Goal: Contribute content: Contribute content

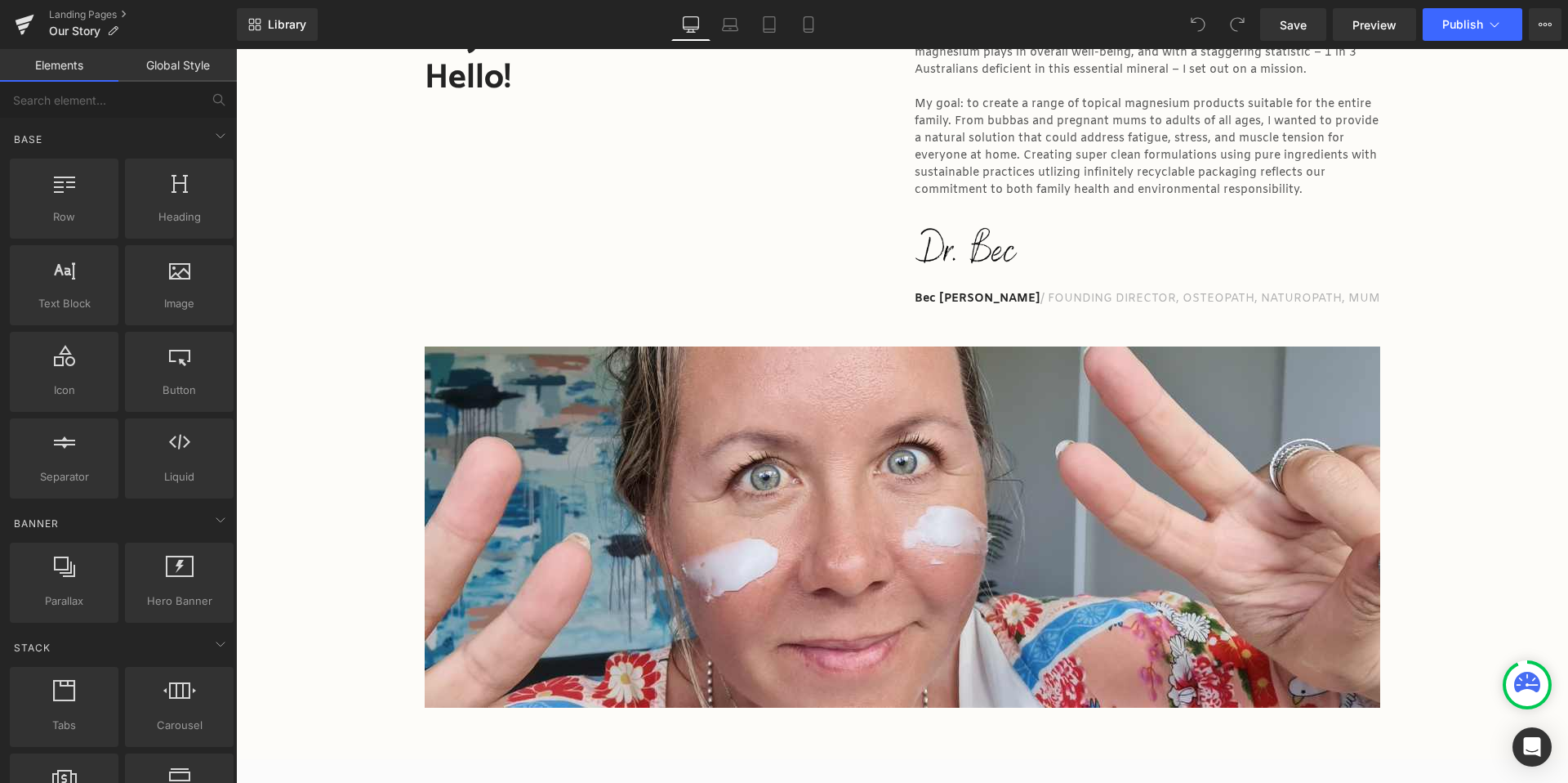
scroll to position [17, 0]
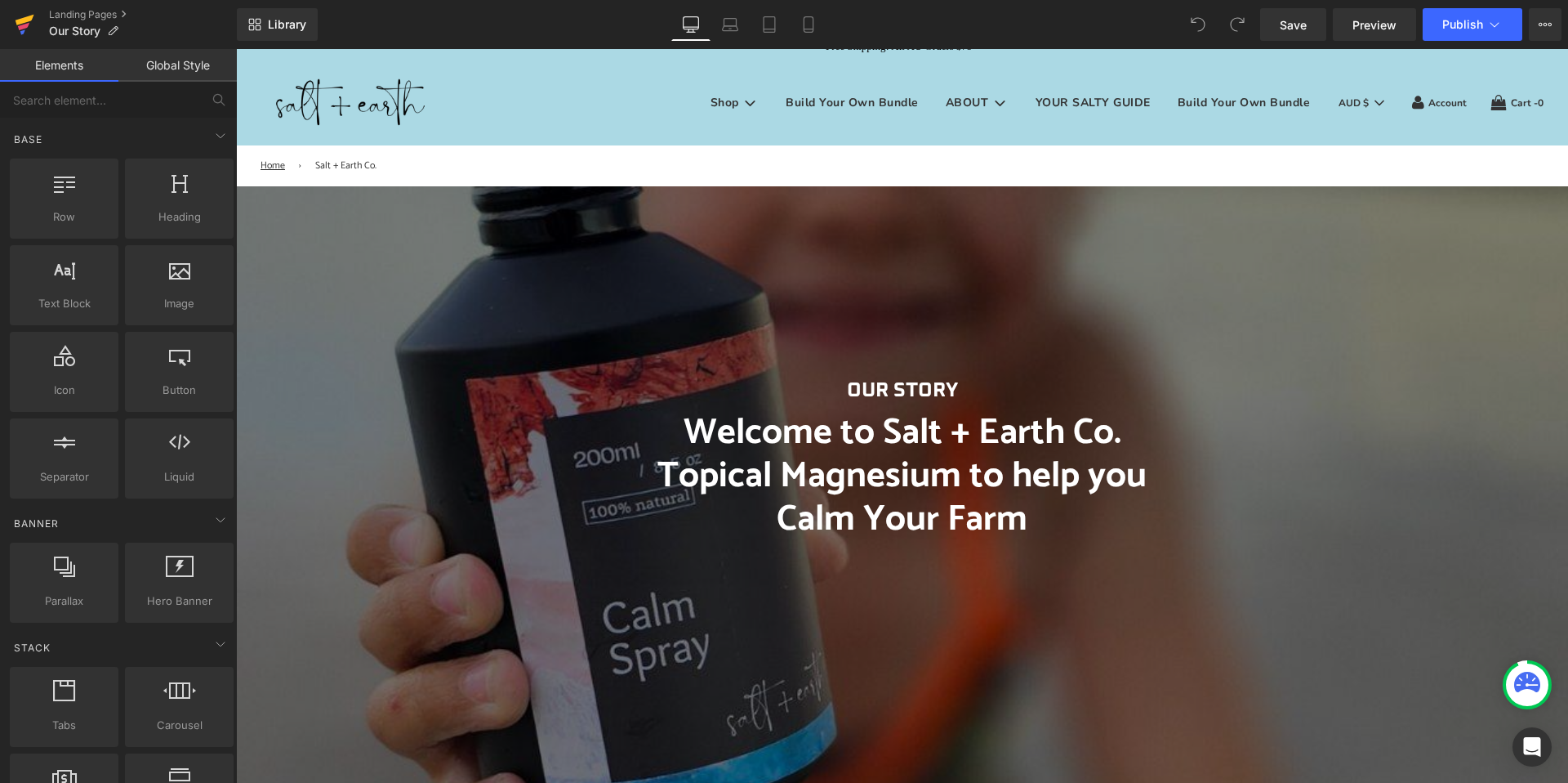
click at [27, 20] on icon at bounding box center [25, 20] width 19 height 11
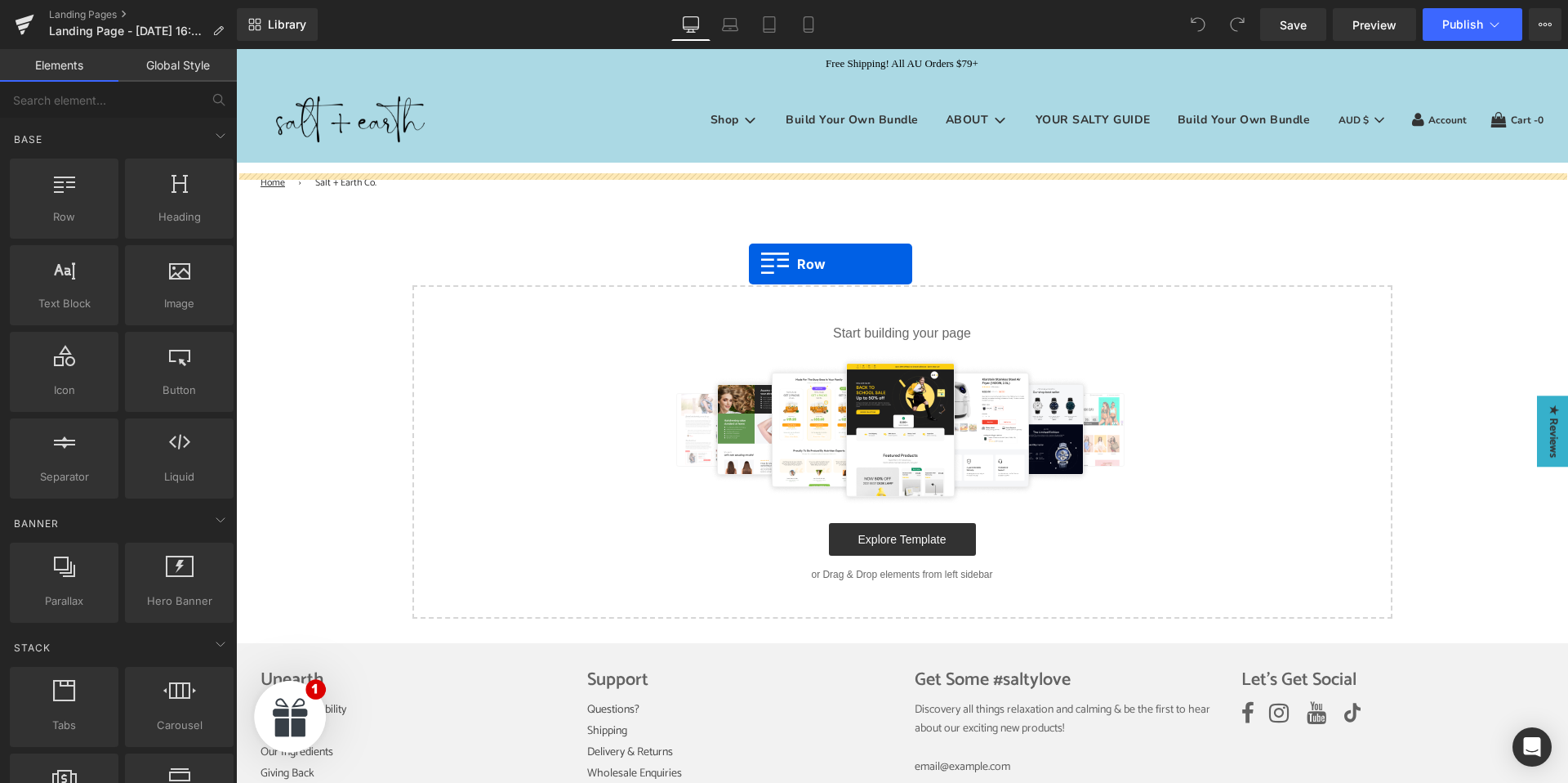
drag, startPoint x: 299, startPoint y: 266, endPoint x: 749, endPoint y: 264, distance: 450.0
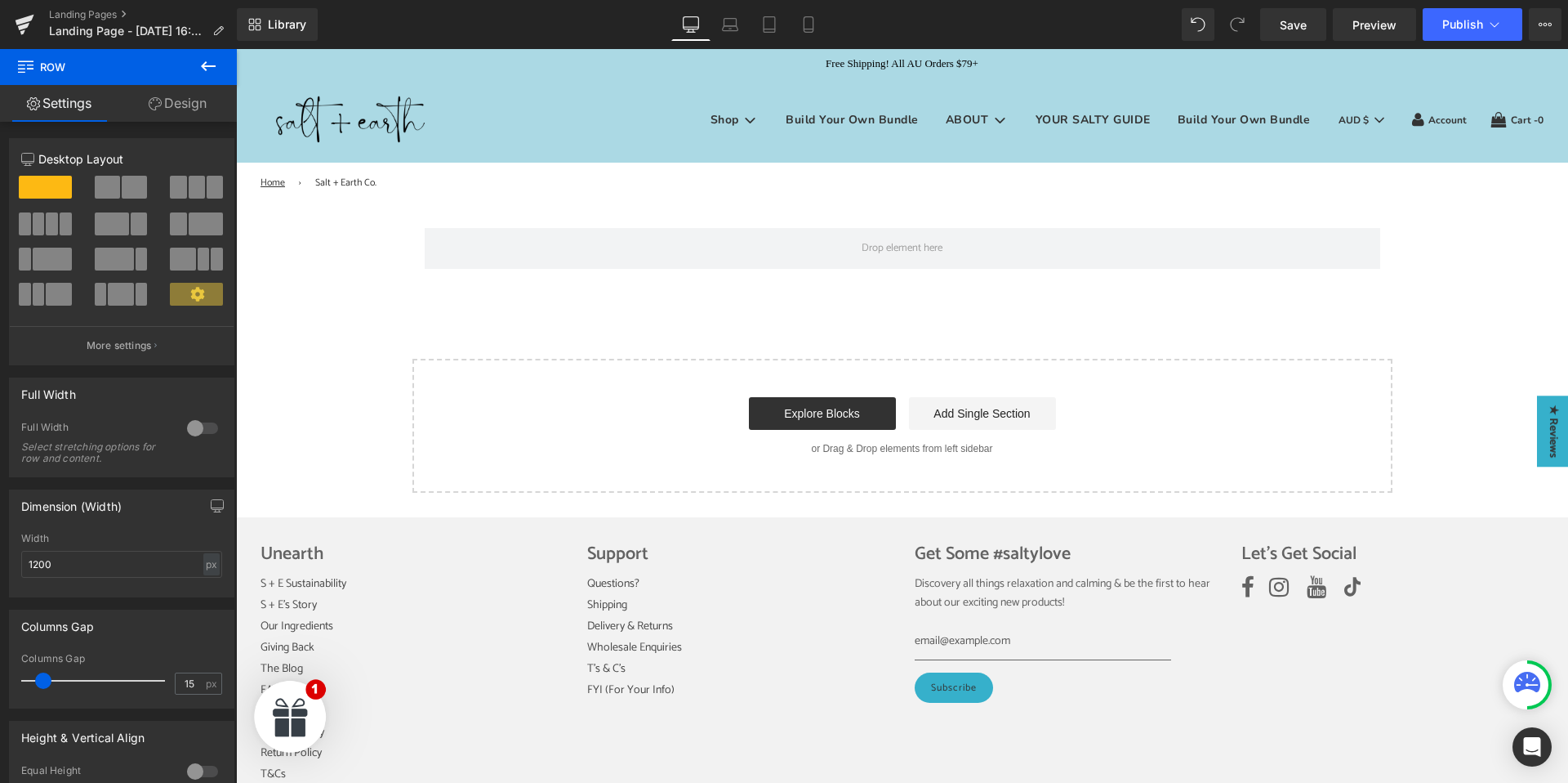
click at [206, 68] on icon at bounding box center [208, 66] width 19 height 19
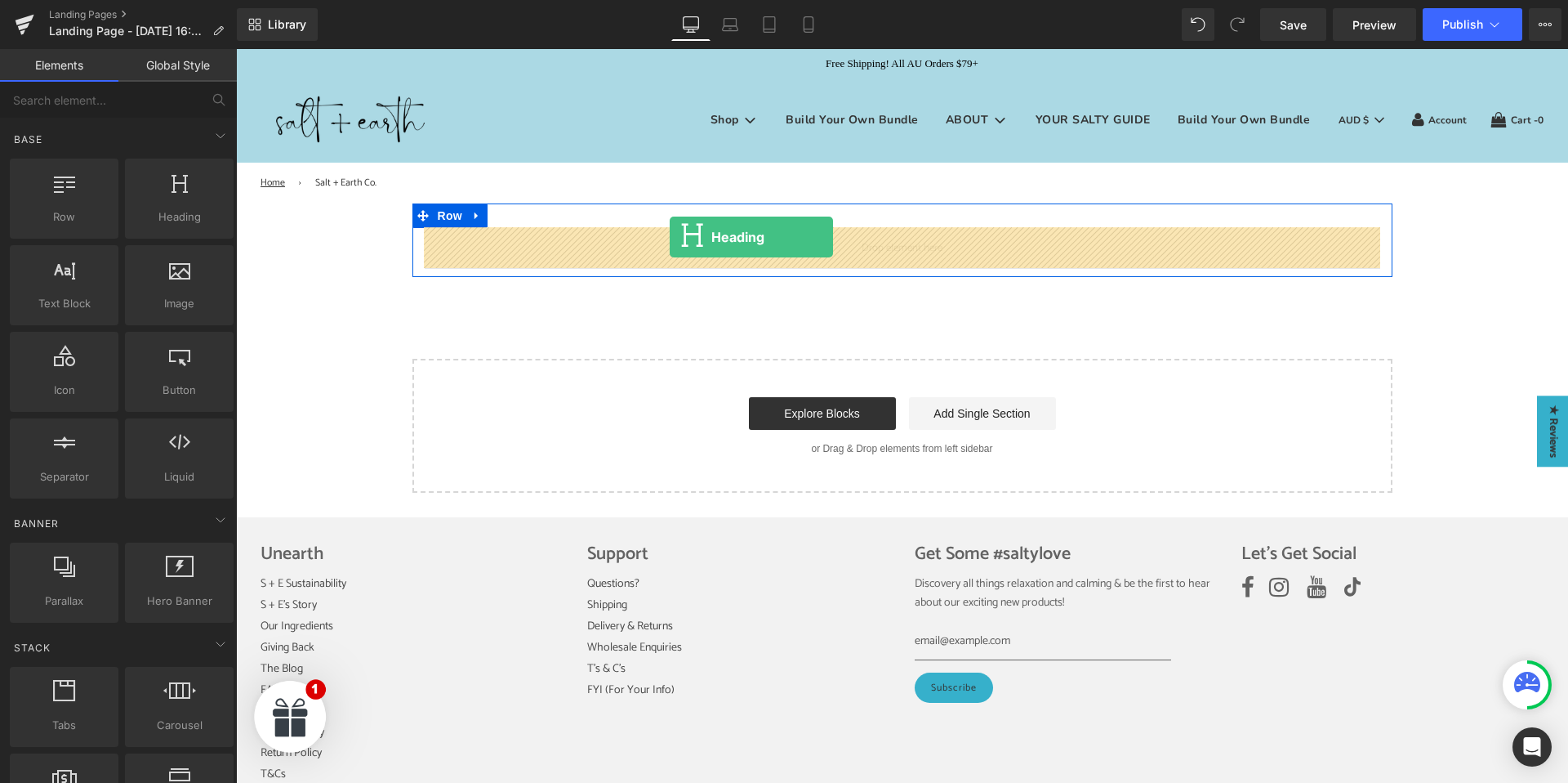
drag, startPoint x: 412, startPoint y: 270, endPoint x: 669, endPoint y: 237, distance: 259.1
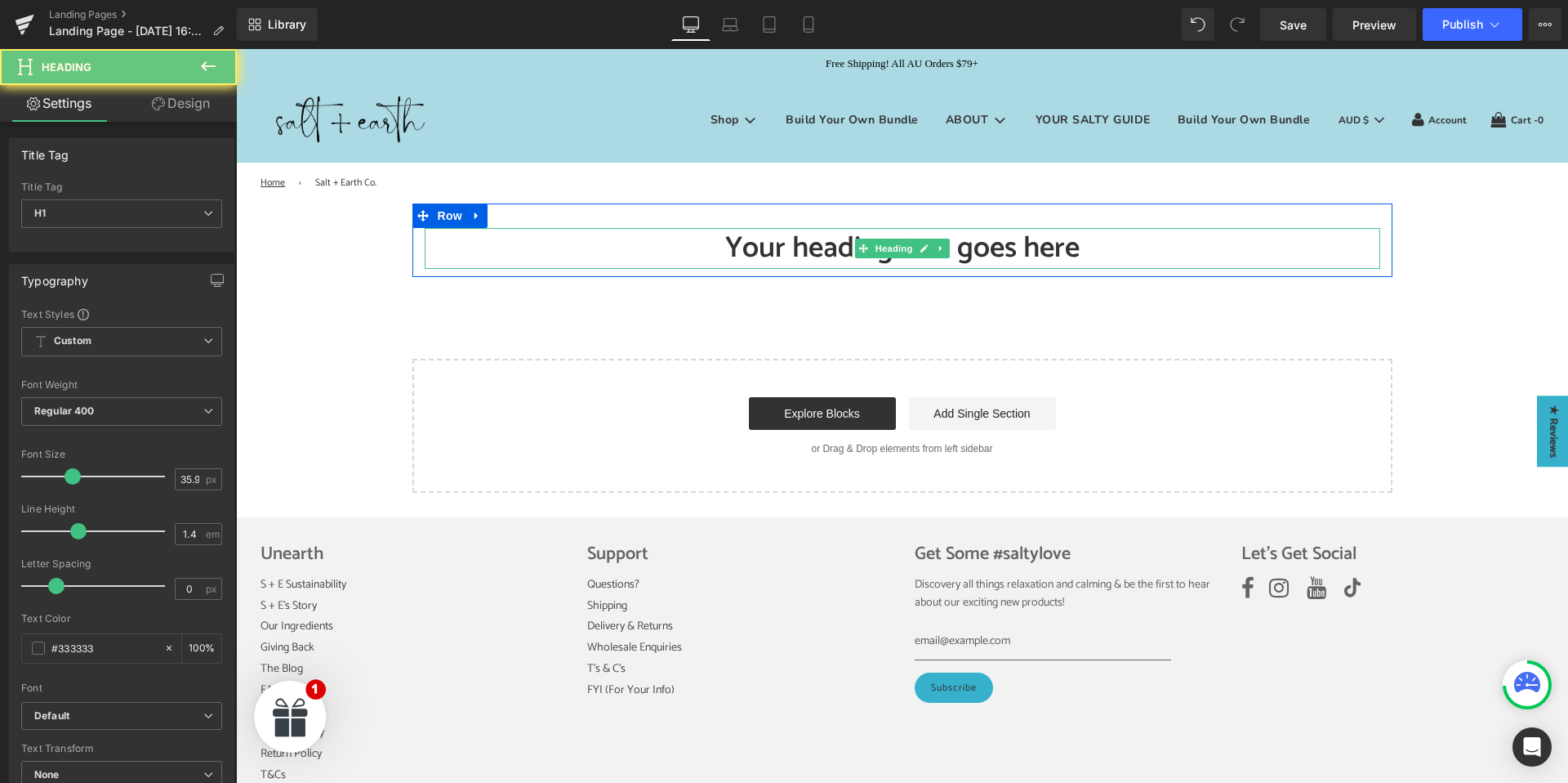
click at [741, 243] on h1 "Your heading text goes here" at bounding box center [903, 248] width 956 height 41
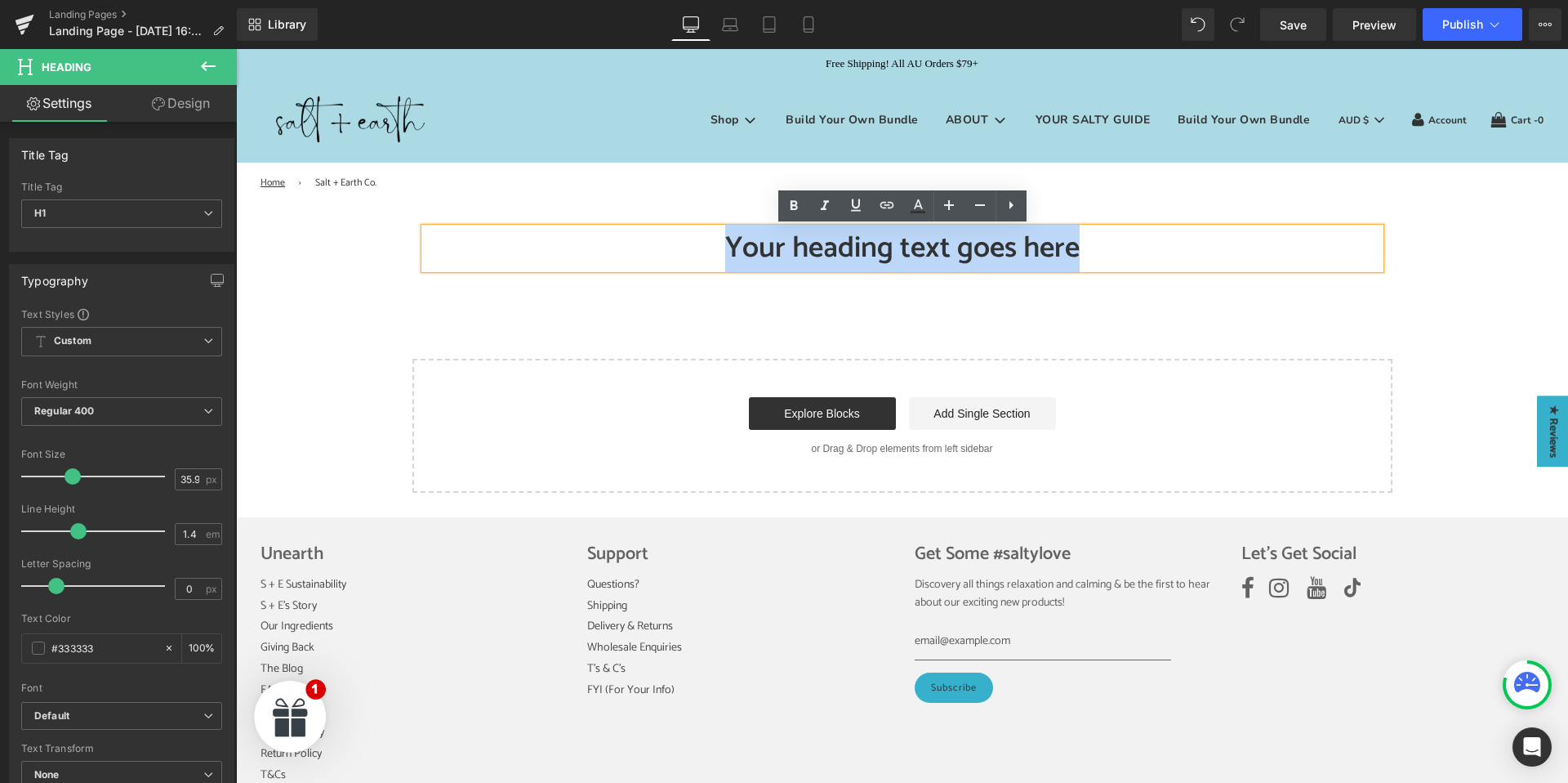
drag, startPoint x: 713, startPoint y: 243, endPoint x: 1135, endPoint y: 246, distance: 422.0
click at [1135, 246] on h1 "Your heading text goes here" at bounding box center [903, 248] width 956 height 41
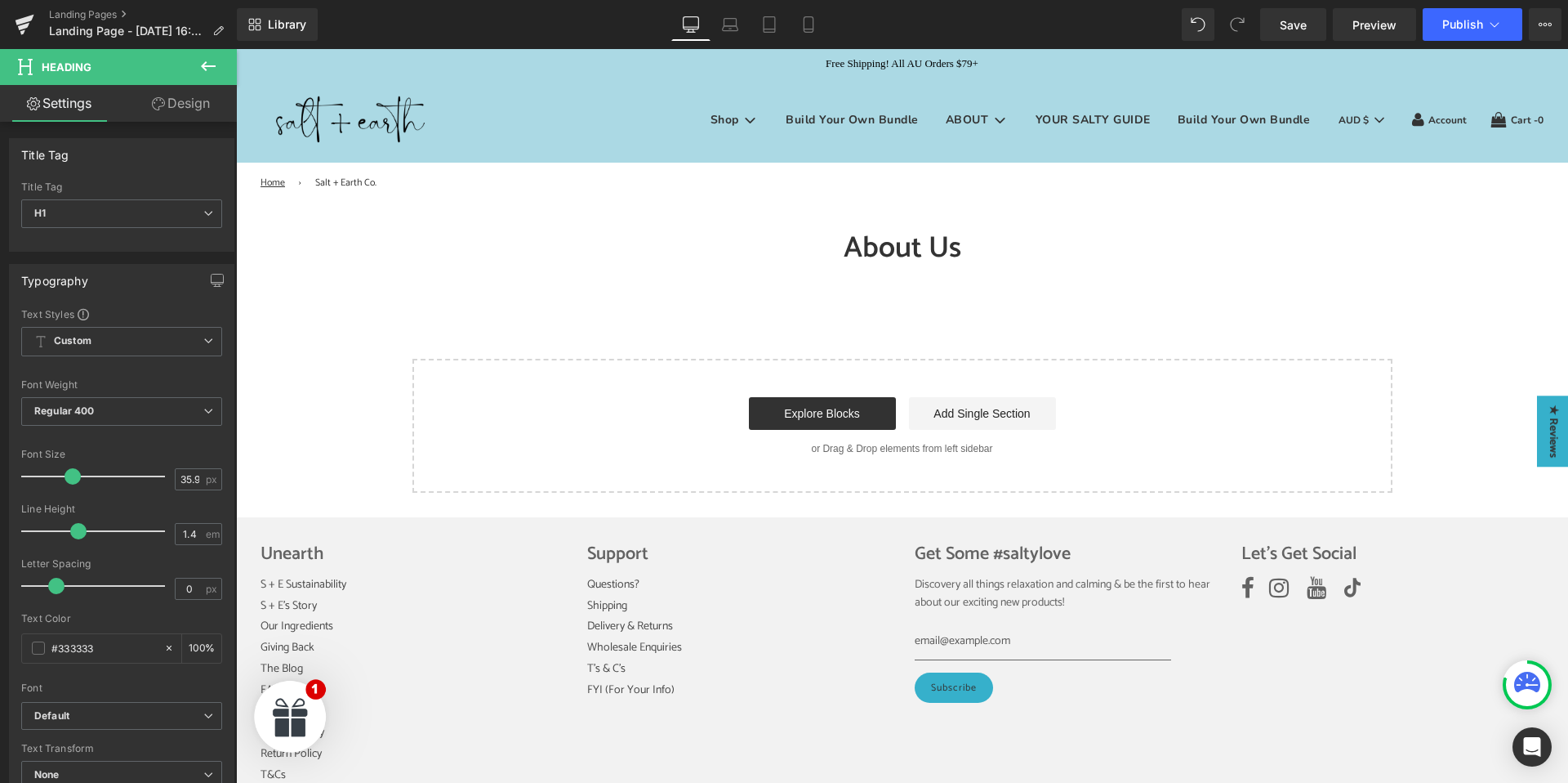
click at [208, 58] on icon at bounding box center [208, 66] width 19 height 19
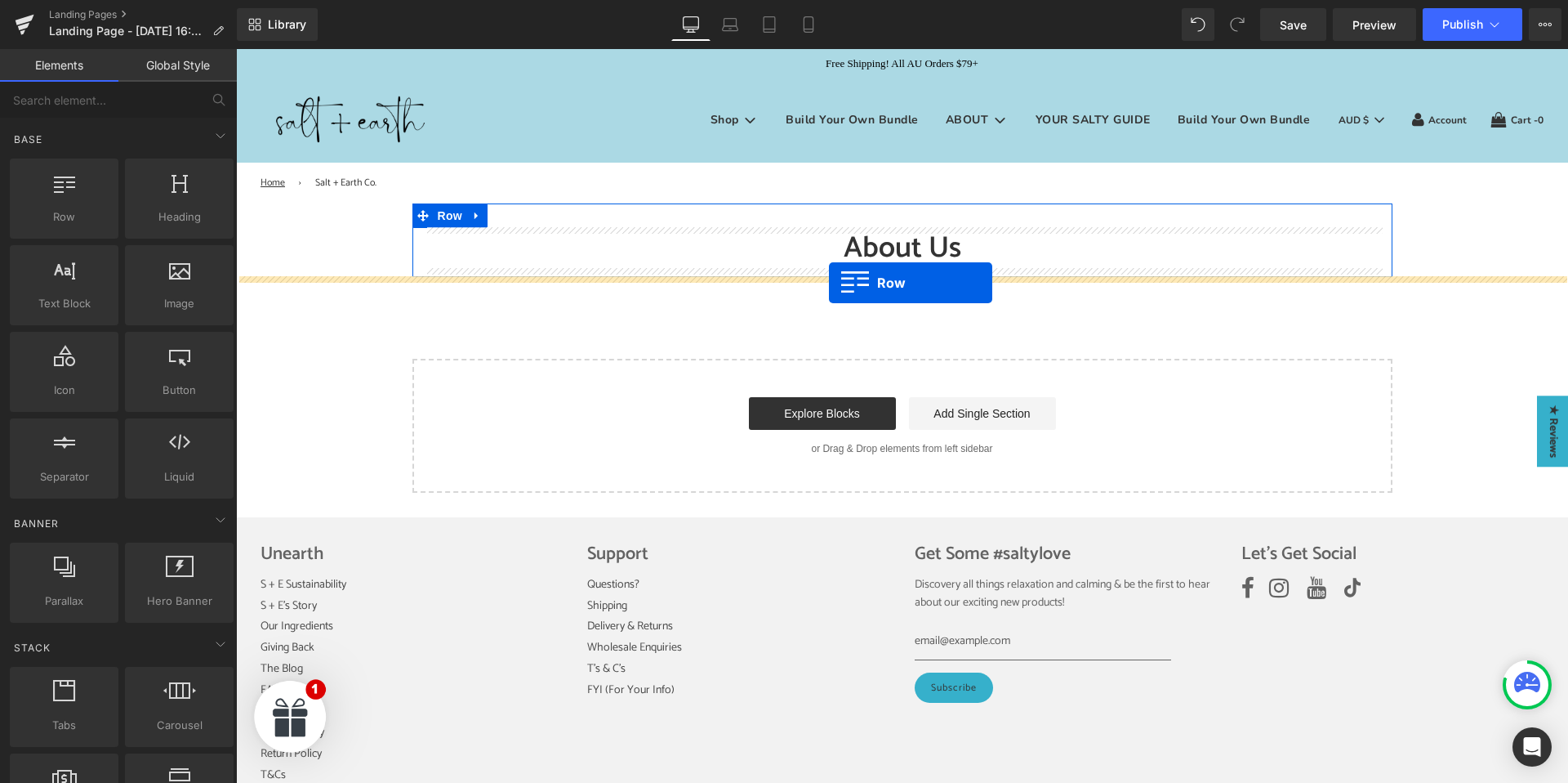
drag, startPoint x: 288, startPoint y: 259, endPoint x: 828, endPoint y: 283, distance: 540.5
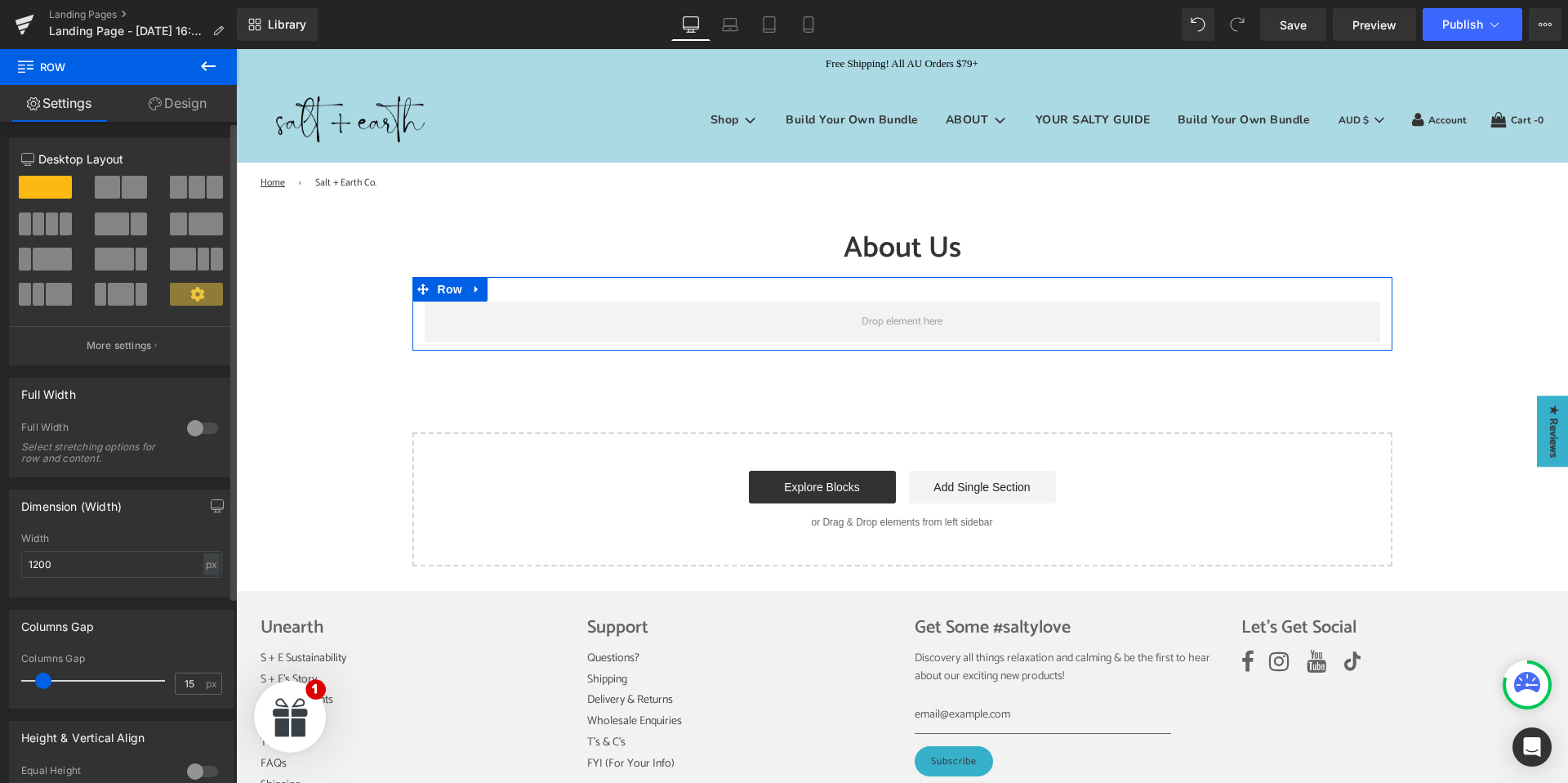
click at [189, 183] on span at bounding box center [197, 187] width 16 height 23
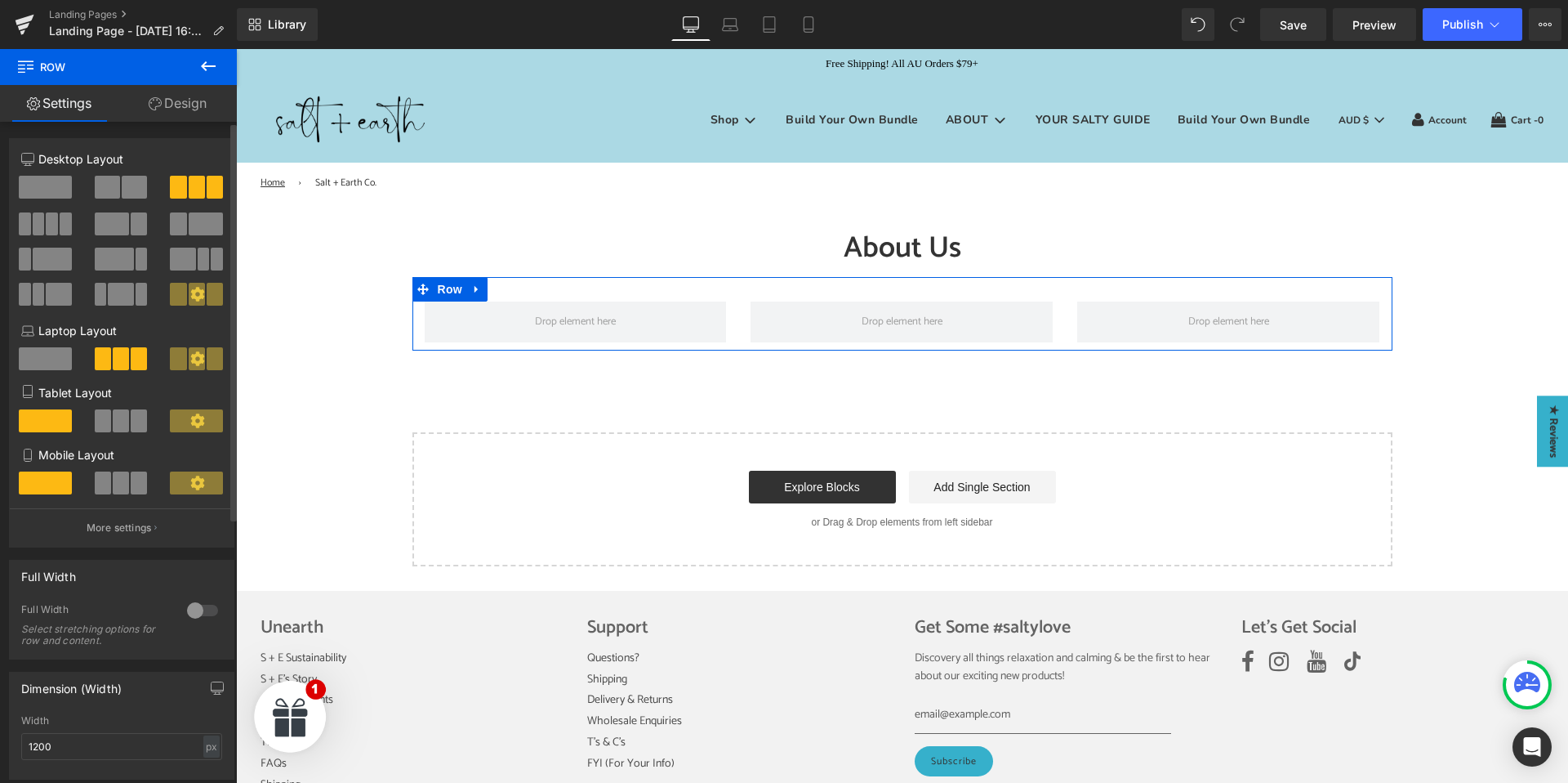
click at [118, 487] on span at bounding box center [121, 483] width 16 height 23
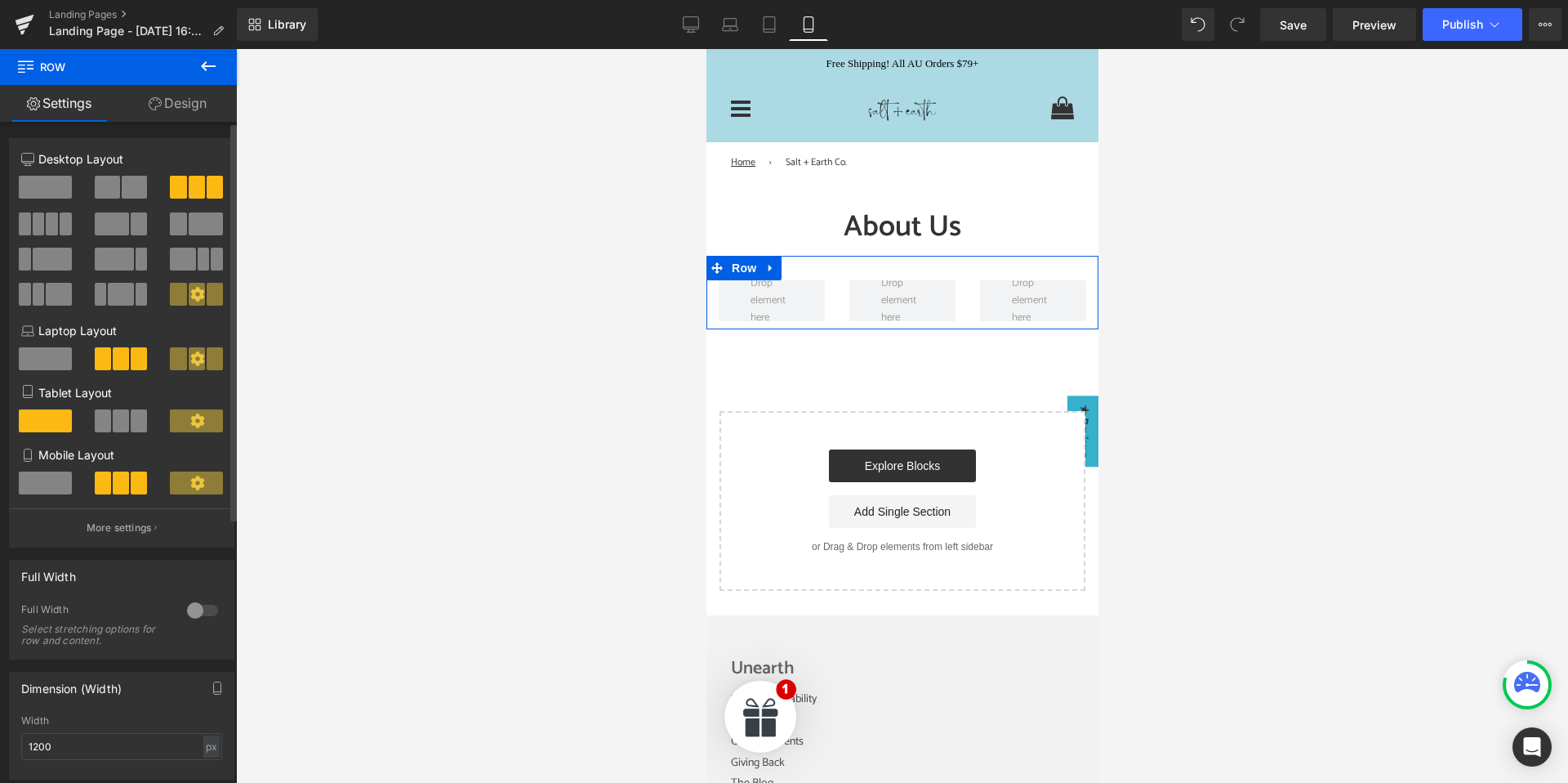
click at [113, 421] on span at bounding box center [121, 420] width 16 height 23
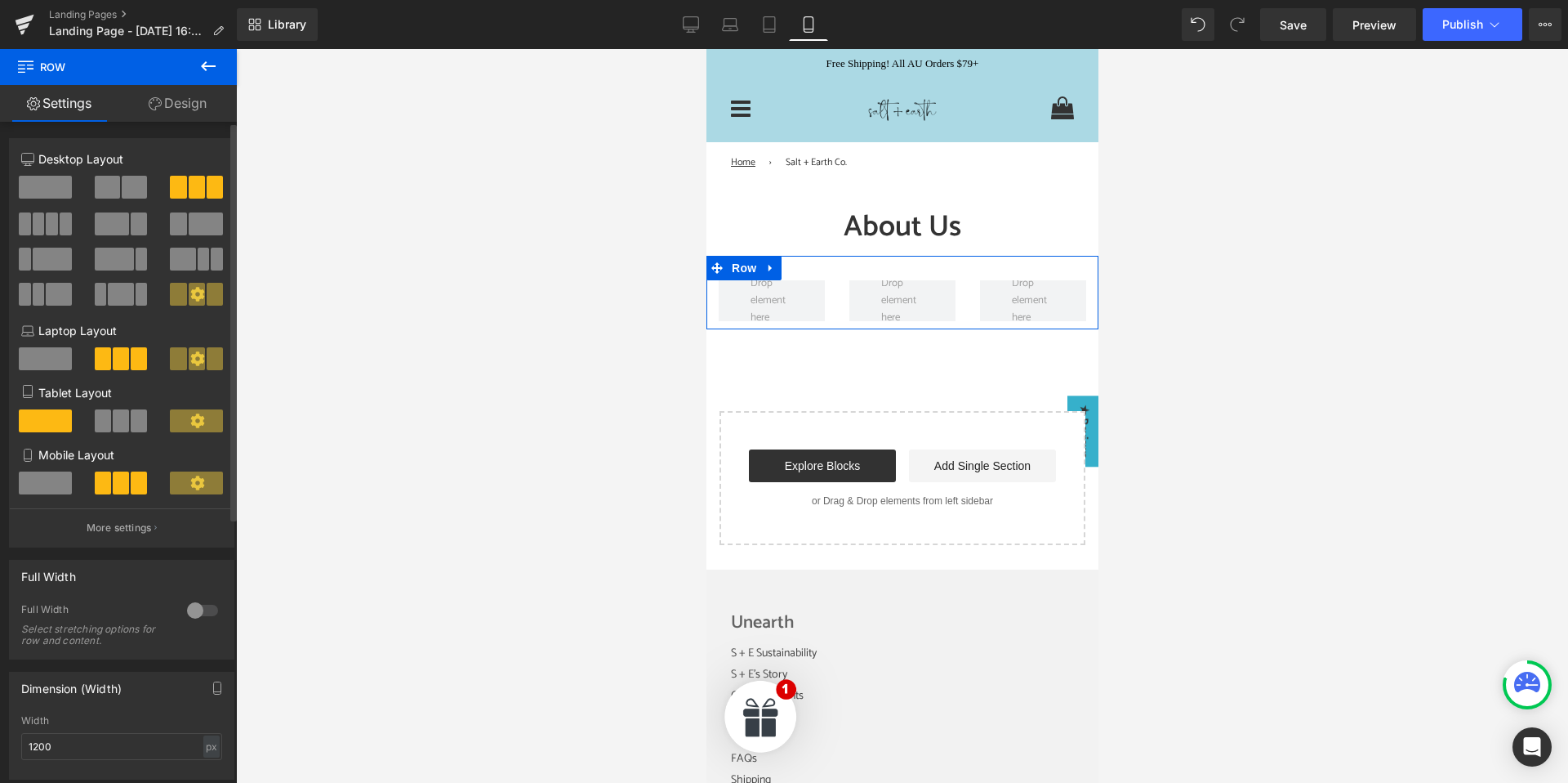
scroll to position [64, 0]
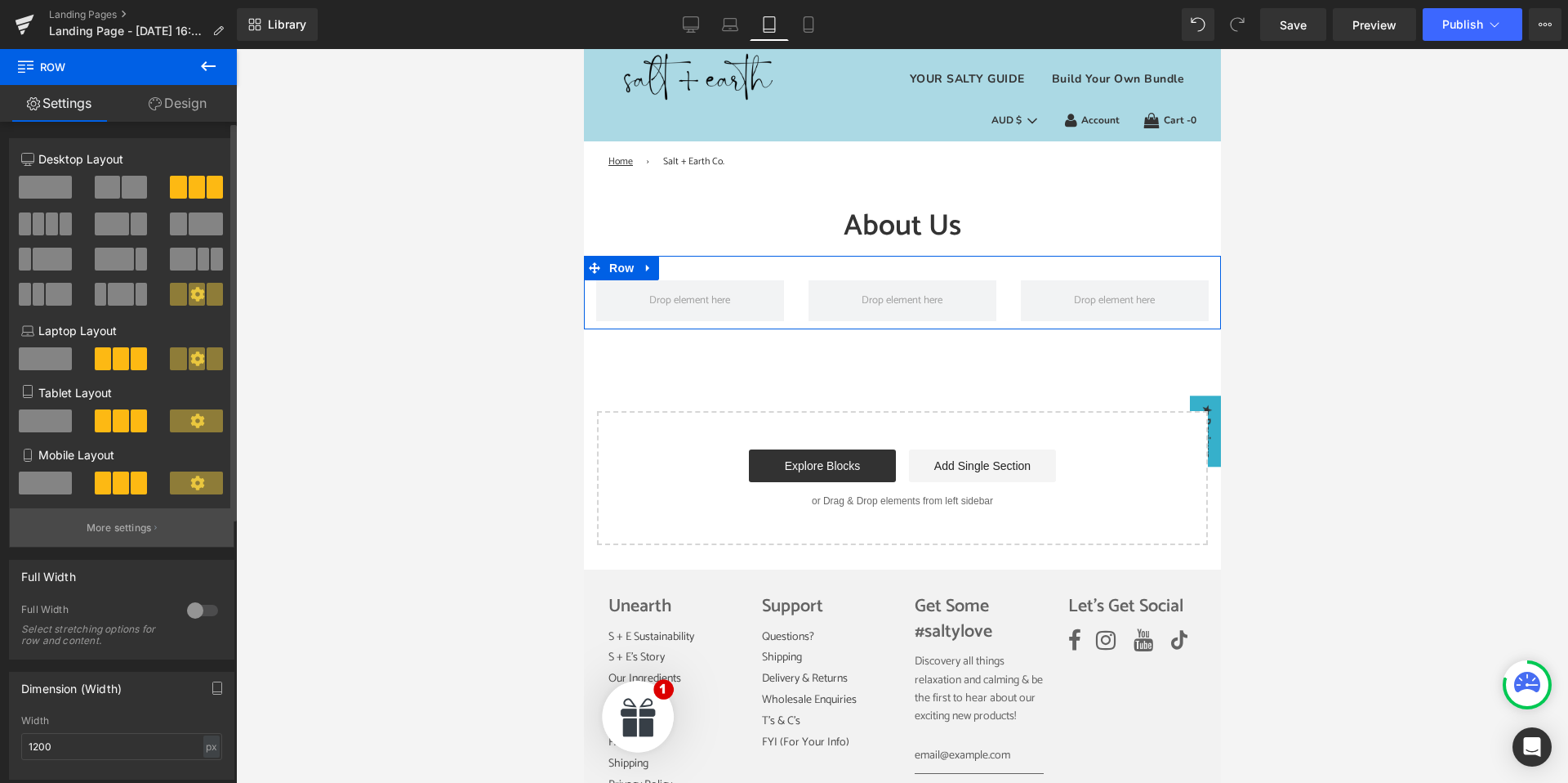
click at [133, 526] on p "More settings" at bounding box center [119, 527] width 65 height 15
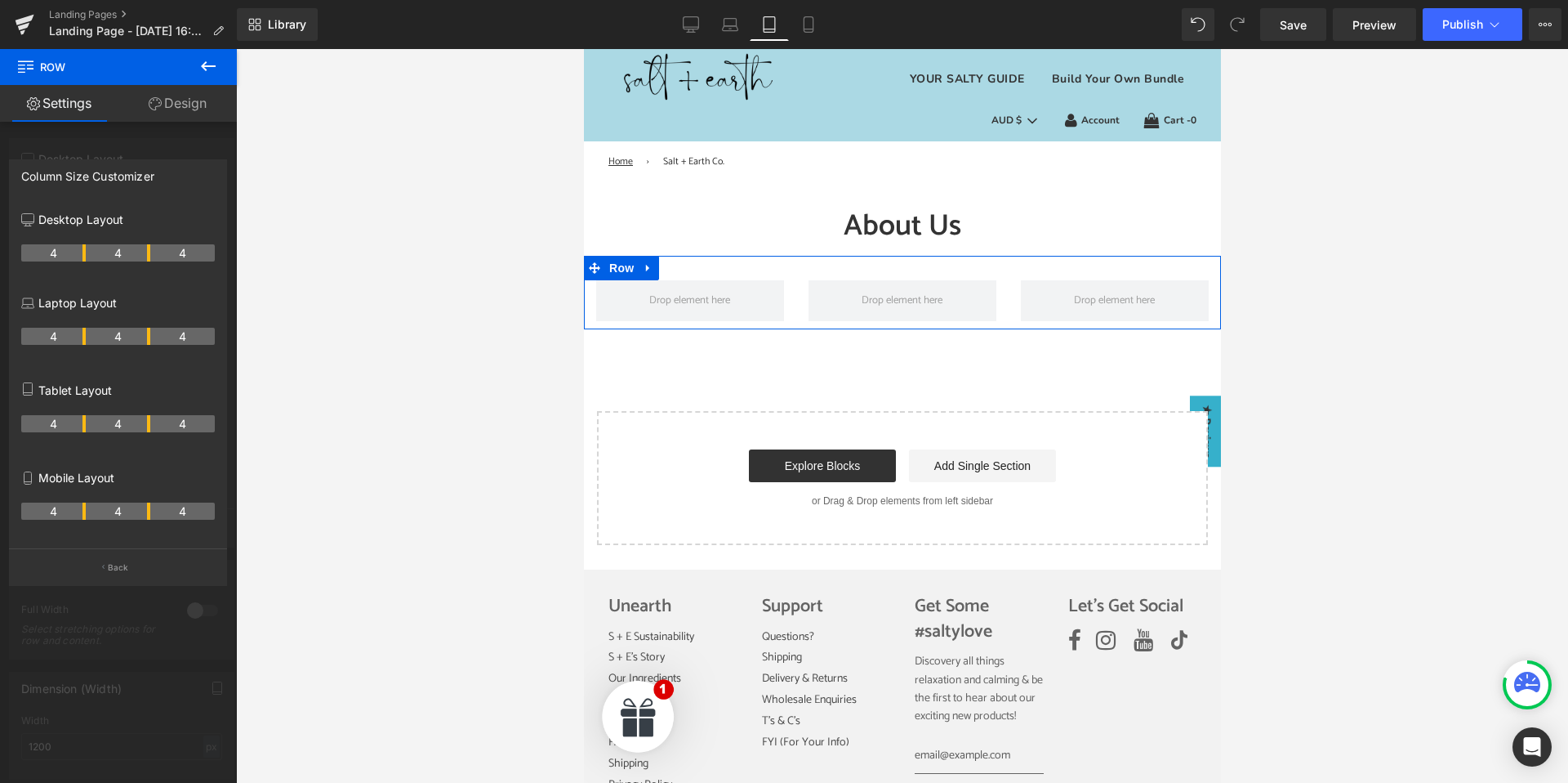
scroll to position [21, 0]
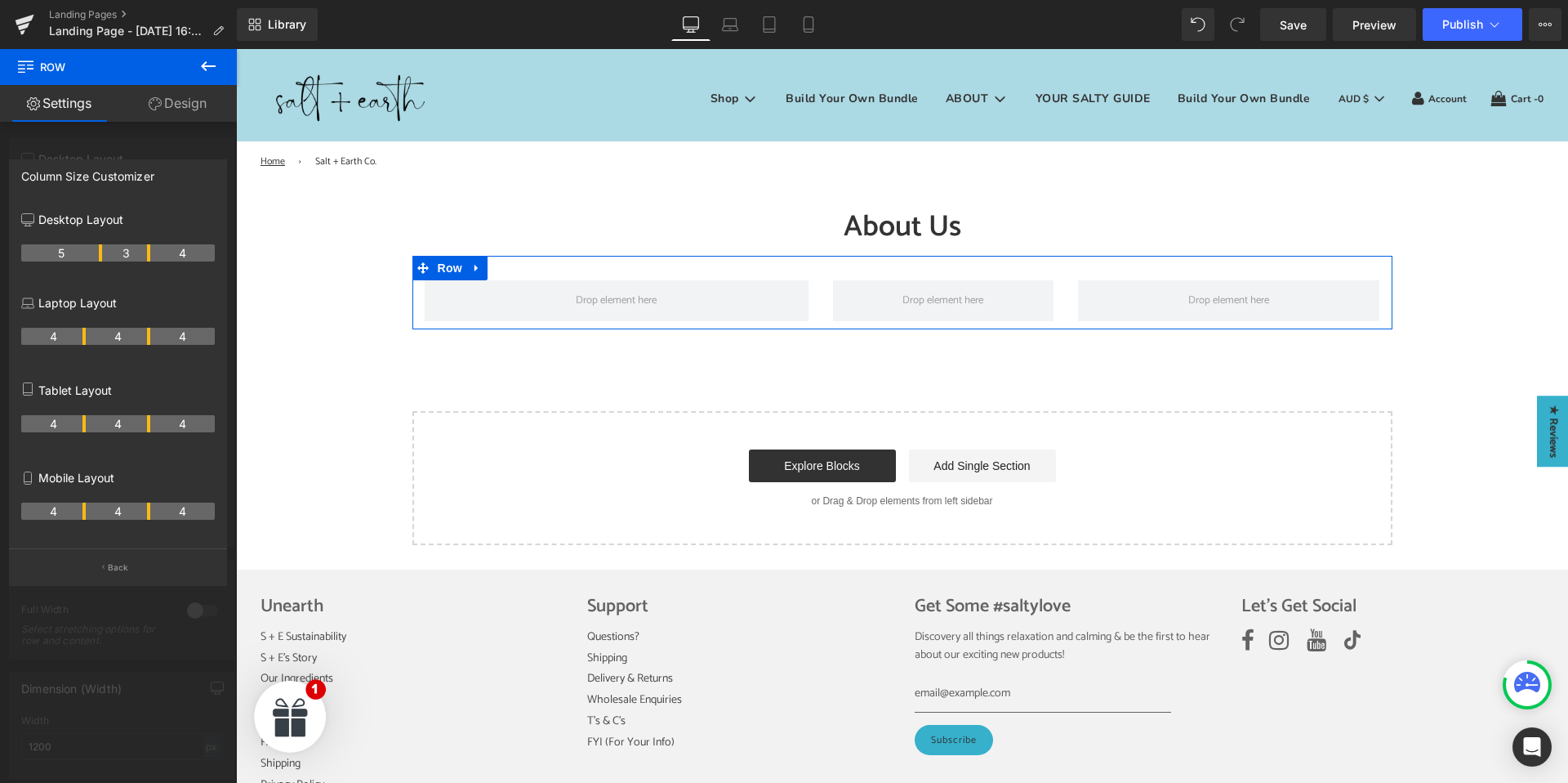
drag, startPoint x: 82, startPoint y: 253, endPoint x: 102, endPoint y: 254, distance: 20.0
drag, startPoint x: 146, startPoint y: 254, endPoint x: 125, endPoint y: 253, distance: 21.0
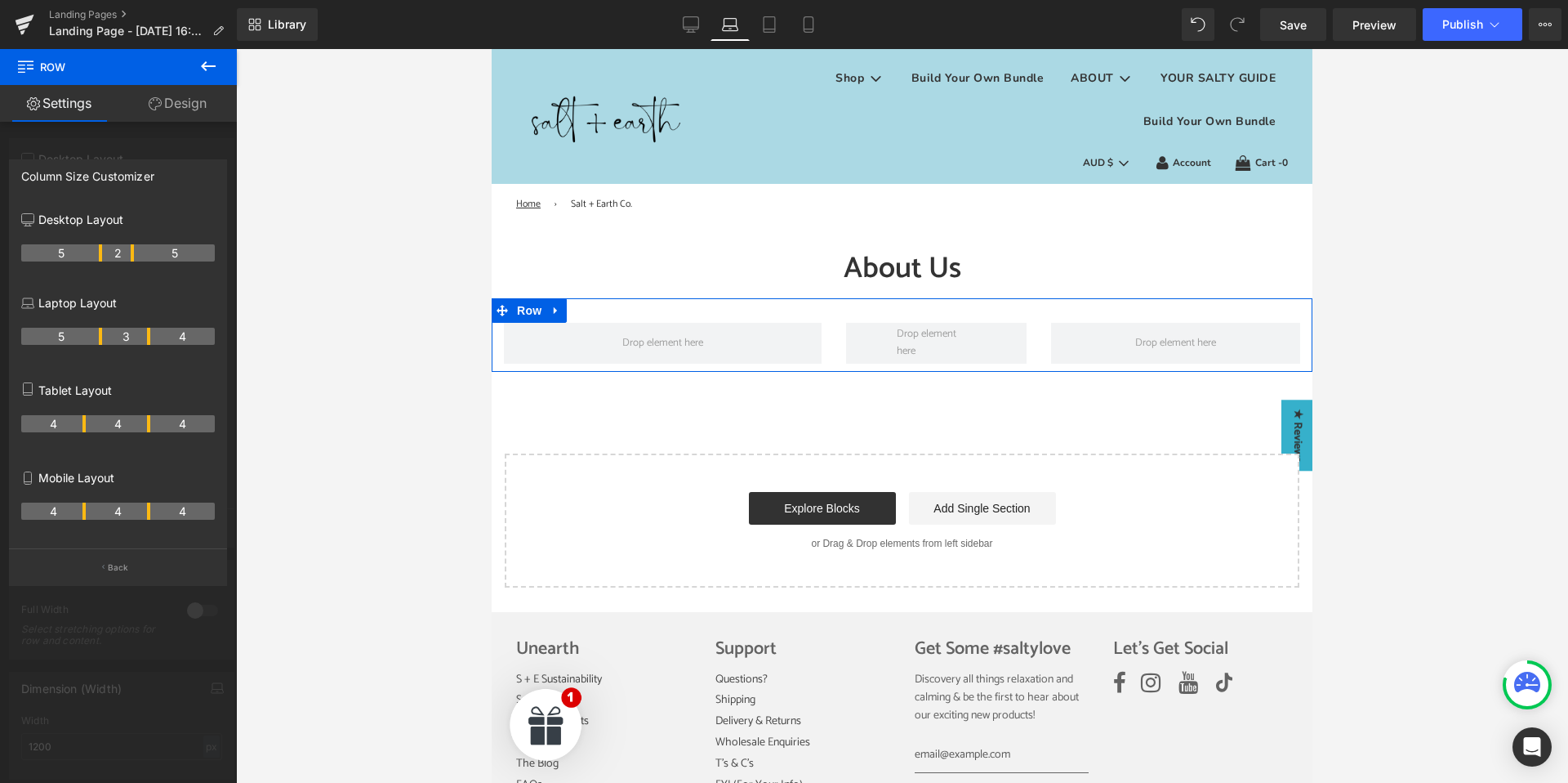
scroll to position [64, 0]
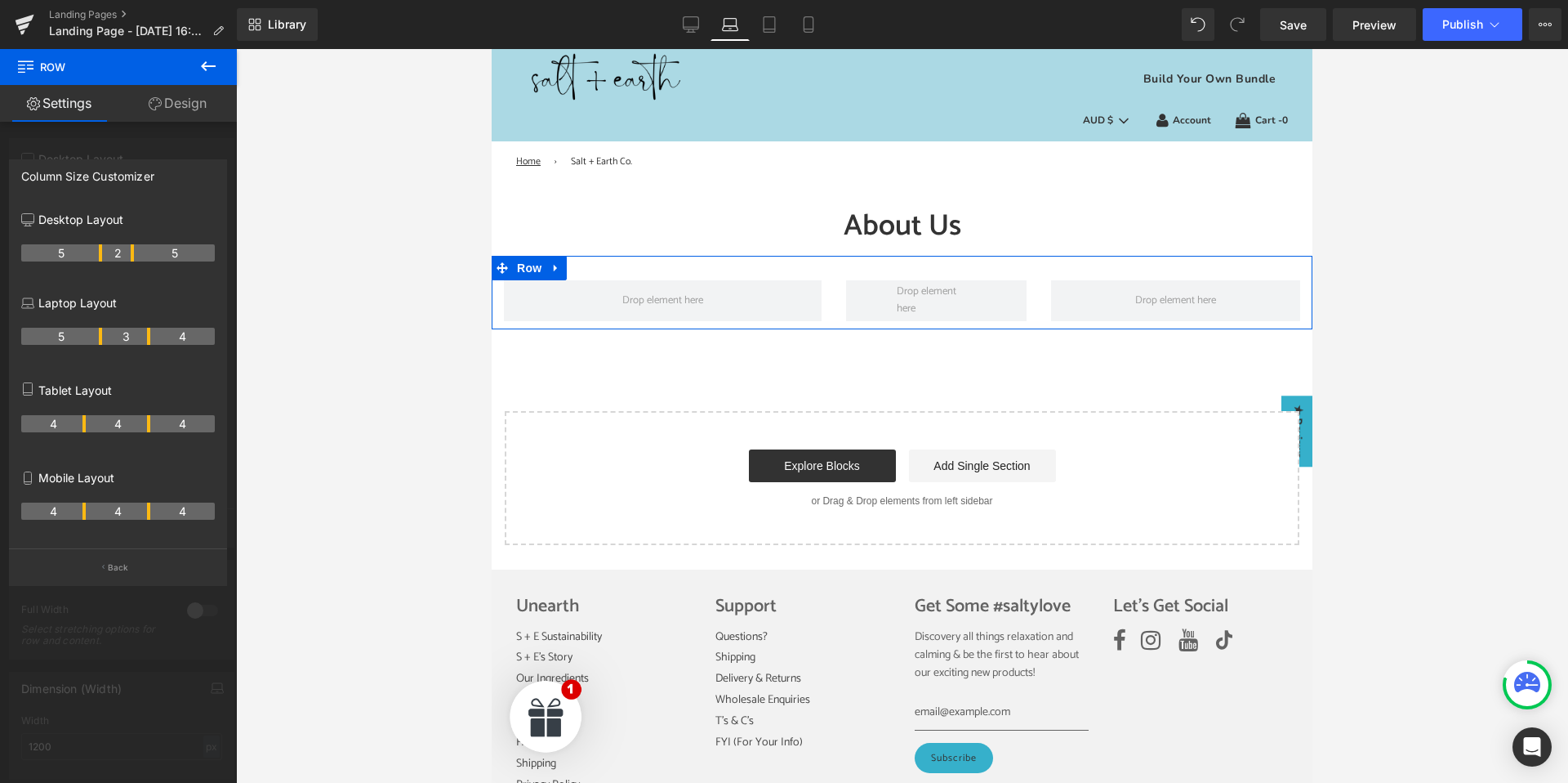
drag, startPoint x: 84, startPoint y: 334, endPoint x: 129, endPoint y: 334, distance: 45.0
click at [95, 334] on th "5" at bounding box center [61, 336] width 81 height 17
drag, startPoint x: 146, startPoint y: 335, endPoint x: 117, endPoint y: 336, distance: 29.0
click at [126, 334] on th "2" at bounding box center [118, 336] width 33 height 17
click at [81, 424] on th "4" at bounding box center [53, 423] width 64 height 17
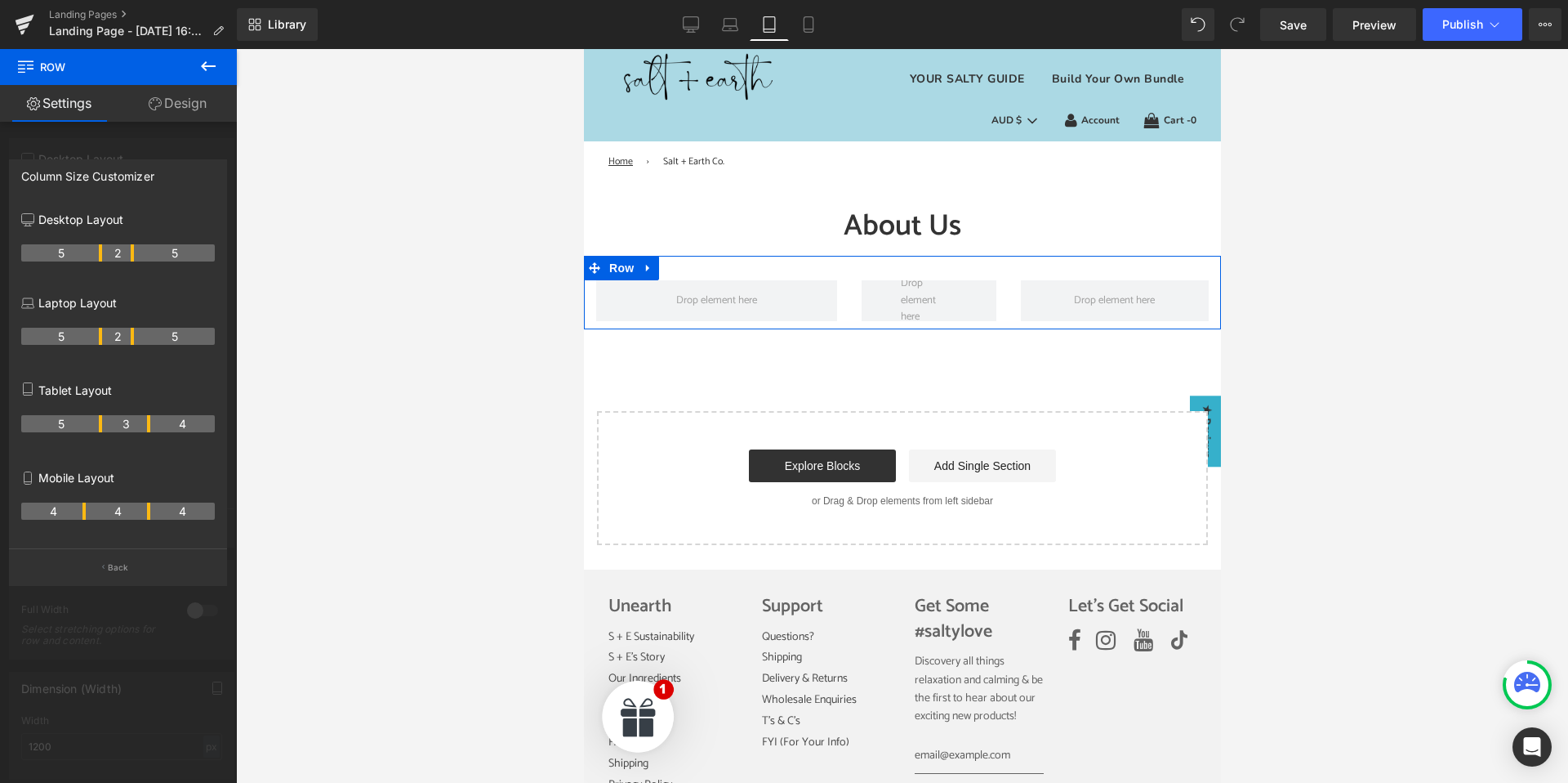
drag, startPoint x: 82, startPoint y: 422, endPoint x: 99, endPoint y: 421, distance: 17.0
click at [99, 421] on th "5" at bounding box center [61, 423] width 81 height 17
drag, startPoint x: 146, startPoint y: 421, endPoint x: 124, endPoint y: 422, distance: 22.0
click at [124, 422] on th "2" at bounding box center [118, 423] width 33 height 17
click at [86, 511] on th "4" at bounding box center [118, 511] width 64 height 17
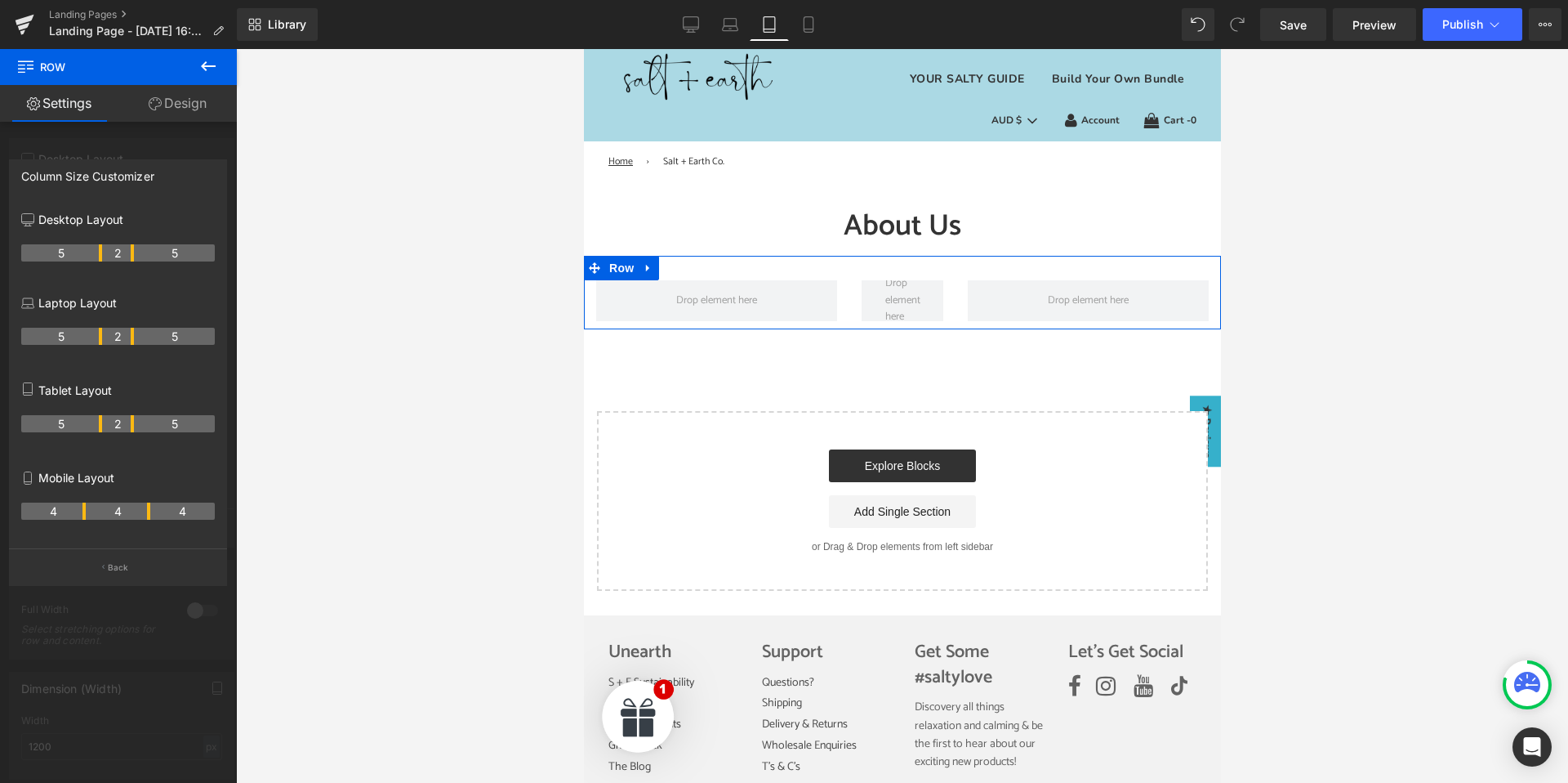
scroll to position [0, 0]
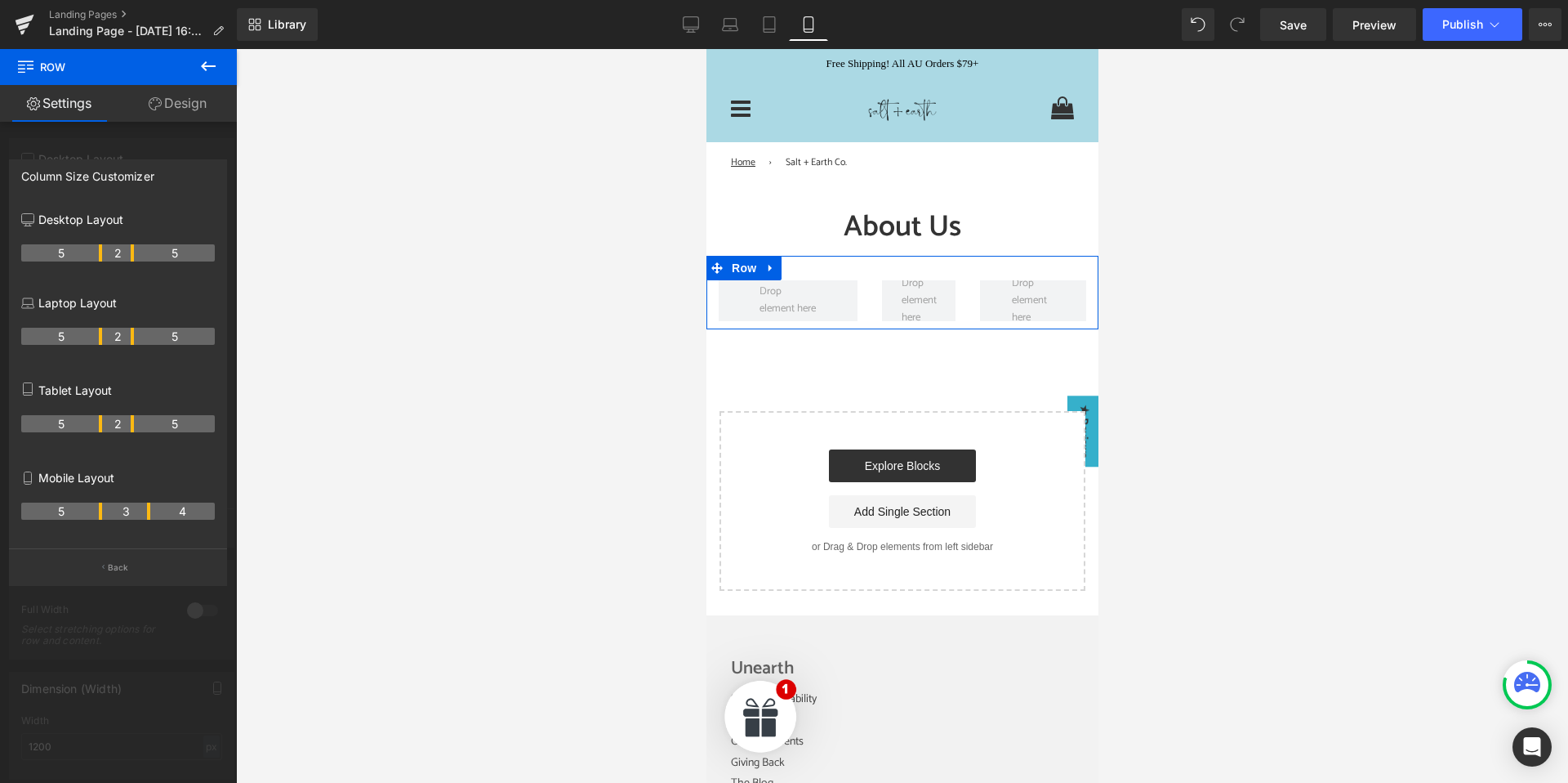
drag, startPoint x: 81, startPoint y: 509, endPoint x: 99, endPoint y: 510, distance: 18.0
click at [99, 510] on th "5" at bounding box center [61, 511] width 81 height 17
drag, startPoint x: 147, startPoint y: 510, endPoint x: 124, endPoint y: 510, distance: 23.0
click at [124, 510] on th "2" at bounding box center [118, 511] width 33 height 17
click at [697, 23] on icon at bounding box center [691, 25] width 16 height 16
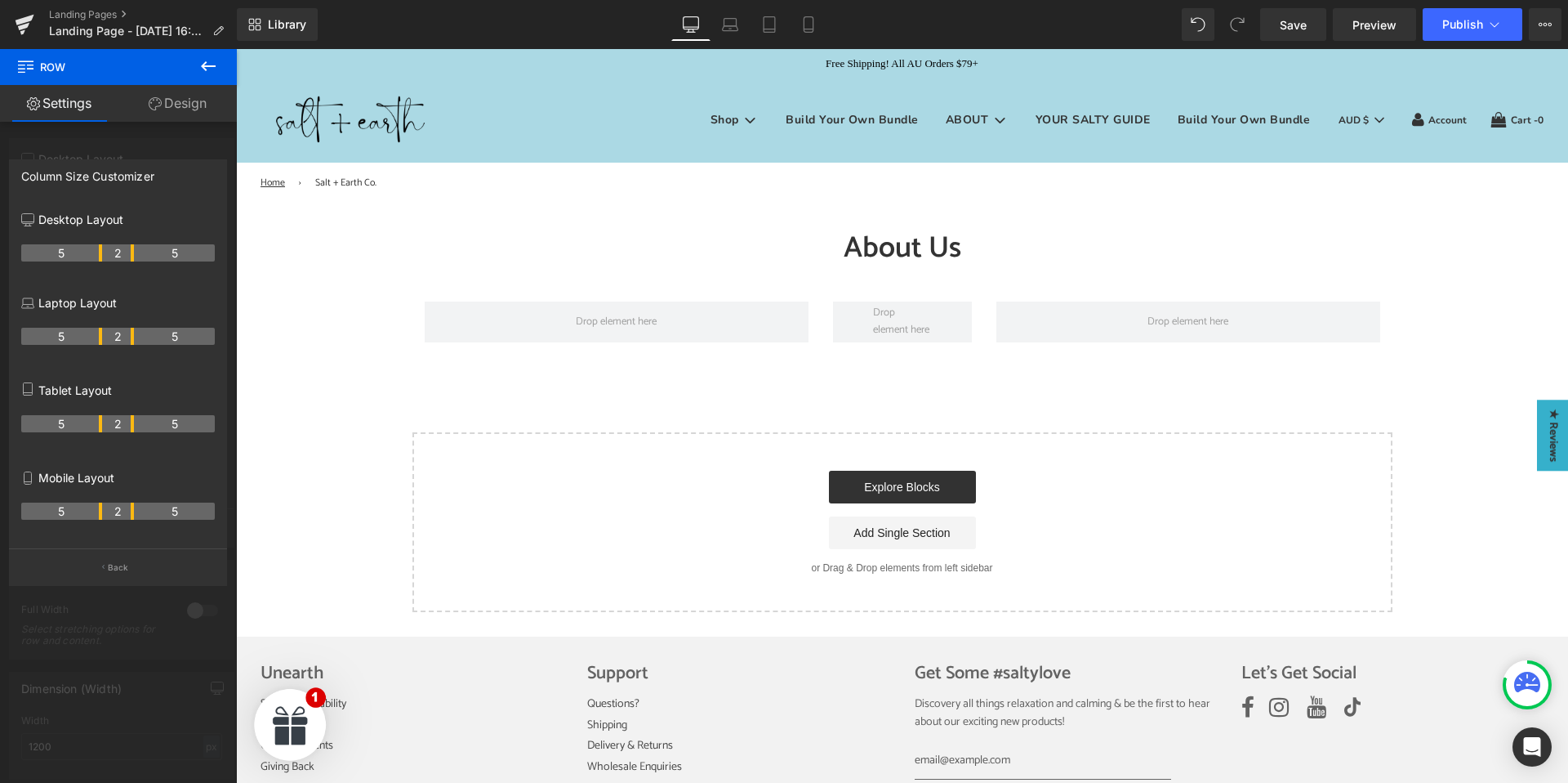
scroll to position [21, 0]
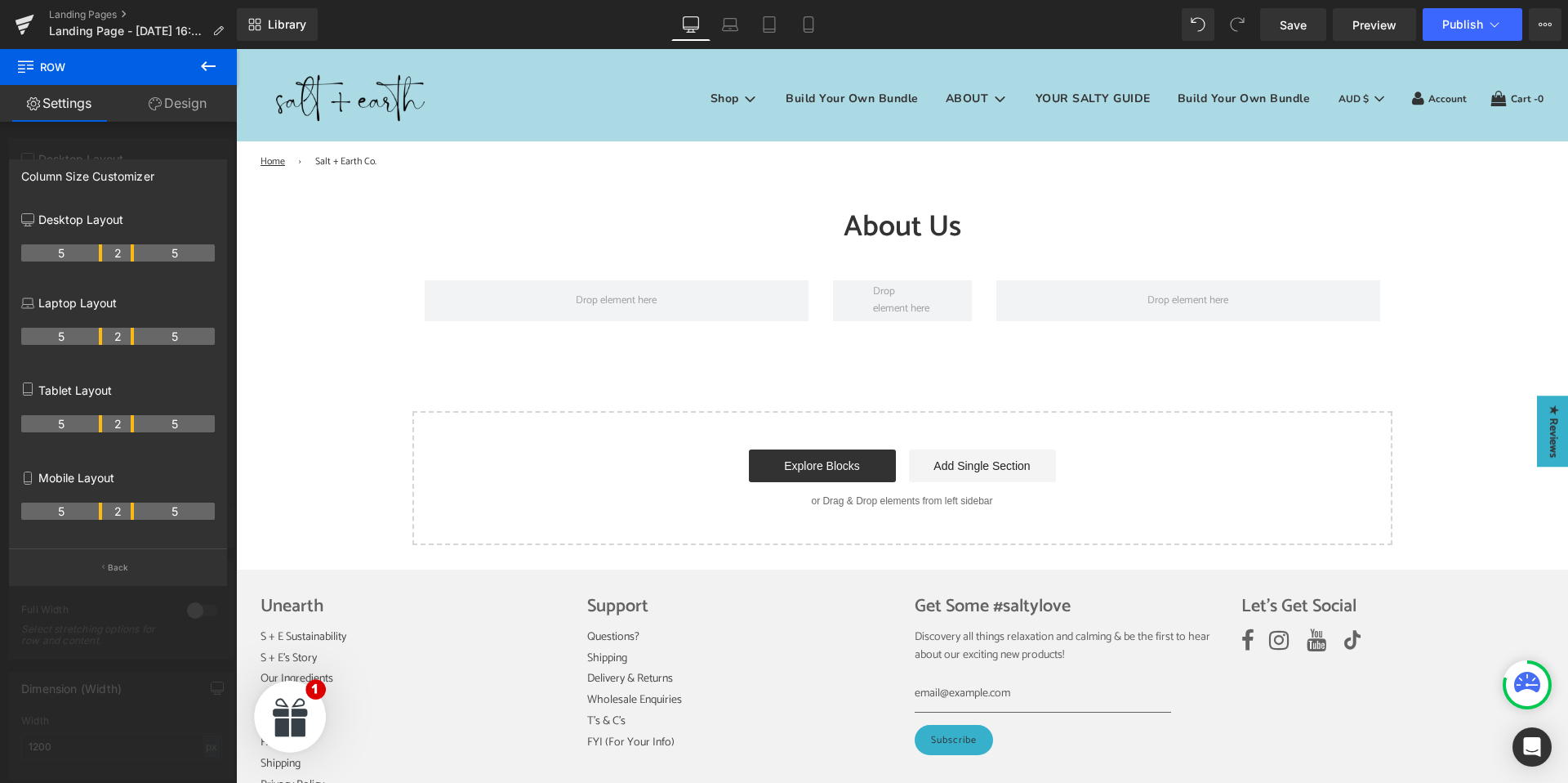
click at [214, 63] on icon at bounding box center [208, 66] width 19 height 19
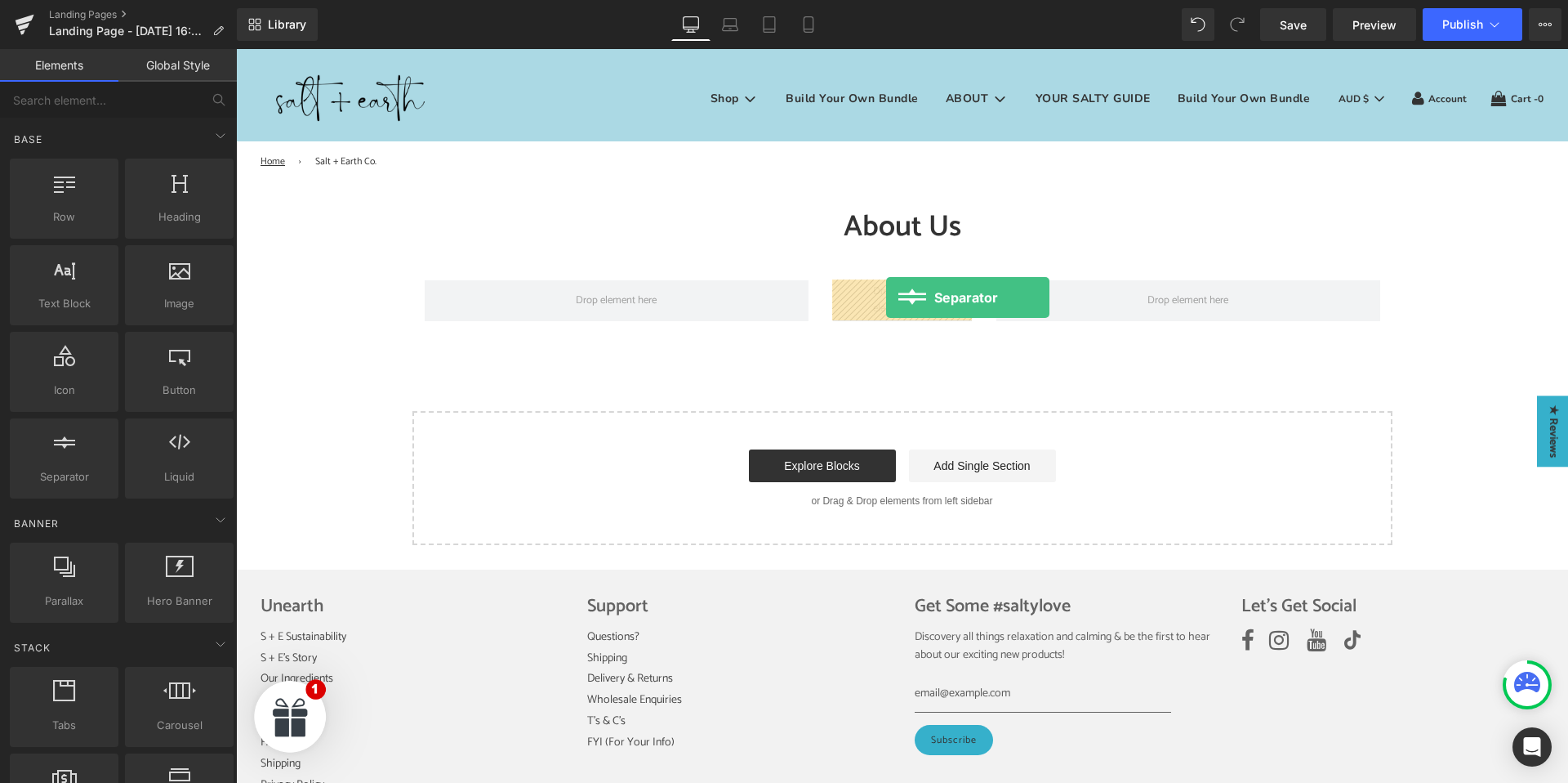
drag, startPoint x: 305, startPoint y: 520, endPoint x: 886, endPoint y: 298, distance: 622.0
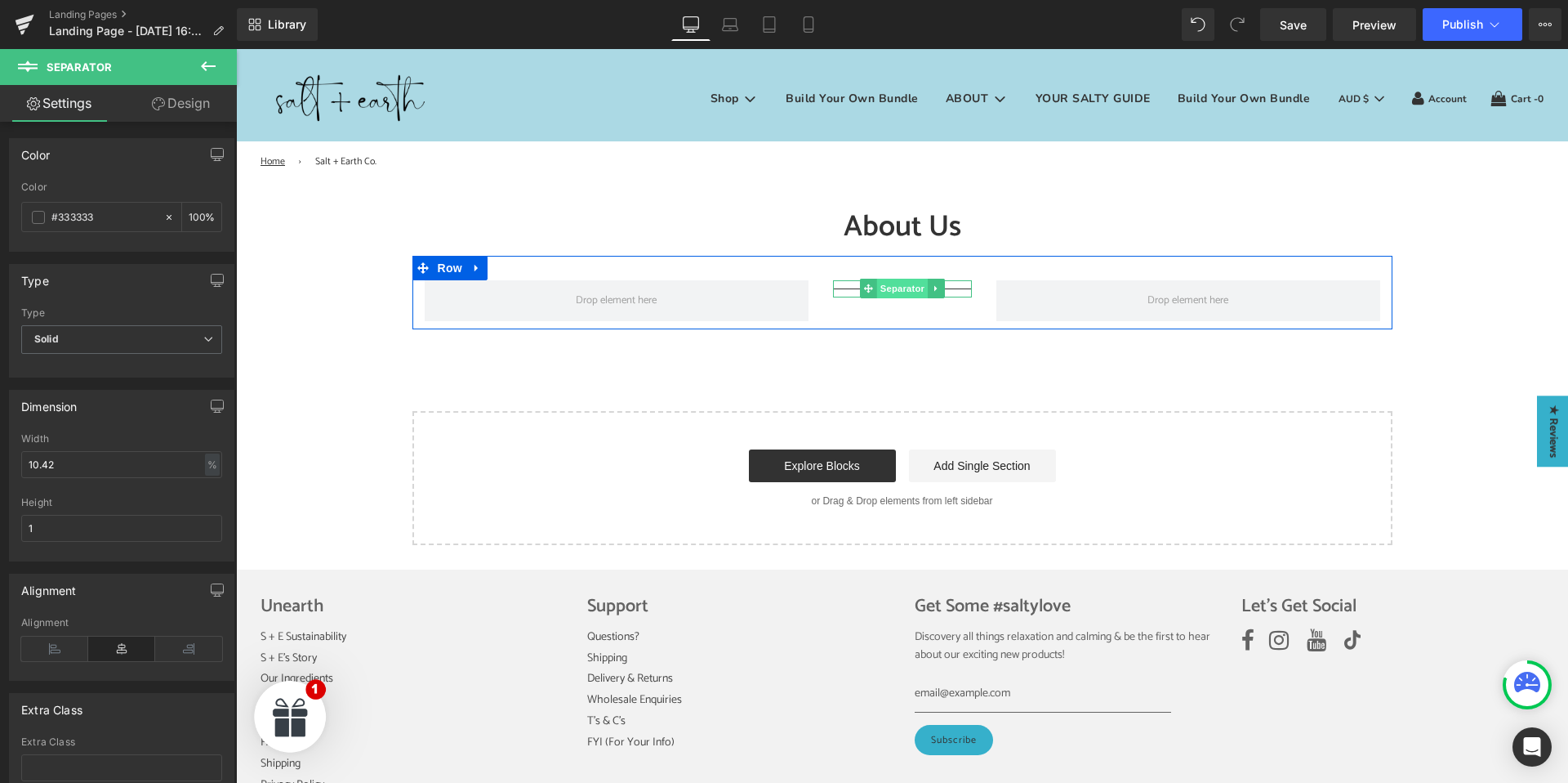
click at [896, 287] on span "Separator" at bounding box center [901, 288] width 50 height 19
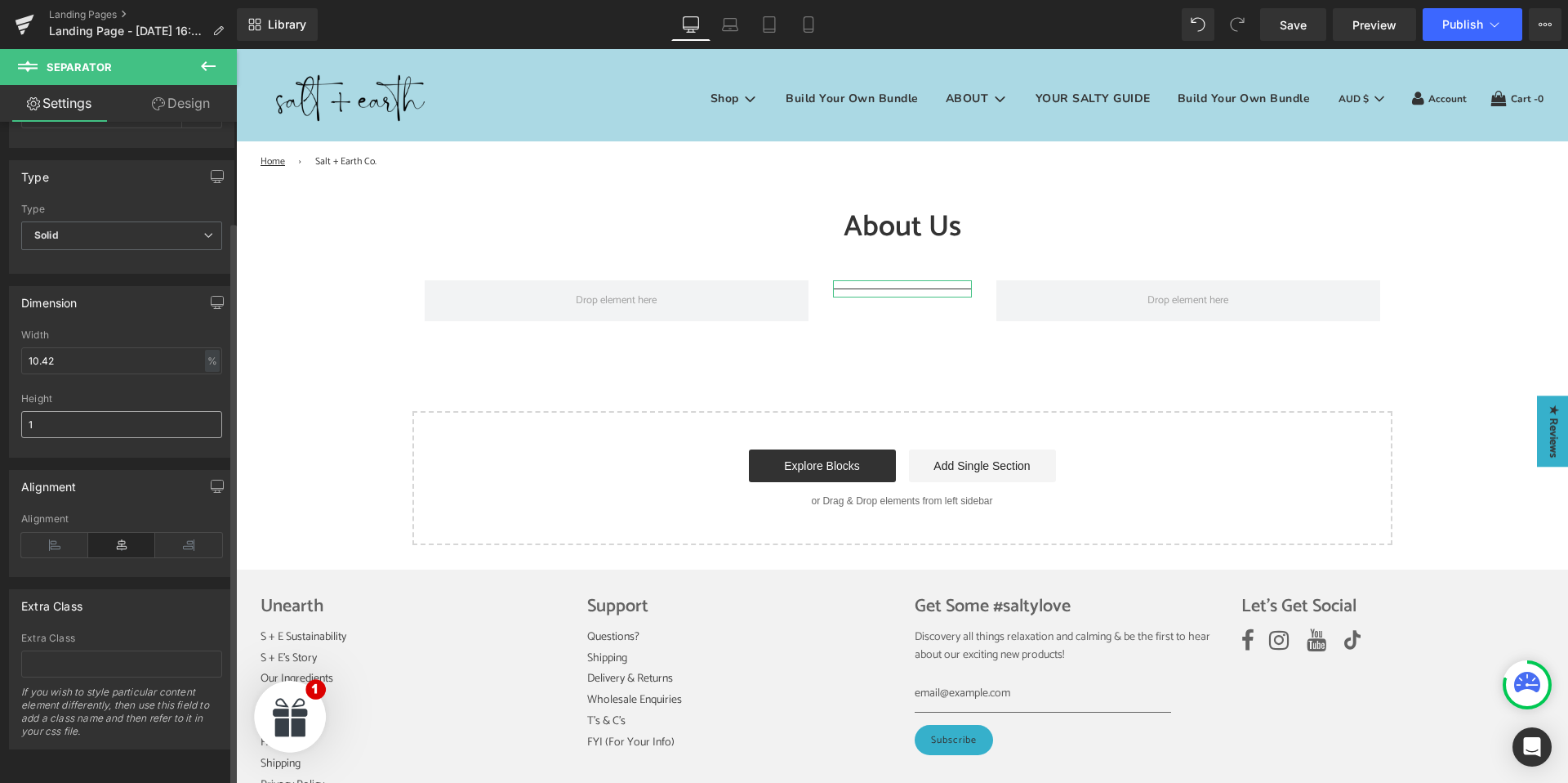
scroll to position [0, 0]
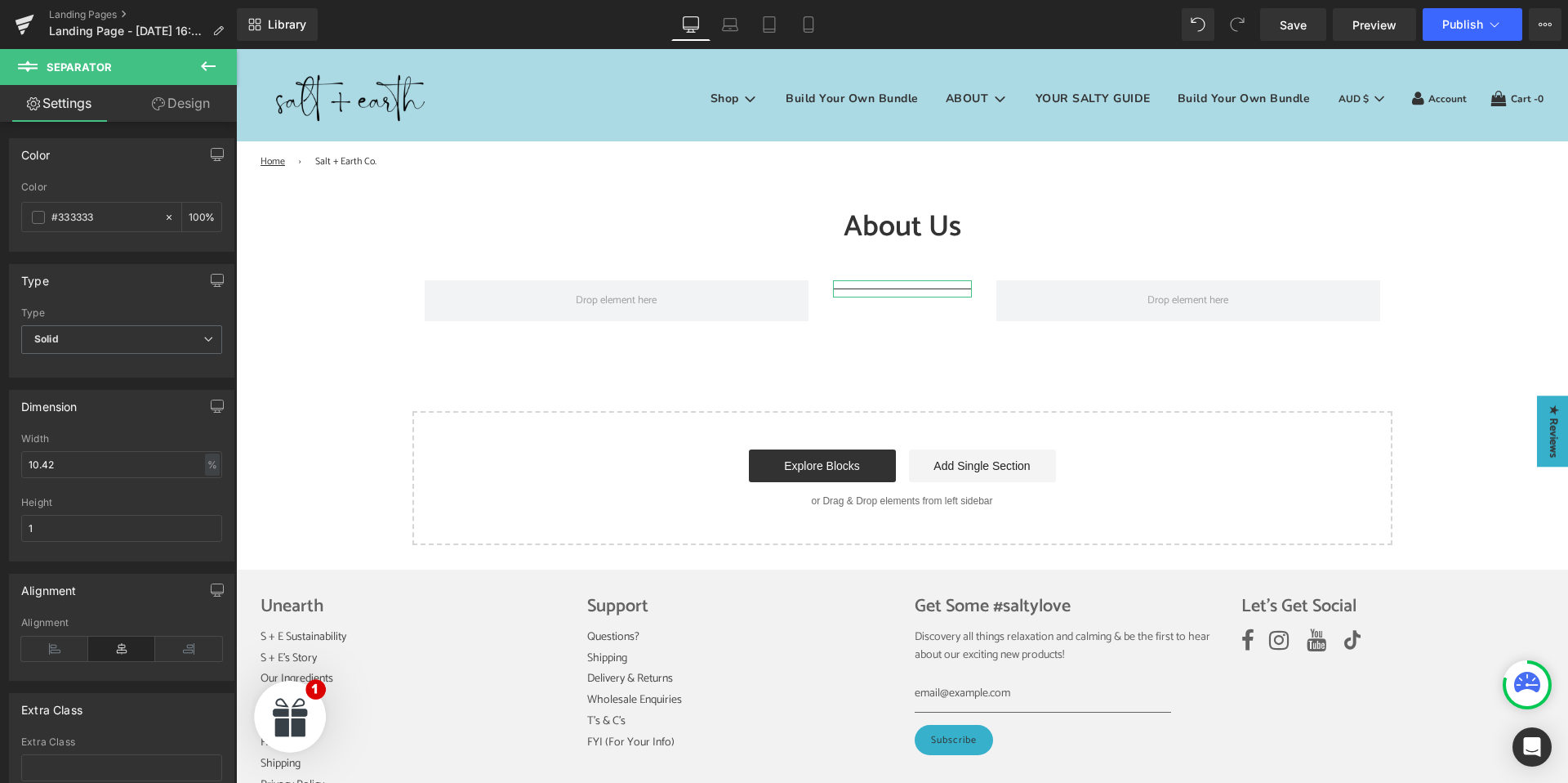
click at [178, 107] on link "Design" at bounding box center [180, 103] width 118 height 37
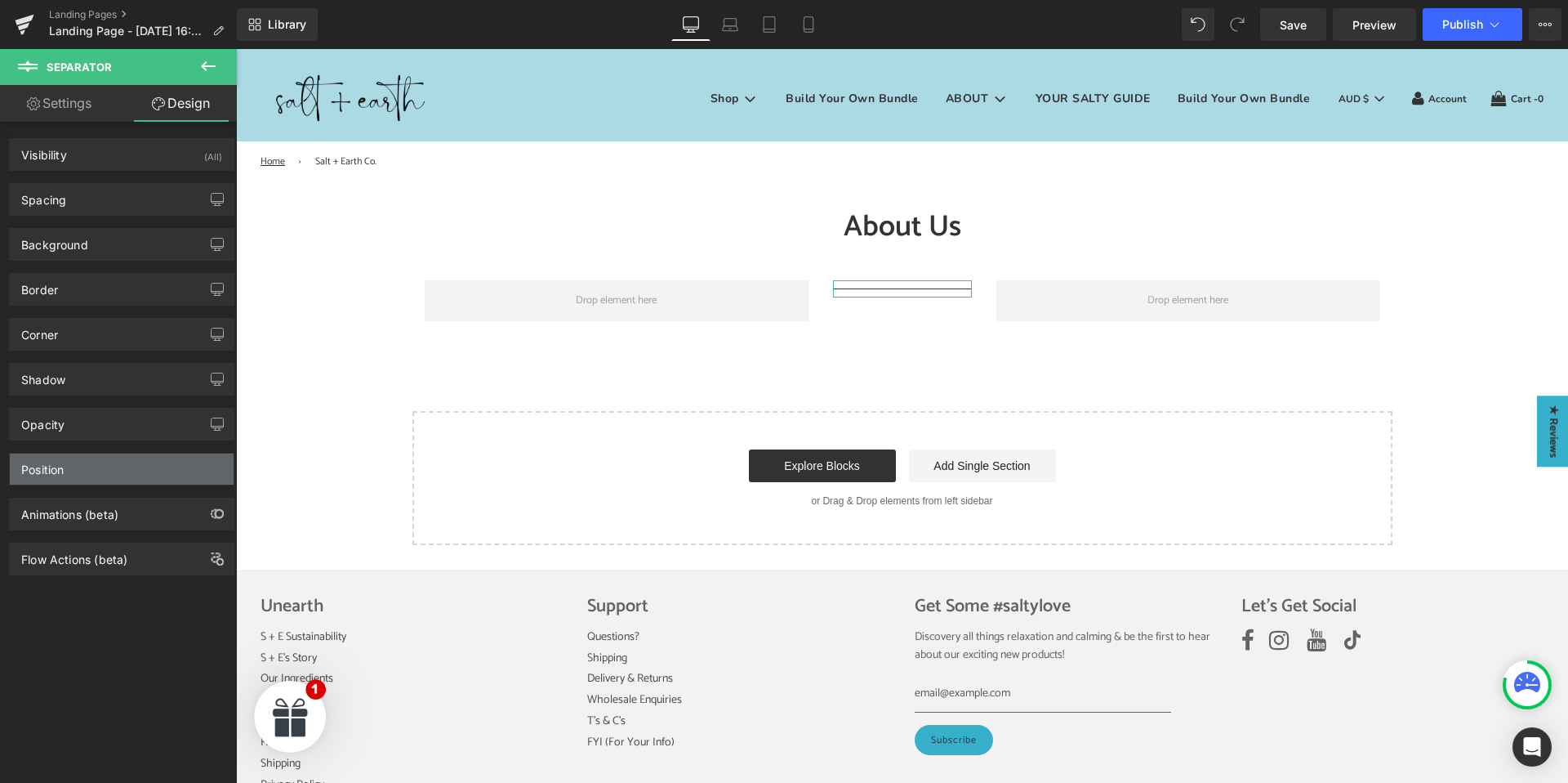
click at [119, 471] on div "Position" at bounding box center [122, 469] width 223 height 31
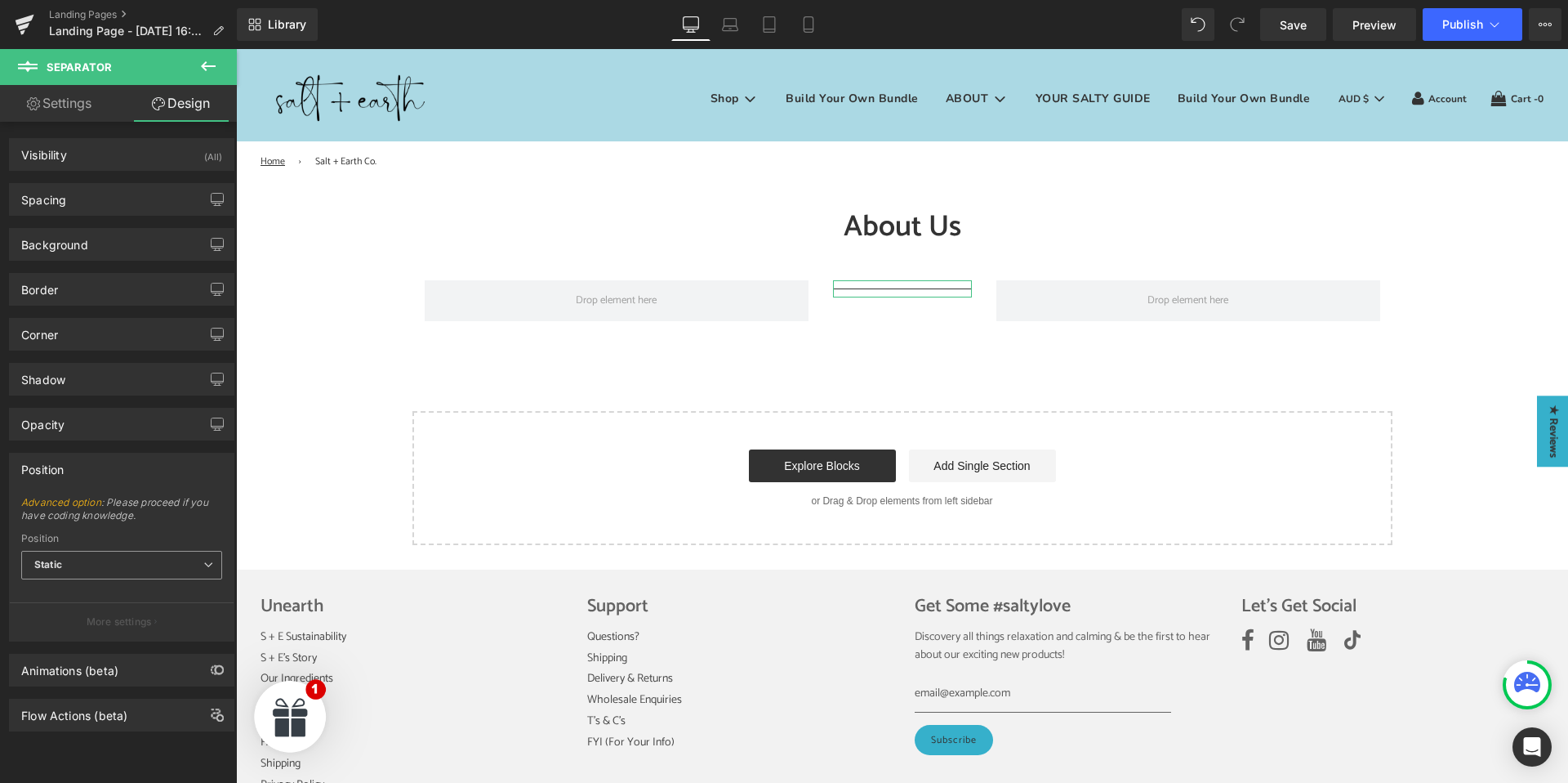
click at [125, 563] on span "Static" at bounding box center [121, 564] width 200 height 28
click at [124, 560] on span "Static" at bounding box center [121, 564] width 200 height 28
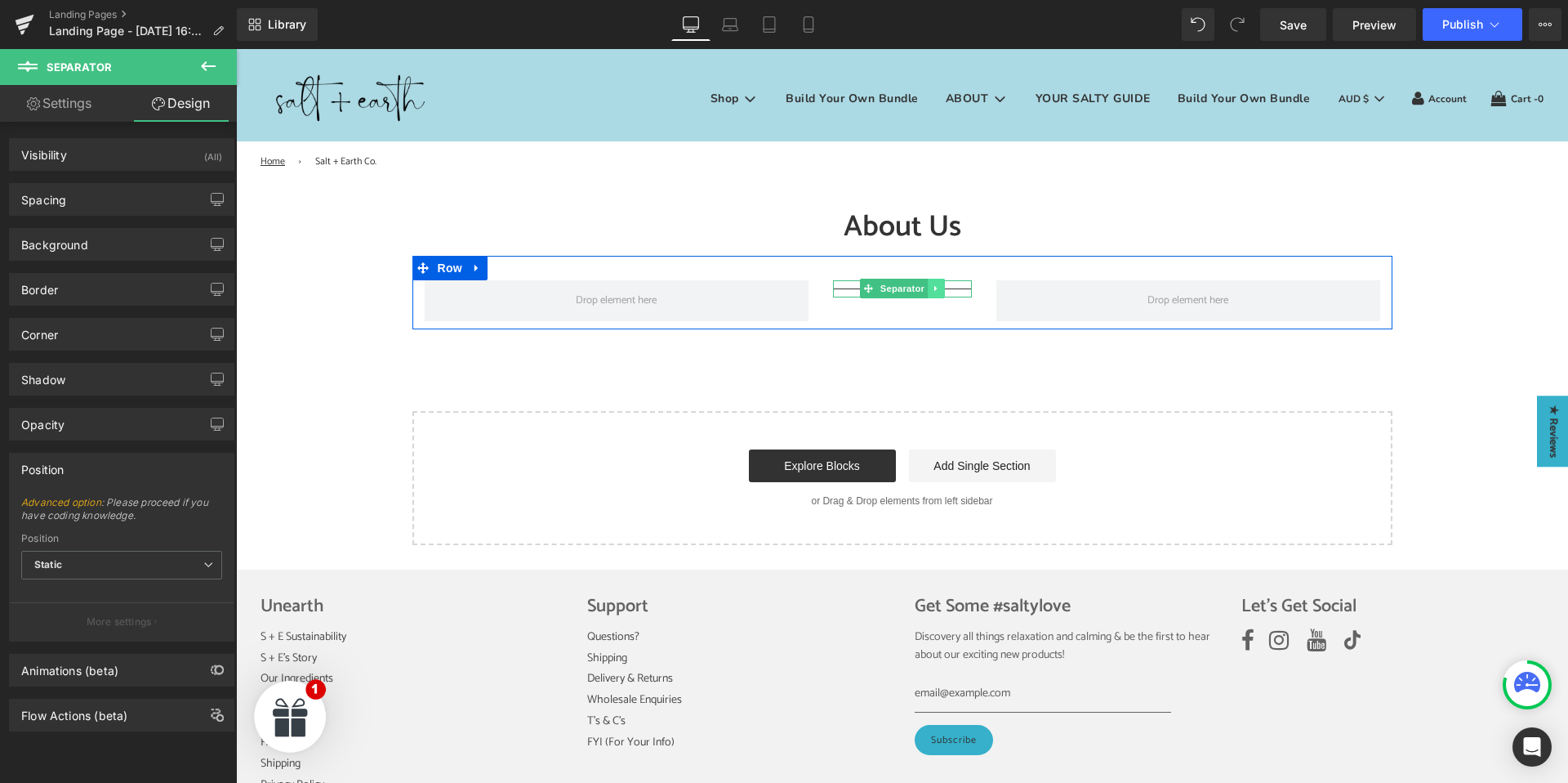
click at [936, 290] on icon at bounding box center [936, 288] width 9 height 10
click at [948, 289] on icon at bounding box center [945, 288] width 9 height 9
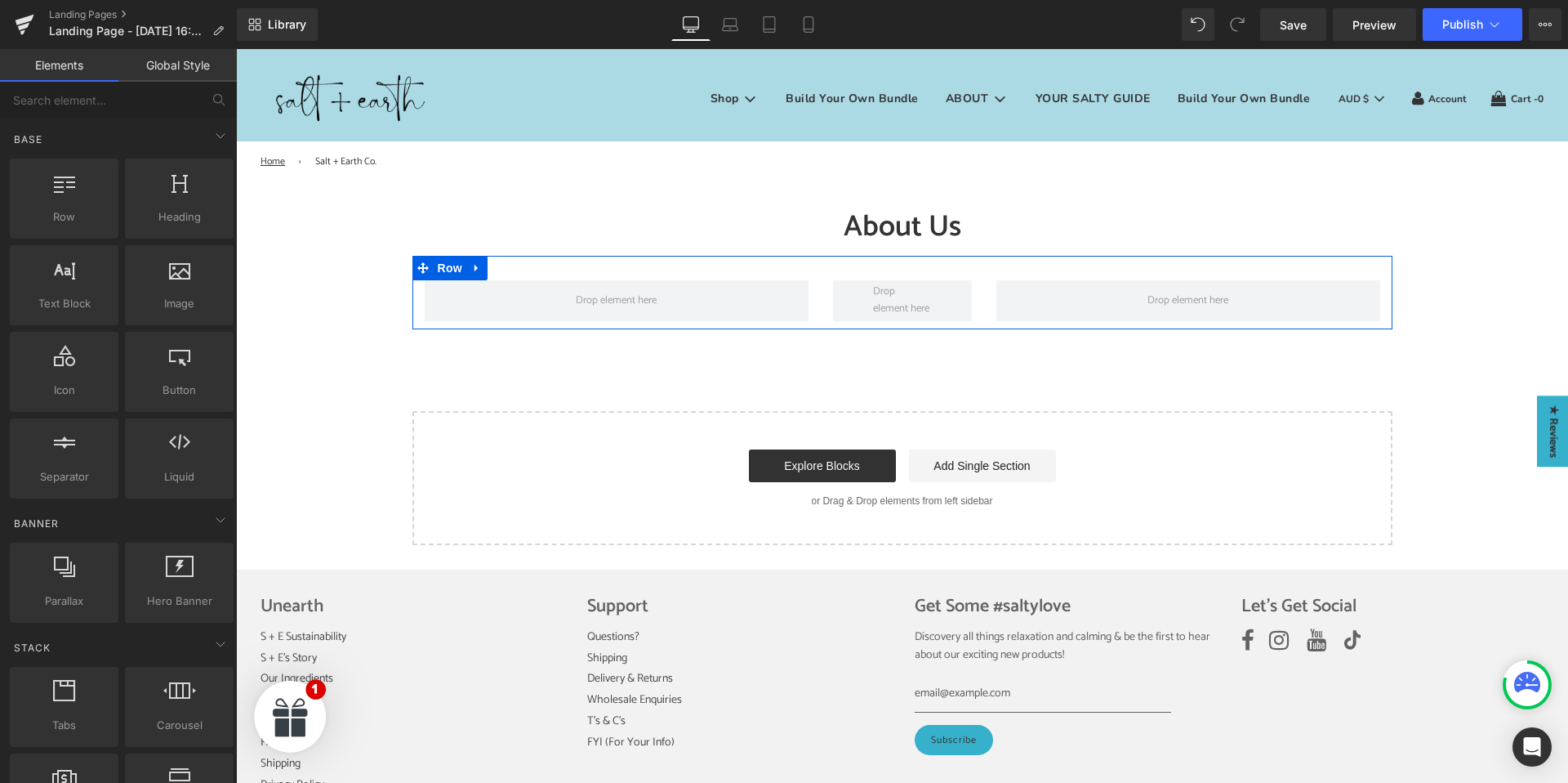
scroll to position [22, 0]
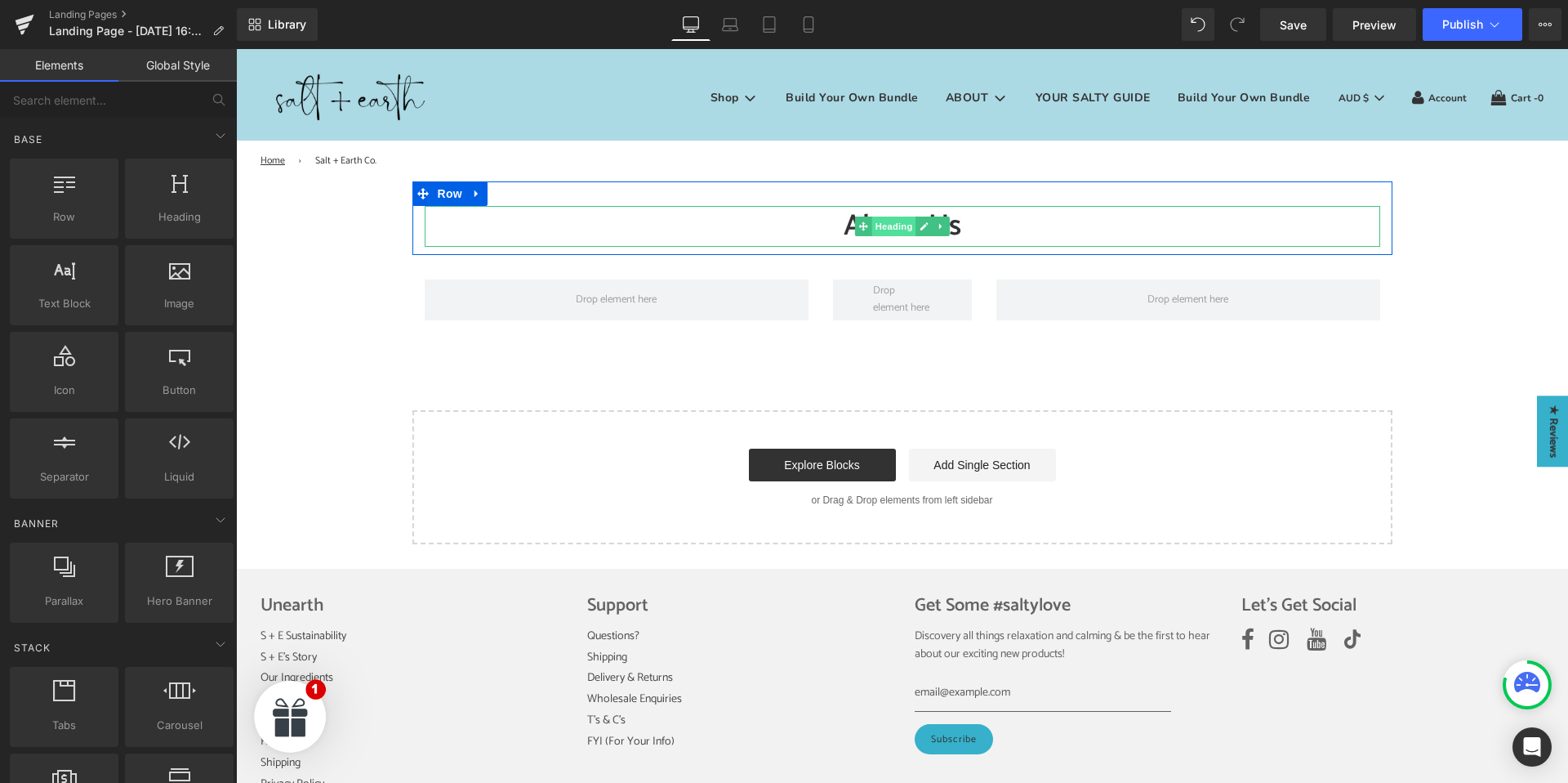
click at [891, 226] on span "Heading" at bounding box center [893, 225] width 44 height 19
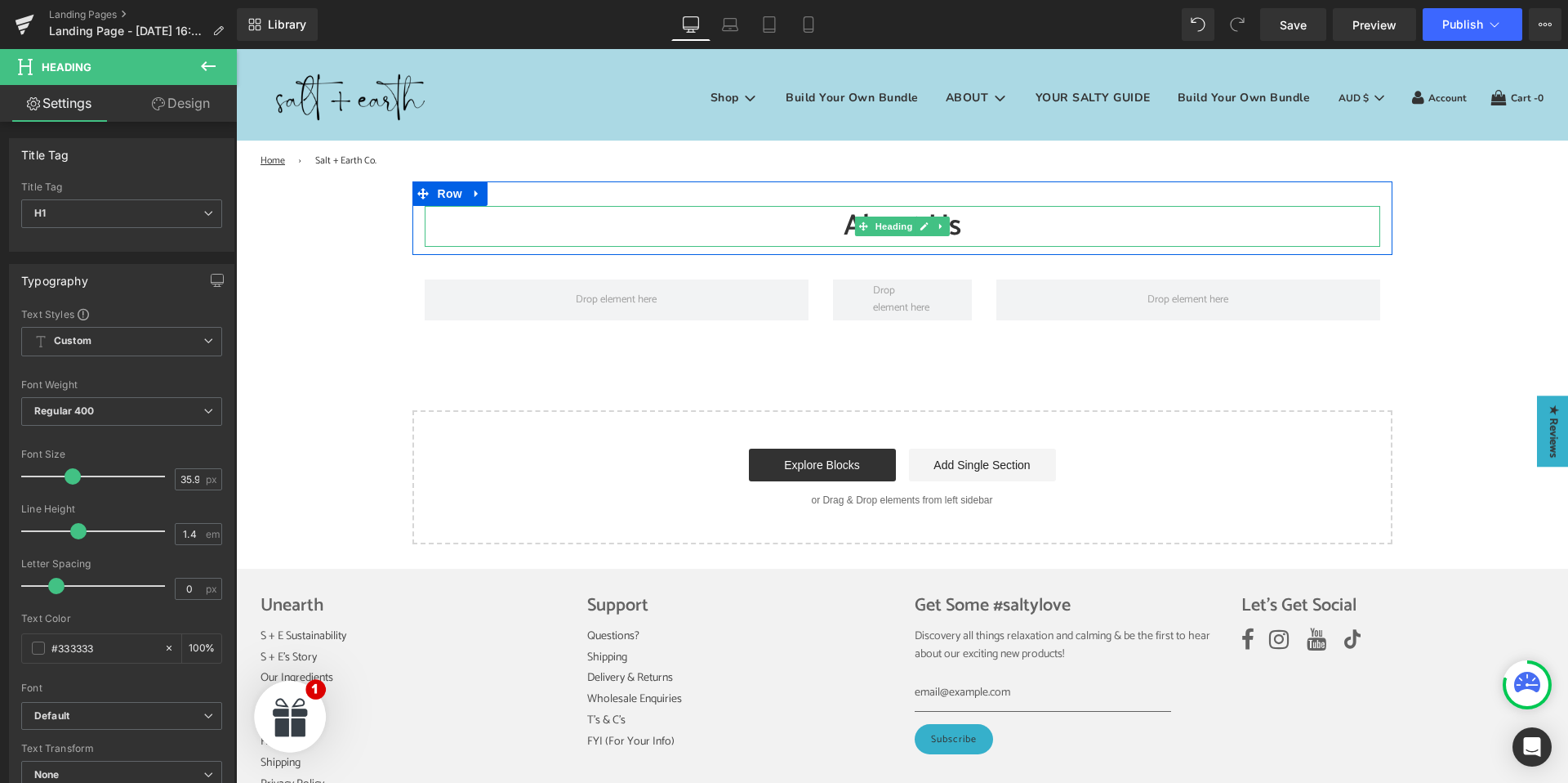
click at [840, 231] on h1 "About Us" at bounding box center [903, 226] width 956 height 41
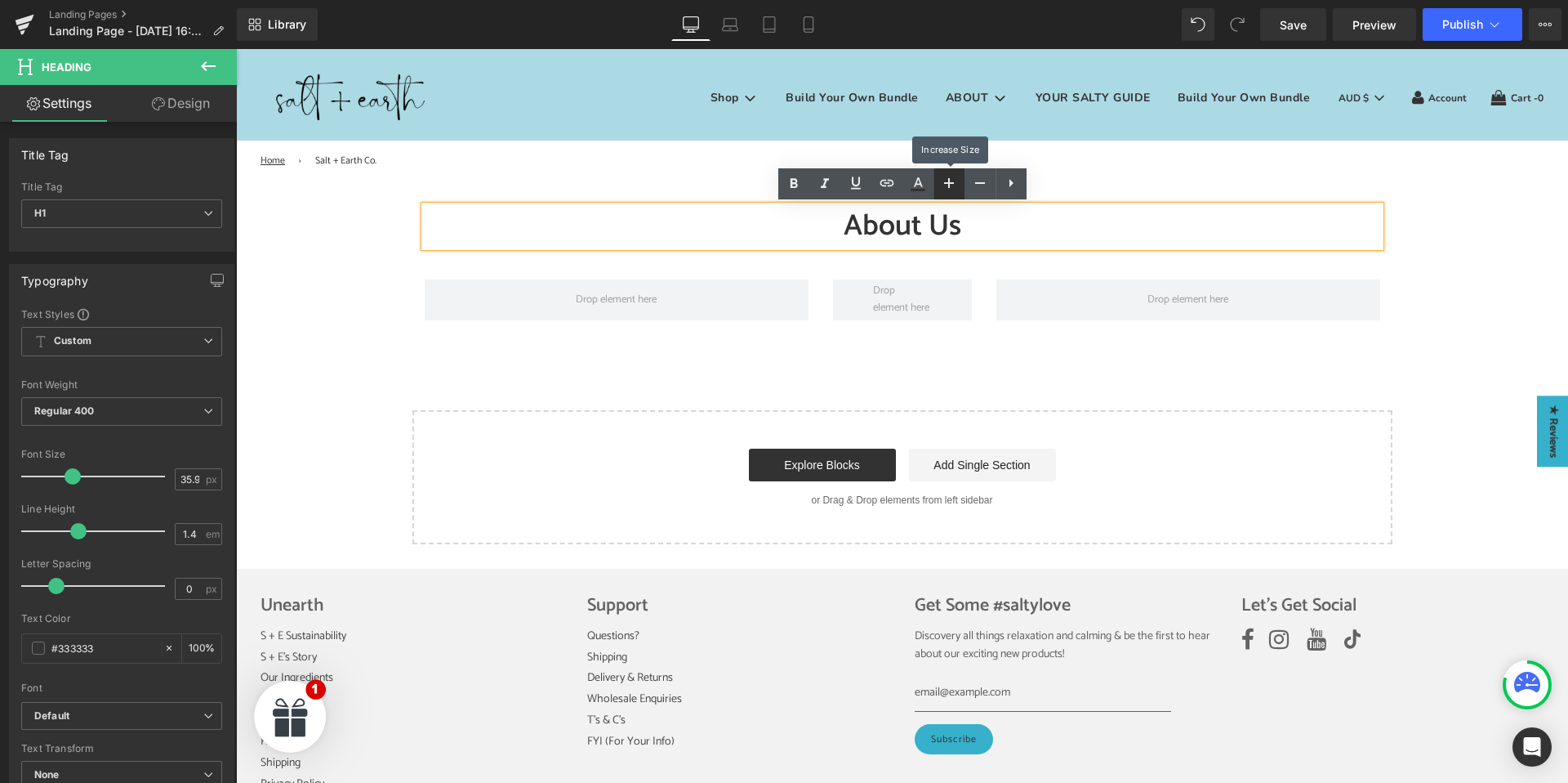
click at [946, 188] on icon at bounding box center [948, 182] width 19 height 19
click at [946, 188] on icon at bounding box center [948, 182] width 19 height 19
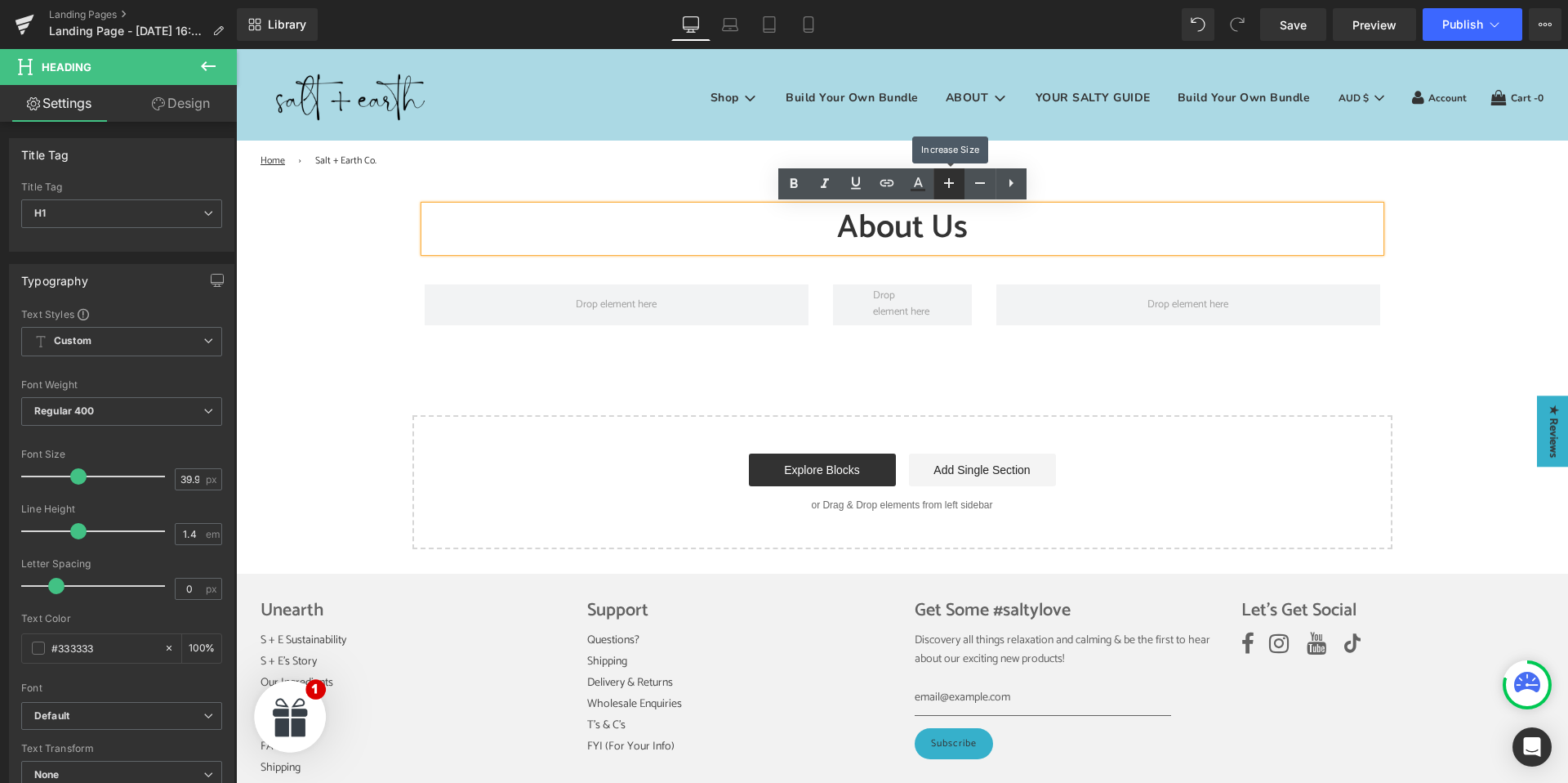
click at [946, 189] on icon at bounding box center [948, 182] width 19 height 19
type input "43.98"
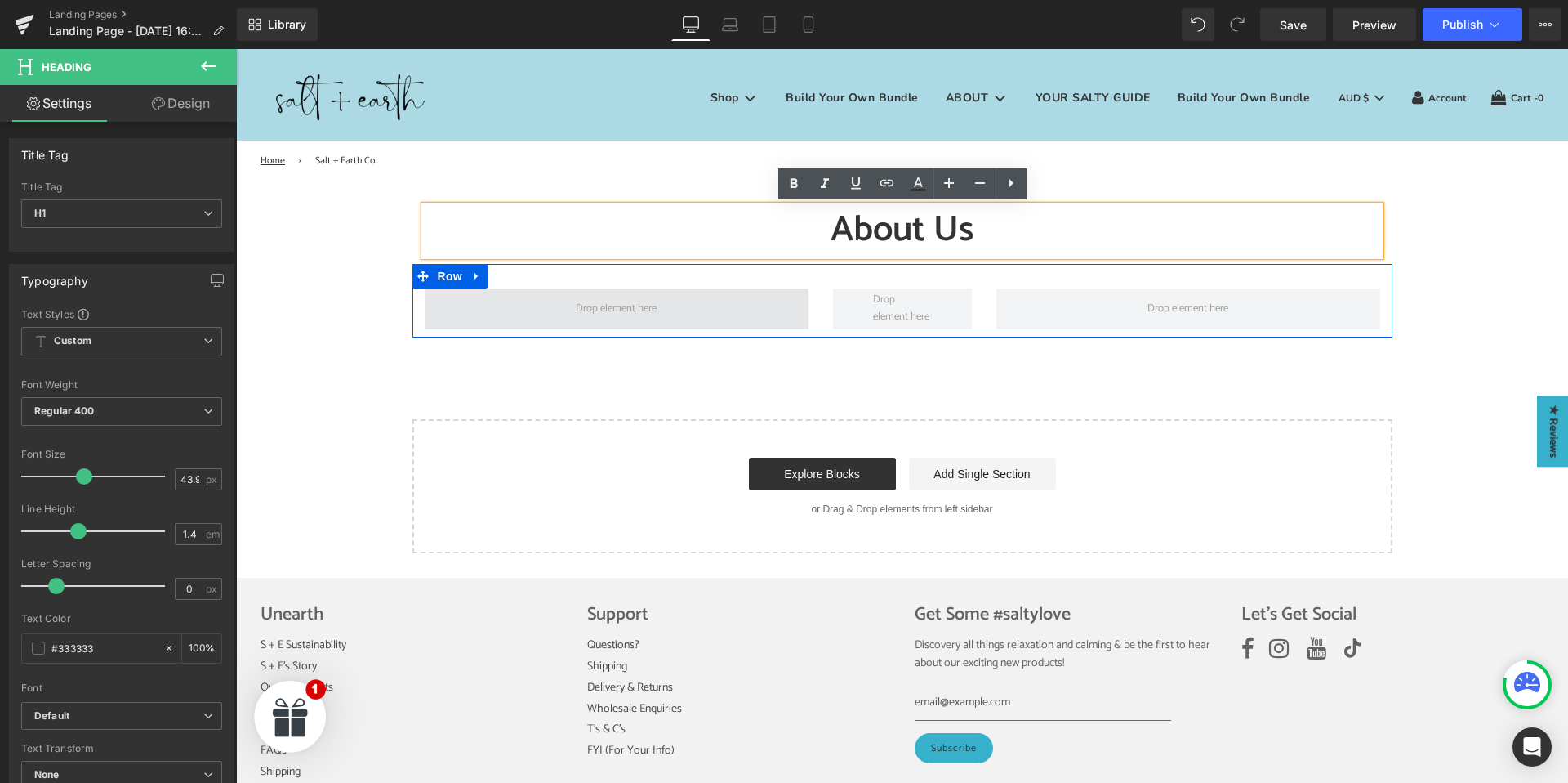
click at [691, 306] on span at bounding box center [616, 309] width 384 height 41
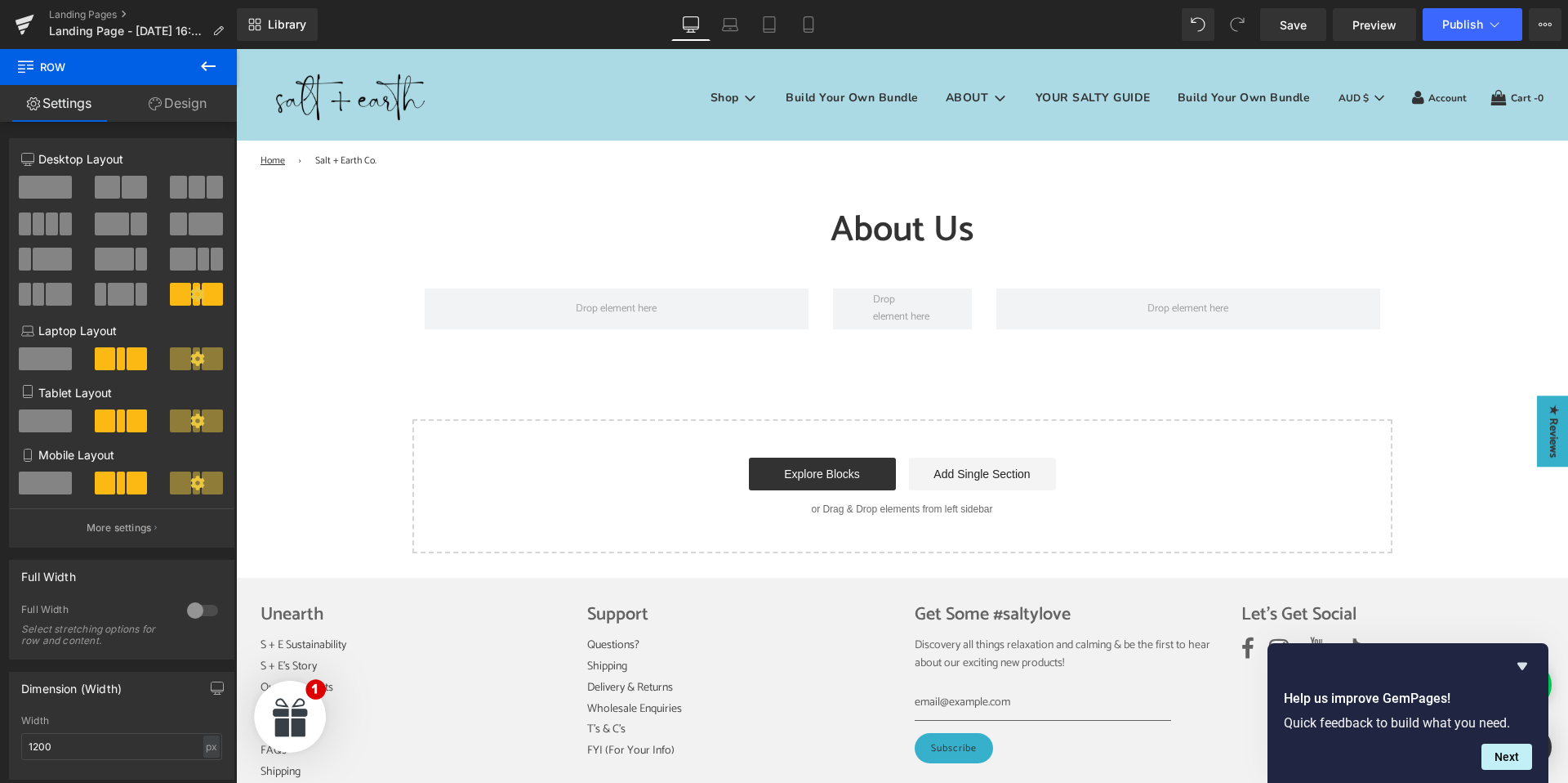
click at [208, 66] on icon at bounding box center [208, 66] width 15 height 10
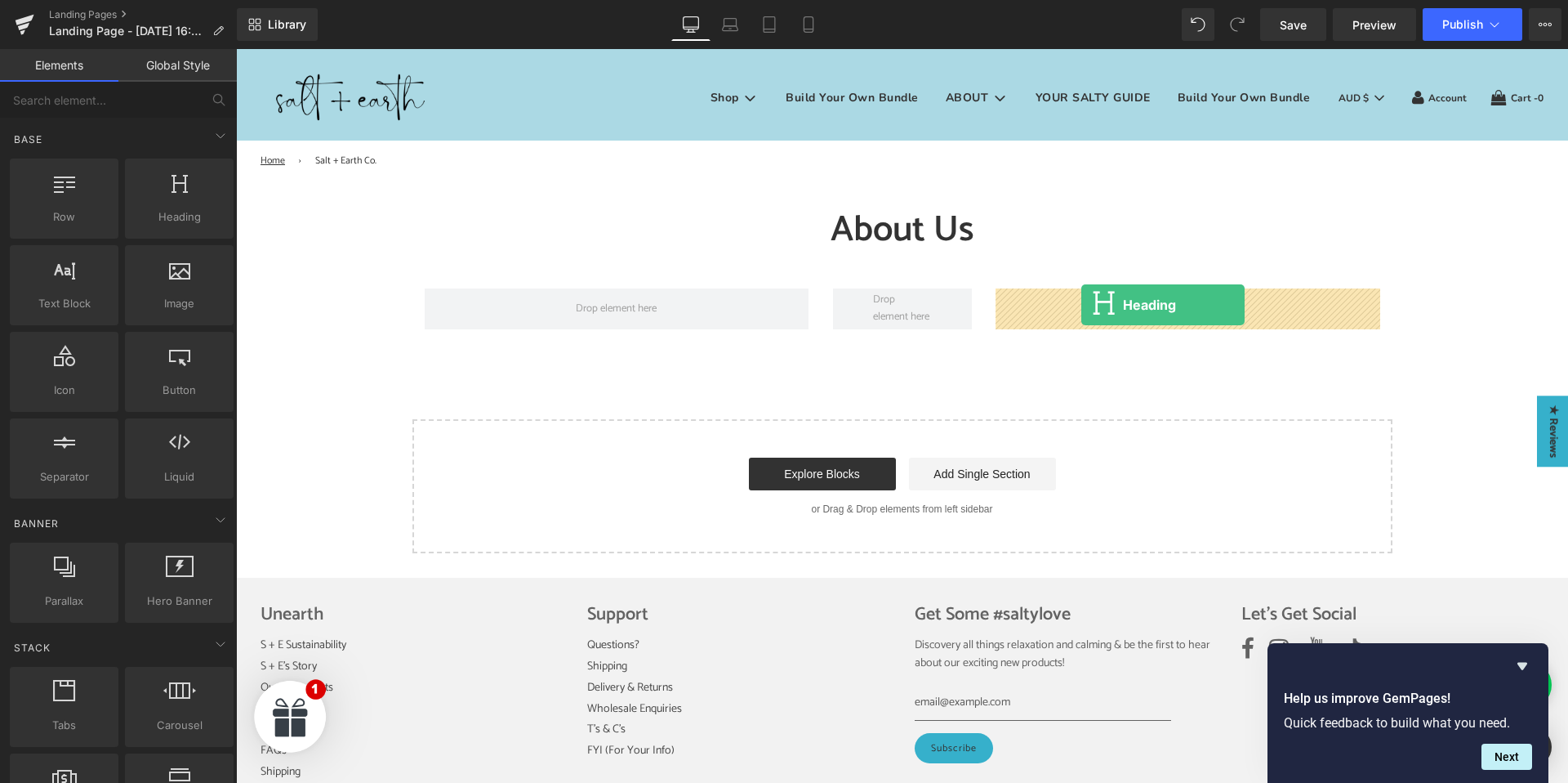
drag, startPoint x: 404, startPoint y: 243, endPoint x: 1081, endPoint y: 305, distance: 679.8
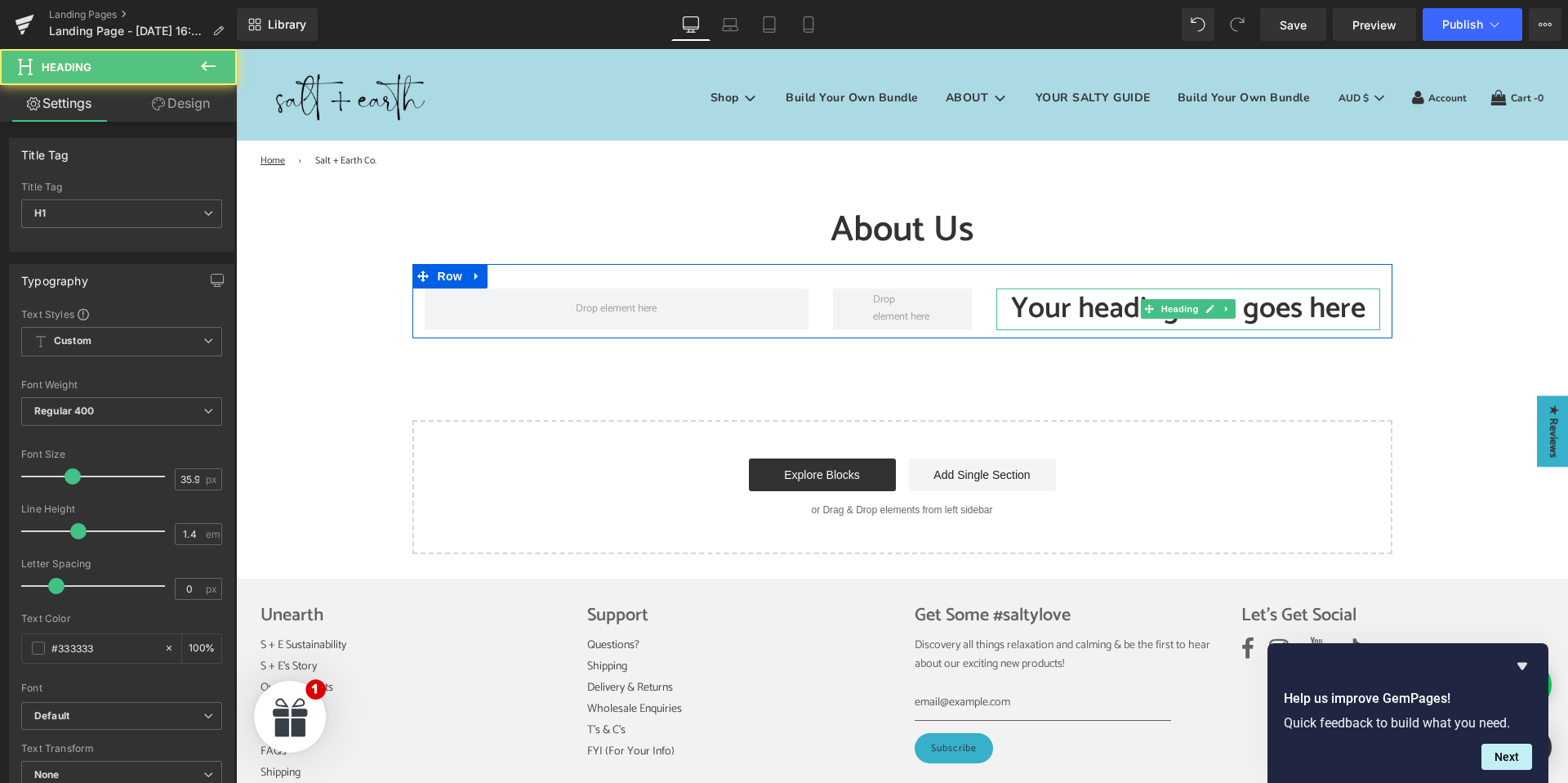
click at [1072, 301] on h1 "Your heading text goes here" at bounding box center [1187, 309] width 384 height 41
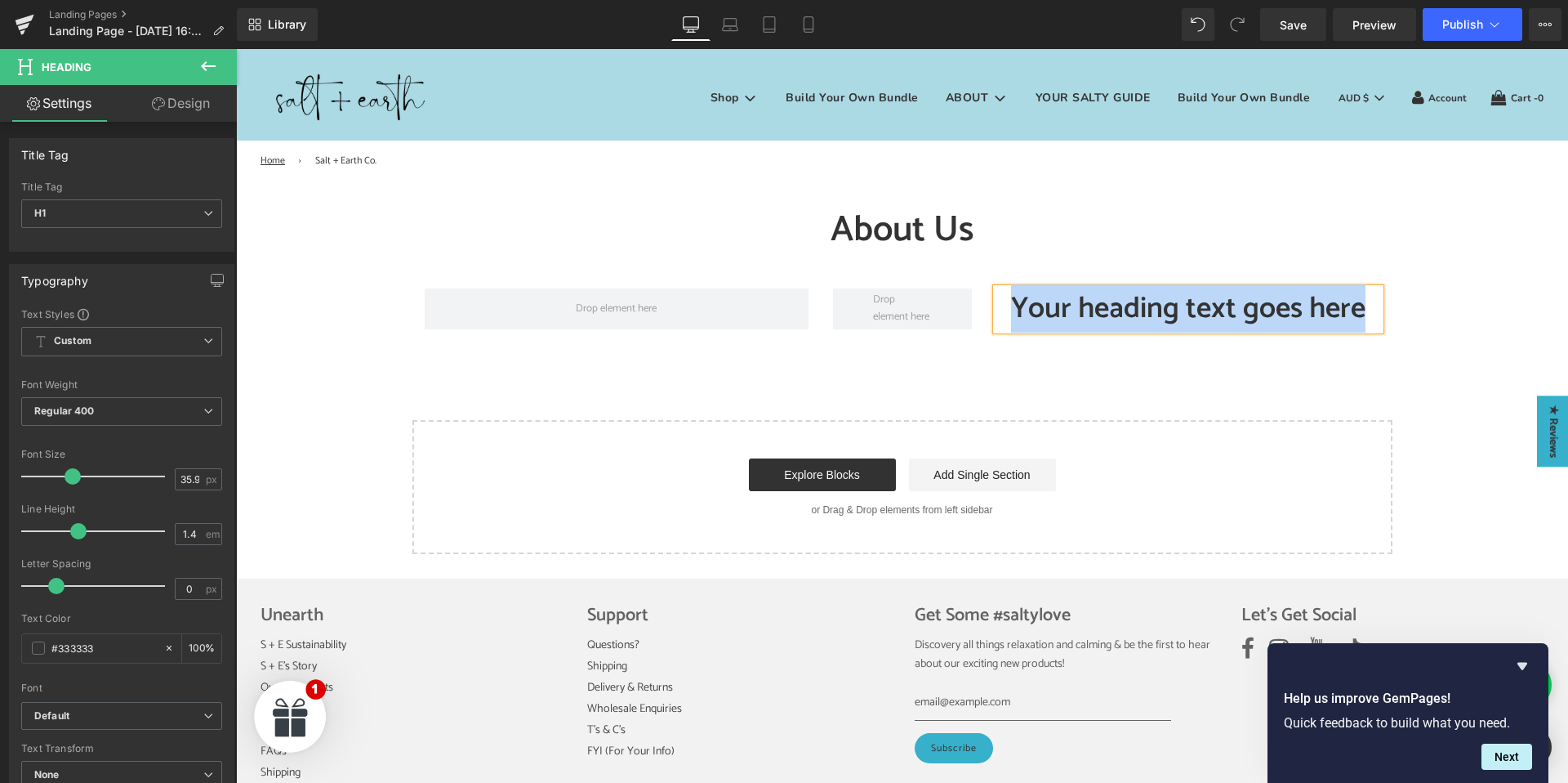
paste div
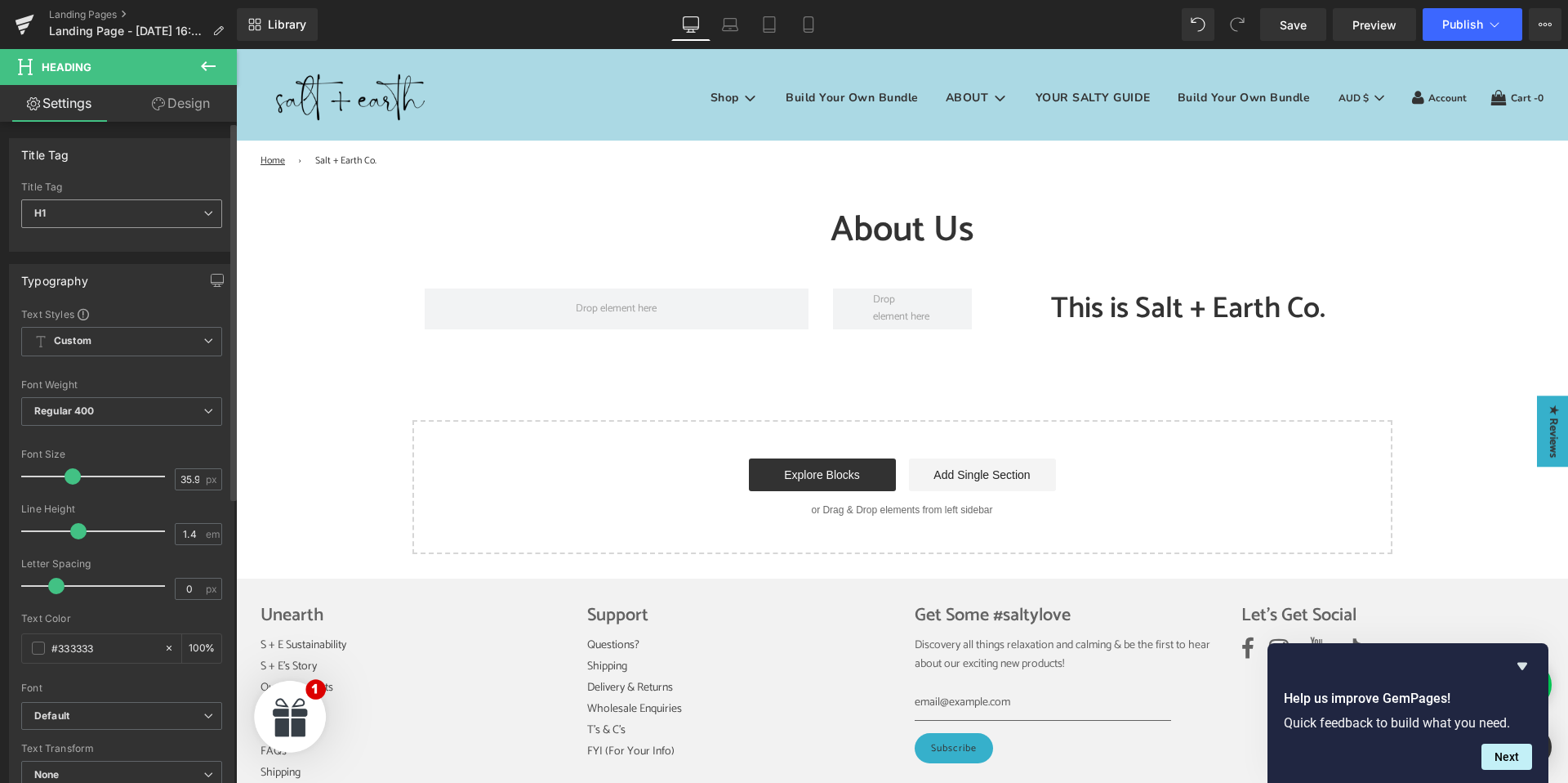
click at [85, 201] on span "H1" at bounding box center [121, 213] width 200 height 28
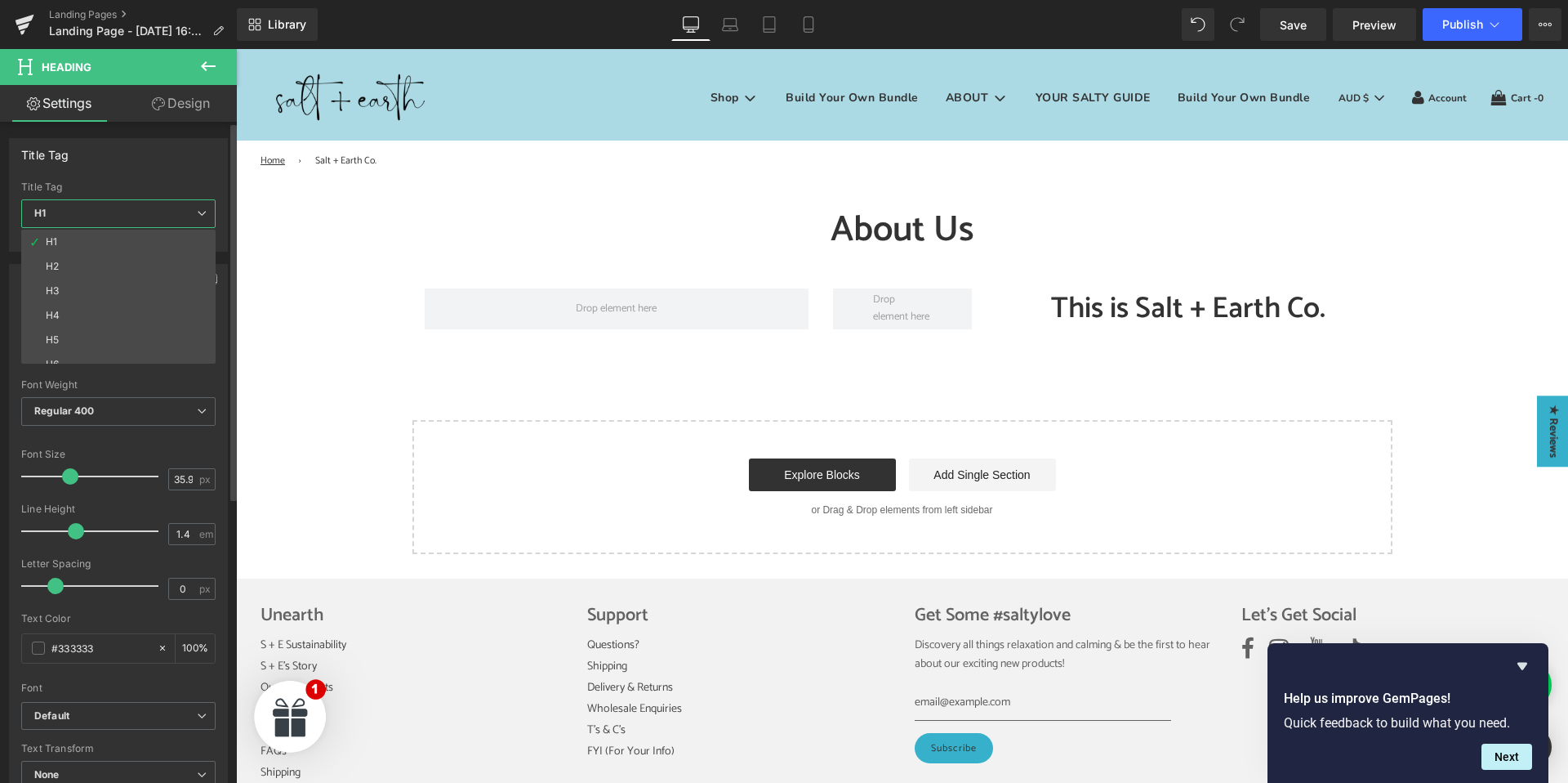
drag, startPoint x: 84, startPoint y: 272, endPoint x: 81, endPoint y: 262, distance: 10.4
click at [85, 272] on li "H2" at bounding box center [122, 266] width 201 height 25
type input "28"
type input "100"
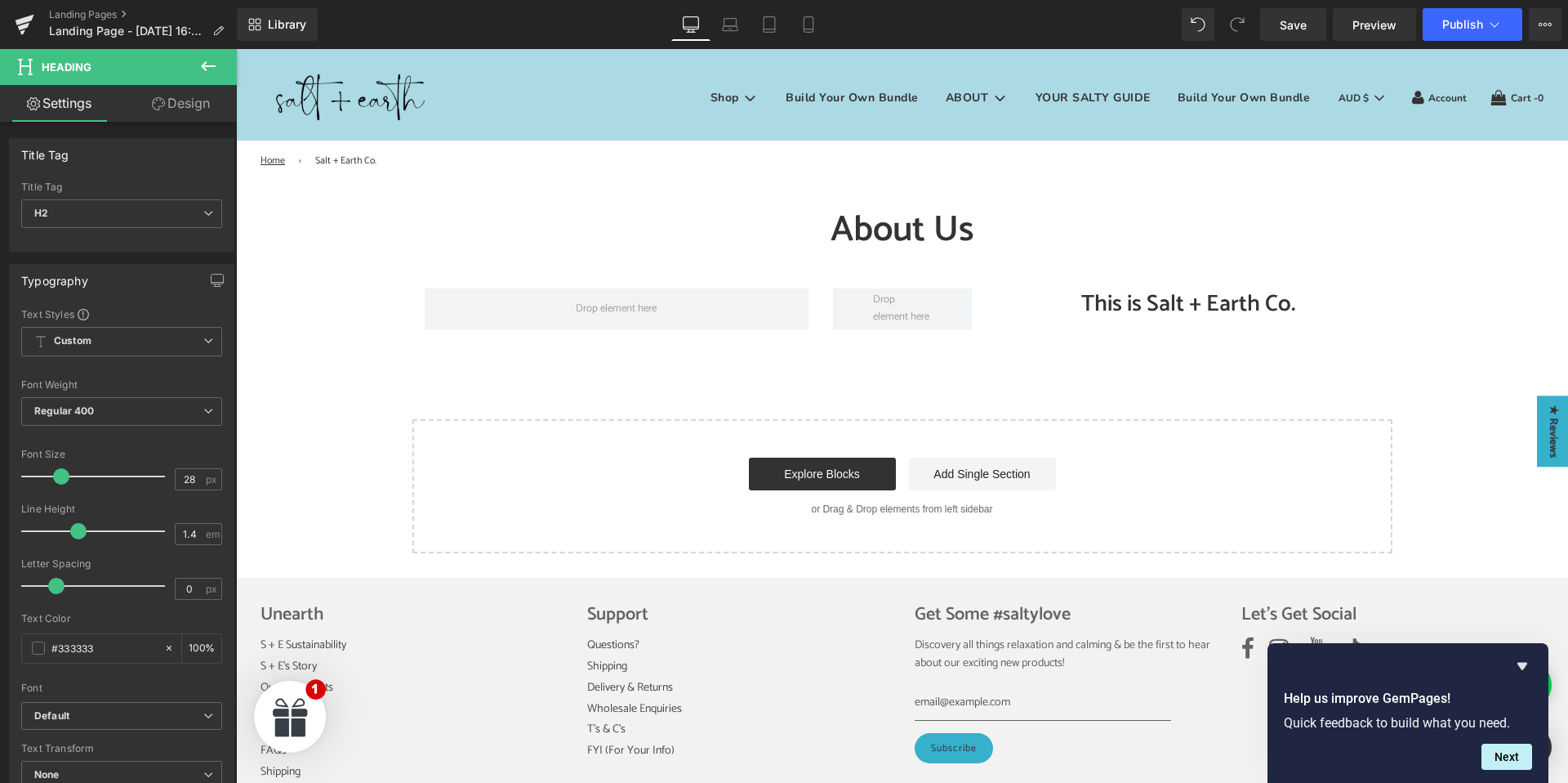
click at [200, 59] on icon at bounding box center [208, 66] width 19 height 19
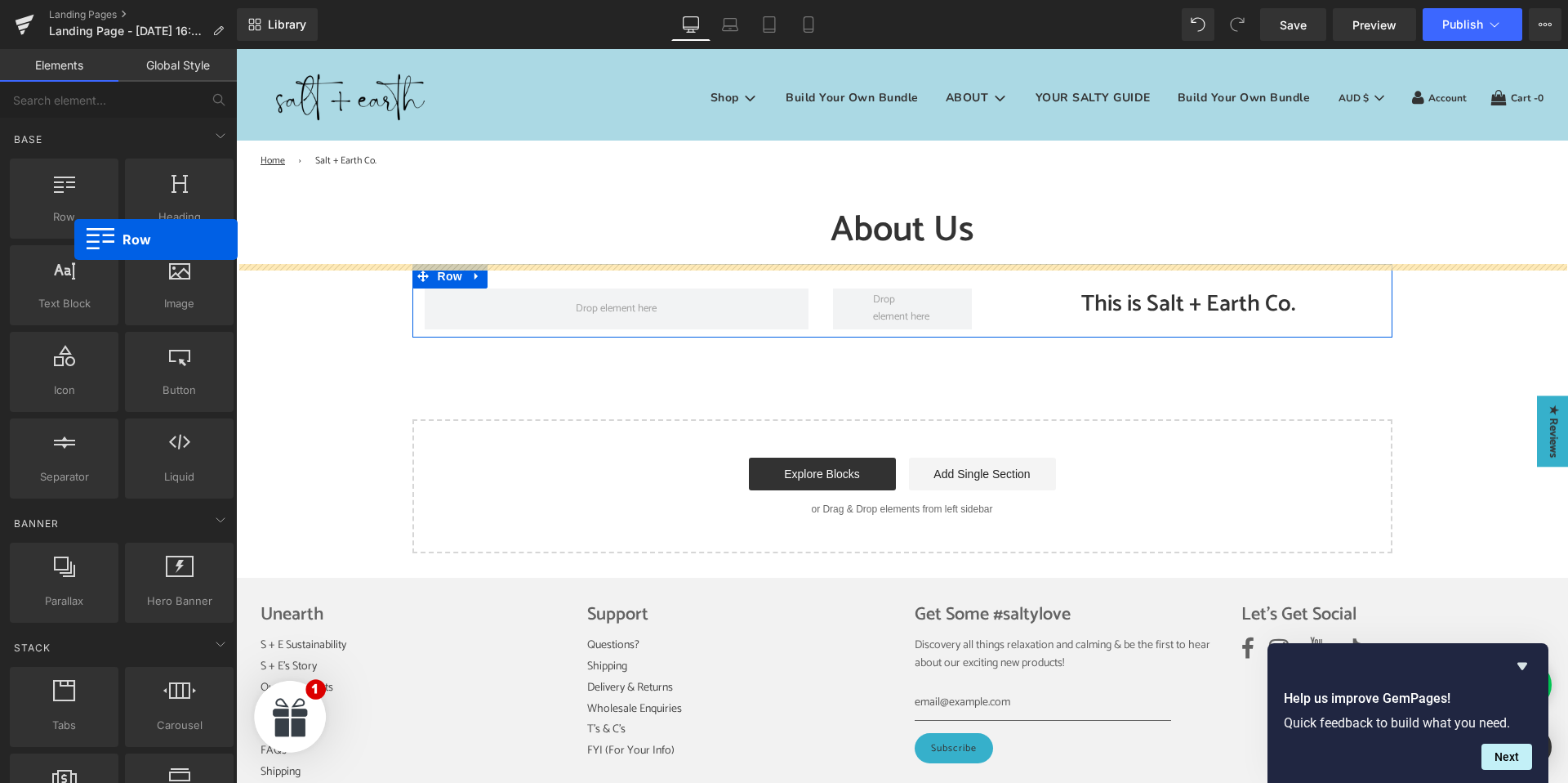
drag, startPoint x: 71, startPoint y: 212, endPoint x: 70, endPoint y: 243, distance: 31.0
click at [70, 243] on div "Row rows, columns, layouts, div Heading headings, titles, h1,h2,h3,h4,h5,h6 Tex…" at bounding box center [122, 328] width 231 height 346
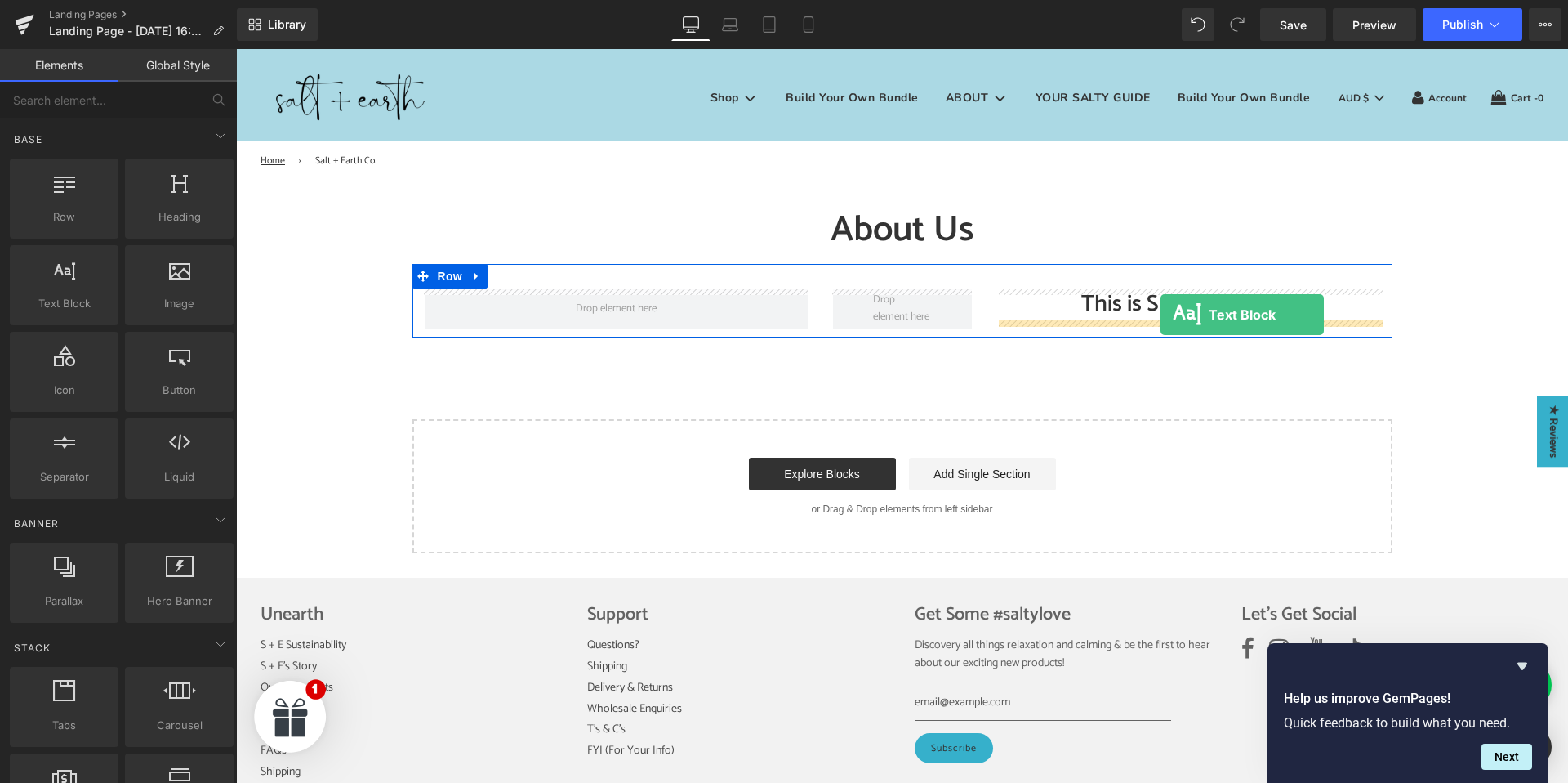
drag, startPoint x: 289, startPoint y: 355, endPoint x: 1157, endPoint y: 314, distance: 869.0
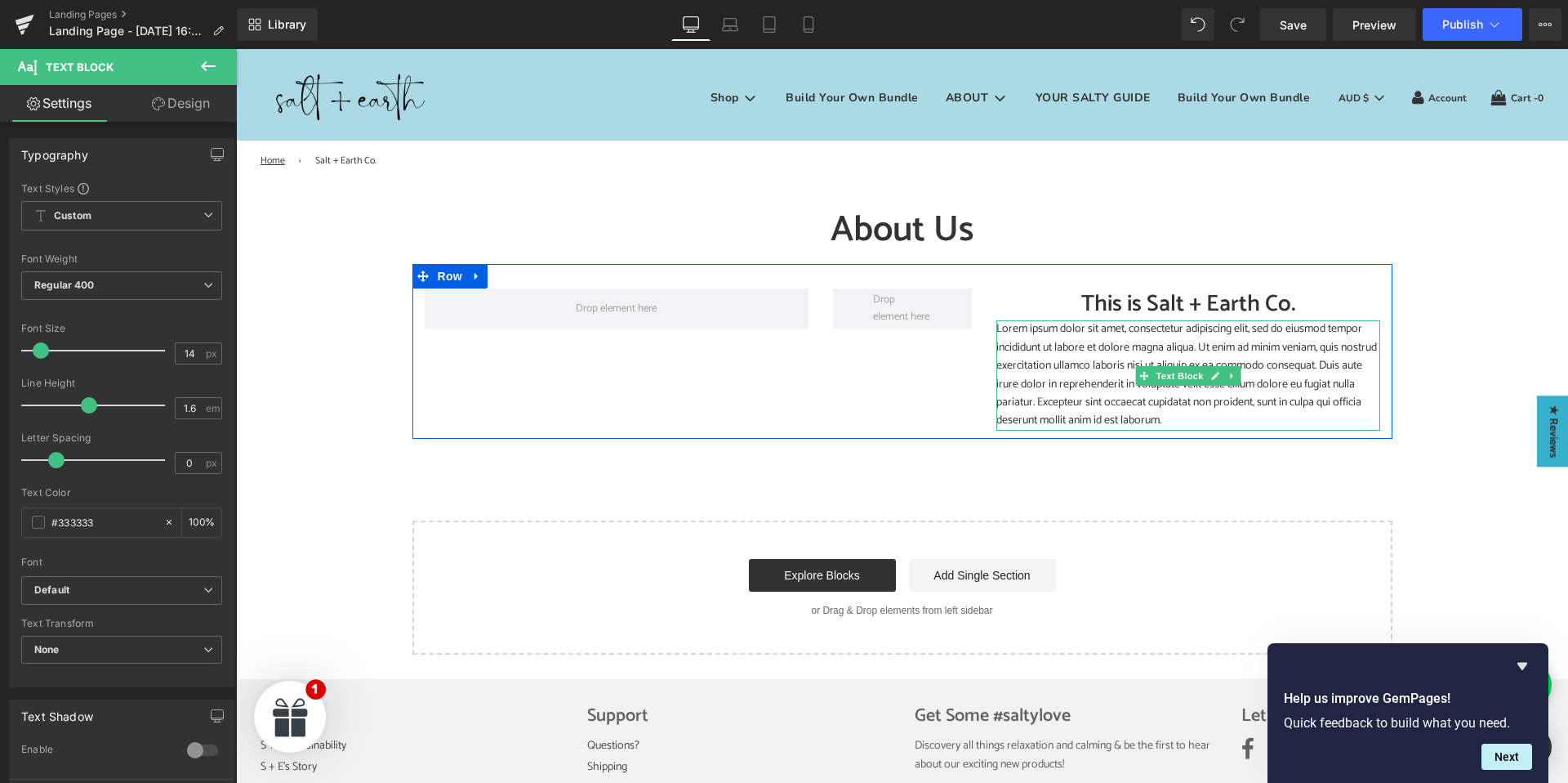
drag, startPoint x: 1114, startPoint y: 409, endPoint x: 1098, endPoint y: 392, distance: 23.3
click at [1114, 409] on p "Lorem ipsum dolor sit amet, consectetur adipiscing elit, sed do eiusmod tempor …" at bounding box center [1187, 375] width 384 height 110
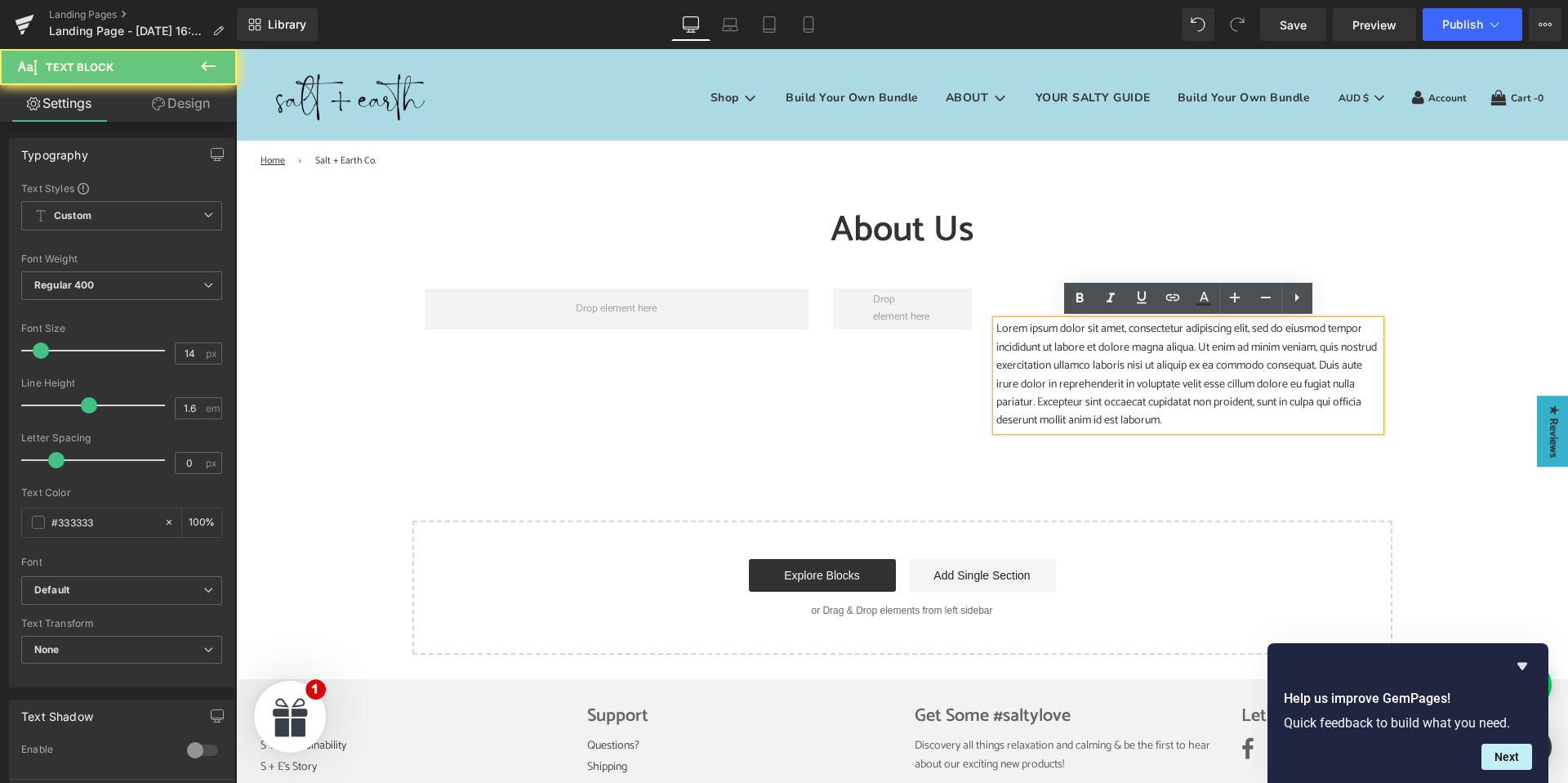
click at [1090, 386] on p "Lorem ipsum dolor sit amet, consectetur adipiscing elit, sed do eiusmod tempor …" at bounding box center [1187, 375] width 384 height 110
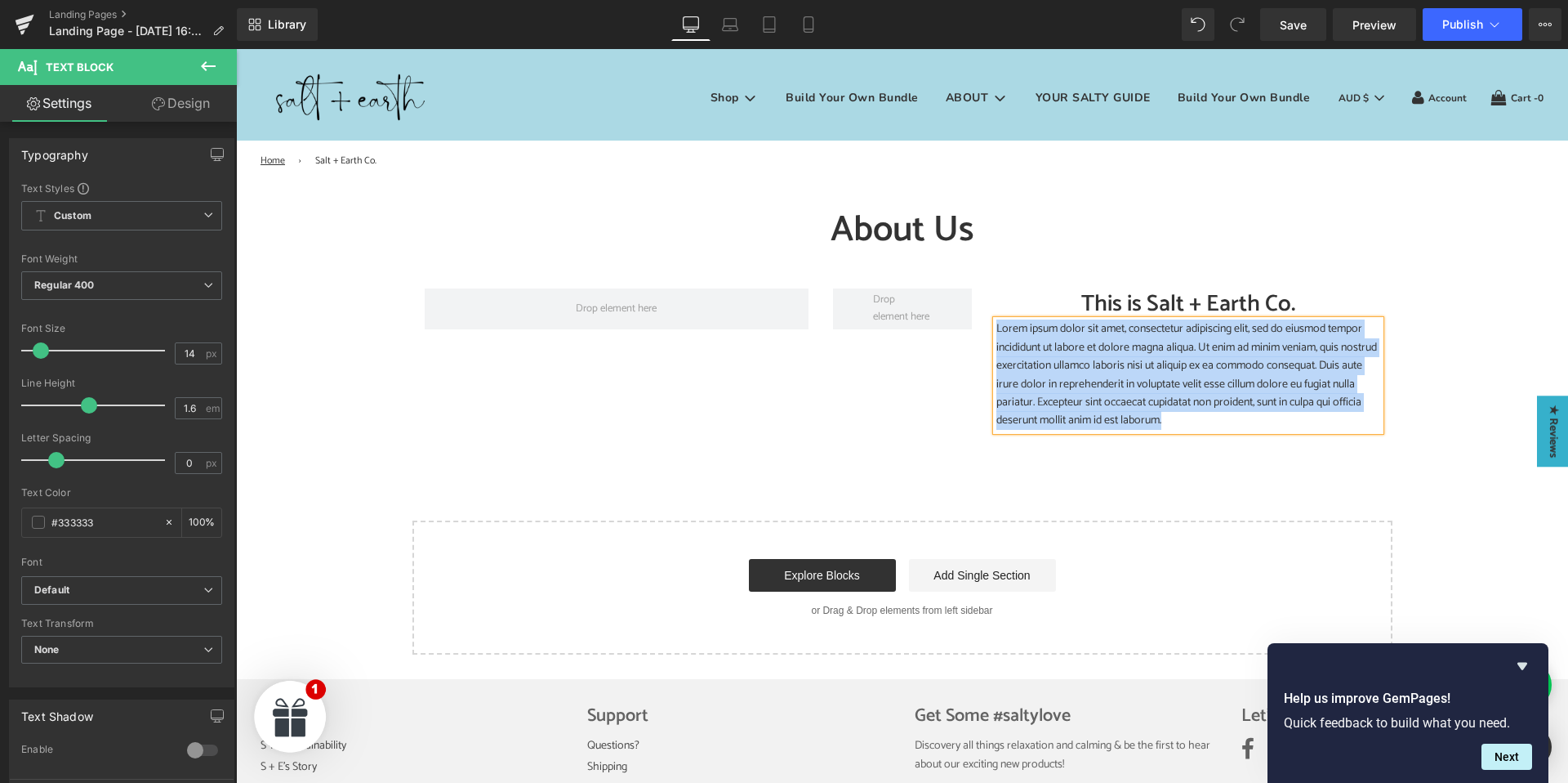
paste div
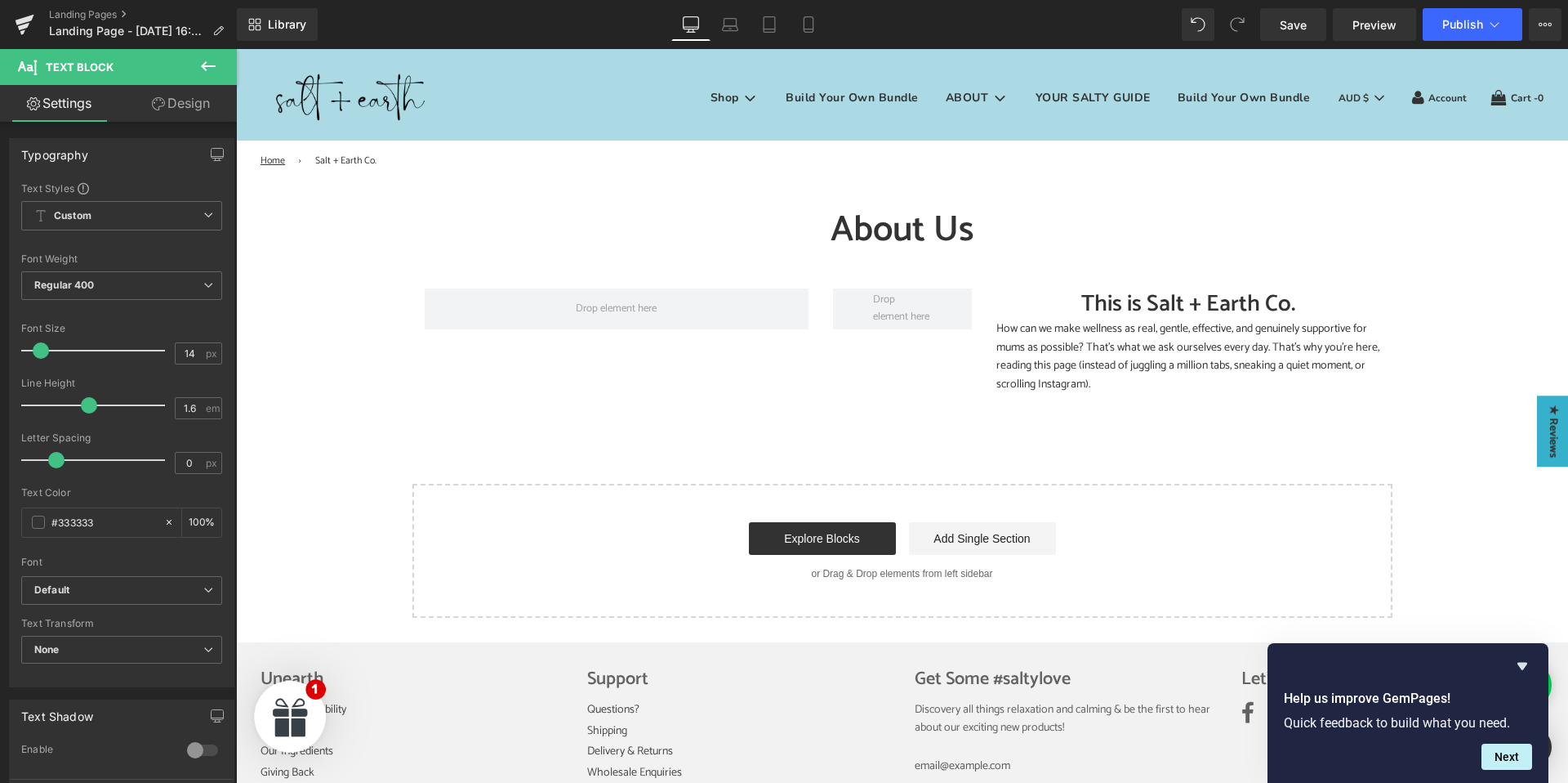
click at [215, 63] on icon at bounding box center [208, 66] width 19 height 19
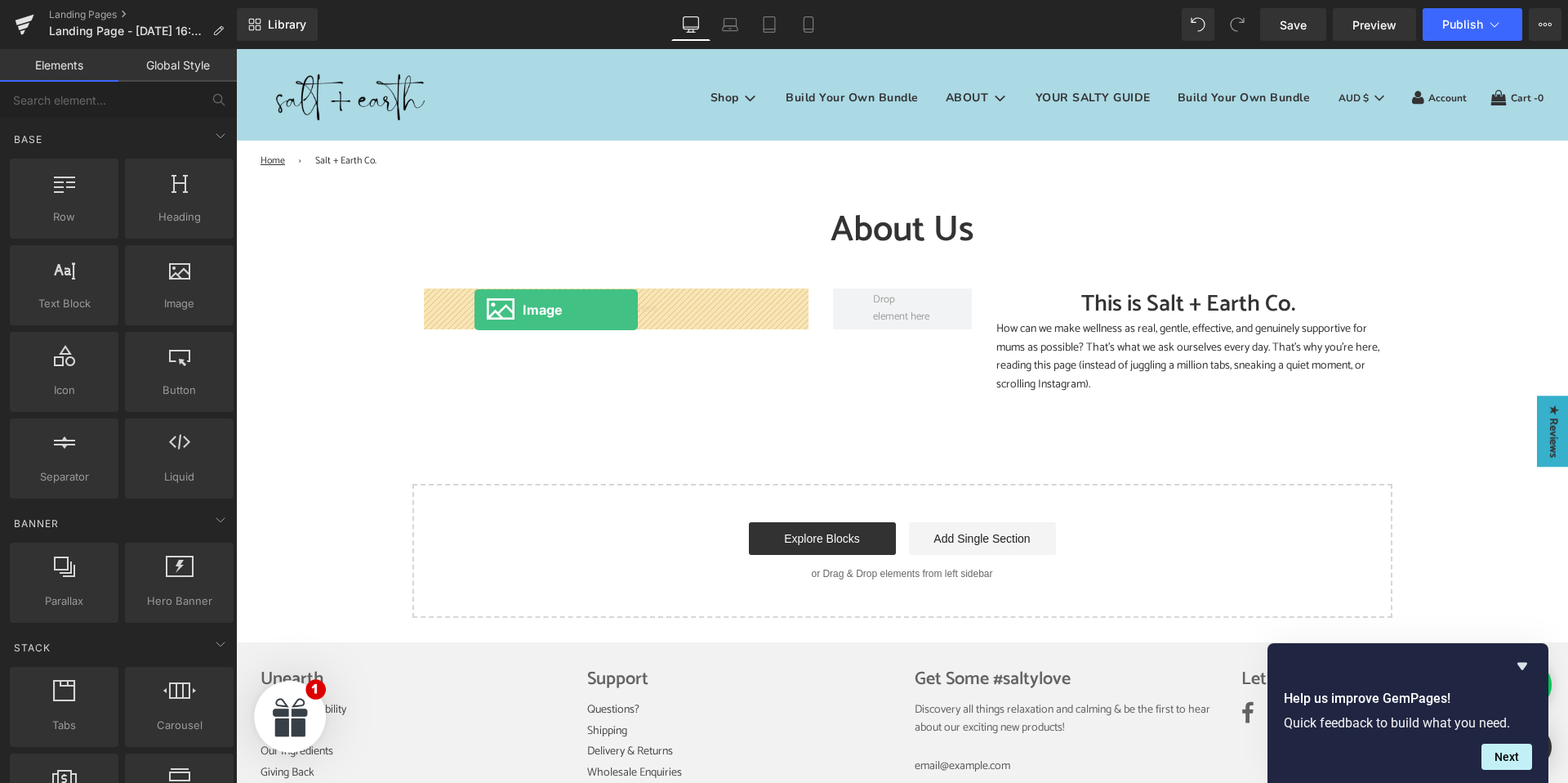
drag, startPoint x: 415, startPoint y: 341, endPoint x: 474, endPoint y: 310, distance: 66.6
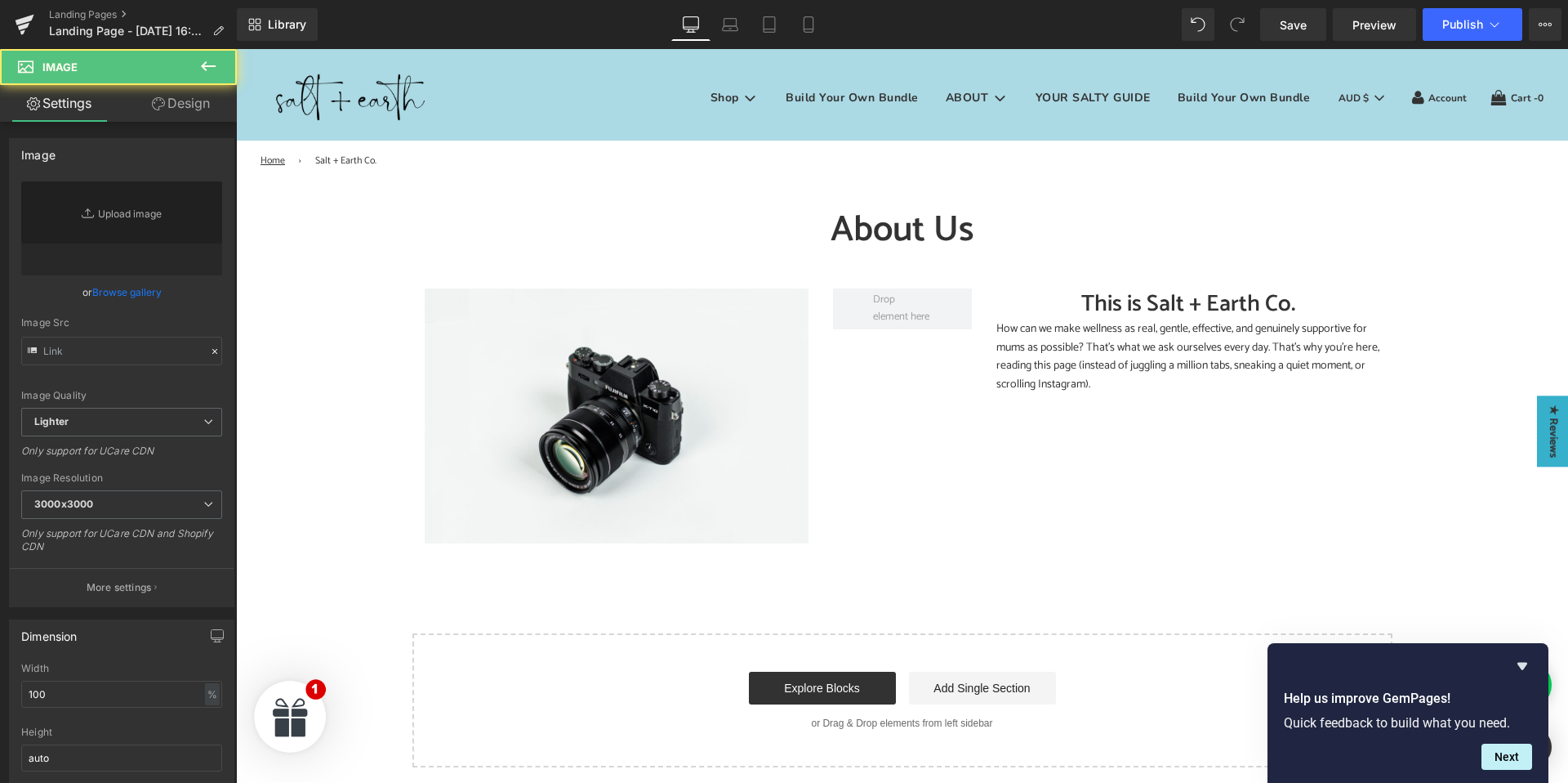
type input "//[DOMAIN_NAME][URL]"
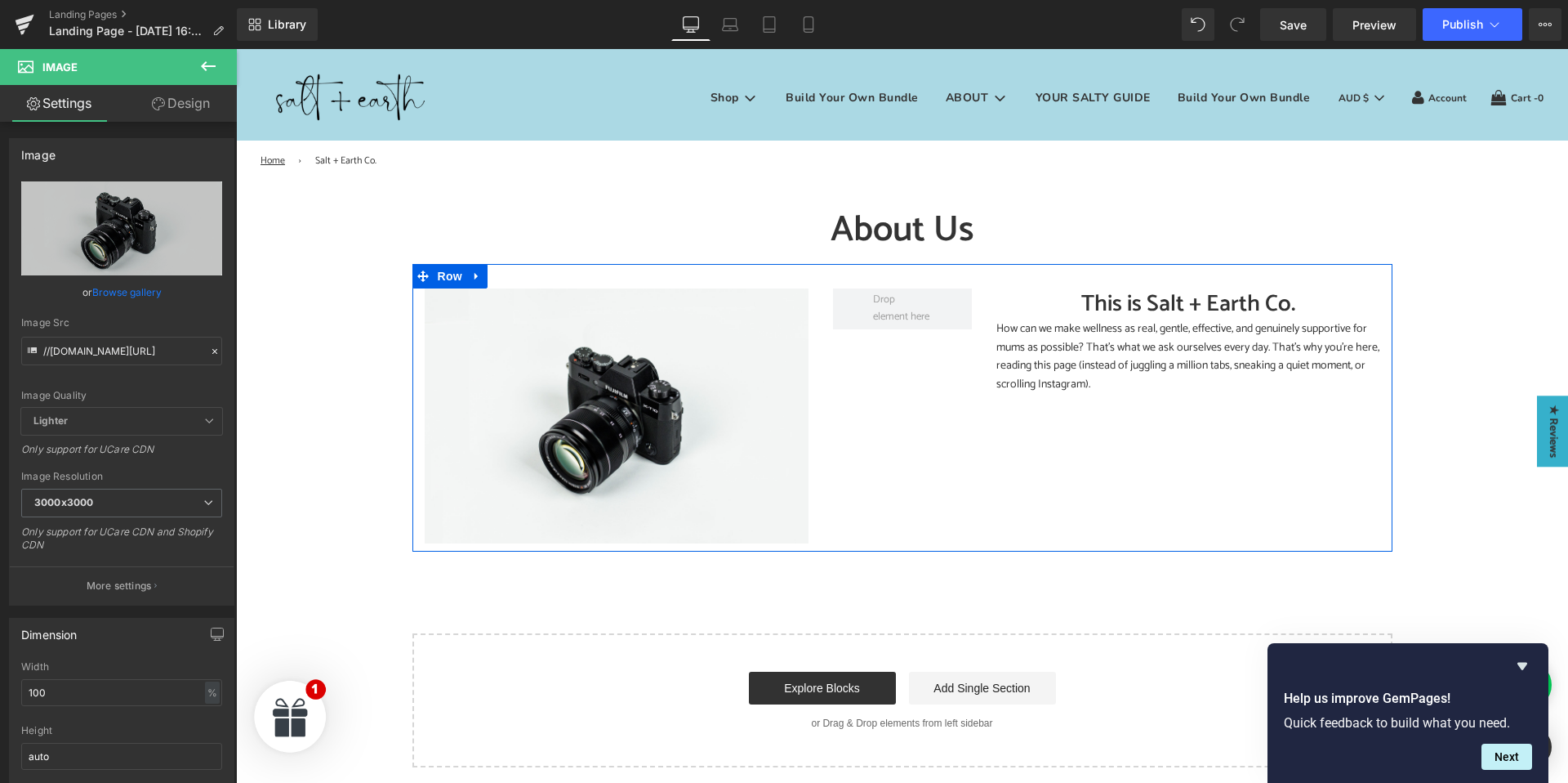
scroll to position [428, 0]
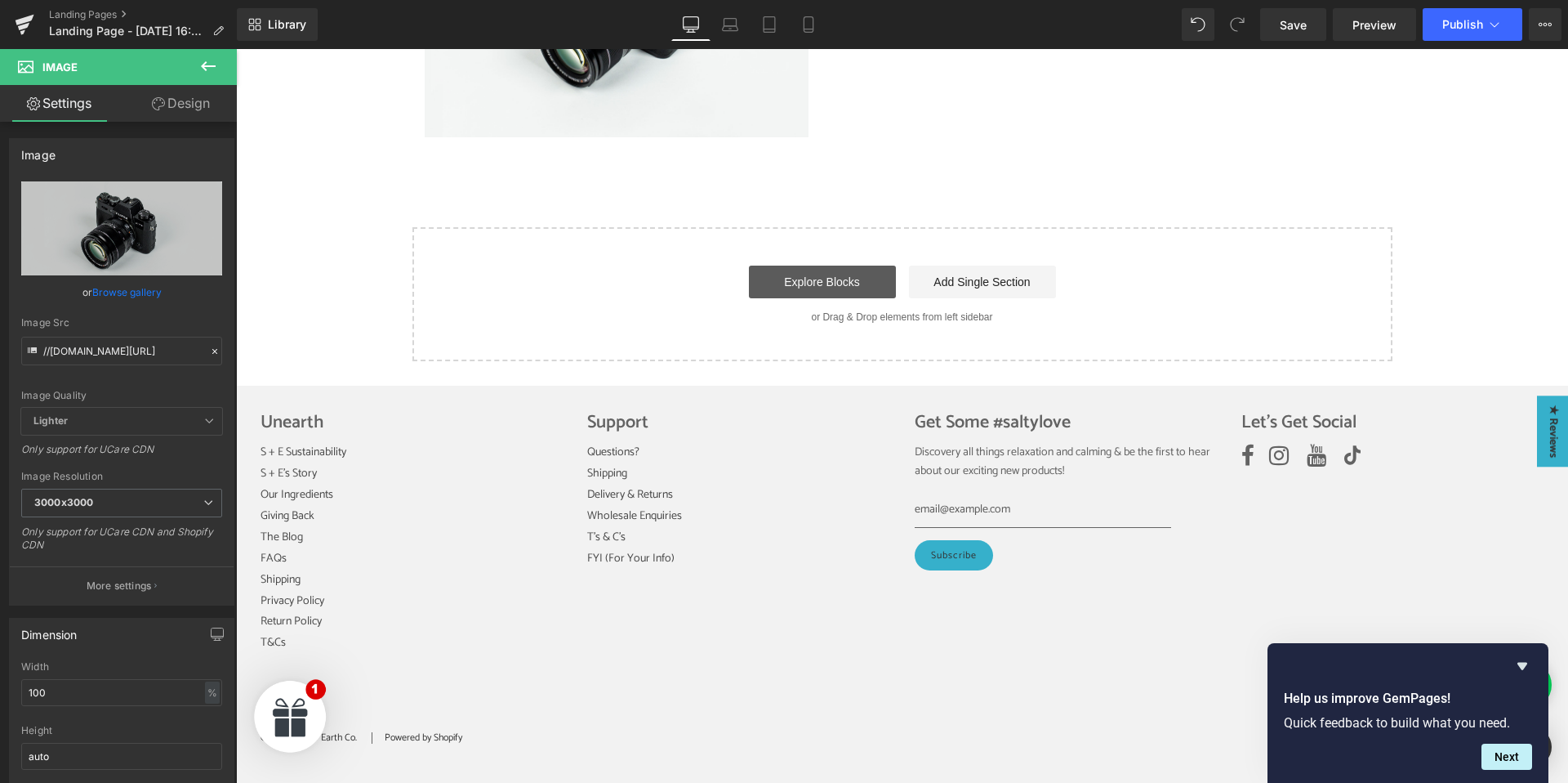
click at [835, 279] on link "Explore Blocks" at bounding box center [822, 282] width 147 height 33
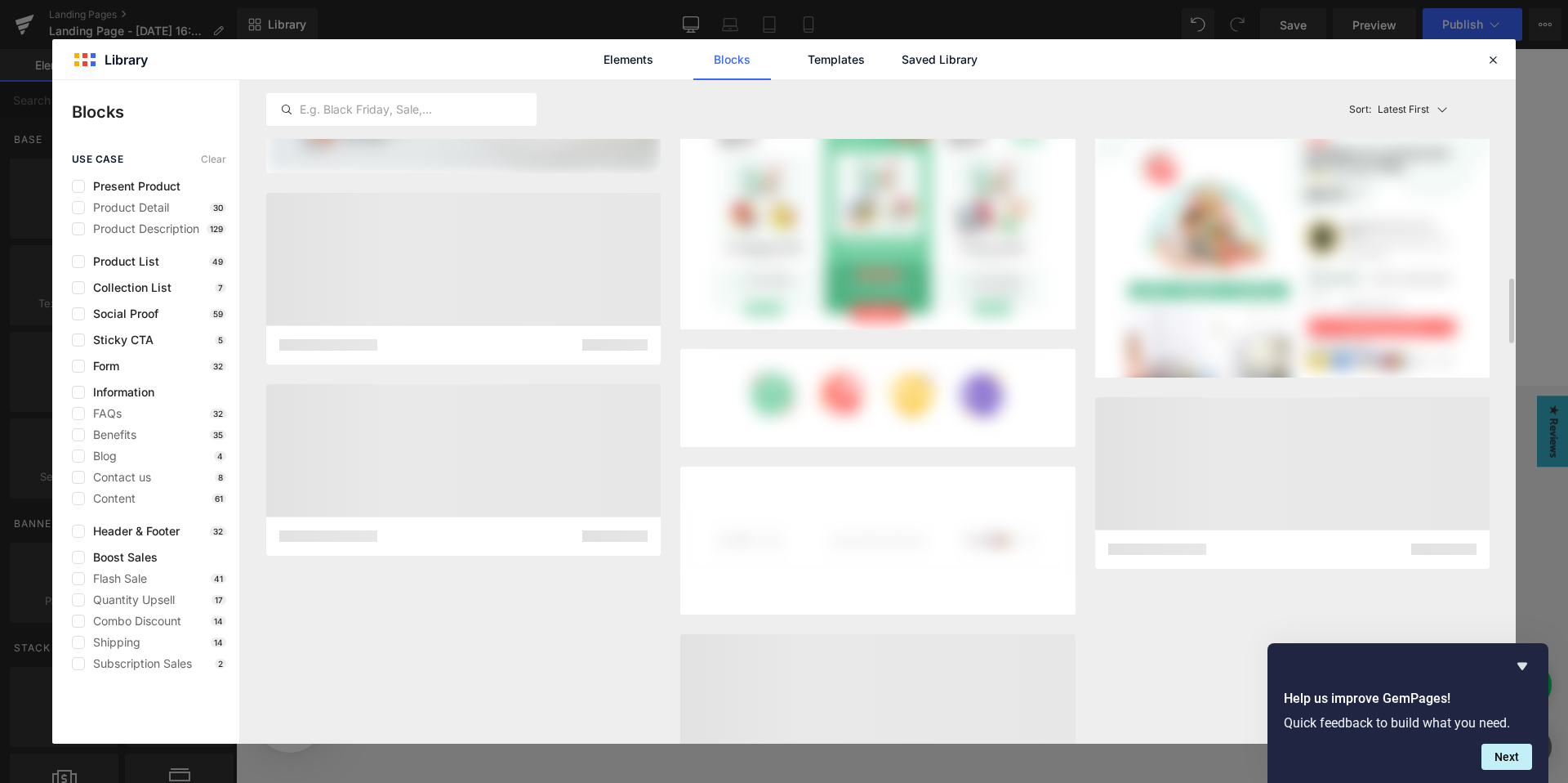
scroll to position [6575, 0]
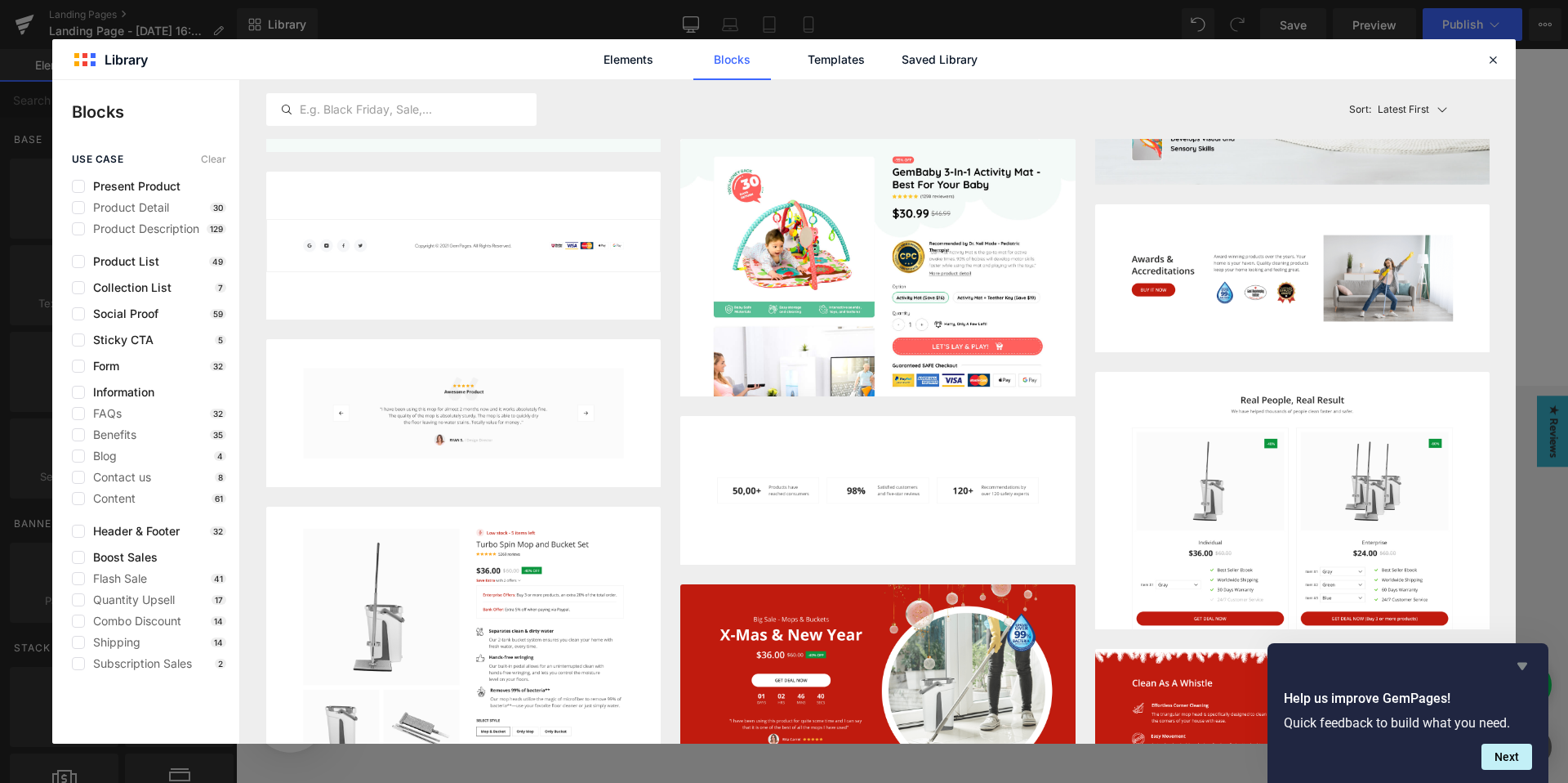
click at [1520, 664] on icon "Hide survey" at bounding box center [1521, 666] width 10 height 7
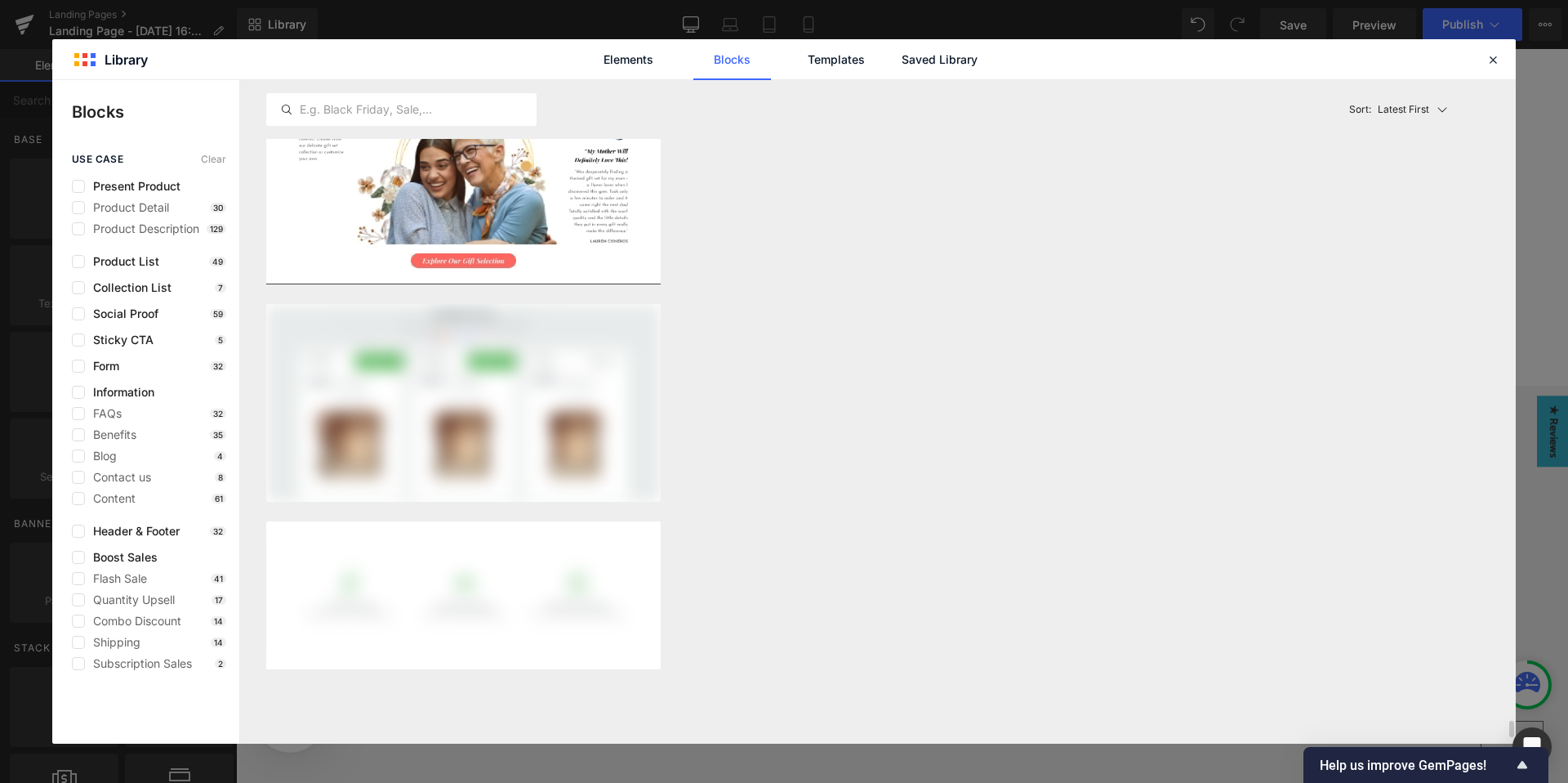
scroll to position [26010, 0]
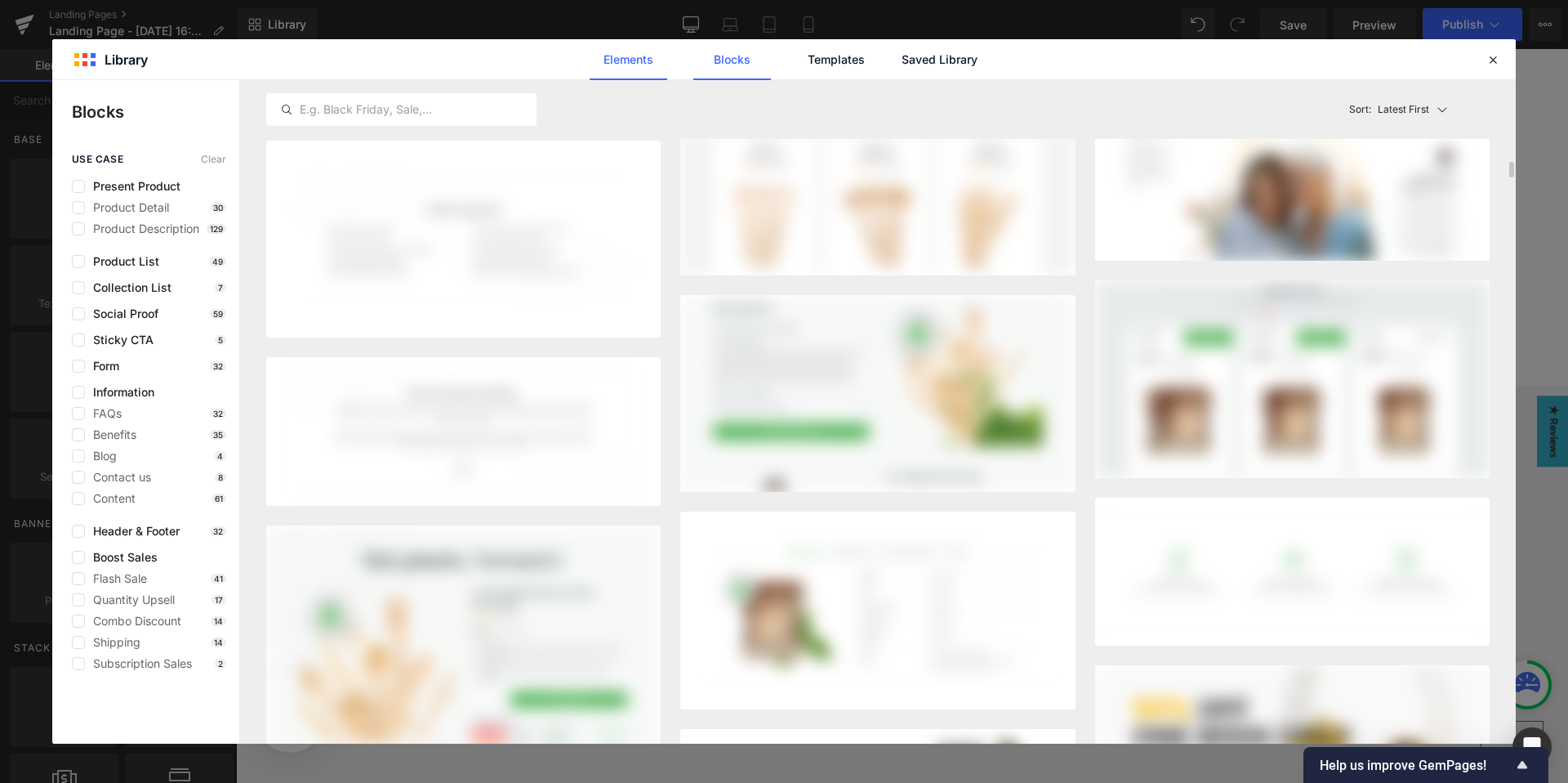
click at [626, 59] on link "Elements" at bounding box center [628, 60] width 78 height 41
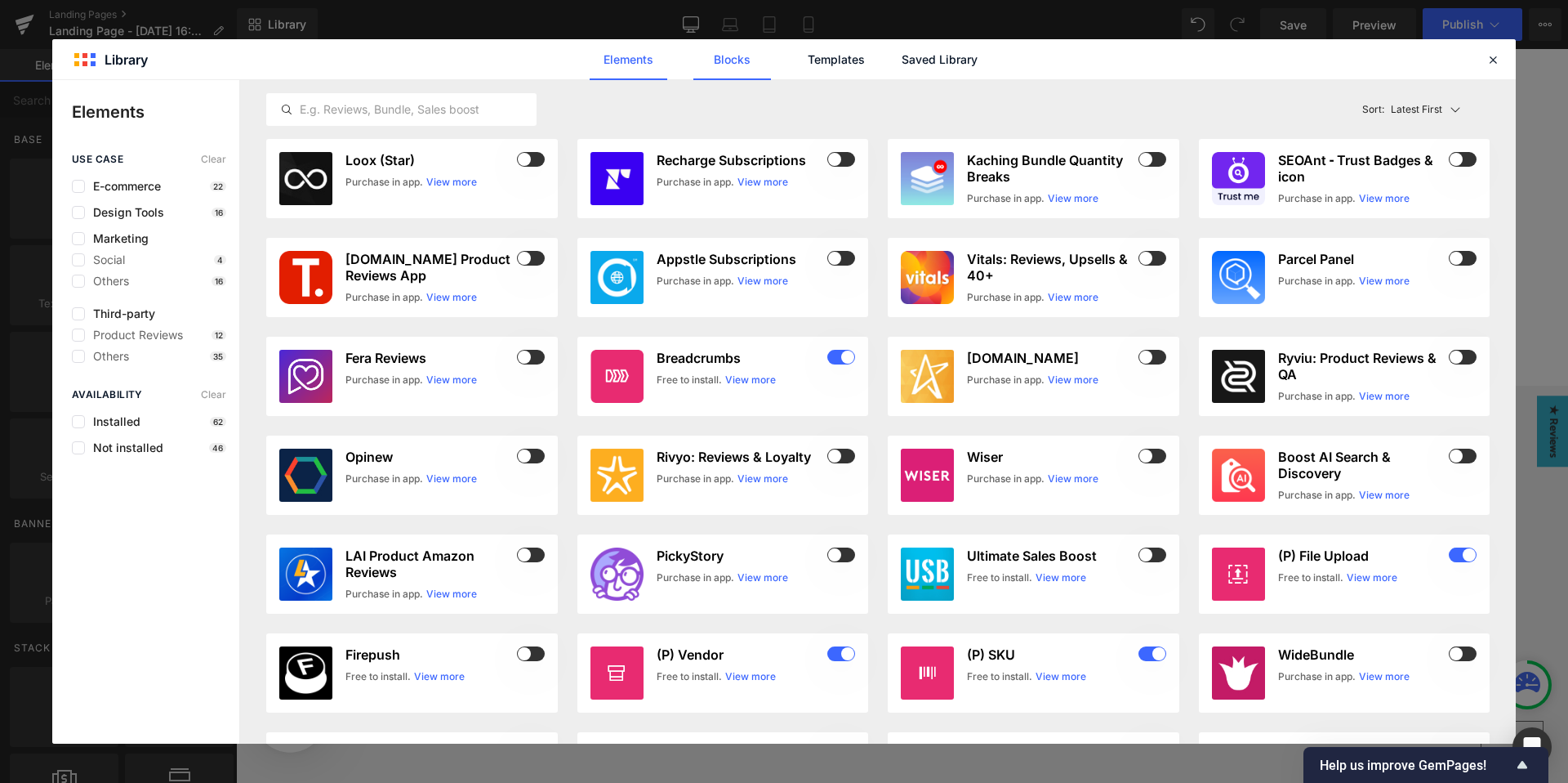
click at [733, 61] on link "Blocks" at bounding box center [731, 60] width 78 height 41
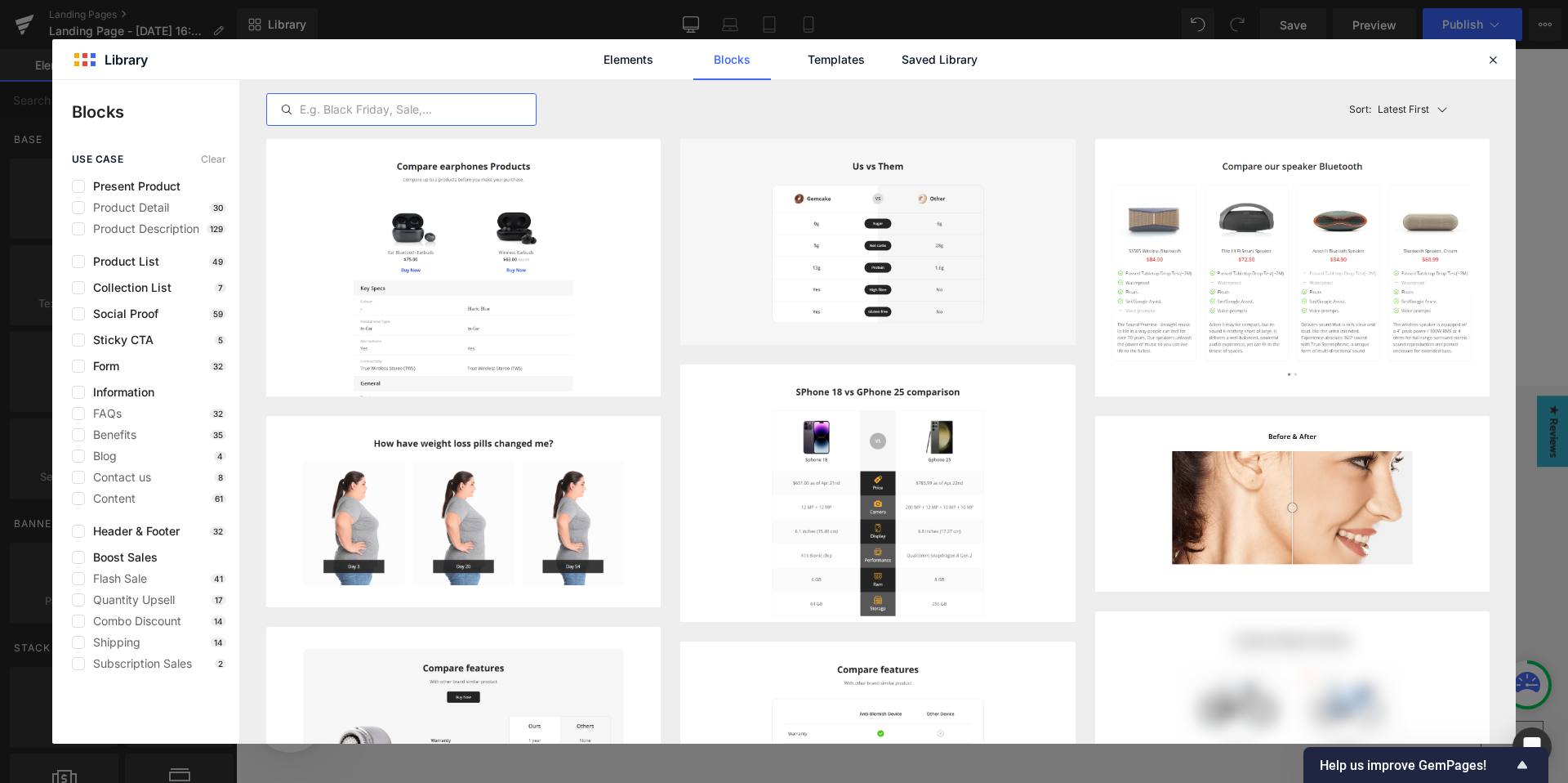
click at [382, 108] on input "text" at bounding box center [401, 109] width 268 height 19
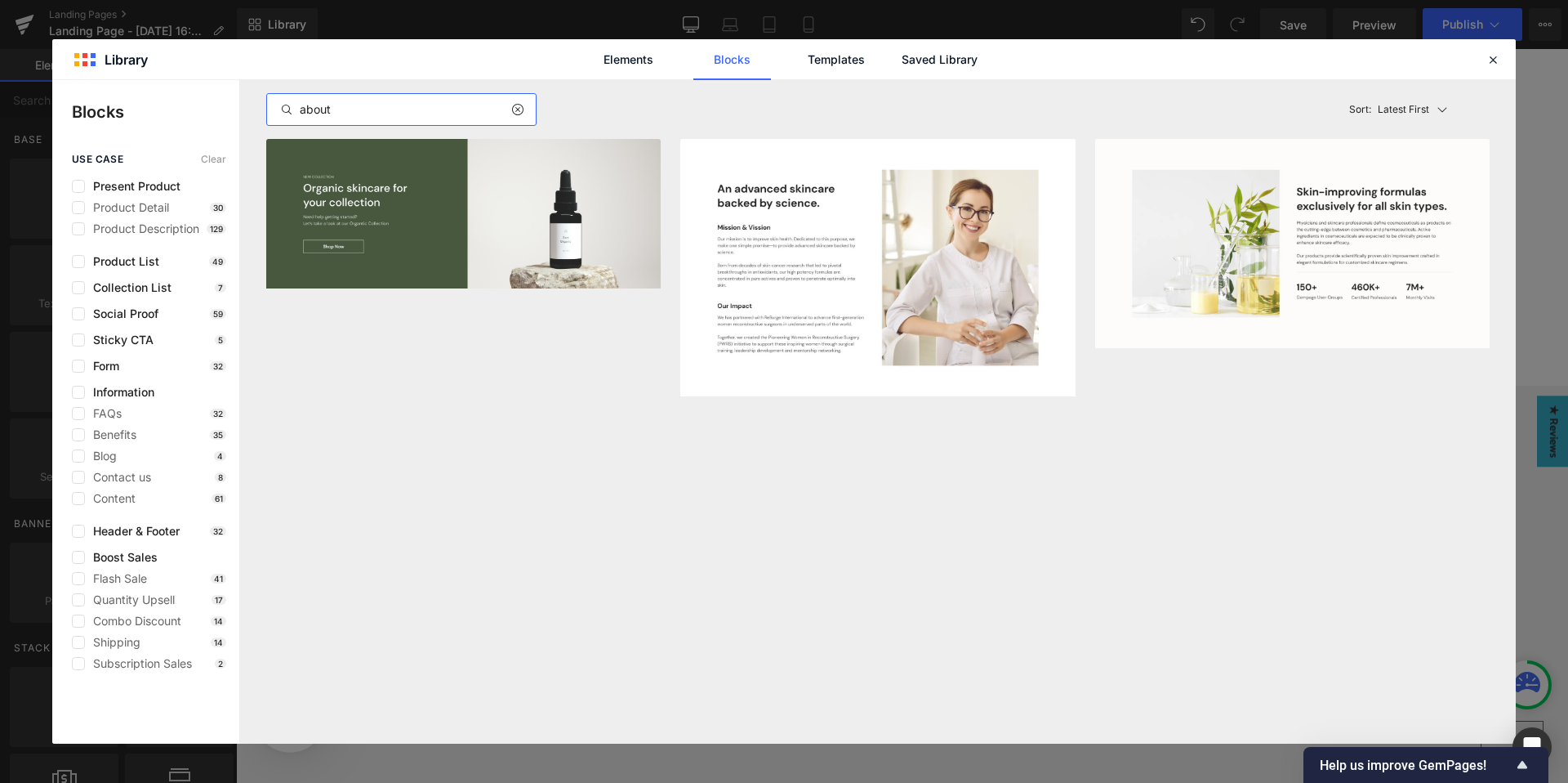
type input "about"
click at [1493, 58] on icon at bounding box center [1492, 60] width 15 height 15
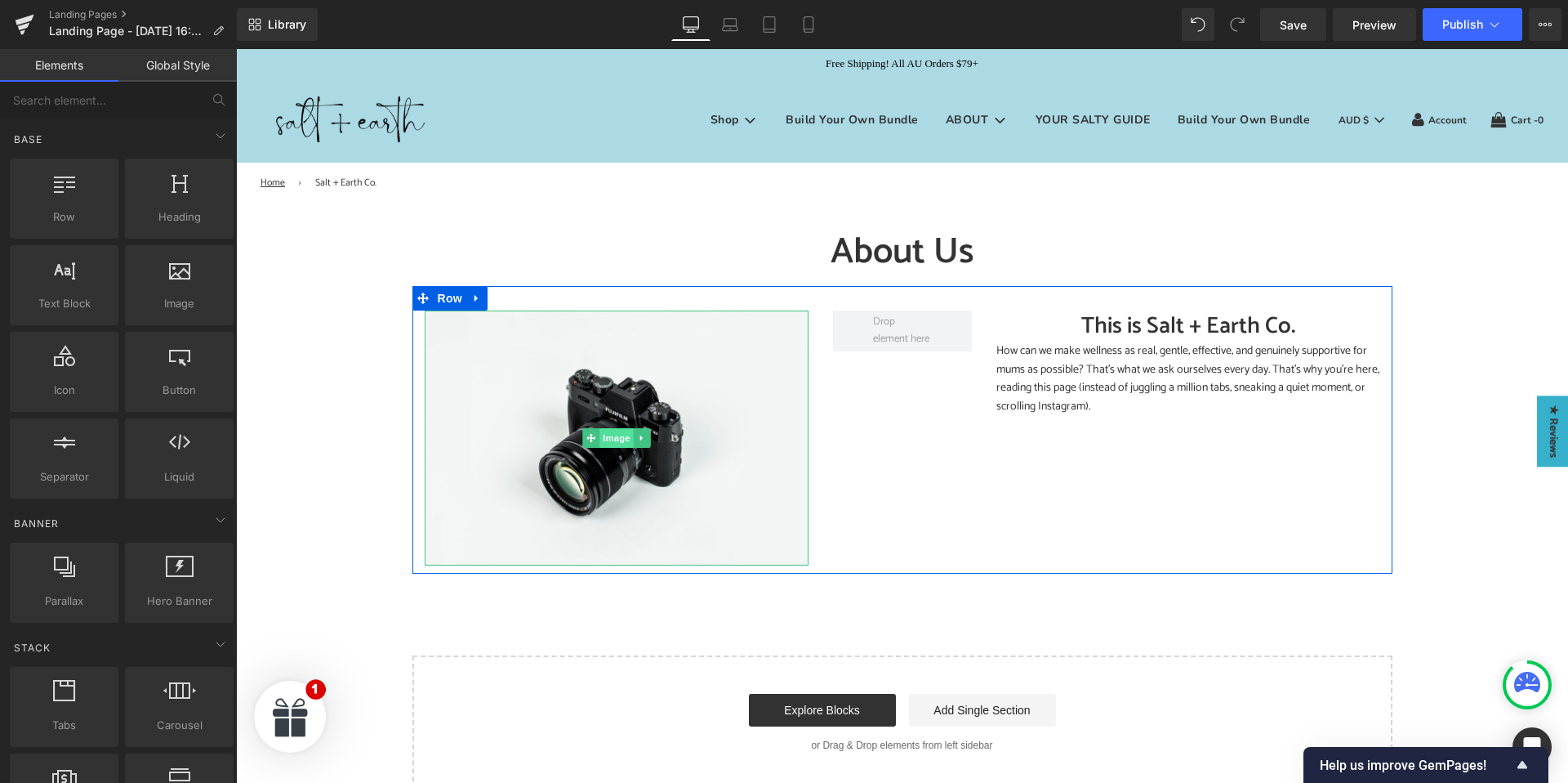
click at [622, 440] on span "Image" at bounding box center [616, 437] width 34 height 19
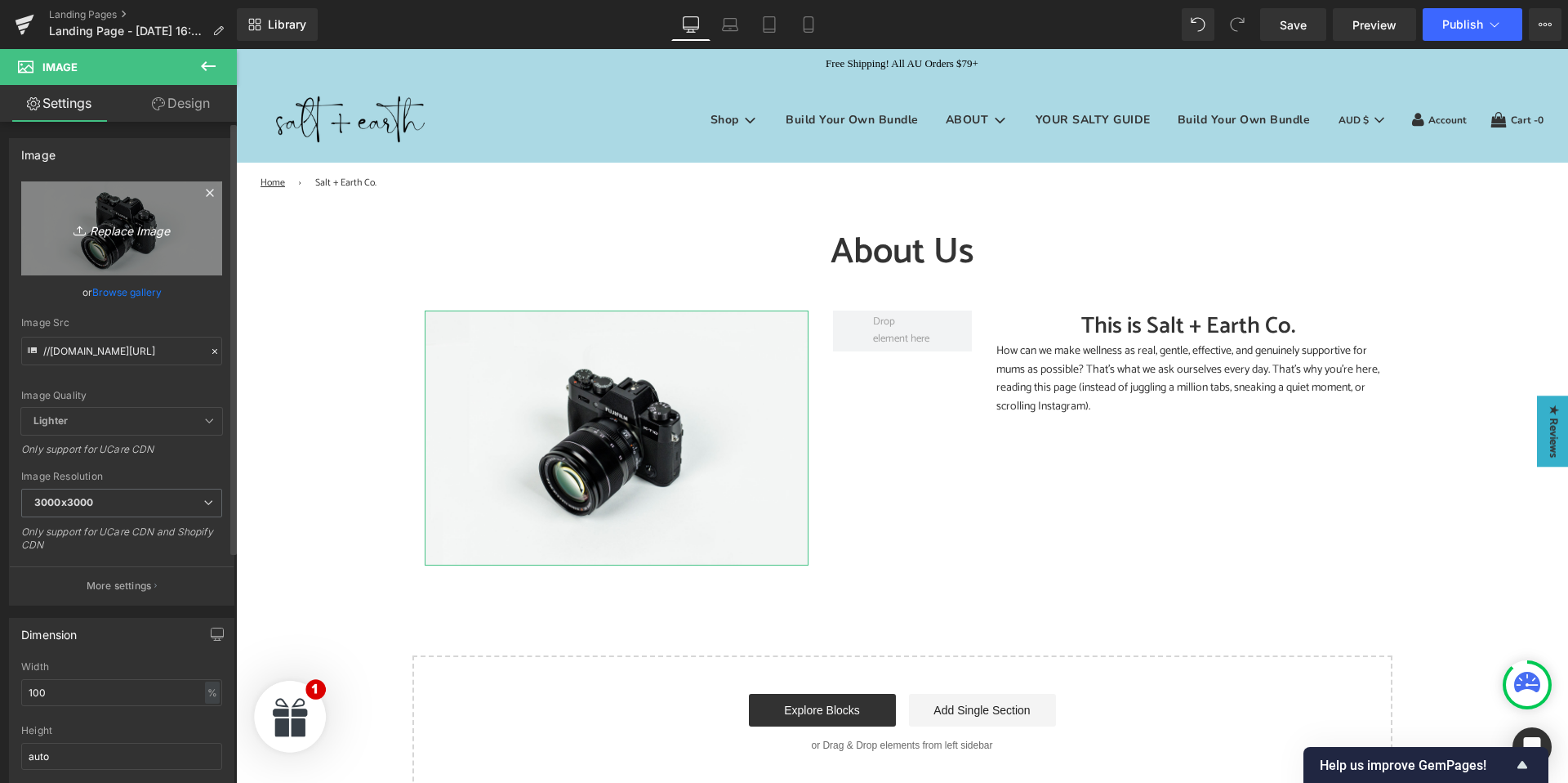
click at [111, 227] on icon "Replace Image" at bounding box center [122, 228] width 131 height 20
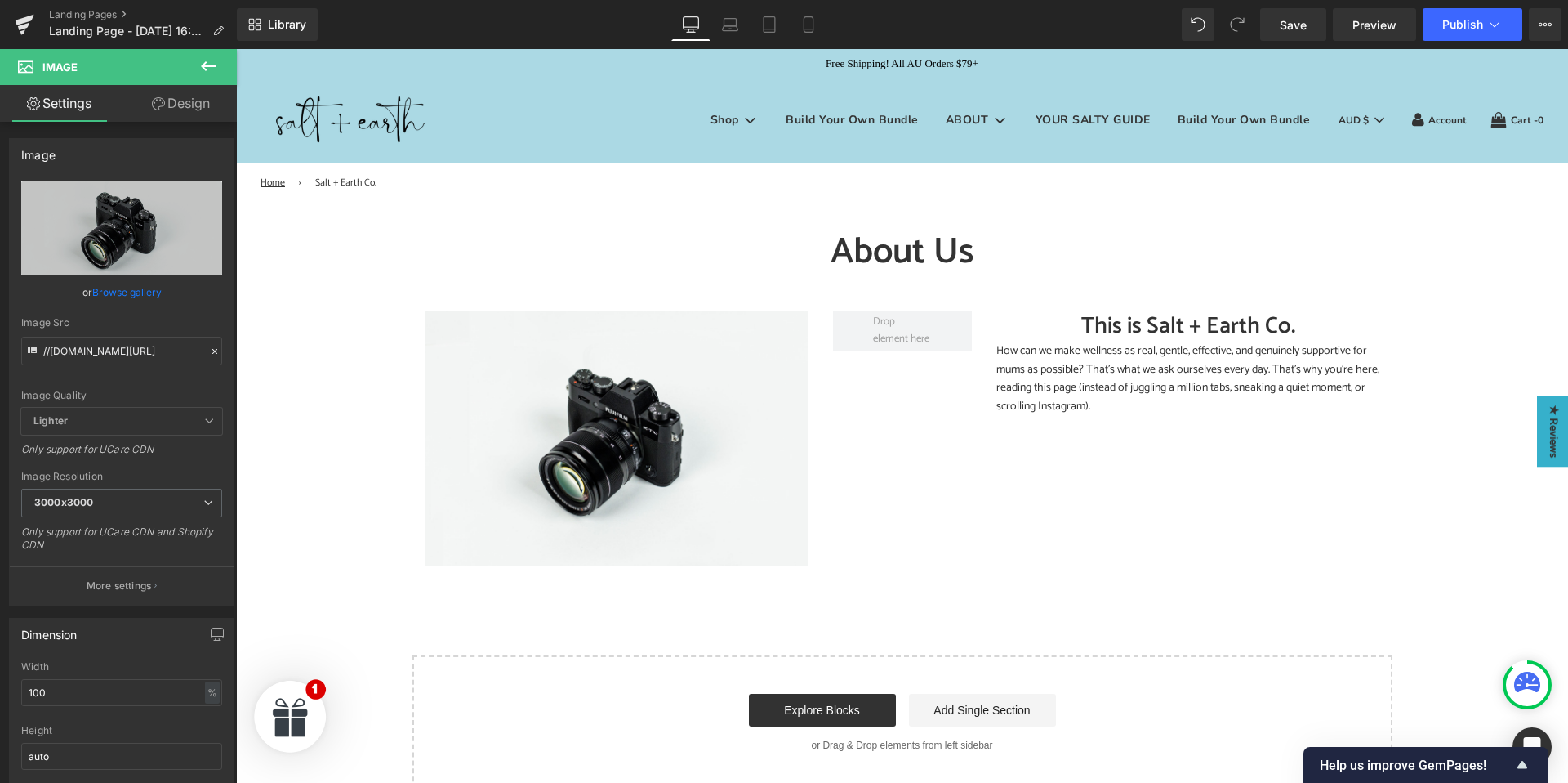
type input "C:\fakepath\About Us- Family.jpg"
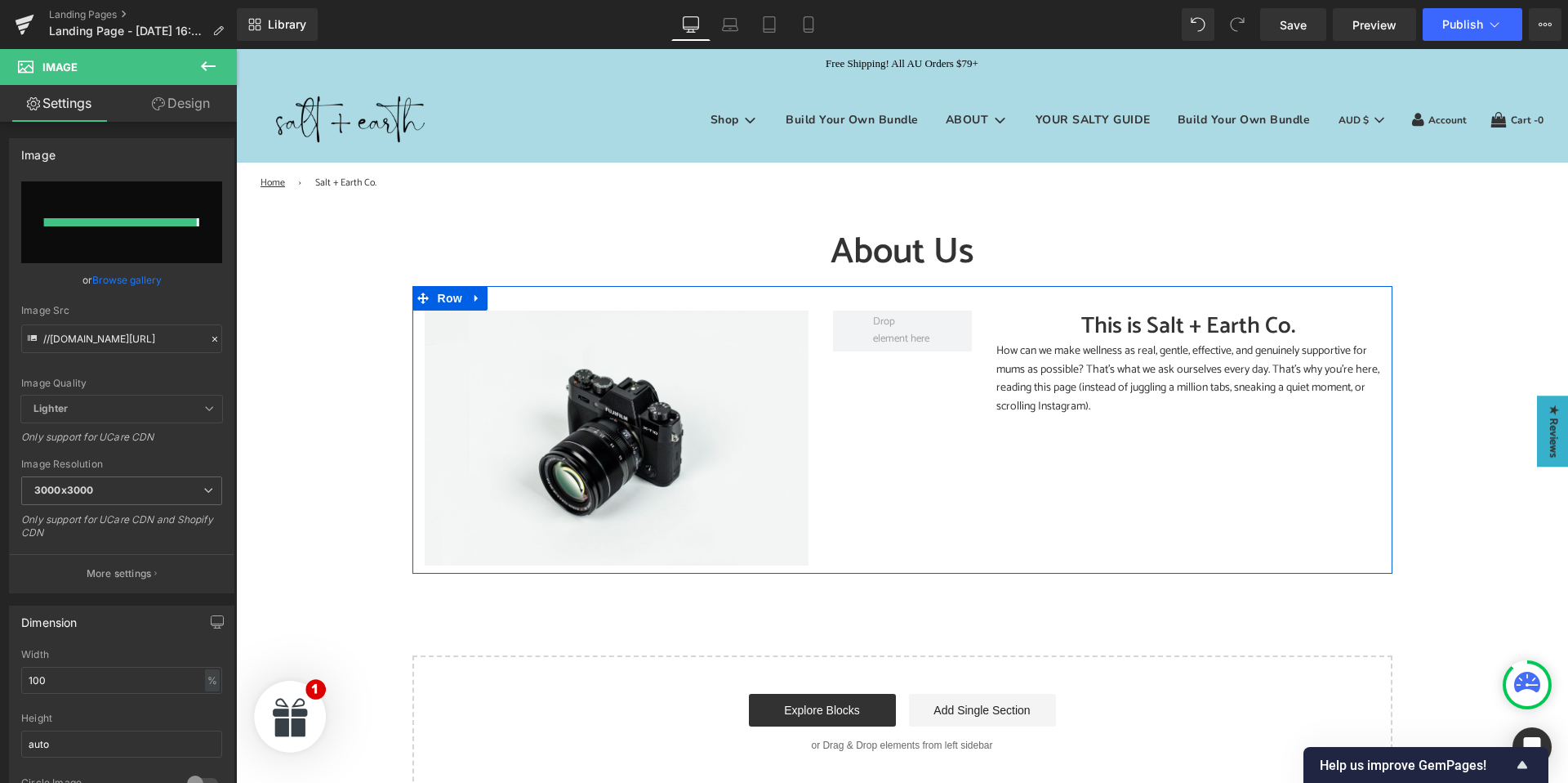
type input "https://ucarecdn.com/3ab849aa-a50c-4896-b4e1-06f5a1c083e4/-/format/auto/-/previ…"
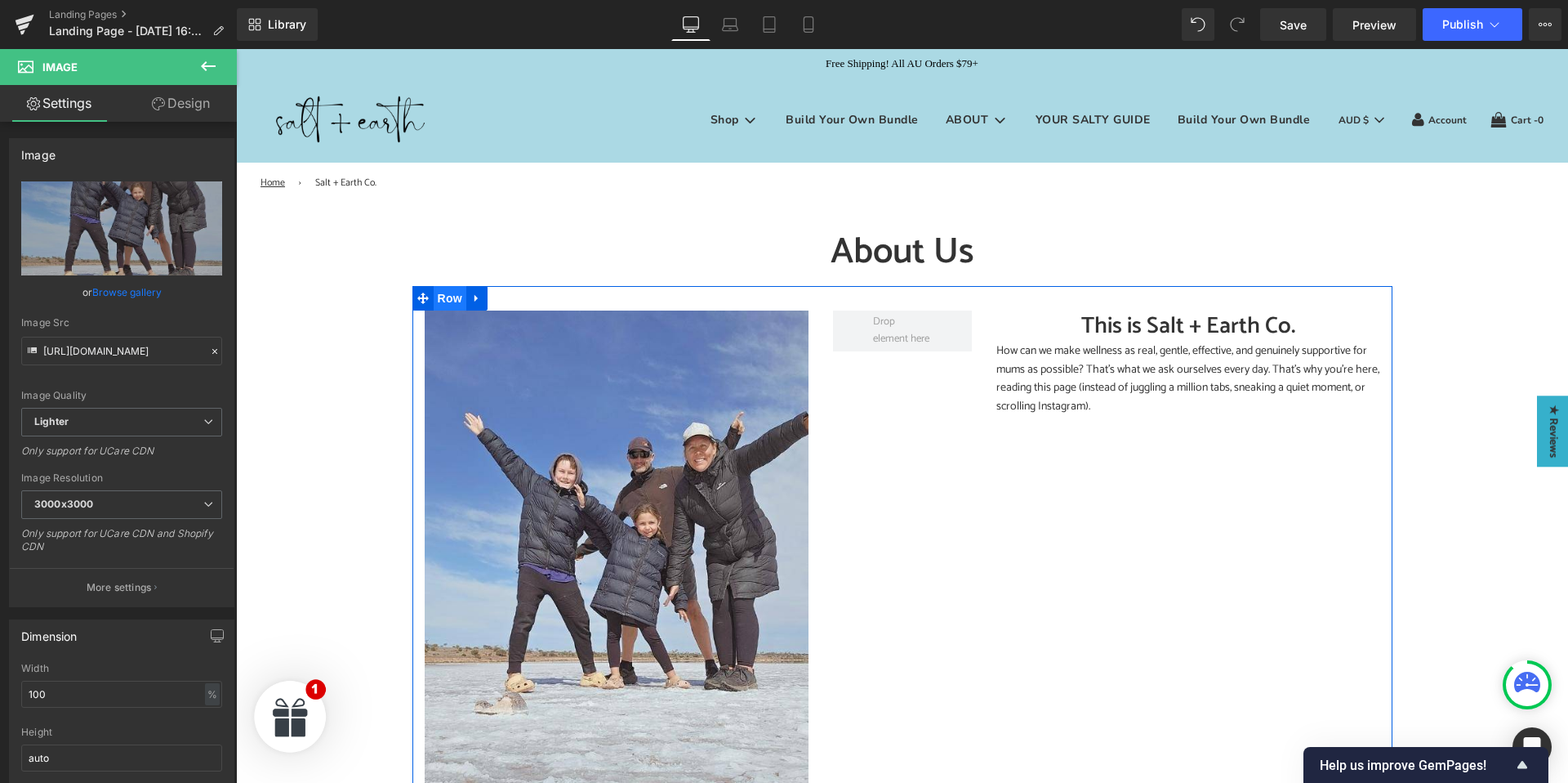
click at [453, 296] on span "Row" at bounding box center [450, 298] width 33 height 25
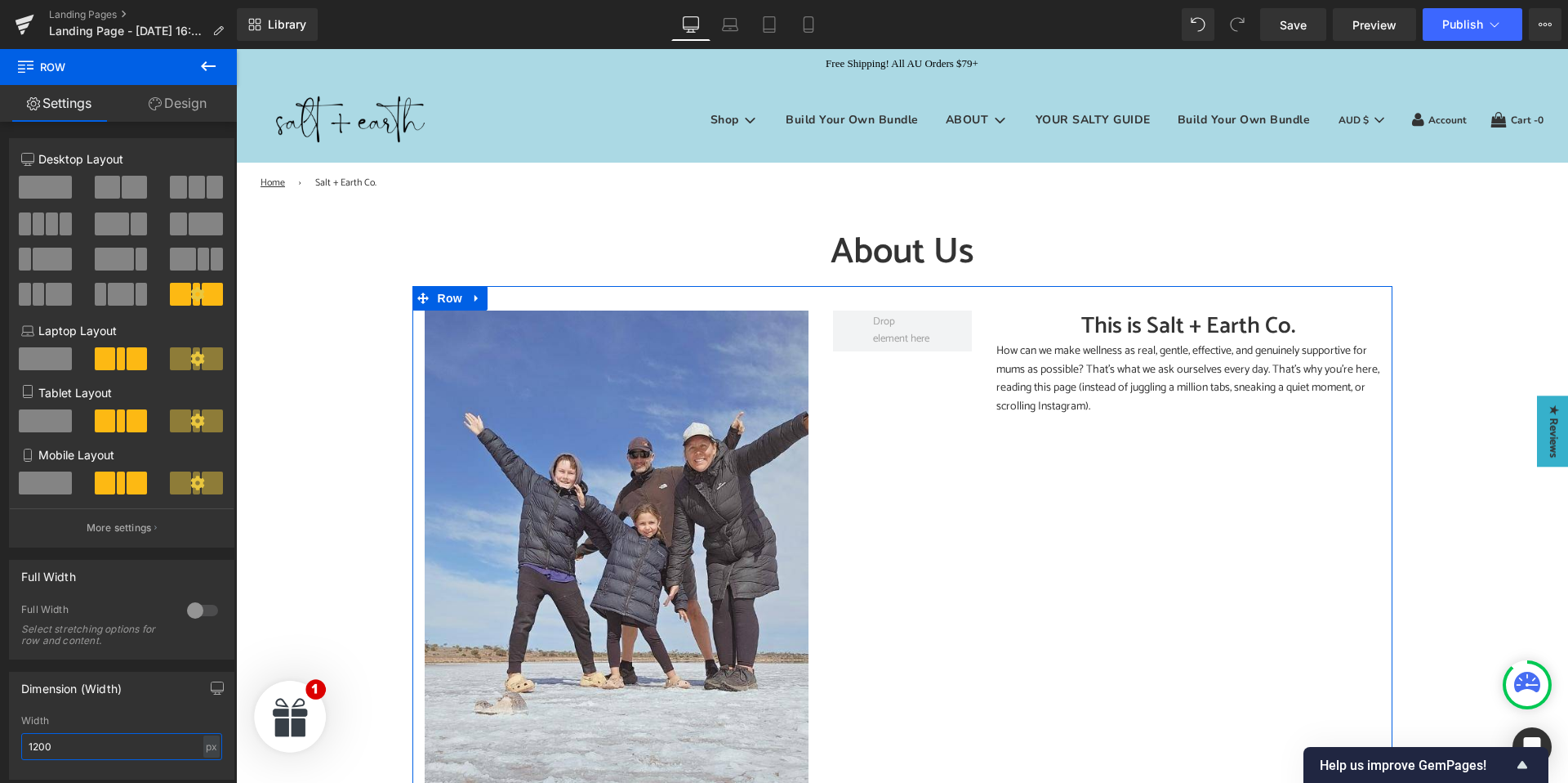
click at [40, 746] on input "1200" at bounding box center [121, 745] width 200 height 27
click at [906, 494] on div "Image This is Salt + Earth Co. Heading How can we make wellness as real, gentle…" at bounding box center [902, 582] width 979 height 594
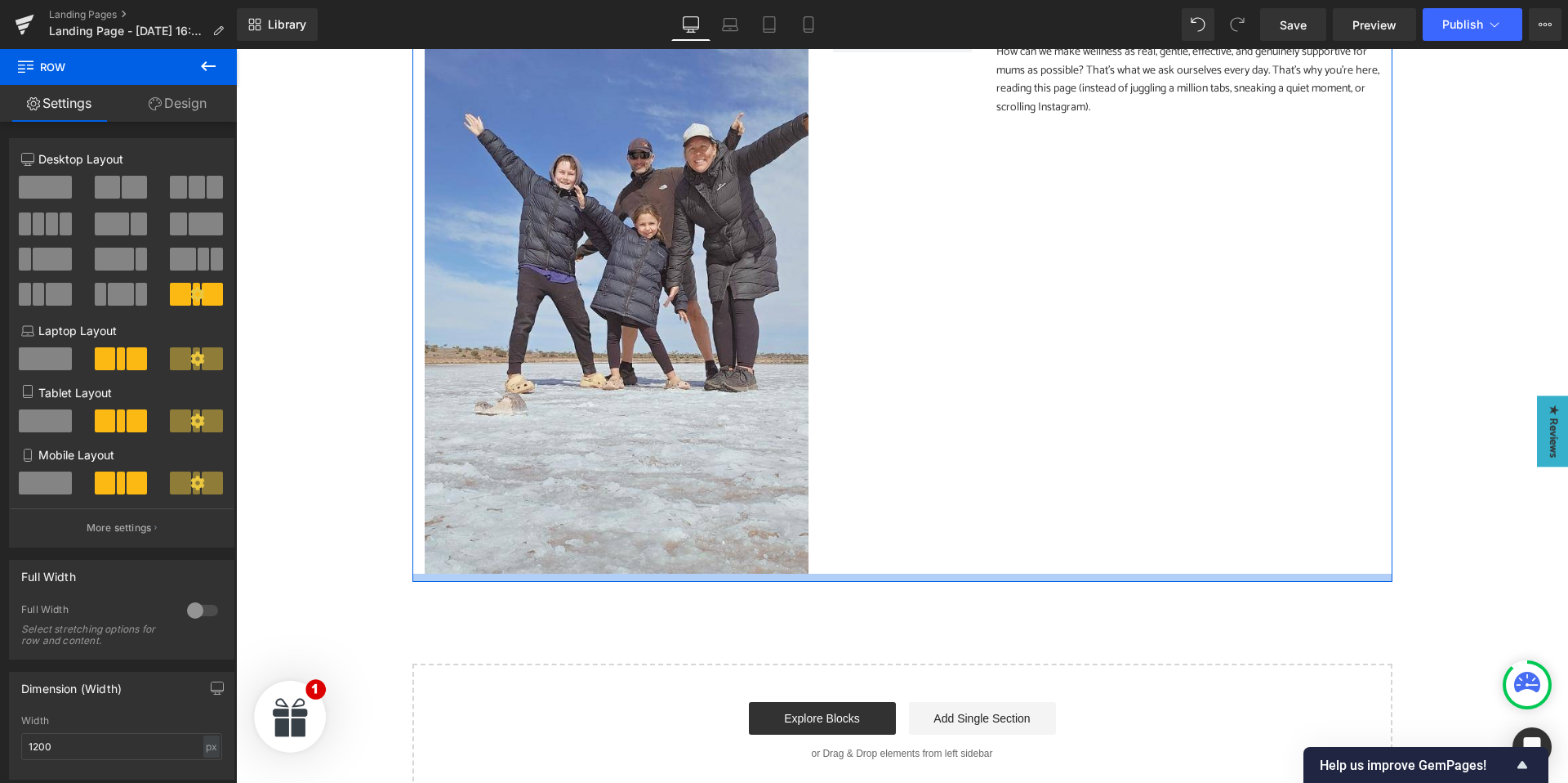
scroll to position [277, 0]
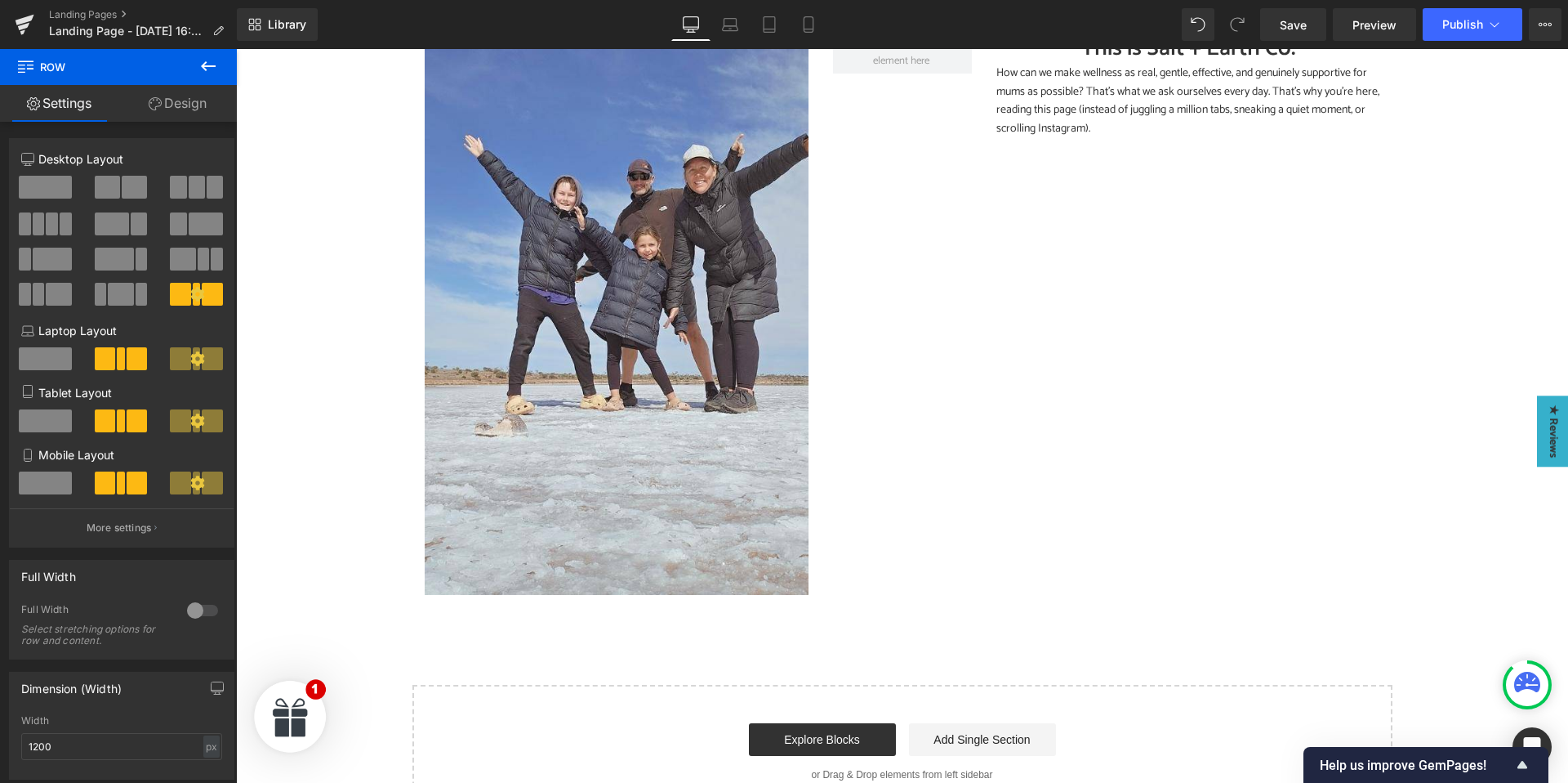
click at [213, 64] on icon at bounding box center [208, 66] width 19 height 19
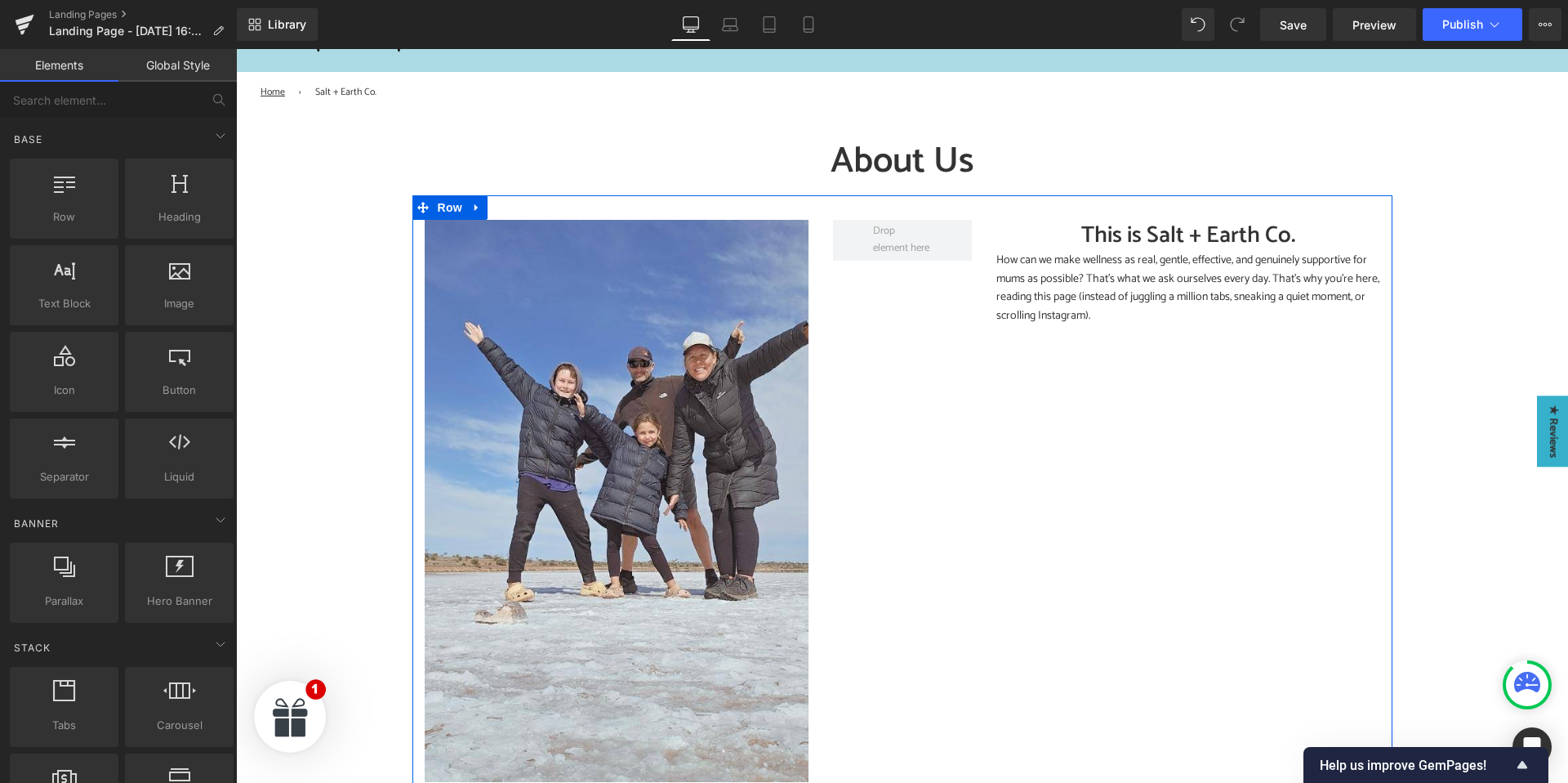
scroll to position [90, 0]
click at [642, 505] on icon at bounding box center [642, 501] width 9 height 10
click at [480, 207] on icon at bounding box center [477, 208] width 11 height 12
click at [497, 208] on icon at bounding box center [498, 208] width 11 height 11
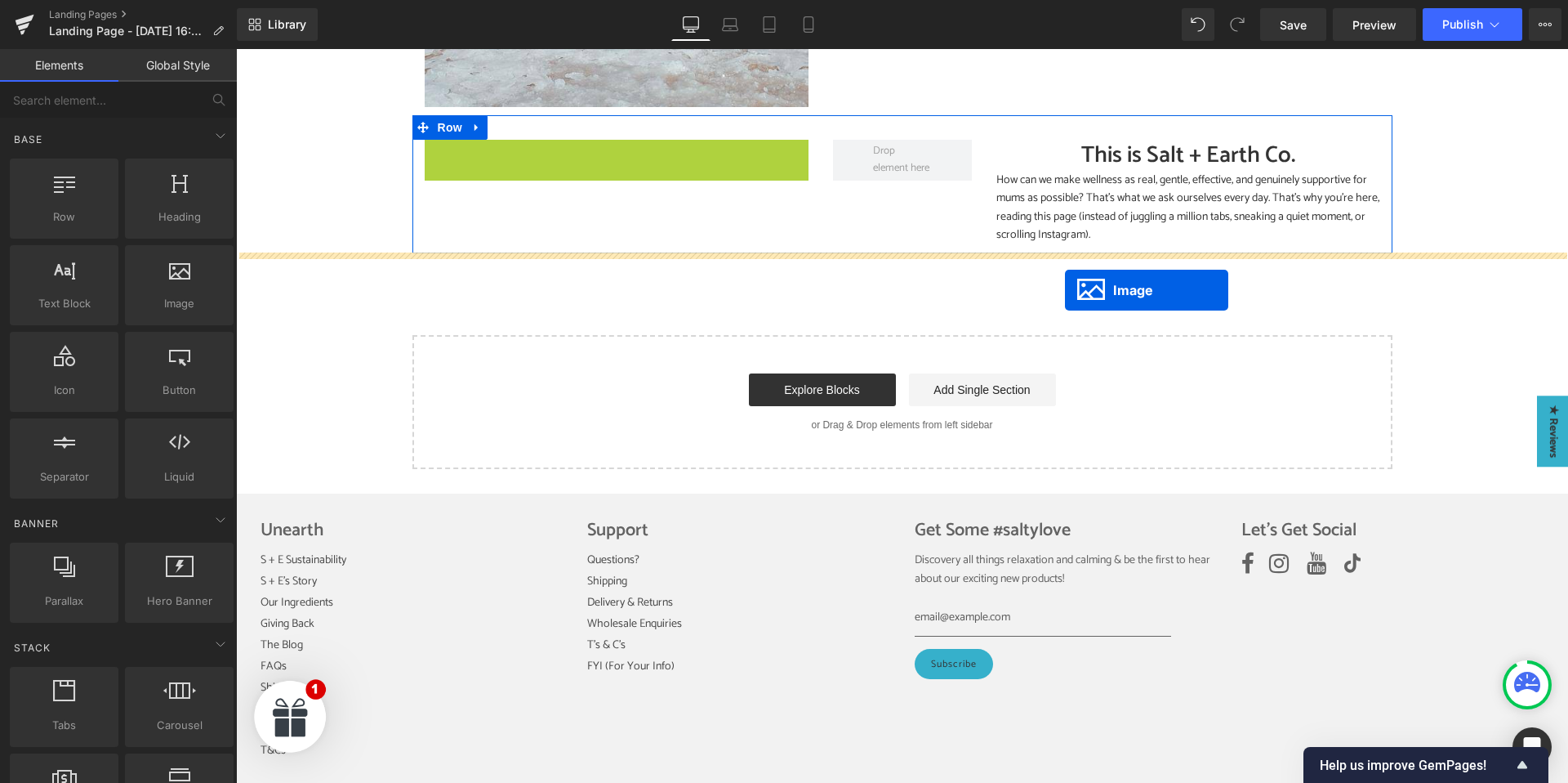
scroll to position [765, 0]
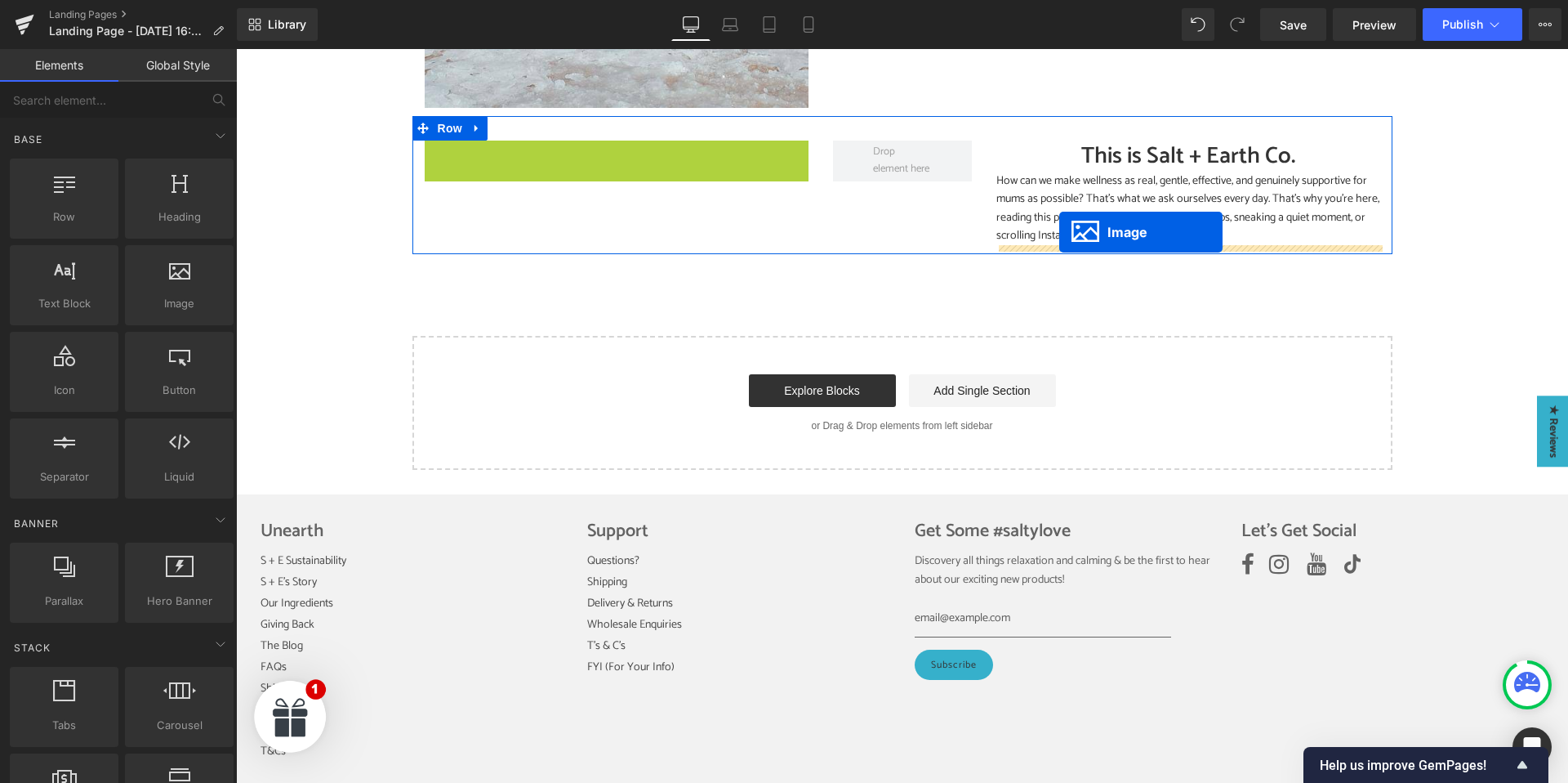
drag, startPoint x: 589, startPoint y: 420, endPoint x: 1059, endPoint y: 232, distance: 506.2
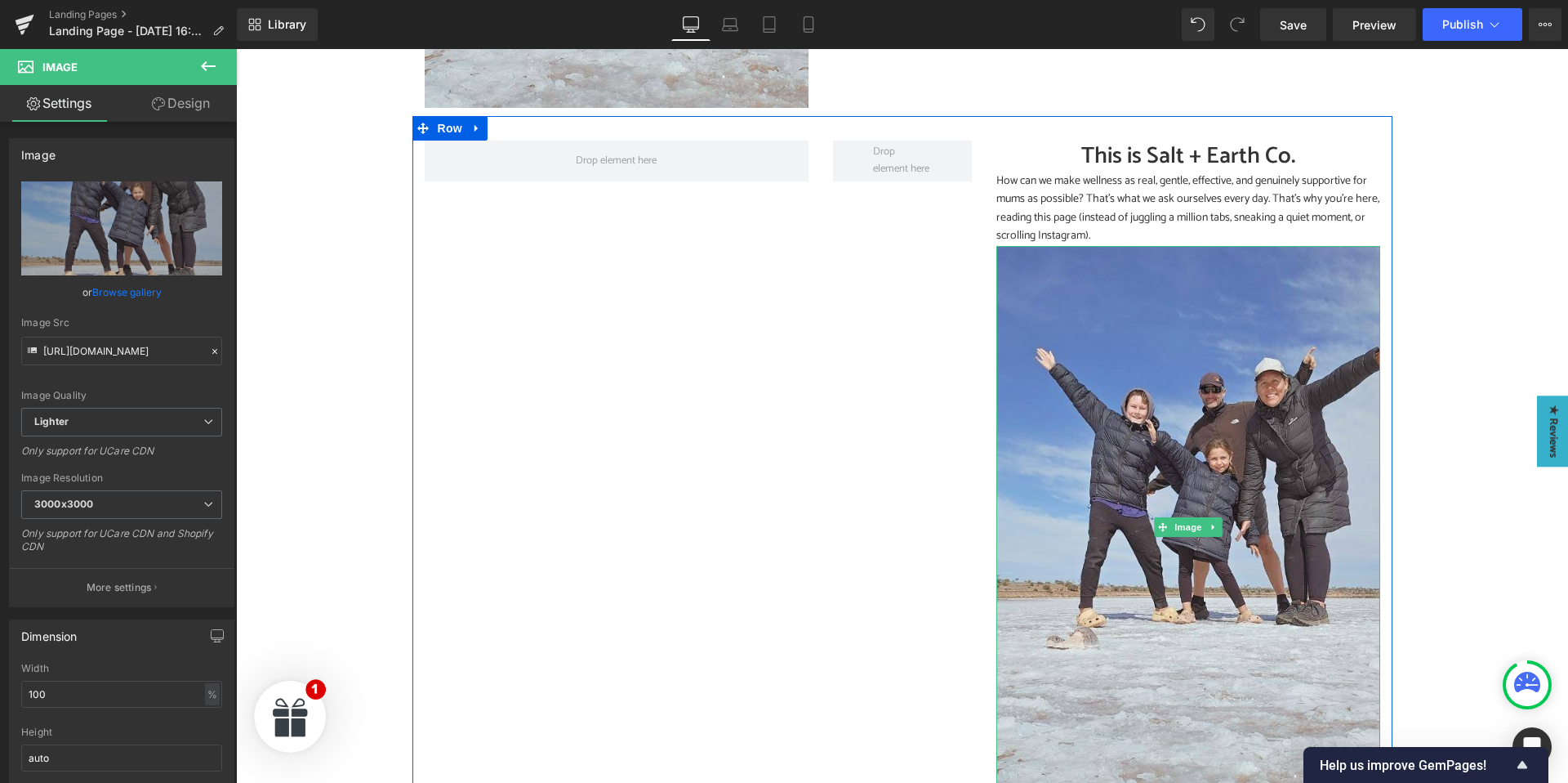
click at [1156, 205] on div "How can we make wellness as real, gentle, effective, and genuinely supportive f…" at bounding box center [1187, 209] width 384 height 73
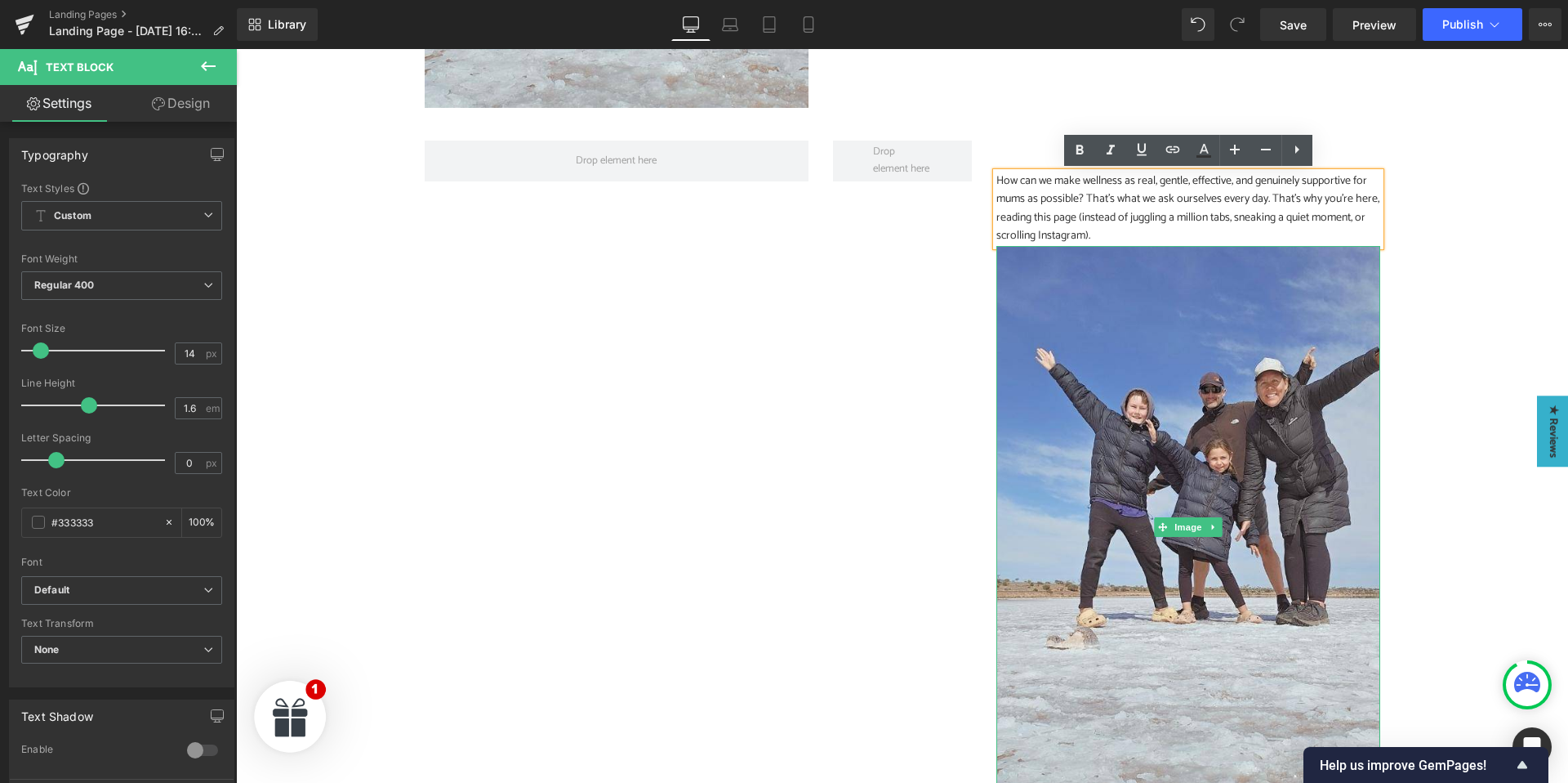
click at [999, 227] on p "How can we make wellness as real, gentle, effective, and genuinely supportive f…" at bounding box center [1187, 209] width 384 height 73
click at [977, 227] on div "This is Salt + Earth Co. Heading How can we make wellness as real, gentle, effe…" at bounding box center [902, 466] width 979 height 700
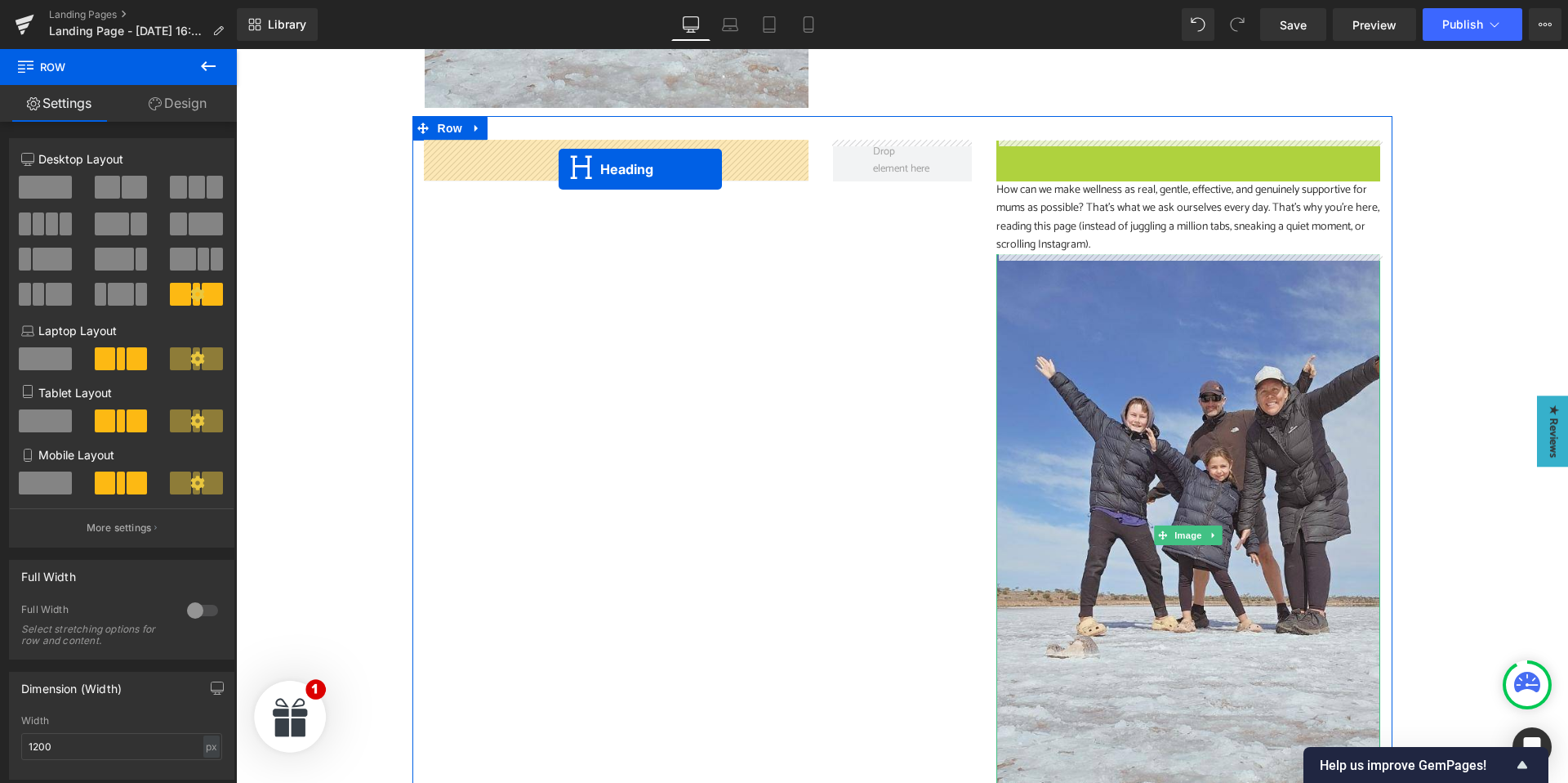
drag, startPoint x: 1148, startPoint y: 157, endPoint x: 1098, endPoint y: 201, distance: 66.6
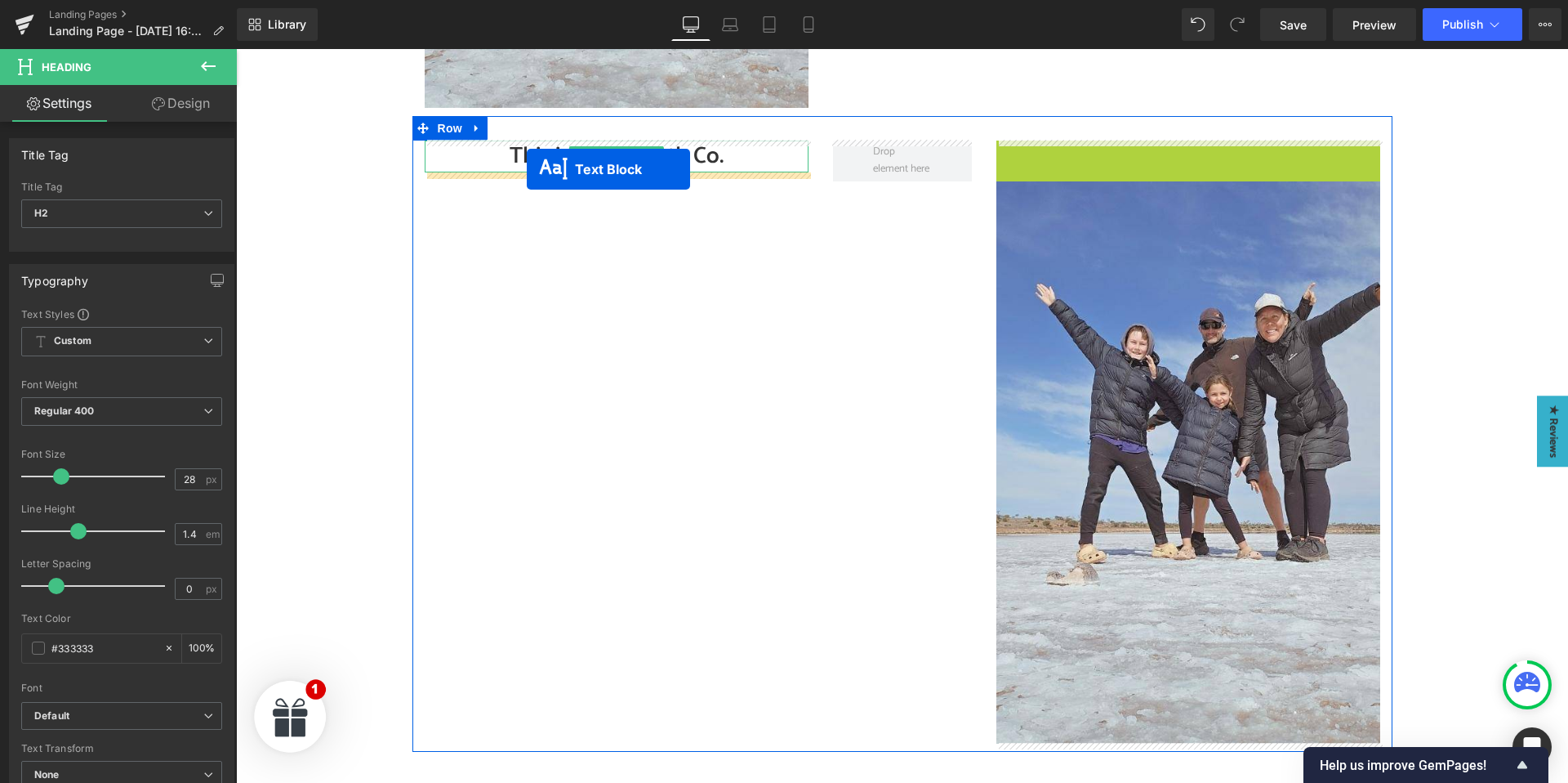
drag, startPoint x: 1142, startPoint y: 175, endPoint x: 526, endPoint y: 169, distance: 616.0
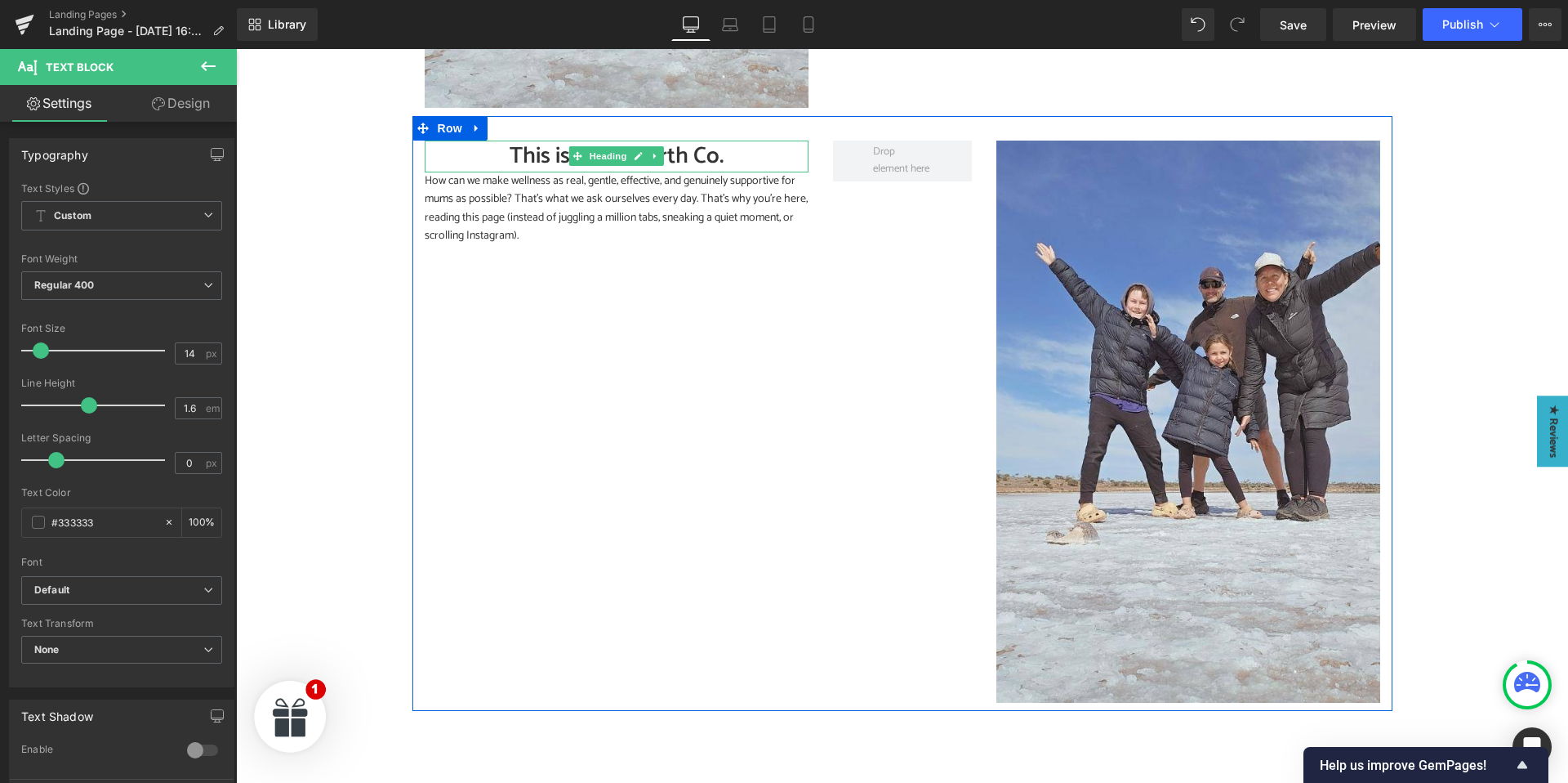
click at [524, 154] on h2 "This is Salt + Earth Co." at bounding box center [616, 156] width 384 height 32
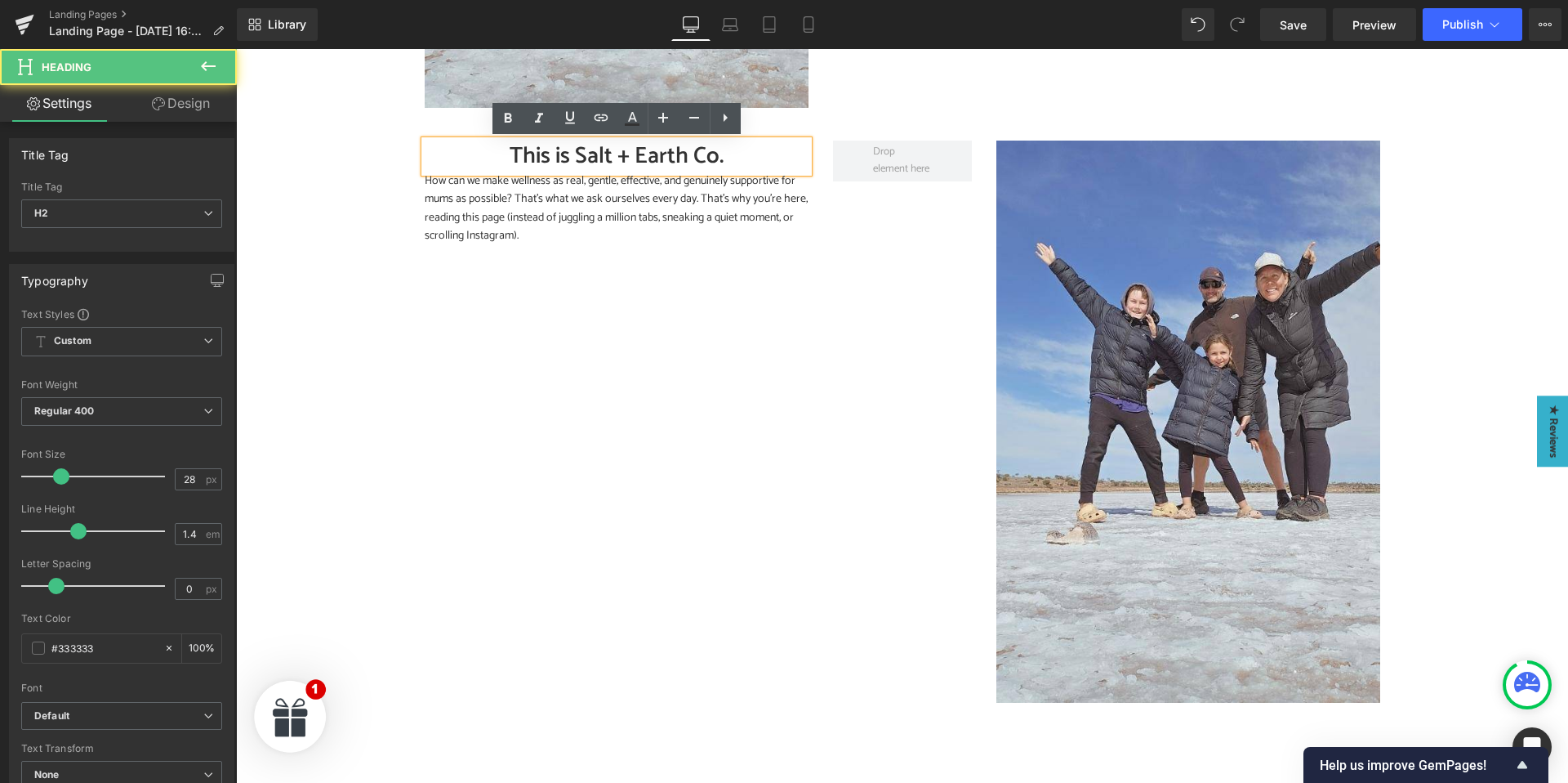
click at [534, 155] on h2 "This is Salt + Earth Co." at bounding box center [616, 156] width 384 height 32
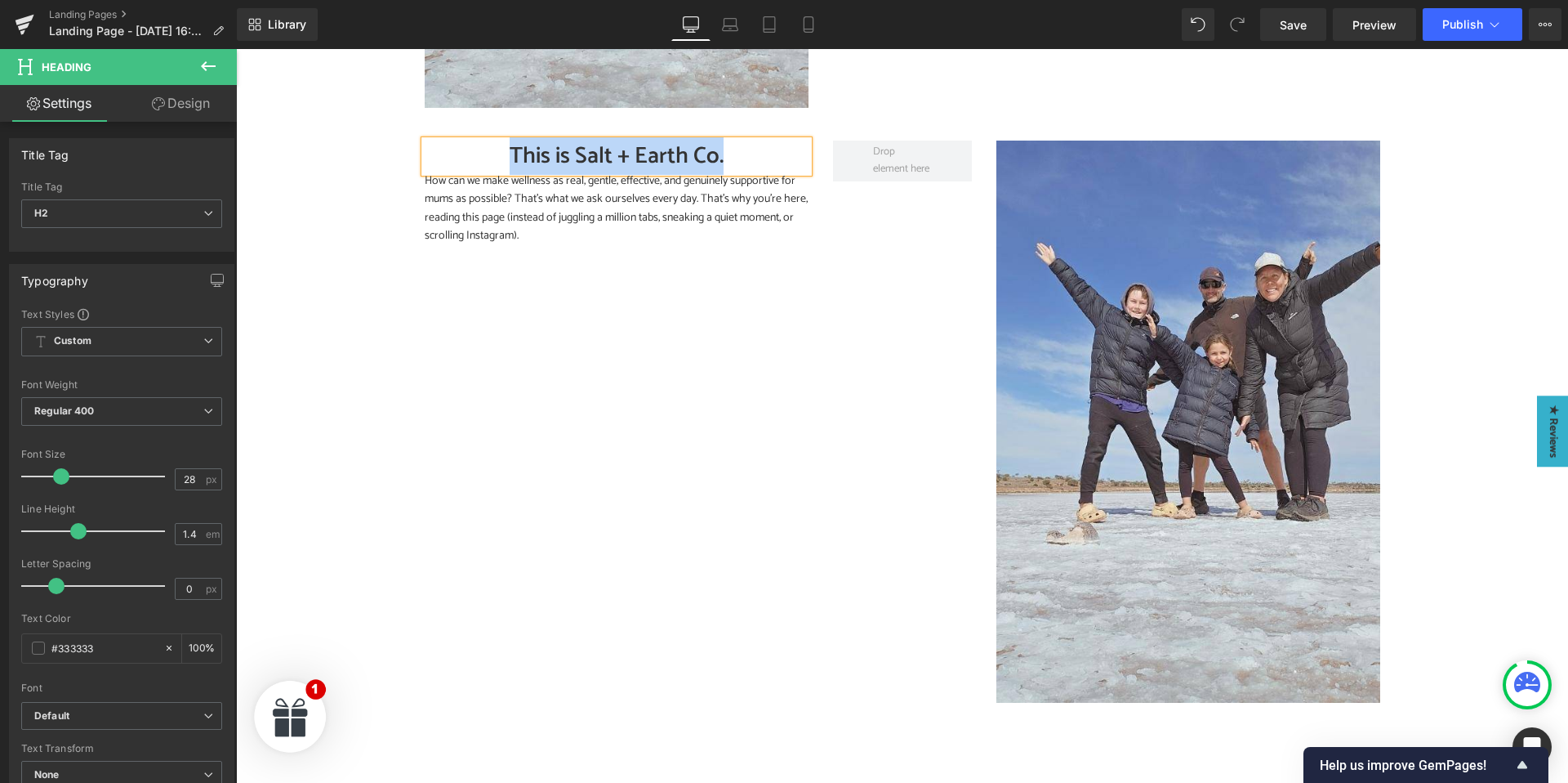
paste div
click at [479, 205] on p "How can we make wellness as real, gentle, effective, and genuinely supportive f…" at bounding box center [616, 209] width 384 height 73
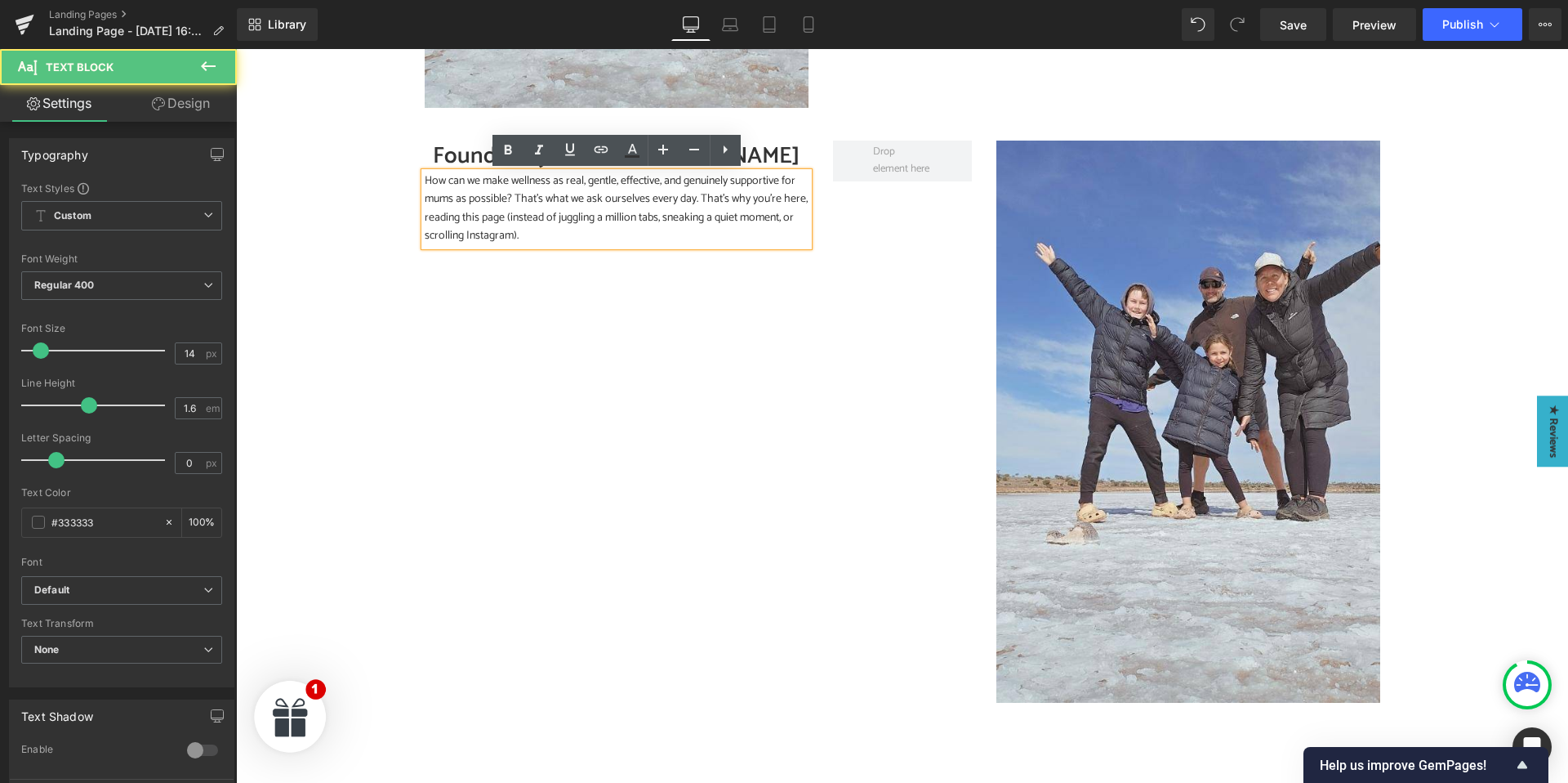
click at [519, 200] on p "How can we make wellness as real, gentle, effective, and genuinely supportive f…" at bounding box center [616, 209] width 384 height 73
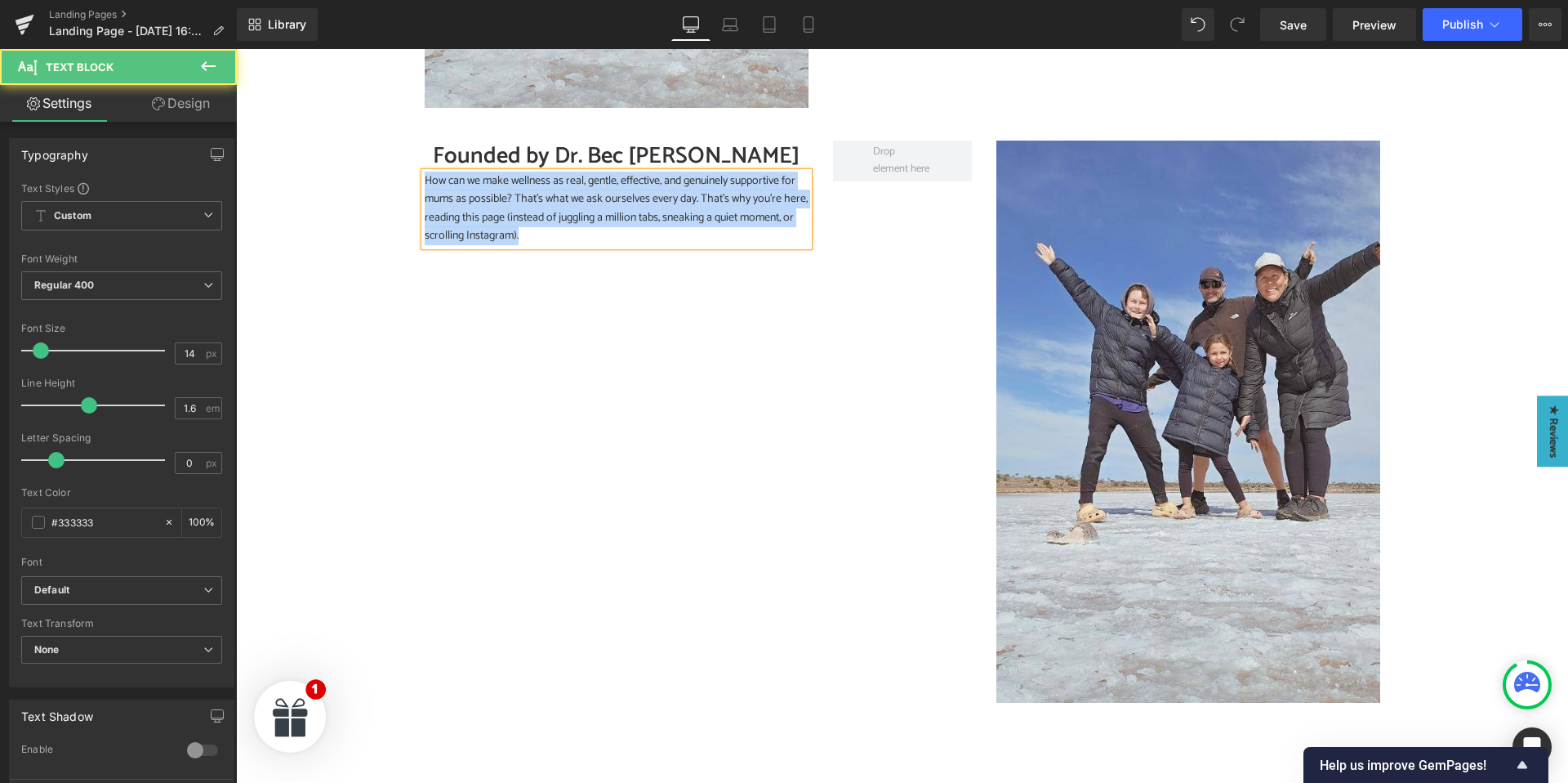
paste div
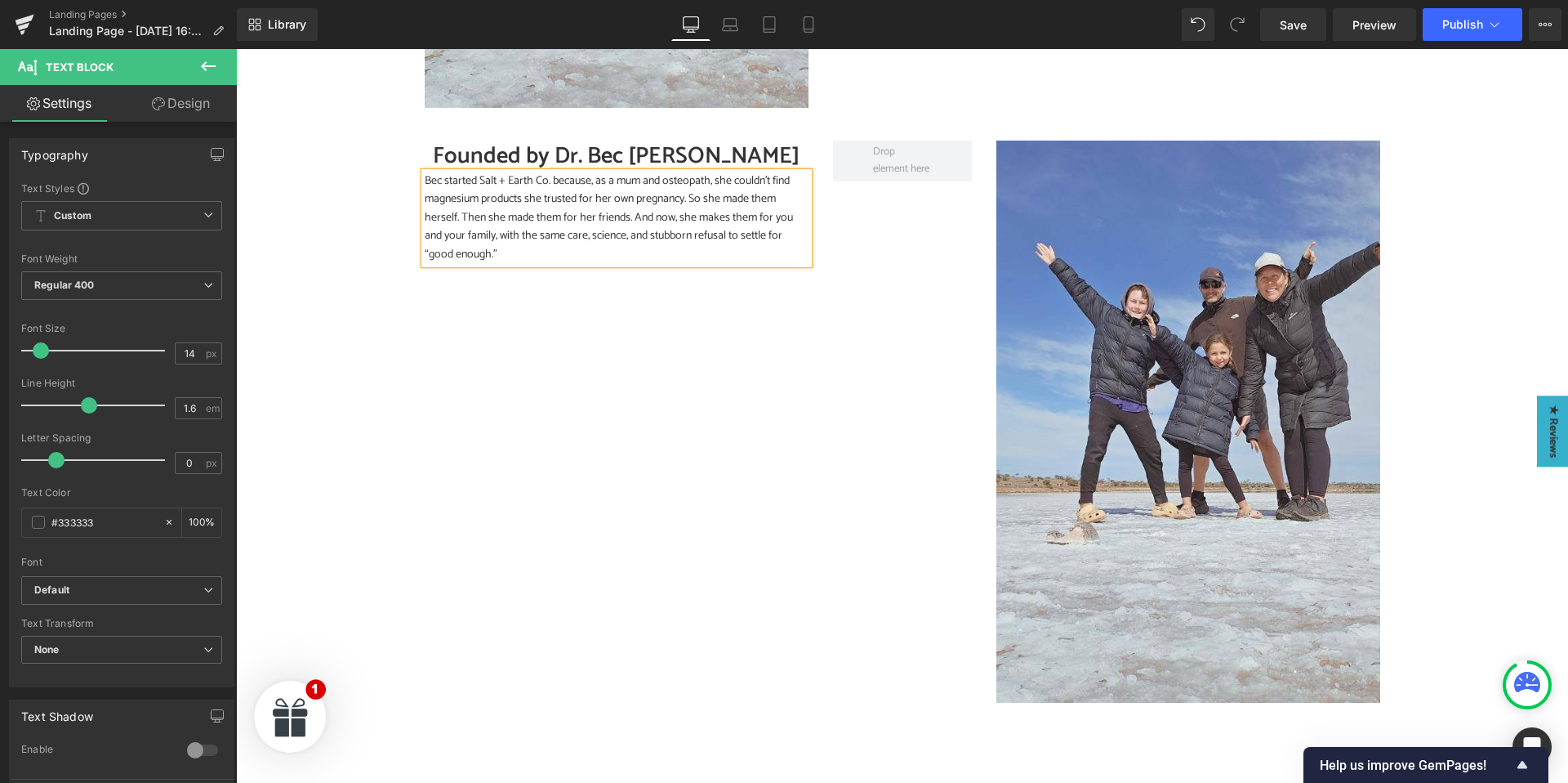
click at [631, 218] on p "Bec started Salt + Earth Co. because, as a mum and osteopath, she couldn’t find…" at bounding box center [616, 218] width 384 height 92
drag, startPoint x: 1183, startPoint y: 419, endPoint x: 243, endPoint y: 243, distance: 956.3
click at [1183, 419] on span "Image" at bounding box center [1187, 421] width 34 height 19
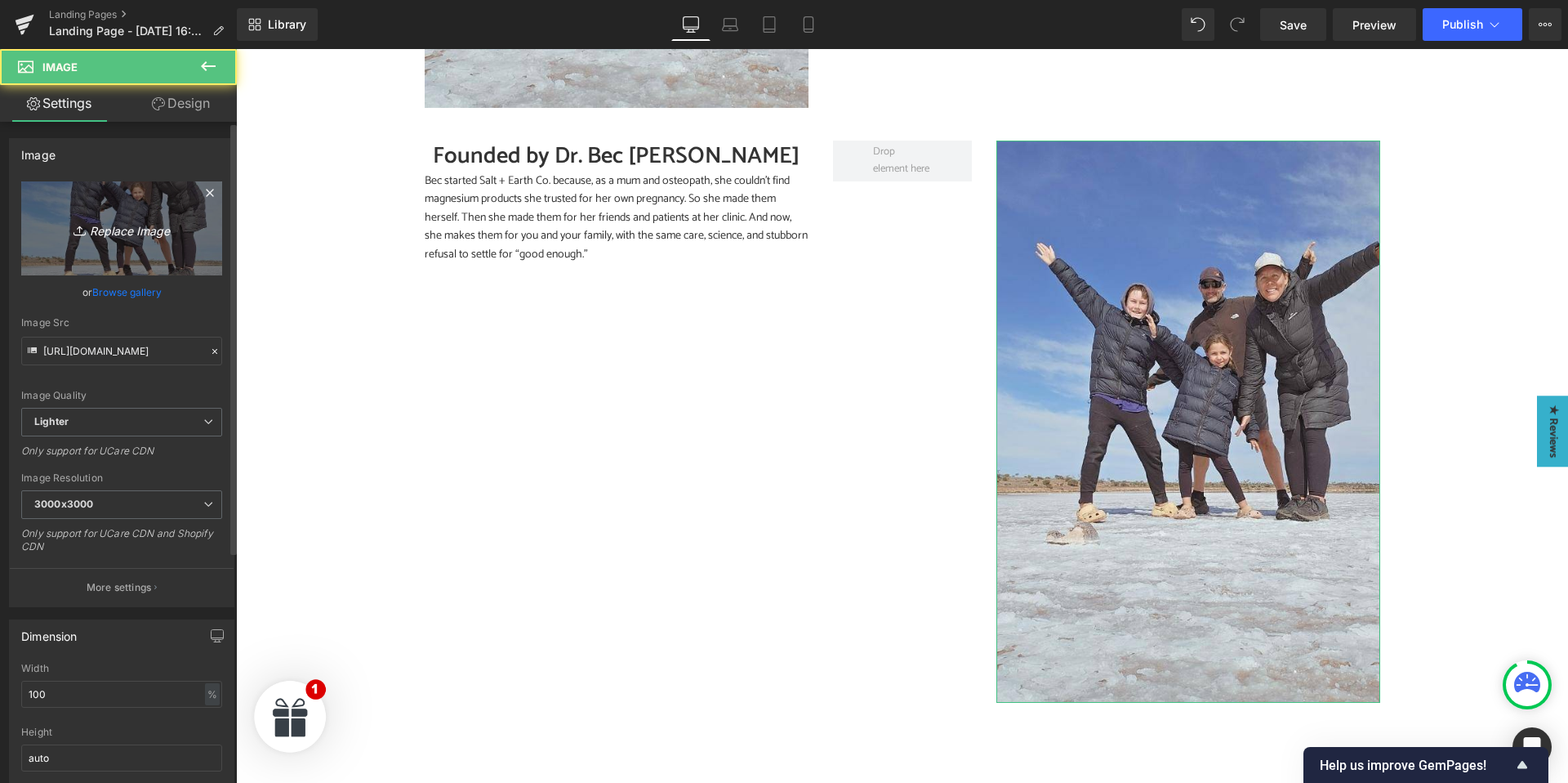
click at [113, 242] on link "Replace Image" at bounding box center [121, 228] width 200 height 94
type input "C:\fakepath\About Us- Bec.jpg"
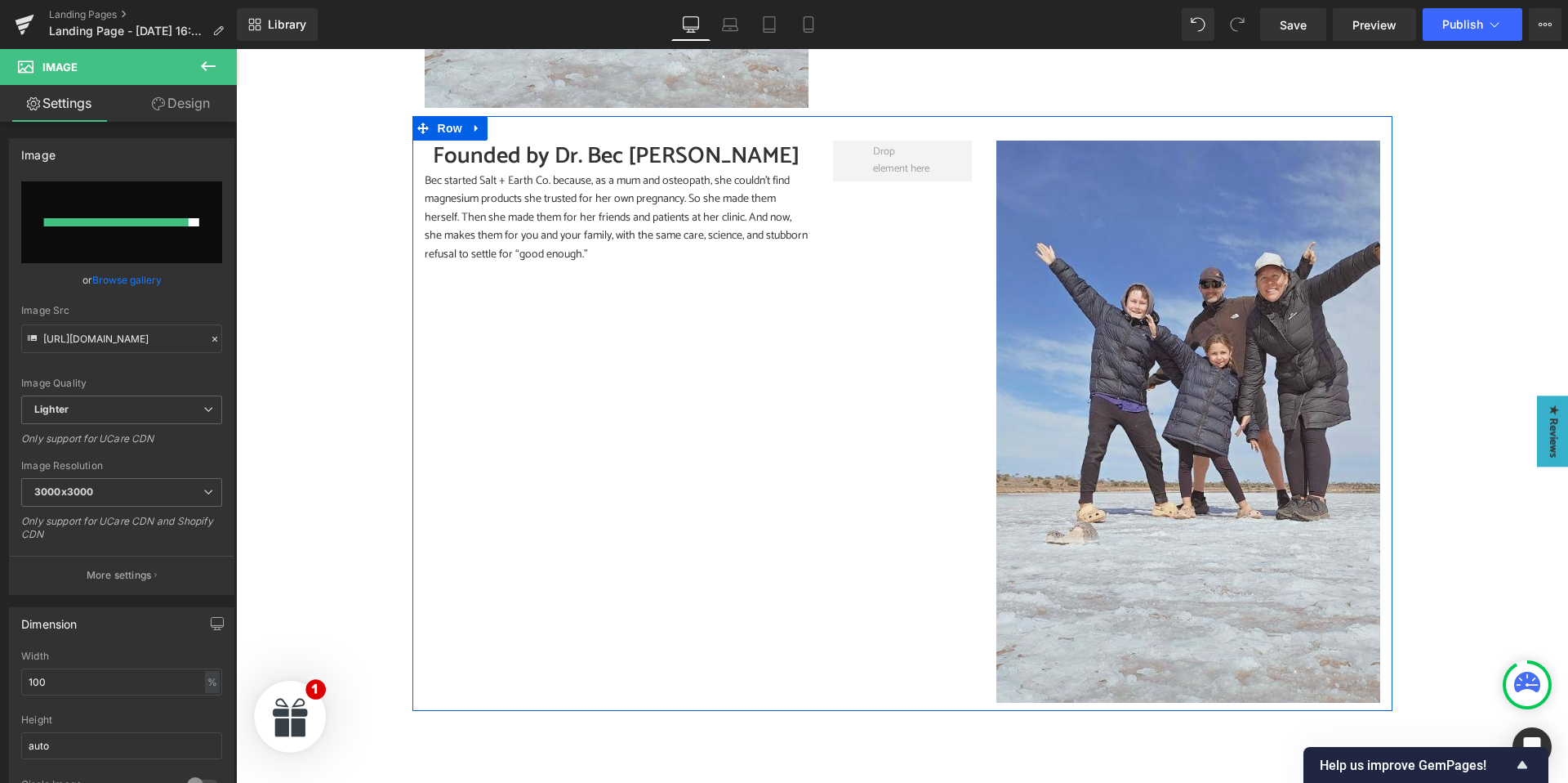
type input "https://ucarecdn.com/4d2056c6-1b00-46a2-aa4b-fbcbc9db2e14/-/format/auto/-/previ…"
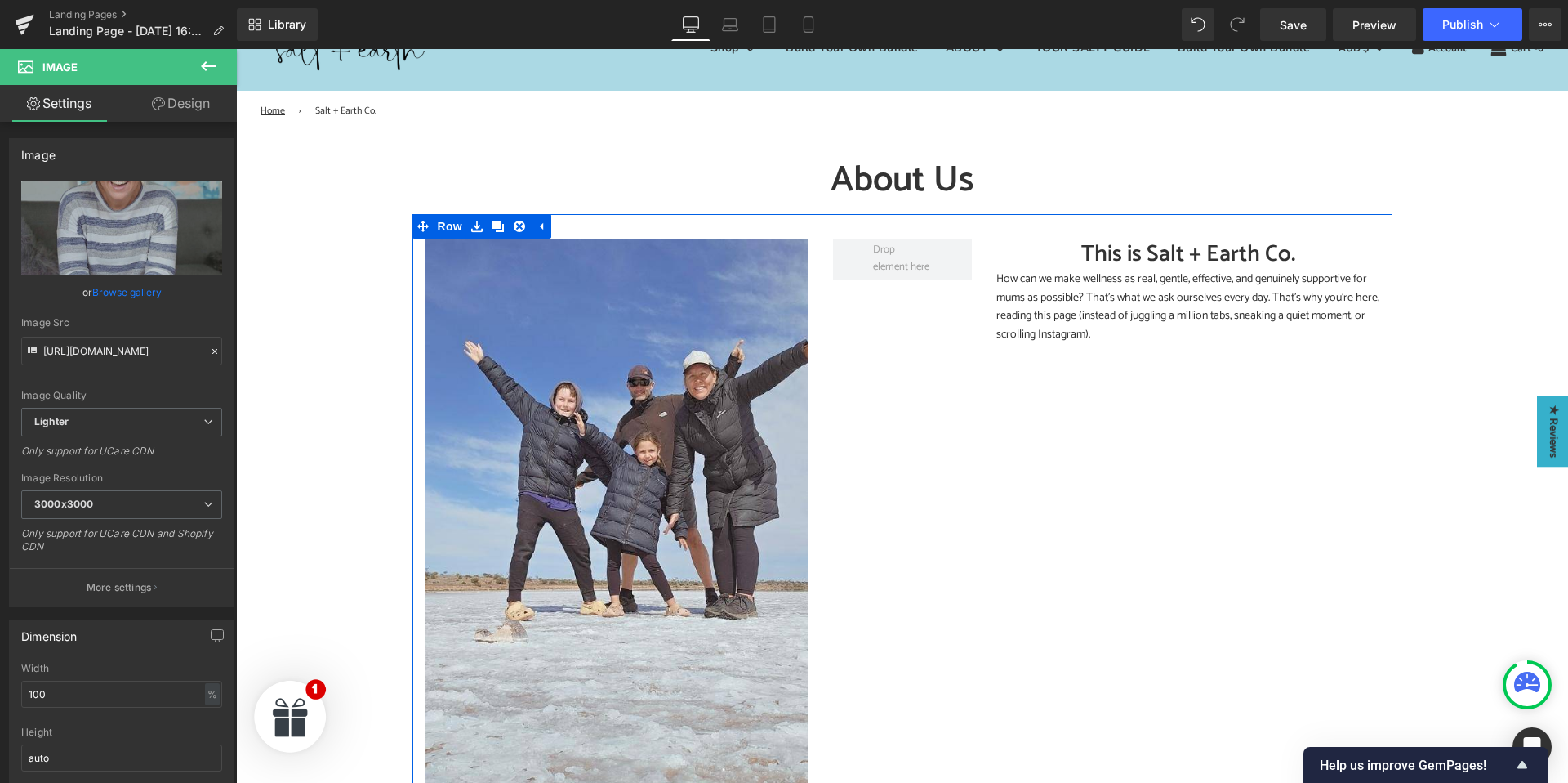
scroll to position [0, 0]
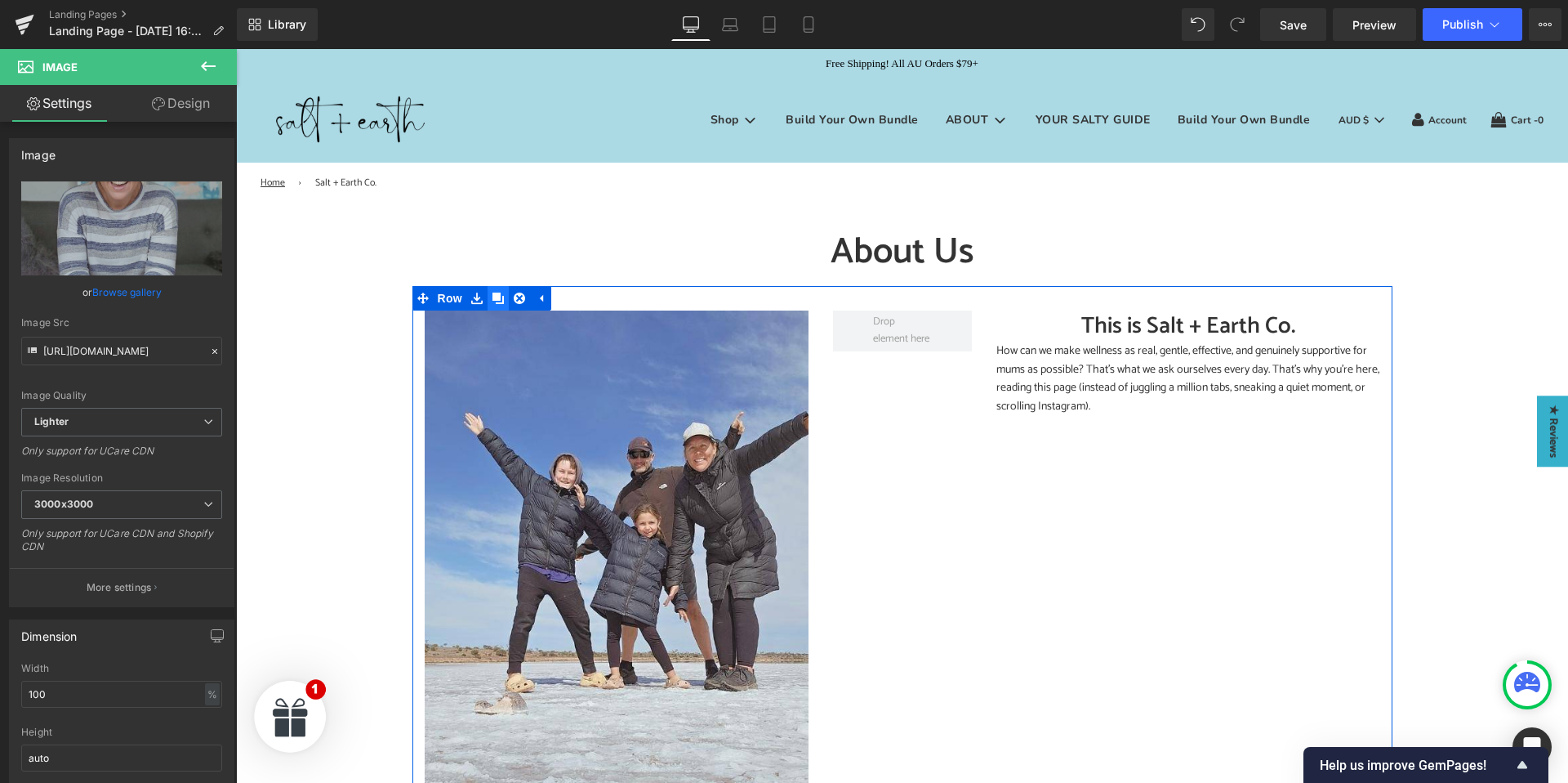
click at [494, 299] on icon at bounding box center [498, 298] width 11 height 11
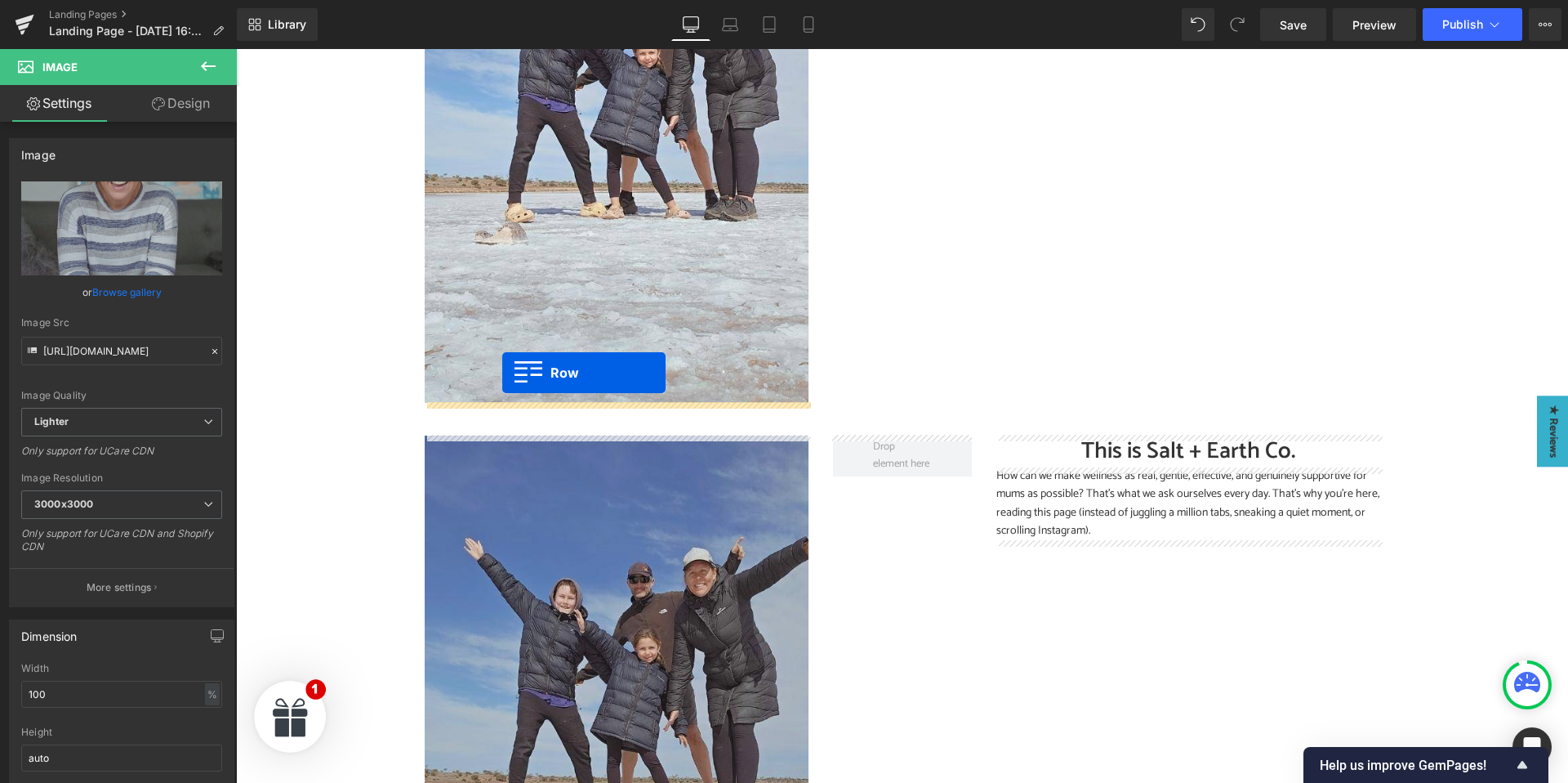
scroll to position [469, 0]
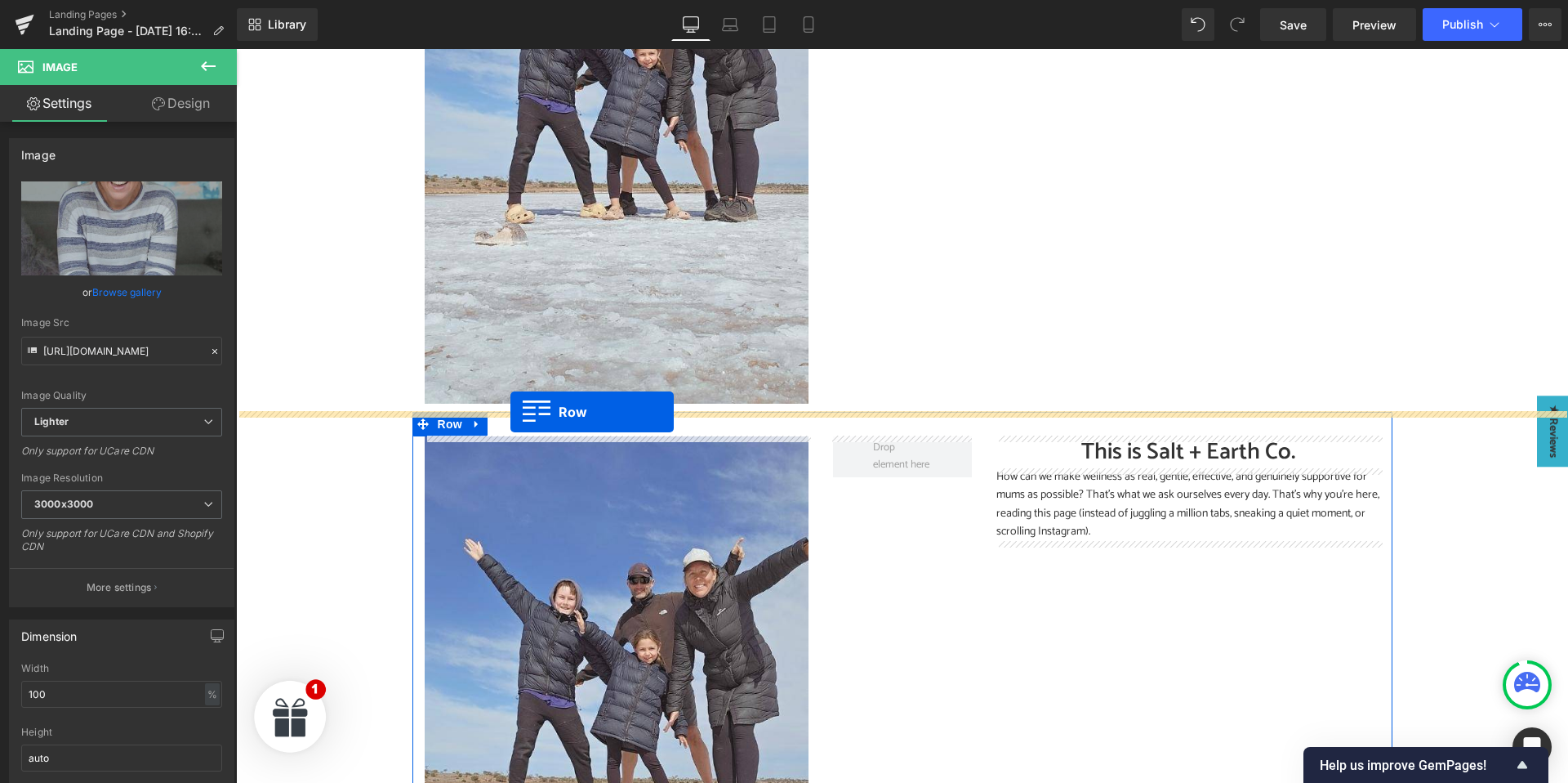
drag, startPoint x: 424, startPoint y: 723, endPoint x: 510, endPoint y: 412, distance: 322.7
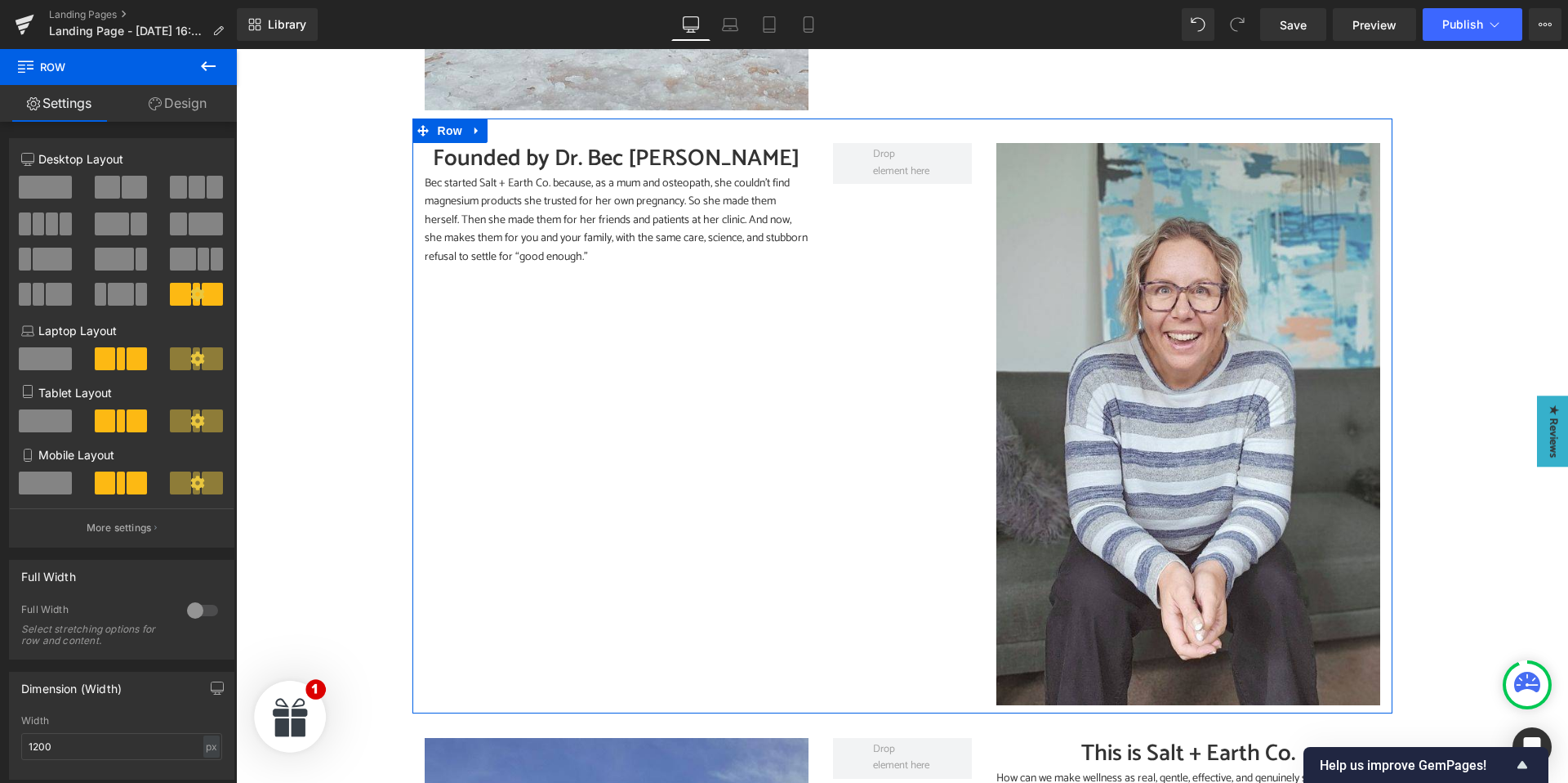
scroll to position [905, 0]
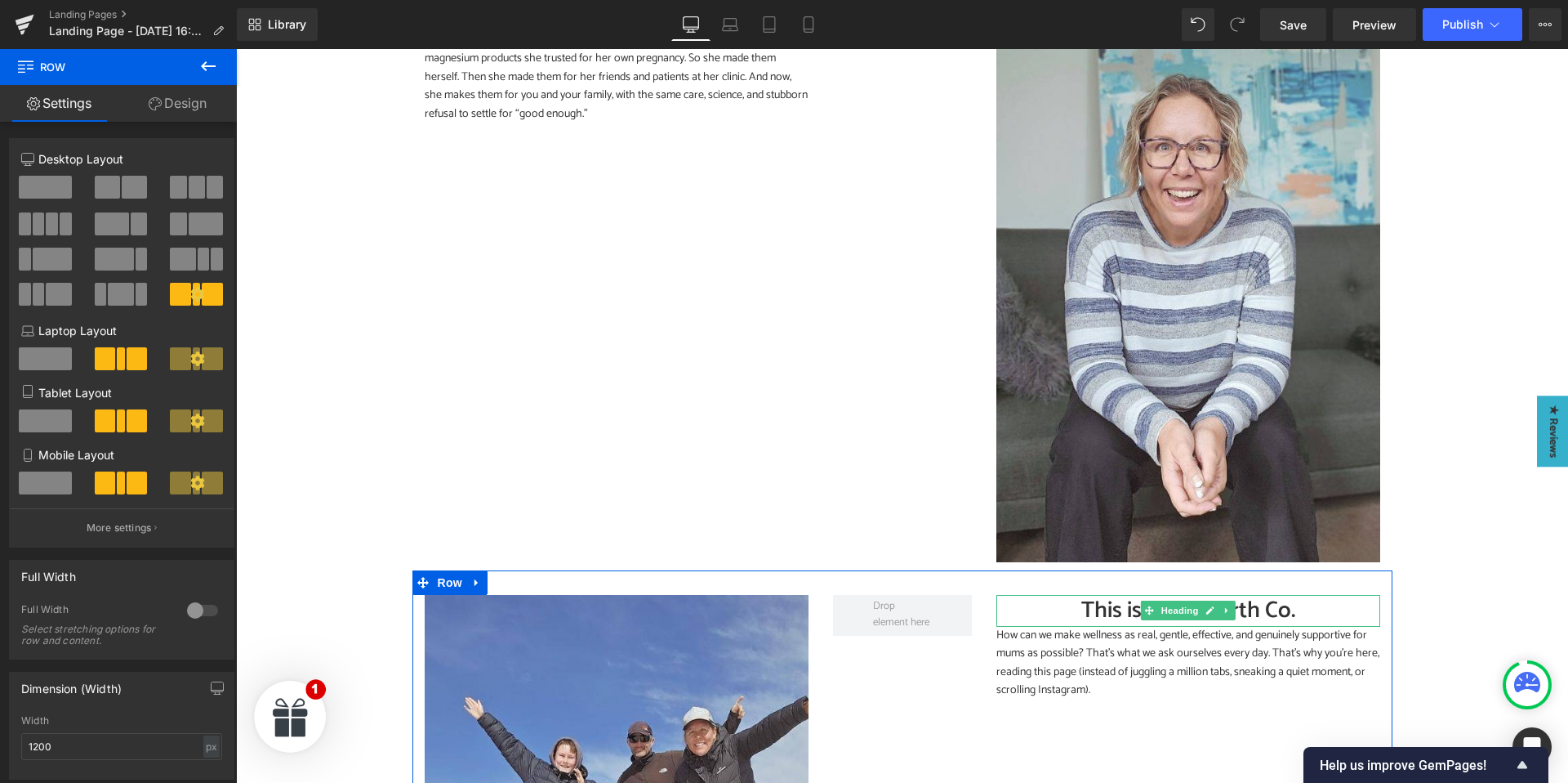
click at [1113, 603] on h2 "This is Salt + Earth Co." at bounding box center [1187, 610] width 384 height 32
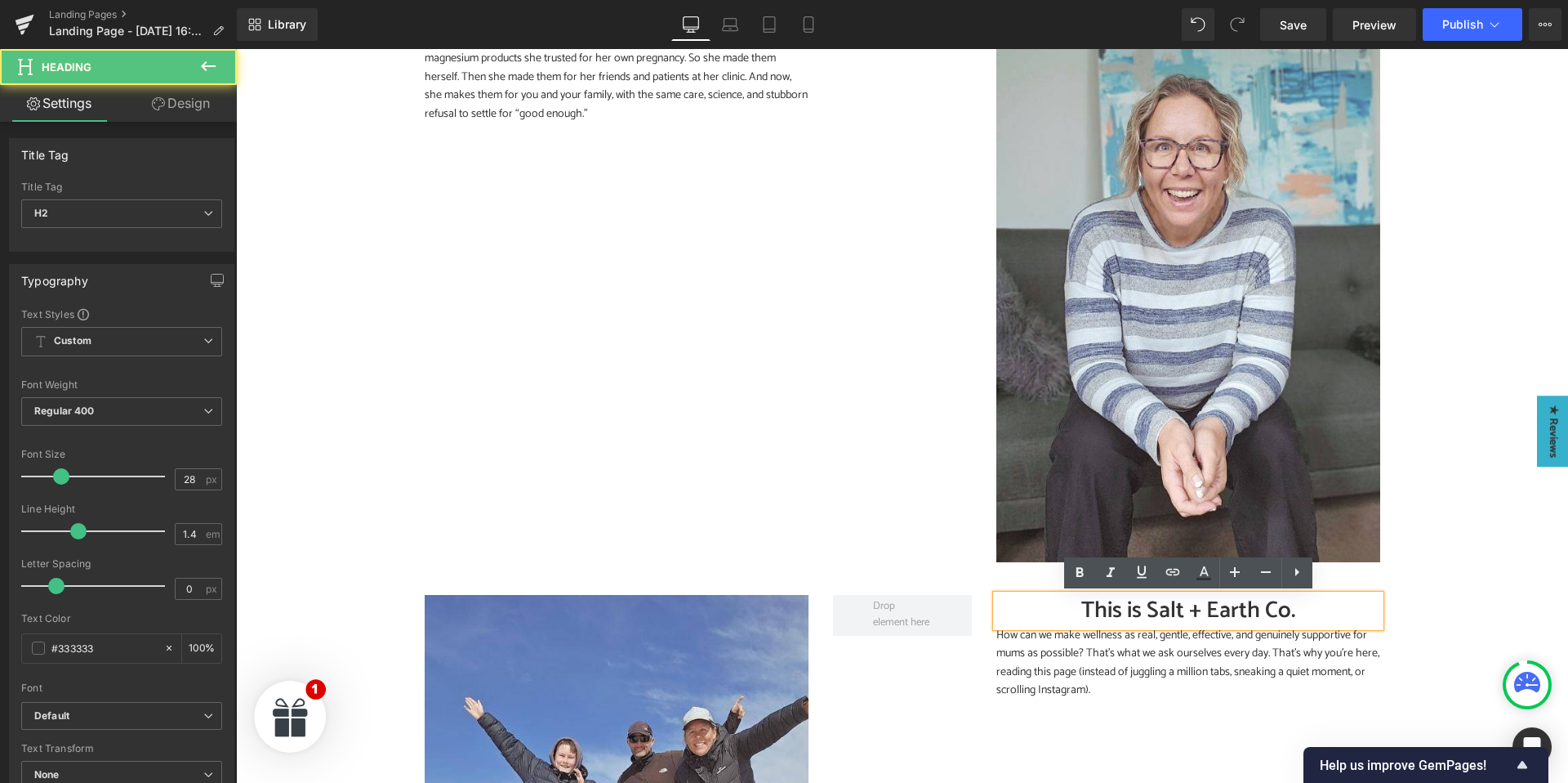
click at [1108, 609] on h2 "This is Salt + Earth Co." at bounding box center [1187, 610] width 384 height 32
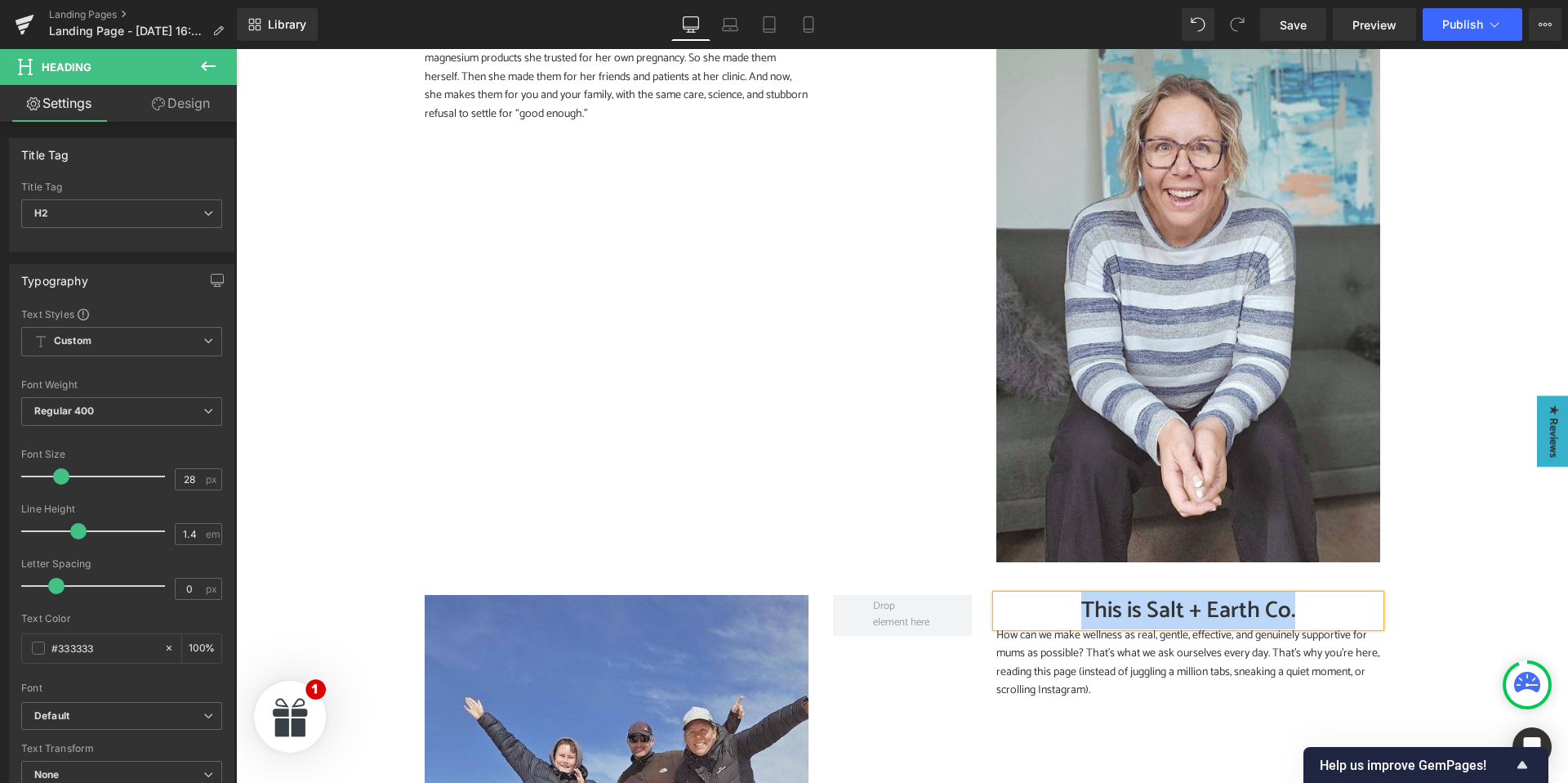
paste div
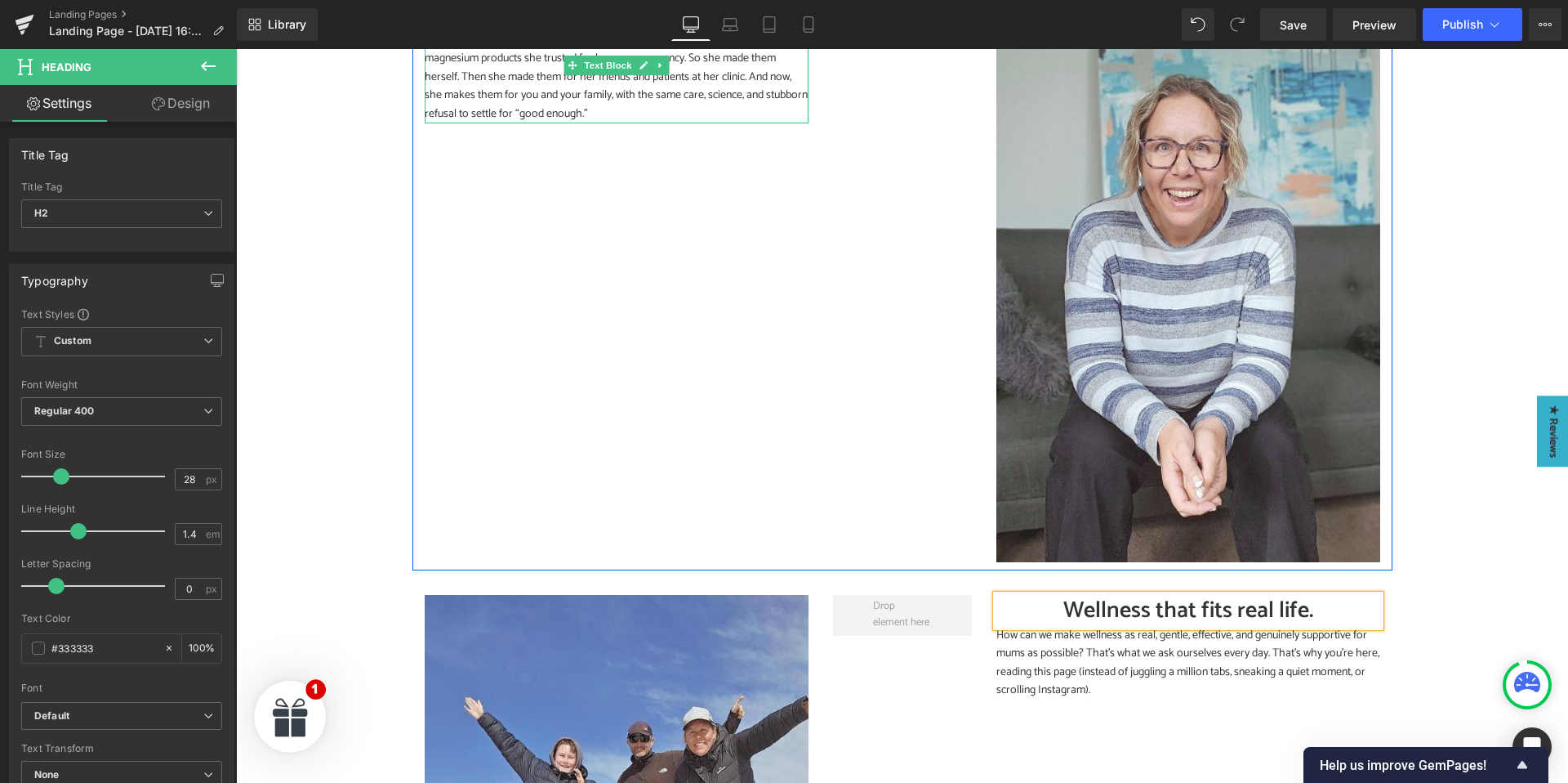
scroll to position [906, 0]
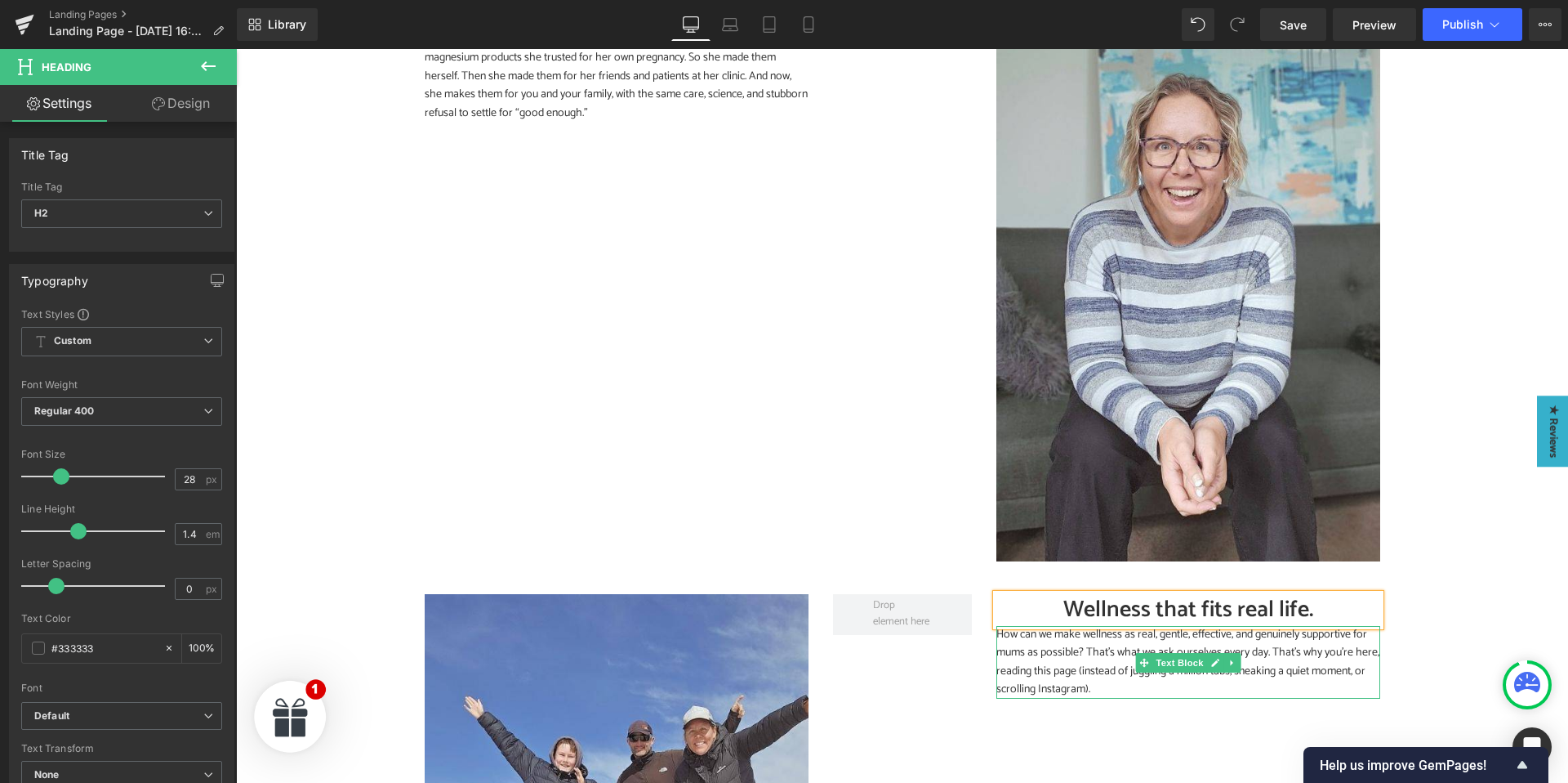
click at [1022, 660] on p "How can we make wellness as real, gentle, effective, and genuinely supportive f…" at bounding box center [1187, 662] width 384 height 73
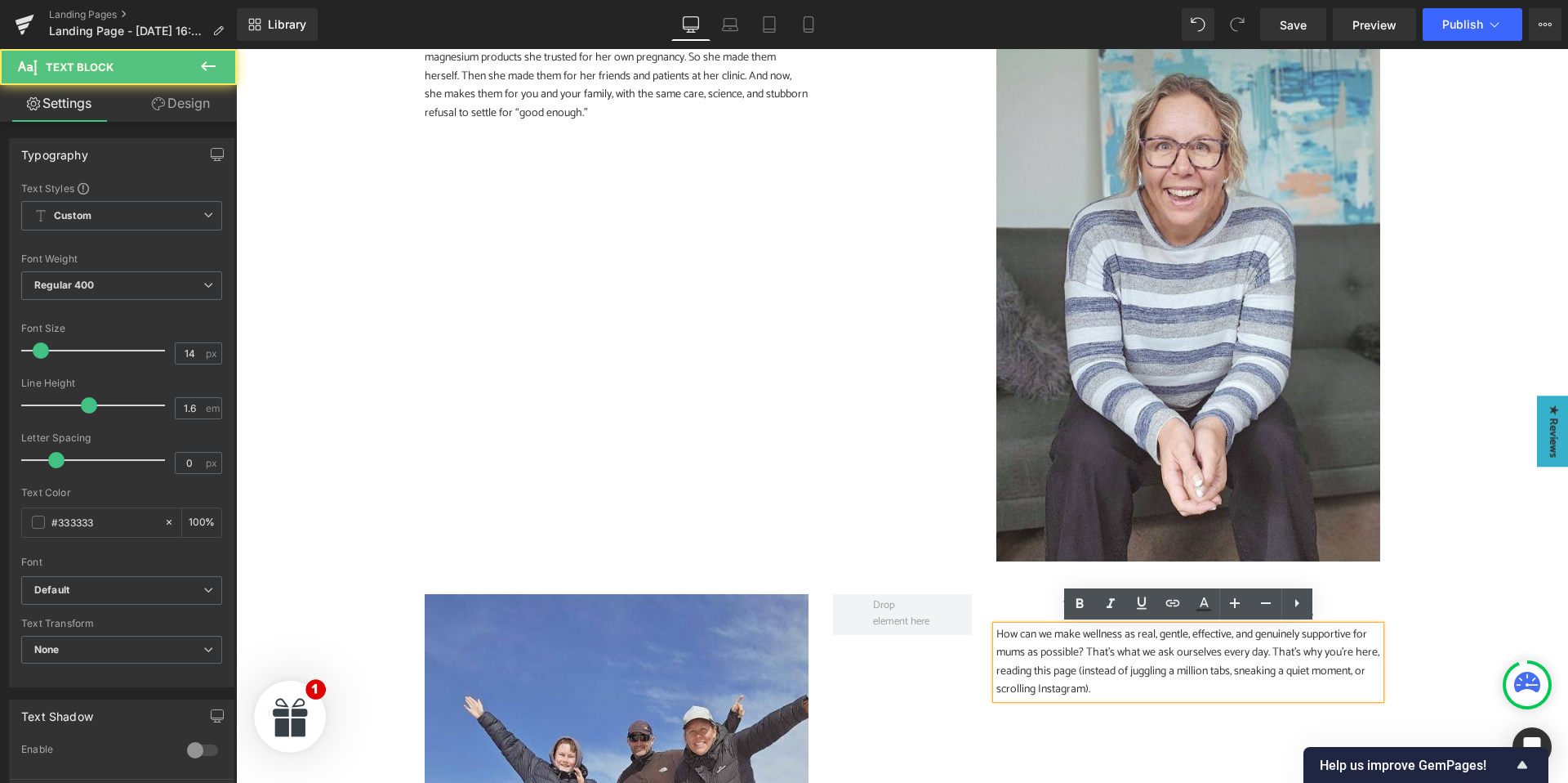
click at [1039, 652] on p "How can we make wellness as real, gentle, effective, and genuinely supportive f…" at bounding box center [1187, 662] width 384 height 73
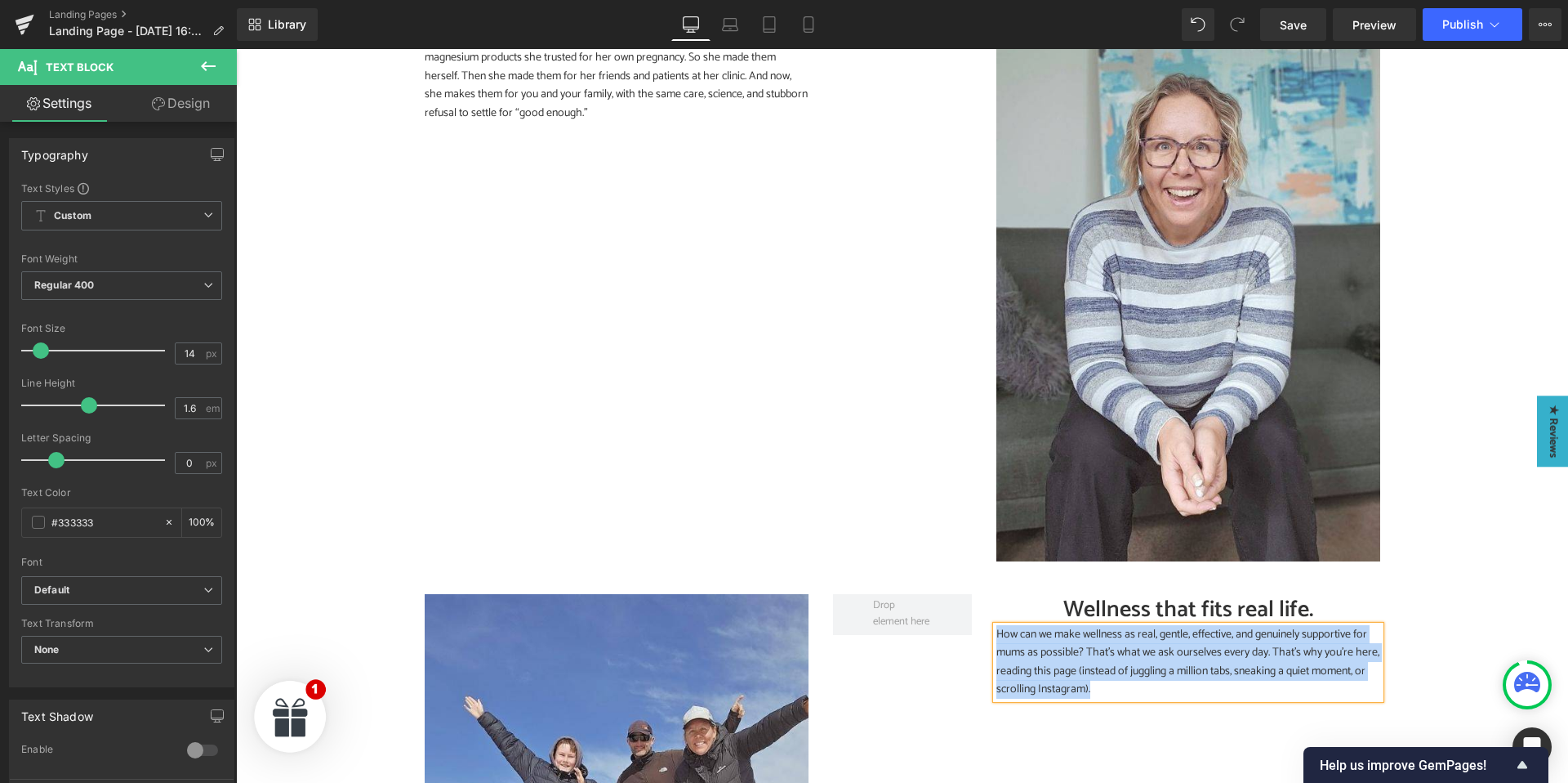
paste div
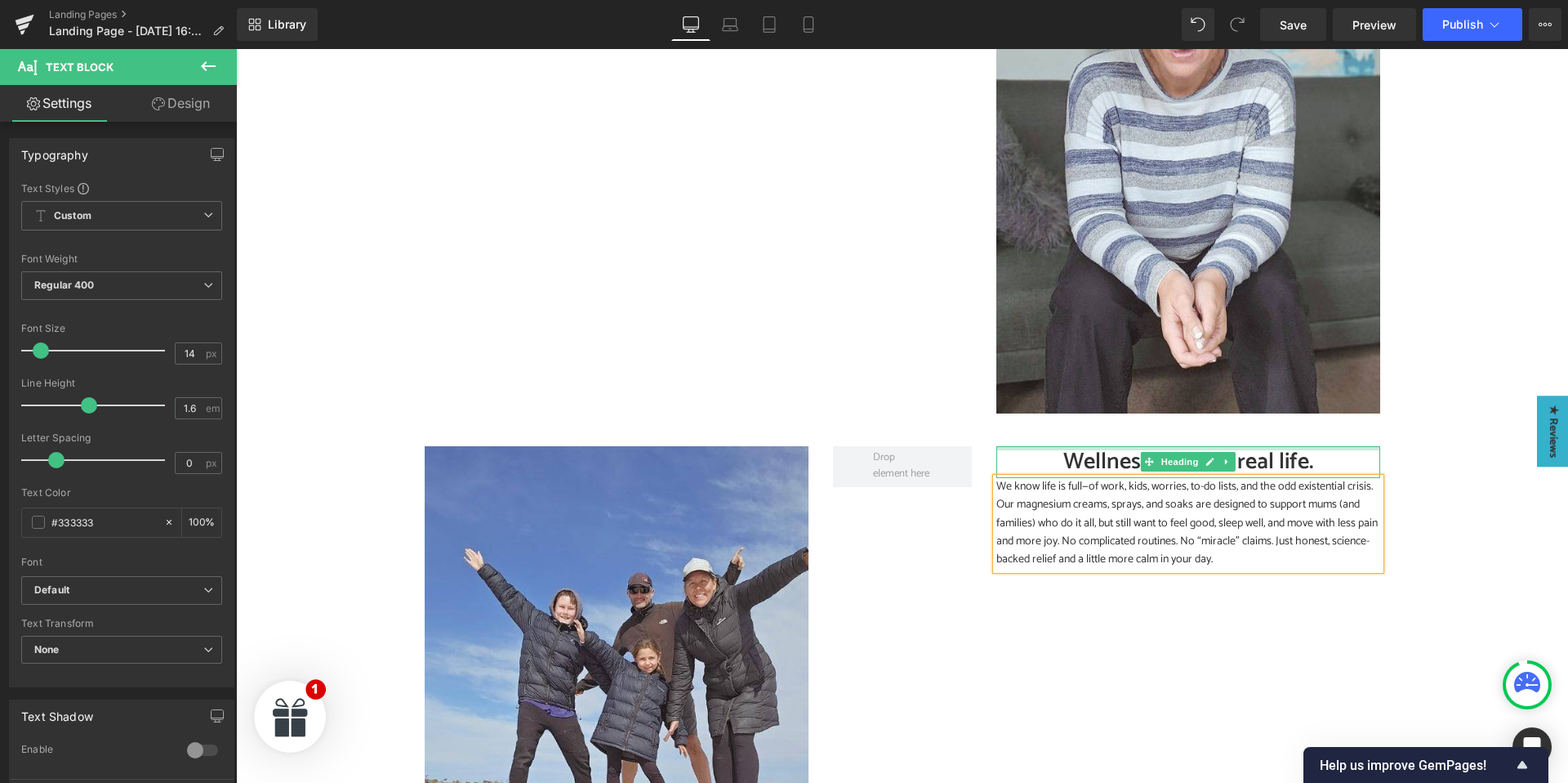
scroll to position [1275, 0]
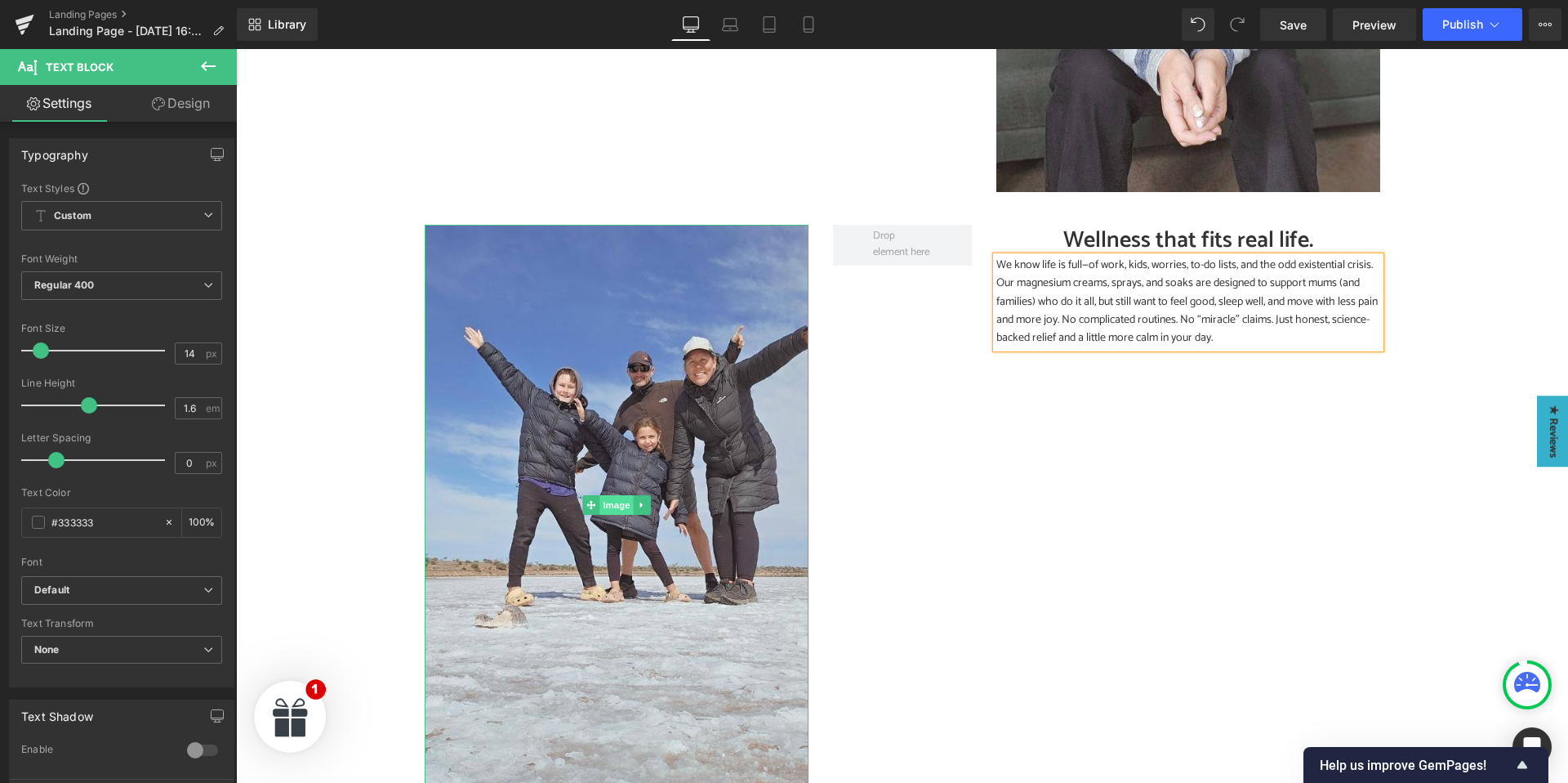
click at [613, 508] on span "Image" at bounding box center [616, 505] width 34 height 19
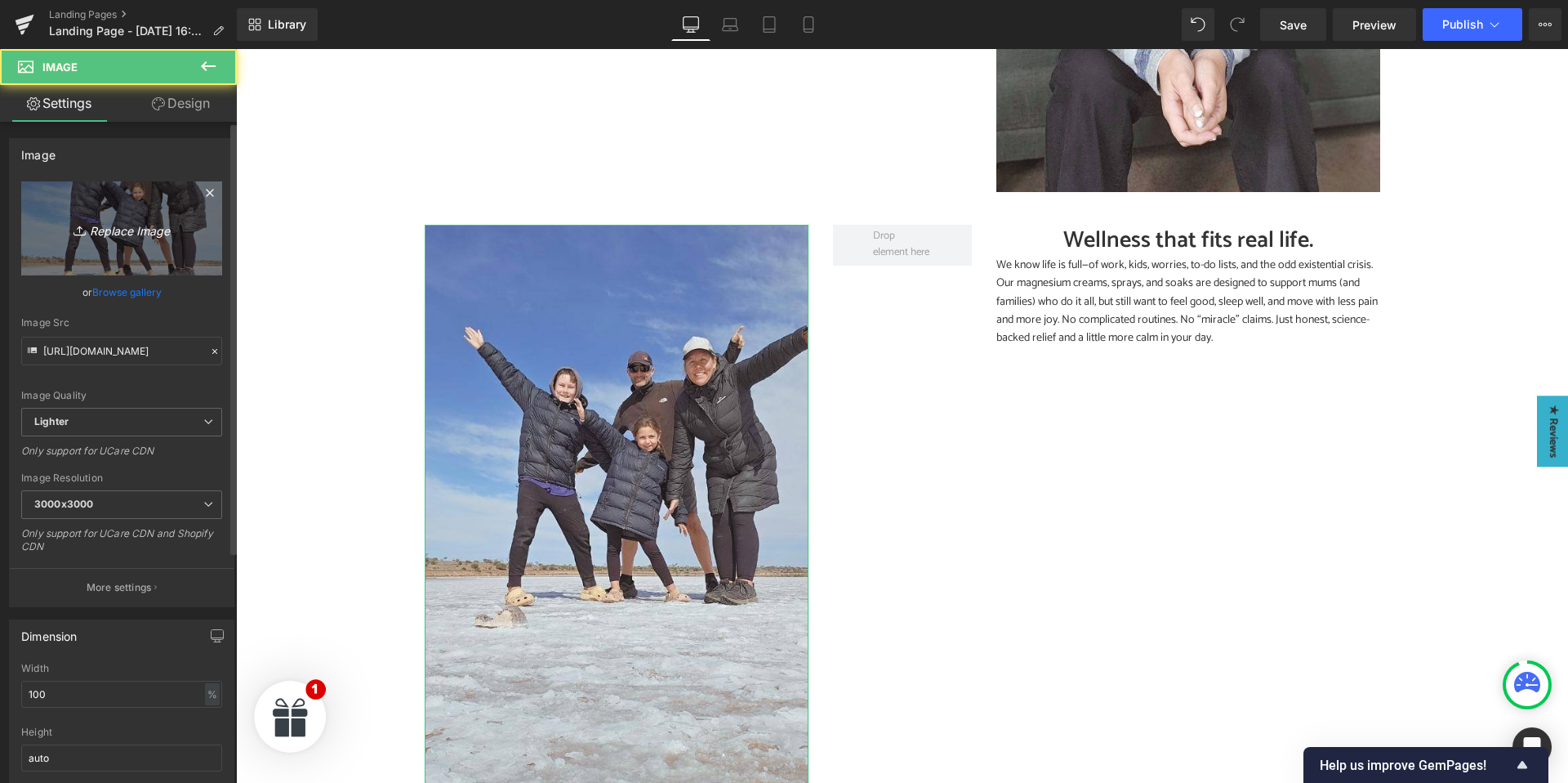
click at [110, 223] on icon "Replace Image" at bounding box center [122, 228] width 131 height 20
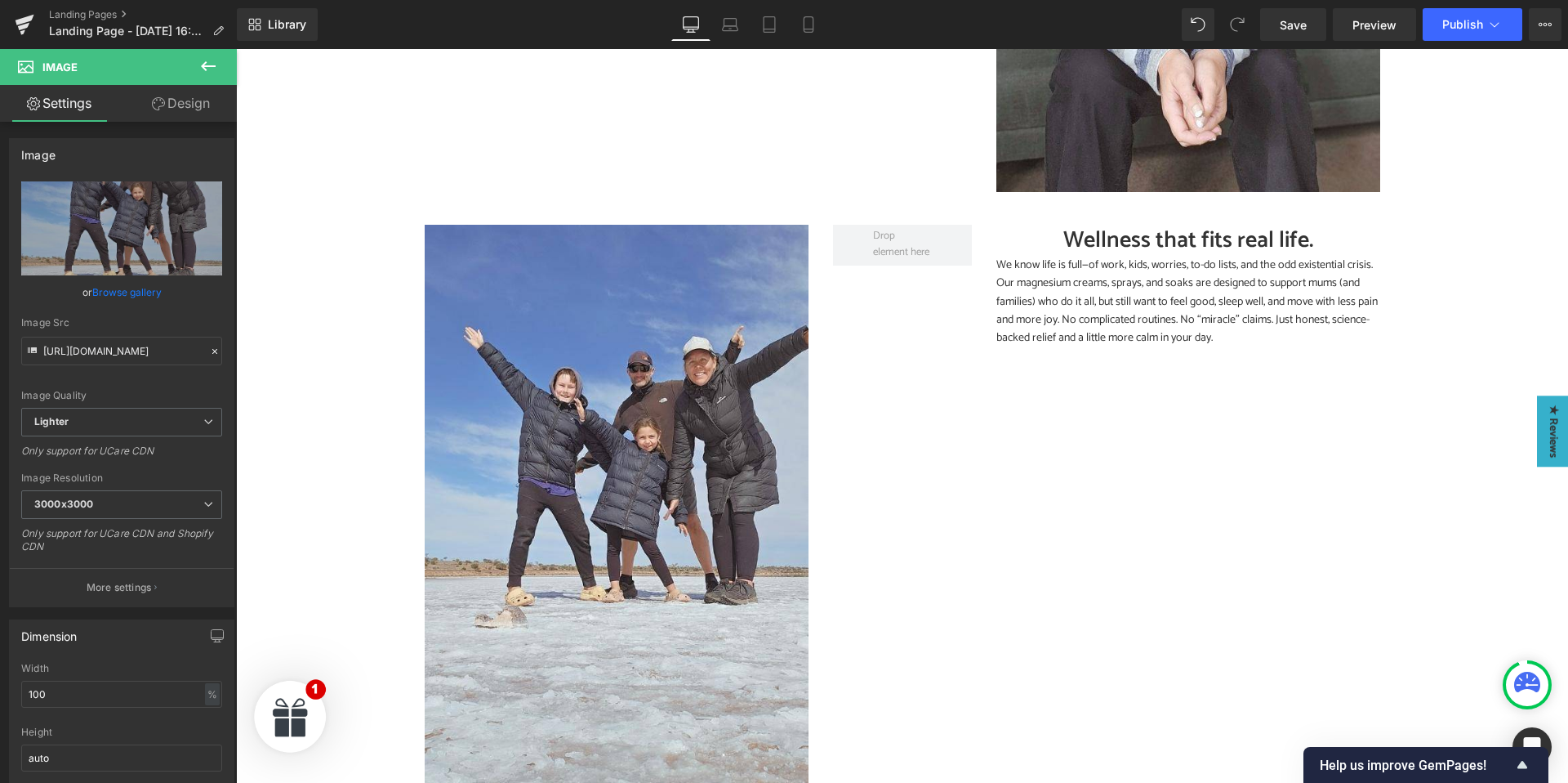
type input "C:\fakepath\About Us- Wellness.jpg"
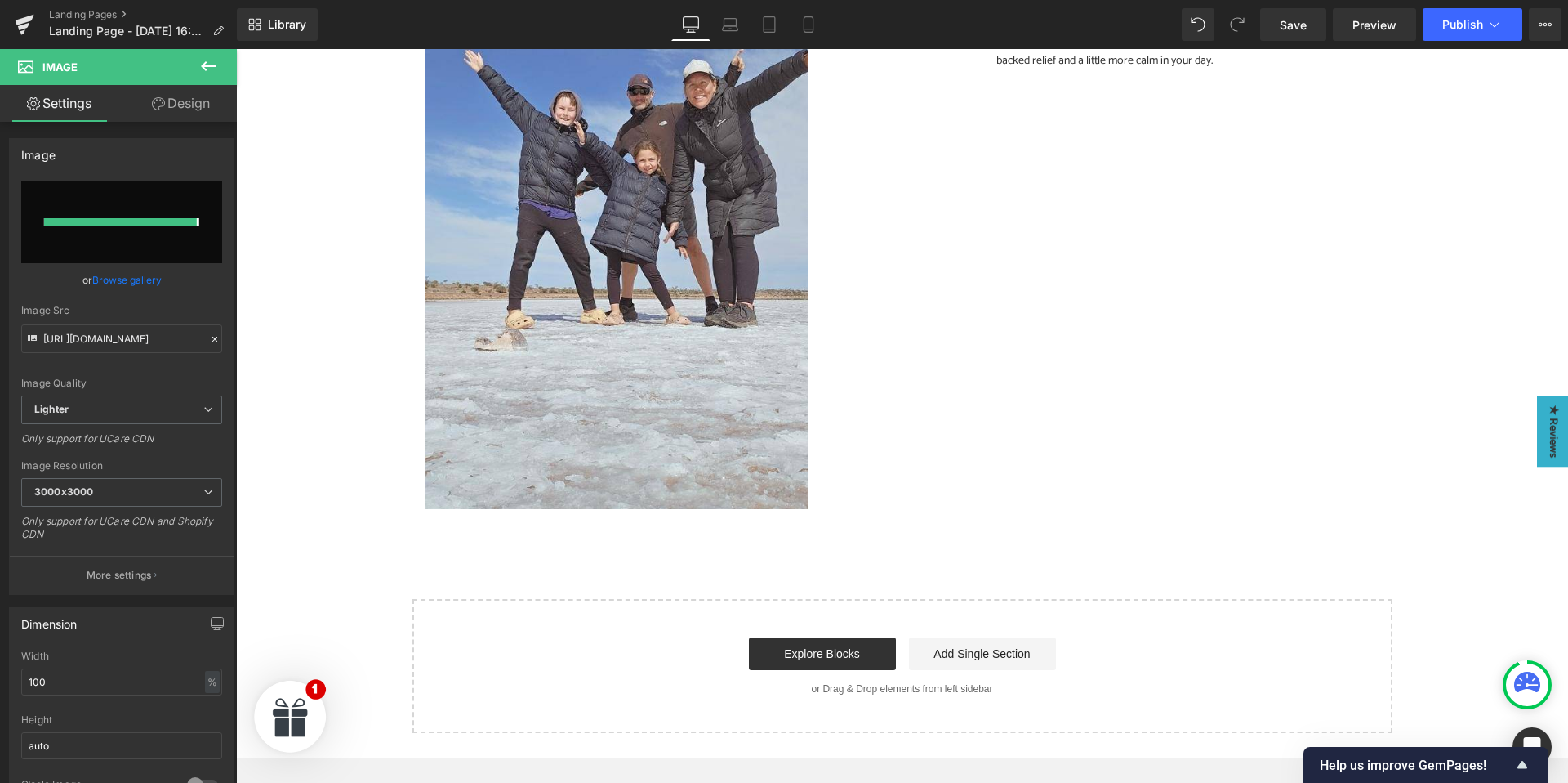
type input "https://ucarecdn.com/64c712ac-2005-4948-9551-485f68c802bc/-/format/auto/-/previ…"
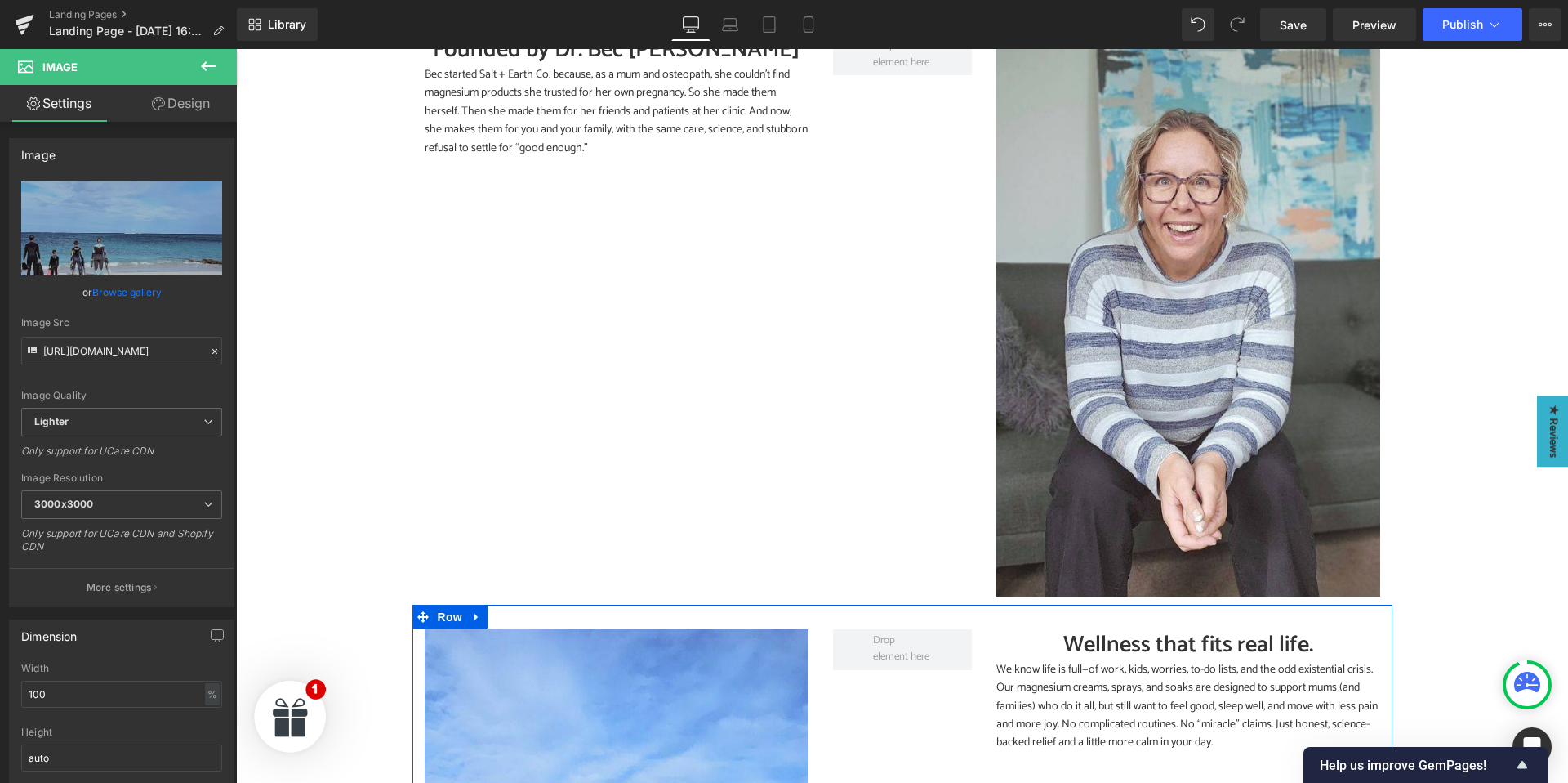
scroll to position [737, 0]
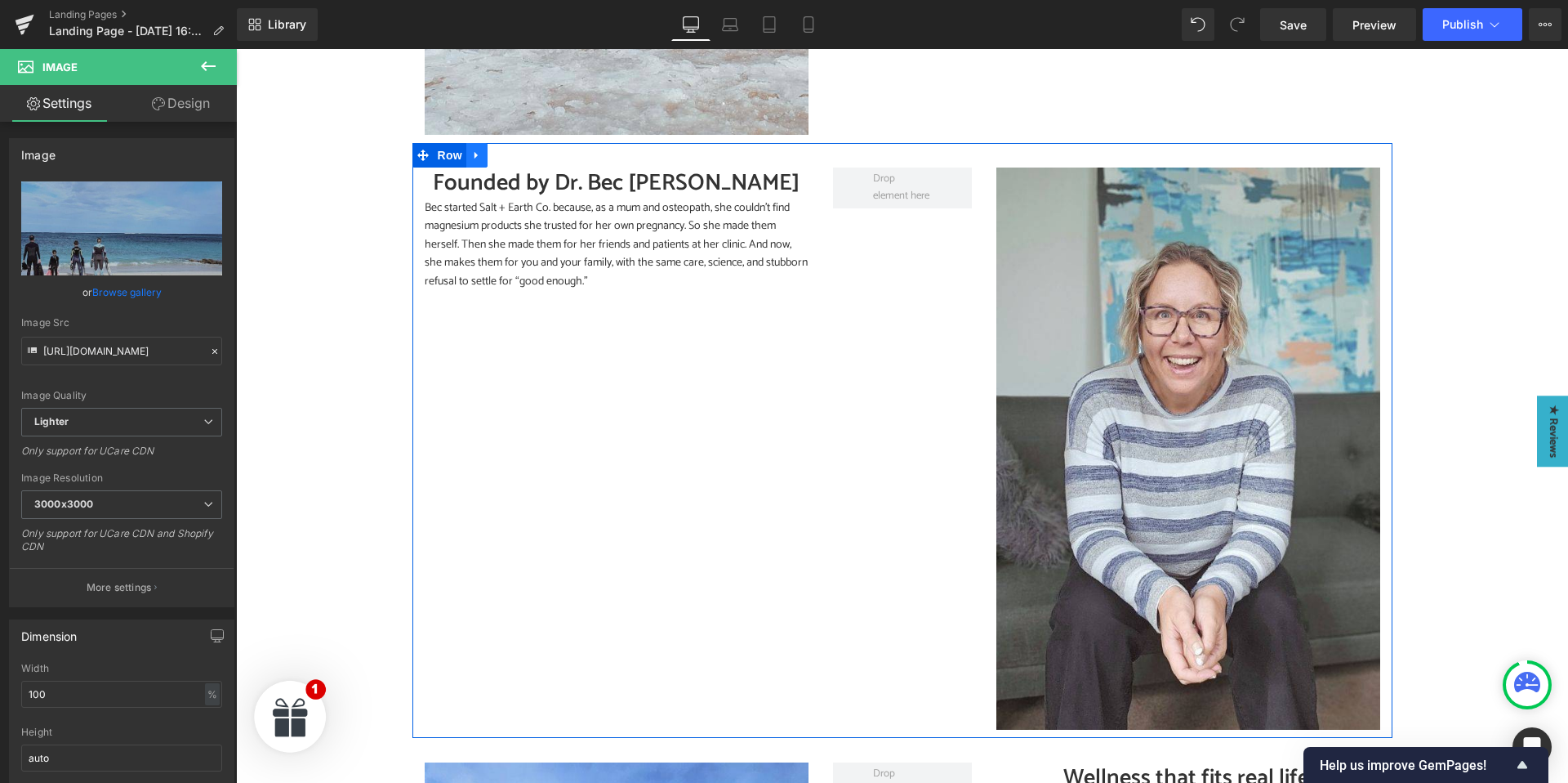
click at [476, 154] on icon at bounding box center [476, 156] width 4 height 7
click at [492, 155] on icon at bounding box center [498, 155] width 11 height 11
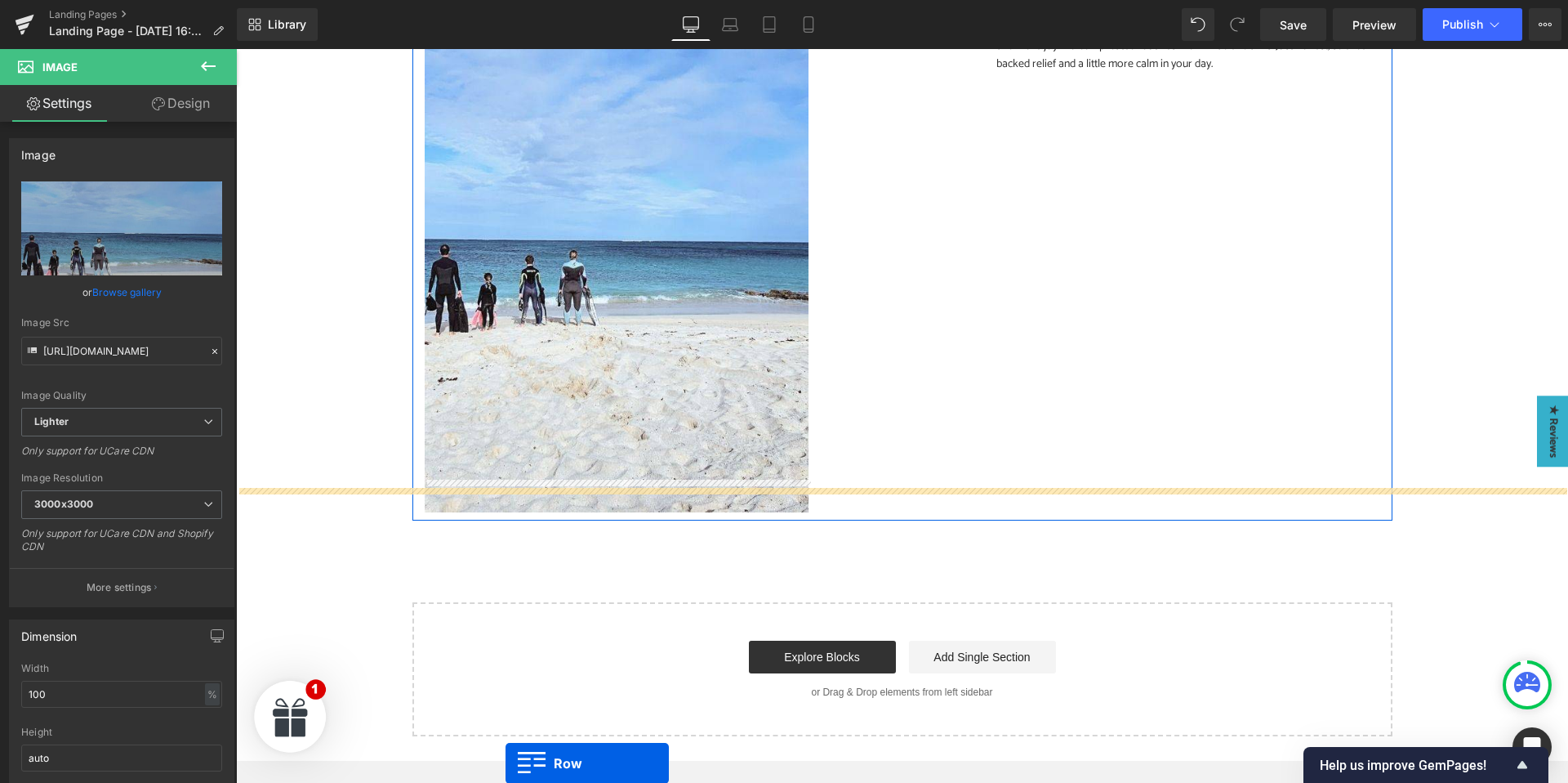
scroll to position [1688, 0]
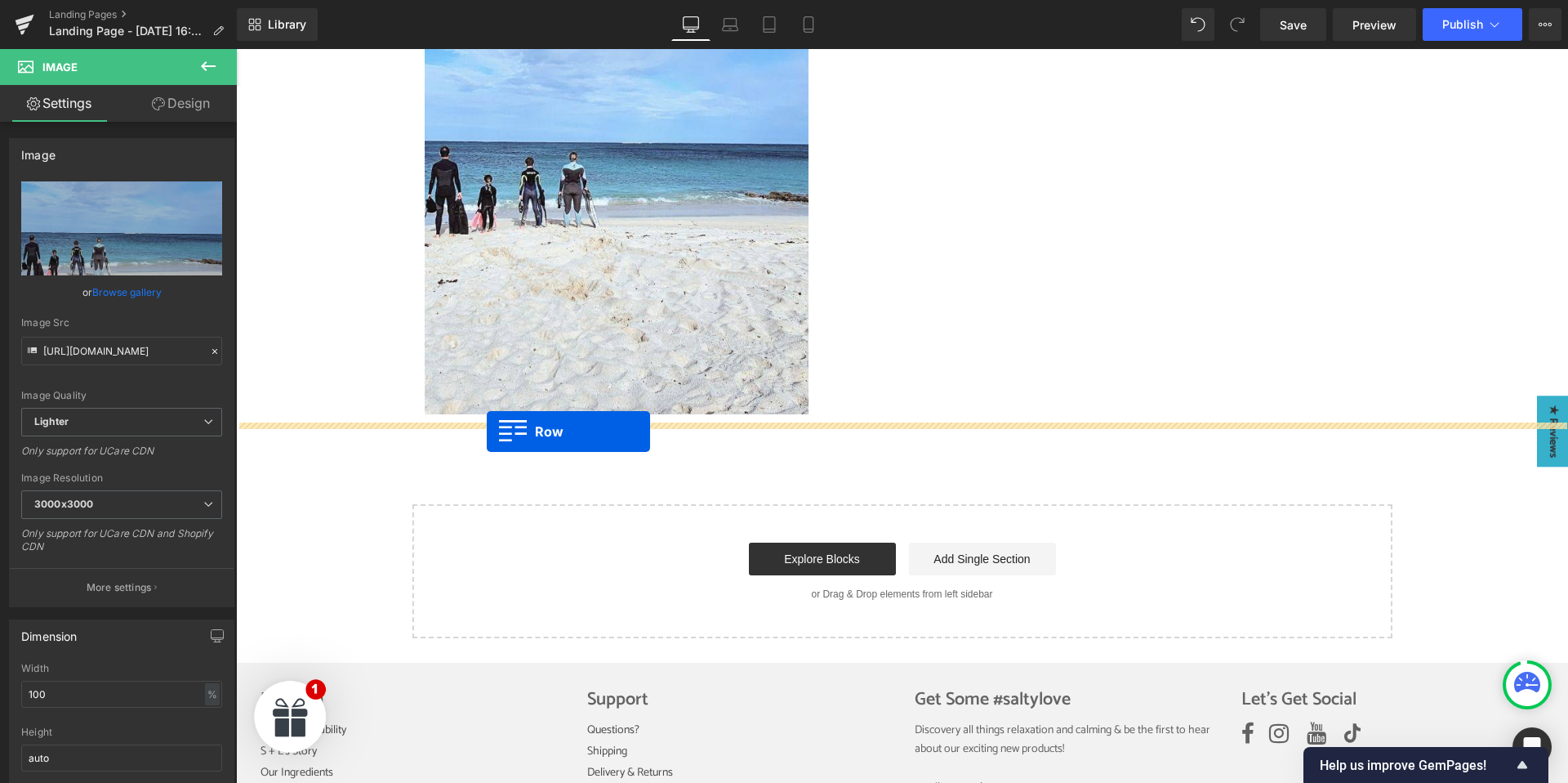
drag, startPoint x: 419, startPoint y: 122, endPoint x: 487, endPoint y: 431, distance: 316.4
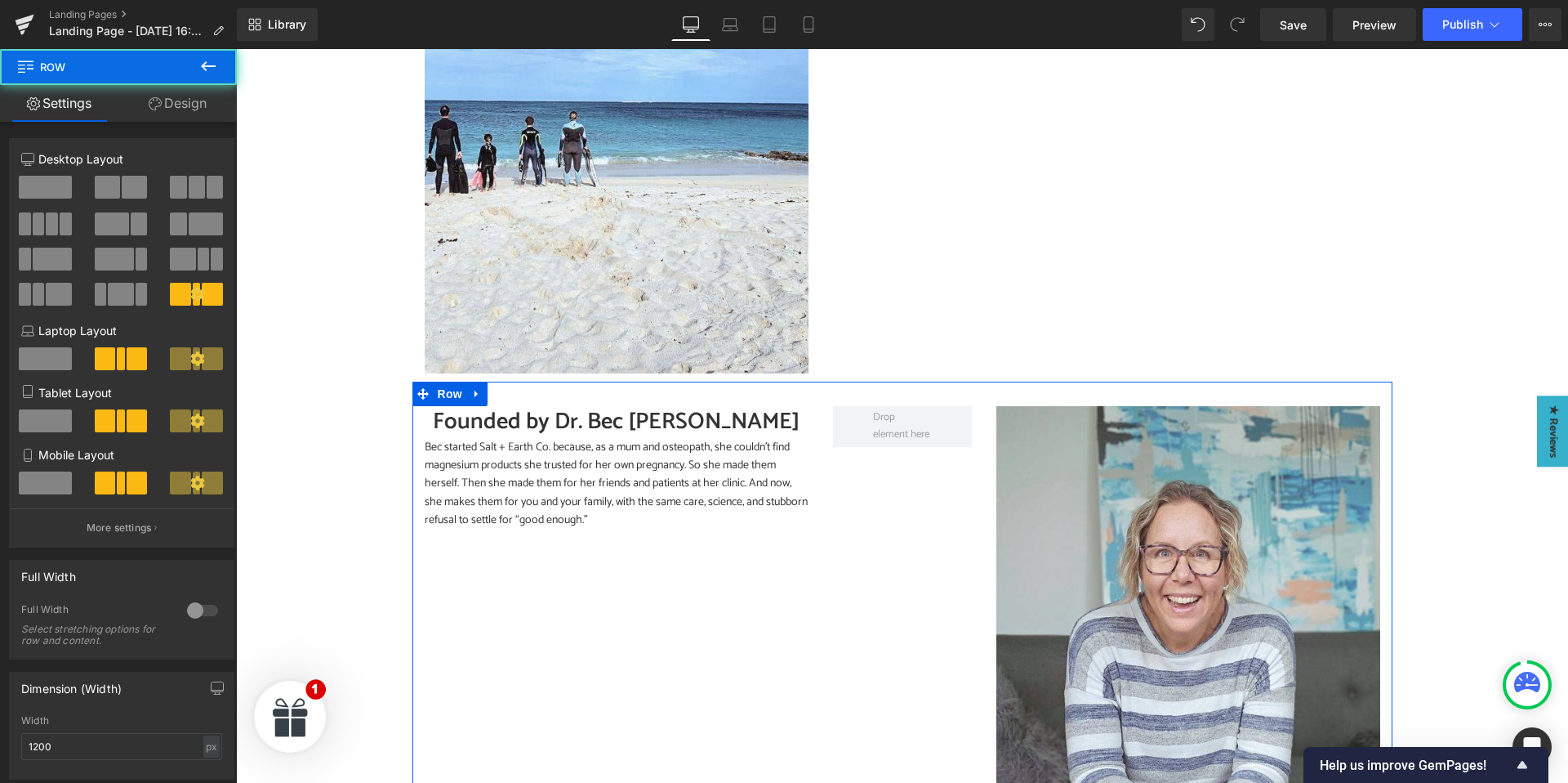
scroll to position [1647, 0]
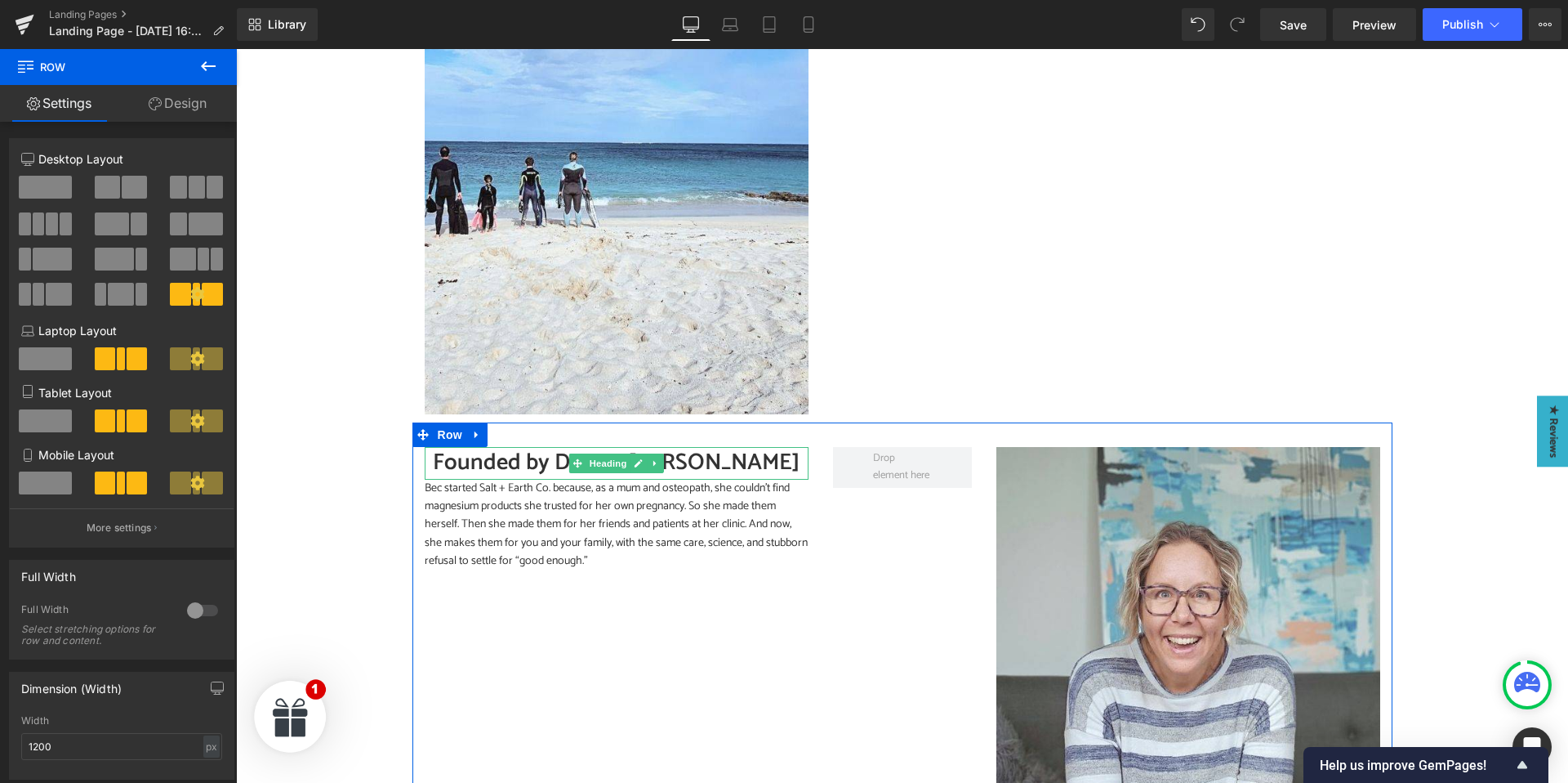
click at [502, 465] on h2 "Founded by Dr. Bec [PERSON_NAME]" at bounding box center [616, 462] width 384 height 32
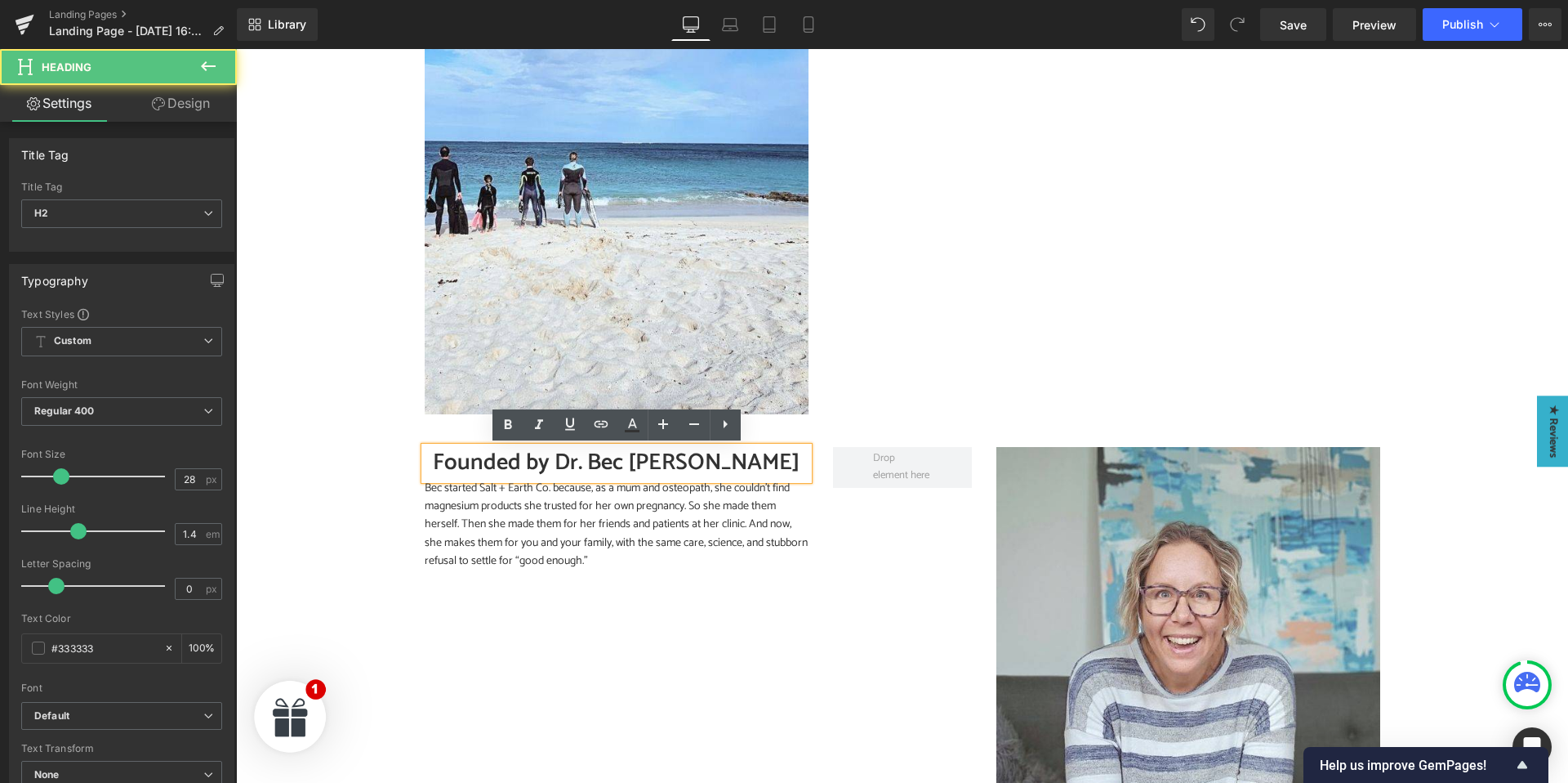
click at [488, 462] on h2 "Founded by Dr. Bec [PERSON_NAME]" at bounding box center [616, 462] width 384 height 32
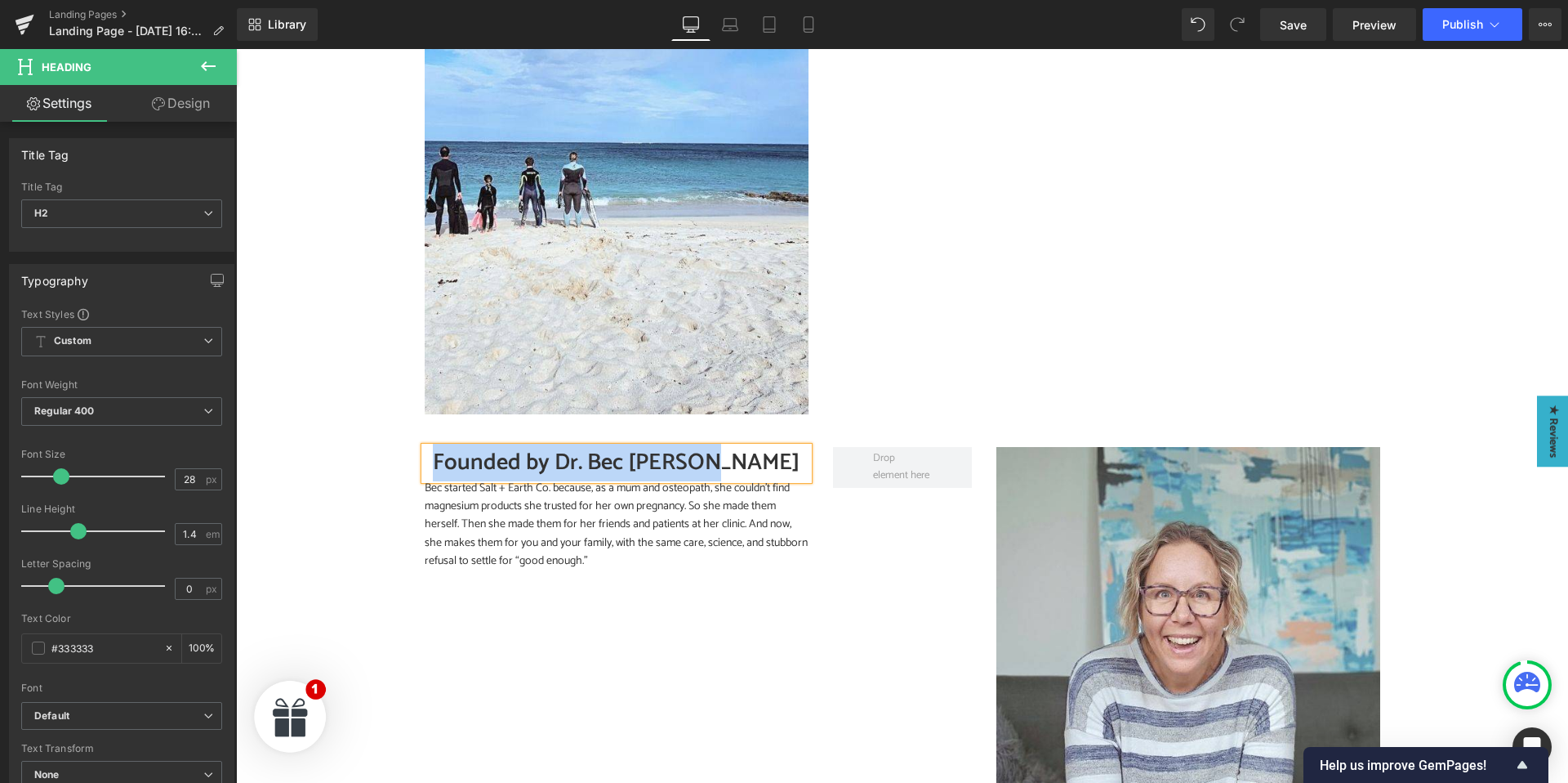
paste div
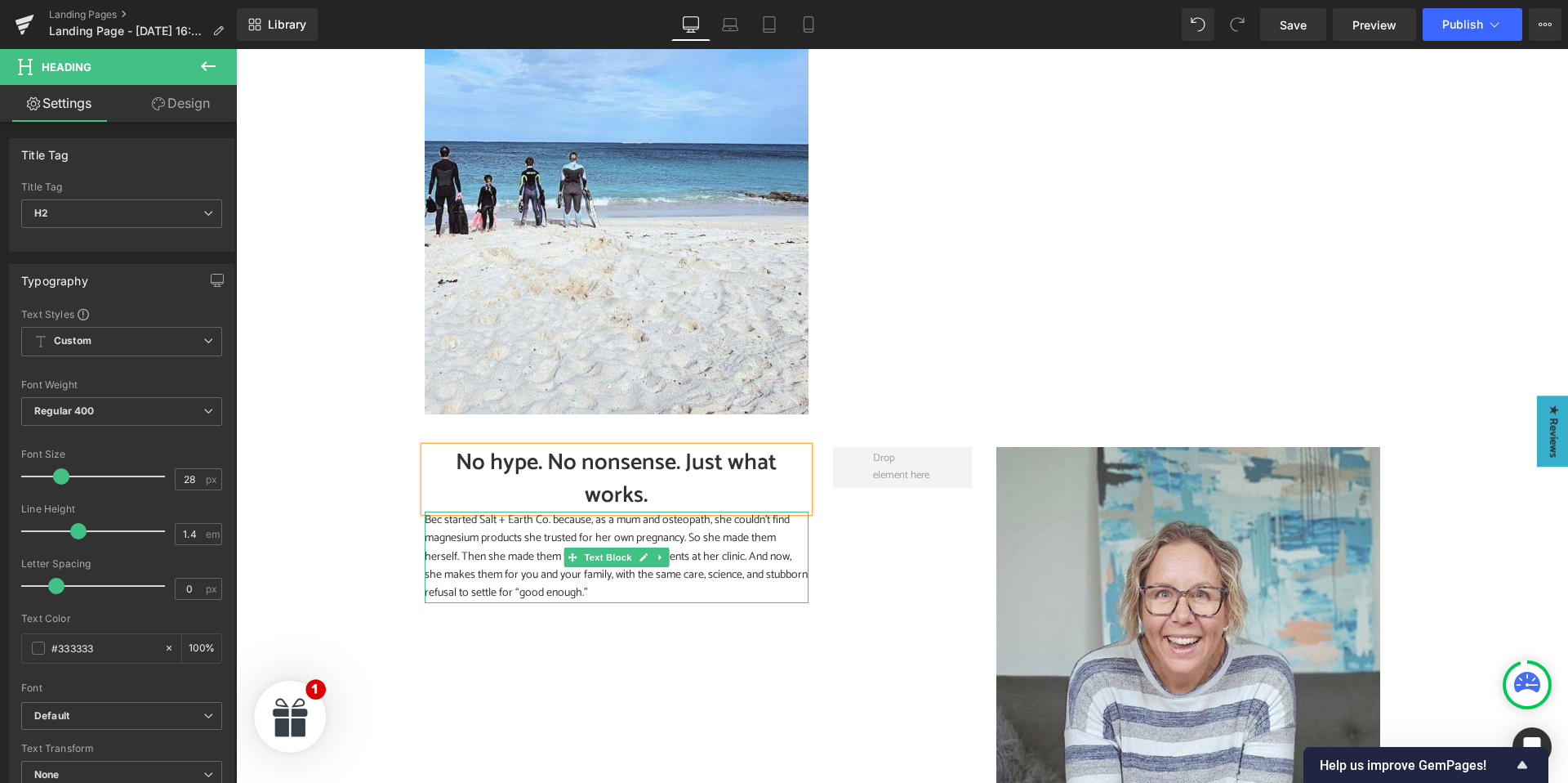
click at [552, 576] on p "Bec started Salt + Earth Co. because, as a mum and osteopath, she couldn’t find…" at bounding box center [616, 557] width 384 height 92
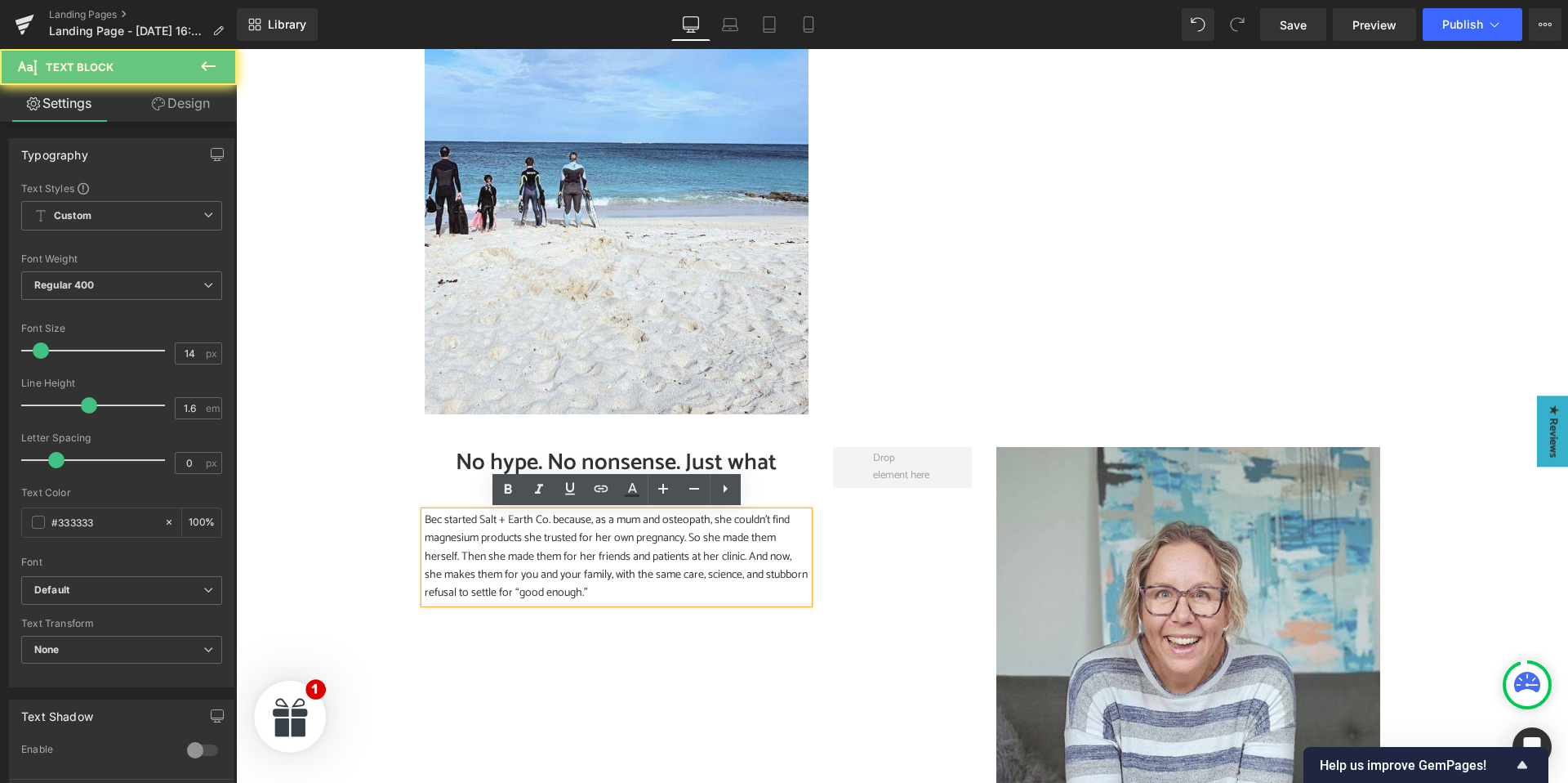
click at [512, 559] on p "Bec started Salt + Earth Co. because, as a mum and osteopath, she couldn’t find…" at bounding box center [616, 557] width 384 height 92
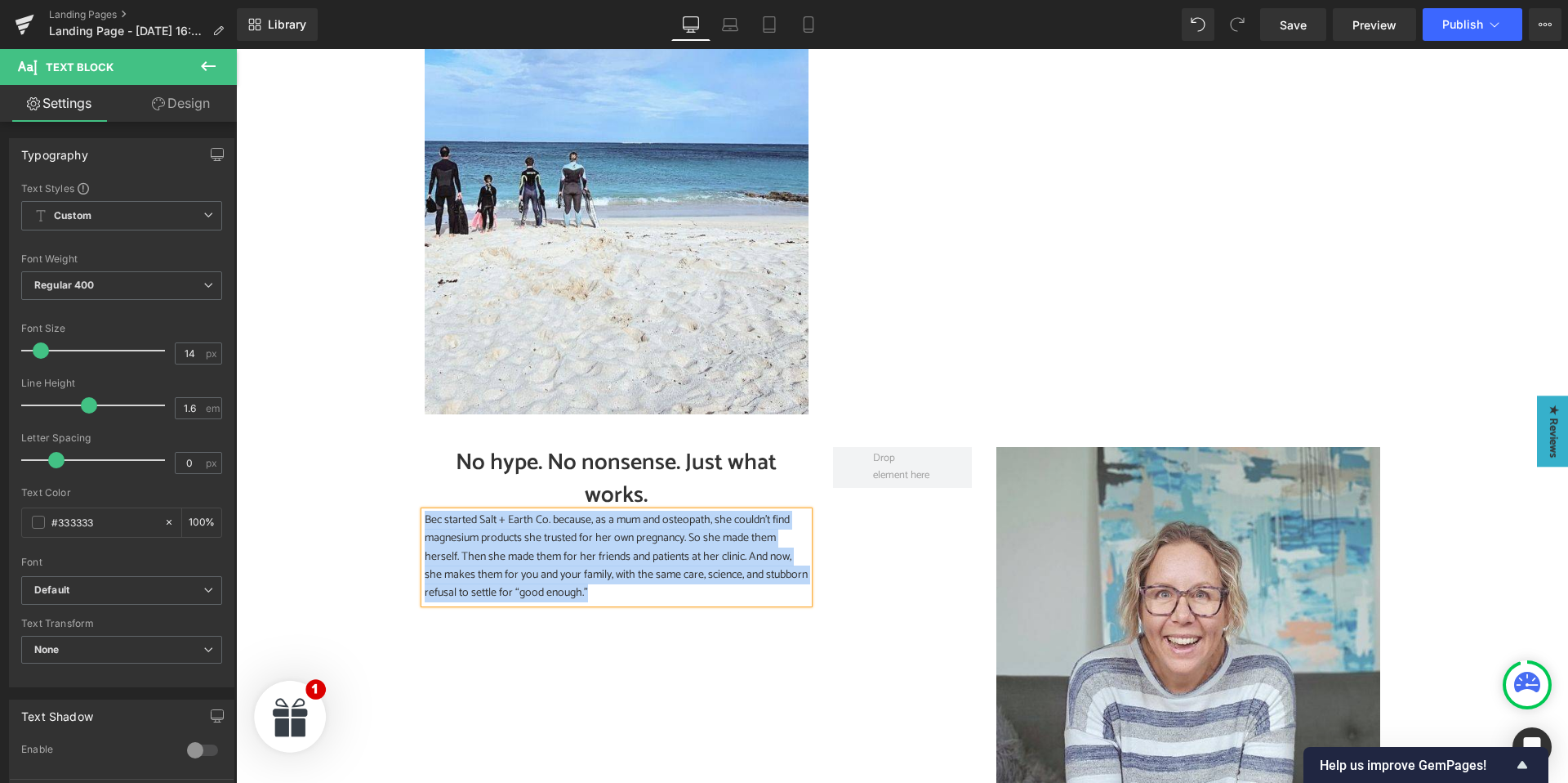
paste div
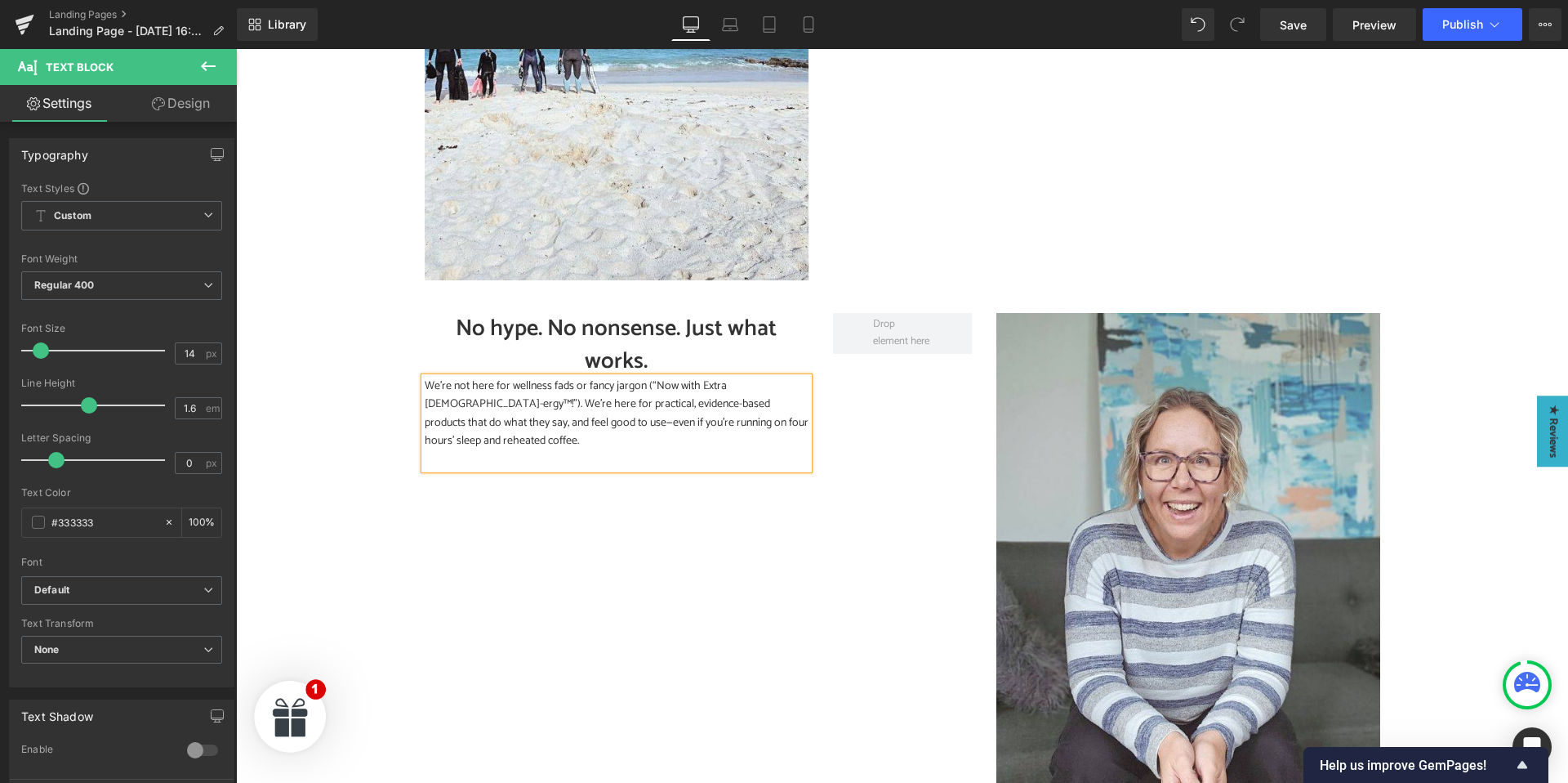
scroll to position [1804, 0]
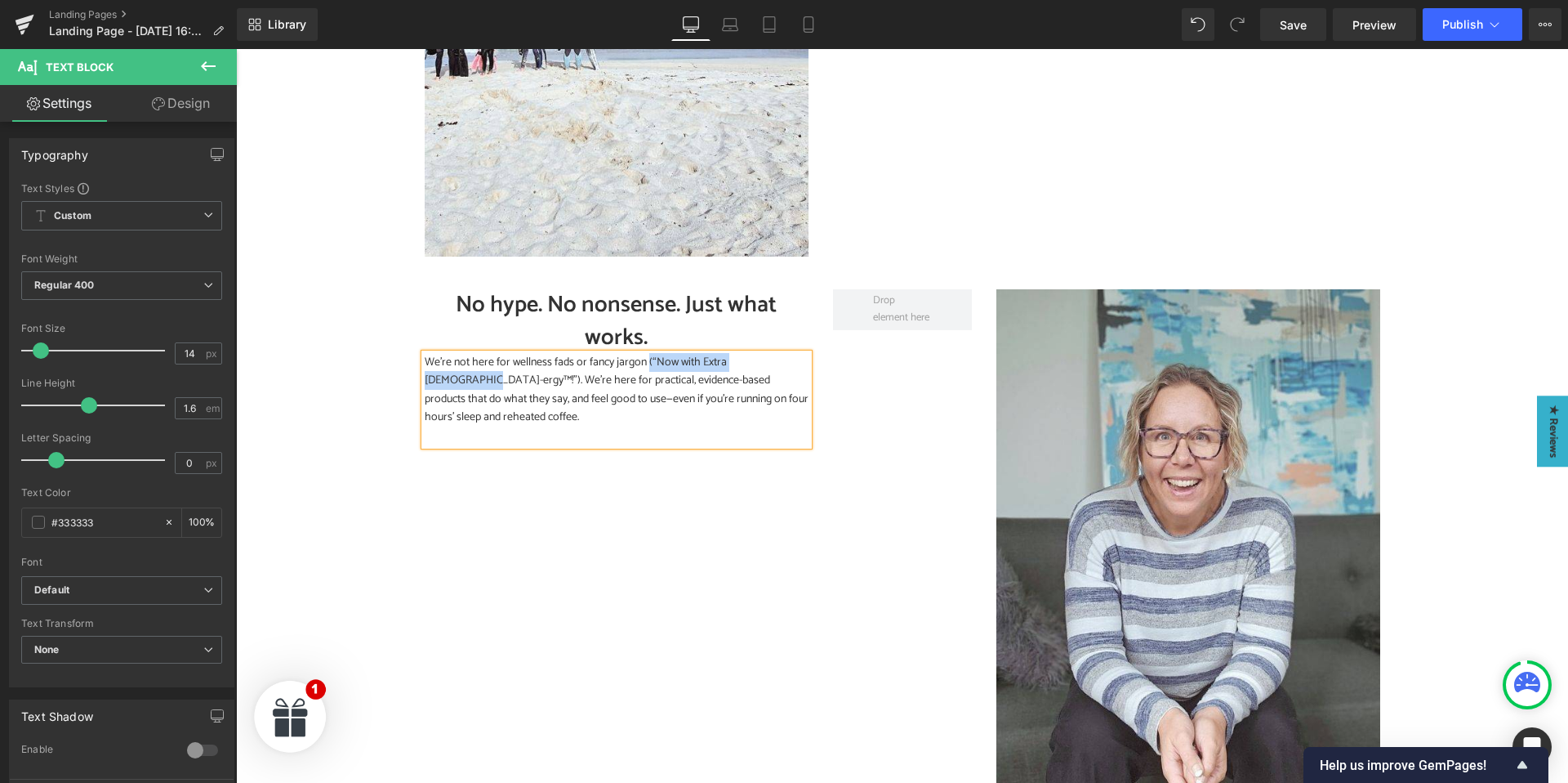
drag, startPoint x: 650, startPoint y: 365, endPoint x: 790, endPoint y: 365, distance: 140.0
click at [790, 365] on p "We’re not here for wellness fads or fancy jargon (“Now with Extra Zen-ergy™!”).…" at bounding box center [616, 390] width 384 height 73
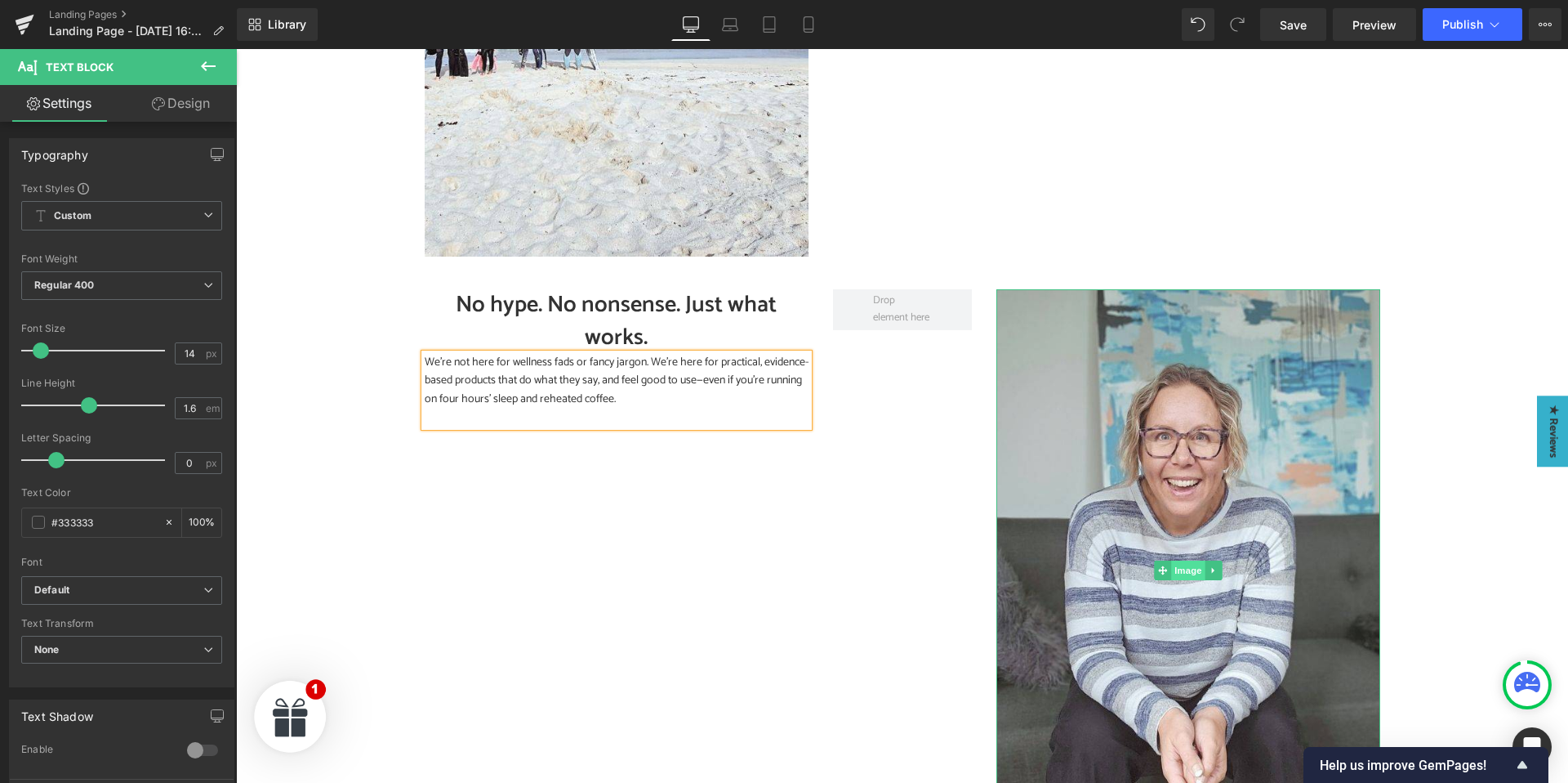
click at [1184, 571] on span "Image" at bounding box center [1187, 570] width 34 height 19
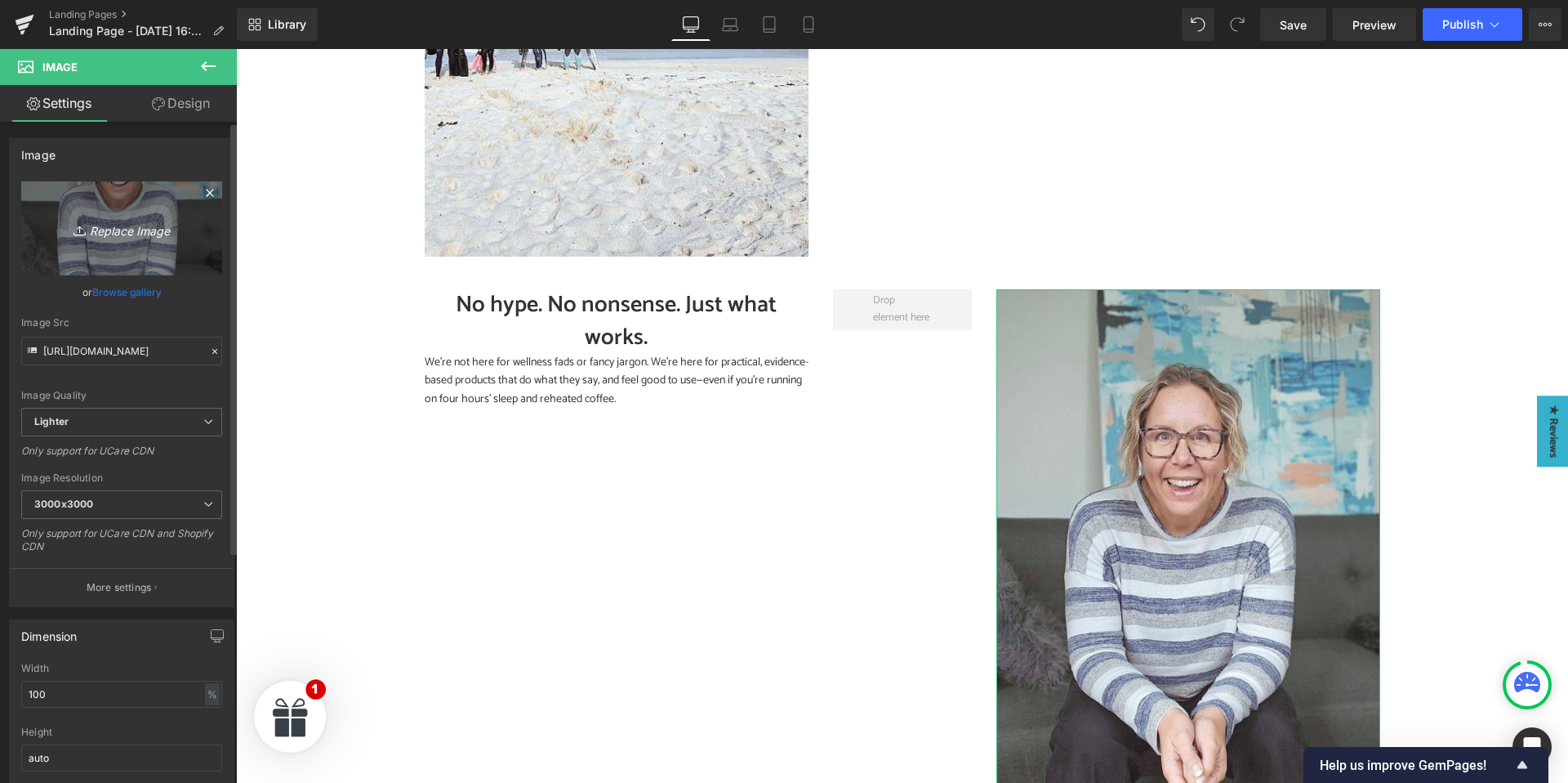
click at [135, 230] on icon "Replace Image" at bounding box center [122, 228] width 131 height 20
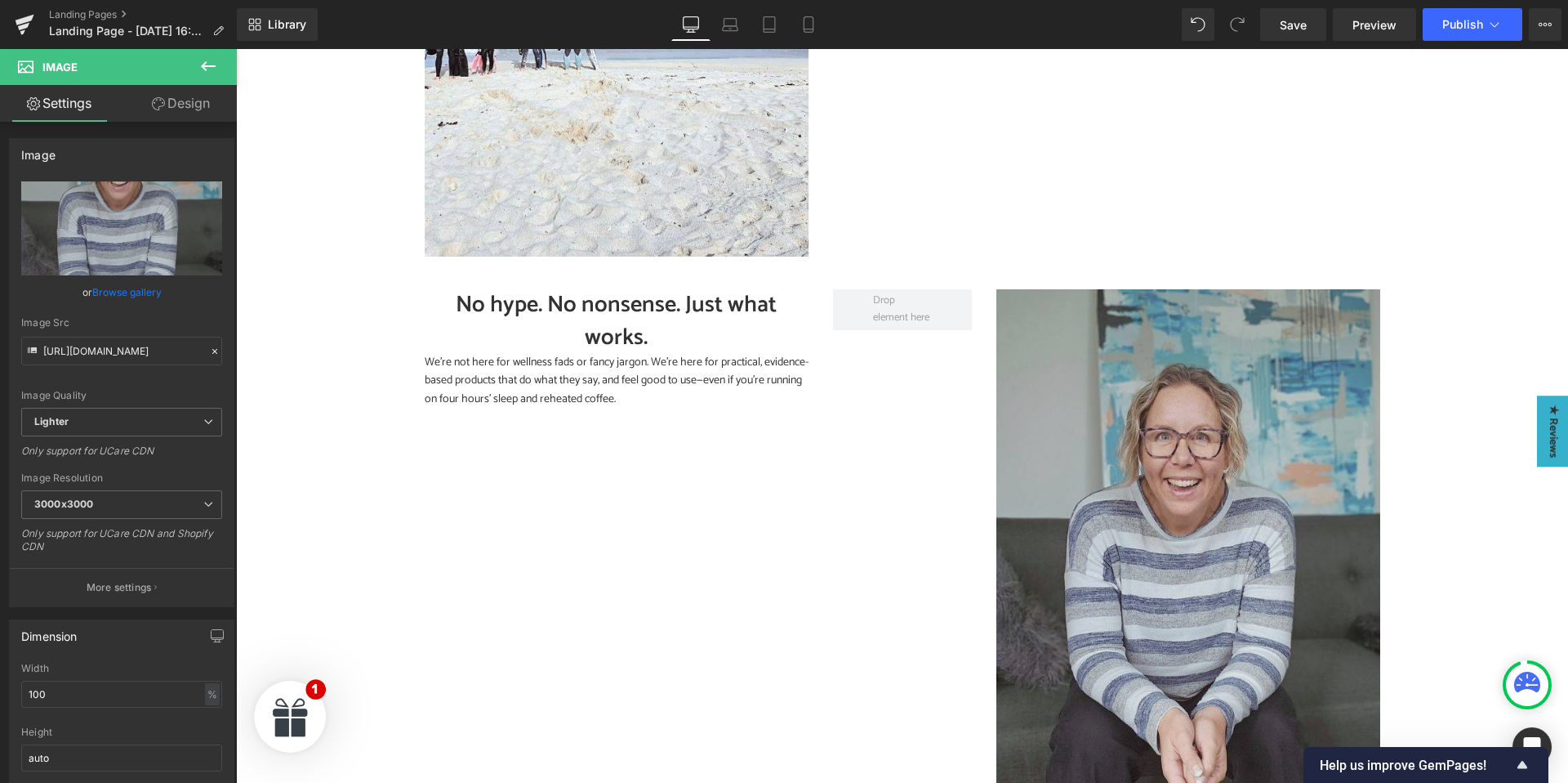
type input "C:\fakepath\About Us- No Hype.jpg"
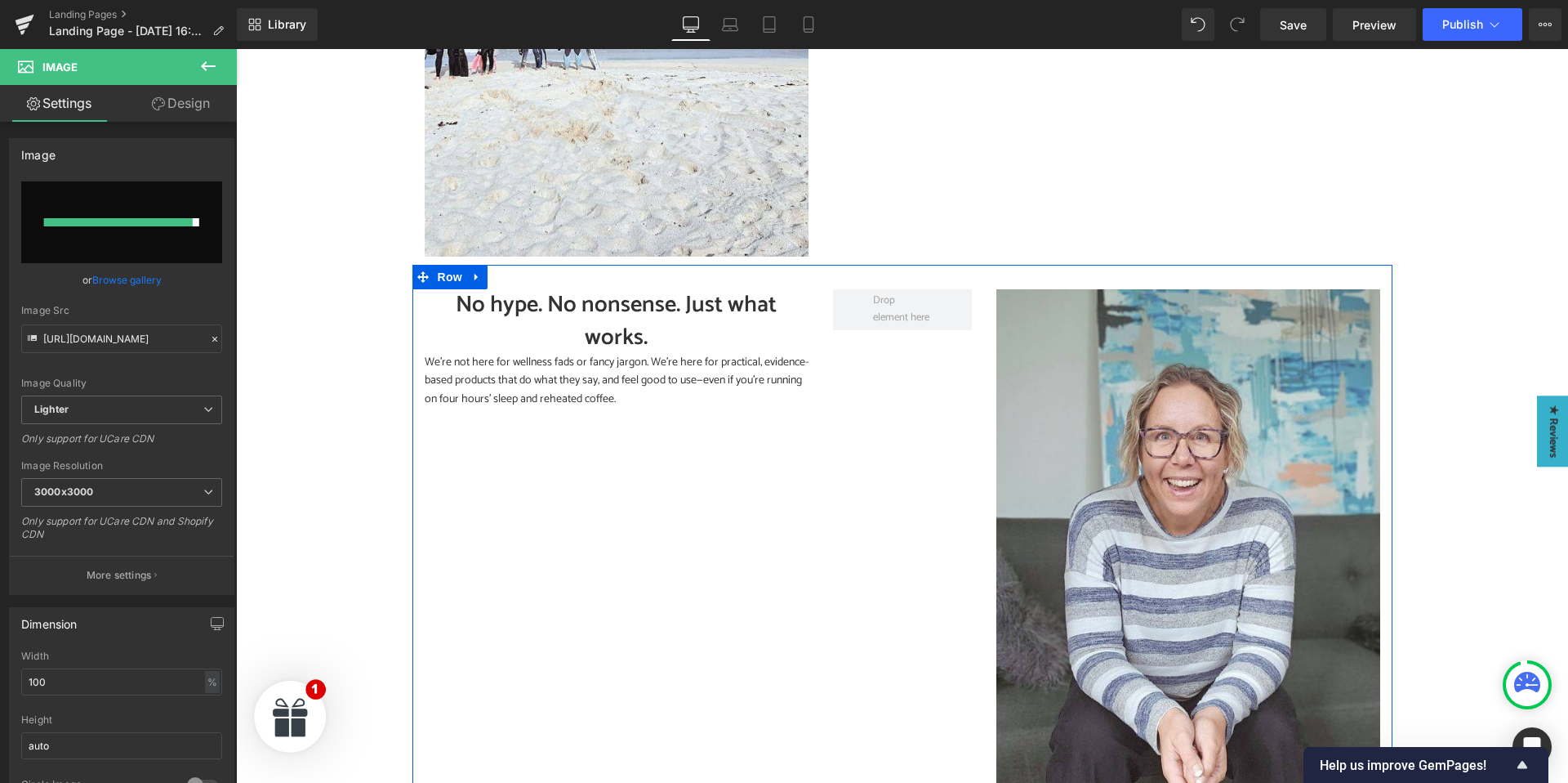
type input "https://ucarecdn.com/8dcd5e20-266b-4566-8ee2-56d724e9cfbb/-/format/auto/-/previ…"
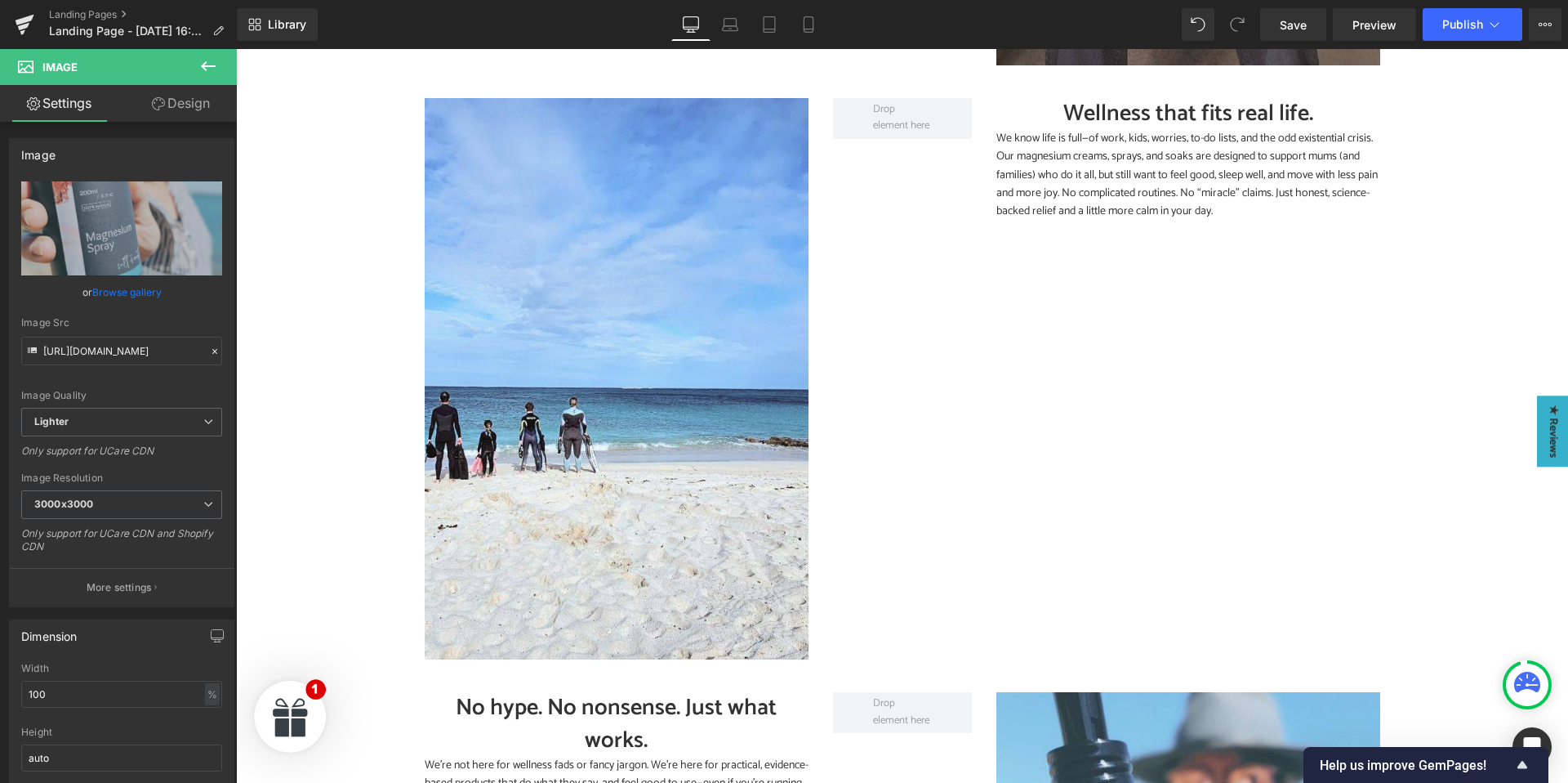
scroll to position [1311, 0]
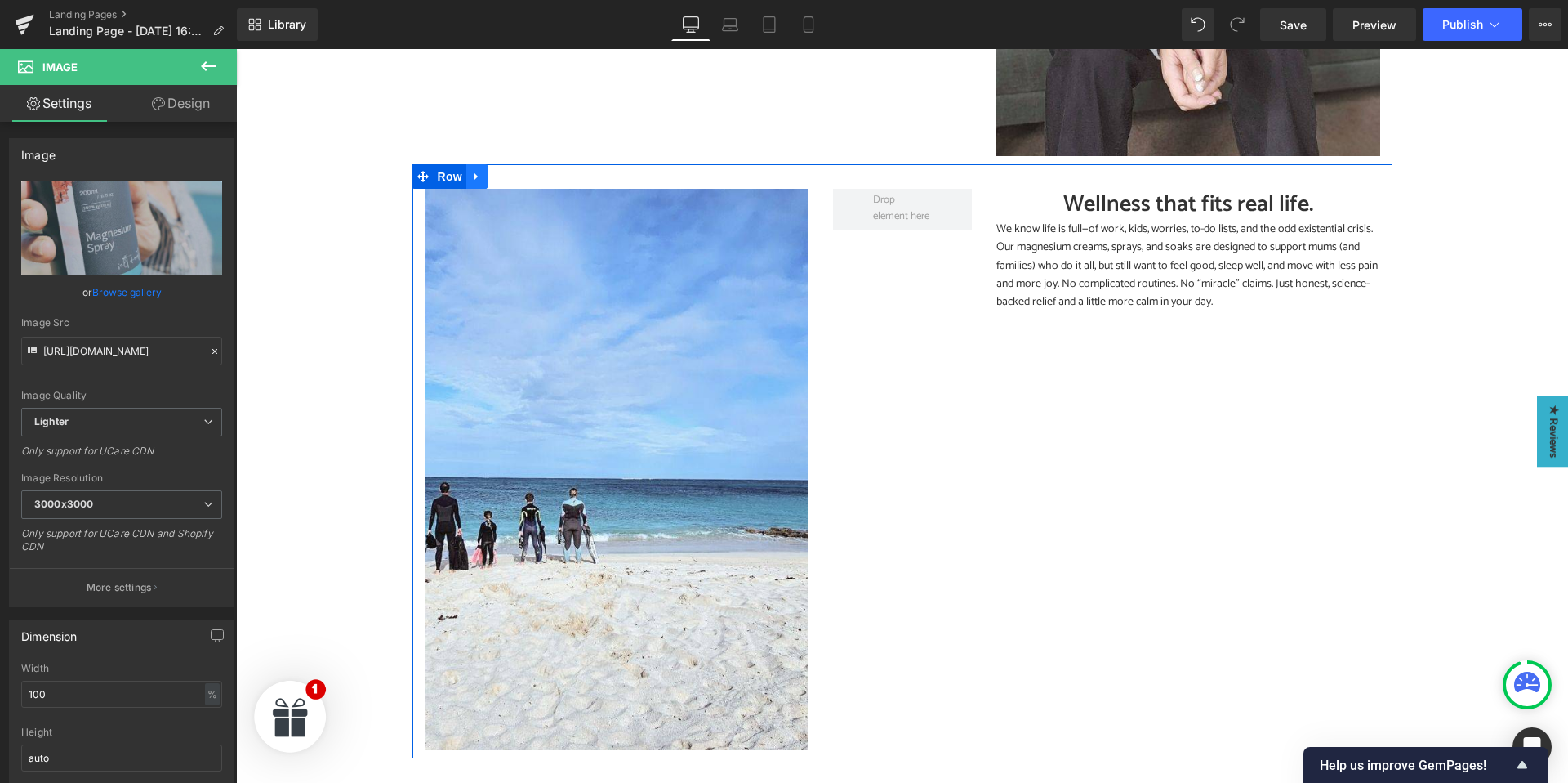
click at [472, 179] on icon at bounding box center [477, 176] width 11 height 12
click at [493, 178] on icon at bounding box center [498, 176] width 11 height 11
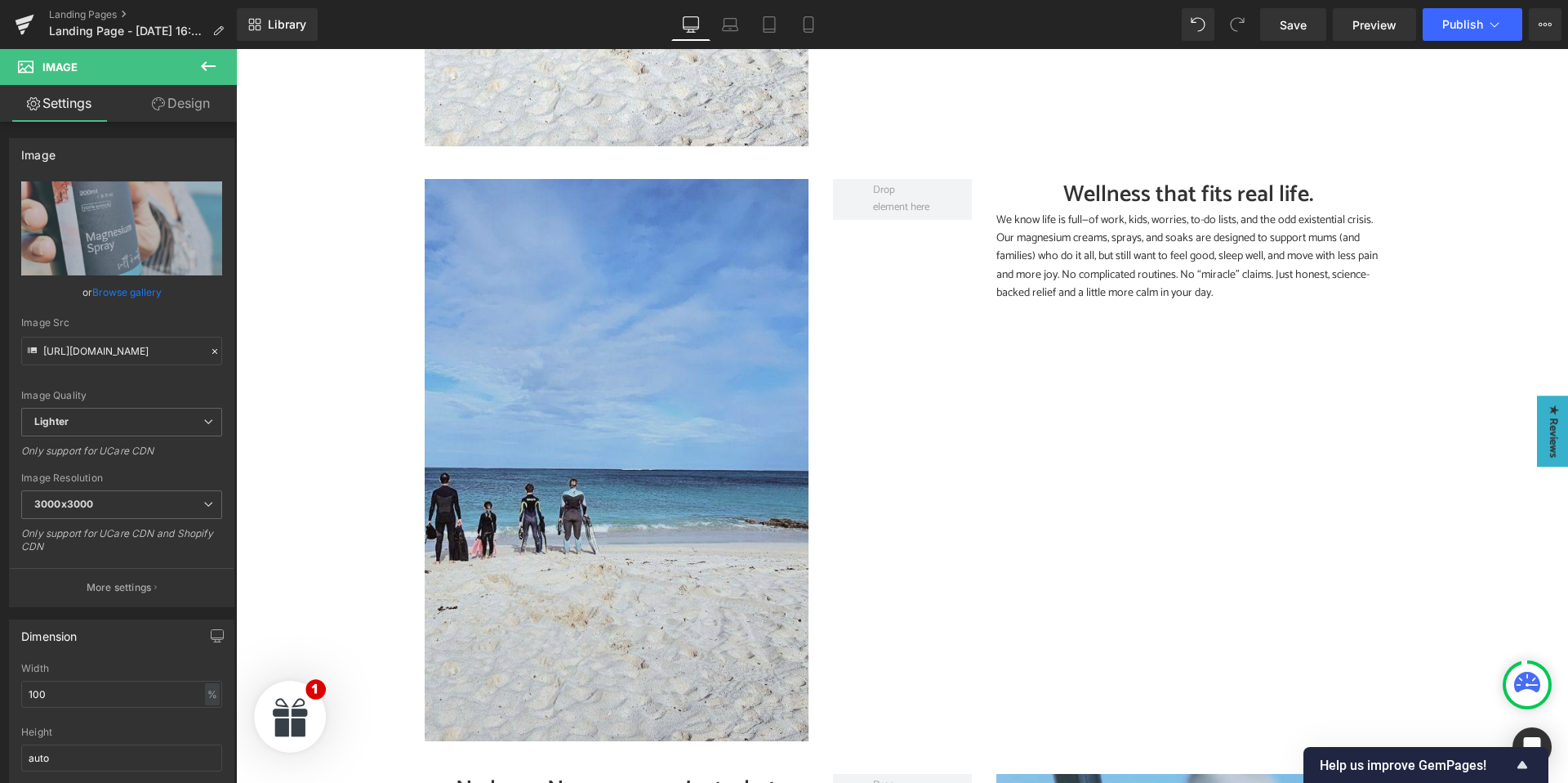
scroll to position [1954, 0]
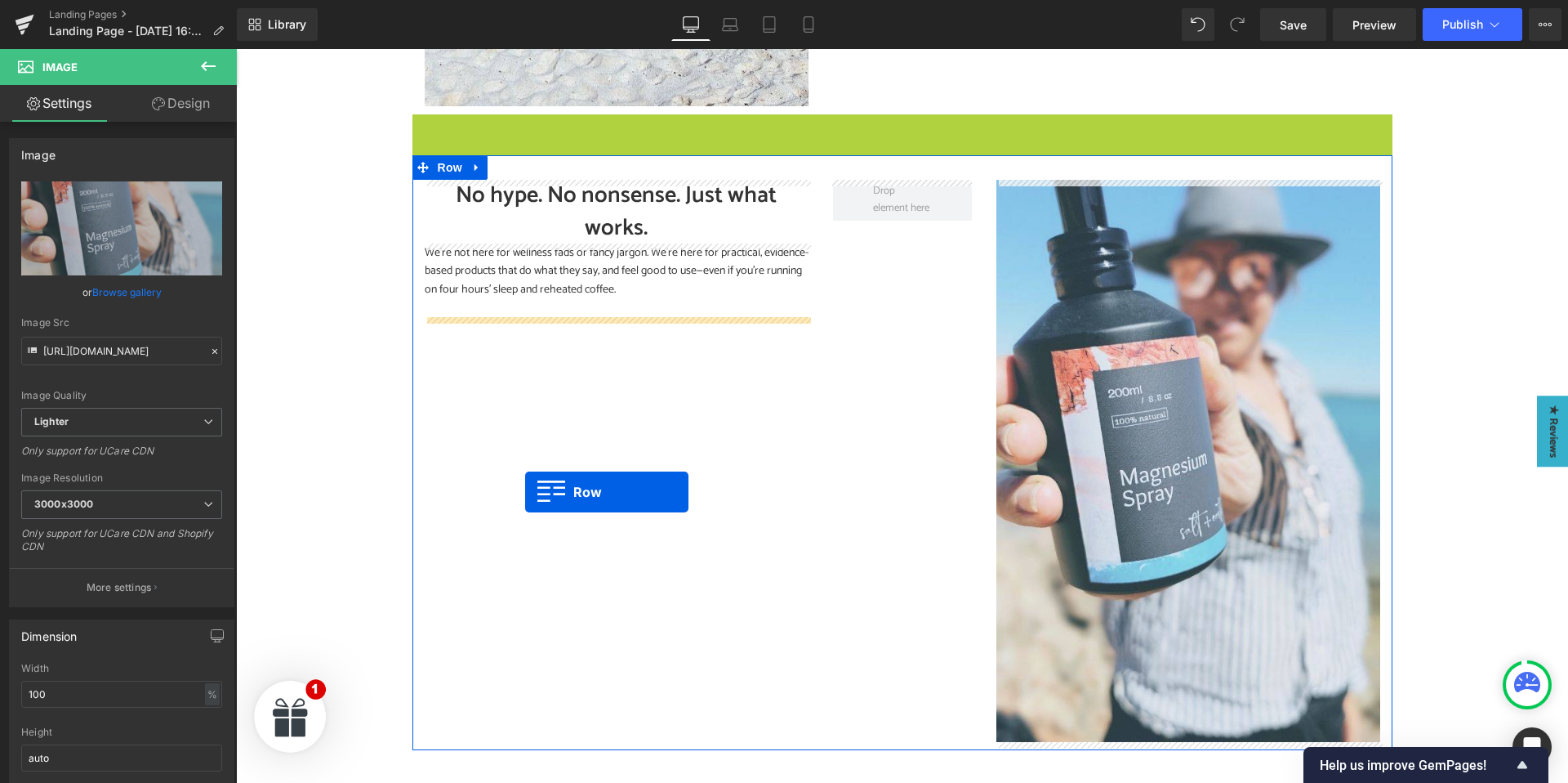
drag, startPoint x: 420, startPoint y: 129, endPoint x: 524, endPoint y: 488, distance: 373.8
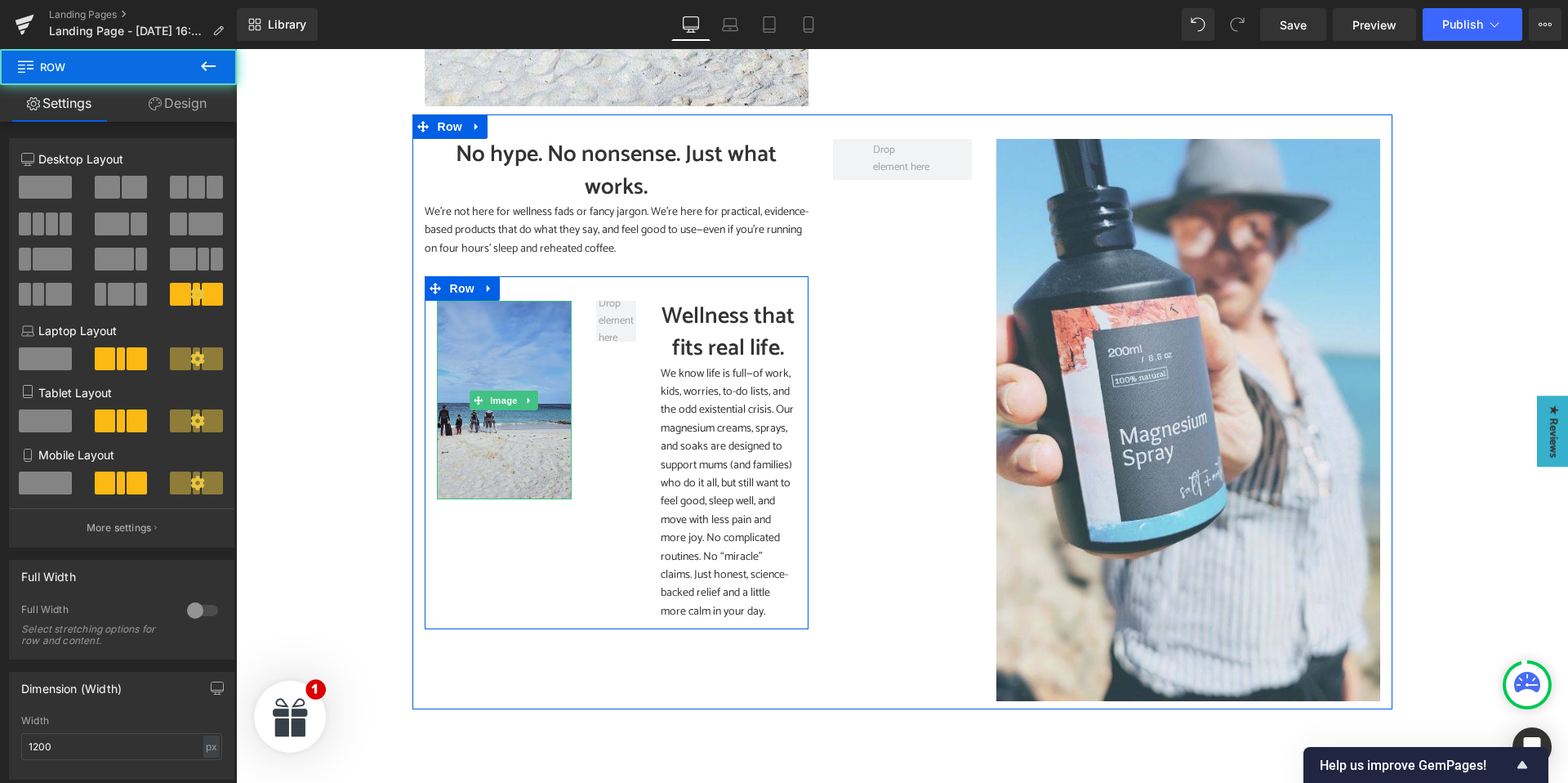
drag, startPoint x: 525, startPoint y: 488, endPoint x: 510, endPoint y: 489, distance: 15.0
click at [524, 488] on img at bounding box center [504, 399] width 135 height 199
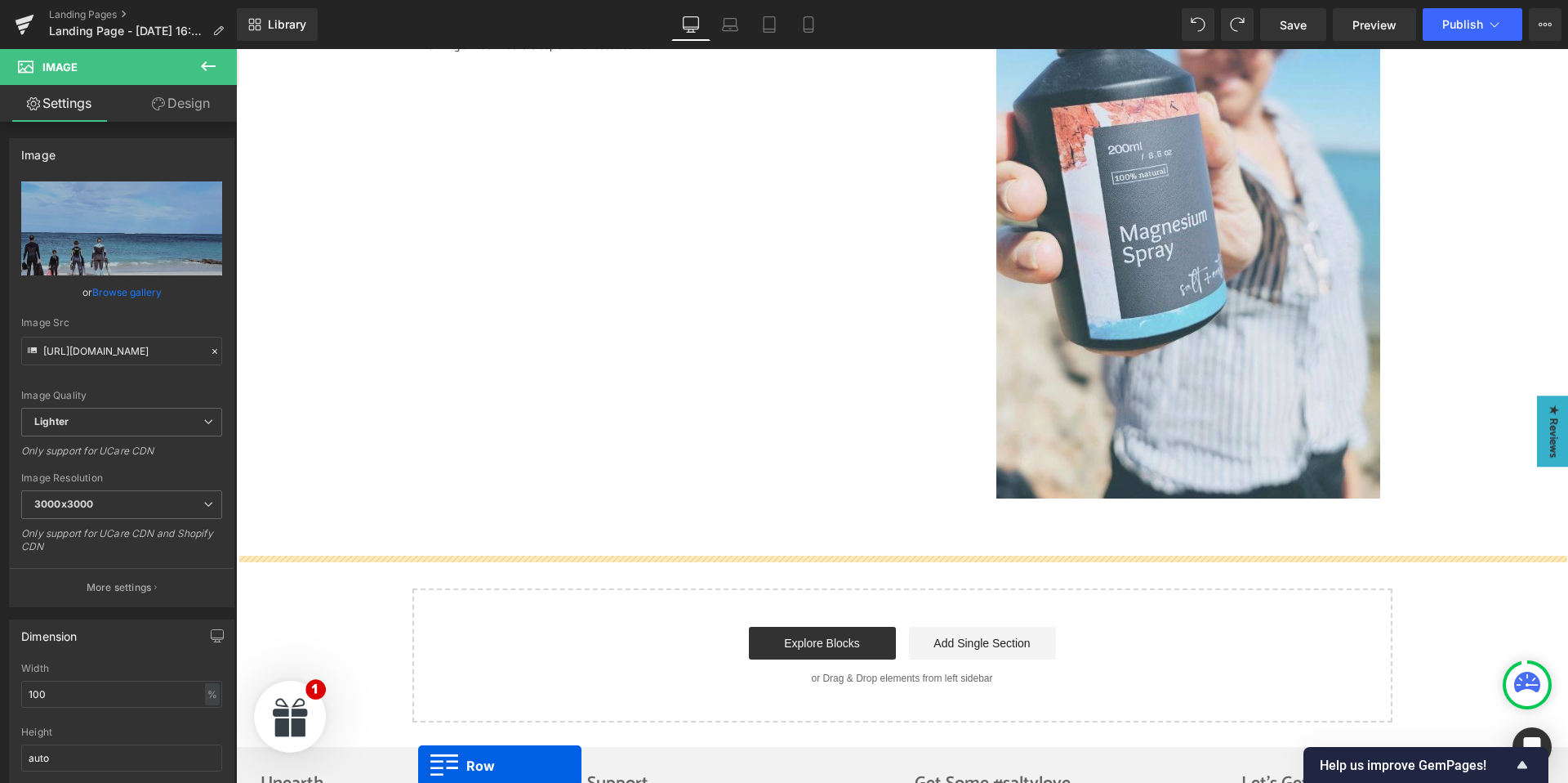
scroll to position [2296, 0]
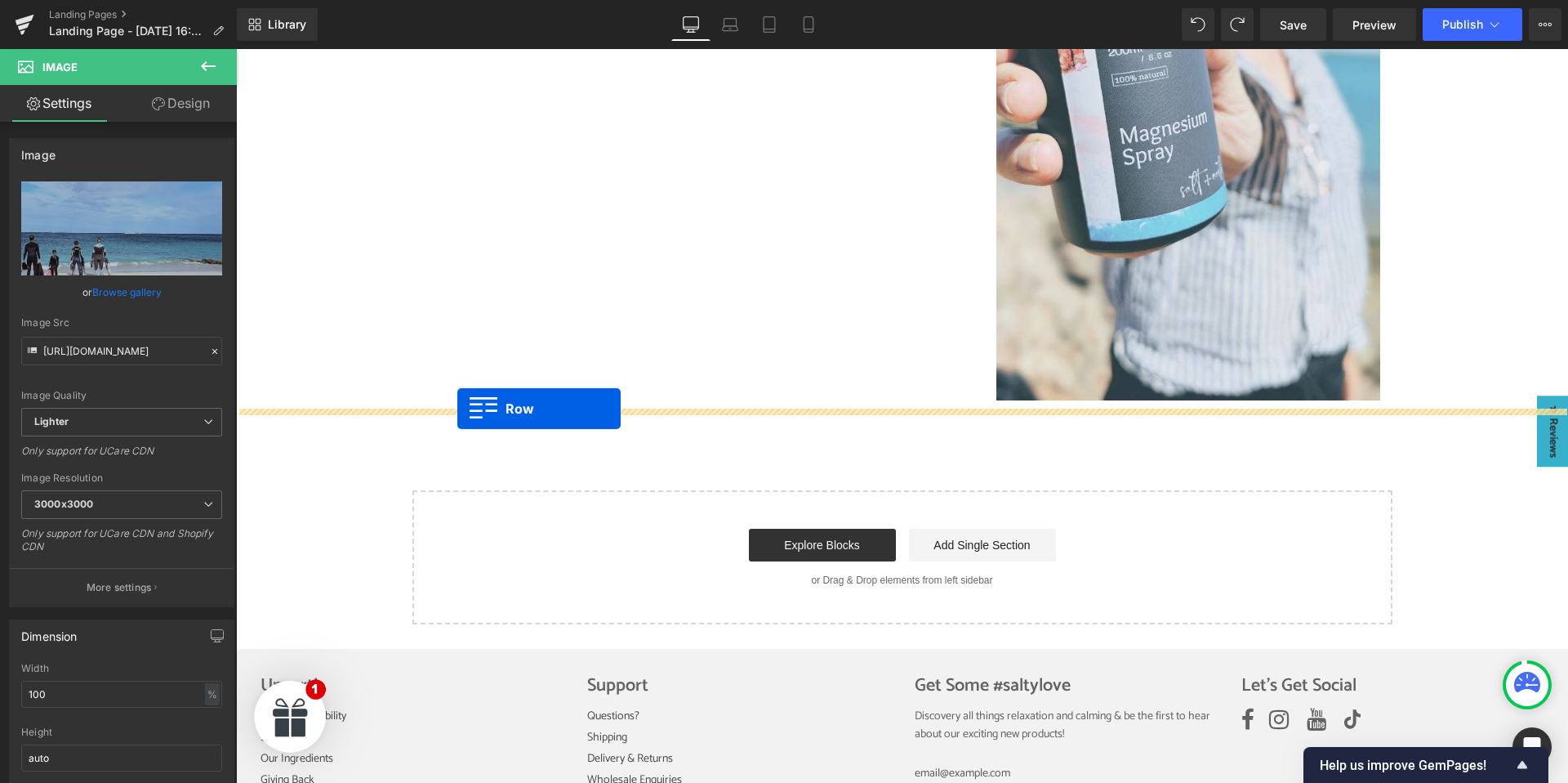
drag, startPoint x: 421, startPoint y: 307, endPoint x: 458, endPoint y: 408, distance: 107.6
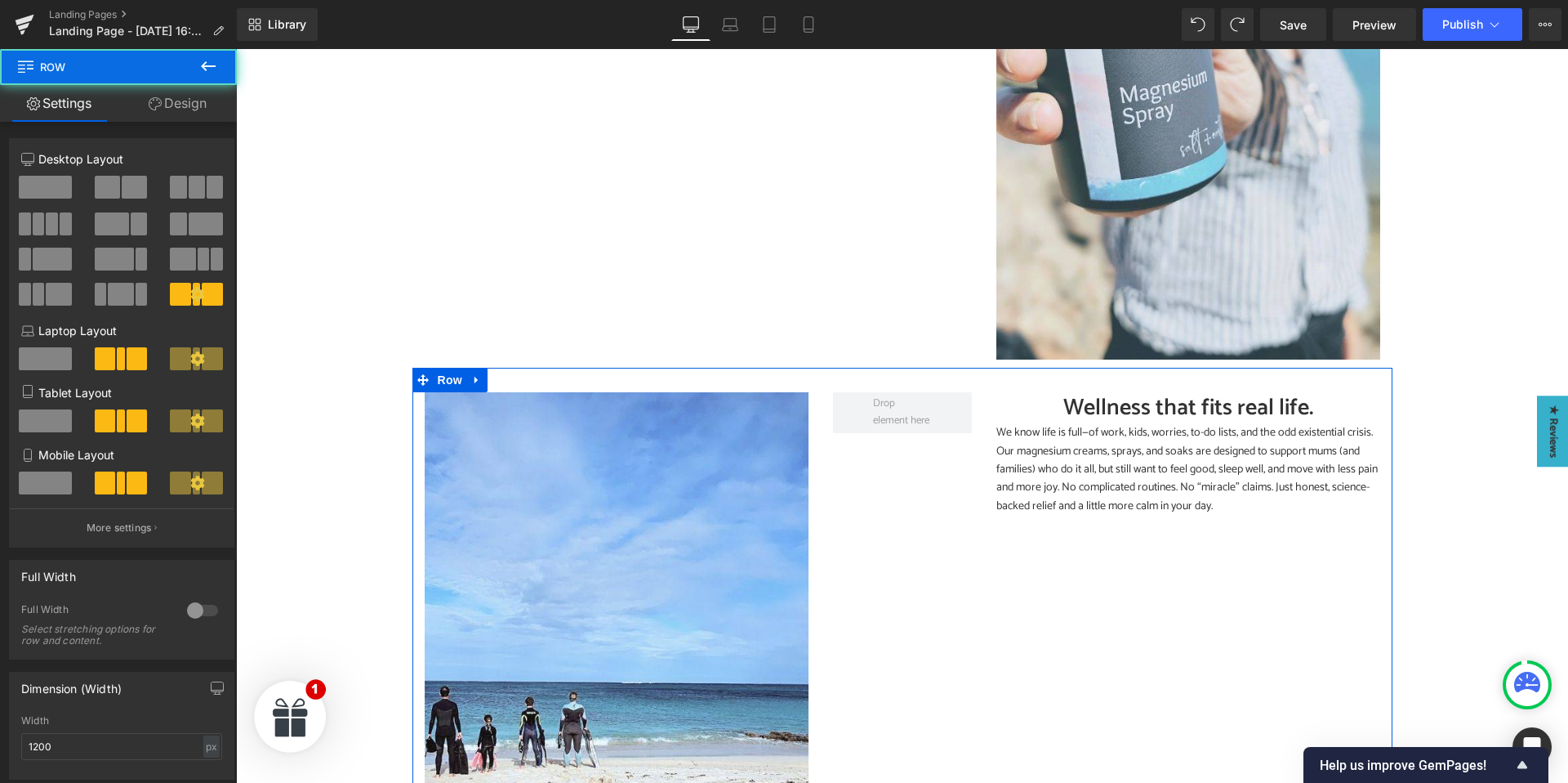
scroll to position [2256, 0]
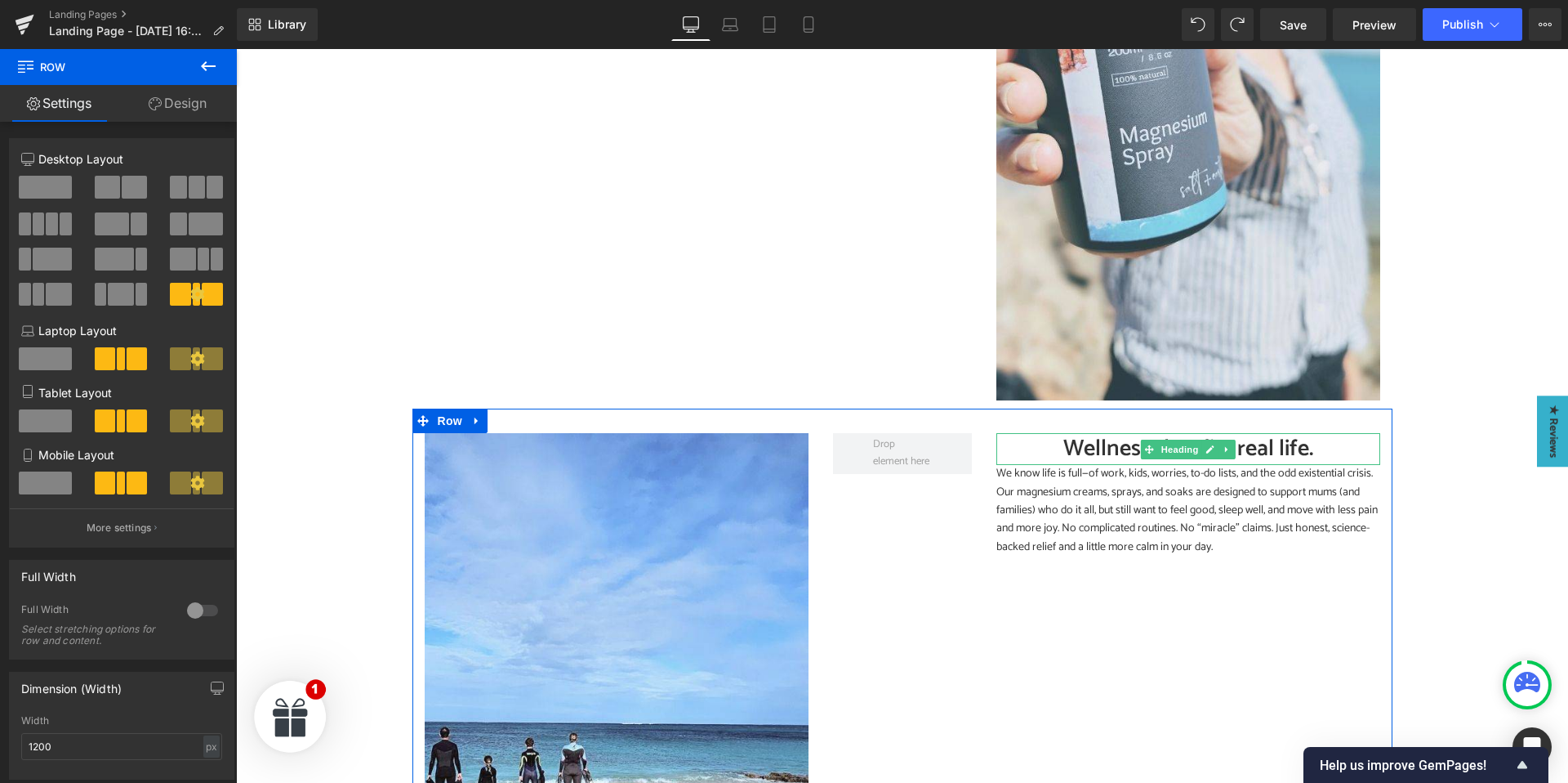
click at [1097, 450] on h2 "Wellness that fits real life." at bounding box center [1187, 449] width 384 height 32
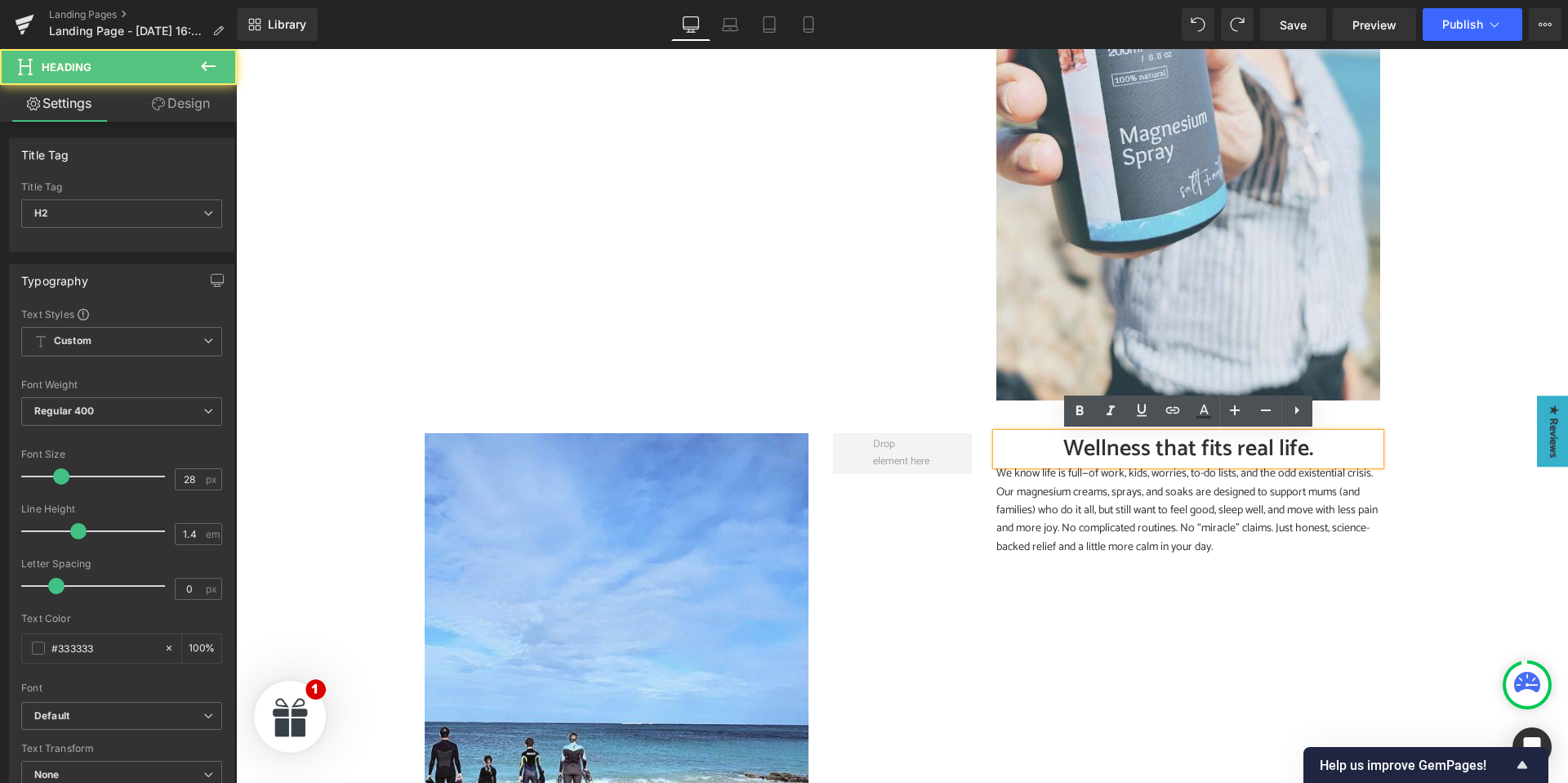
click at [1086, 446] on h2 "Wellness that fits real life." at bounding box center [1187, 449] width 384 height 32
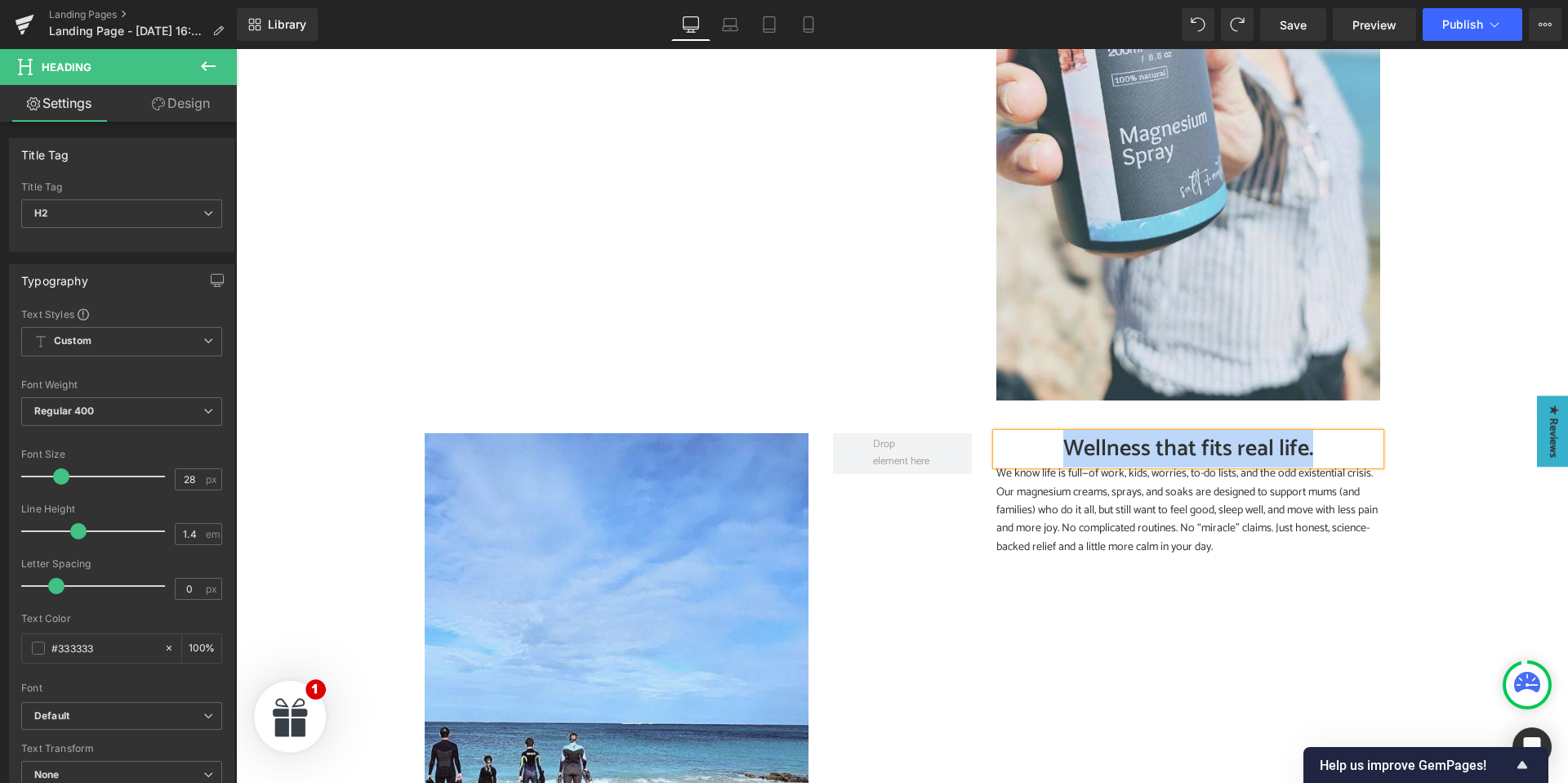
paste div
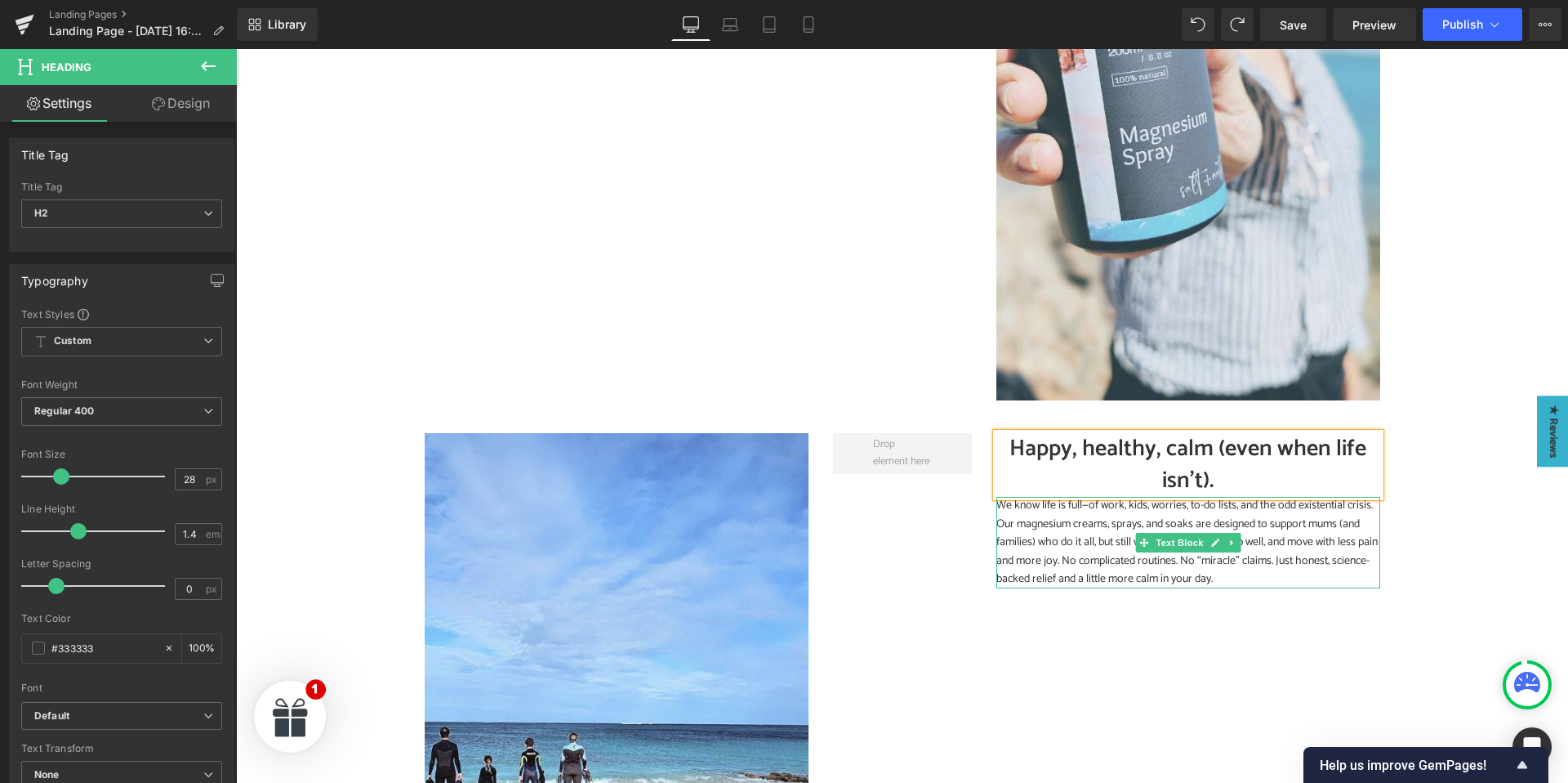
click at [1048, 550] on p "We know life is full—of work, kids, worries, to-do lists, and the odd existenti…" at bounding box center [1187, 542] width 384 height 92
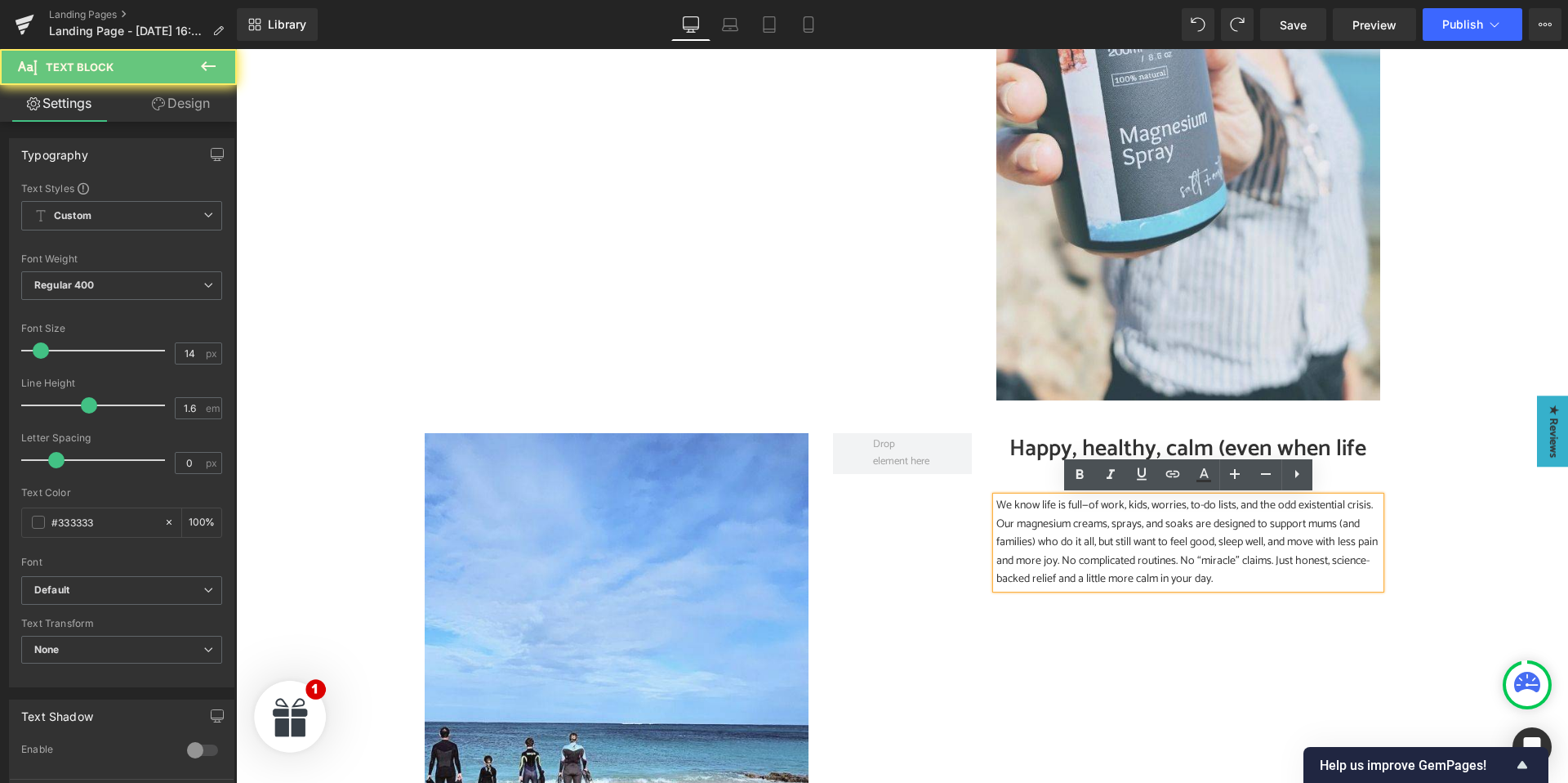
click at [1046, 539] on p "We know life is full—of work, kids, worries, to-do lists, and the odd existenti…" at bounding box center [1187, 542] width 384 height 92
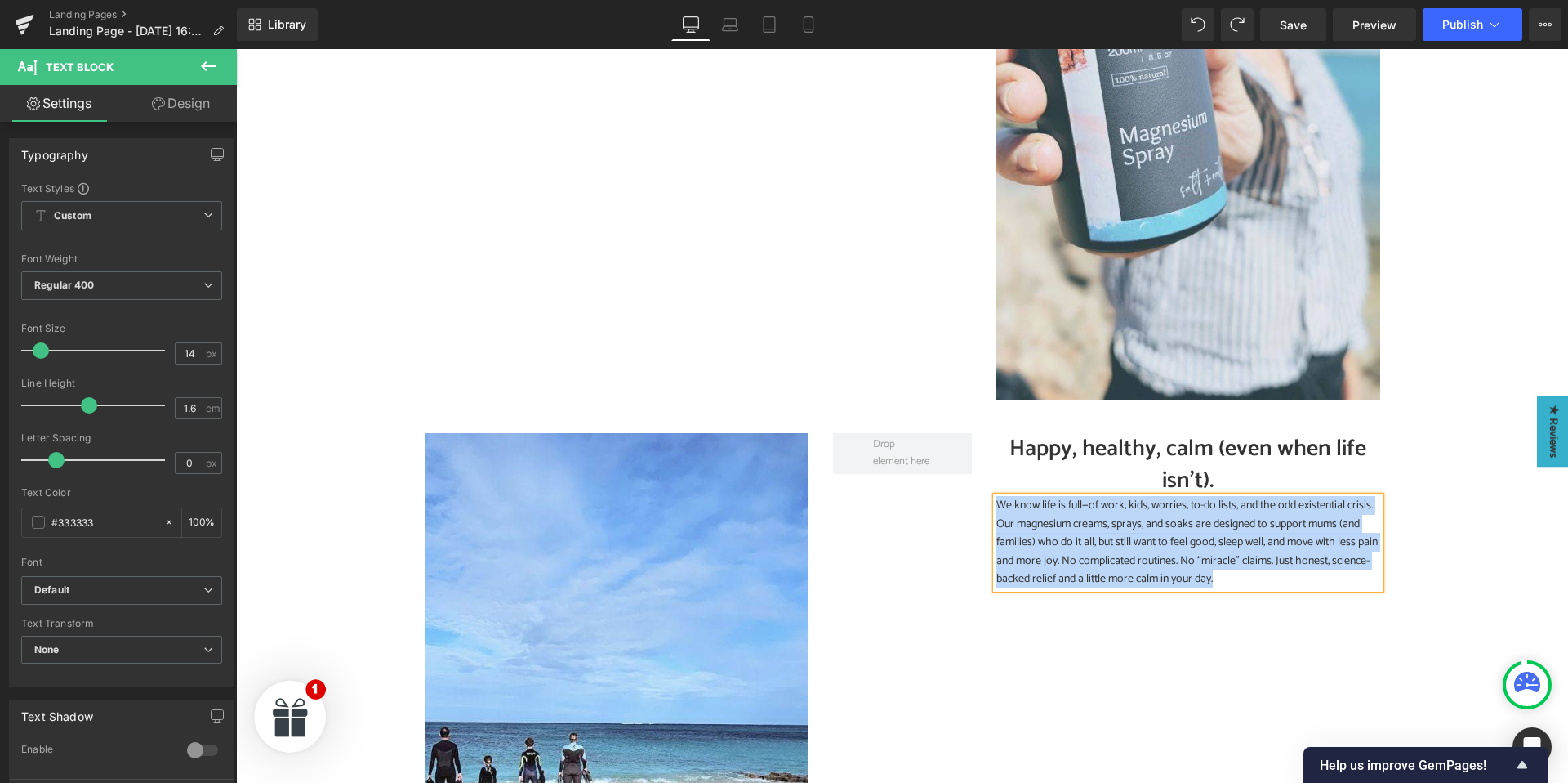
paste div
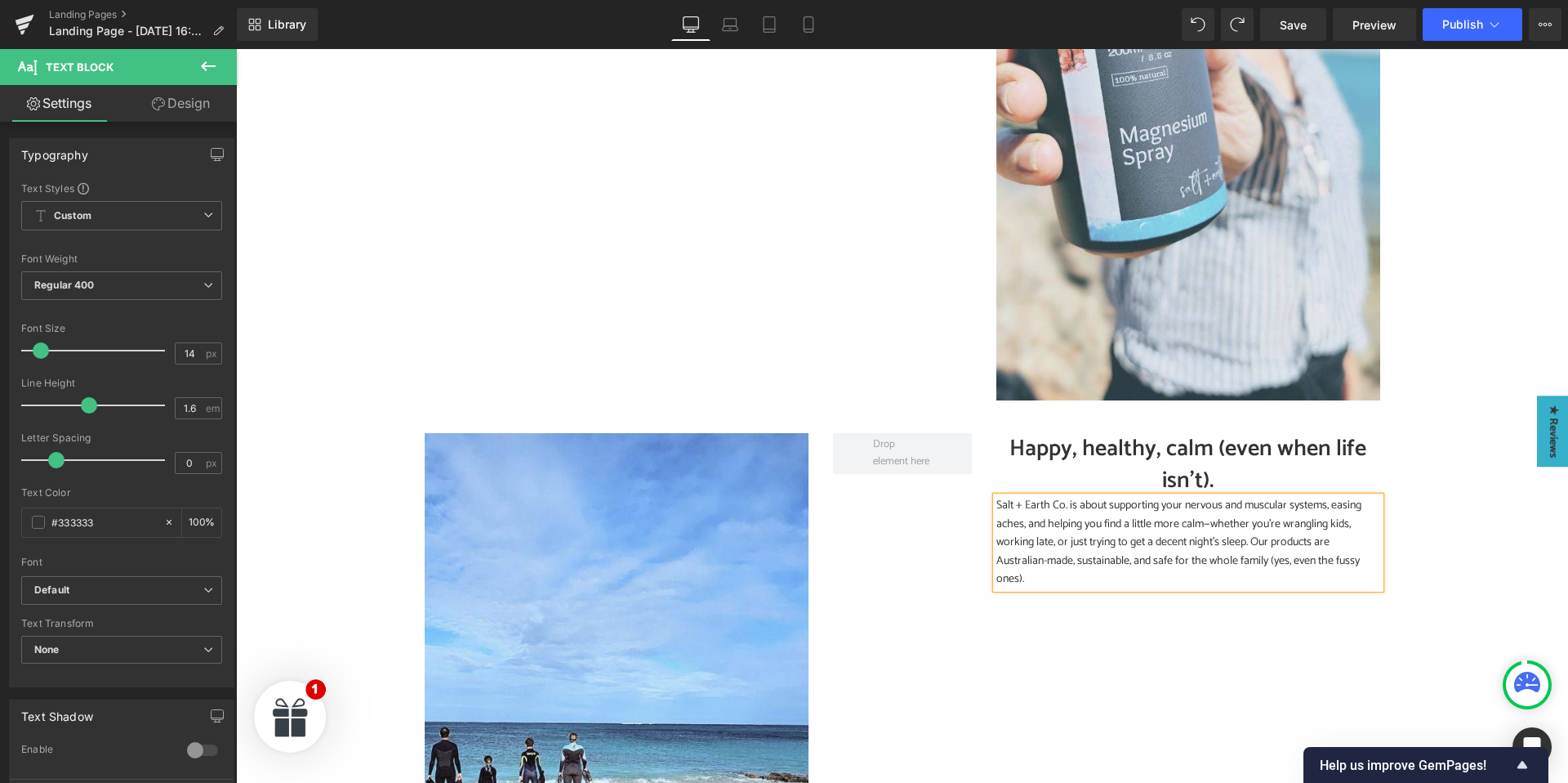
click at [881, 535] on div "Image Happy, healthy, calm (even when life isn’t). Heading Salt + Earth Co. is …" at bounding box center [902, 705] width 979 height 594
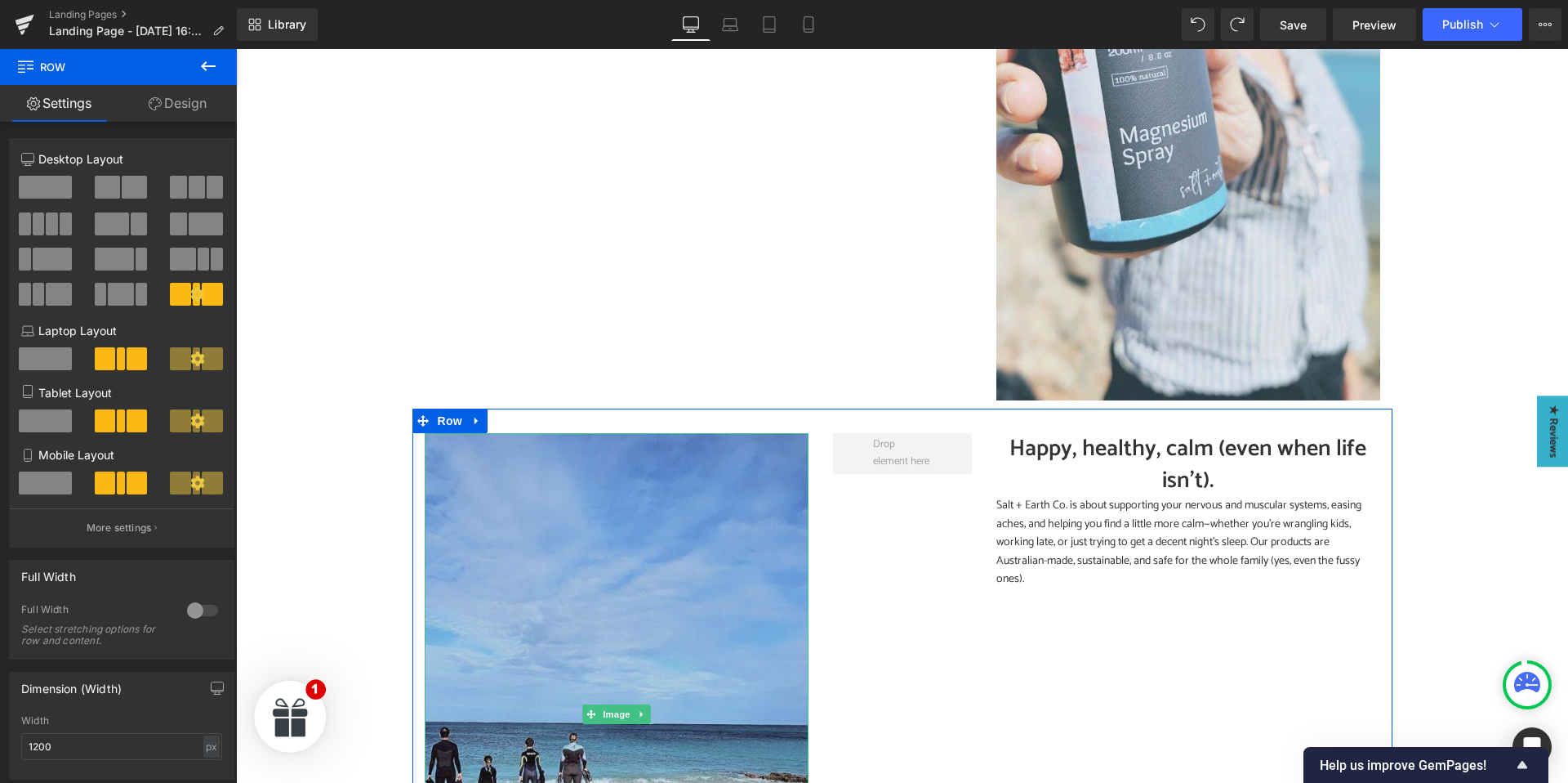
drag, startPoint x: 611, startPoint y: 719, endPoint x: 593, endPoint y: 699, distance: 26.9
click at [611, 719] on span "Image" at bounding box center [616, 713] width 34 height 19
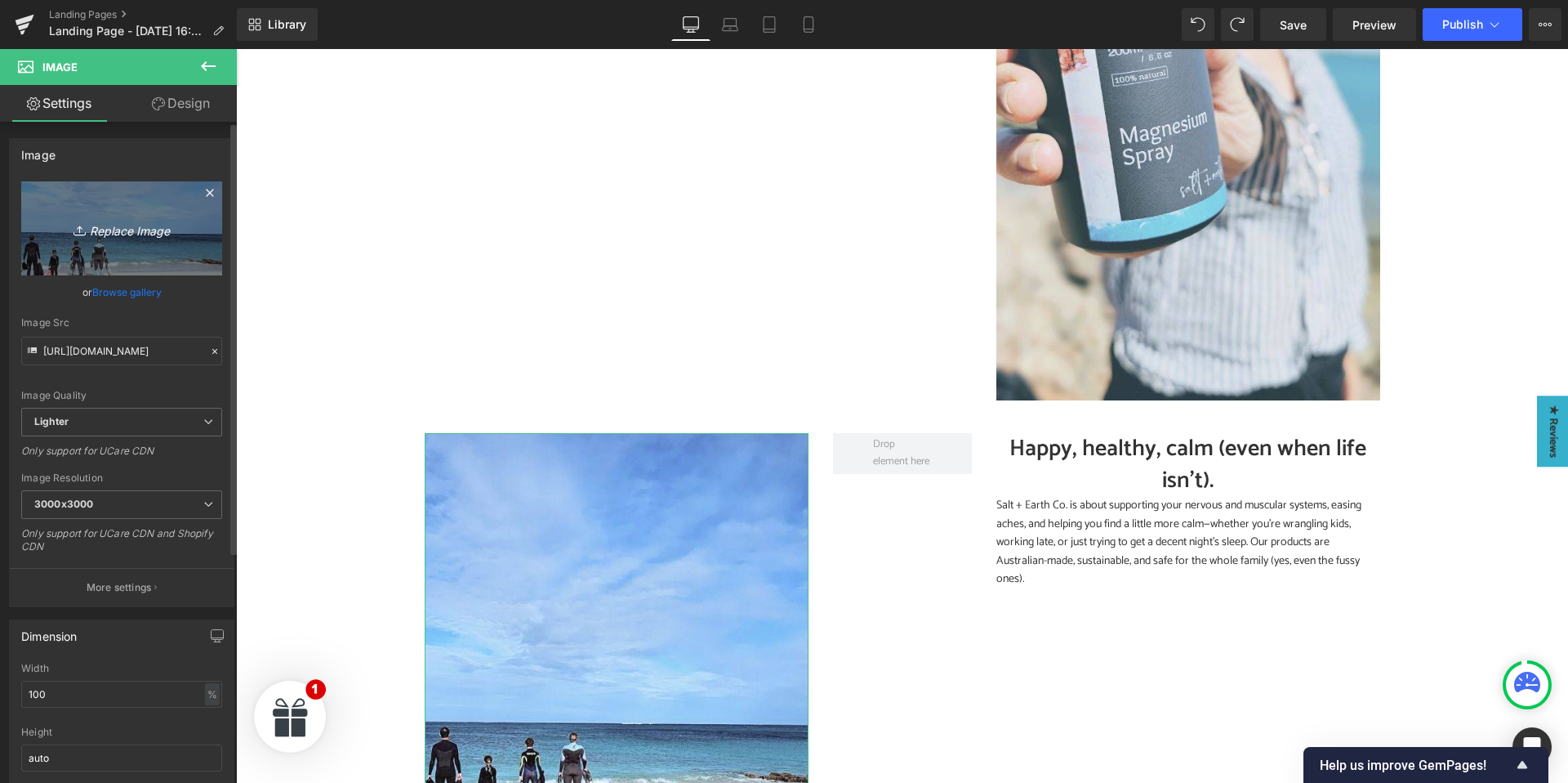
click at [133, 229] on icon "Replace Image" at bounding box center [122, 228] width 131 height 20
type input "C:\fakepath\About Us- Happy, Healthy, Calm.jpg"
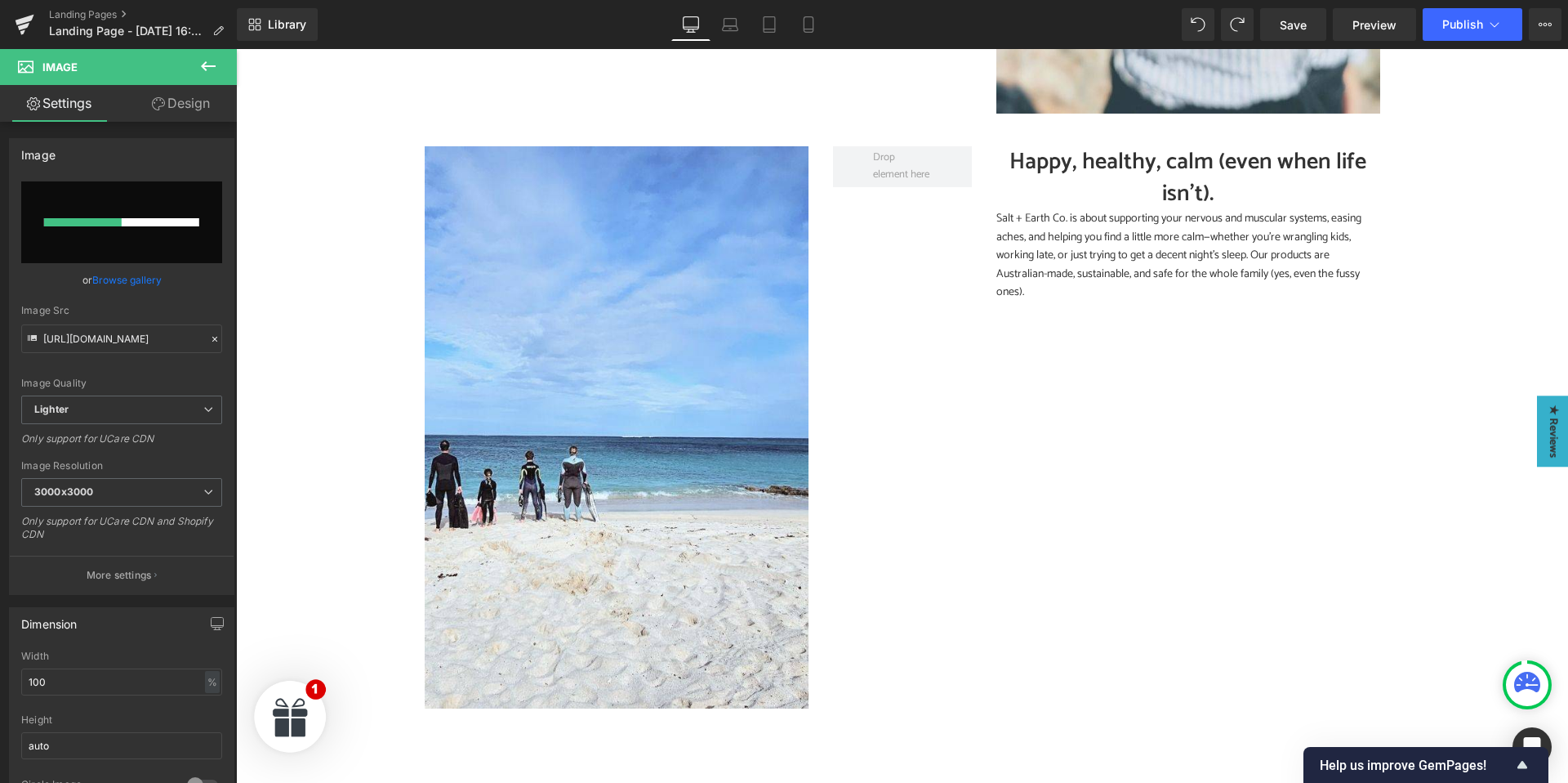
scroll to position [2555, 0]
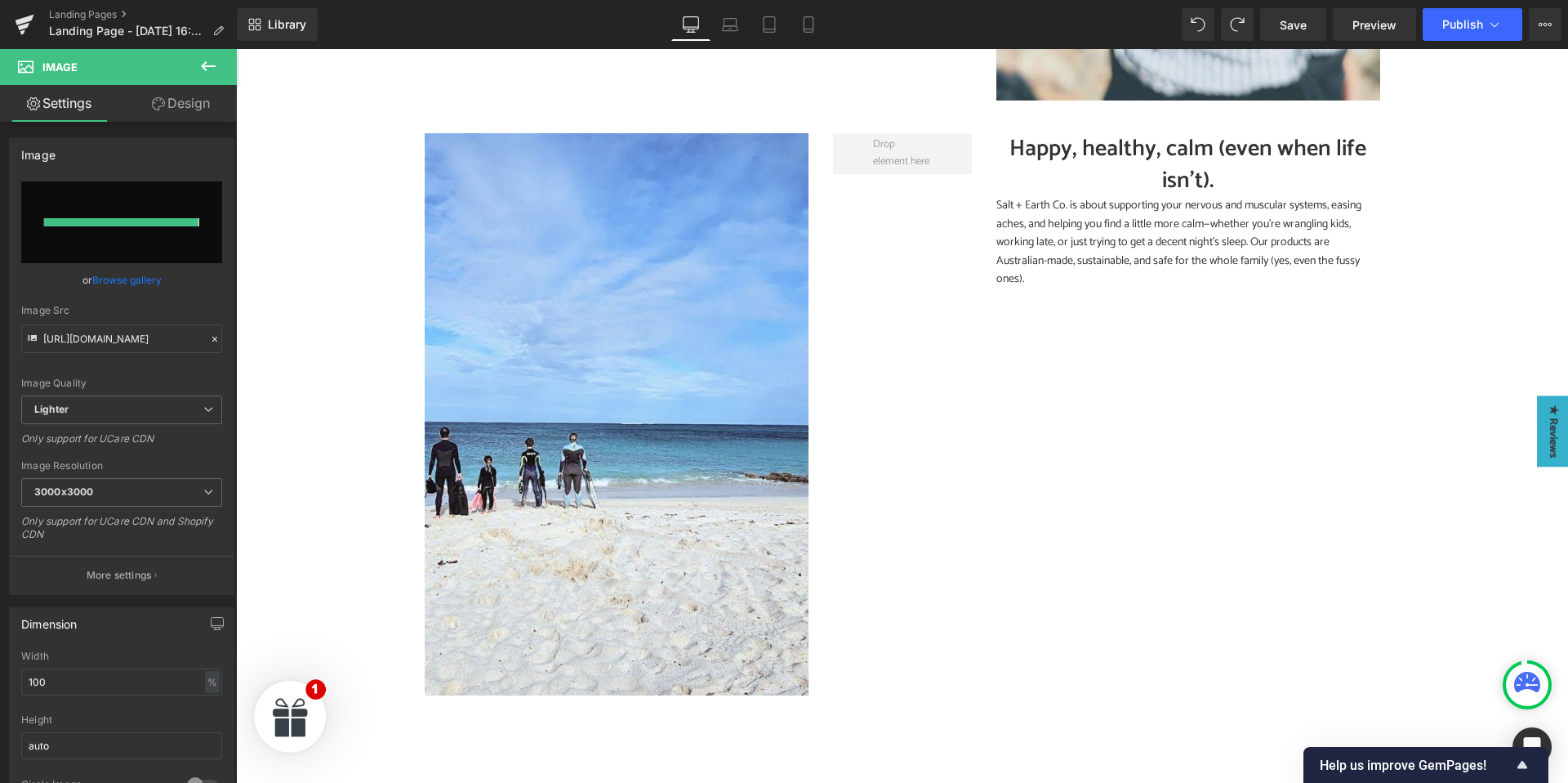
type input "https://ucarecdn.com/4f44ddad-7ac4-4776-bb45-44108e4ae69a/-/format/auto/-/previ…"
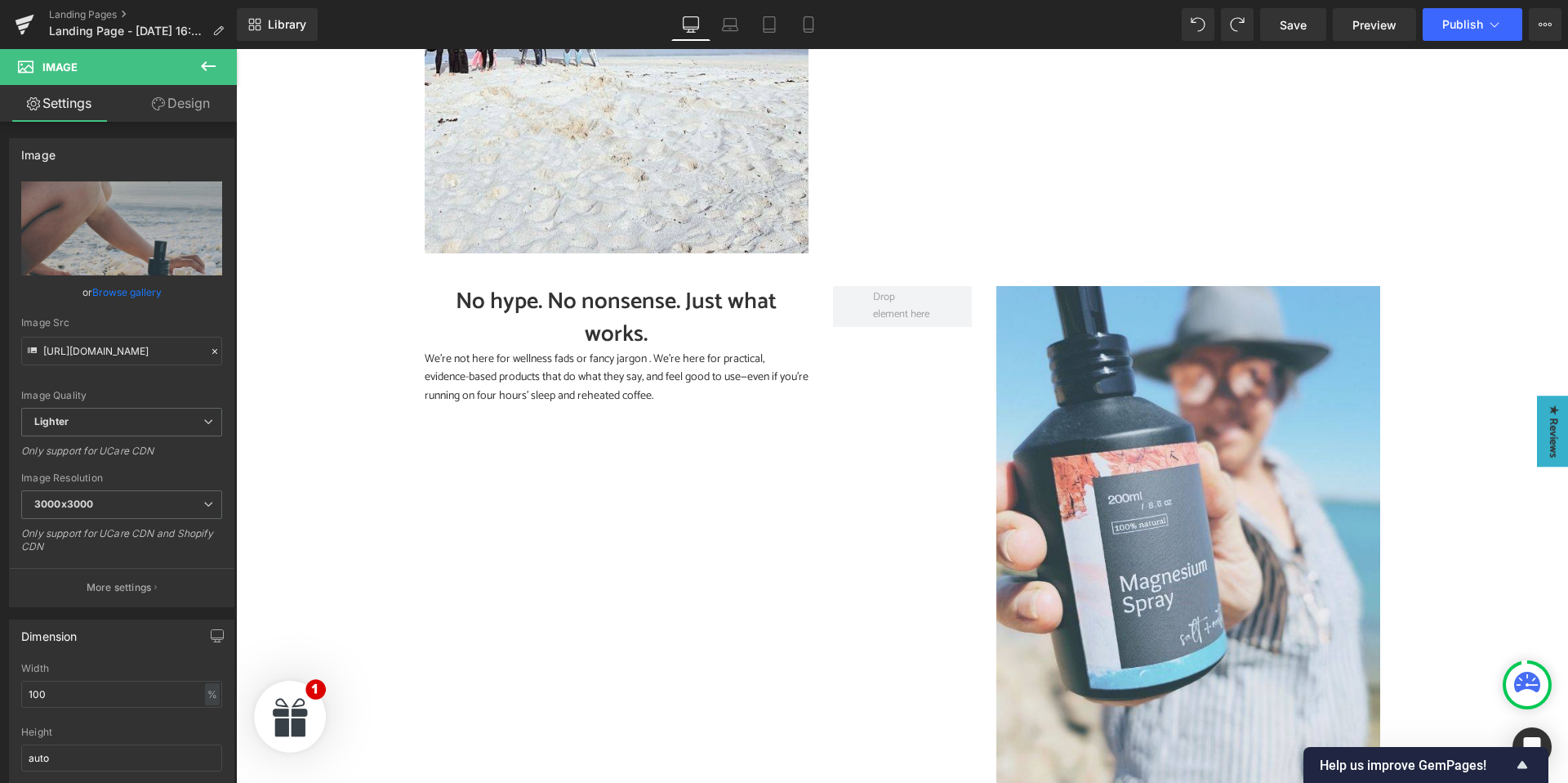
scroll to position [1767, 0]
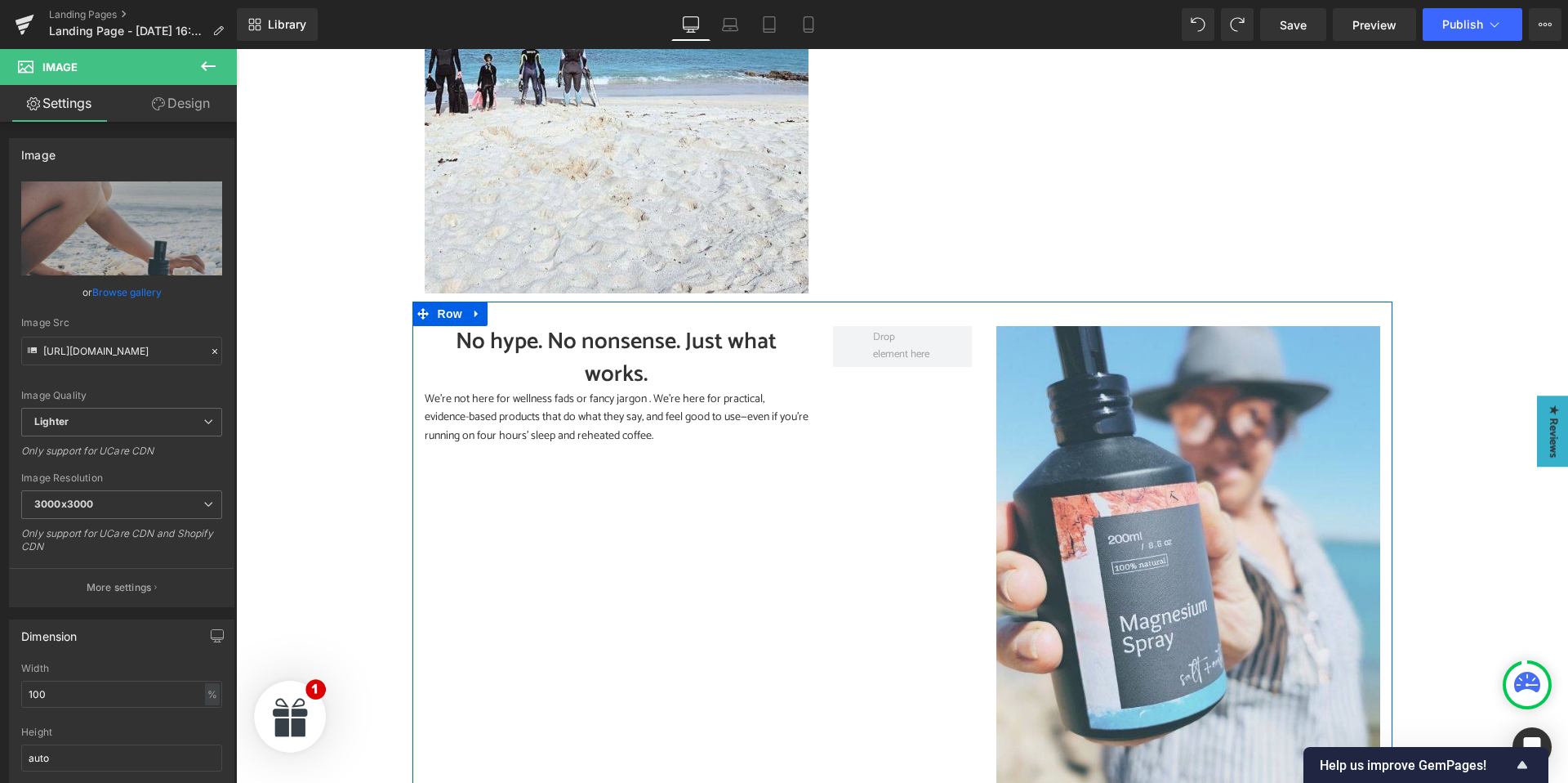
click at [472, 314] on icon at bounding box center [477, 313] width 11 height 12
click at [495, 314] on icon at bounding box center [498, 313] width 11 height 11
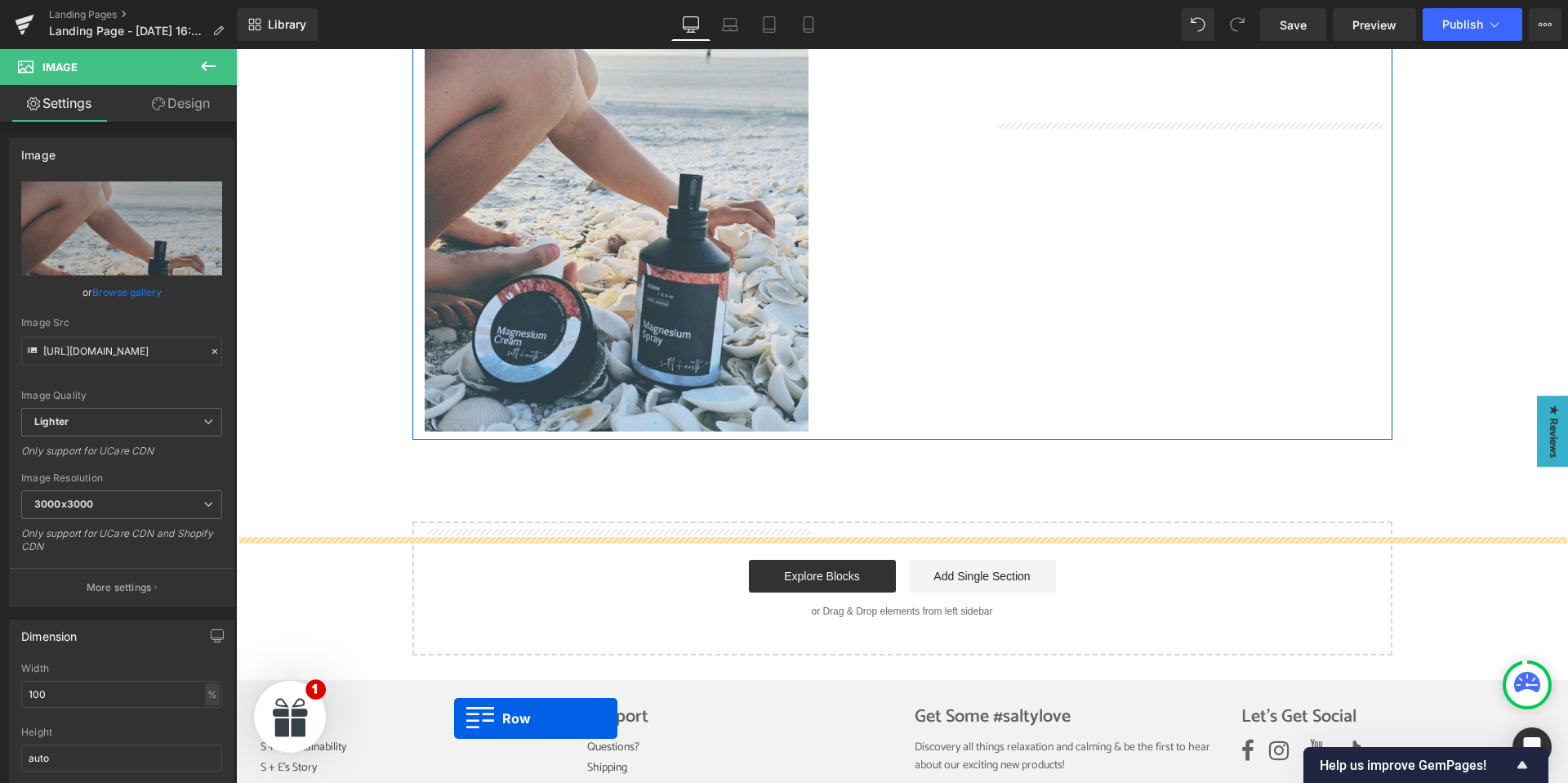
scroll to position [2876, 0]
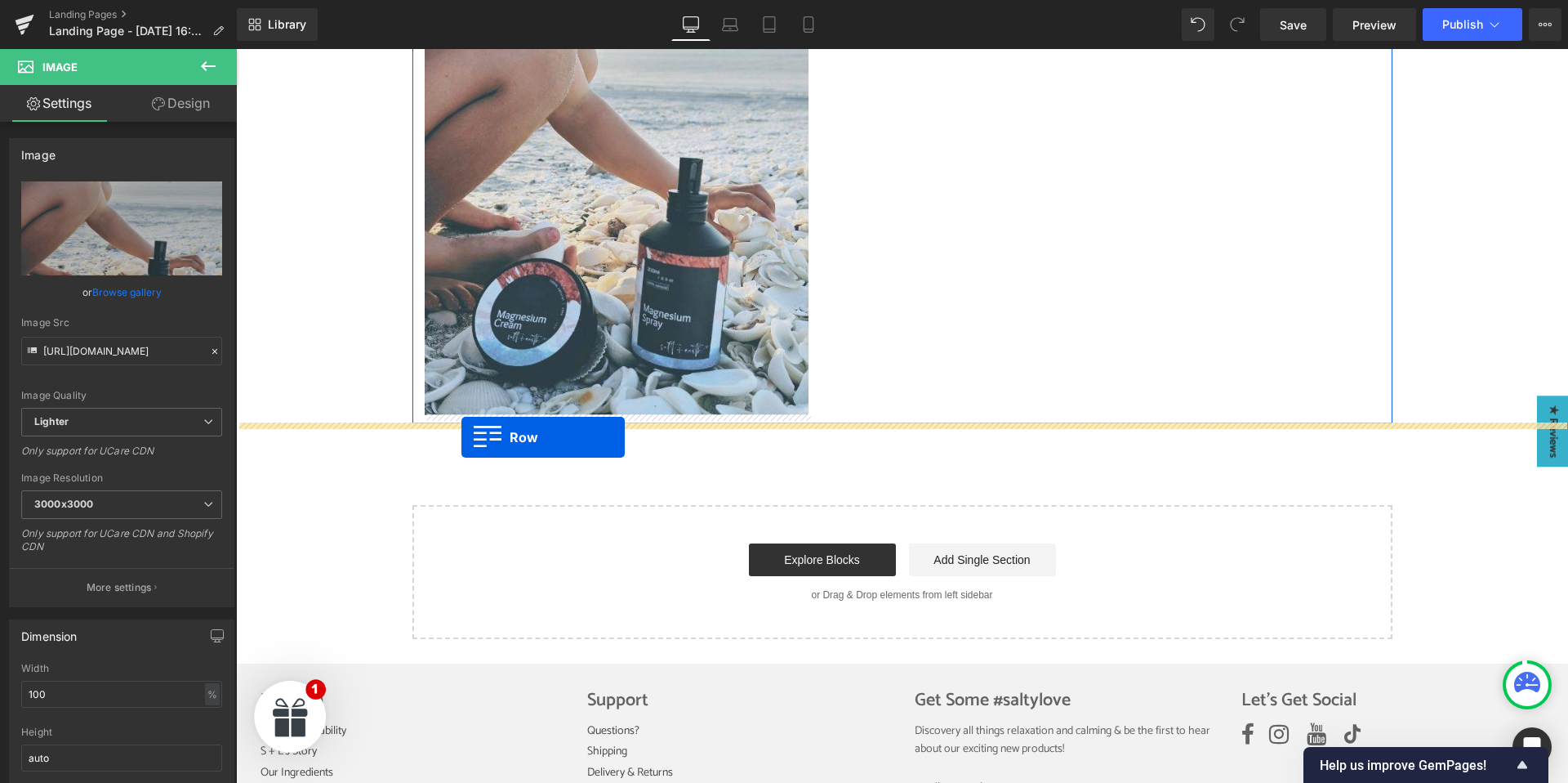
drag, startPoint x: 419, startPoint y: 125, endPoint x: 460, endPoint y: 438, distance: 315.7
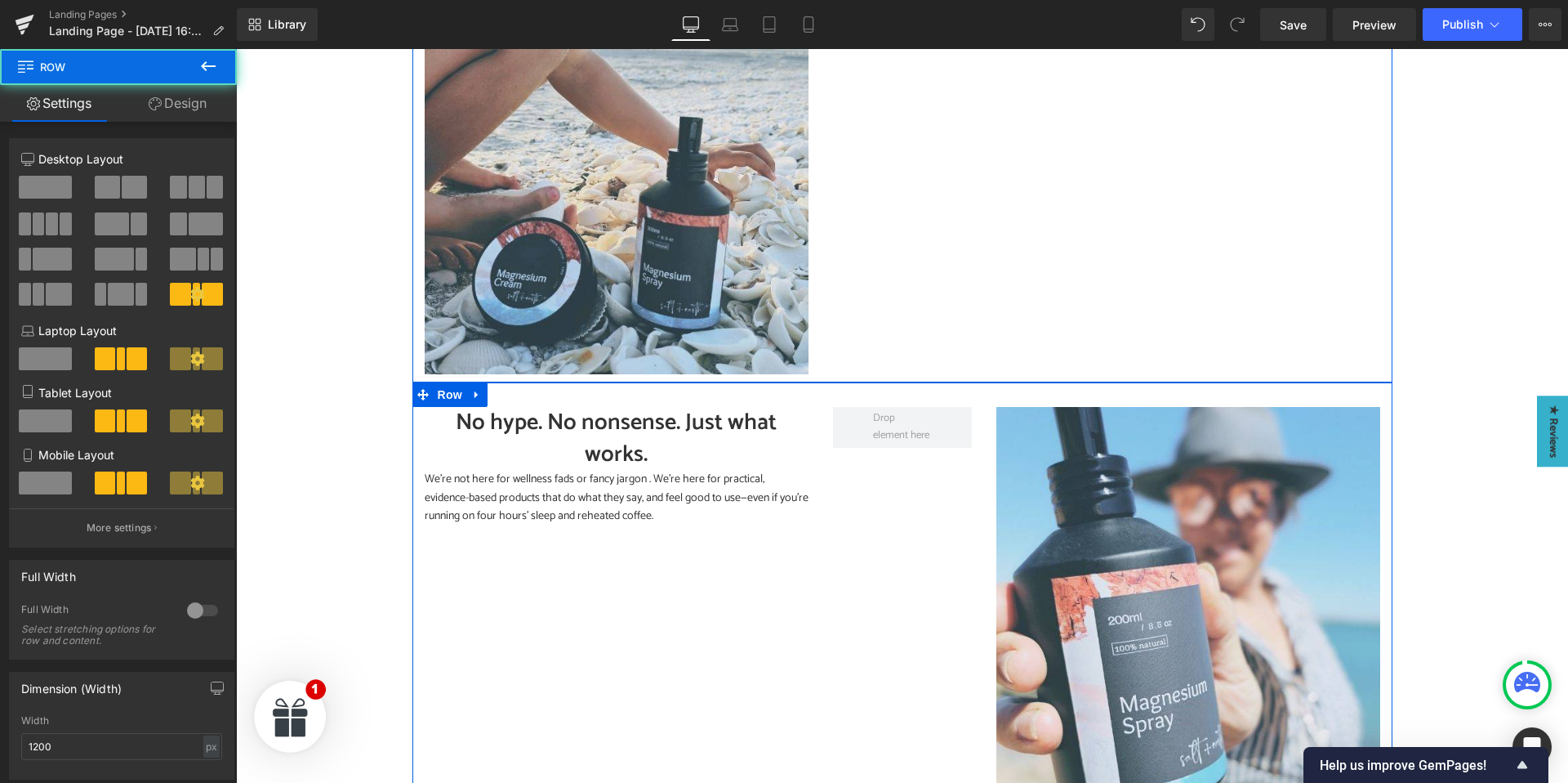
scroll to position [2835, 0]
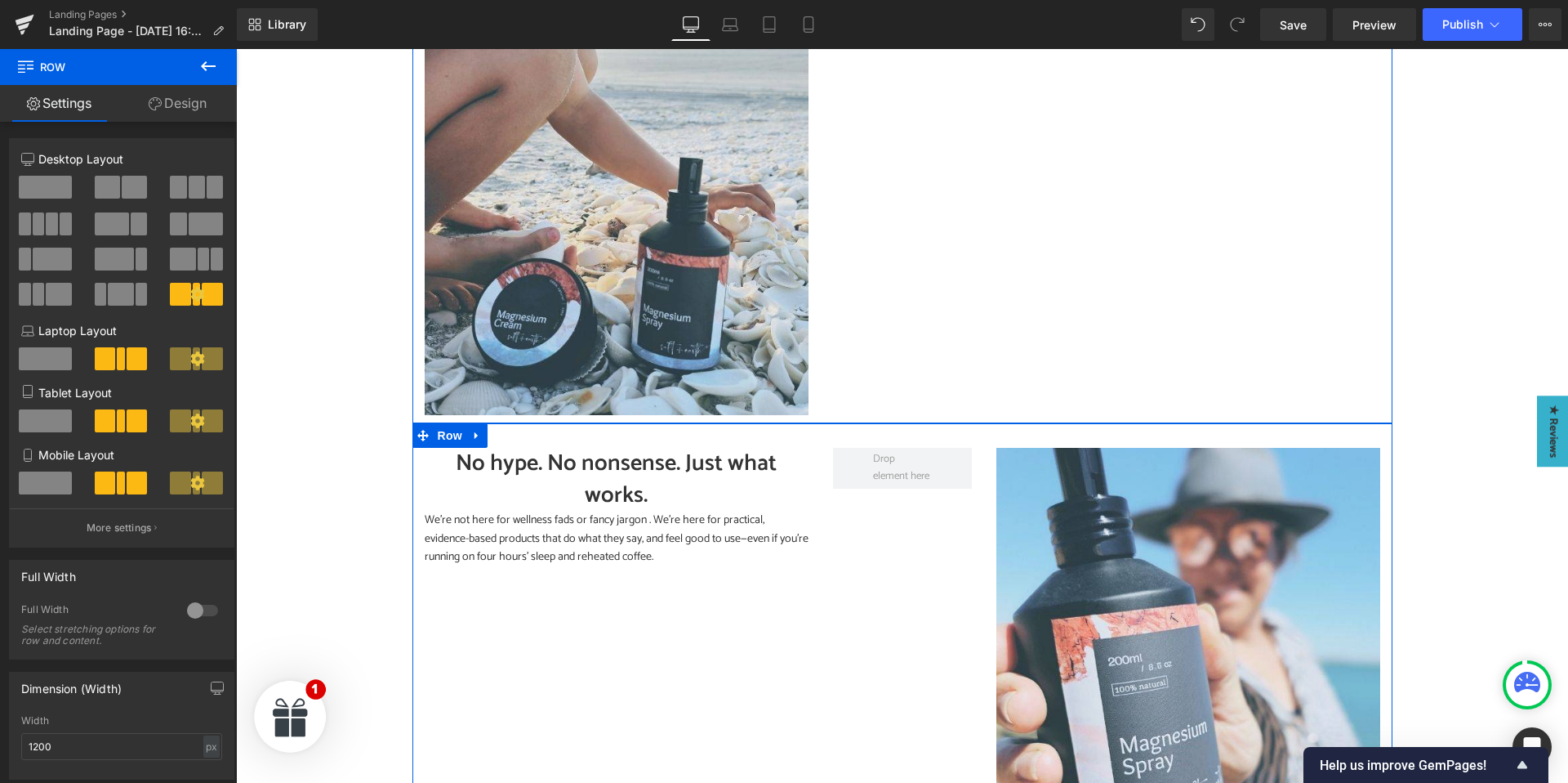
click at [625, 469] on div "No hype. No nonsense. Just what works. Heading" at bounding box center [616, 480] width 384 height 64
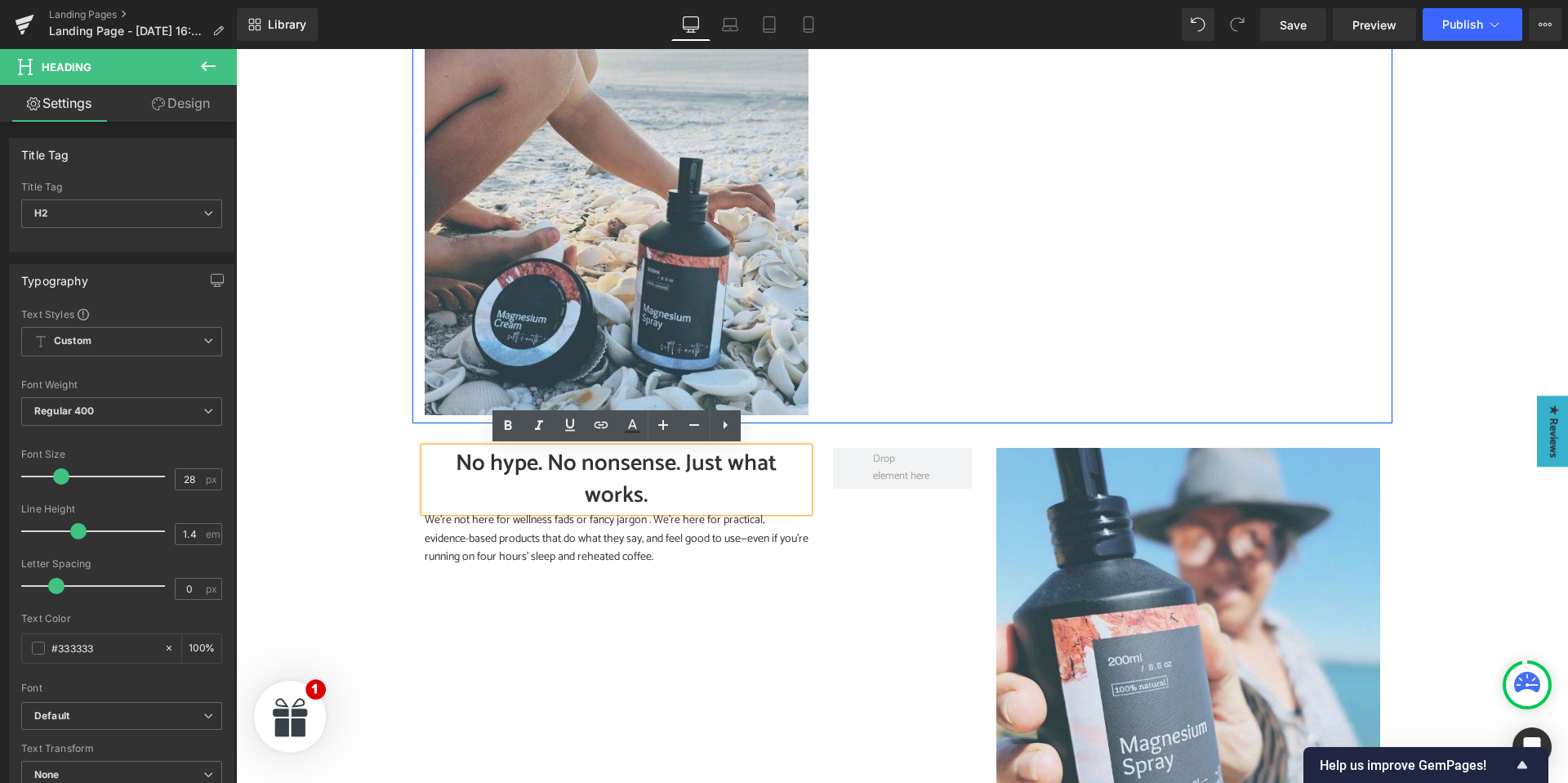
click at [576, 463] on h2 "No hype. No nonsense. Just what works." at bounding box center [616, 480] width 384 height 64
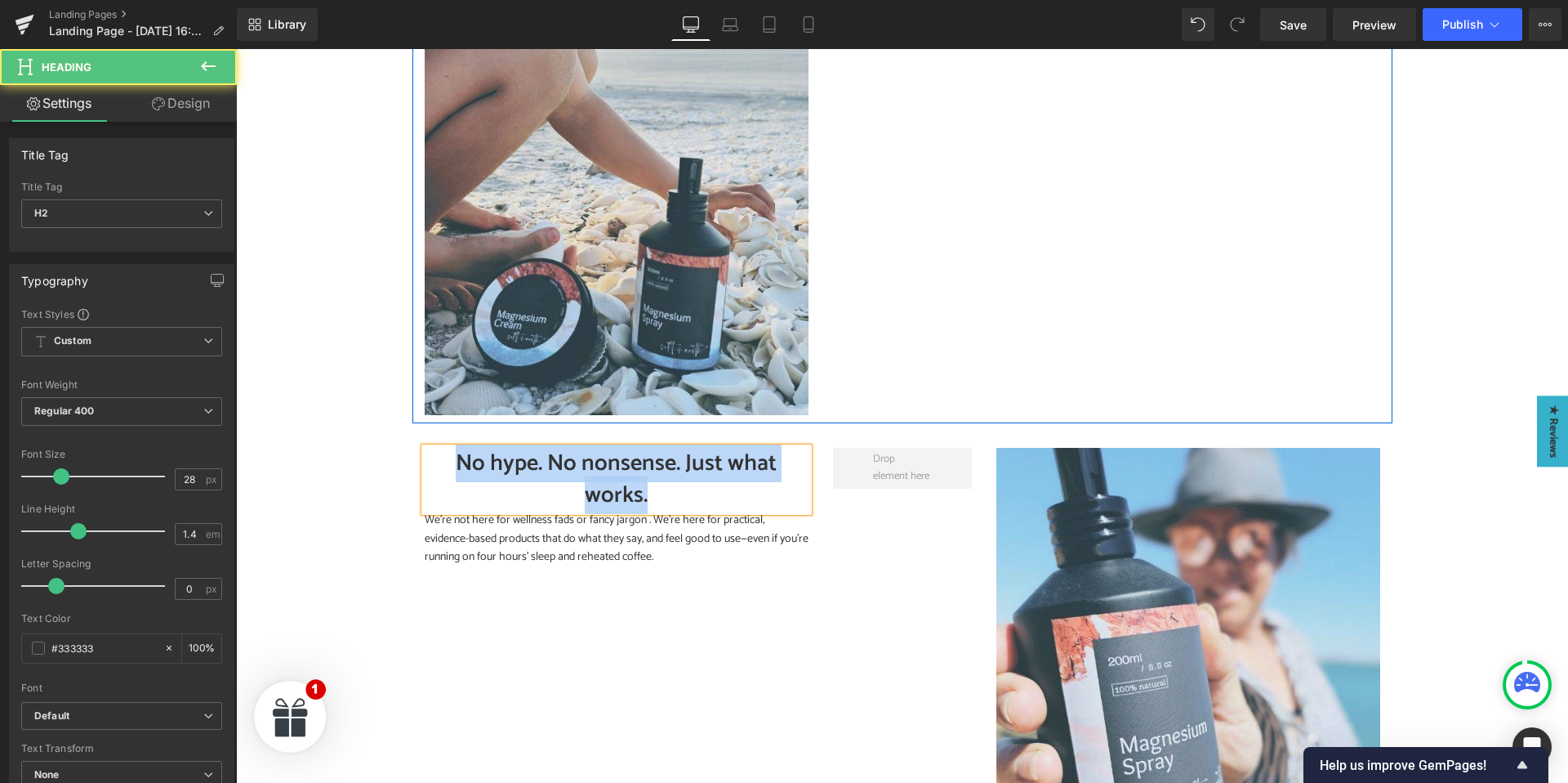
paste div
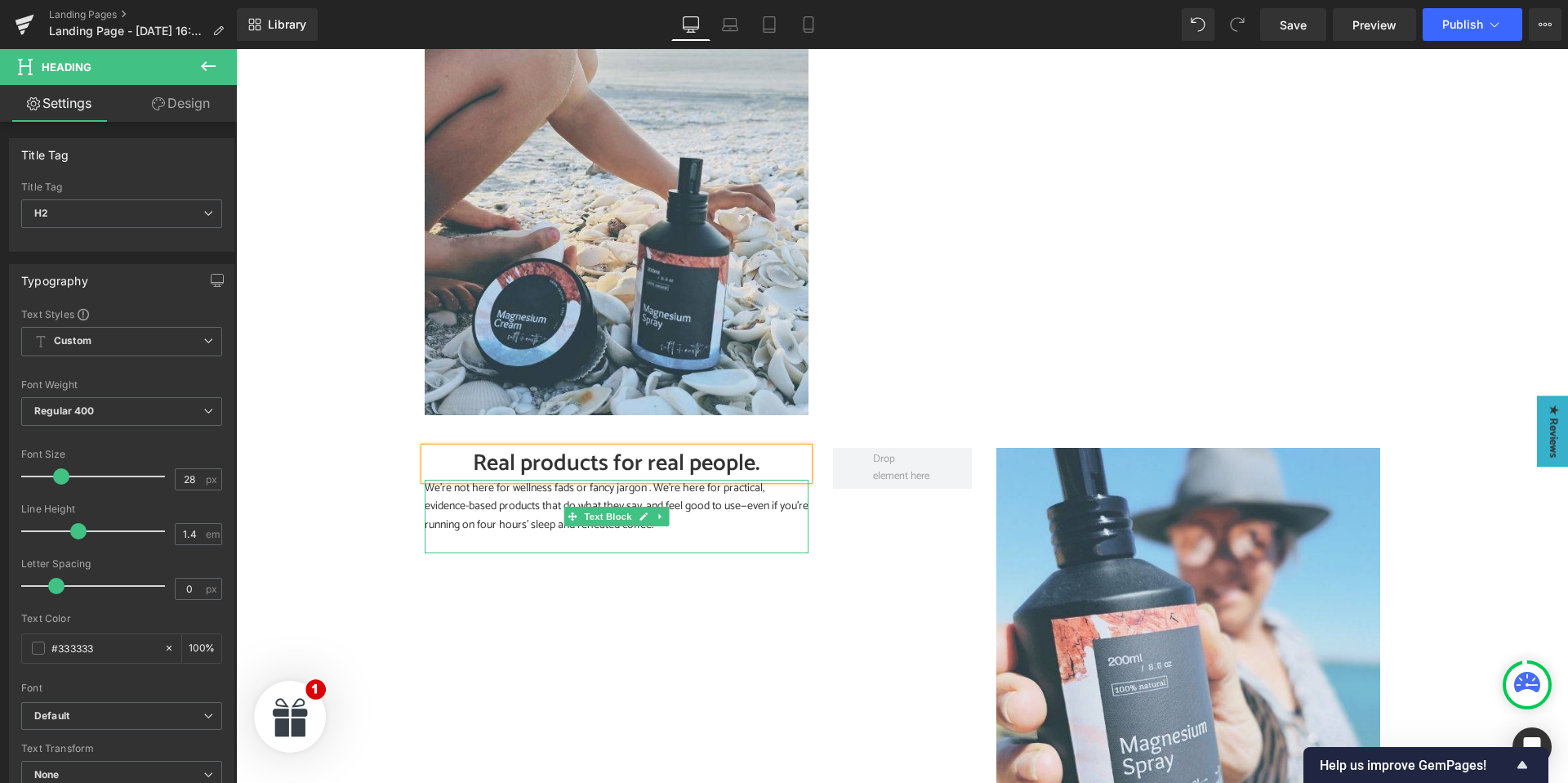
click at [582, 506] on span "Text Block" at bounding box center [607, 516] width 54 height 19
click at [522, 493] on p "We’re not here for wellness fads or fancy jargon . We’re here for practical, ev…" at bounding box center [616, 507] width 384 height 55
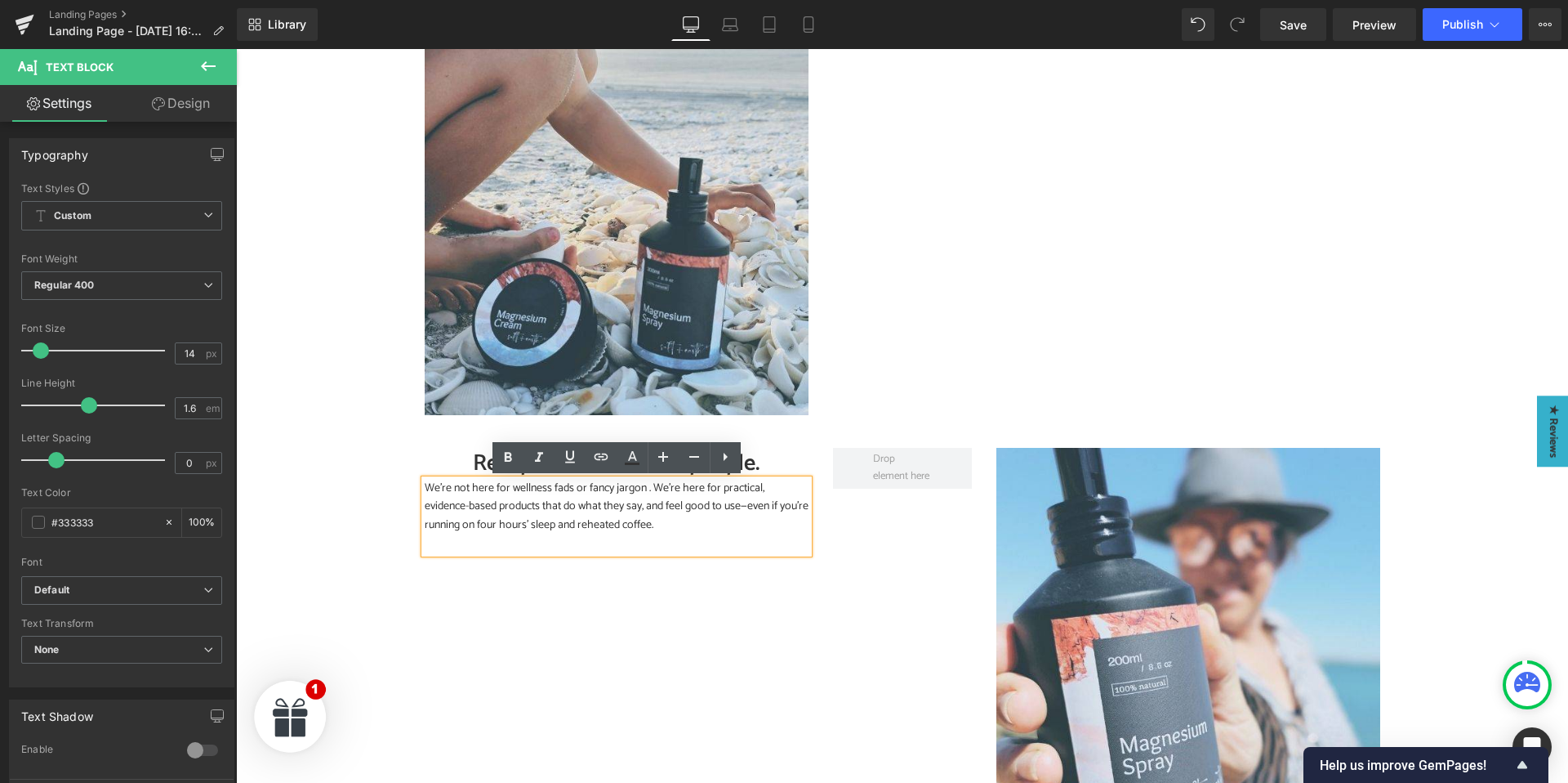
click at [521, 501] on p "We’re not here for wellness fads or fancy jargon . We’re here for practical, ev…" at bounding box center [616, 507] width 384 height 55
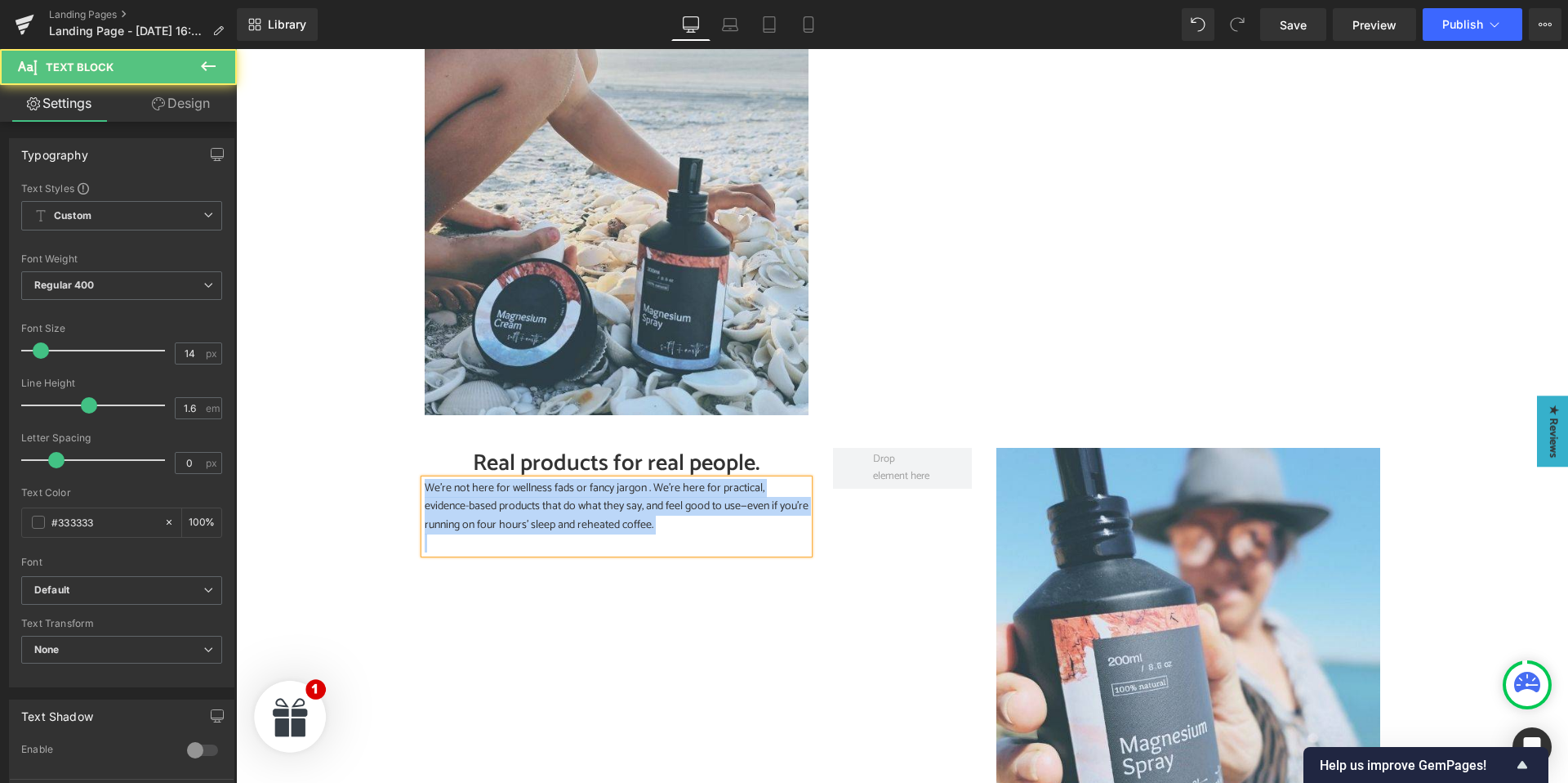
paste div
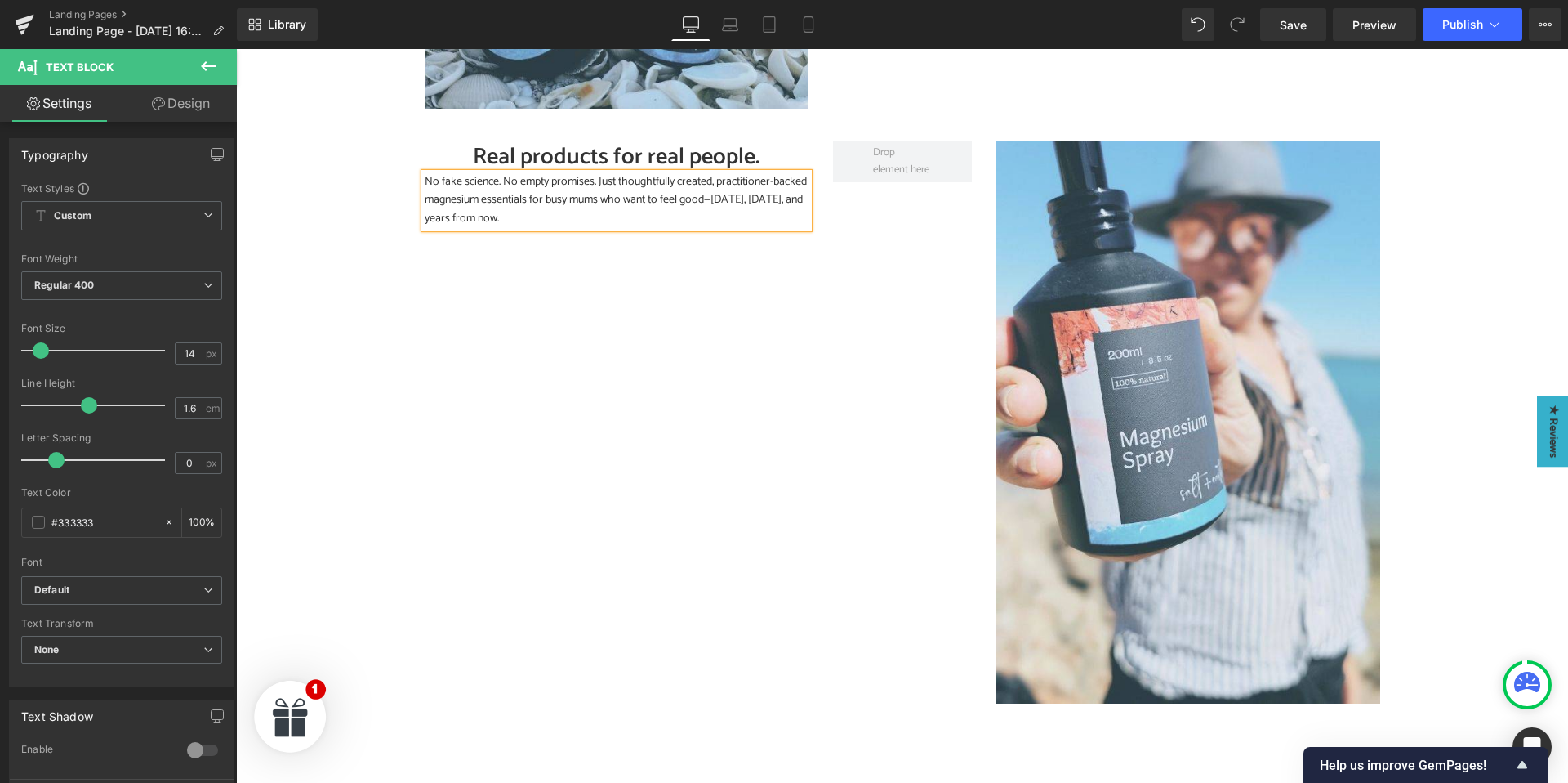
scroll to position [3146, 0]
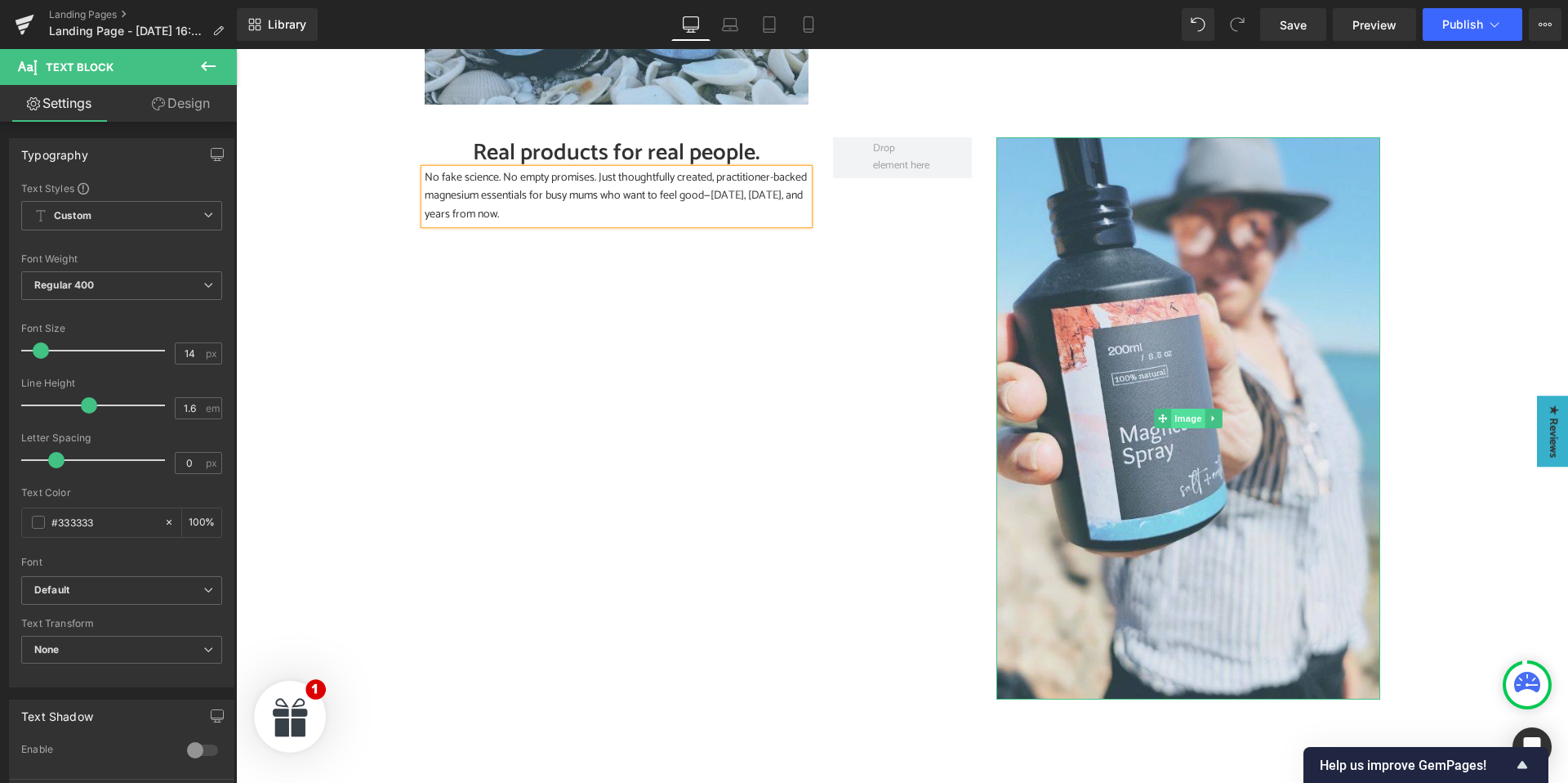
click at [1181, 419] on span "Image" at bounding box center [1187, 418] width 34 height 19
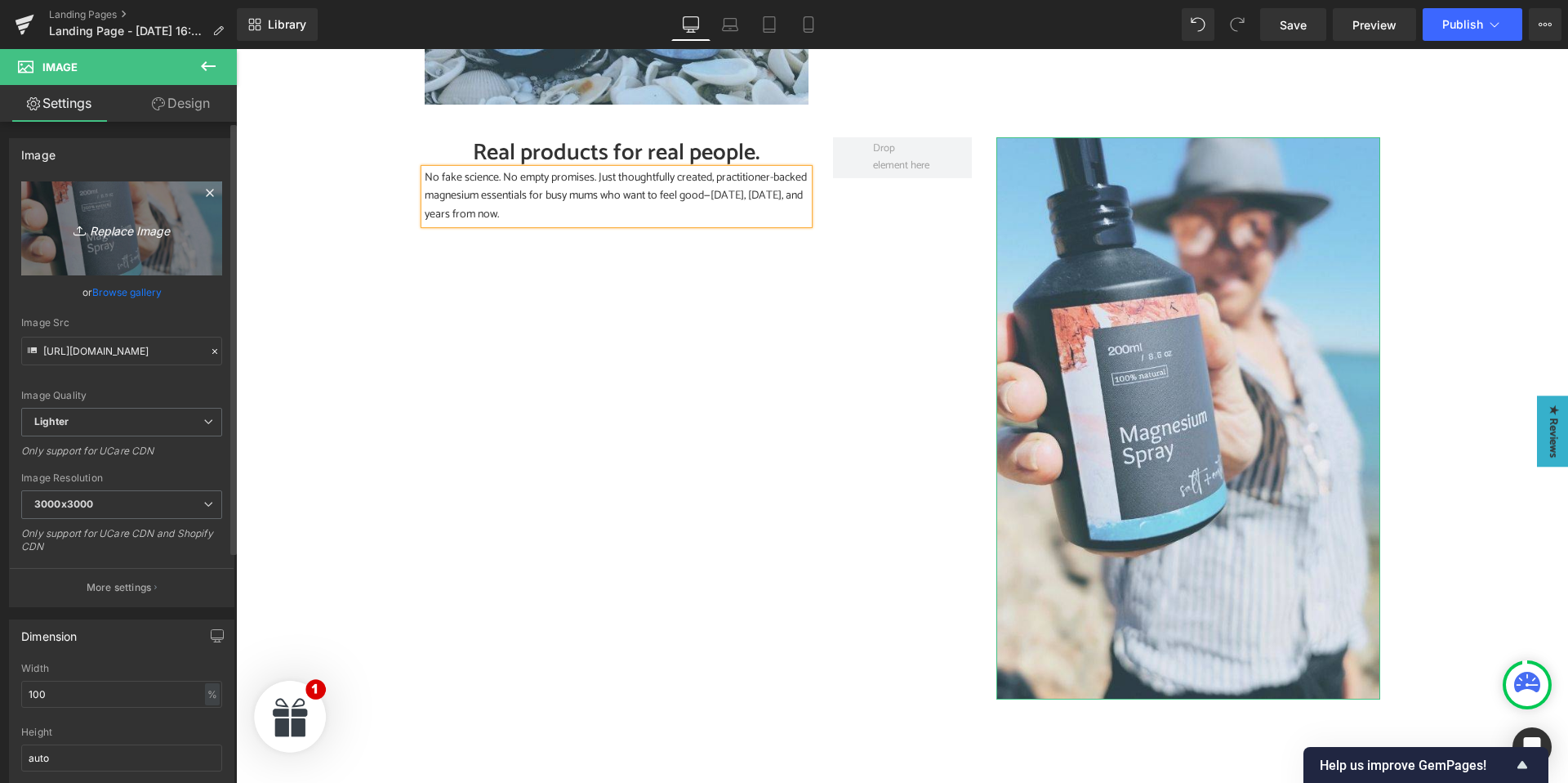
click at [110, 238] on icon "Replace Image" at bounding box center [122, 228] width 131 height 20
type input "C:\fakepath\About Us- Real Products.jpg"
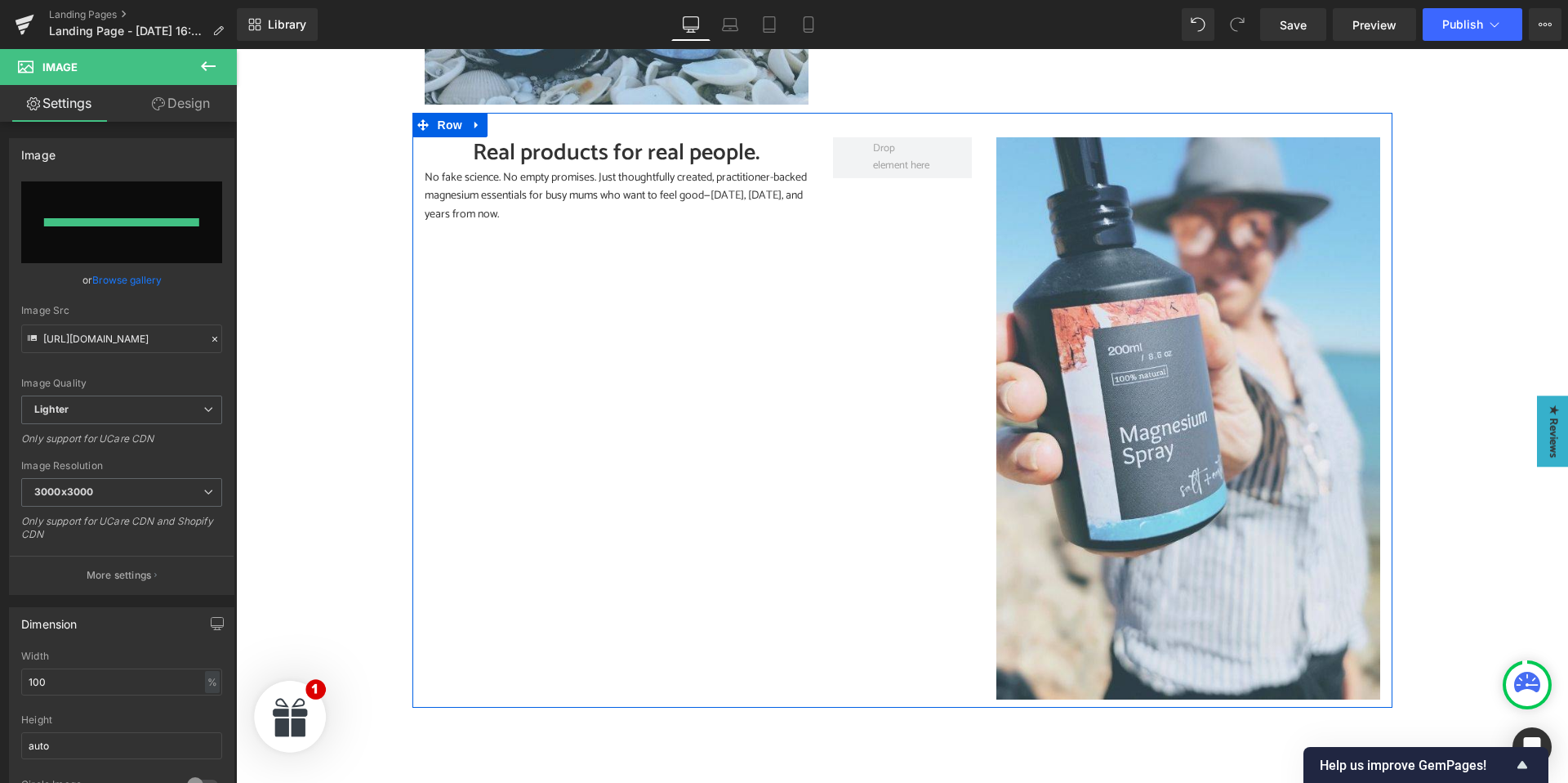
type input "https://ucarecdn.com/5a00ee2c-d448-40ba-872a-de05760a4b66/-/format/auto/-/previ…"
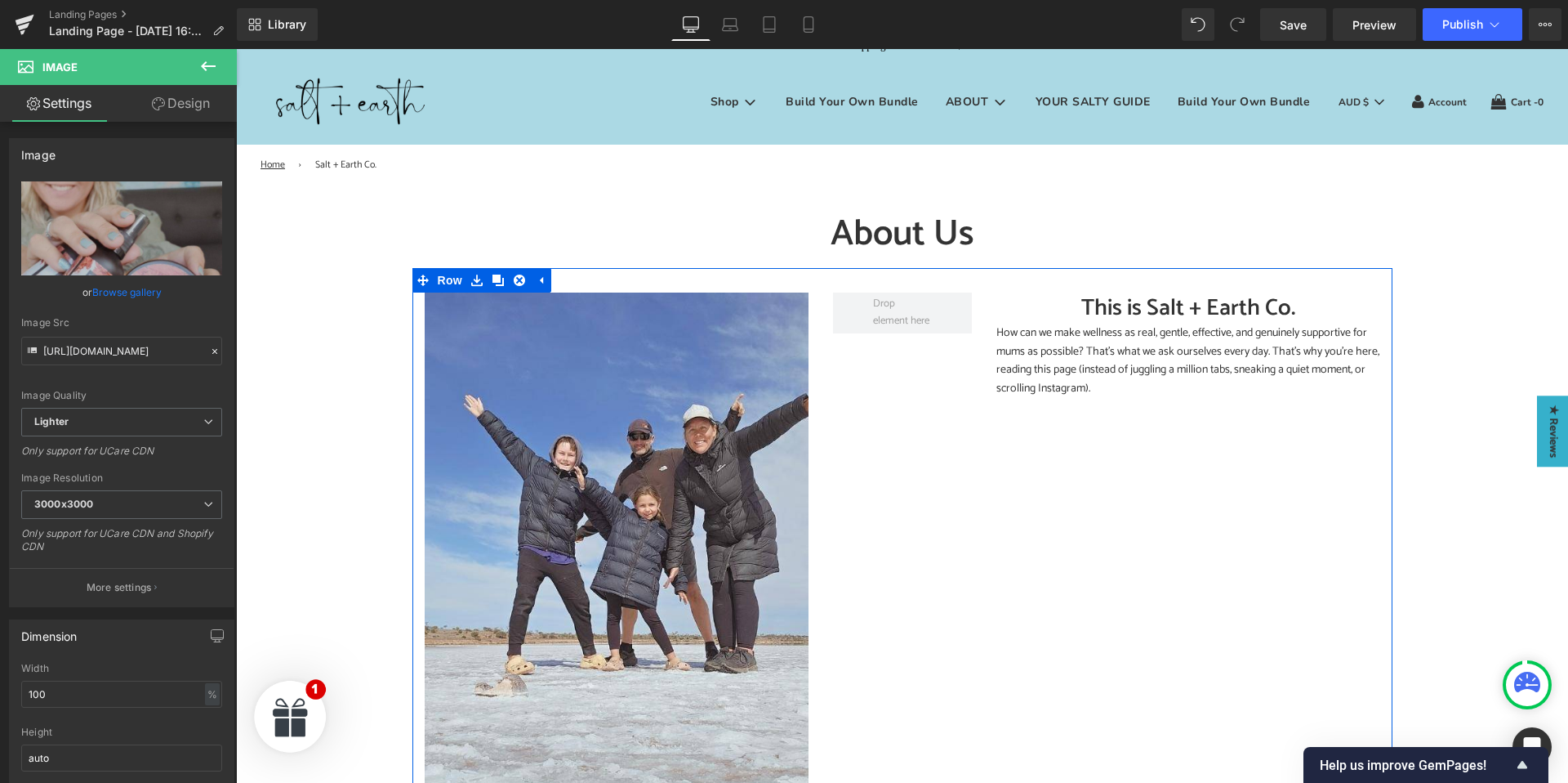
scroll to position [25, 0]
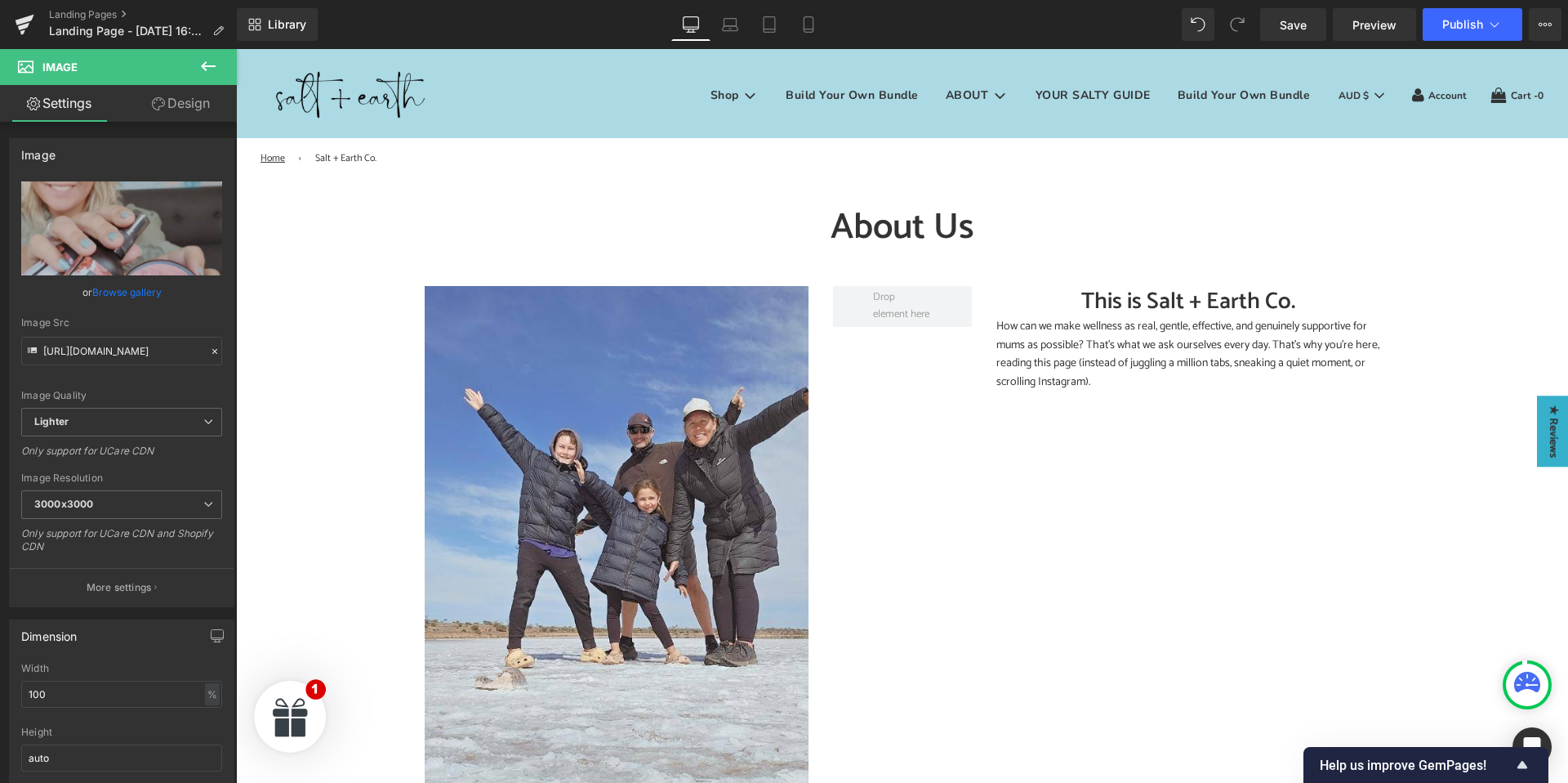
click at [200, 67] on icon at bounding box center [208, 66] width 19 height 19
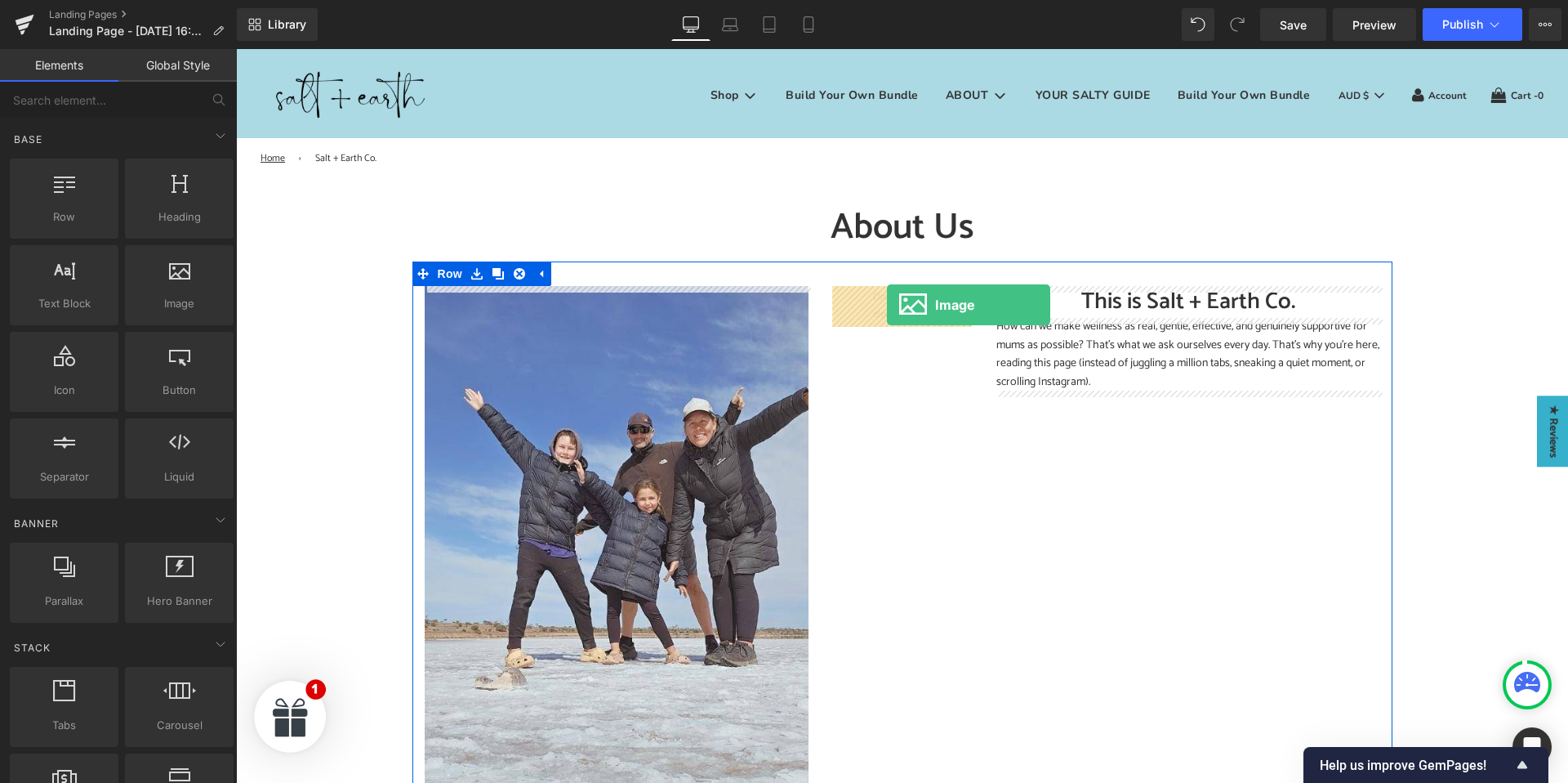
drag, startPoint x: 410, startPoint y: 341, endPoint x: 887, endPoint y: 306, distance: 478.3
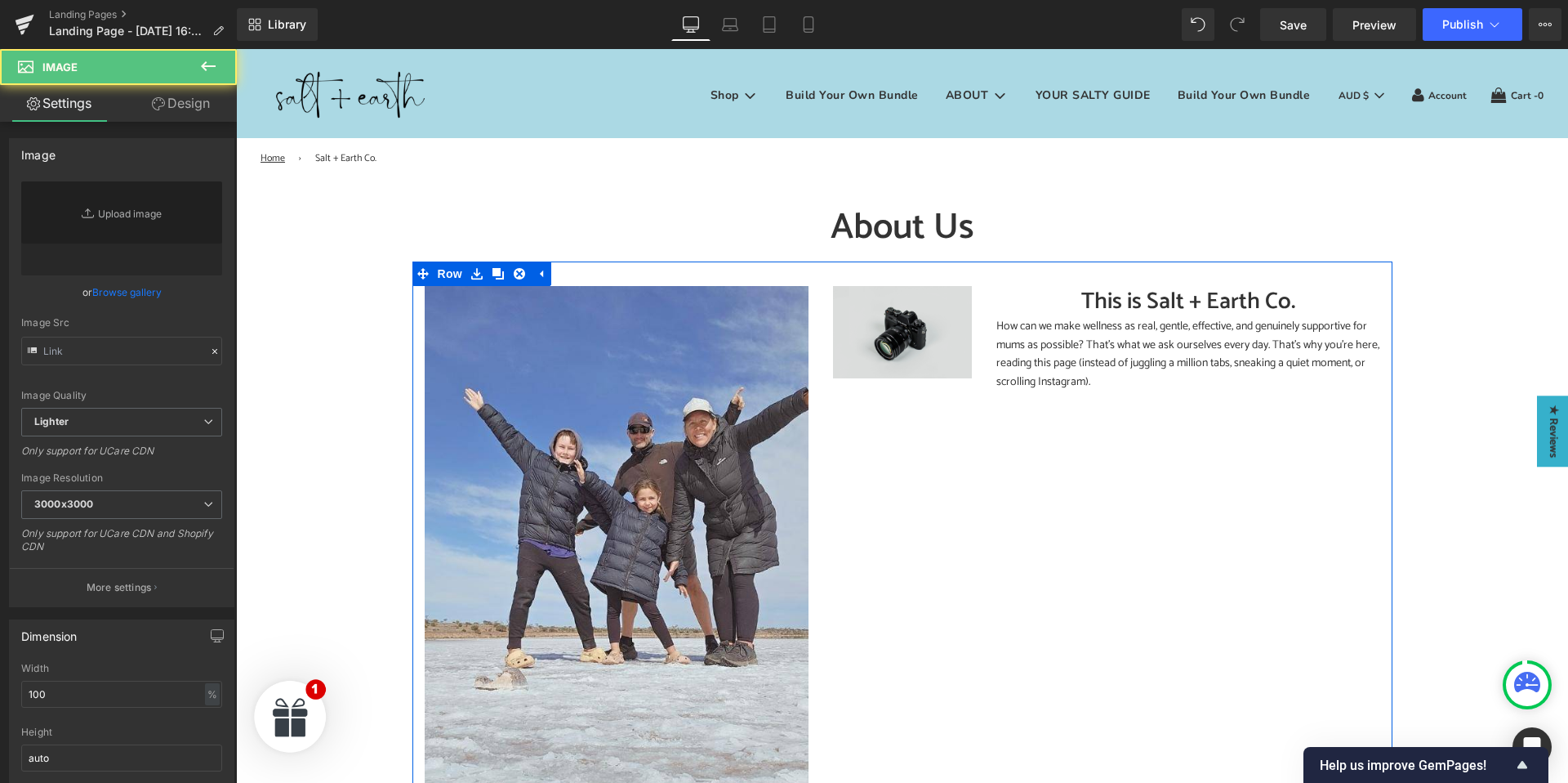
type input "//[DOMAIN_NAME][URL]"
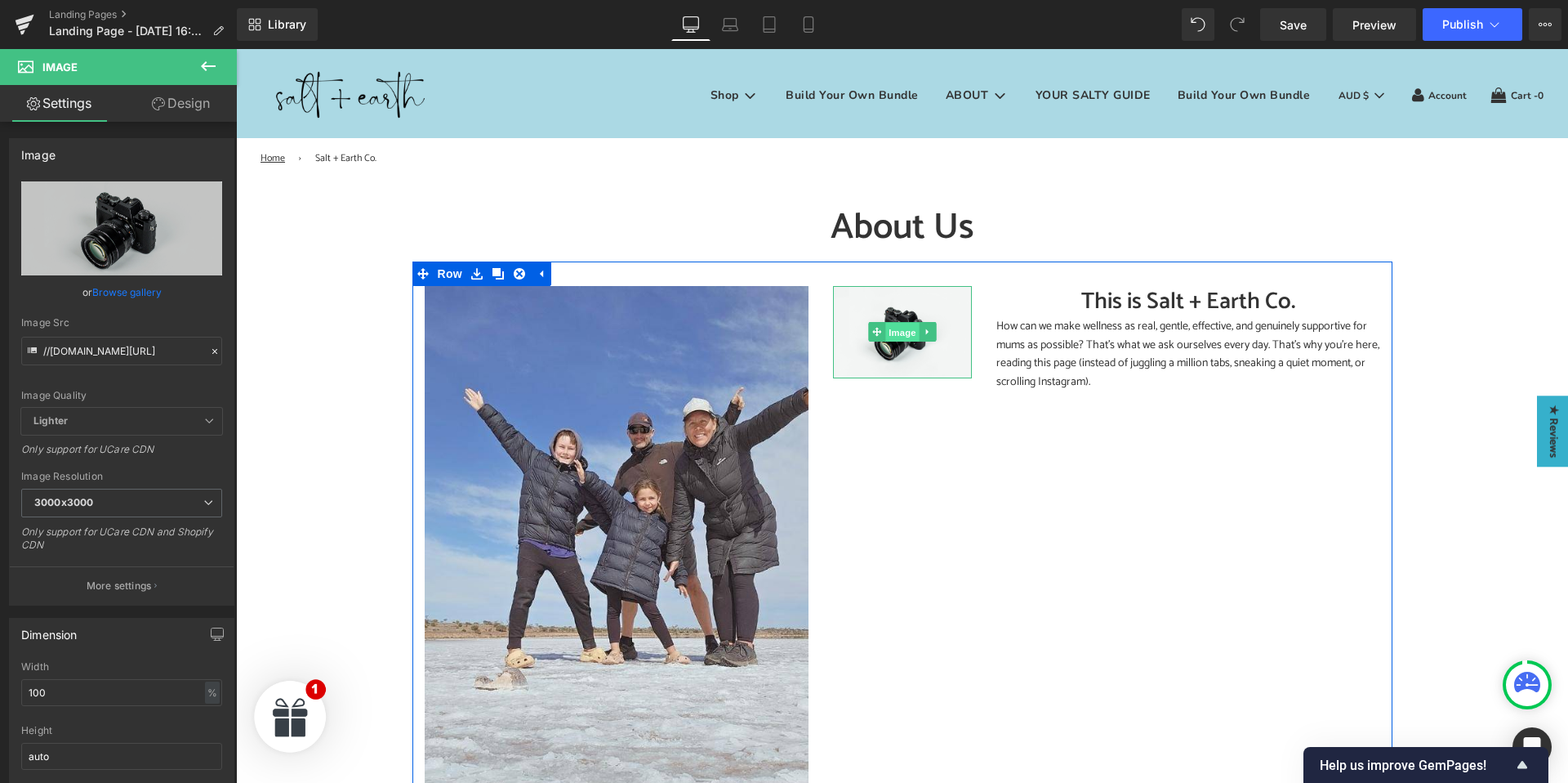
click at [895, 332] on span "Image" at bounding box center [902, 332] width 34 height 19
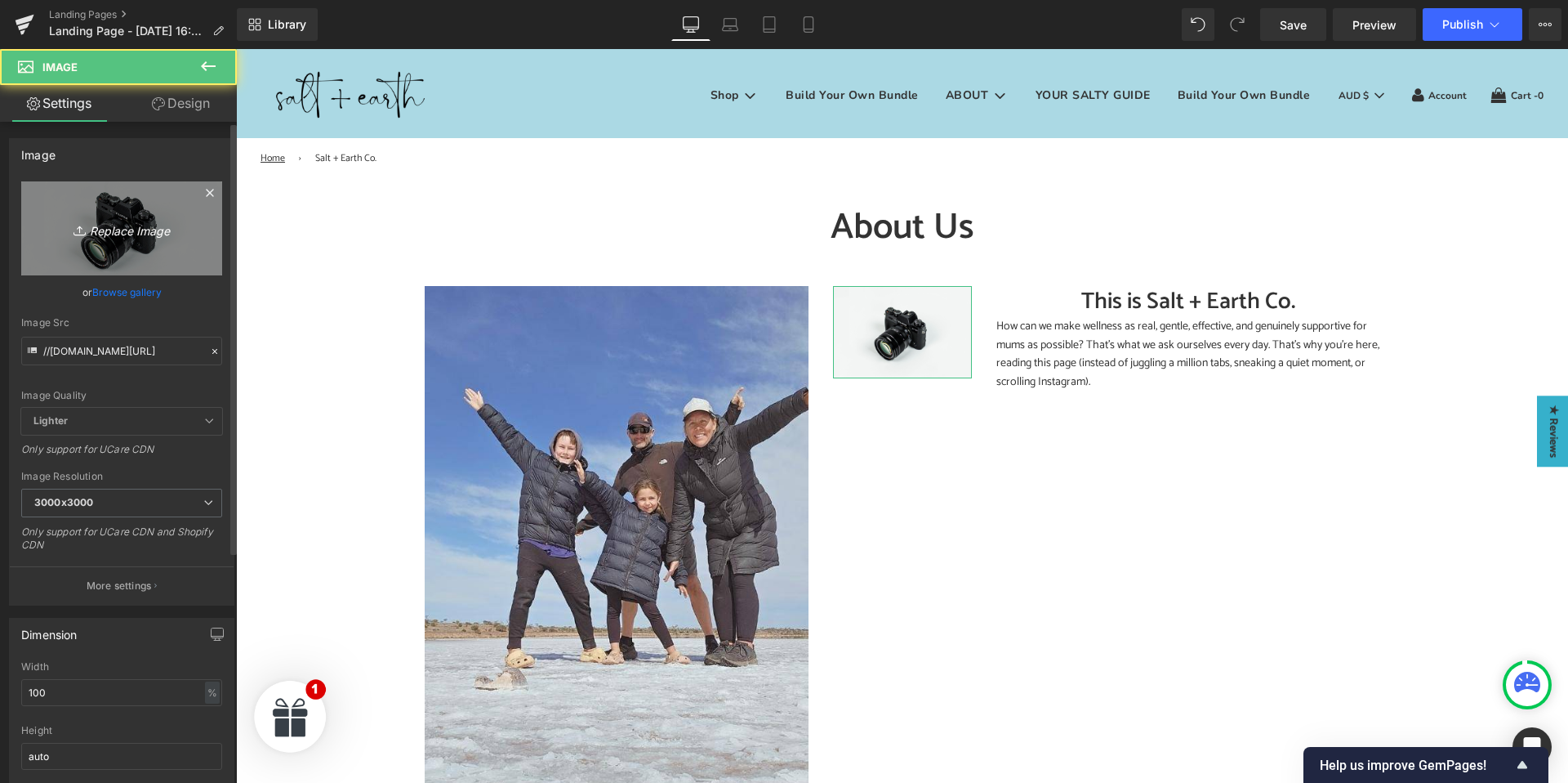
click at [162, 256] on link "Replace Image" at bounding box center [121, 228] width 200 height 94
type input "C:\fakepath\S+E Magnesium Portraint Images.jpg"
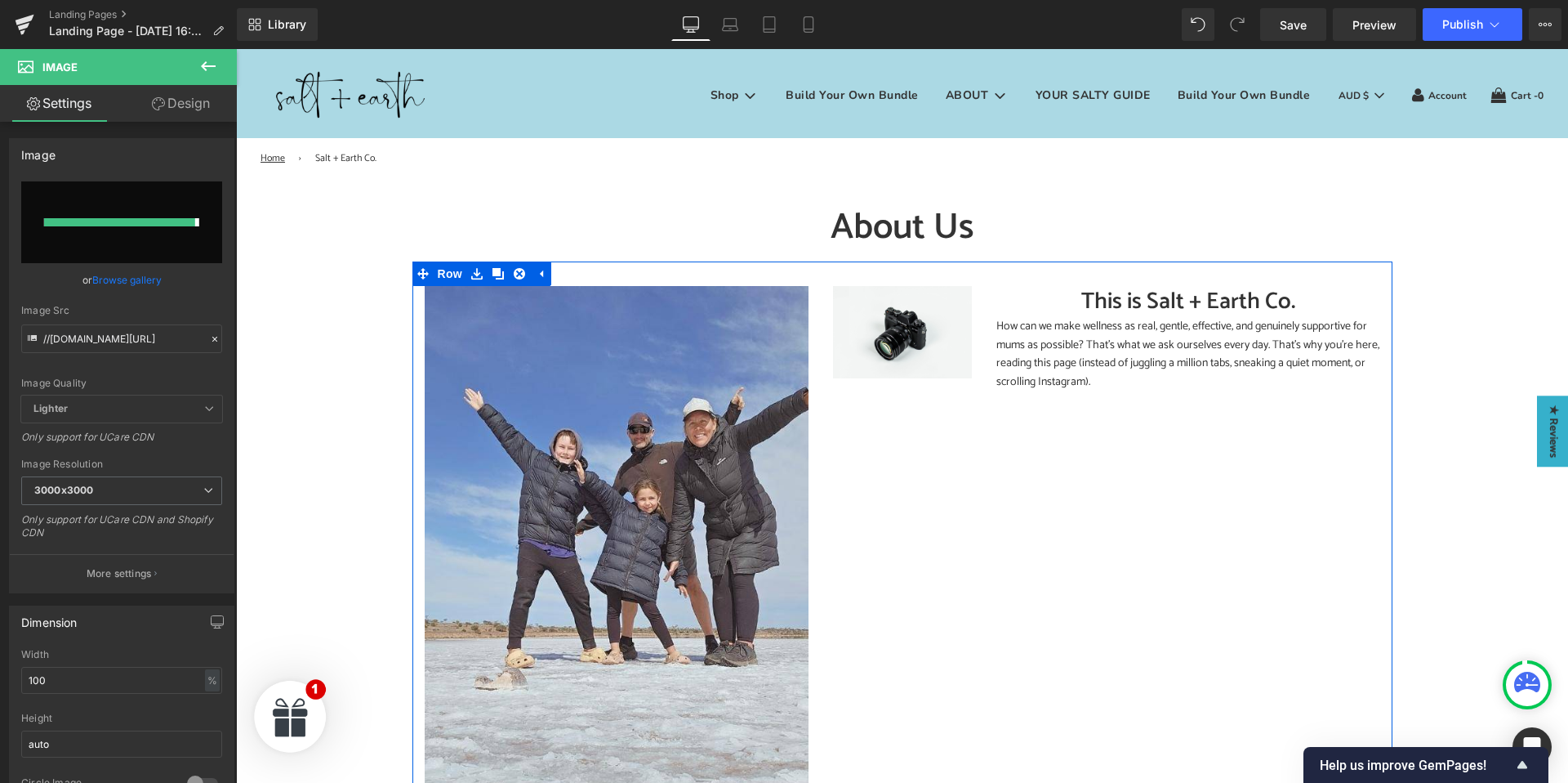
type input "https://ucarecdn.com/fa8c05ae-ad25-41a0-b9c4-49c4803de2b9/-/format/auto/-/previ…"
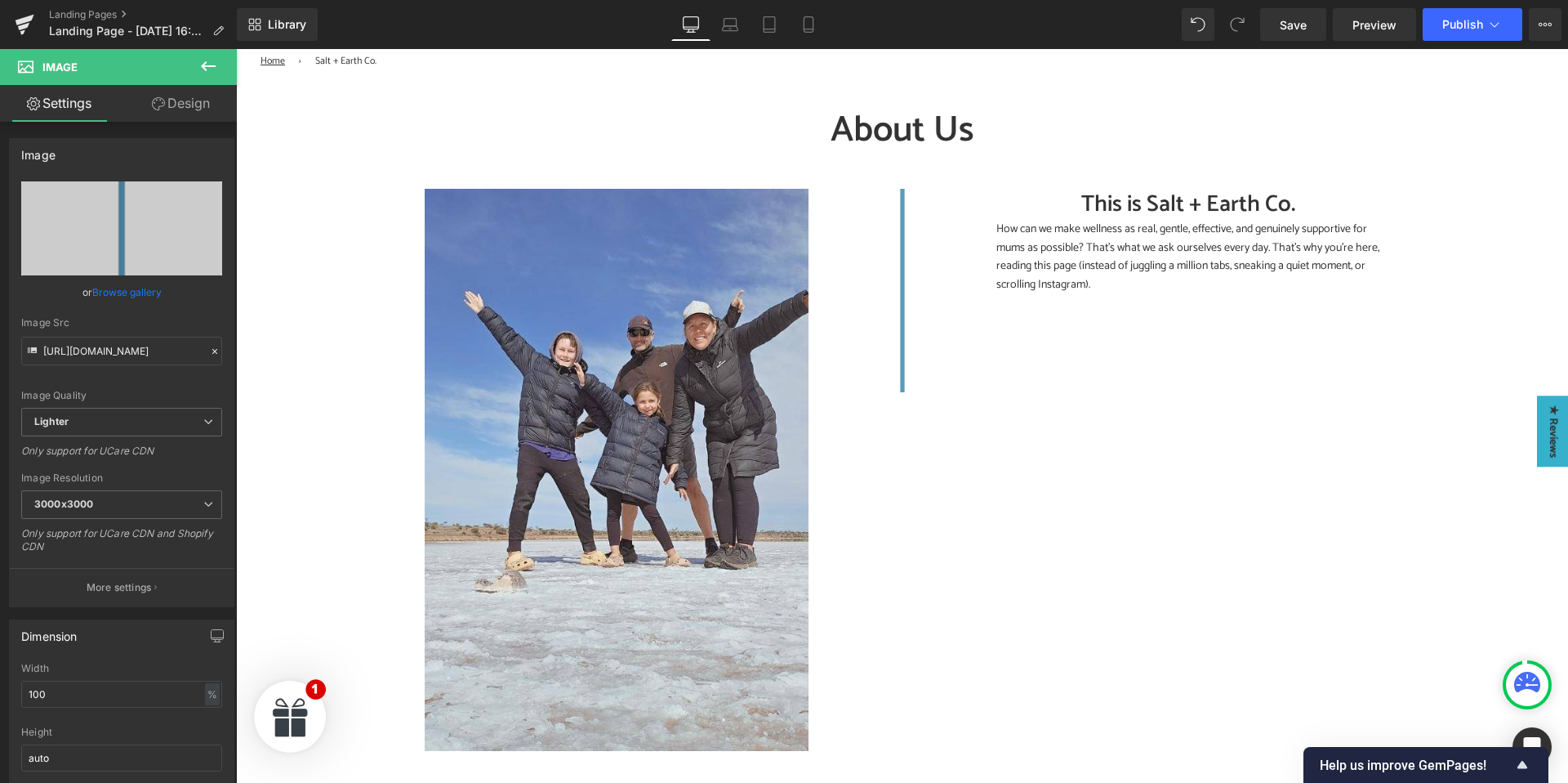
scroll to position [123, 0]
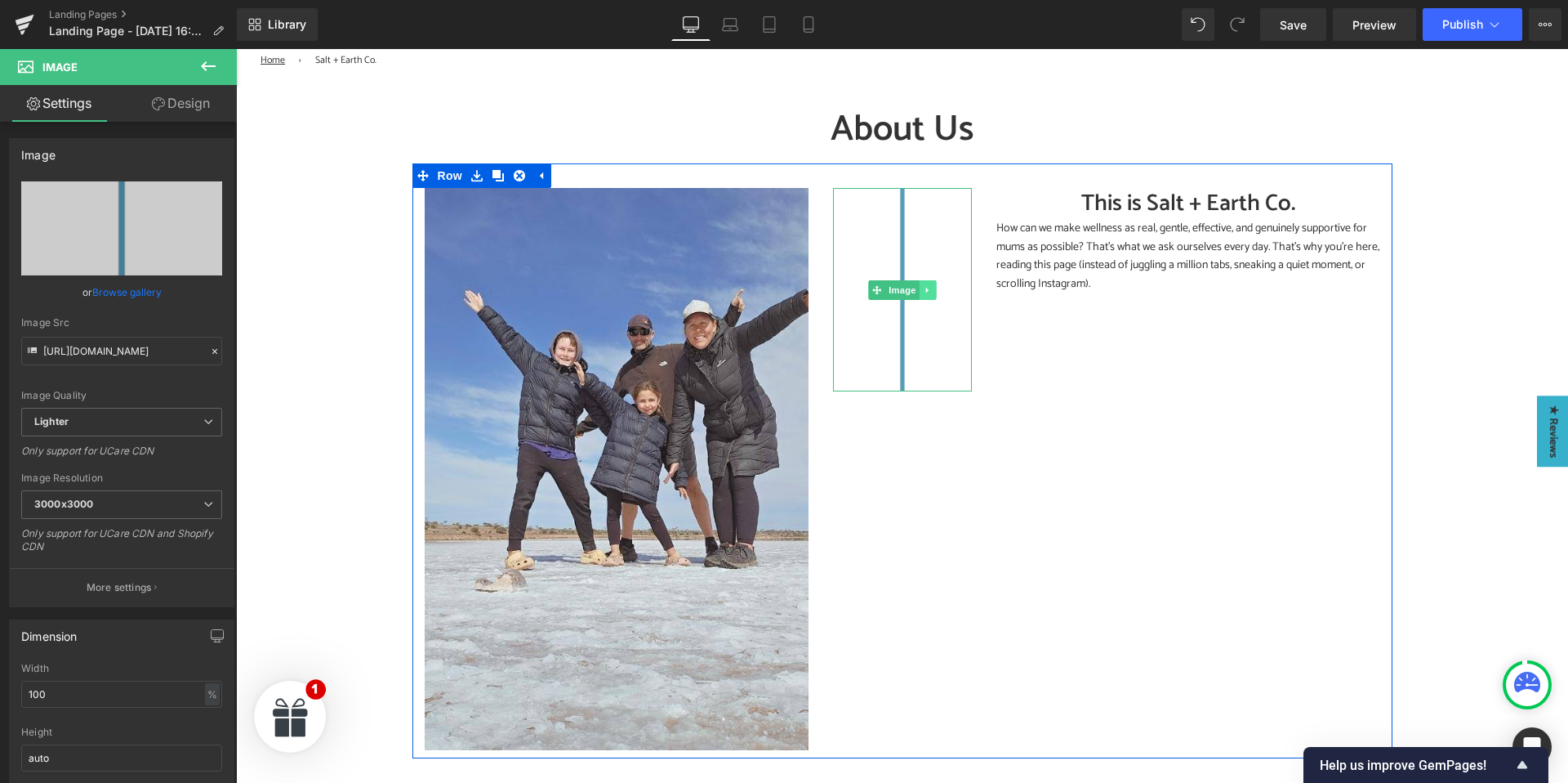
click at [924, 288] on icon at bounding box center [927, 289] width 9 height 10
click at [934, 289] on icon at bounding box center [935, 289] width 9 height 9
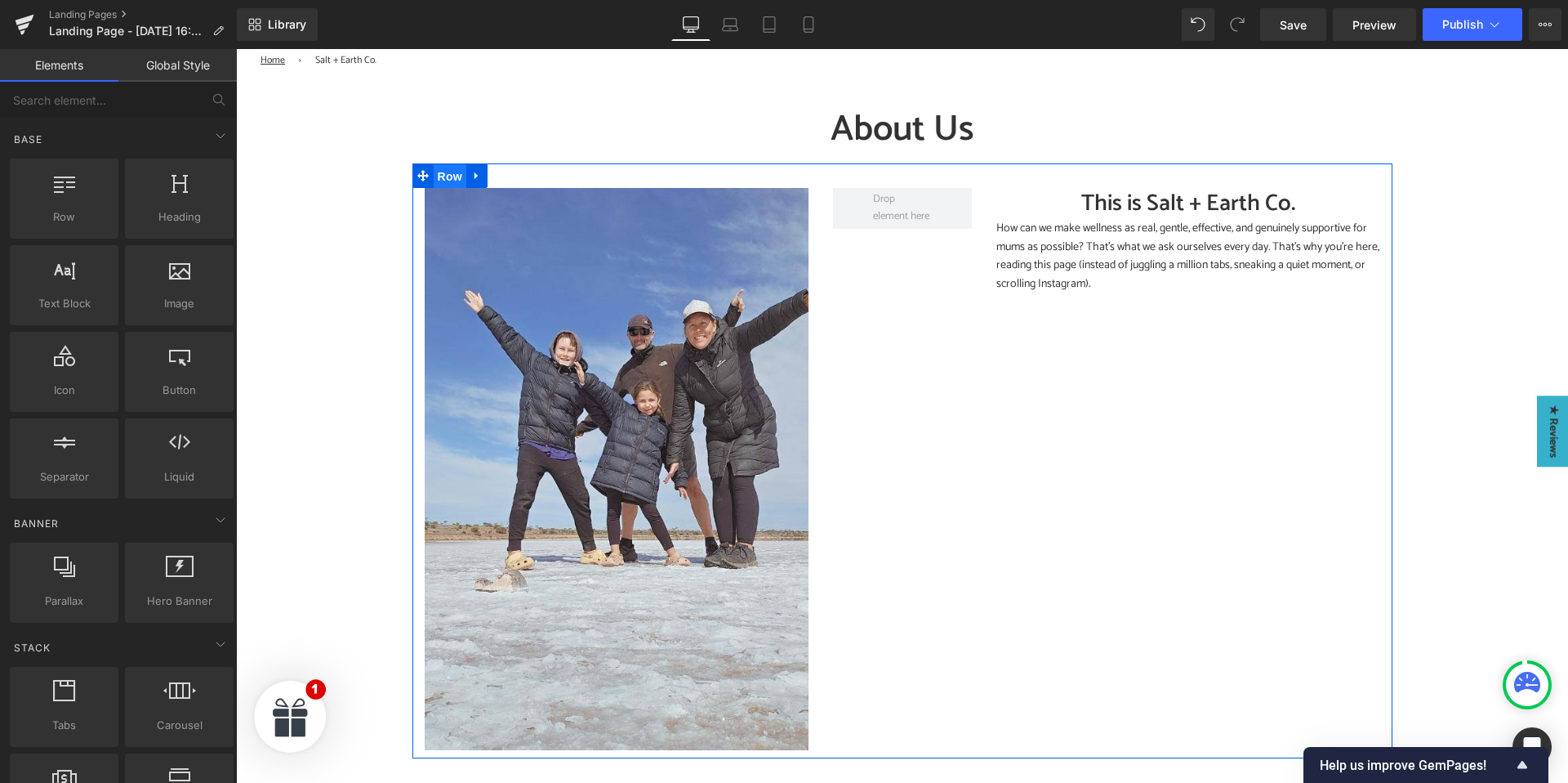
click at [451, 177] on span "Row" at bounding box center [450, 176] width 33 height 25
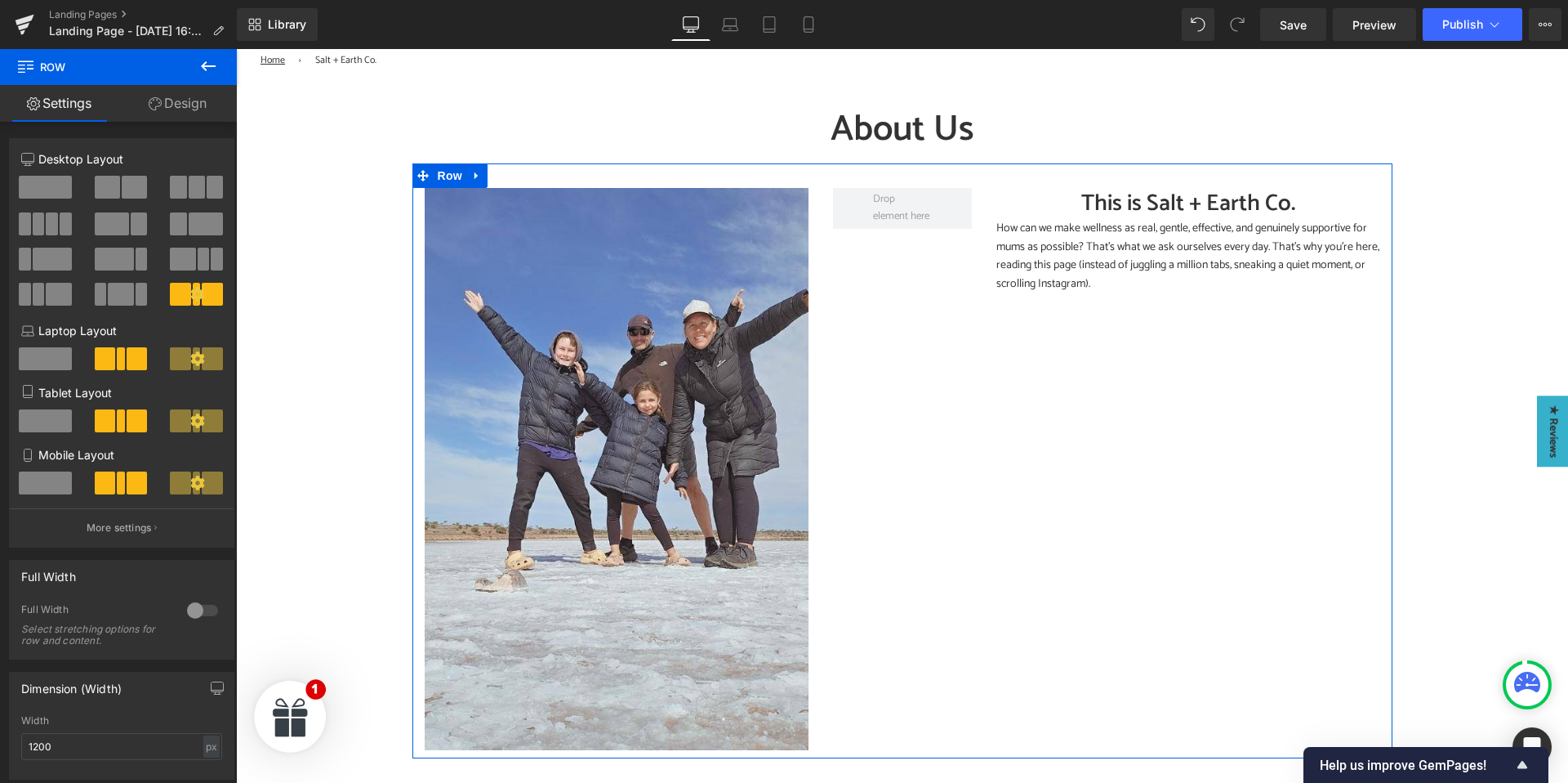
click at [117, 185] on button at bounding box center [122, 187] width 55 height 23
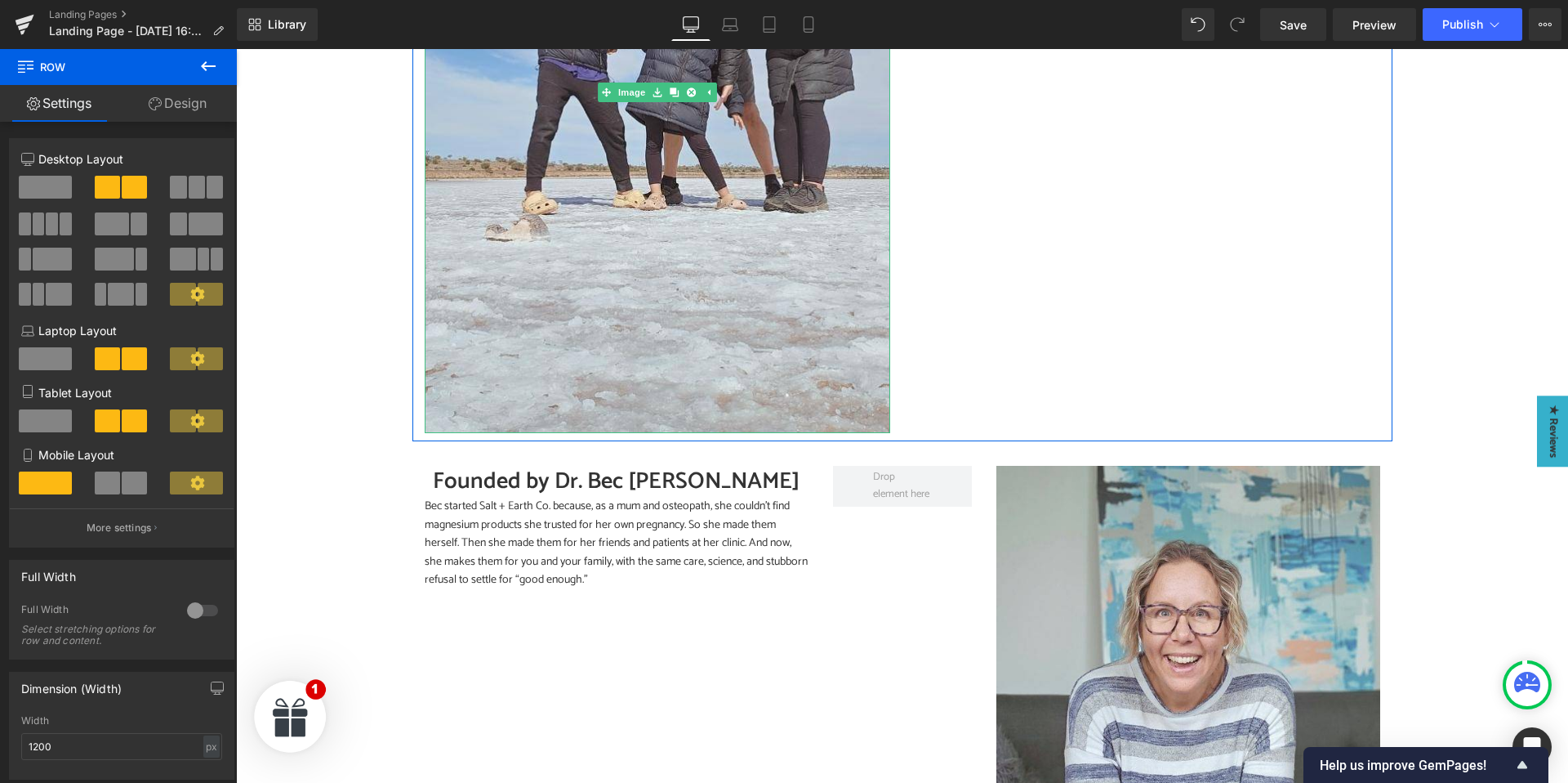
scroll to position [716, 0]
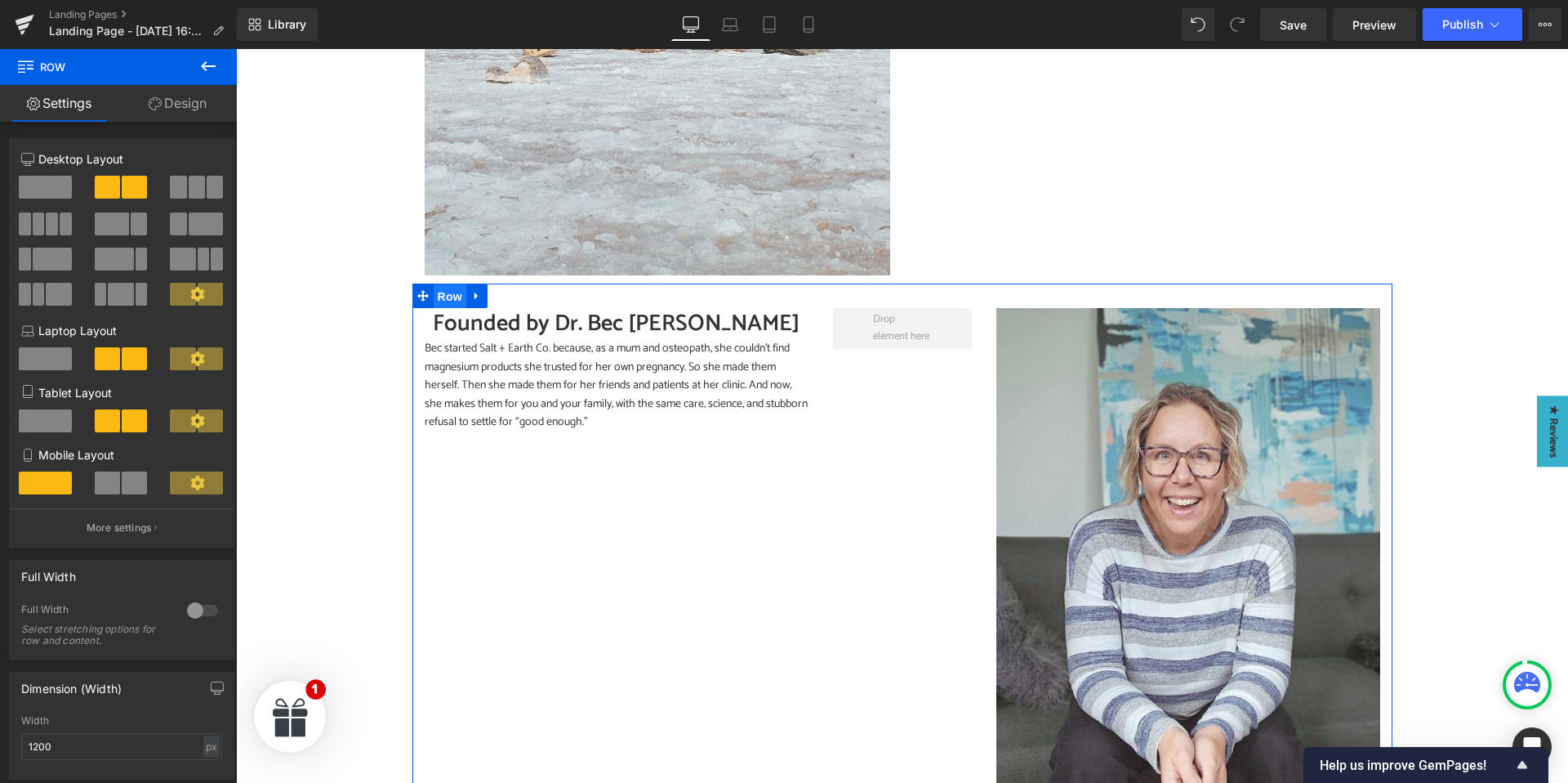
click at [440, 299] on span "Row" at bounding box center [450, 296] width 33 height 25
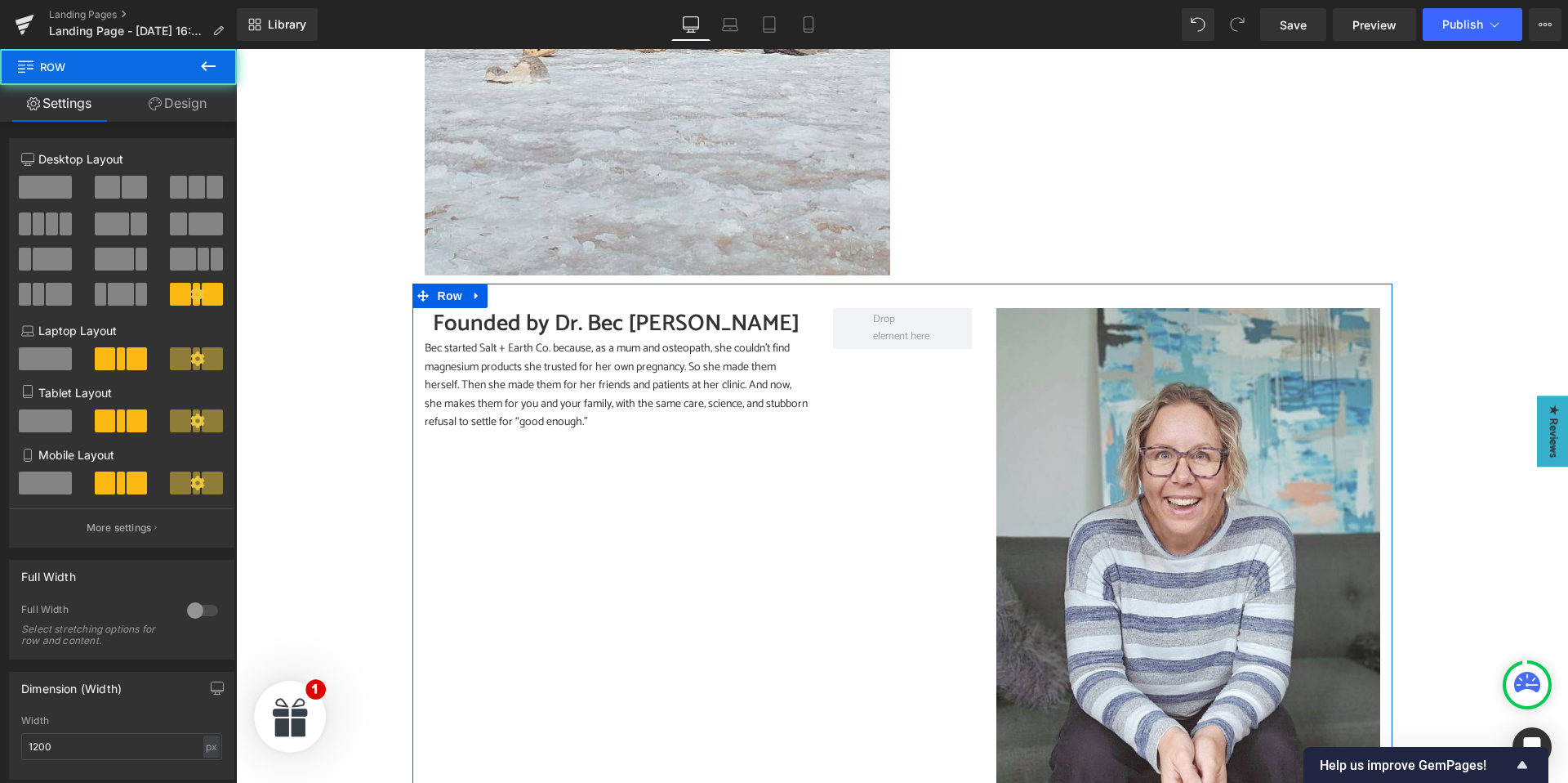
click at [115, 187] on span at bounding box center [107, 187] width 26 height 23
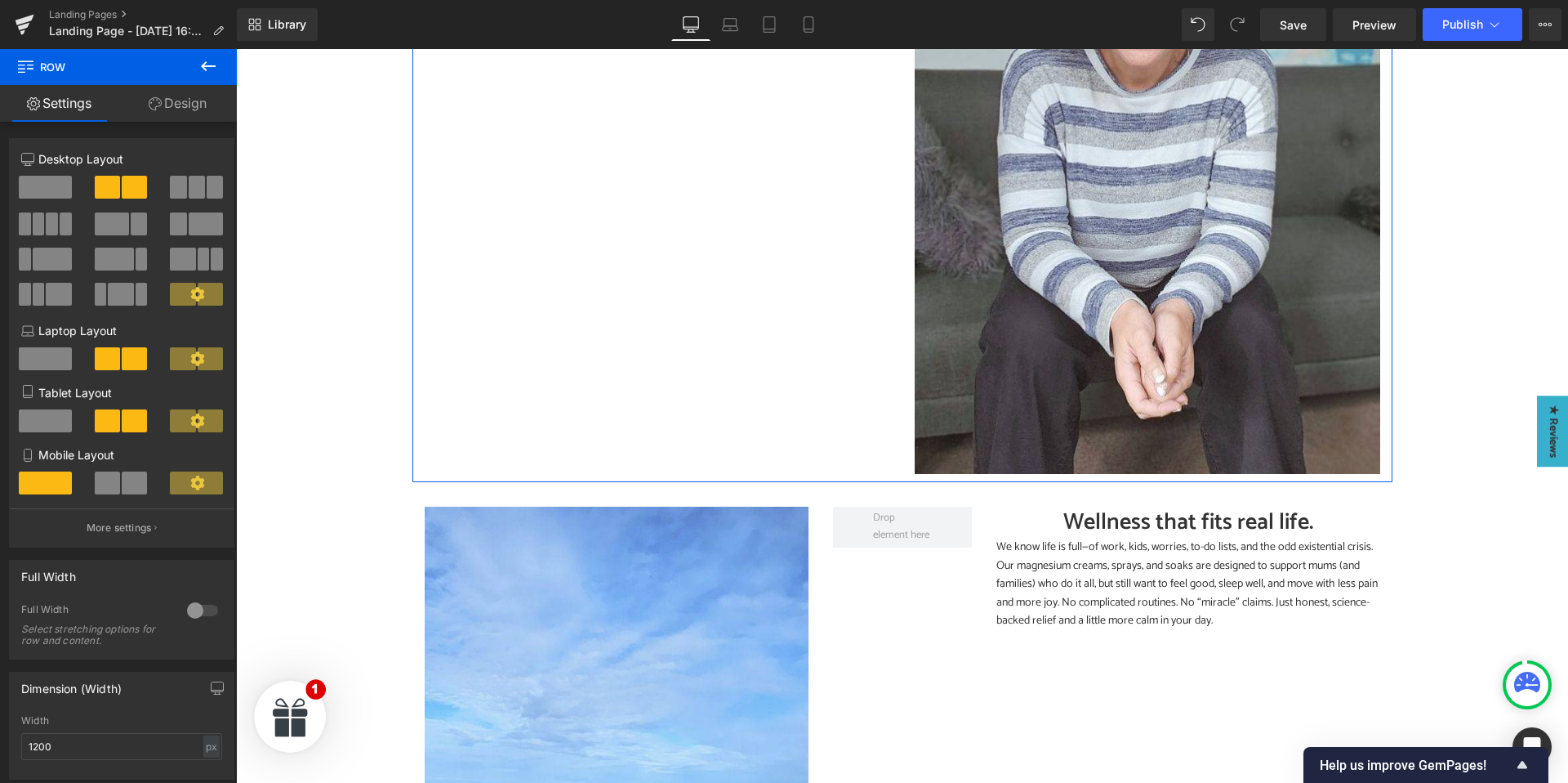
scroll to position [1283, 0]
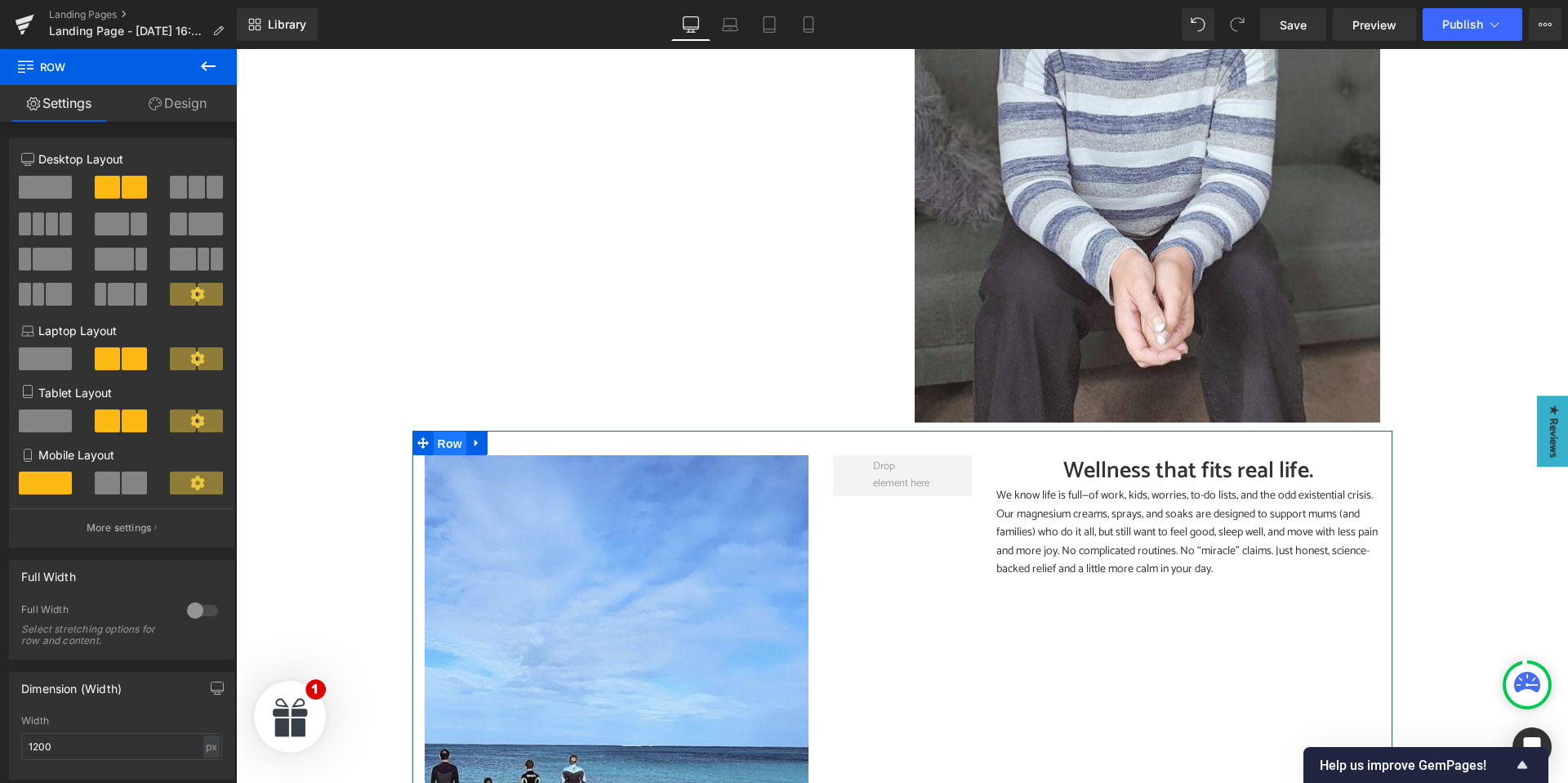
click at [444, 442] on span "Row" at bounding box center [450, 443] width 33 height 25
drag, startPoint x: 116, startPoint y: 323, endPoint x: 117, endPoint y: 185, distance: 138.0
click at [122, 185] on span at bounding box center [135, 187] width 26 height 23
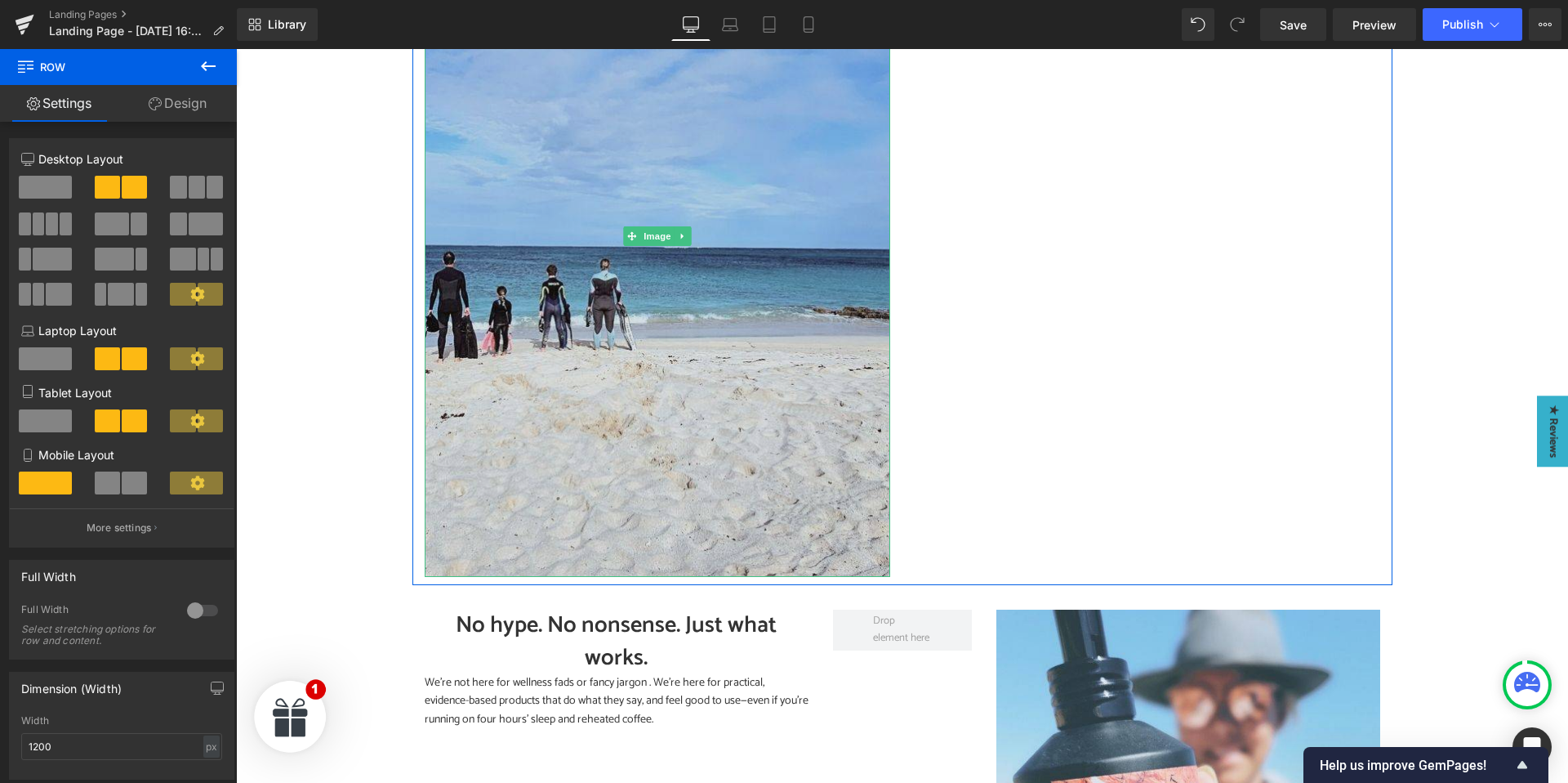
scroll to position [1864, 0]
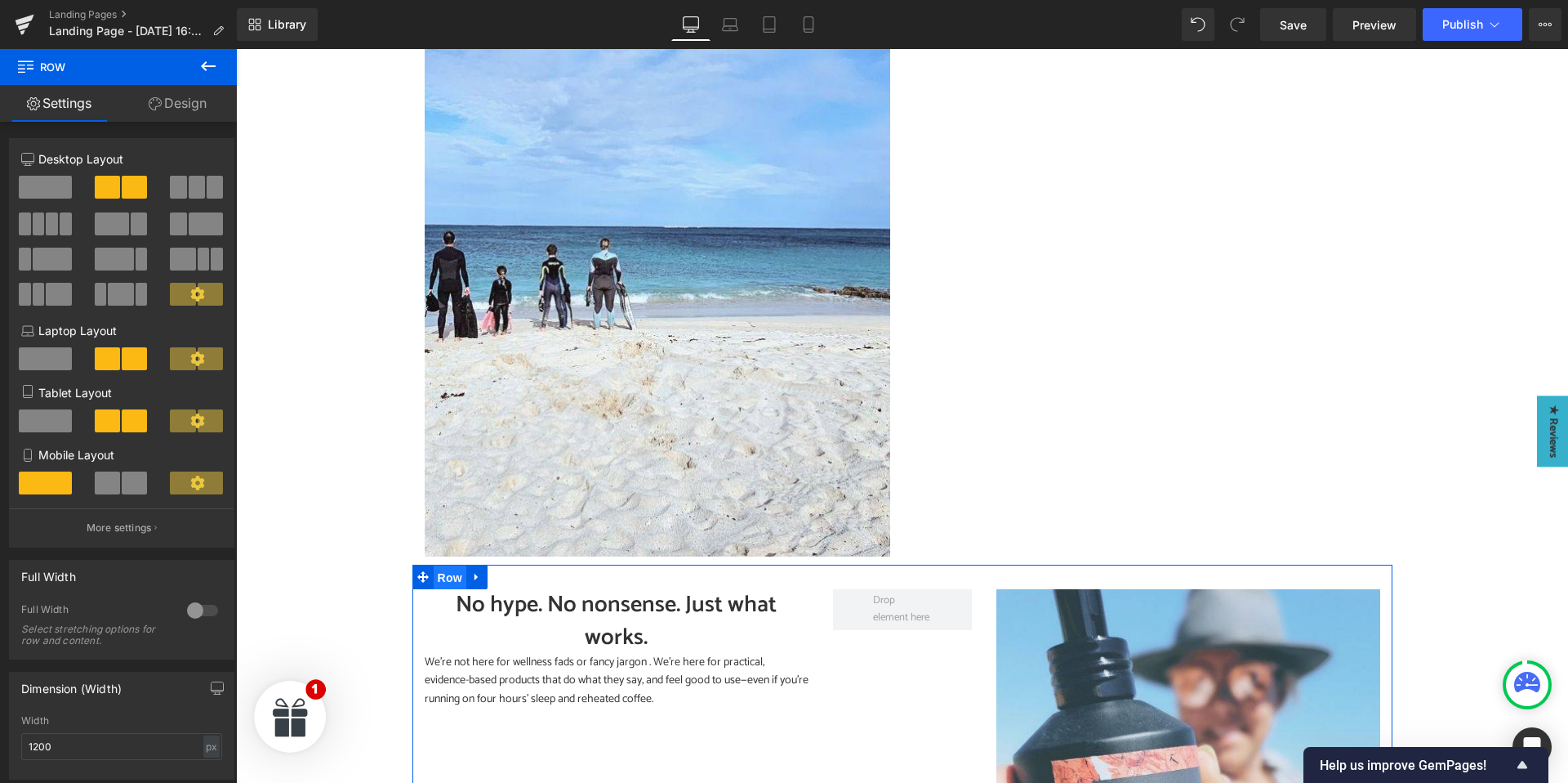
click at [449, 577] on span "Row" at bounding box center [450, 577] width 33 height 25
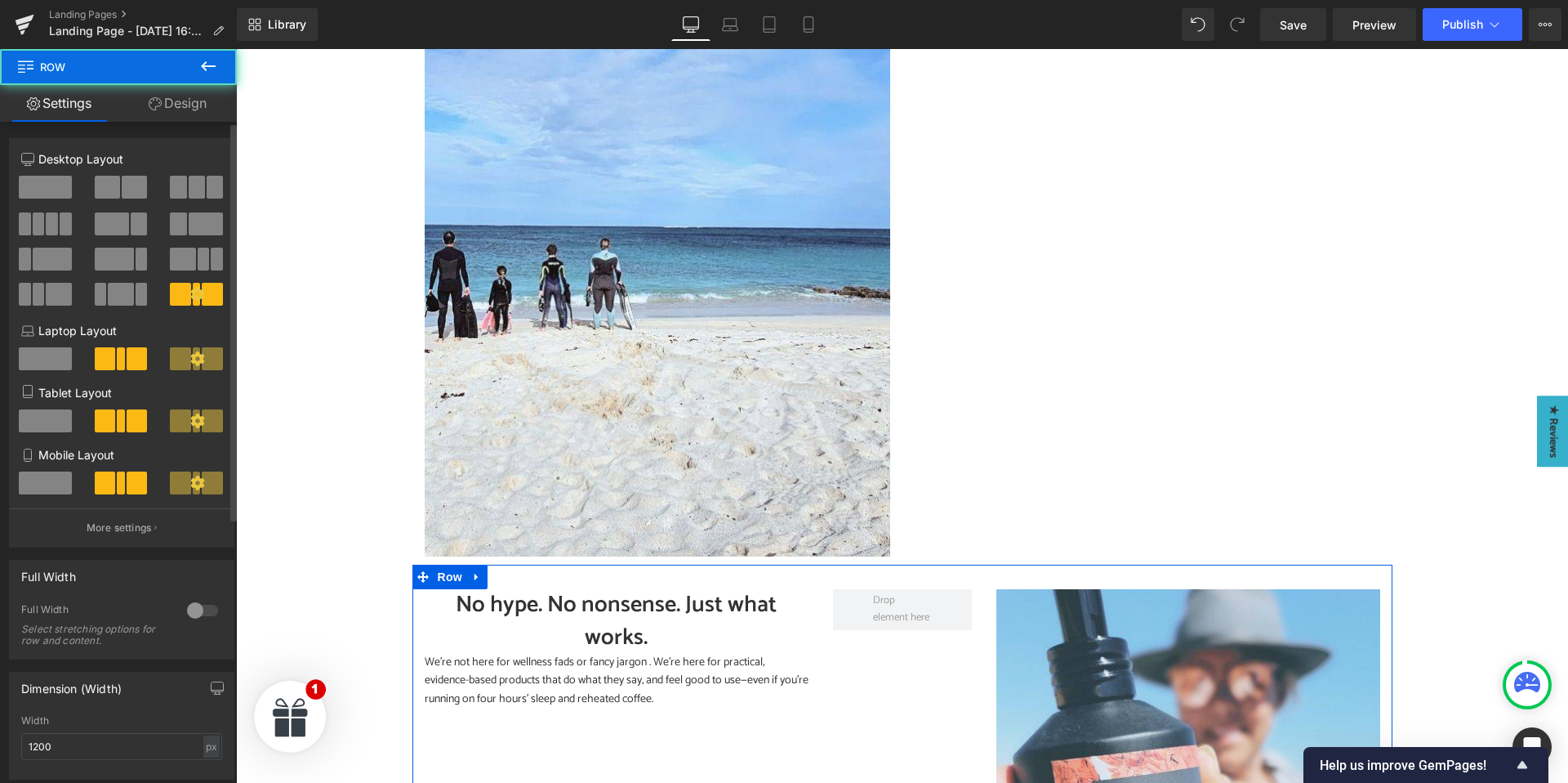
click at [106, 190] on span at bounding box center [107, 187] width 26 height 23
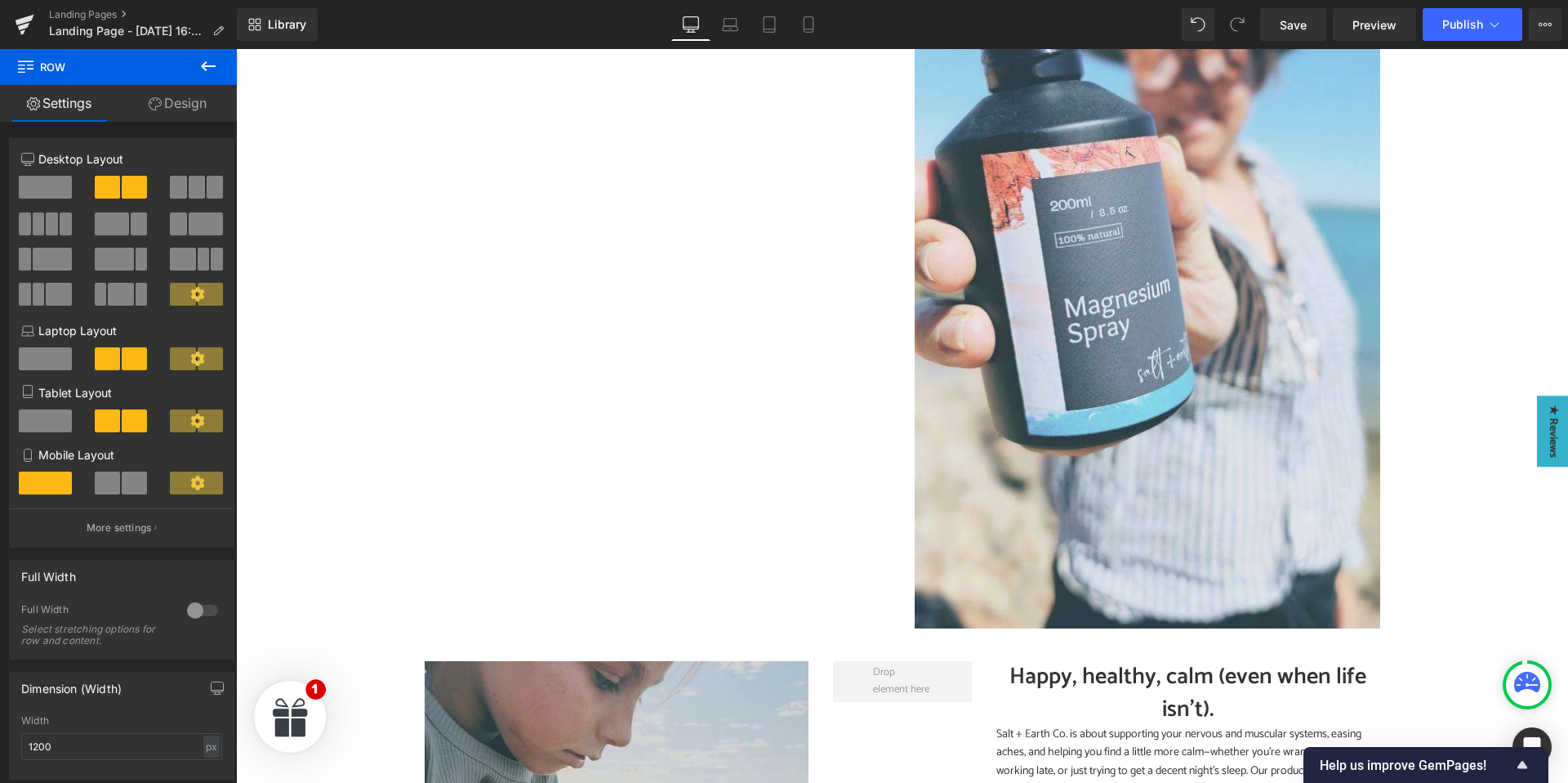
scroll to position [2843, 0]
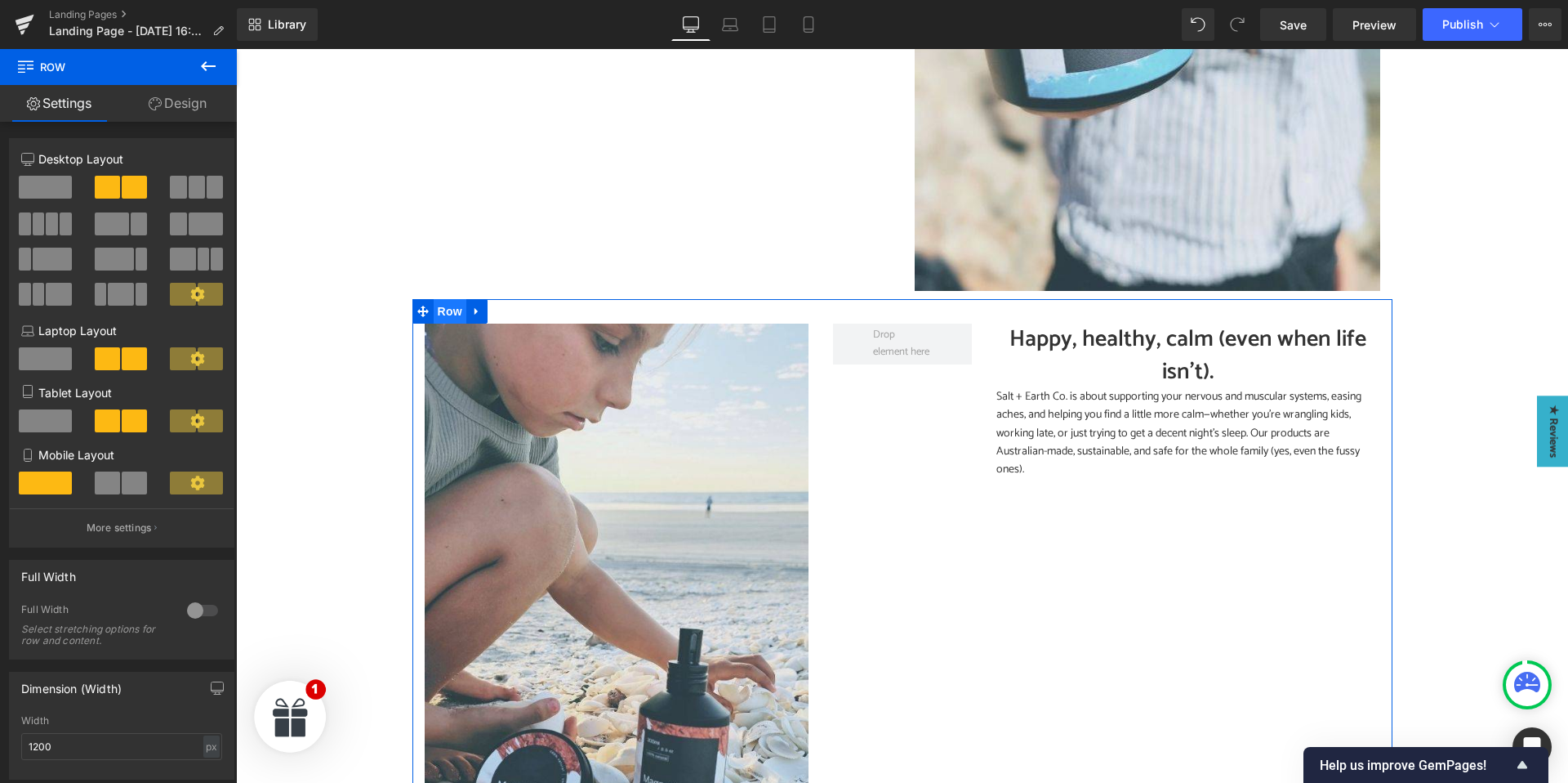
click at [446, 313] on span "Row" at bounding box center [450, 310] width 33 height 25
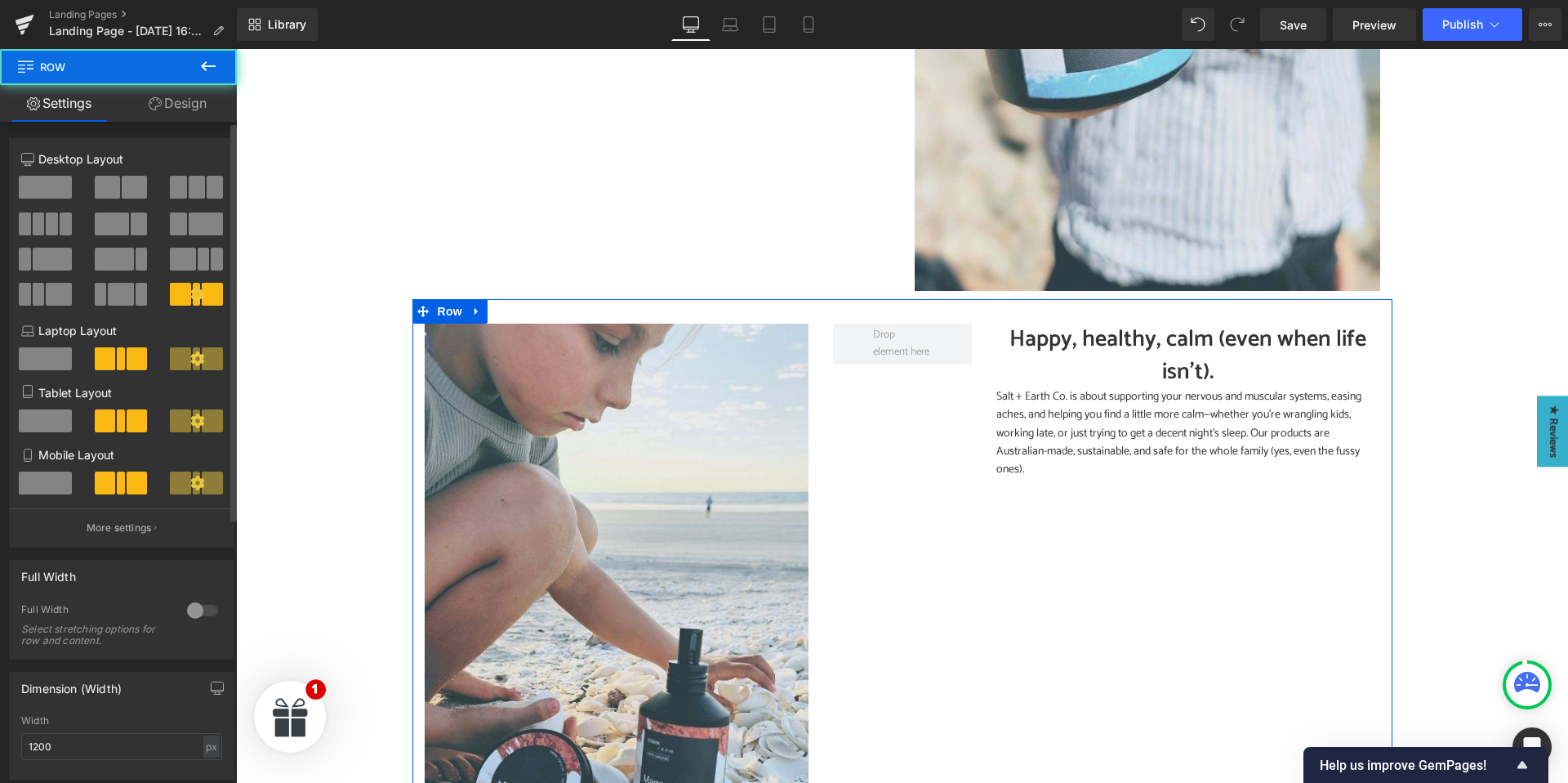
click at [117, 200] on div at bounding box center [122, 193] width 76 height 35
click at [116, 186] on span at bounding box center [107, 187] width 26 height 23
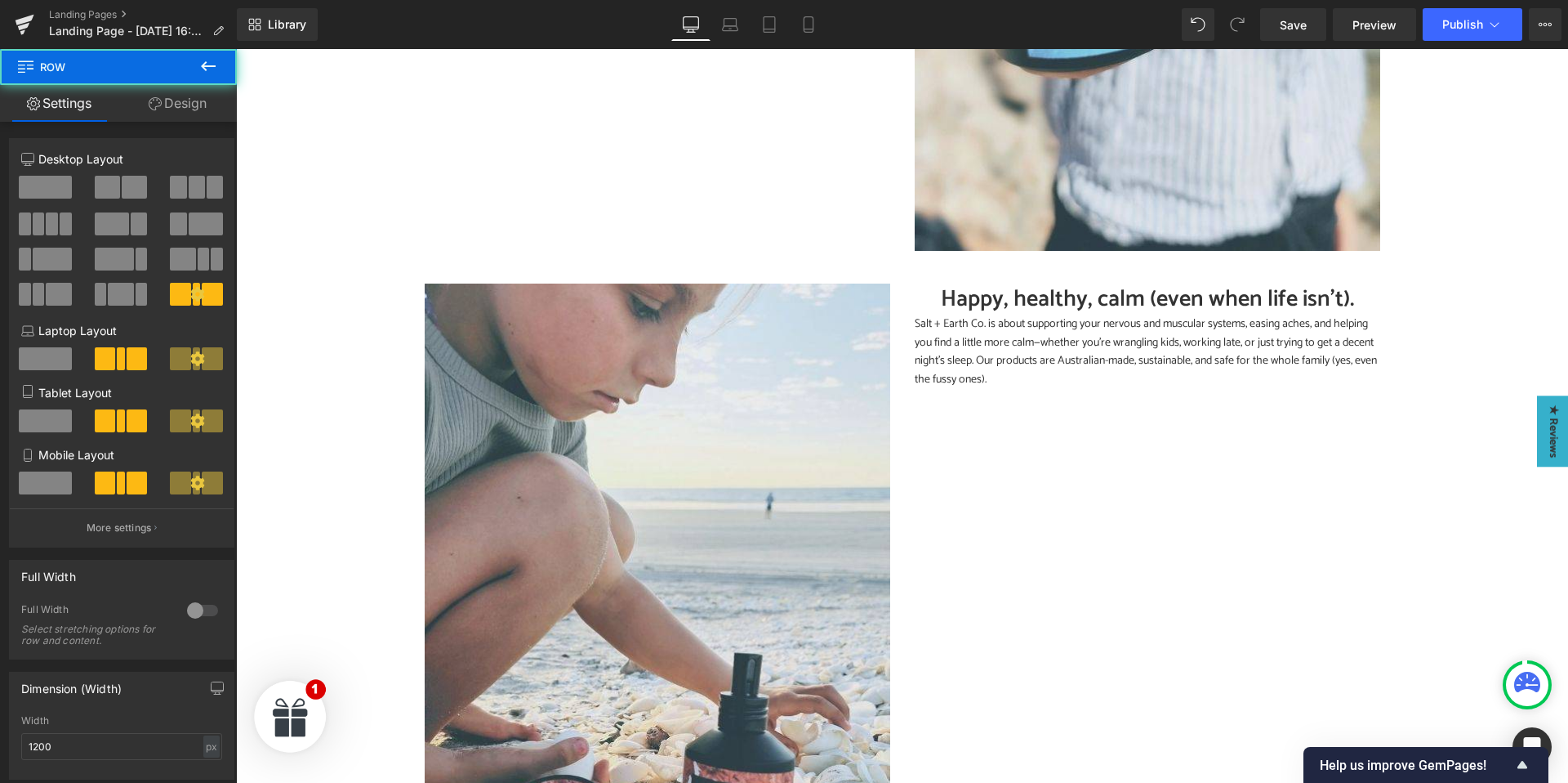
scroll to position [4072, 0]
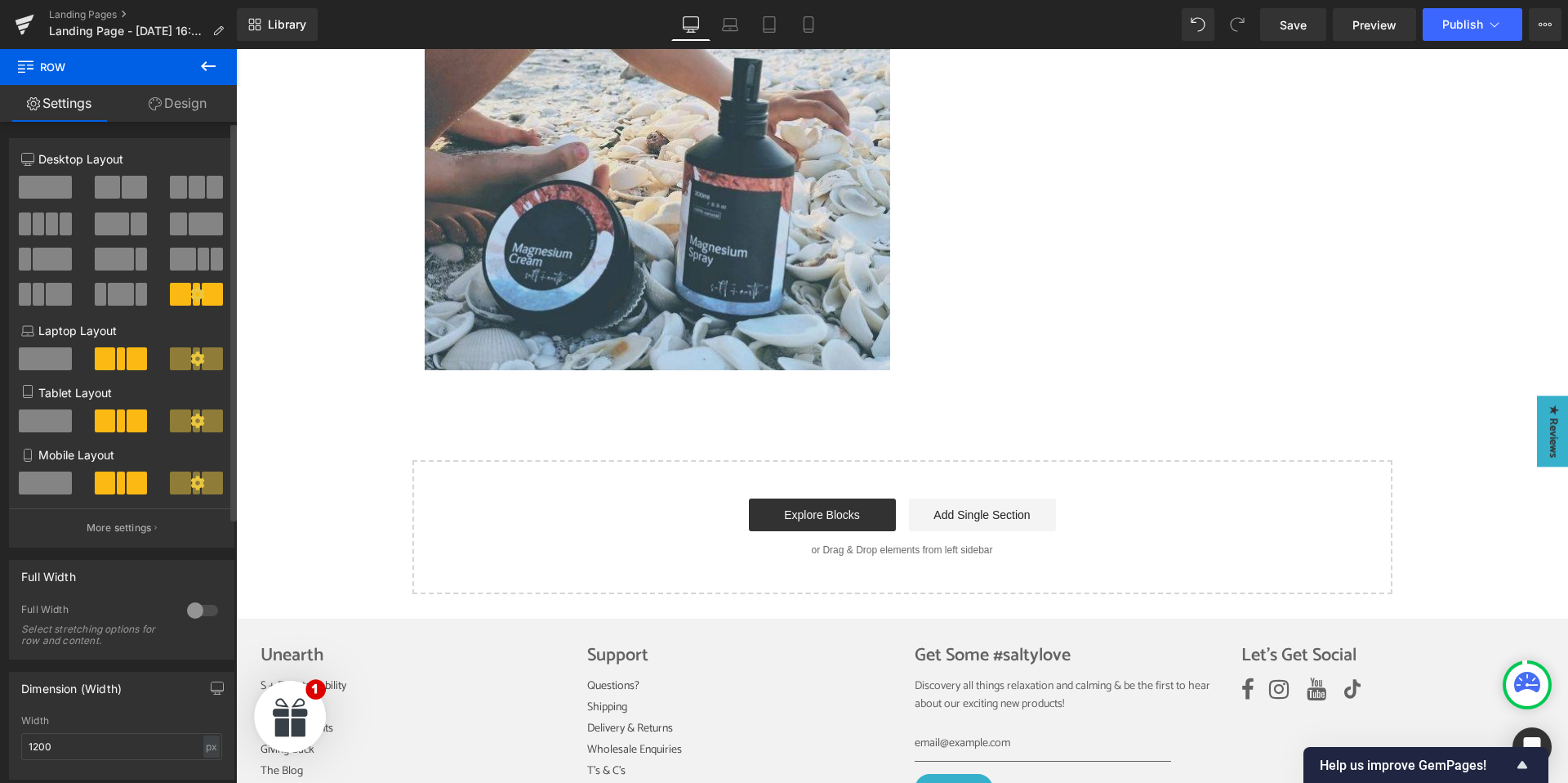
drag, startPoint x: 117, startPoint y: 190, endPoint x: 319, endPoint y: 396, distance: 288.5
click at [117, 190] on button at bounding box center [122, 187] width 55 height 23
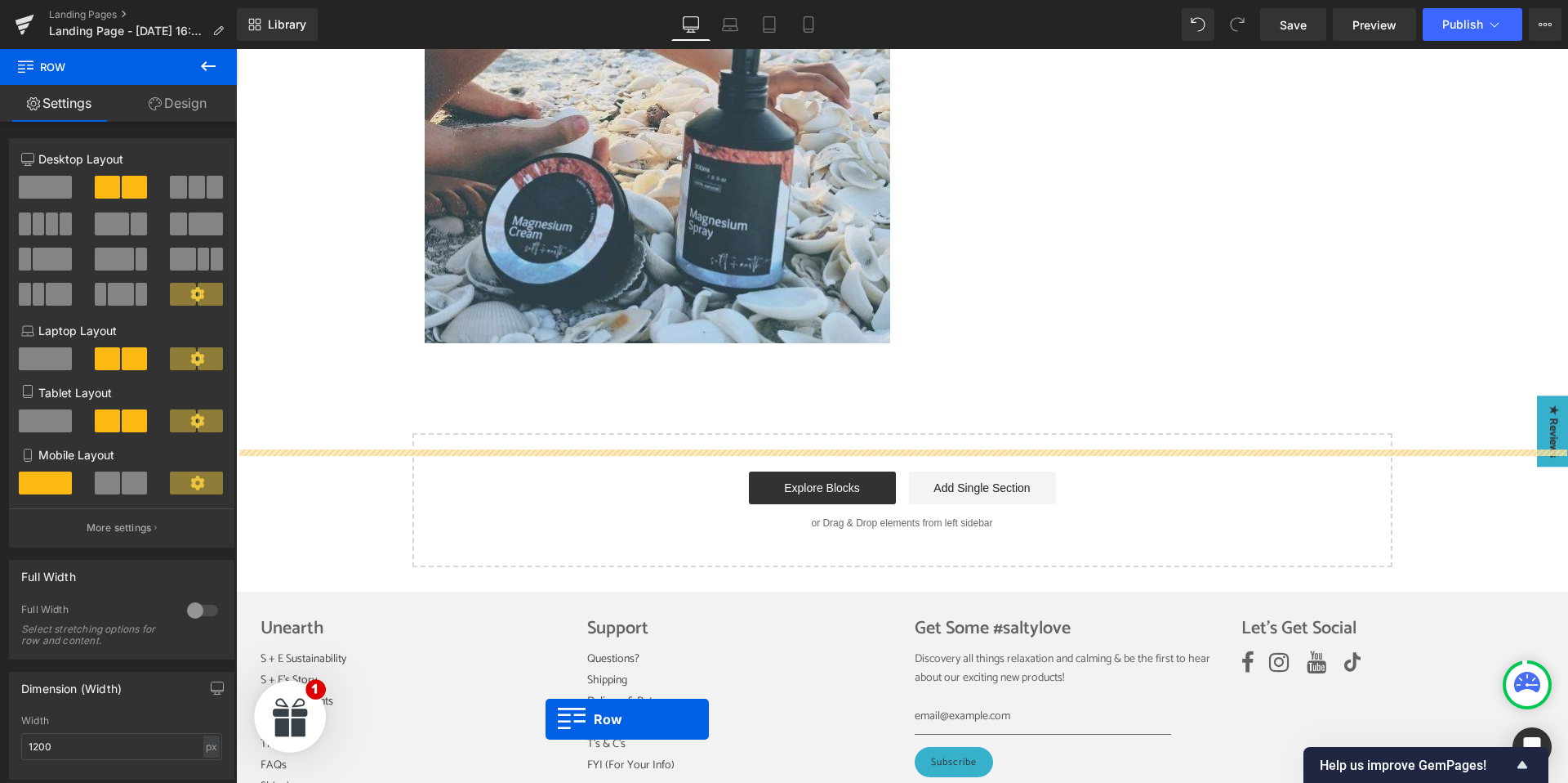
scroll to position [3643, 0]
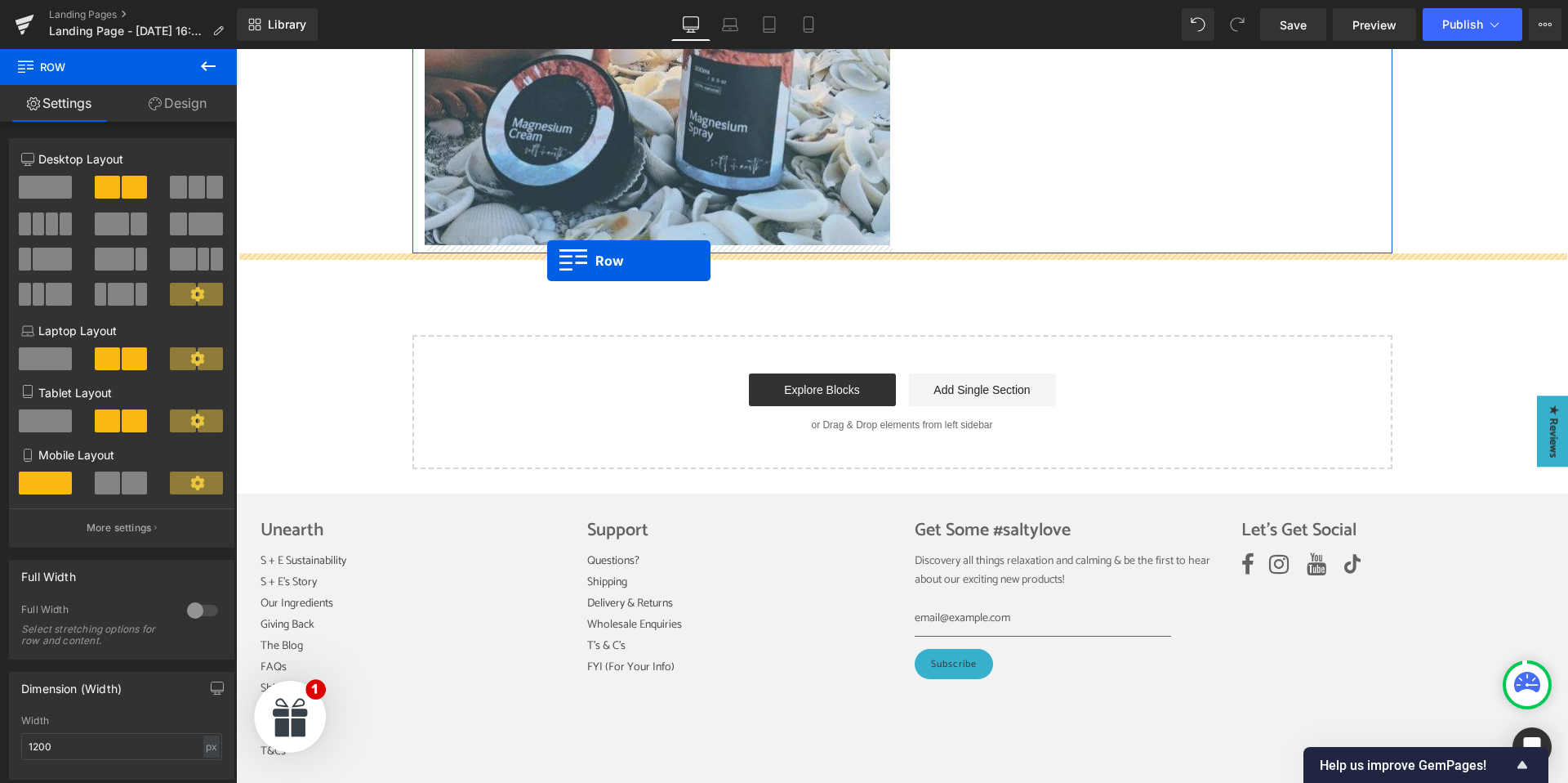
drag, startPoint x: 422, startPoint y: 213, endPoint x: 547, endPoint y: 261, distance: 133.9
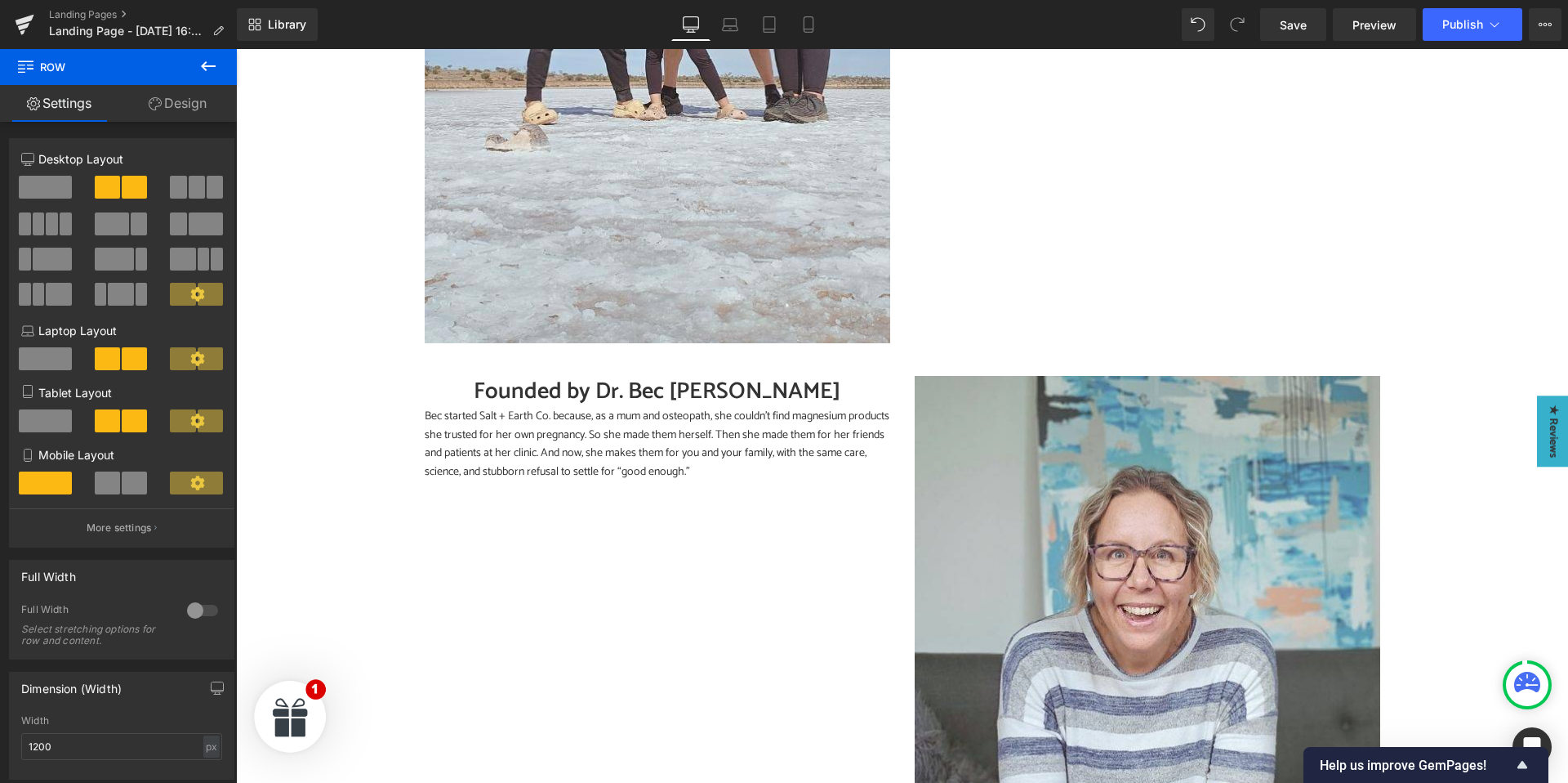
scroll to position [0, 0]
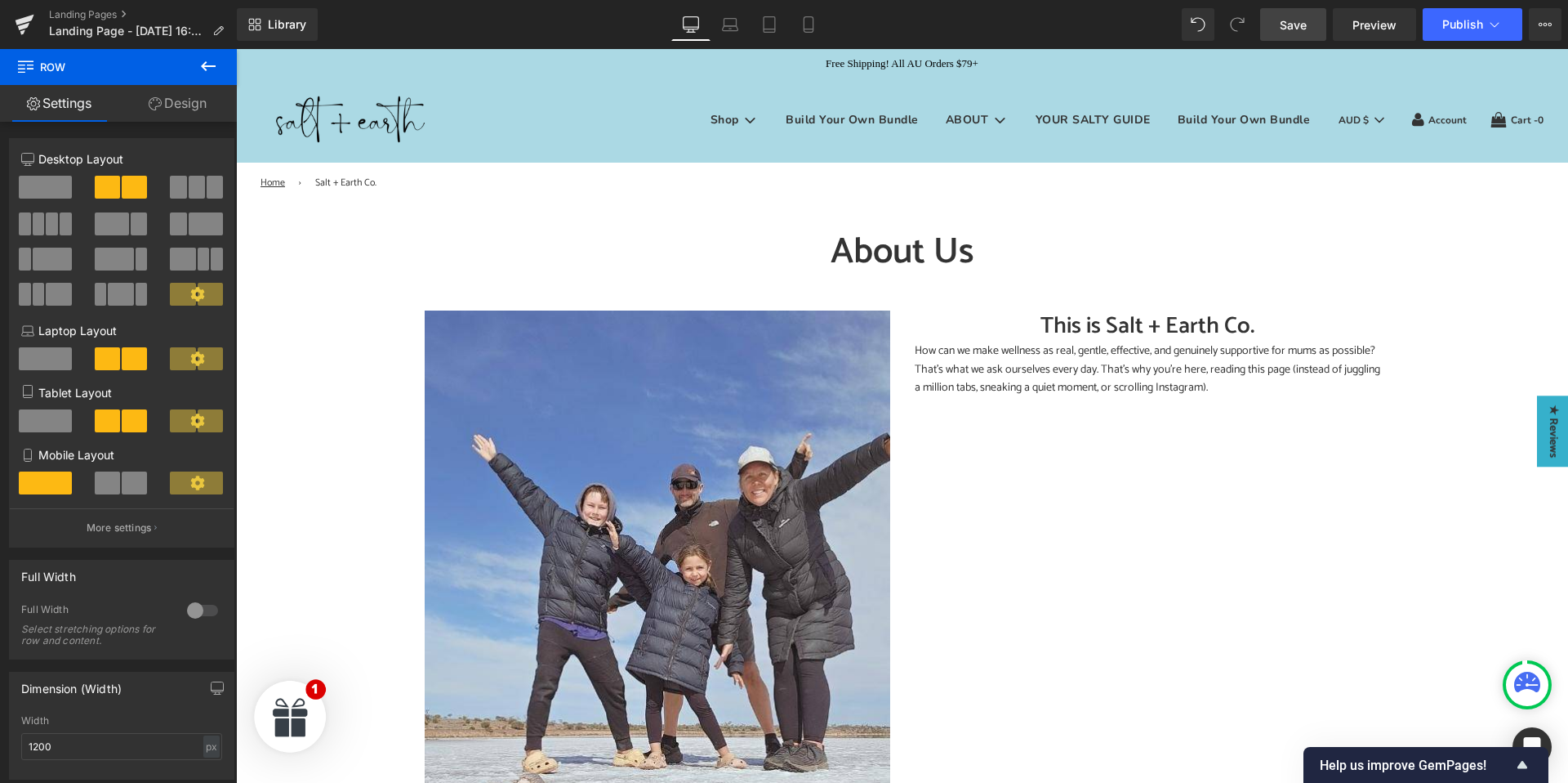
click at [1299, 19] on span "Save" at bounding box center [1292, 25] width 27 height 17
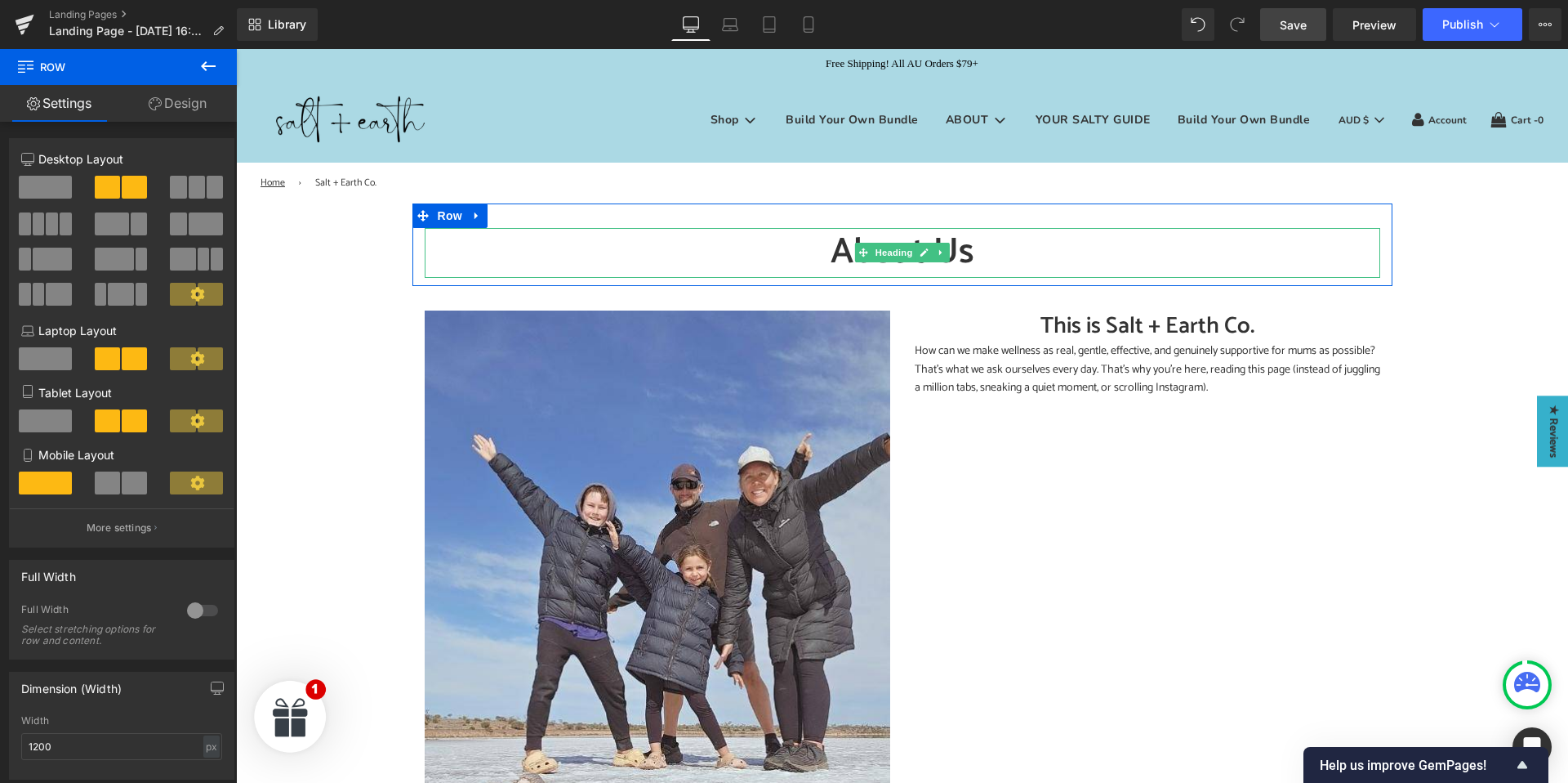
click at [838, 256] on h1 "About Us" at bounding box center [903, 253] width 956 height 50
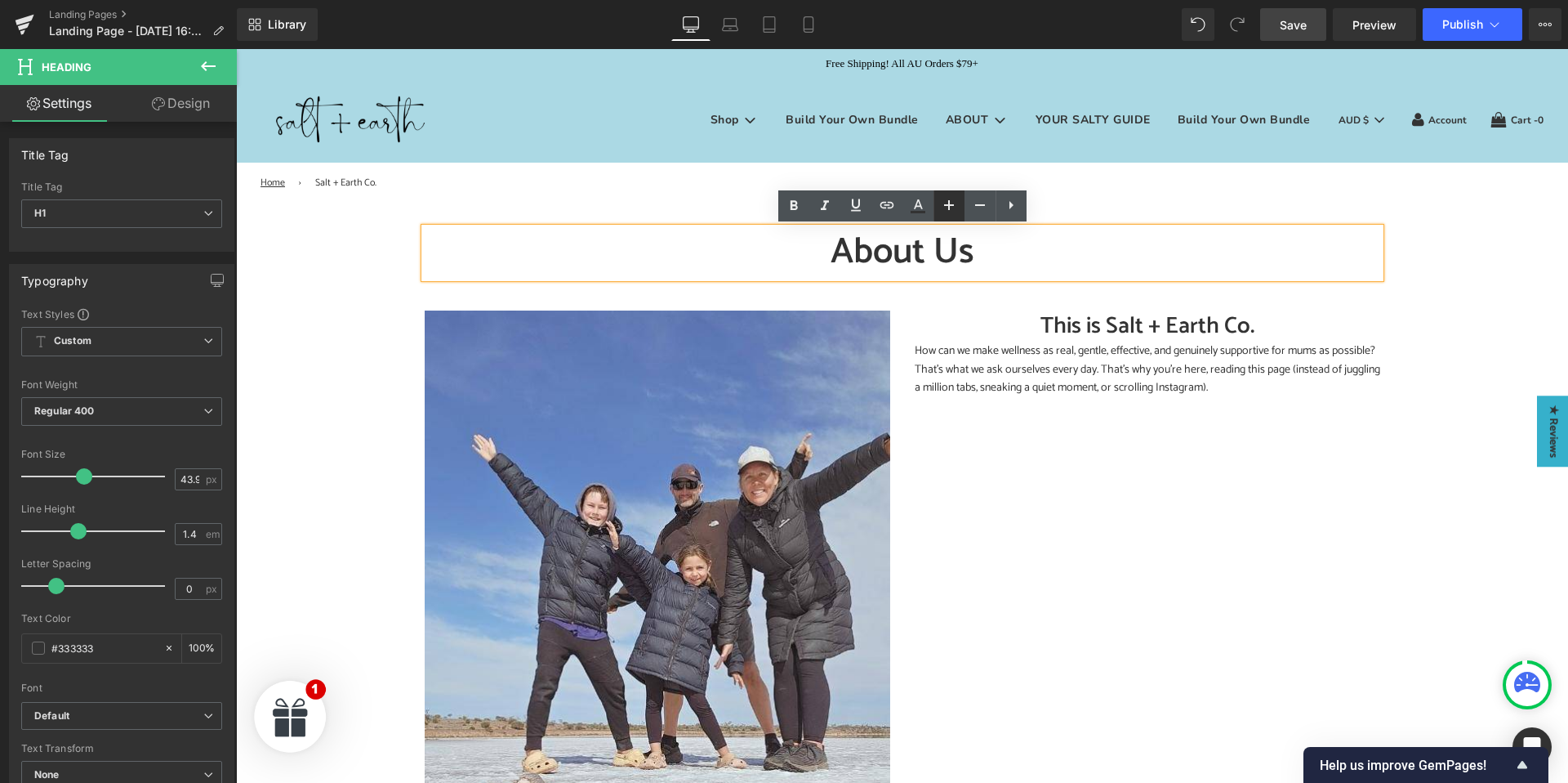
click at [949, 203] on icon at bounding box center [948, 204] width 19 height 19
click at [949, 202] on icon at bounding box center [948, 204] width 19 height 19
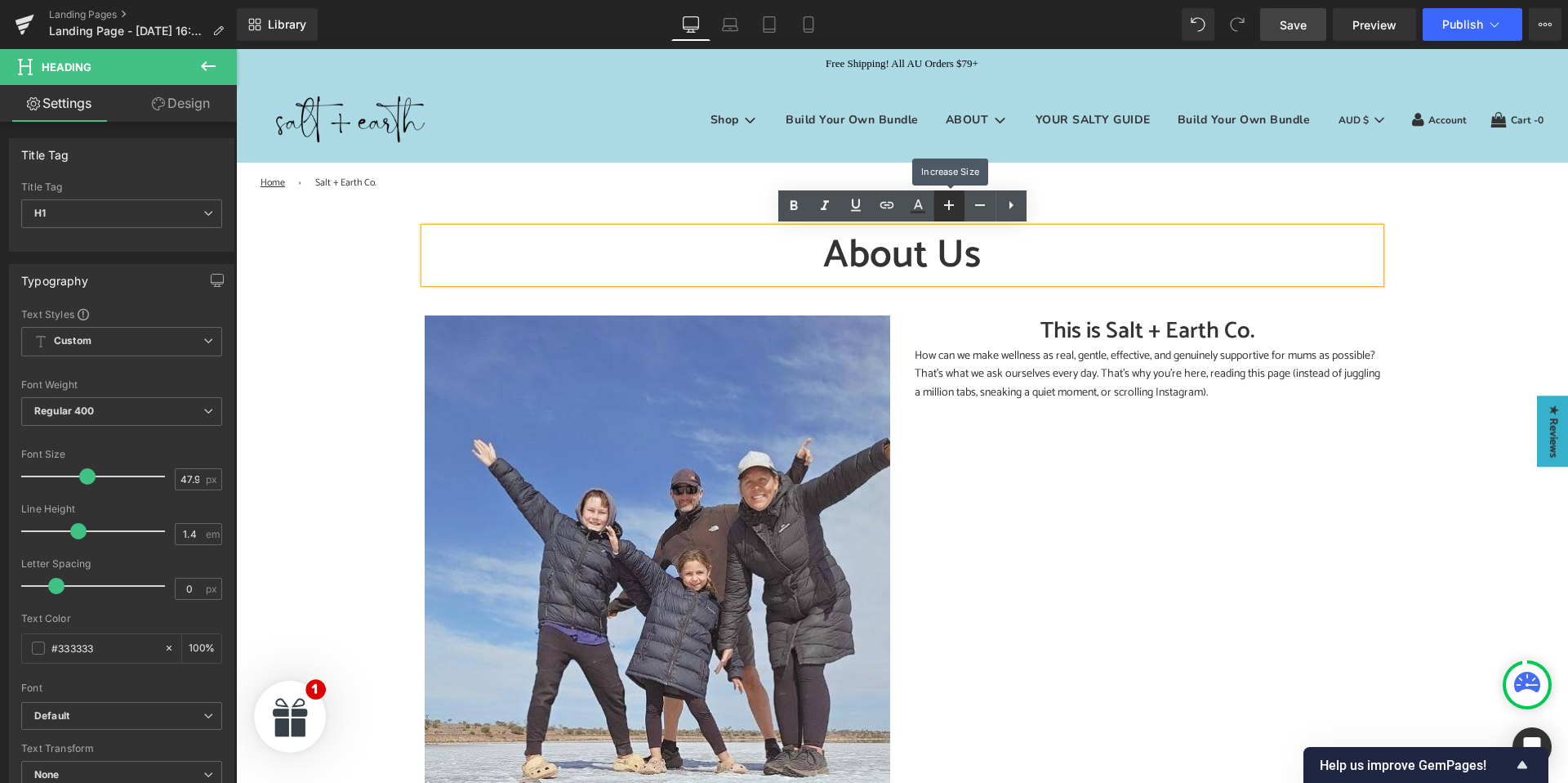
click at [949, 202] on icon at bounding box center [948, 204] width 19 height 19
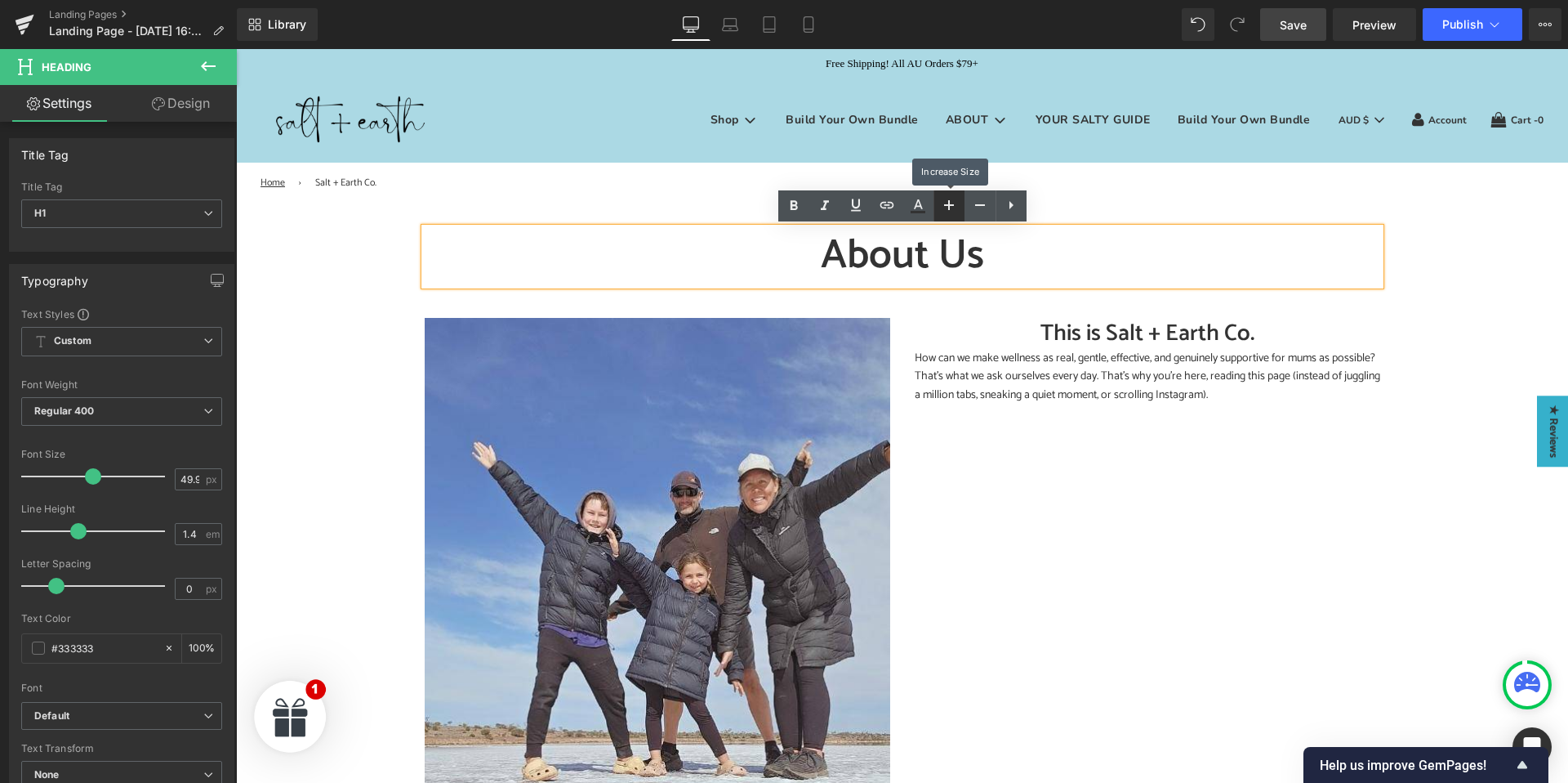
click at [949, 202] on icon at bounding box center [948, 204] width 19 height 19
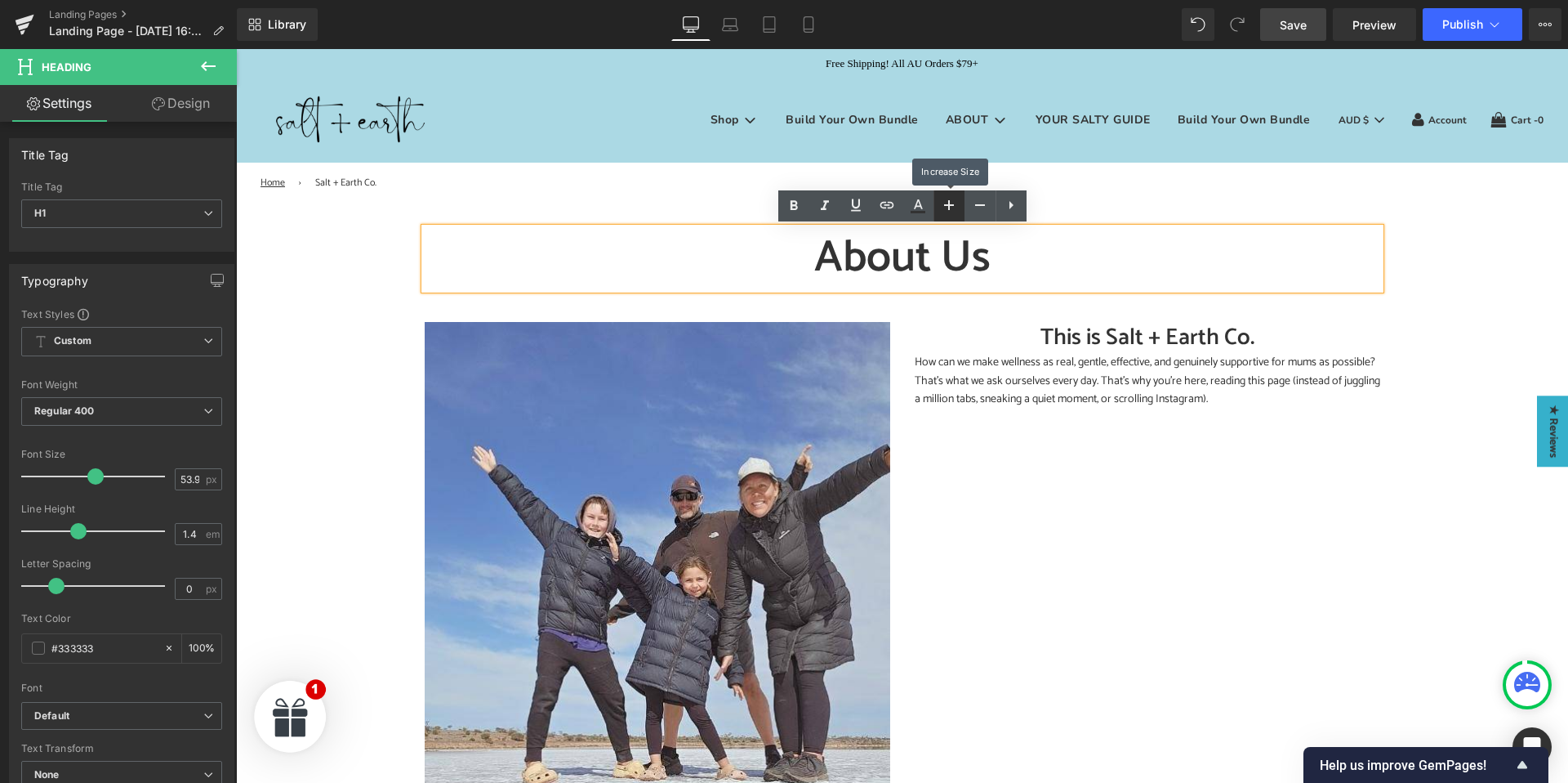
click at [949, 202] on icon at bounding box center [948, 204] width 19 height 19
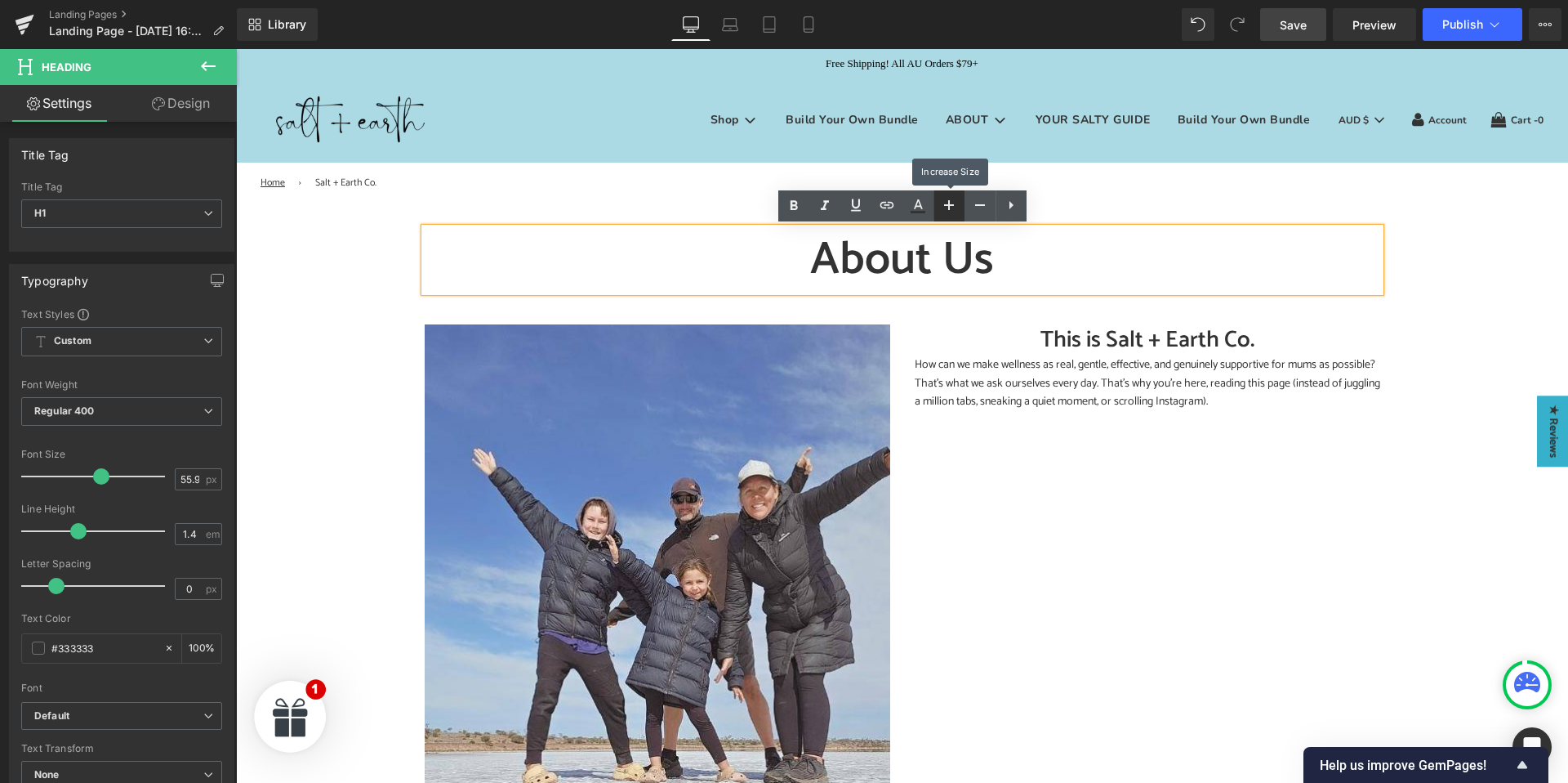
click at [949, 202] on icon at bounding box center [948, 204] width 19 height 19
type input "57.98"
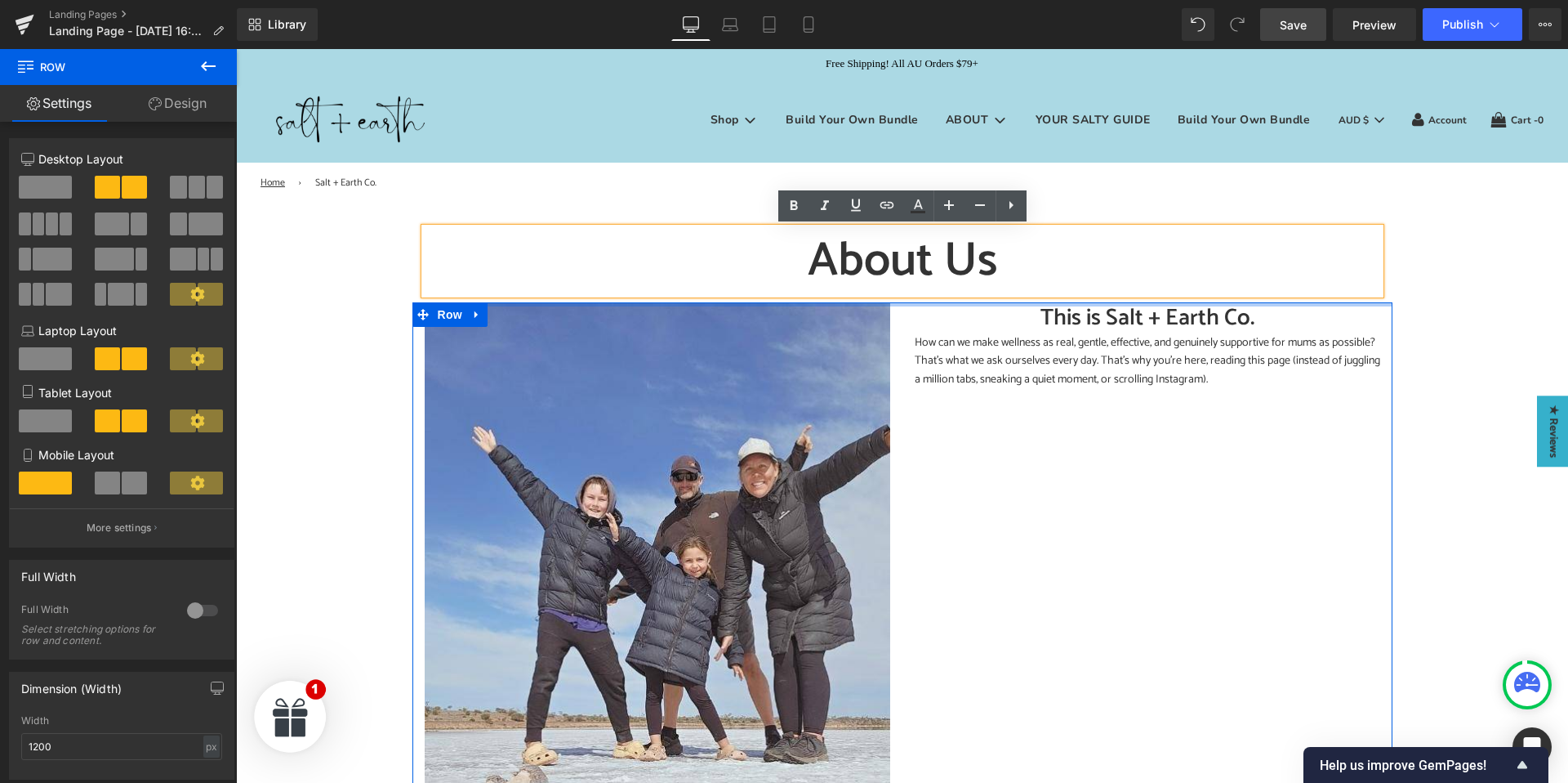
drag, startPoint x: 1093, startPoint y: 288, endPoint x: 1098, endPoint y: 310, distance: 22.6
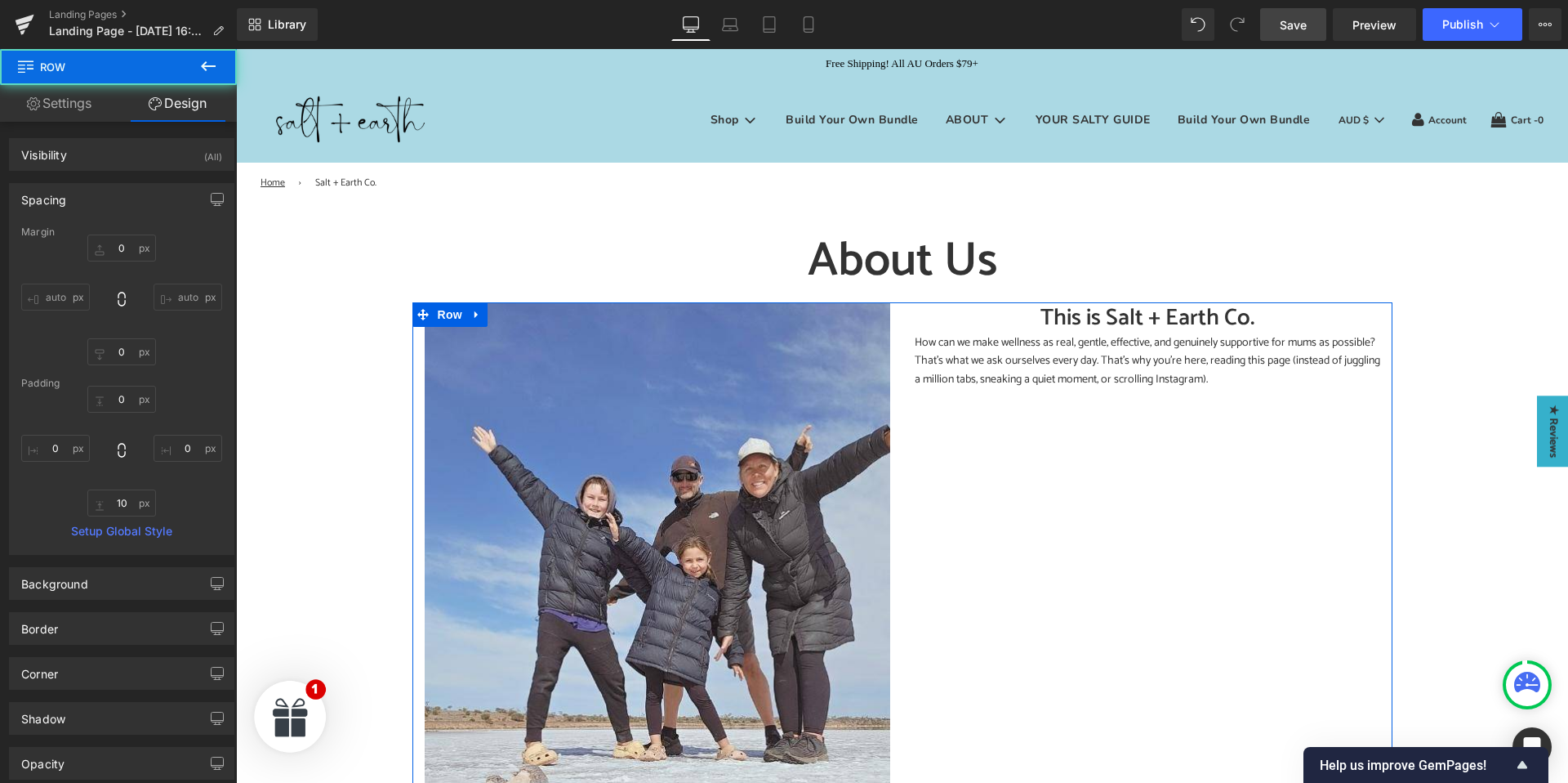
drag, startPoint x: 1103, startPoint y: 332, endPoint x: 1088, endPoint y: 305, distance: 30.9
click at [1102, 332] on div "This is Salt + Earth Co. Heading" at bounding box center [1147, 318] width 465 height 32
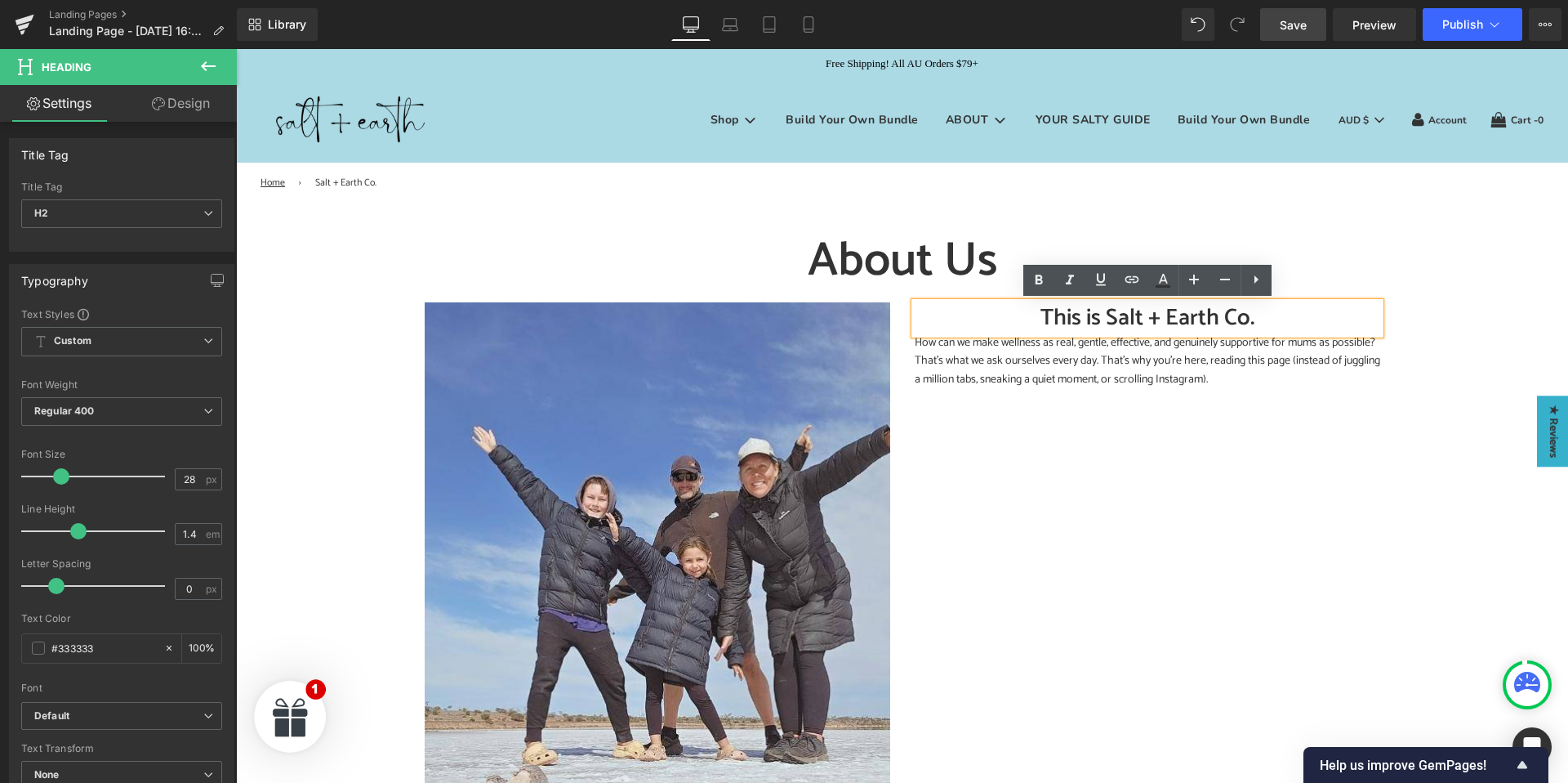
drag, startPoint x: 930, startPoint y: 419, endPoint x: 1018, endPoint y: 292, distance: 154.5
click at [930, 419] on div "Image This is Salt + Earth Co. Heading How can we make wellness as real, gentle…" at bounding box center [902, 647] width 979 height 690
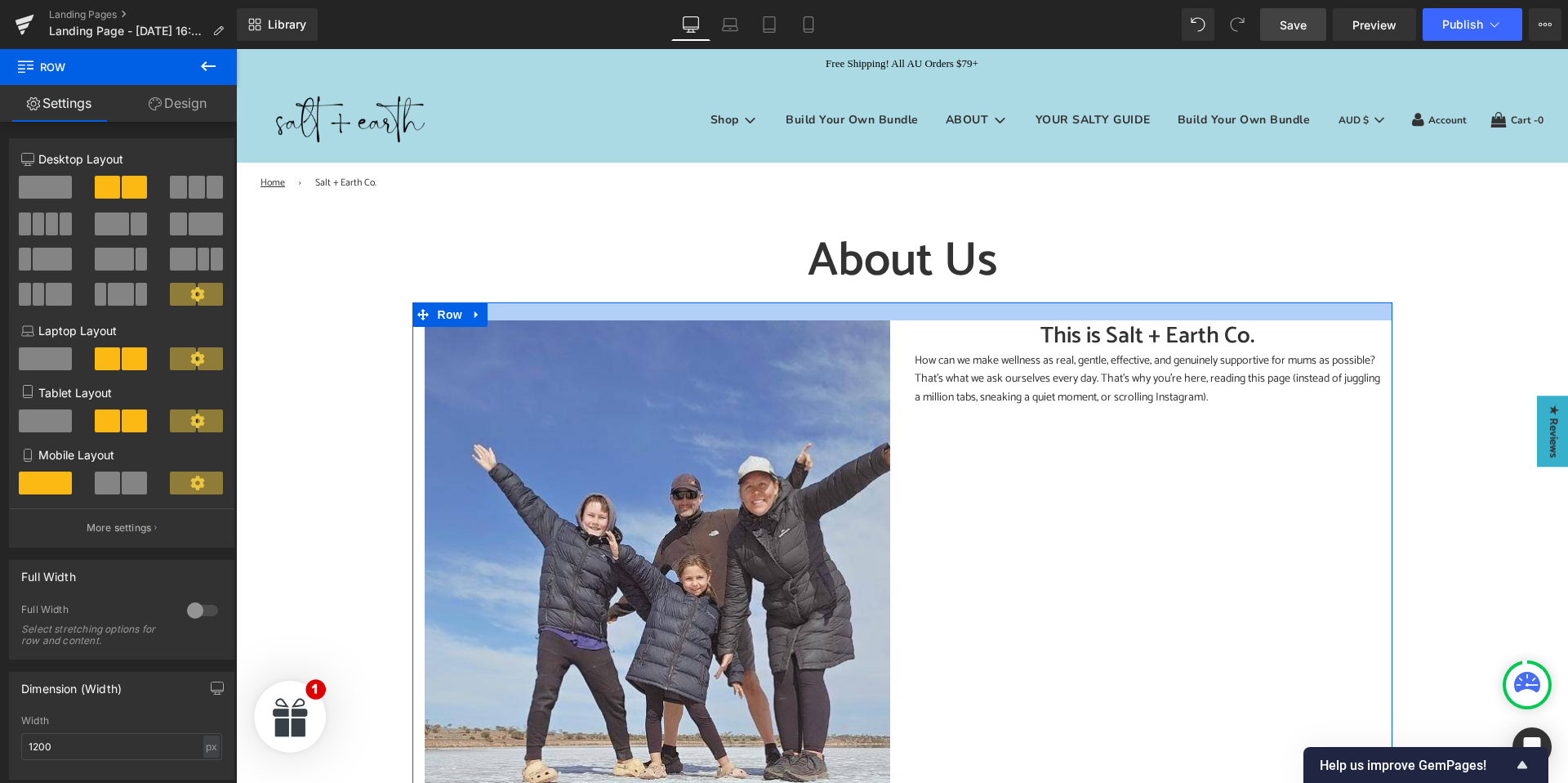
drag, startPoint x: 1076, startPoint y: 310, endPoint x: 1077, endPoint y: 357, distance: 47.0
click at [1072, 321] on div "Image This is Salt + Earth Co. Heading How can we make wellness as real, gentle…" at bounding box center [902, 656] width 979 height 707
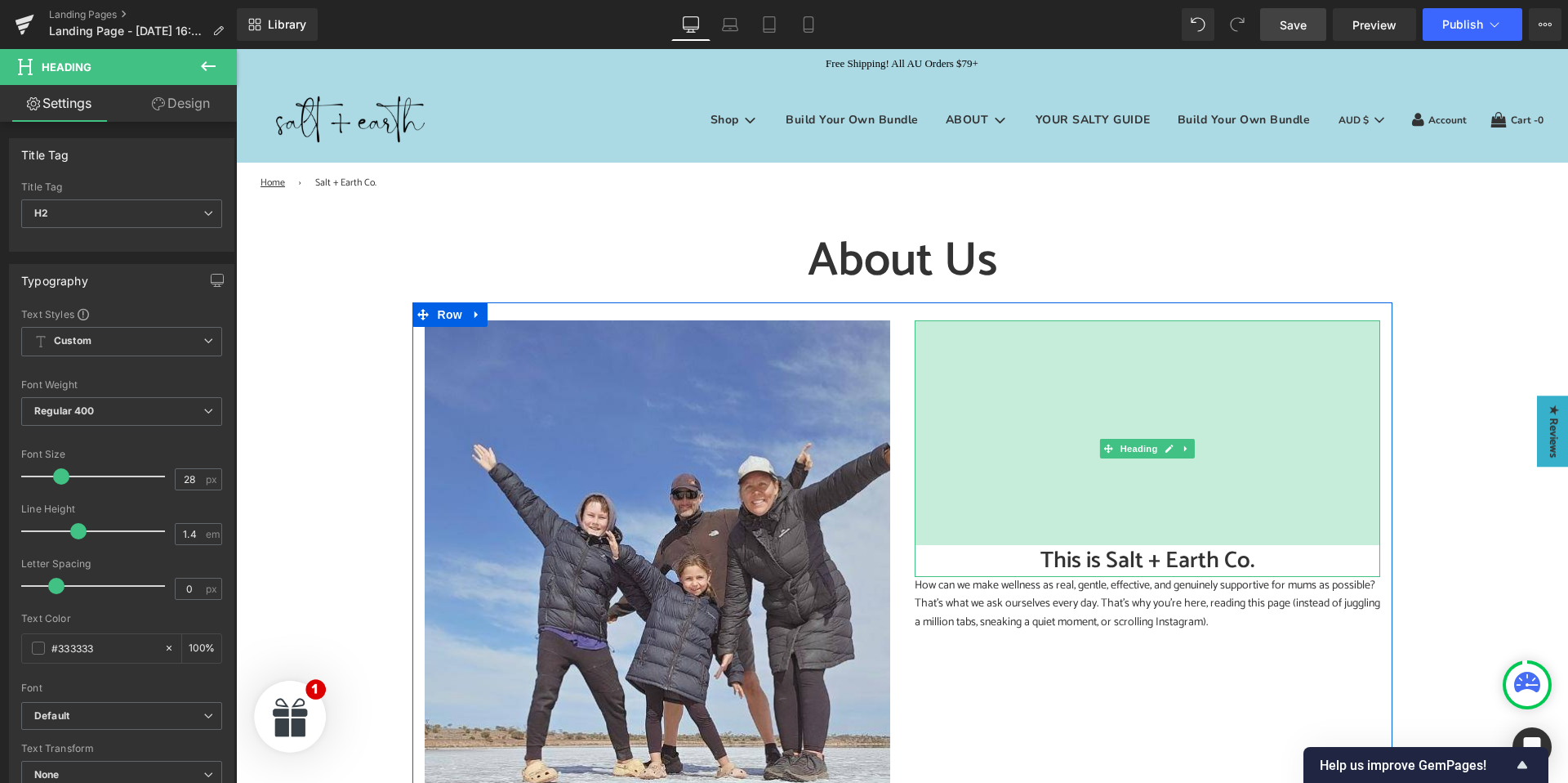
drag, startPoint x: 1063, startPoint y: 322, endPoint x: 1029, endPoint y: 311, distance: 35.7
click at [1053, 548] on div "This is Salt + Earth Co. Heading 275px" at bounding box center [1147, 449] width 465 height 256
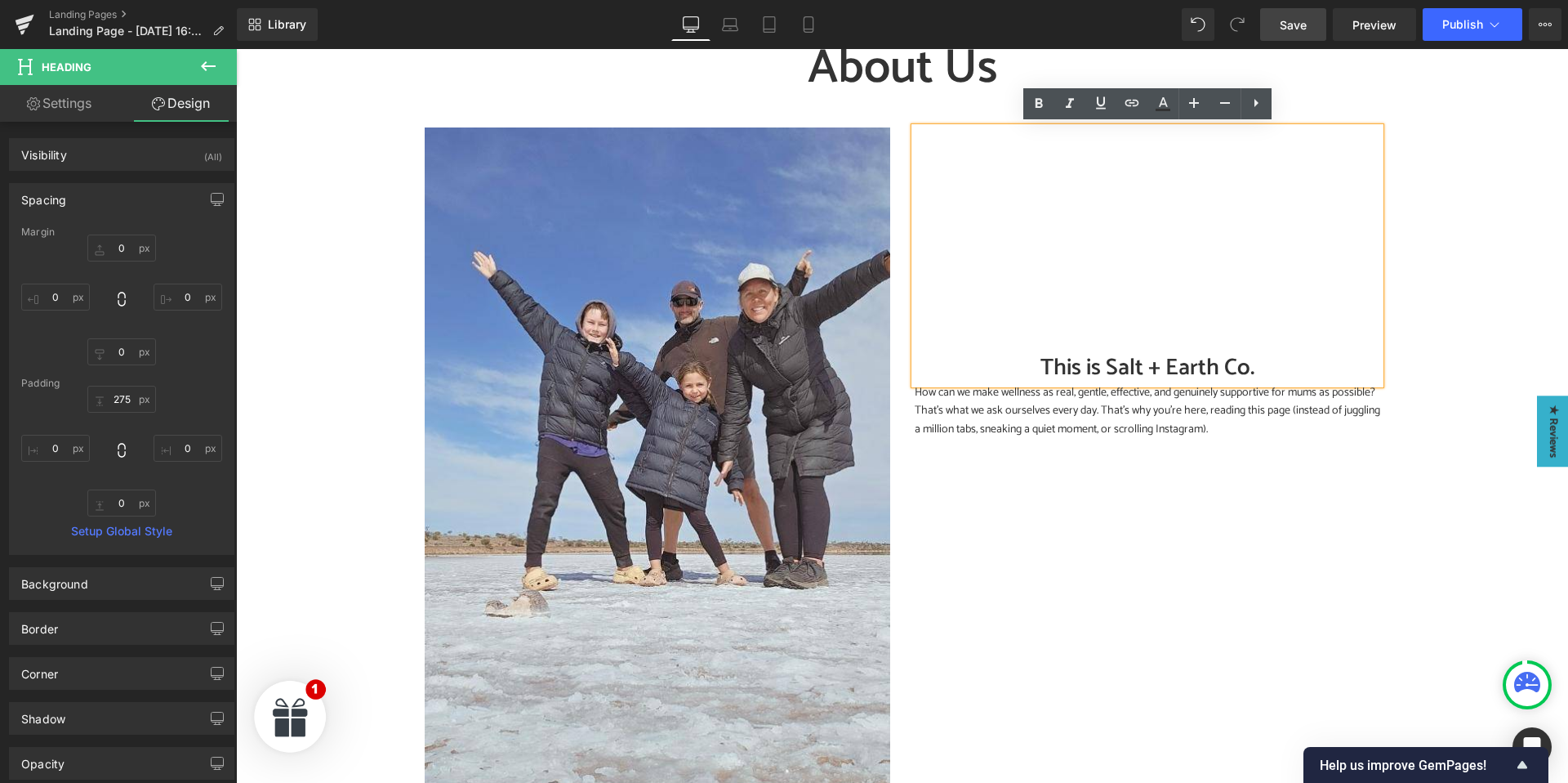
scroll to position [193, 0]
click at [1134, 415] on div "How can we make wellness as real, gentle, effective, and genuinely supportive f…" at bounding box center [1147, 410] width 465 height 55
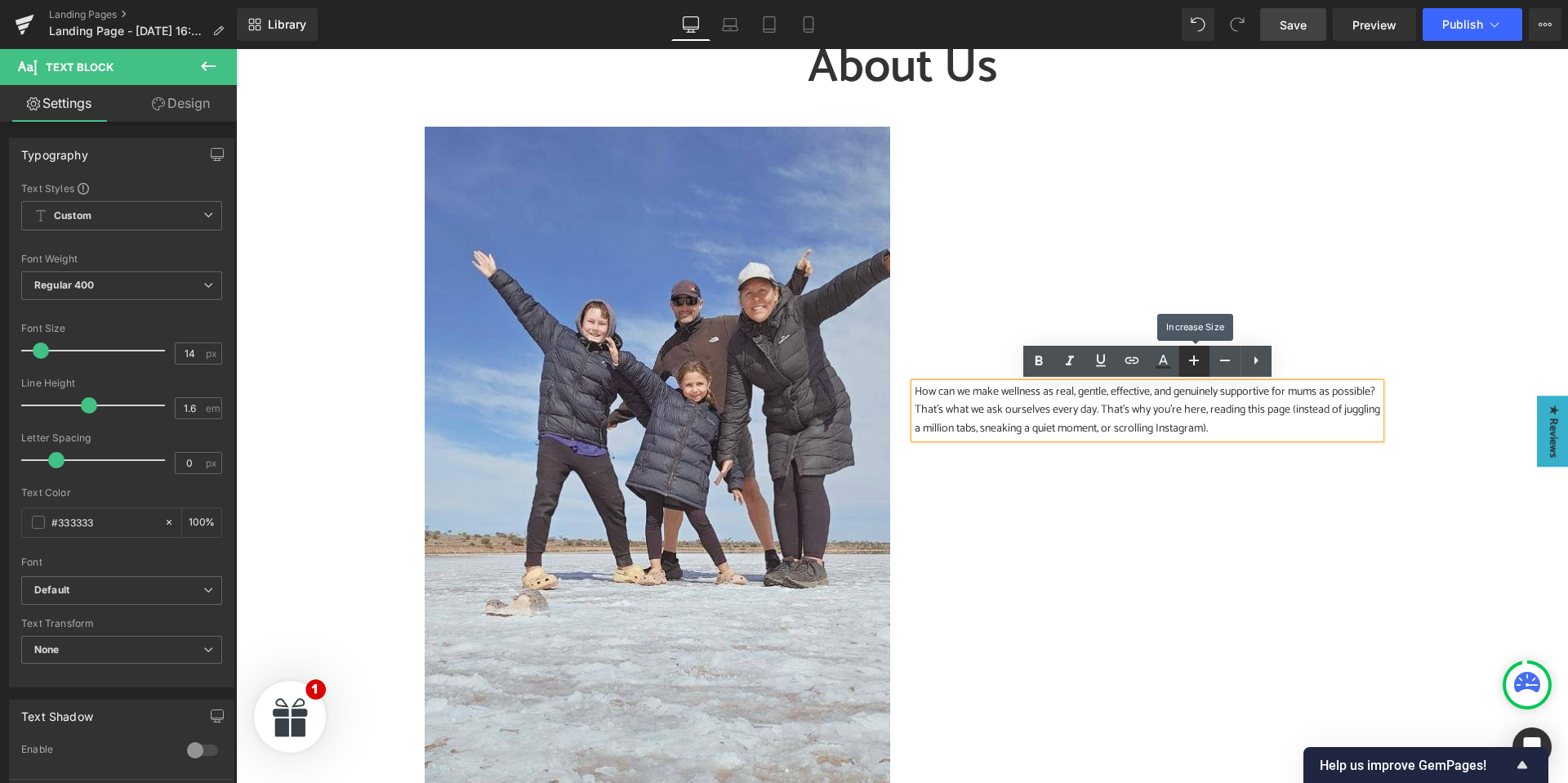
click at [1198, 364] on icon at bounding box center [1193, 360] width 19 height 19
click at [1197, 364] on icon at bounding box center [1193, 360] width 19 height 19
type input "18"
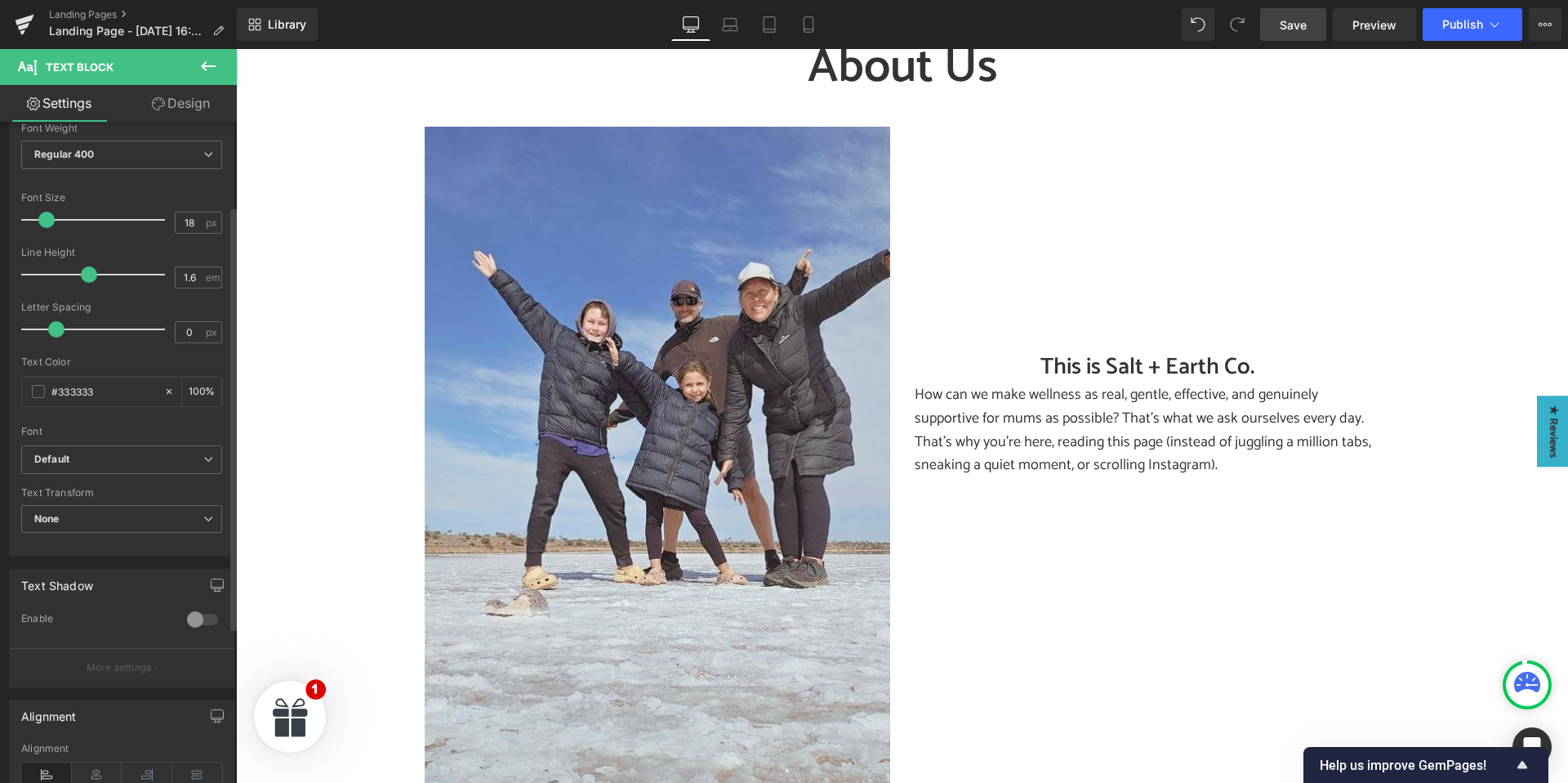
scroll to position [374, 0]
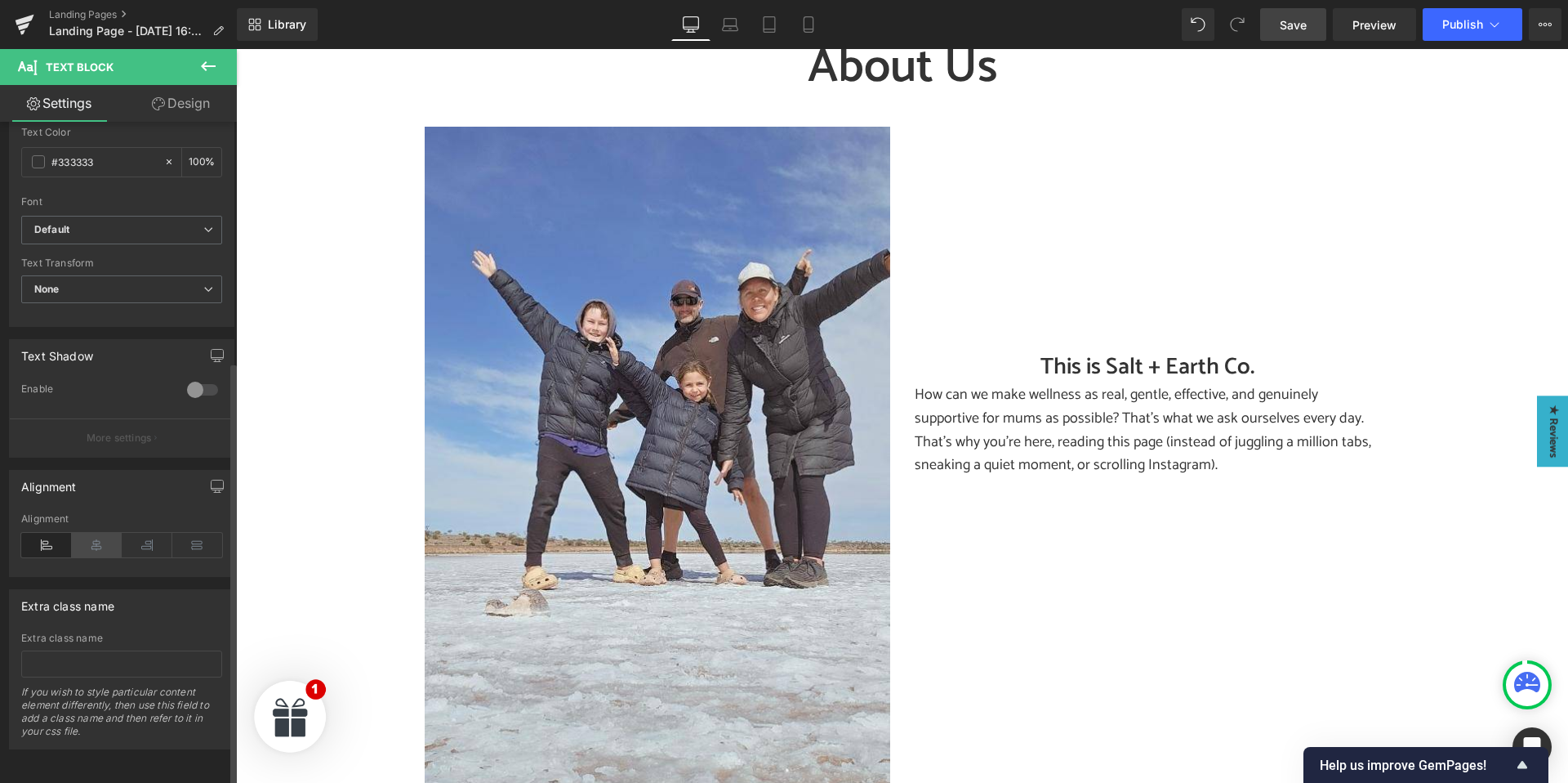
click at [99, 534] on icon at bounding box center [96, 545] width 50 height 25
click at [195, 99] on link "Design" at bounding box center [180, 103] width 118 height 37
click at [0, 0] on div "Spacing" at bounding box center [0, 0] width 0 height 0
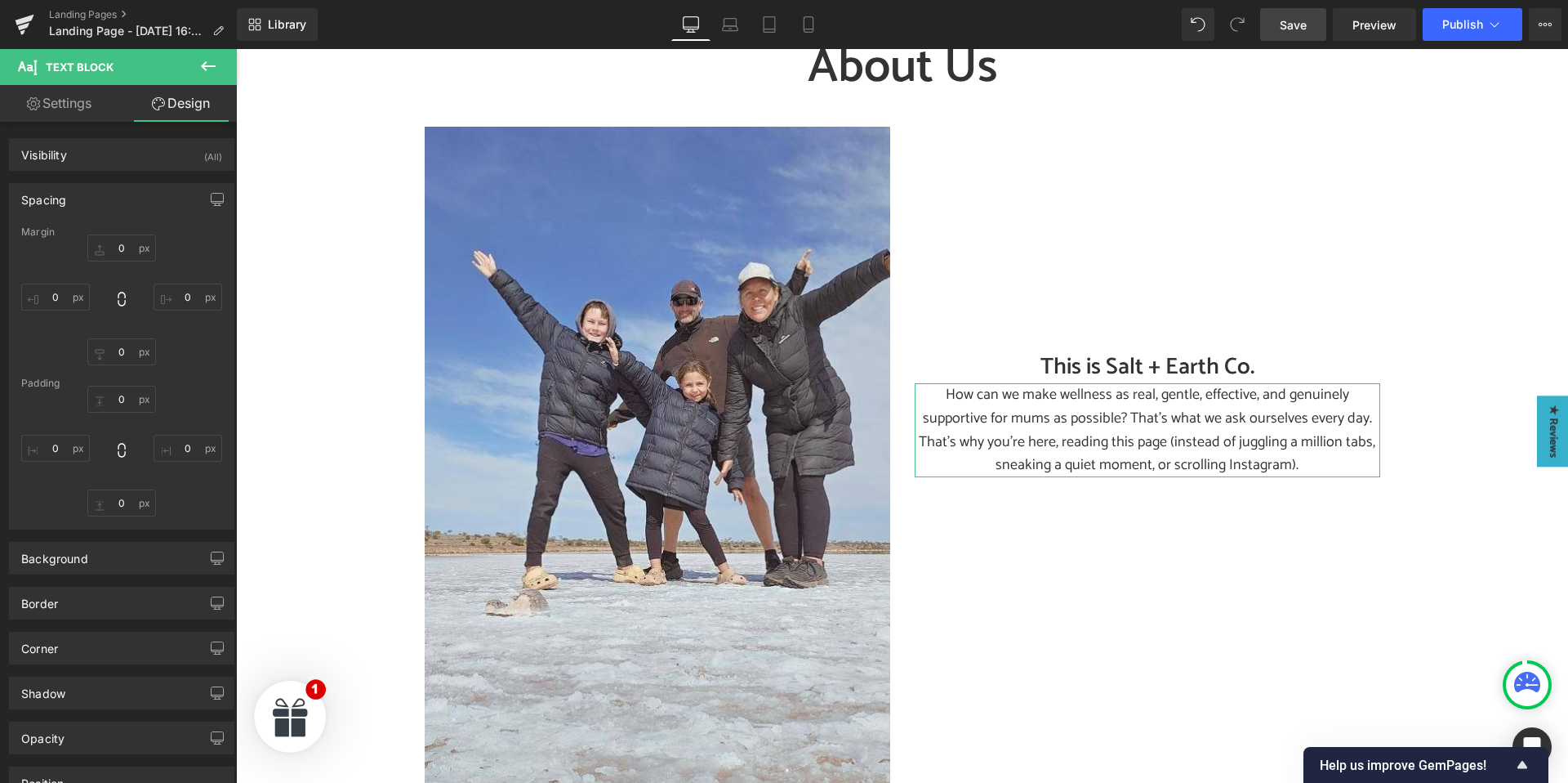
type input "0"
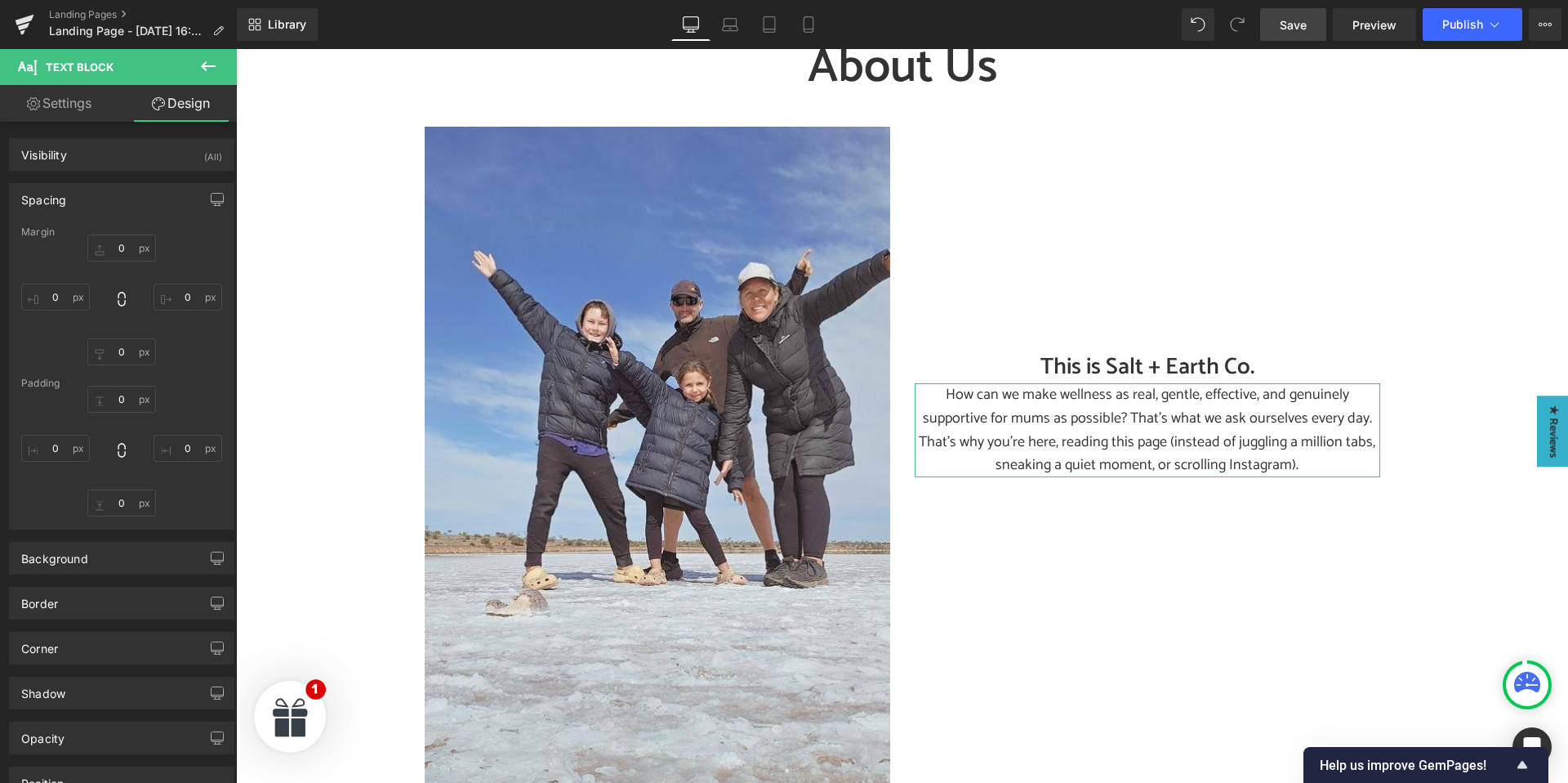
type input "0"
click at [64, 449] on input "0" at bounding box center [55, 448] width 69 height 27
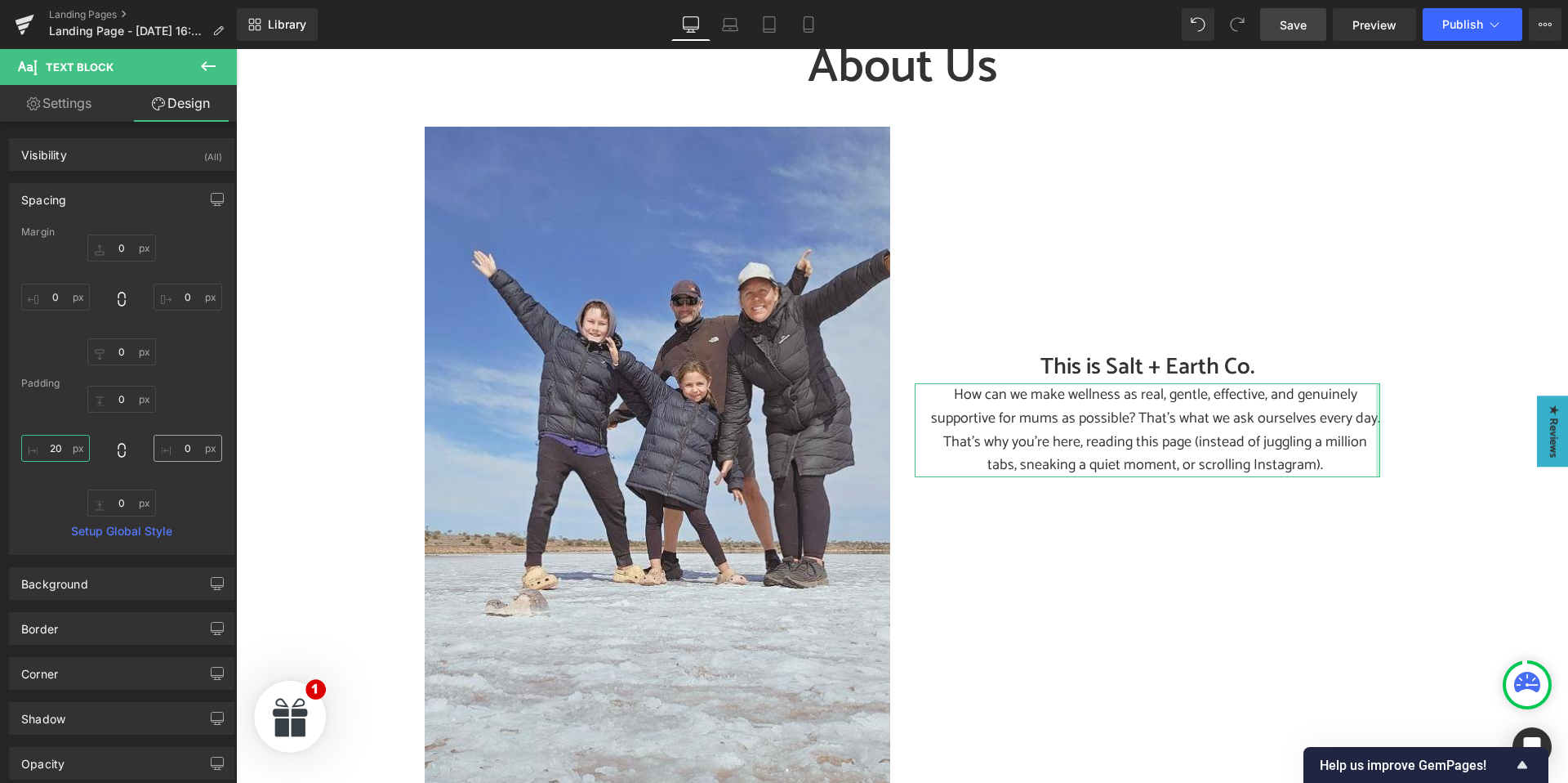
type input "20"
click at [187, 450] on input "0" at bounding box center [188, 448] width 69 height 27
type input "20"
click at [59, 447] on input "20" at bounding box center [55, 448] width 69 height 27
type input "50"
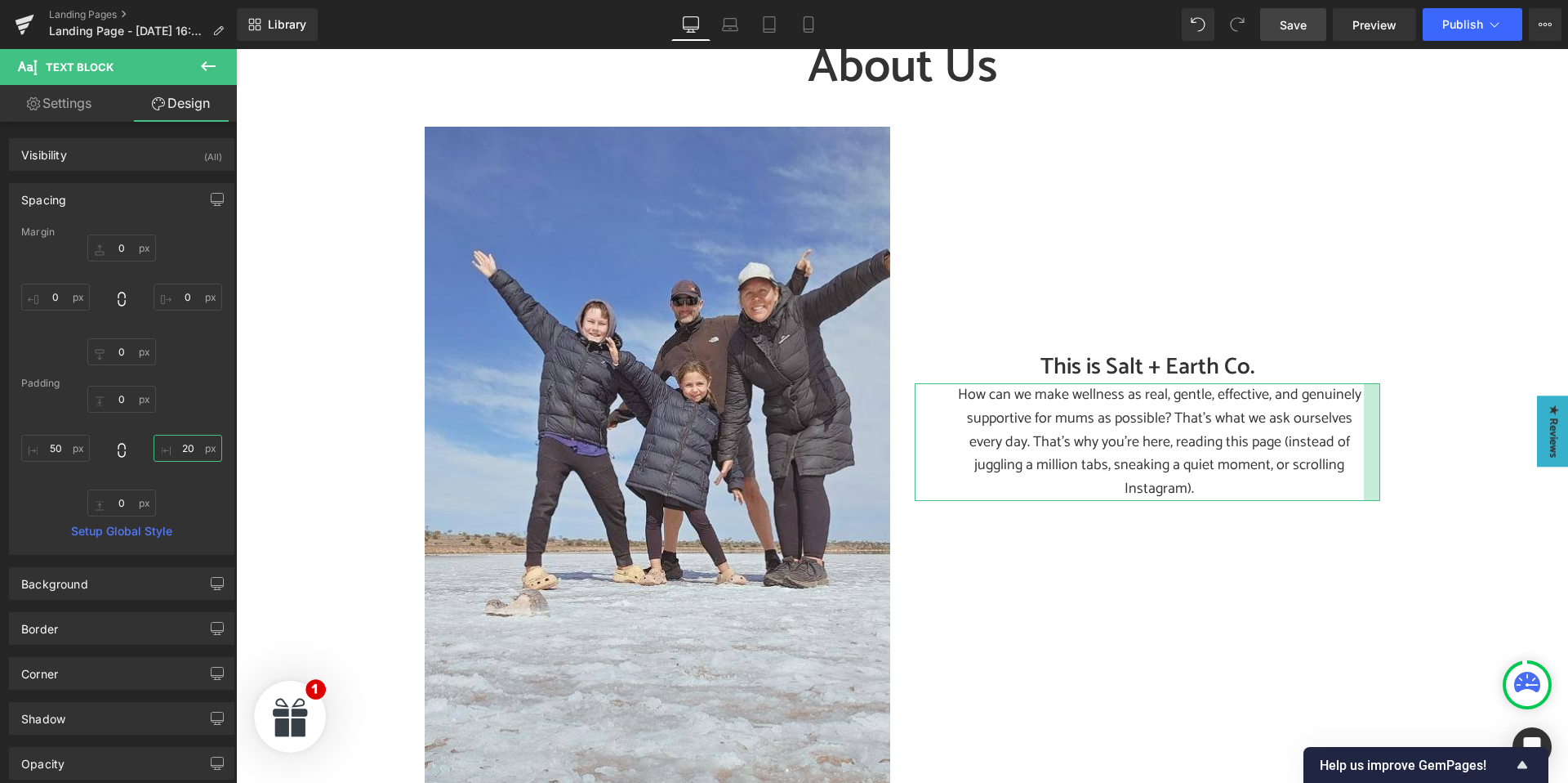
click at [185, 446] on input "20" at bounding box center [188, 448] width 69 height 27
type input "50"
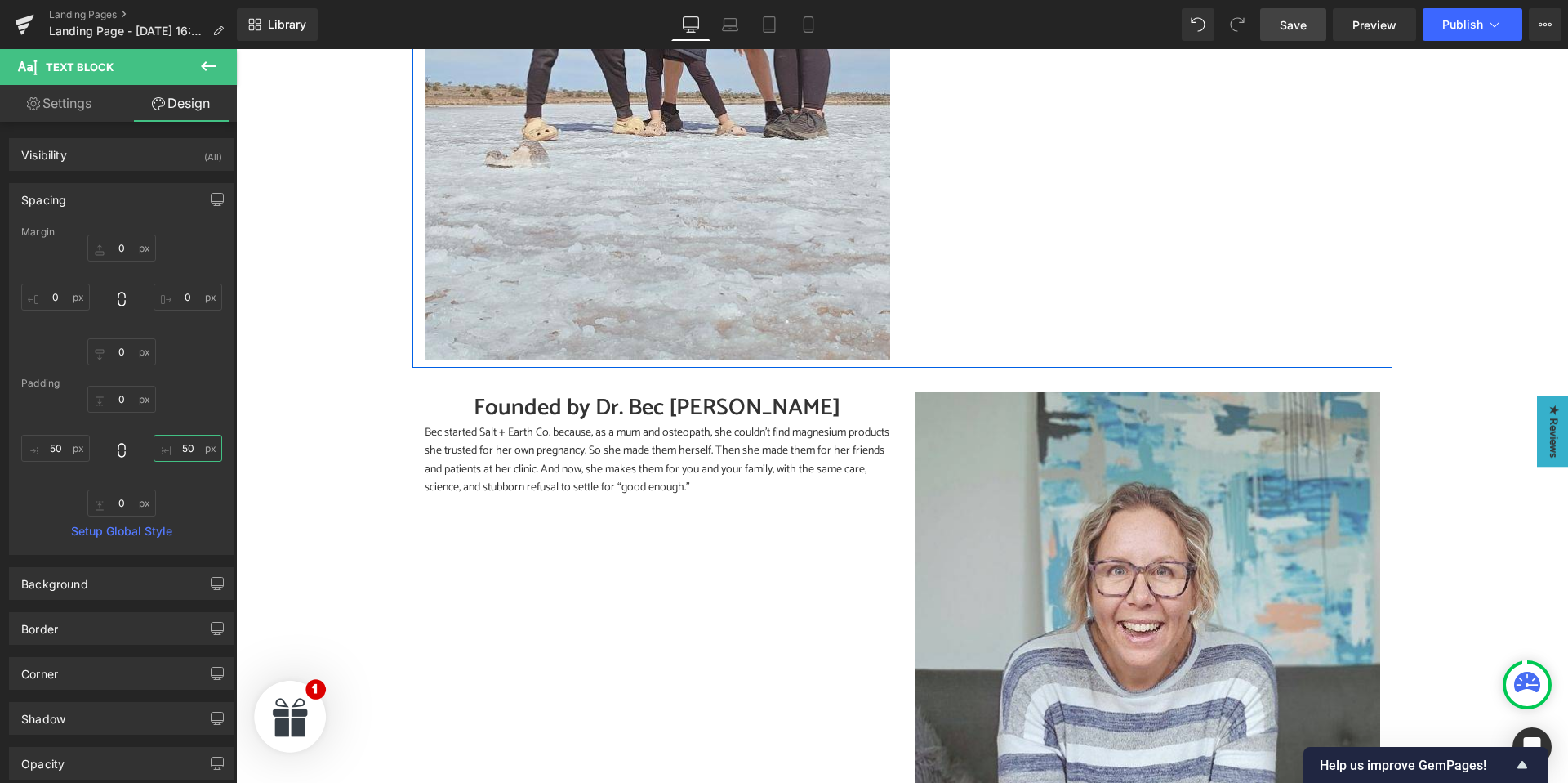
scroll to position [680, 0]
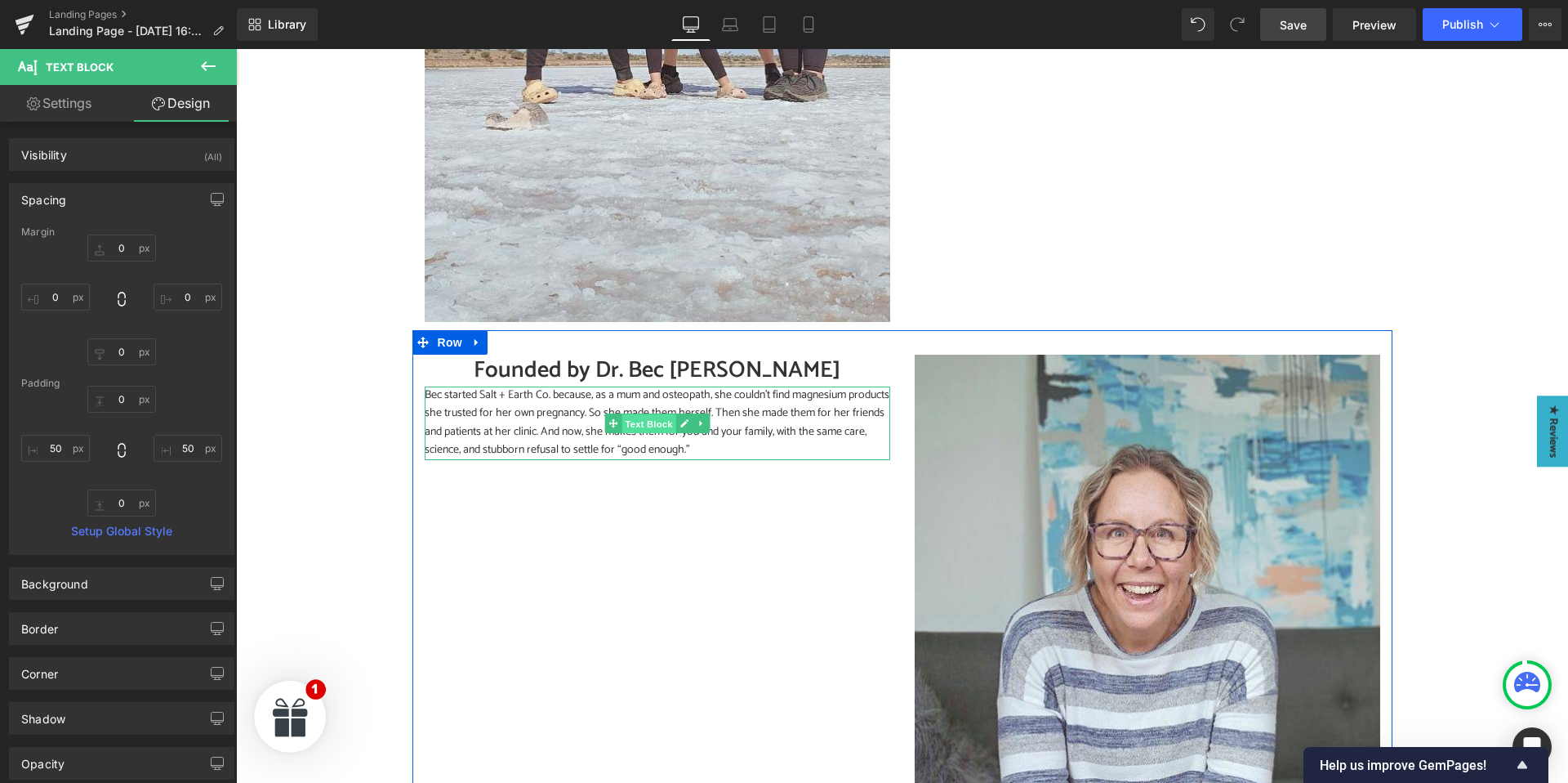
click at [639, 424] on span "Text Block" at bounding box center [648, 423] width 54 height 19
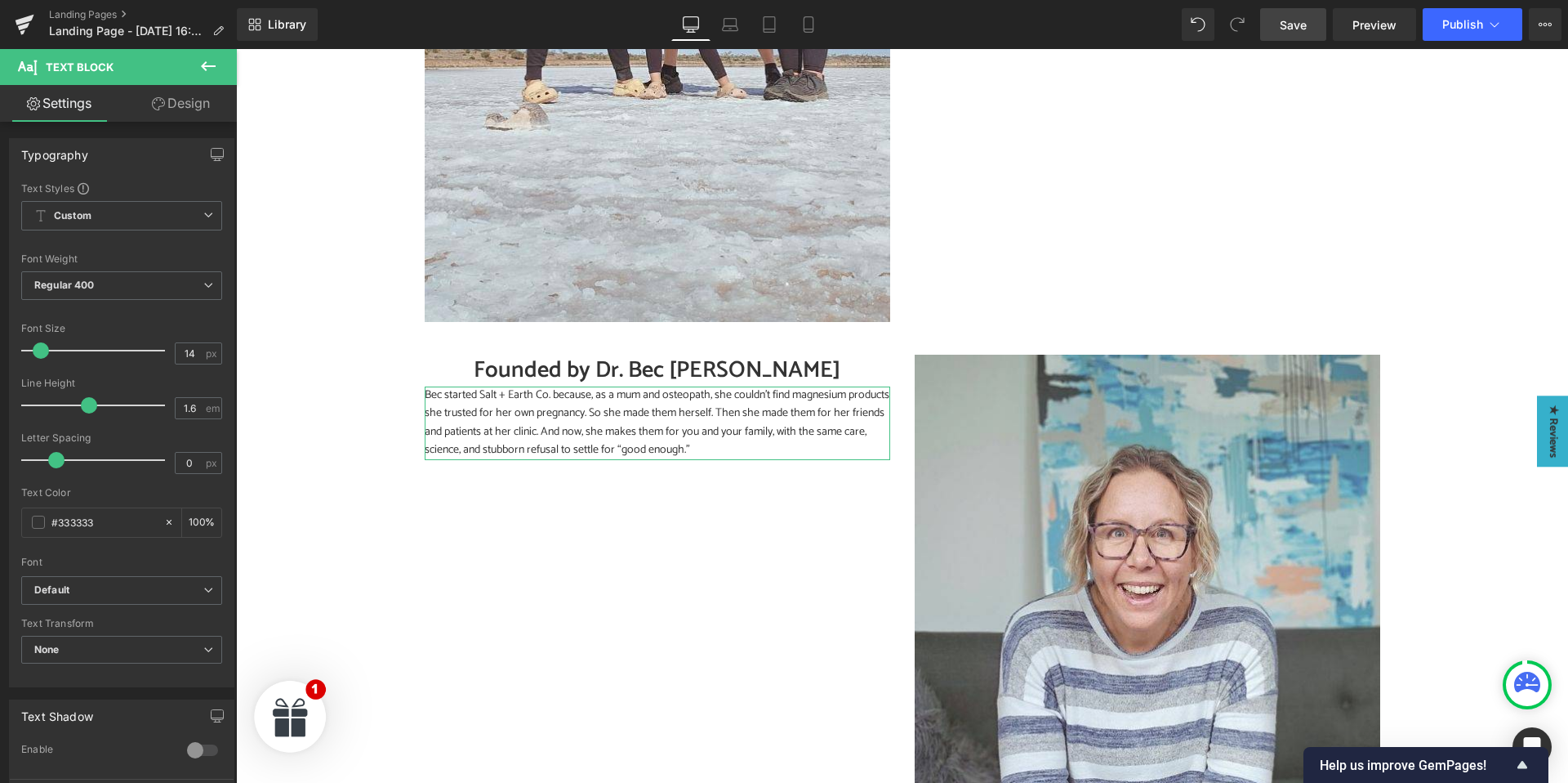
drag, startPoint x: 189, startPoint y: 96, endPoint x: 81, endPoint y: 413, distance: 334.9
click at [189, 96] on link "Design" at bounding box center [180, 103] width 118 height 37
click at [0, 0] on div "Spacing" at bounding box center [0, 0] width 0 height 0
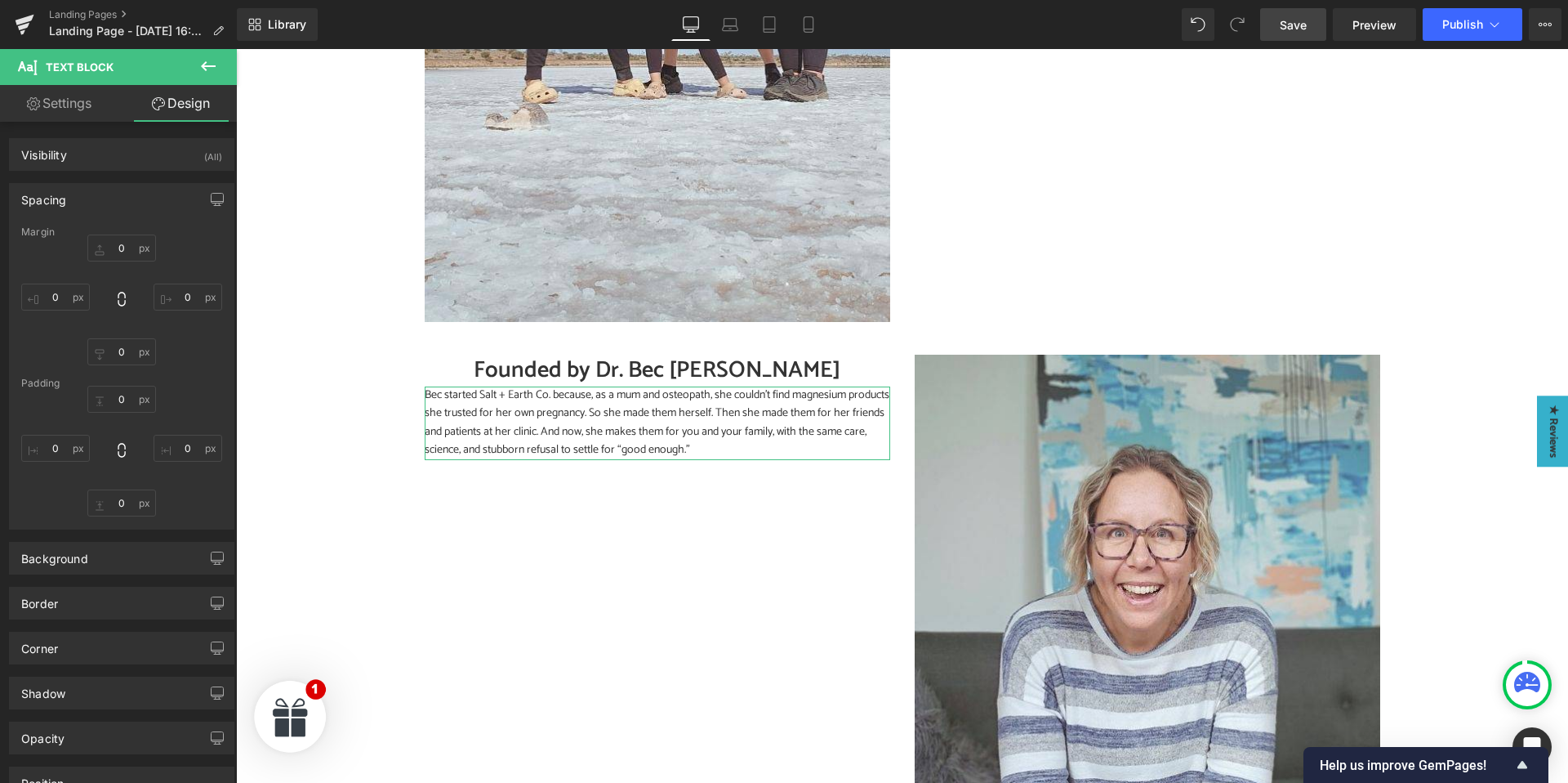
type input "0"
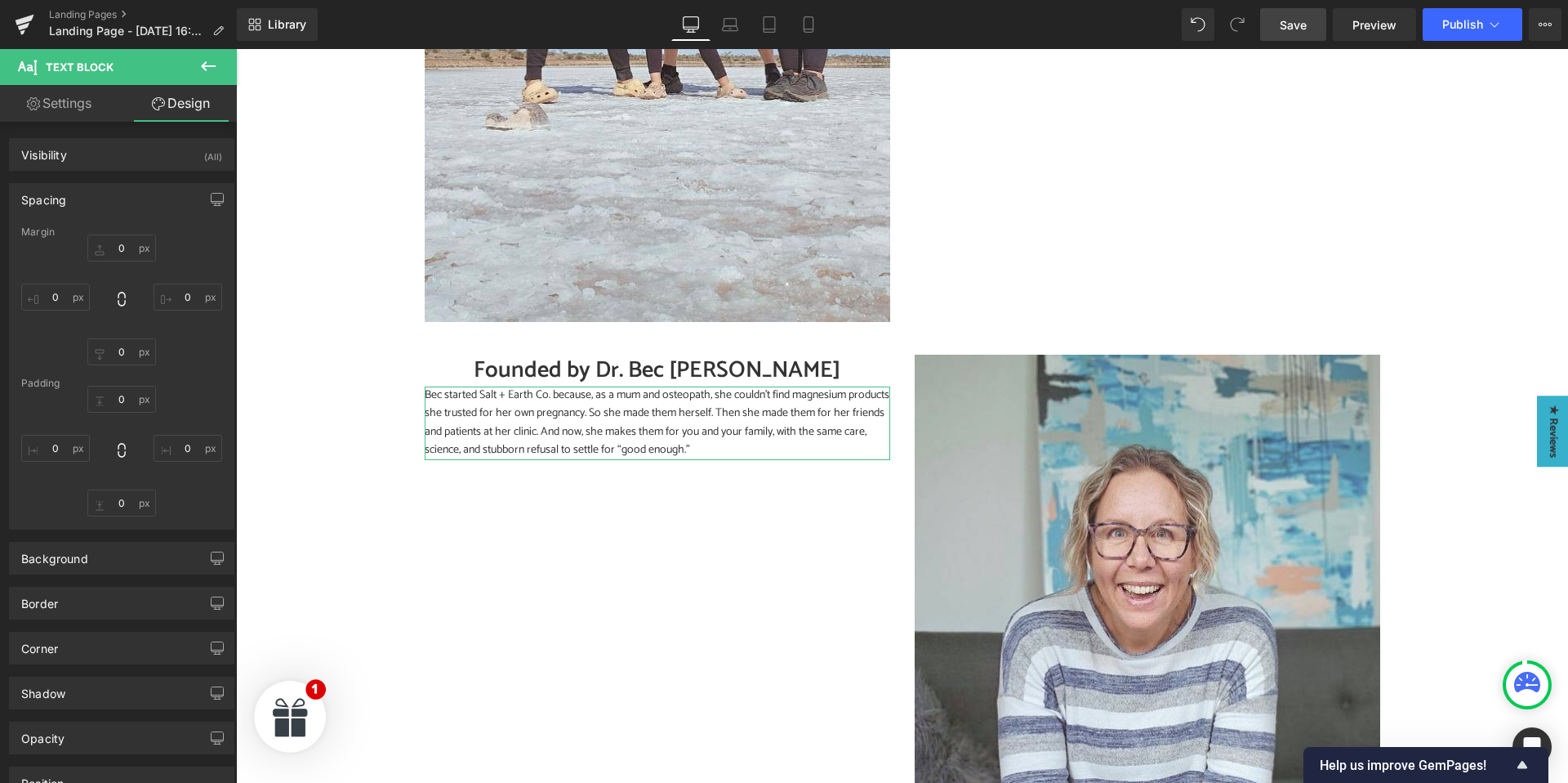
type input "0"
click at [58, 455] on input "0" at bounding box center [55, 448] width 69 height 27
type input "50"
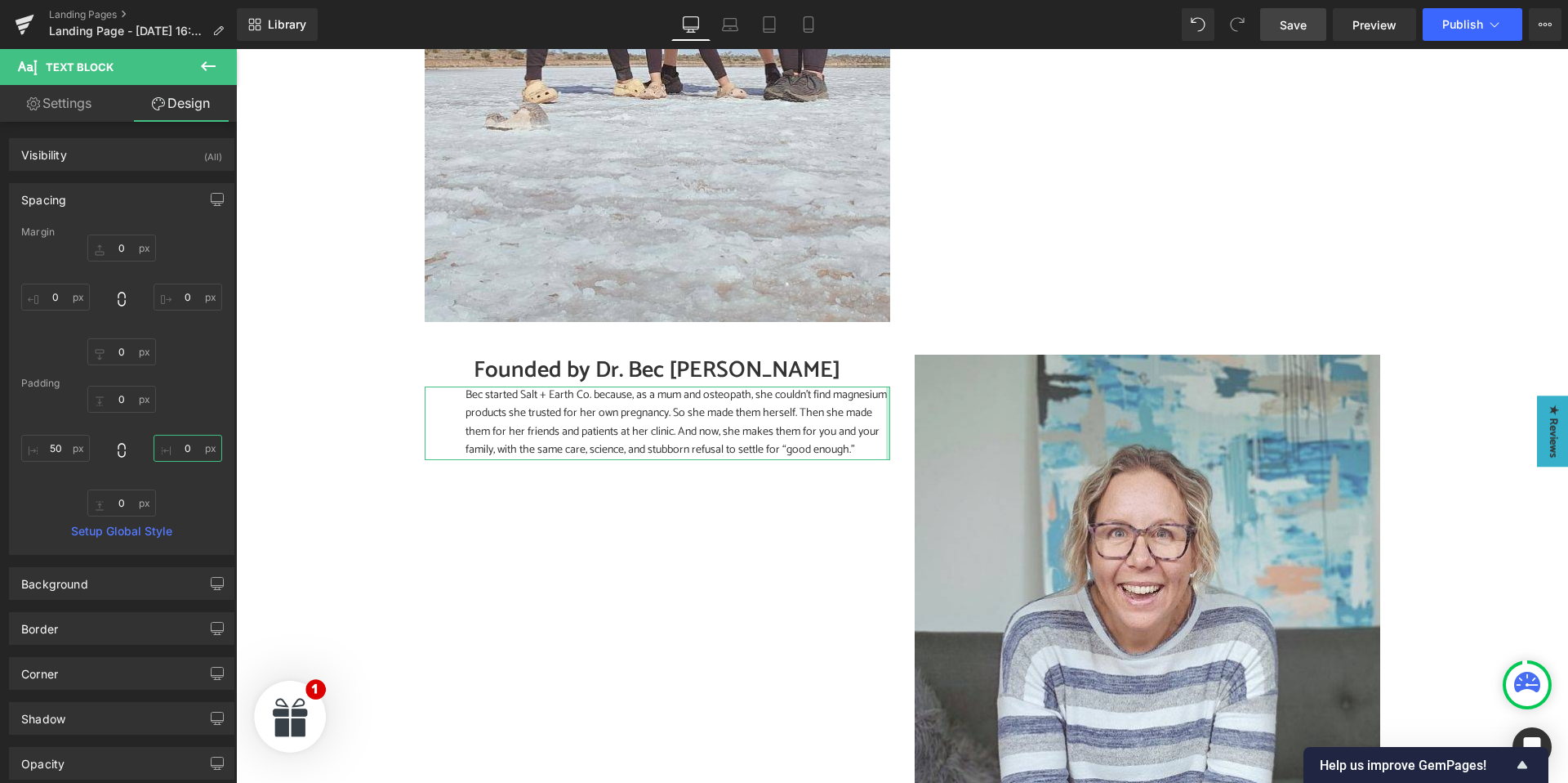
click at [194, 448] on input "0" at bounding box center [188, 448] width 69 height 27
type input "50"
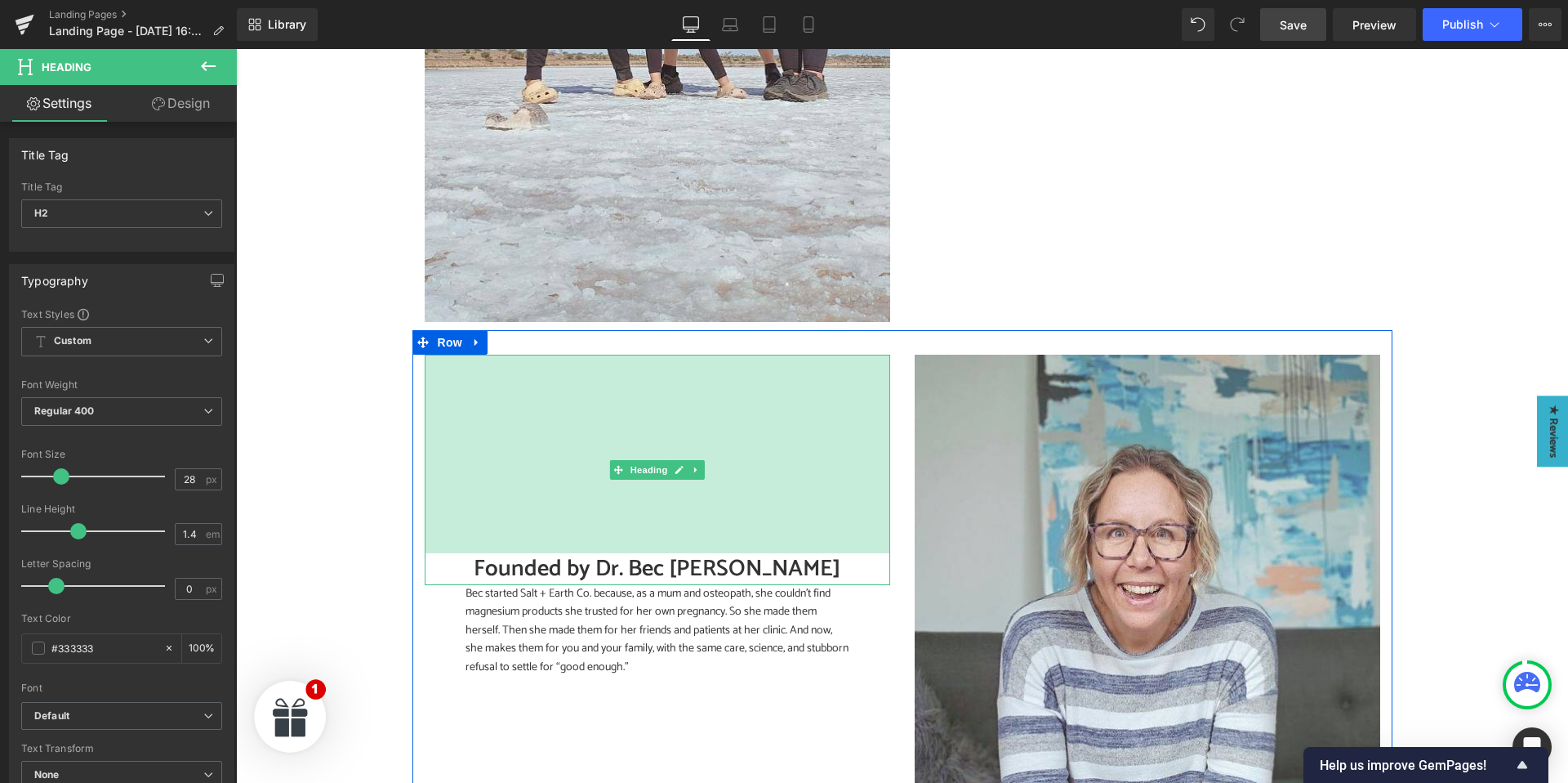
drag, startPoint x: 587, startPoint y: 496, endPoint x: 652, endPoint y: 546, distance: 82.0
click at [586, 553] on div "Founded by Dr. Bec McInnes Heading 243px" at bounding box center [657, 470] width 465 height 231
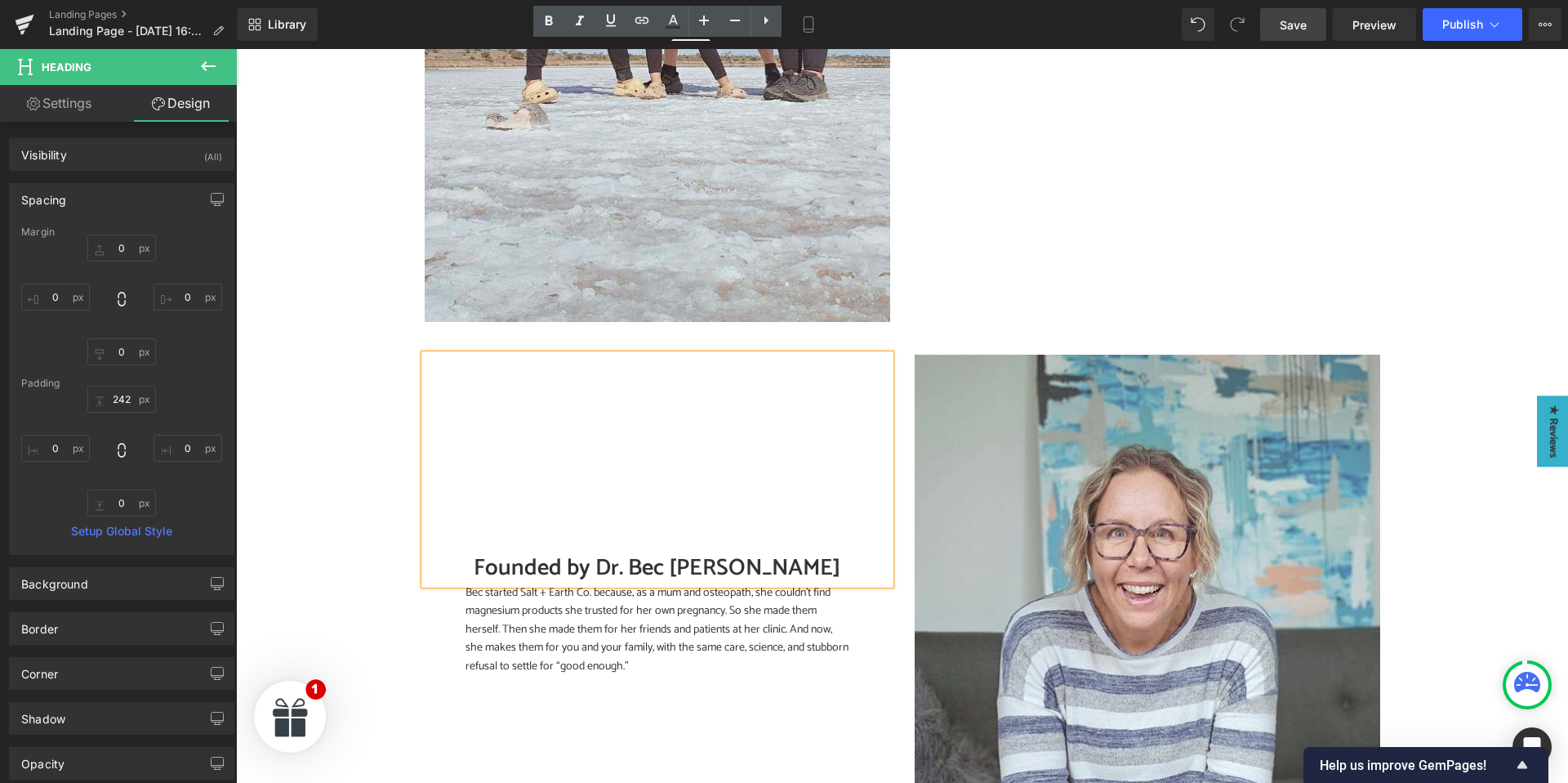
scroll to position [991, 0]
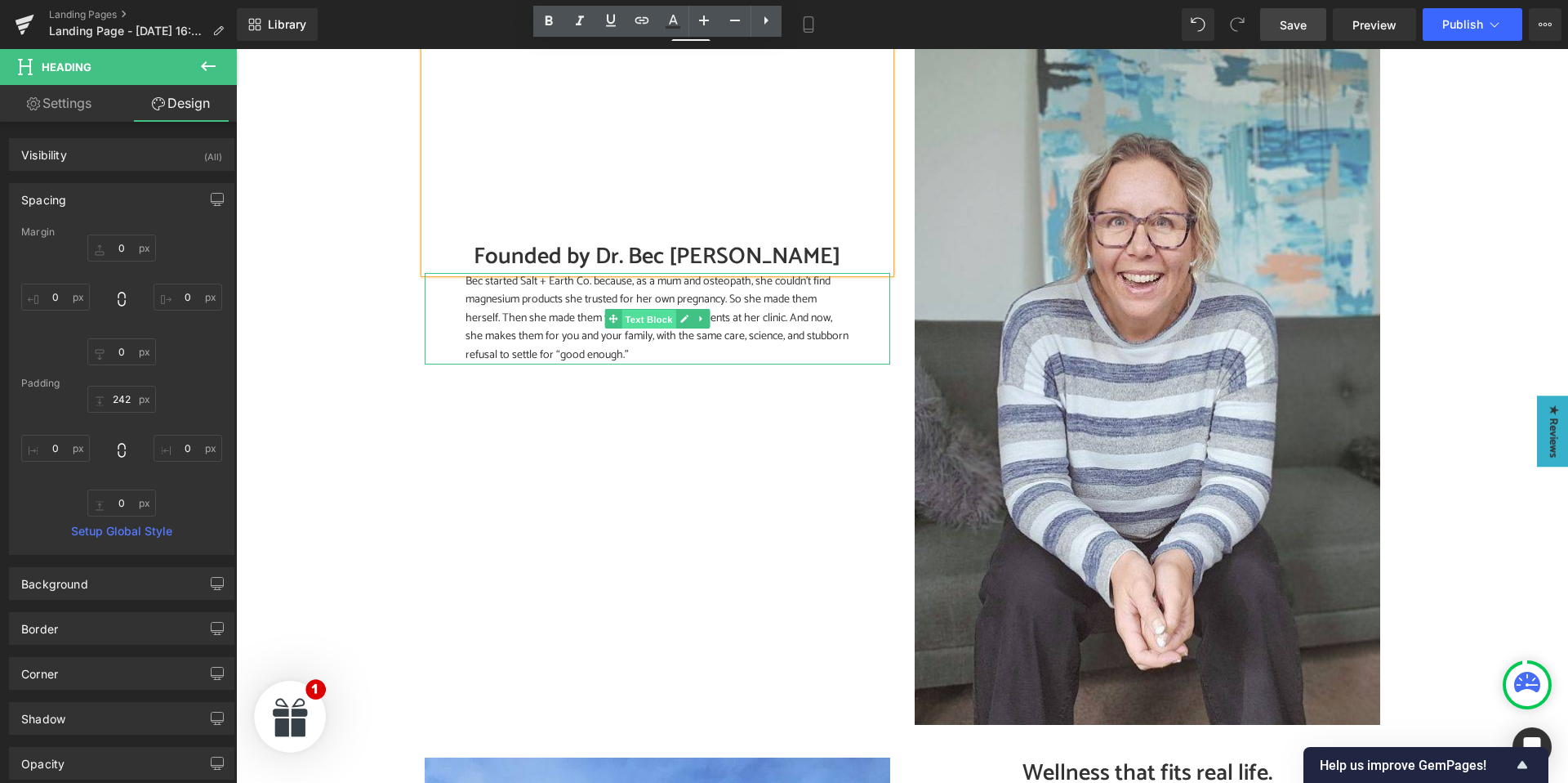
click at [639, 319] on span "Text Block" at bounding box center [648, 319] width 54 height 19
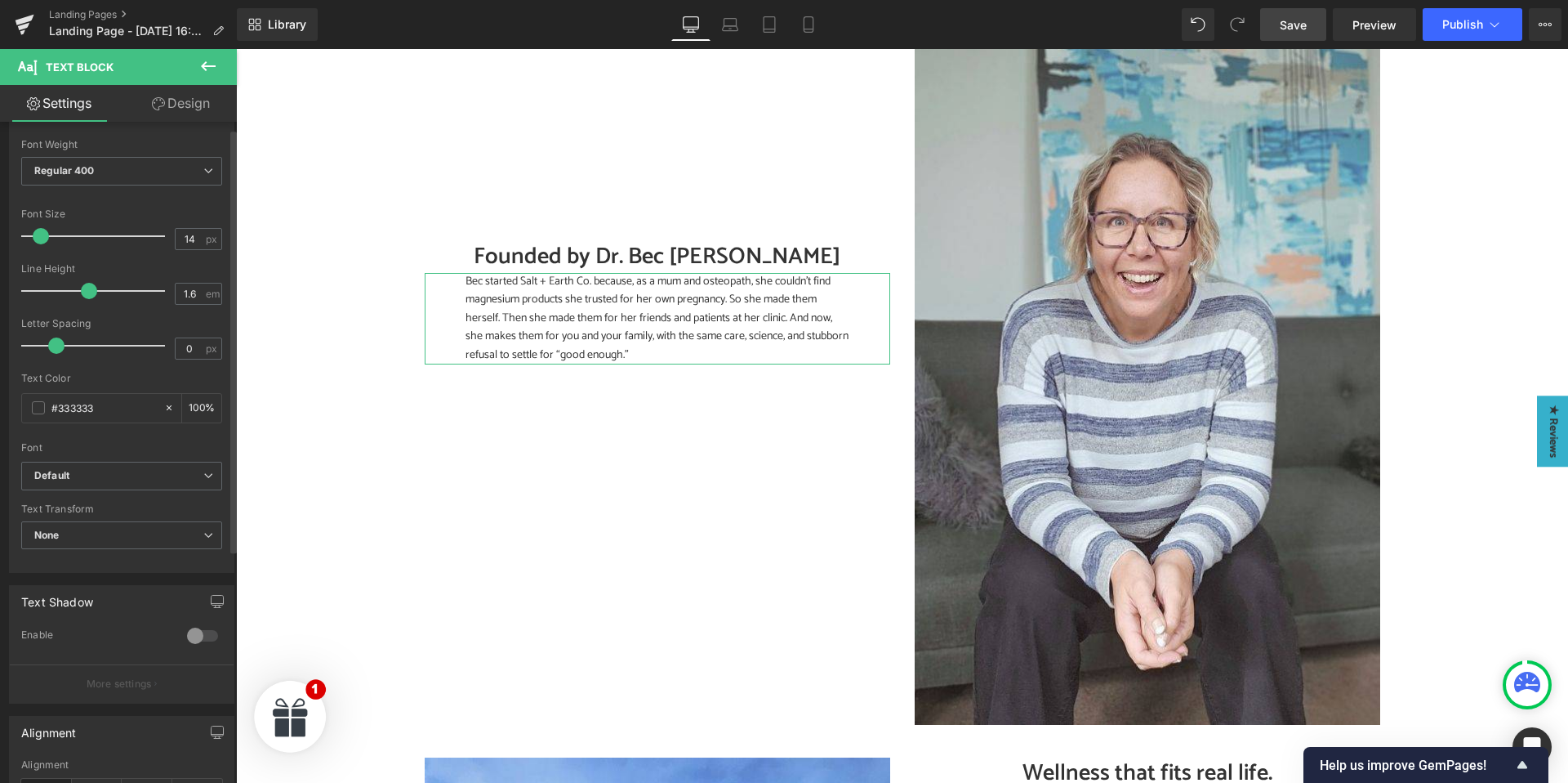
scroll to position [374, 0]
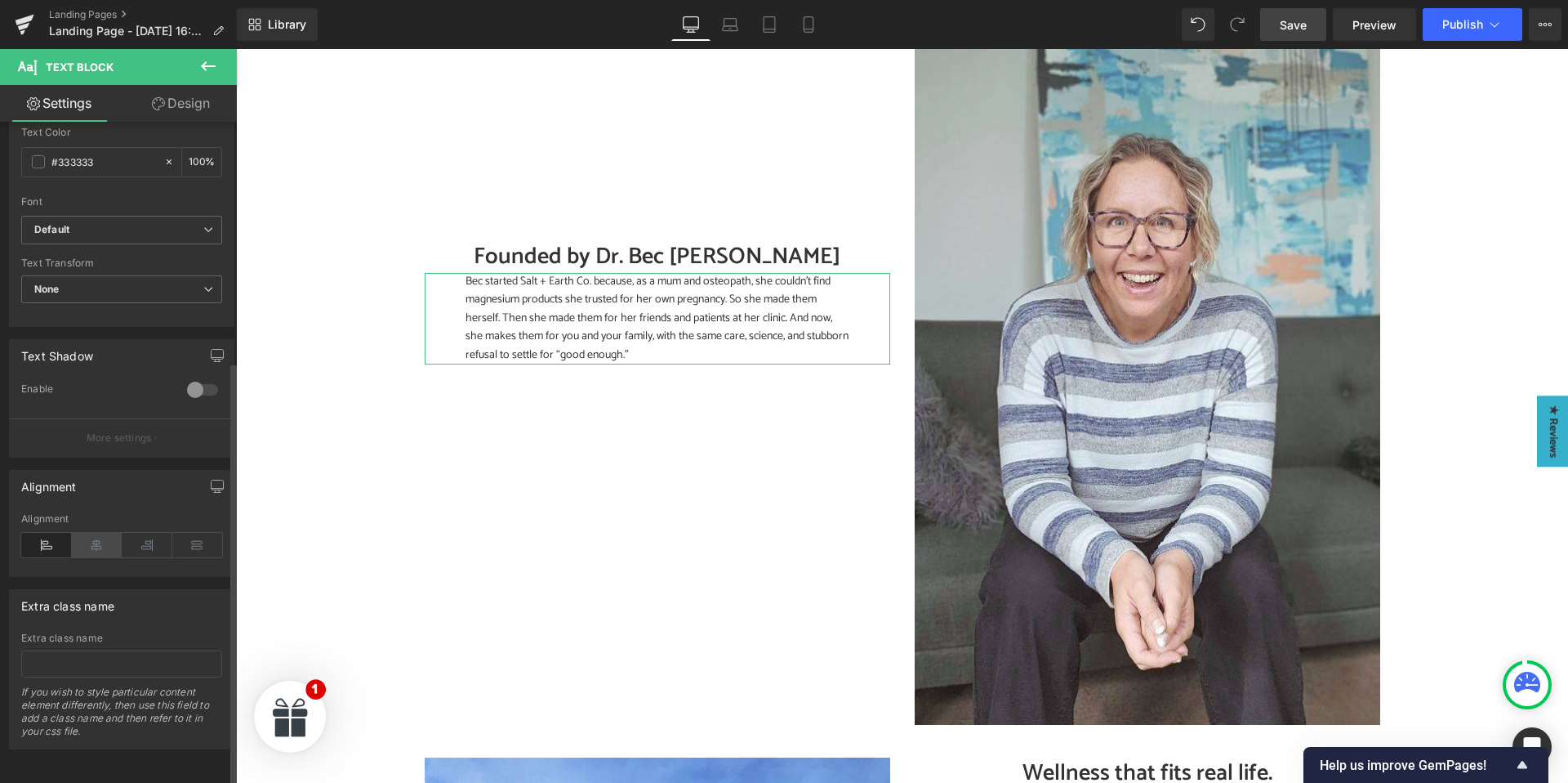
click at [82, 535] on icon at bounding box center [96, 545] width 50 height 25
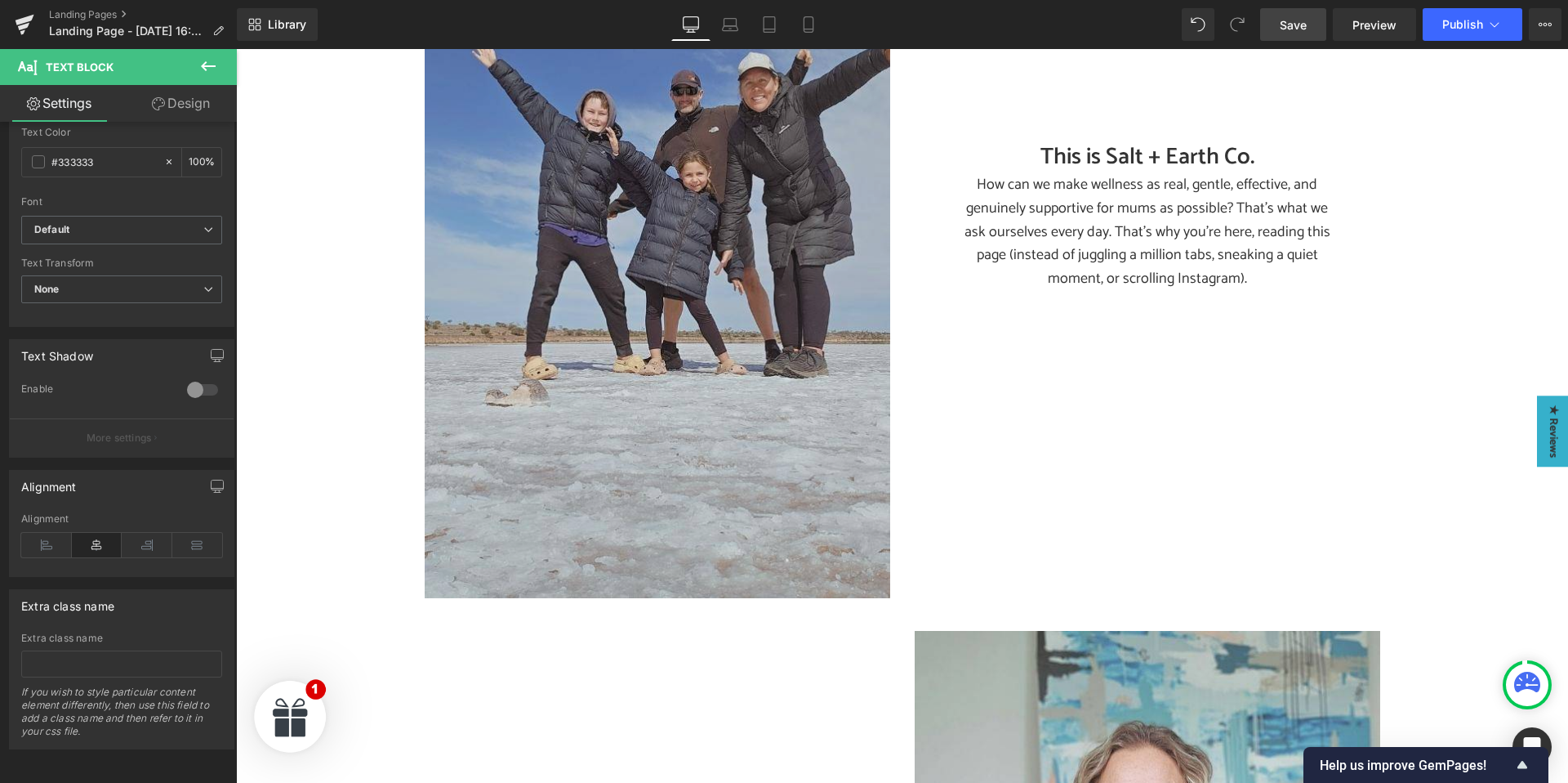
scroll to position [304, 0]
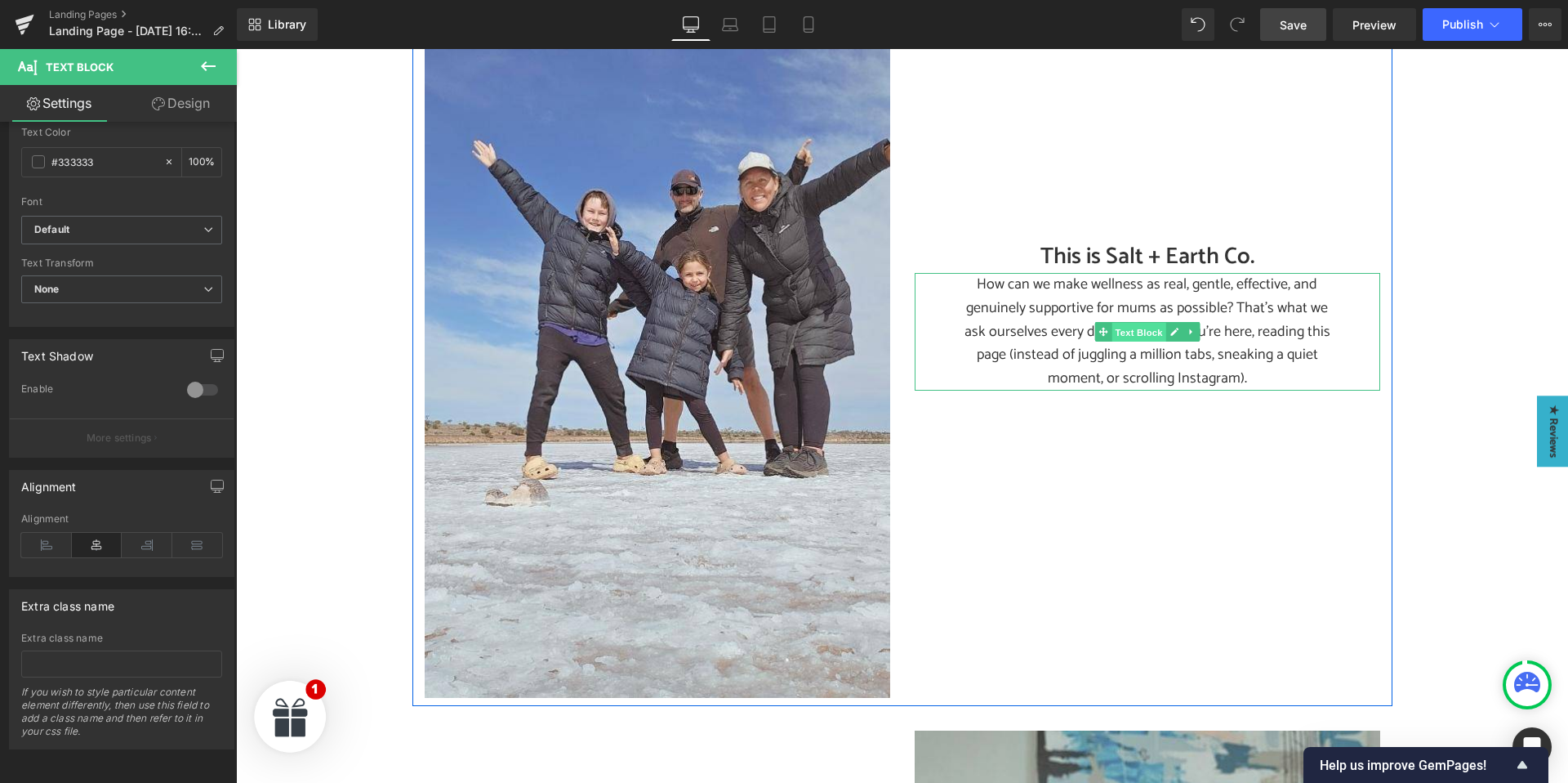
click at [1138, 331] on span "Text Block" at bounding box center [1138, 332] width 54 height 19
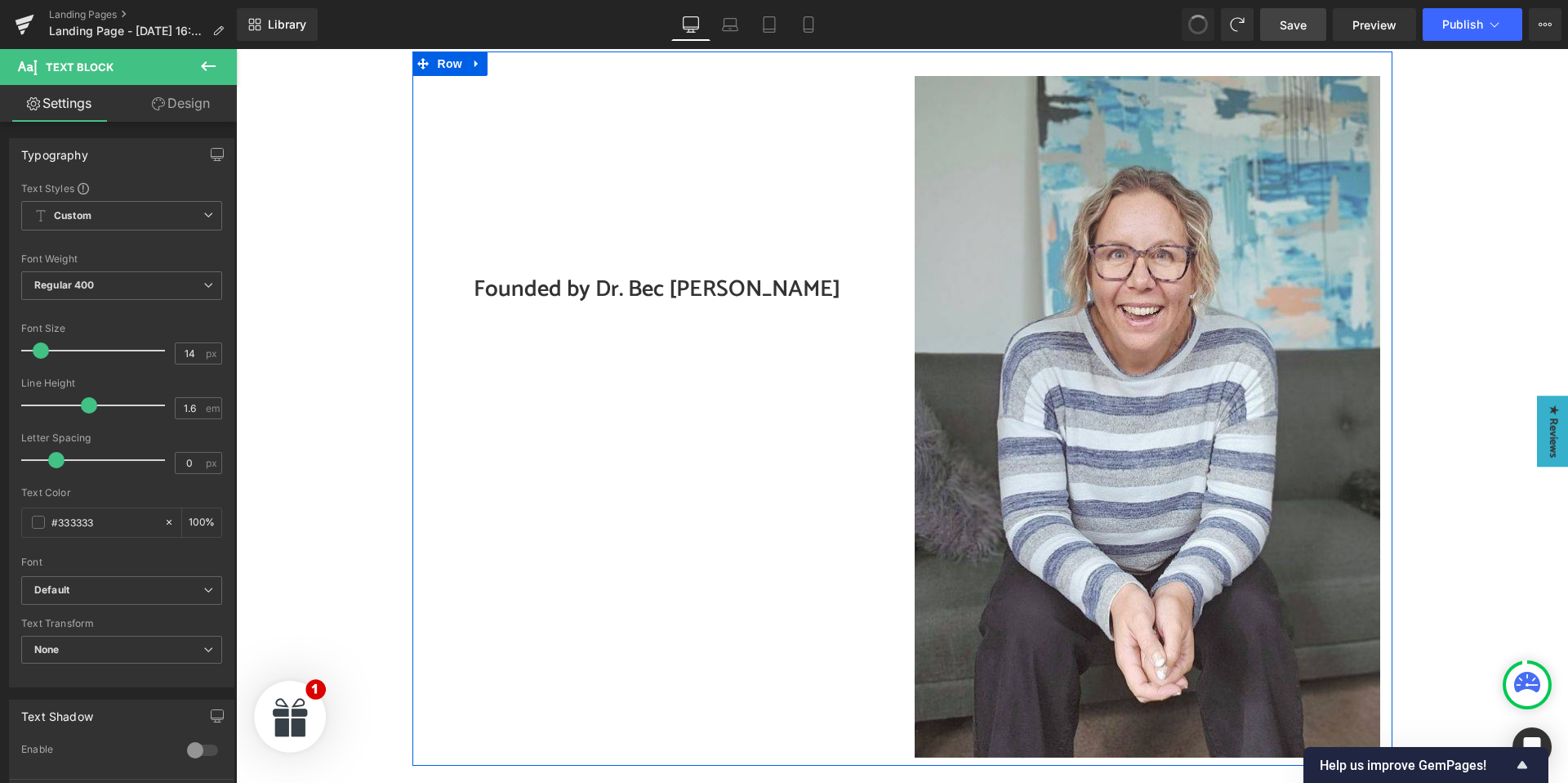
scroll to position [921, 0]
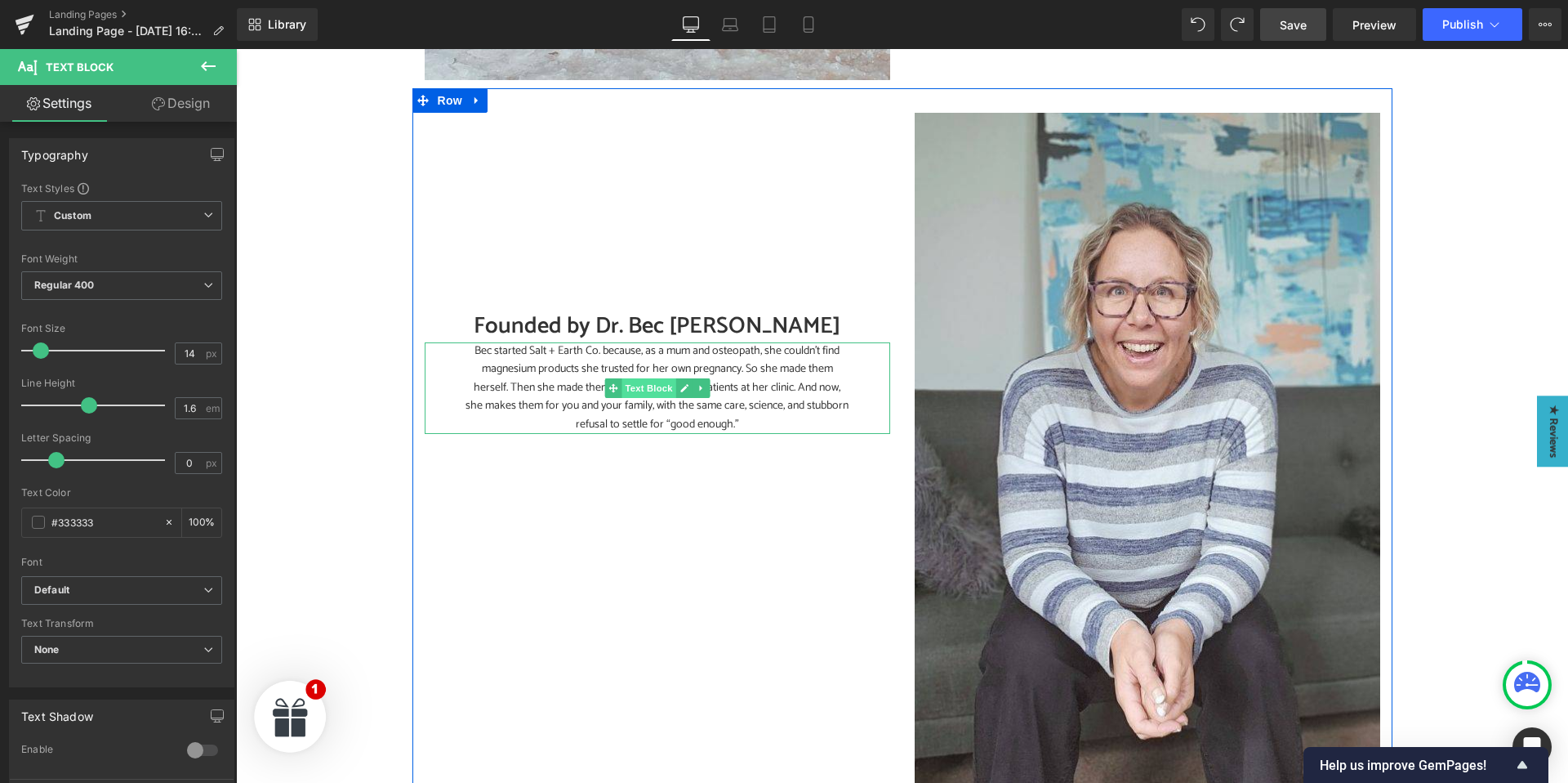
click at [642, 391] on span "Text Block" at bounding box center [648, 387] width 54 height 19
click at [576, 375] on p "Bec started Salt + Earth Co. because, as a mum and osteopath, she couldn’t find…" at bounding box center [656, 388] width 384 height 92
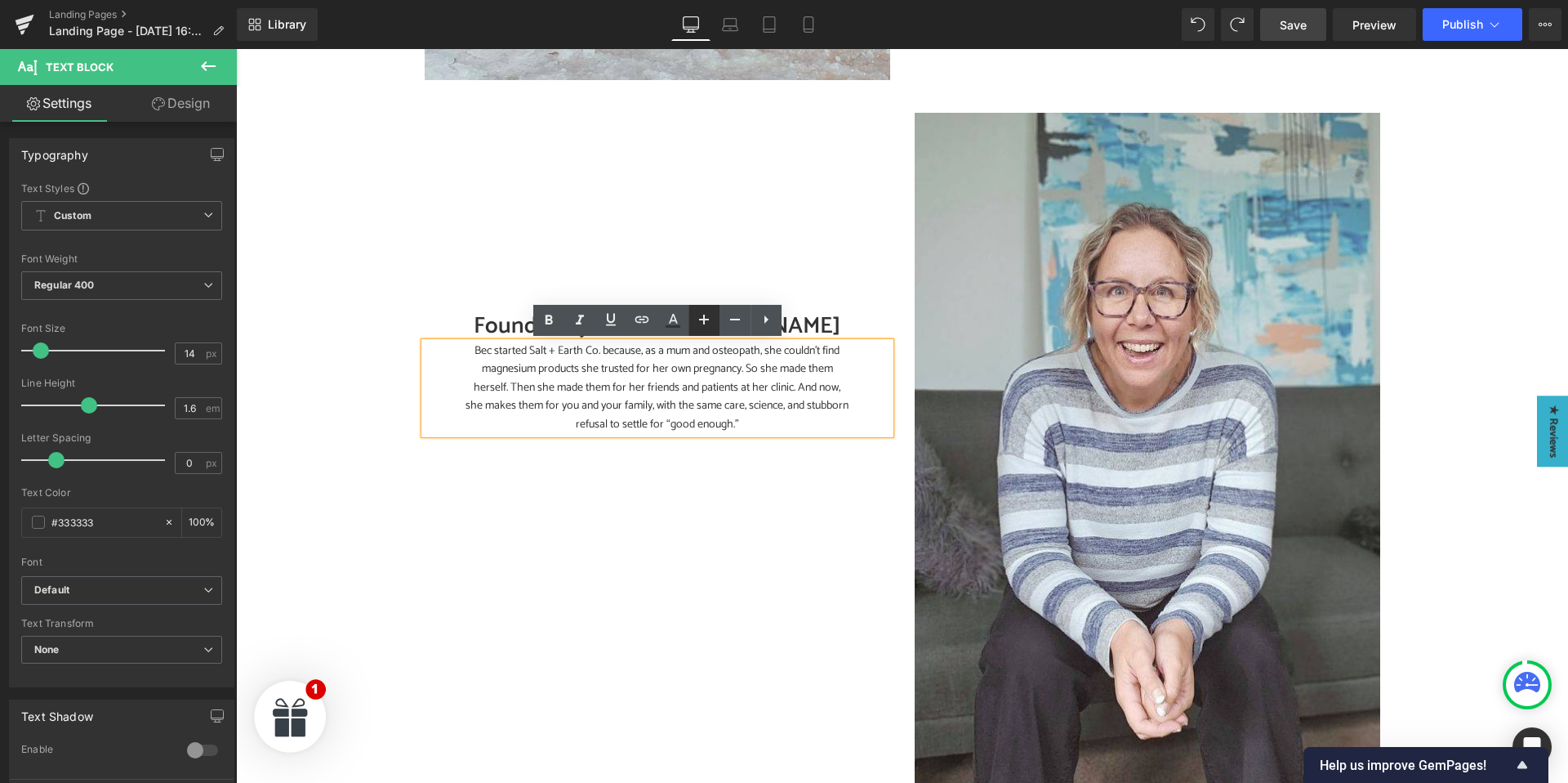
click at [695, 321] on icon at bounding box center [703, 319] width 19 height 19
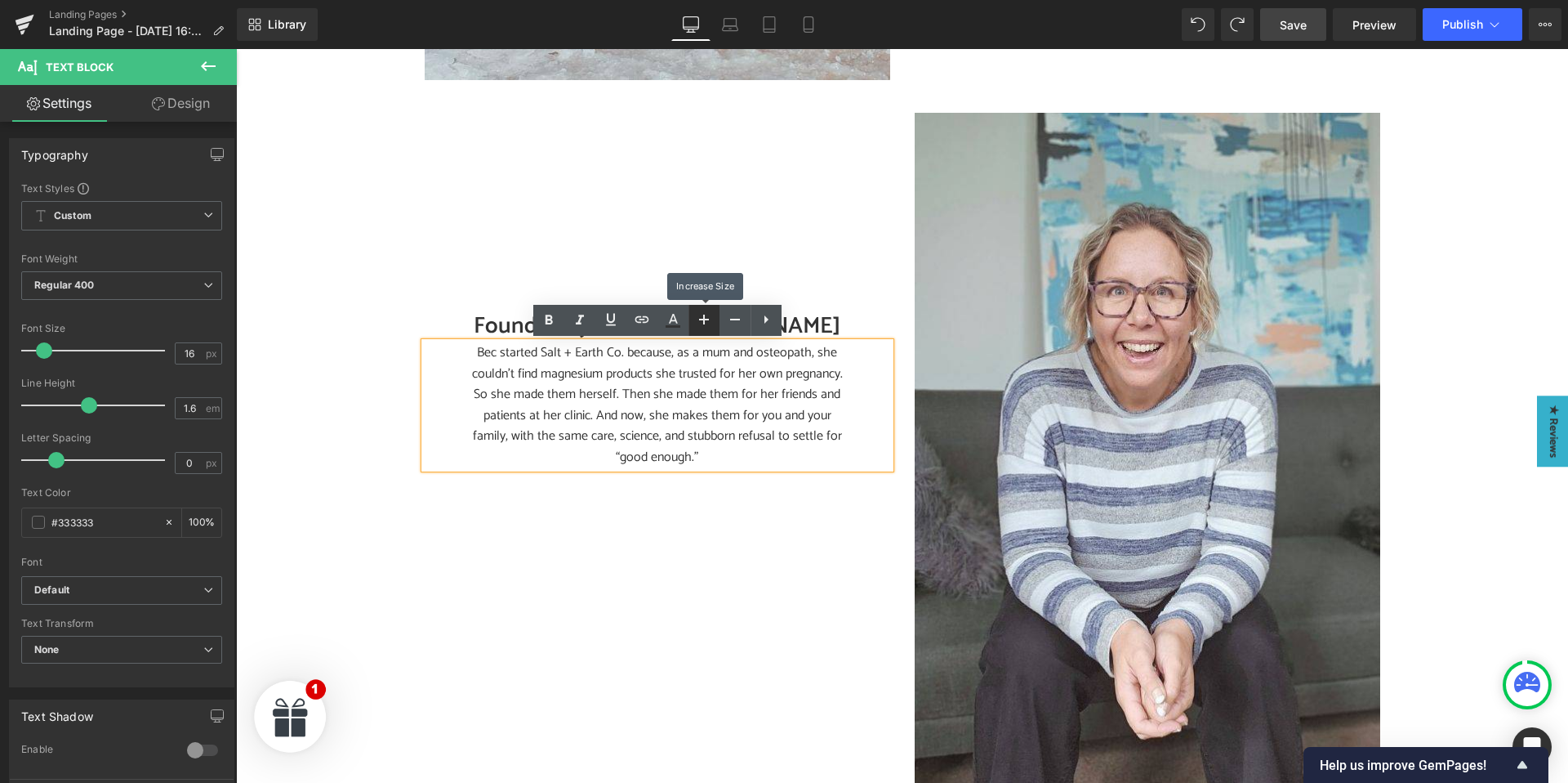
click at [696, 321] on icon at bounding box center [703, 319] width 19 height 19
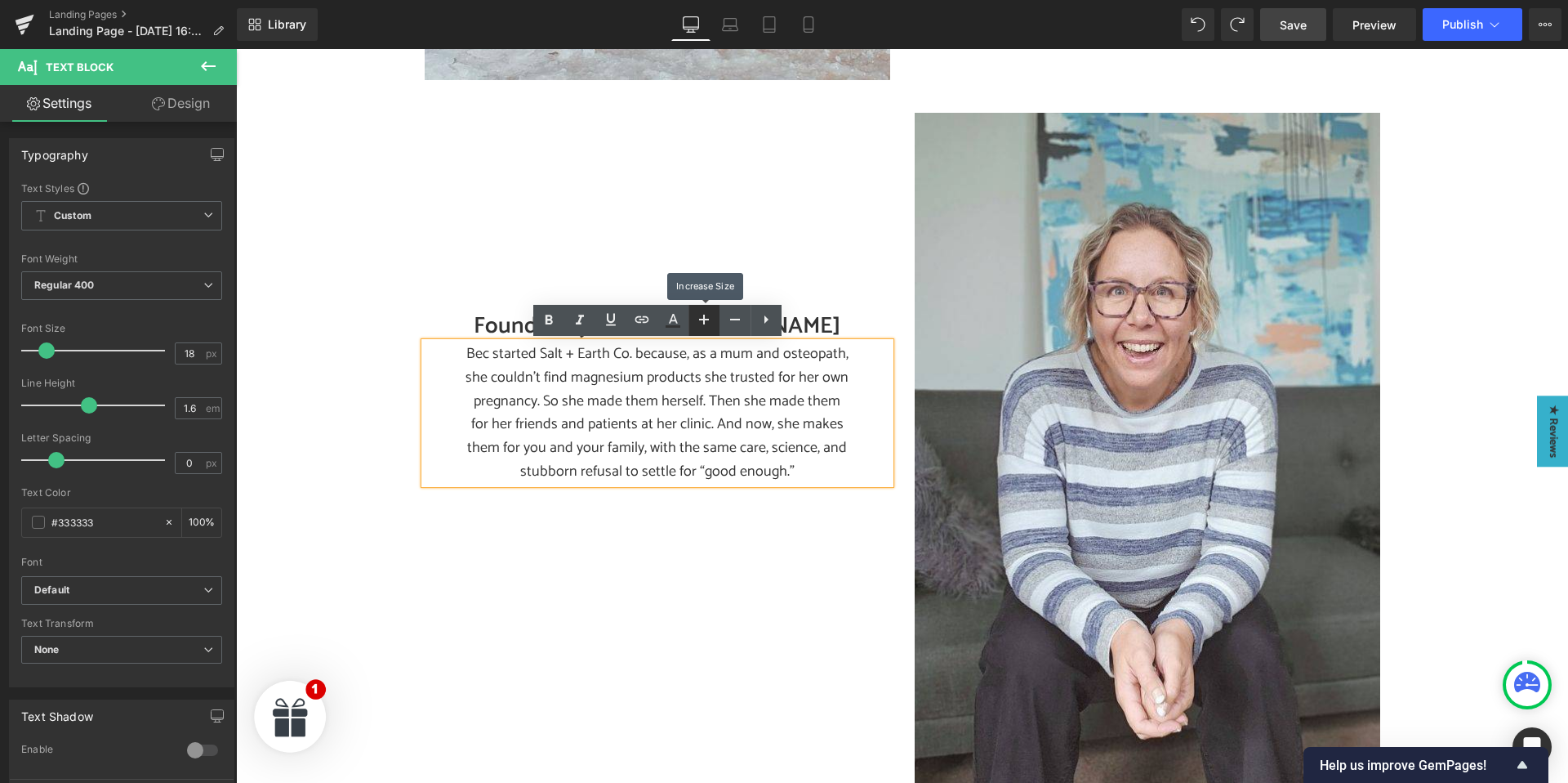
click at [696, 321] on icon at bounding box center [703, 319] width 19 height 19
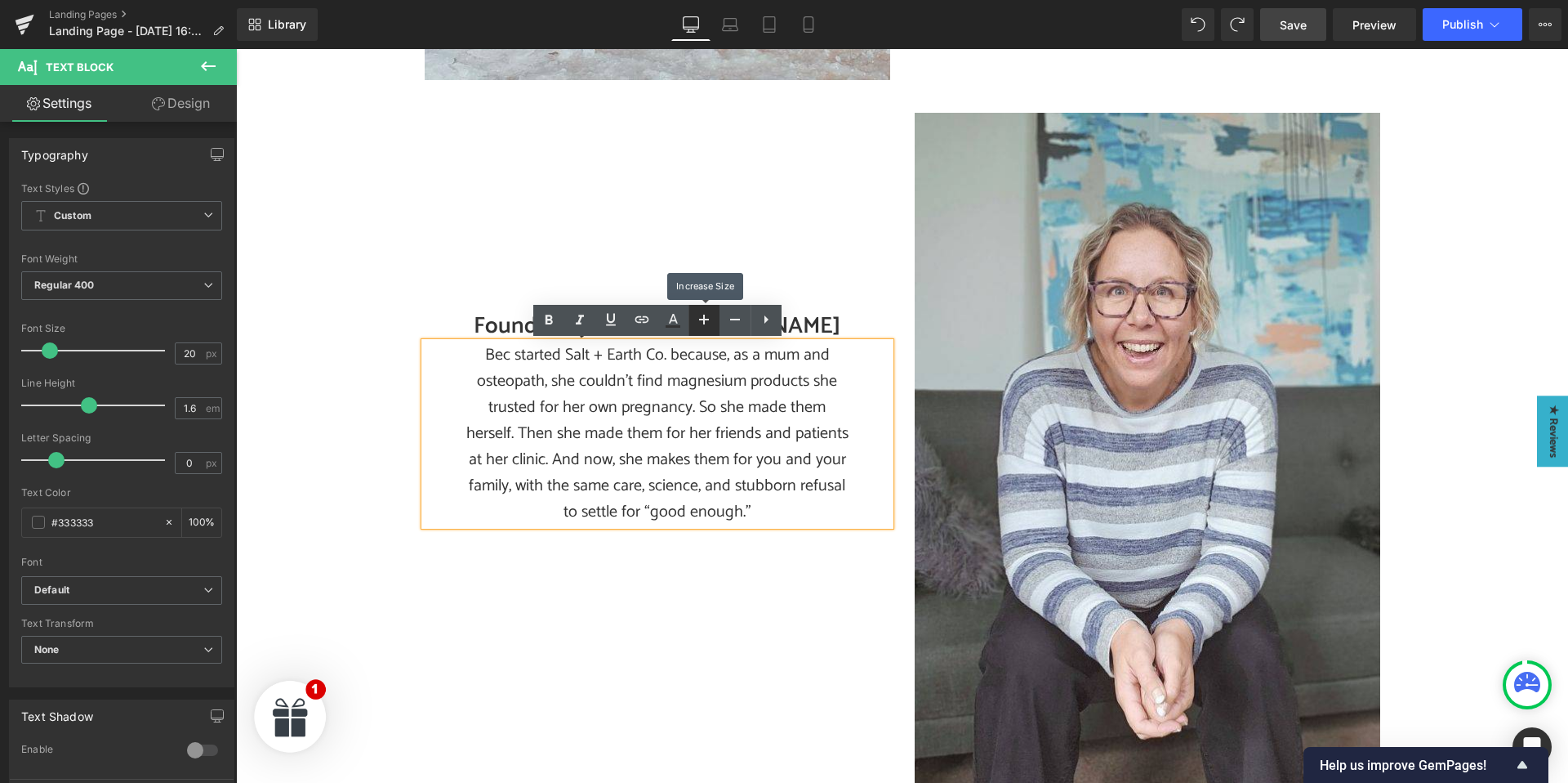
click at [696, 321] on icon at bounding box center [703, 319] width 19 height 19
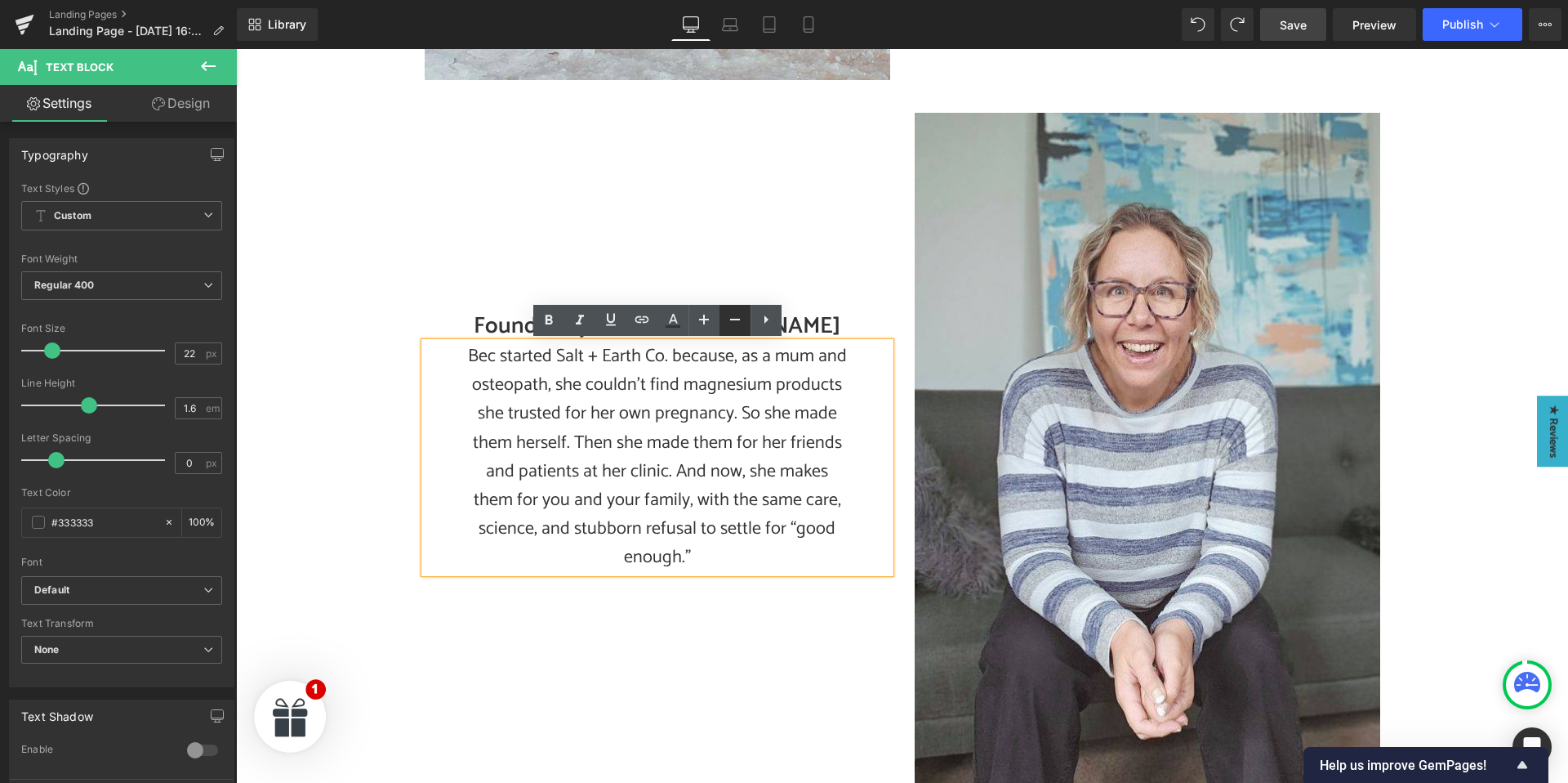
click at [730, 321] on icon at bounding box center [734, 319] width 19 height 19
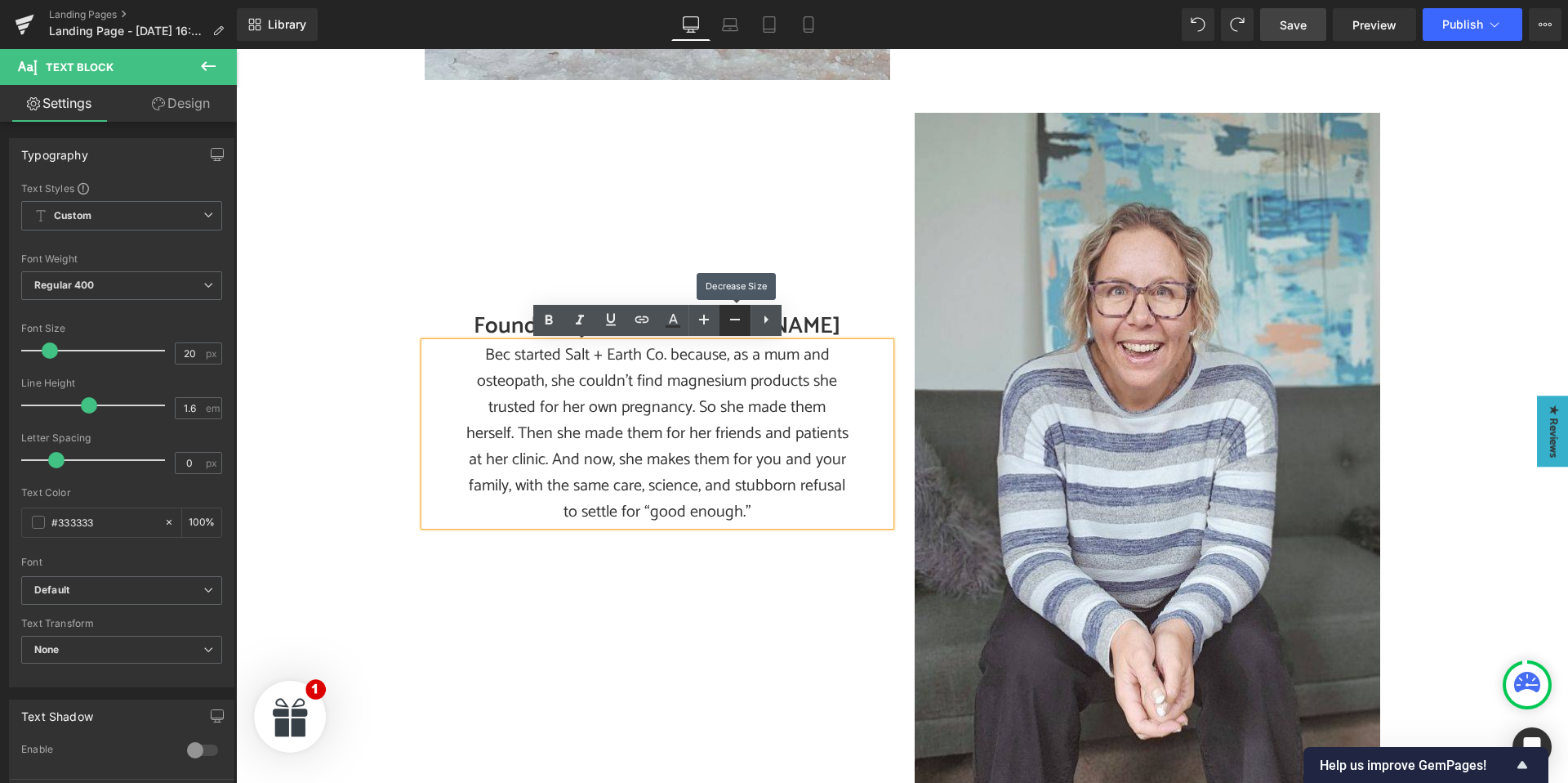
click at [729, 321] on icon at bounding box center [734, 319] width 19 height 19
type input "18"
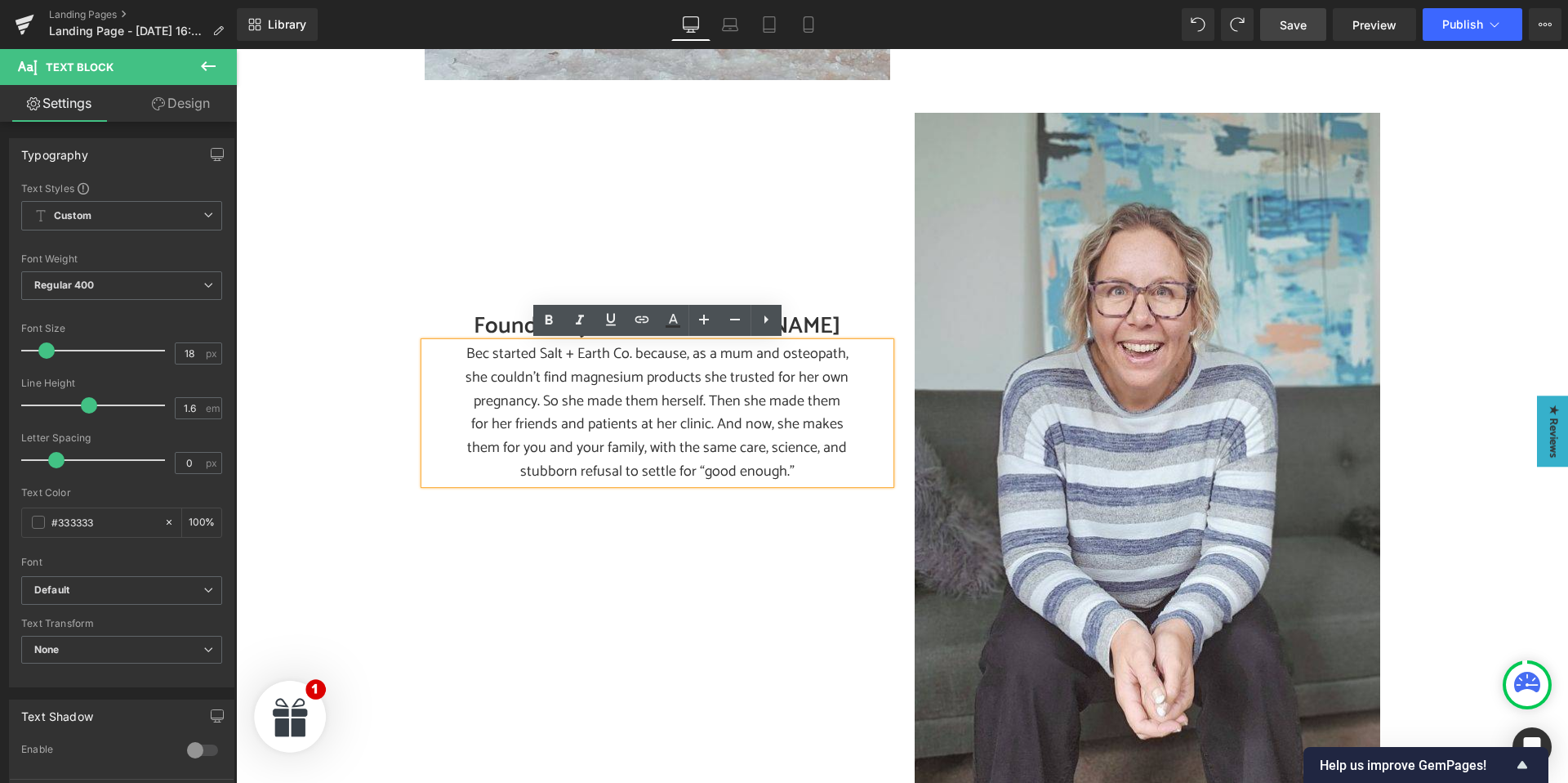
click at [838, 706] on div "Founded by Dr. Bec McInnes Heading 242px Bec started Salt + Earth Co. because, …" at bounding box center [902, 445] width 979 height 714
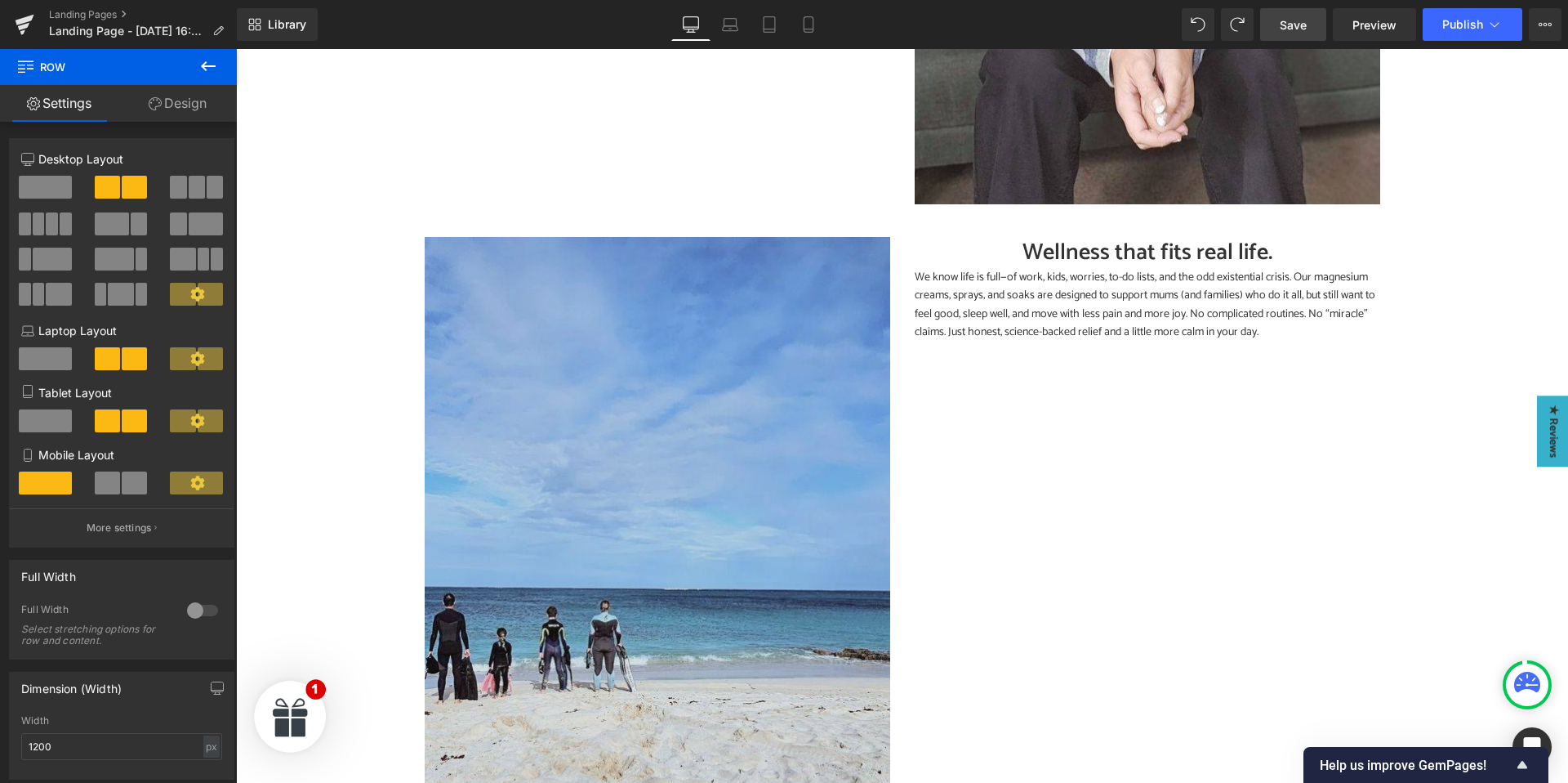
scroll to position [1515, 0]
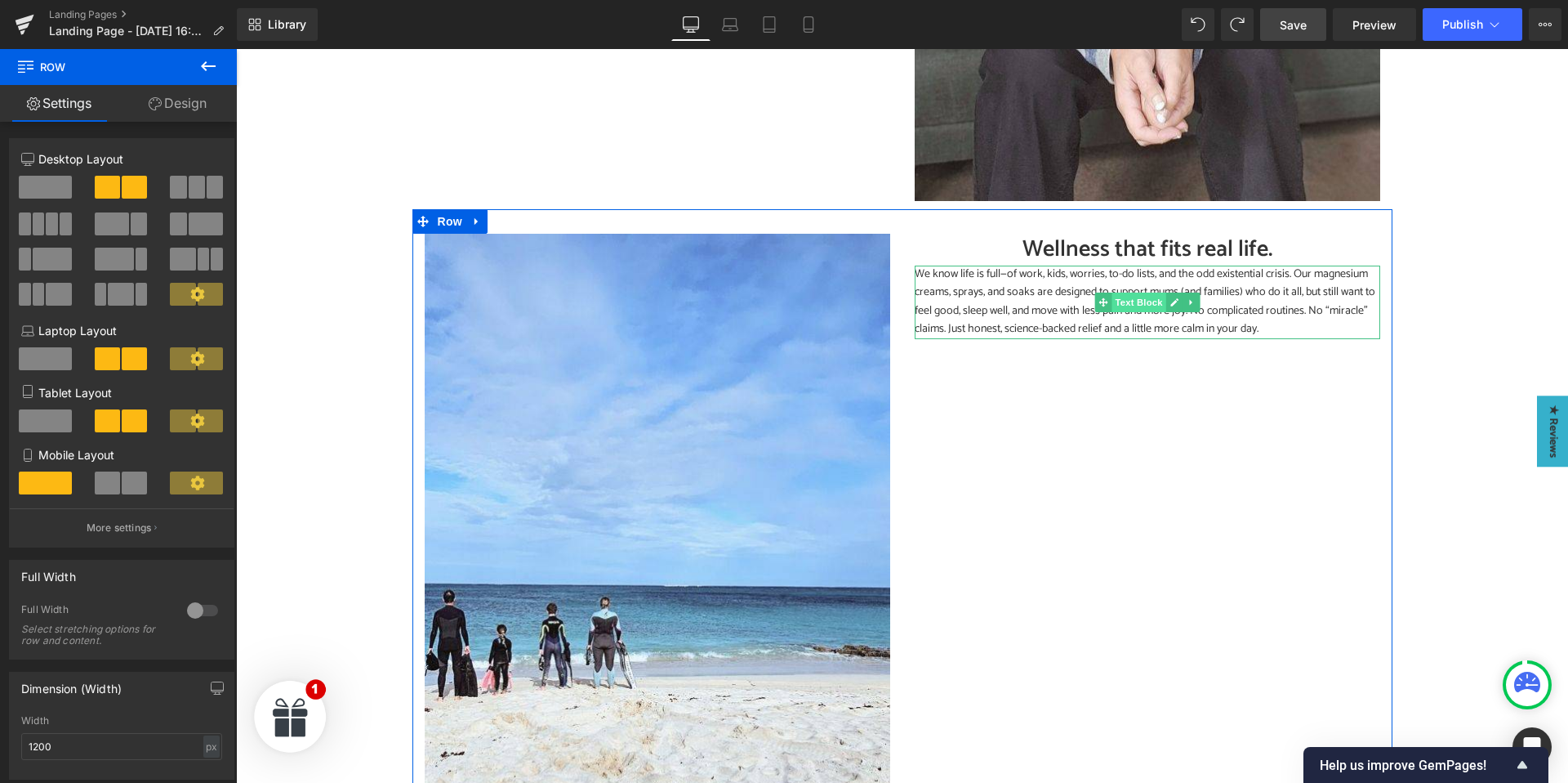
click at [1132, 304] on span "Text Block" at bounding box center [1138, 301] width 54 height 19
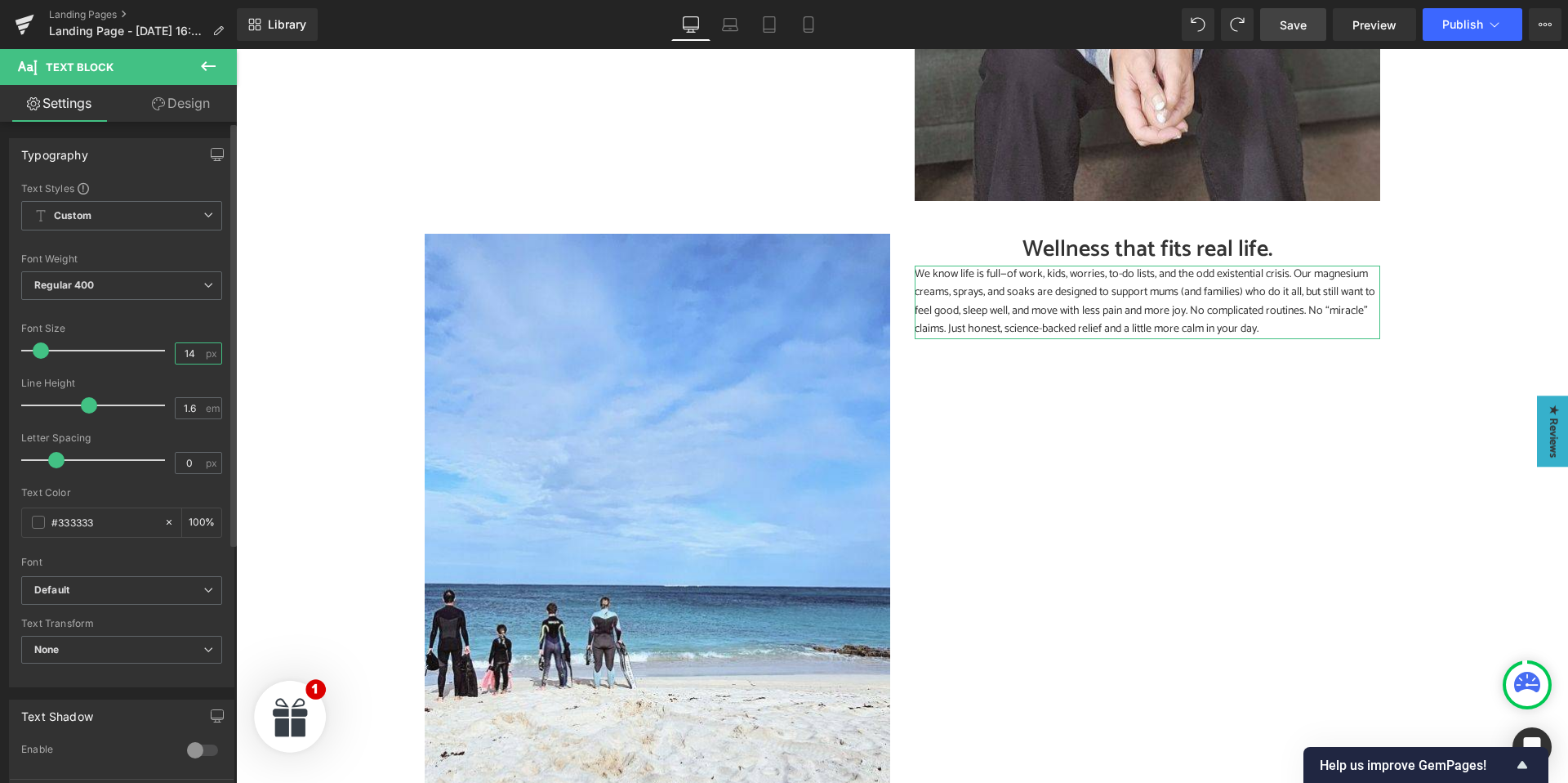
click at [193, 357] on input "14" at bounding box center [189, 353] width 28 height 20
drag, startPoint x: 193, startPoint y: 356, endPoint x: 178, endPoint y: 353, distance: 15.3
click at [178, 353] on input "14" at bounding box center [189, 353] width 28 height 20
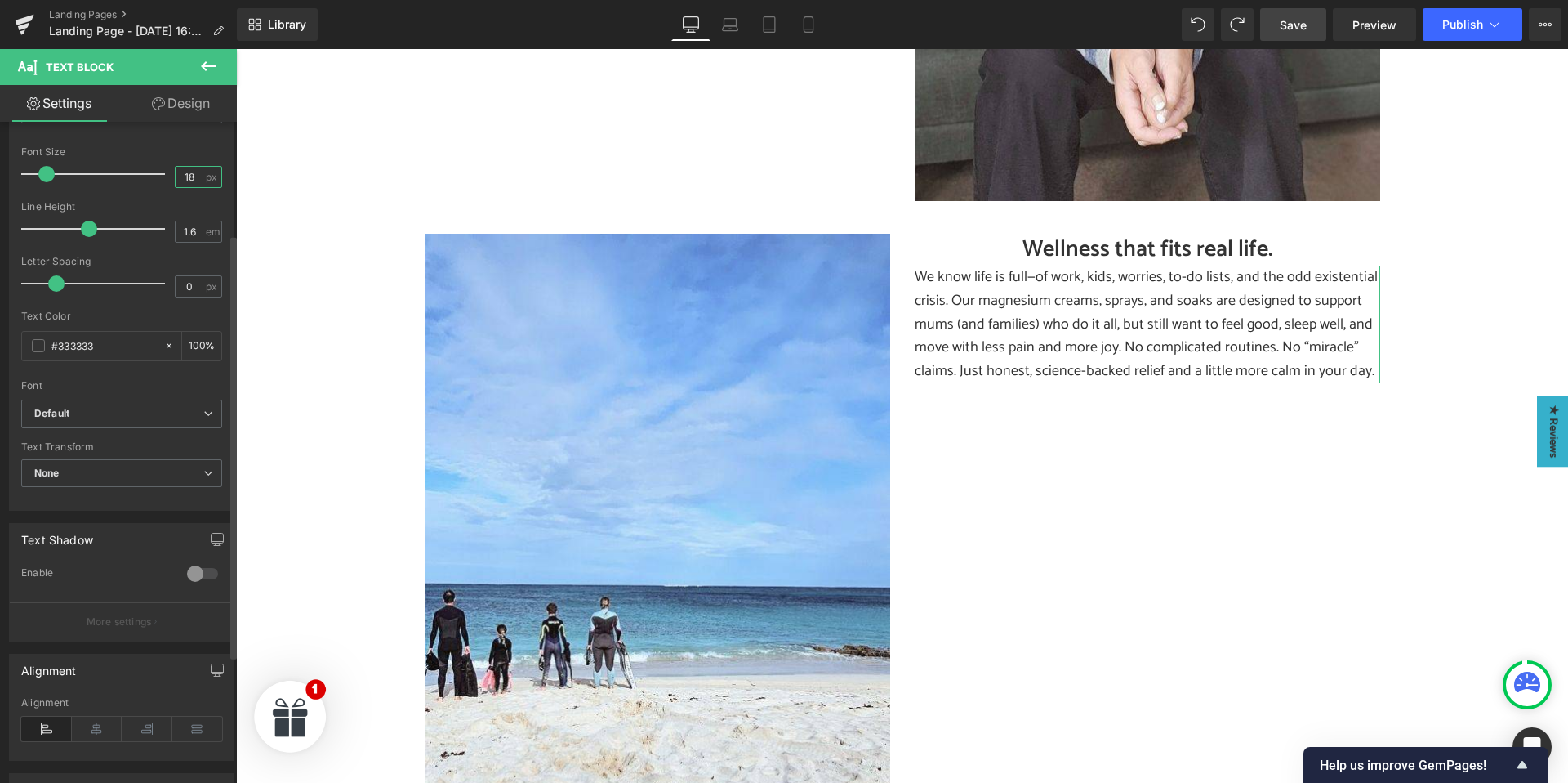
scroll to position [181, 0]
type input "18"
click at [87, 730] on icon at bounding box center [96, 723] width 50 height 25
drag, startPoint x: 189, startPoint y: 103, endPoint x: 101, endPoint y: 201, distance: 131.7
click at [189, 103] on link "Design" at bounding box center [180, 103] width 118 height 37
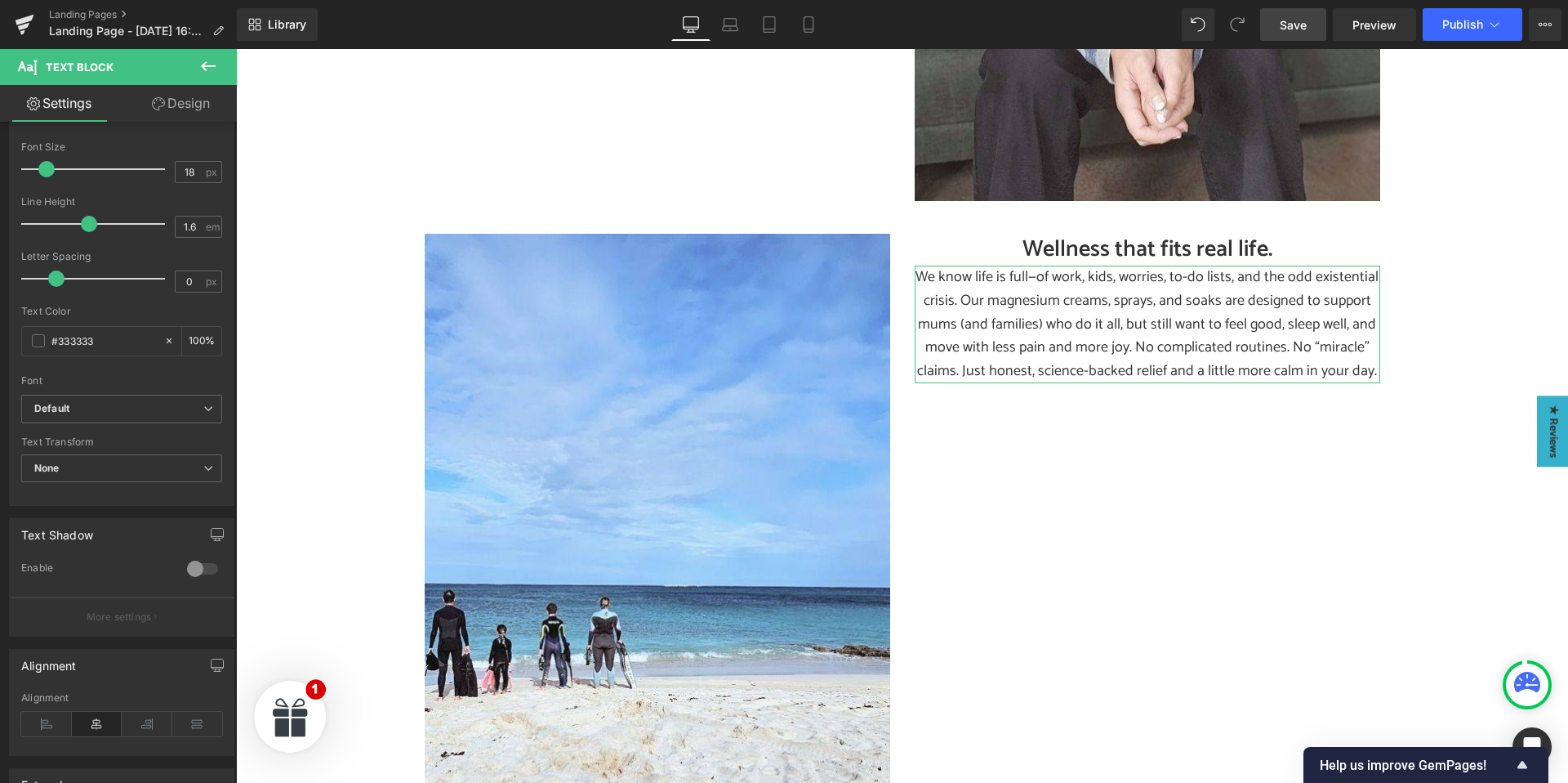
click at [0, 0] on div "Spacing" at bounding box center [0, 0] width 0 height 0
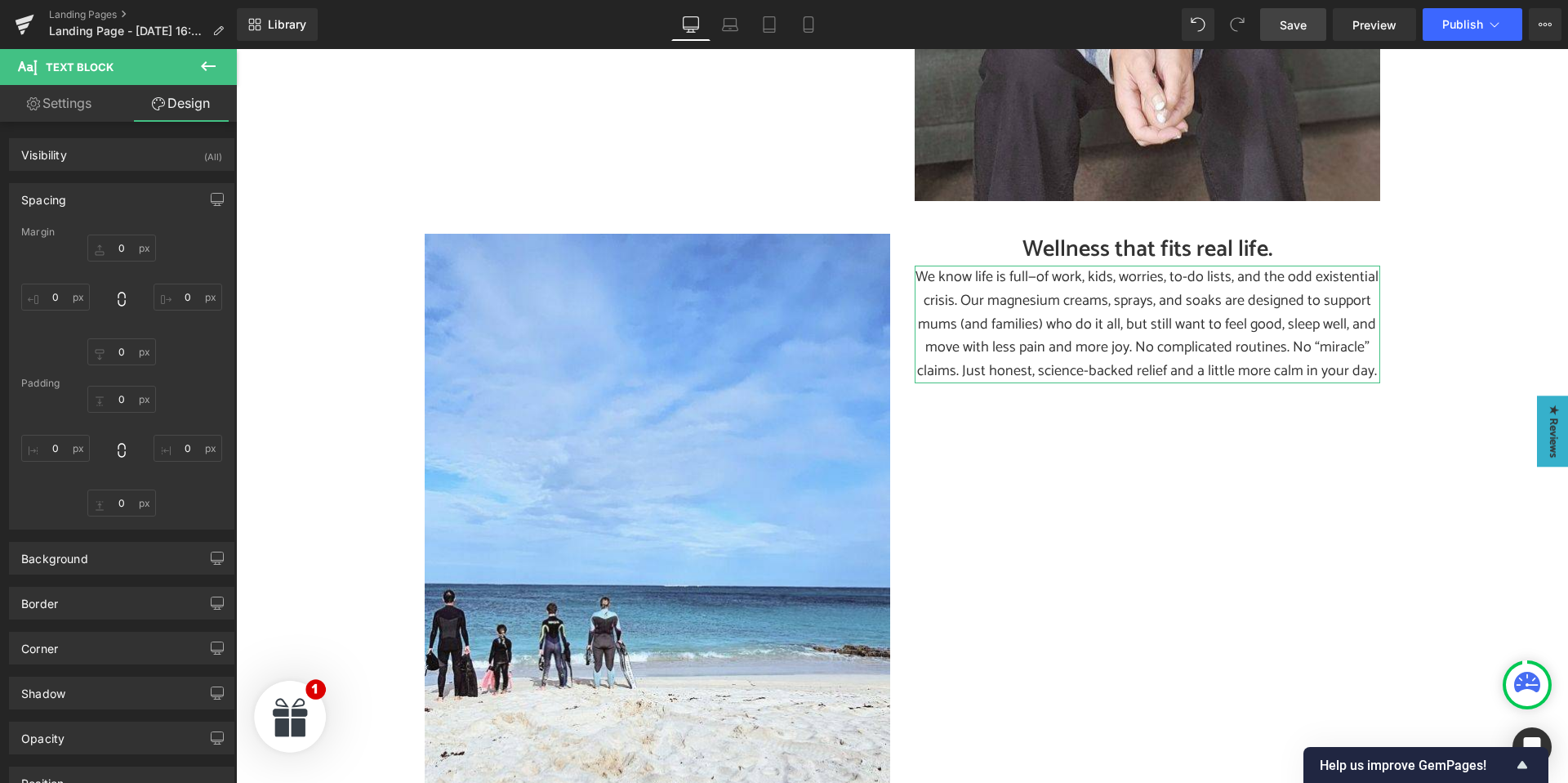
type input "0"
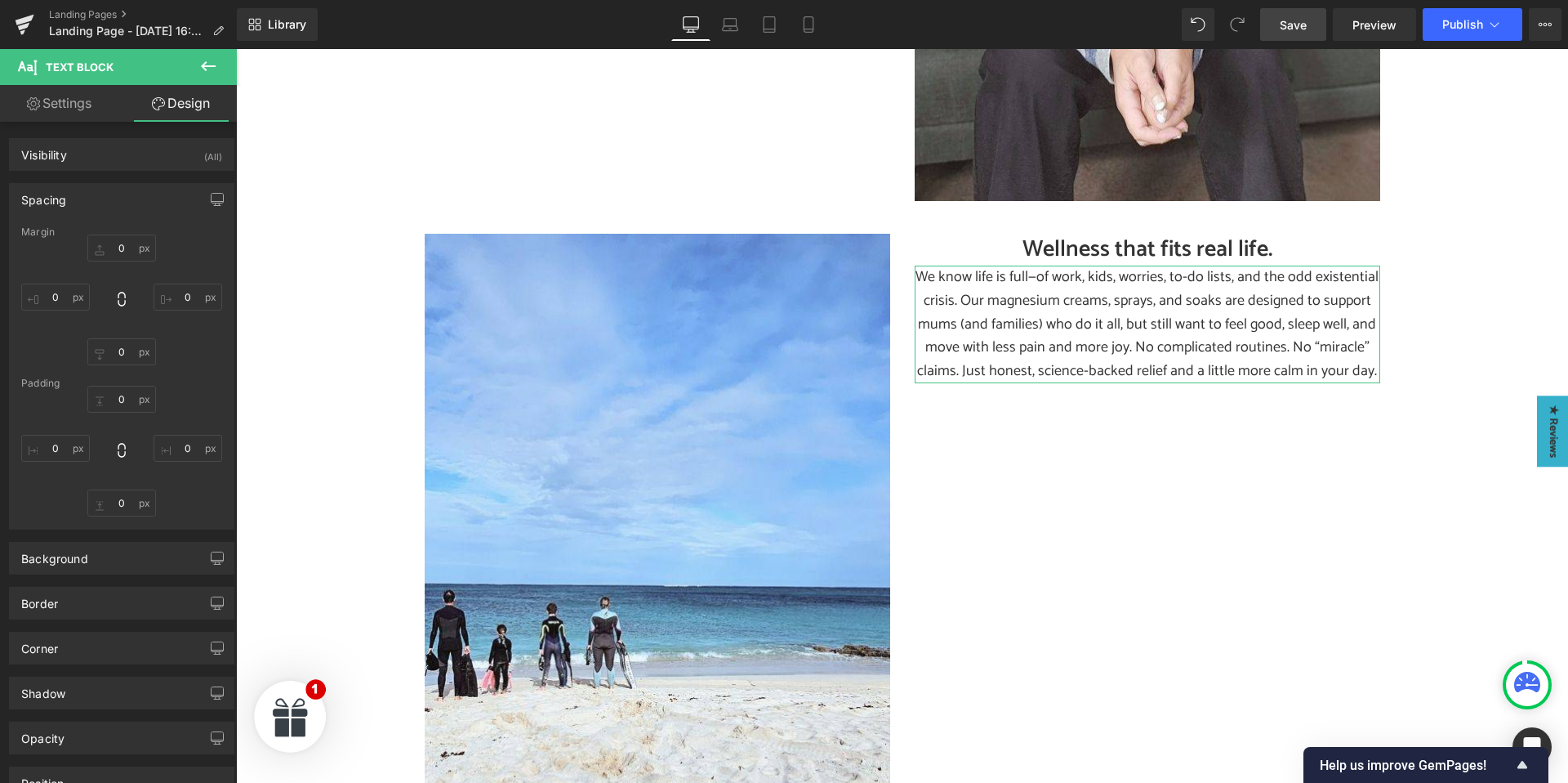
type input "0"
click at [58, 445] on input "0" at bounding box center [55, 448] width 69 height 27
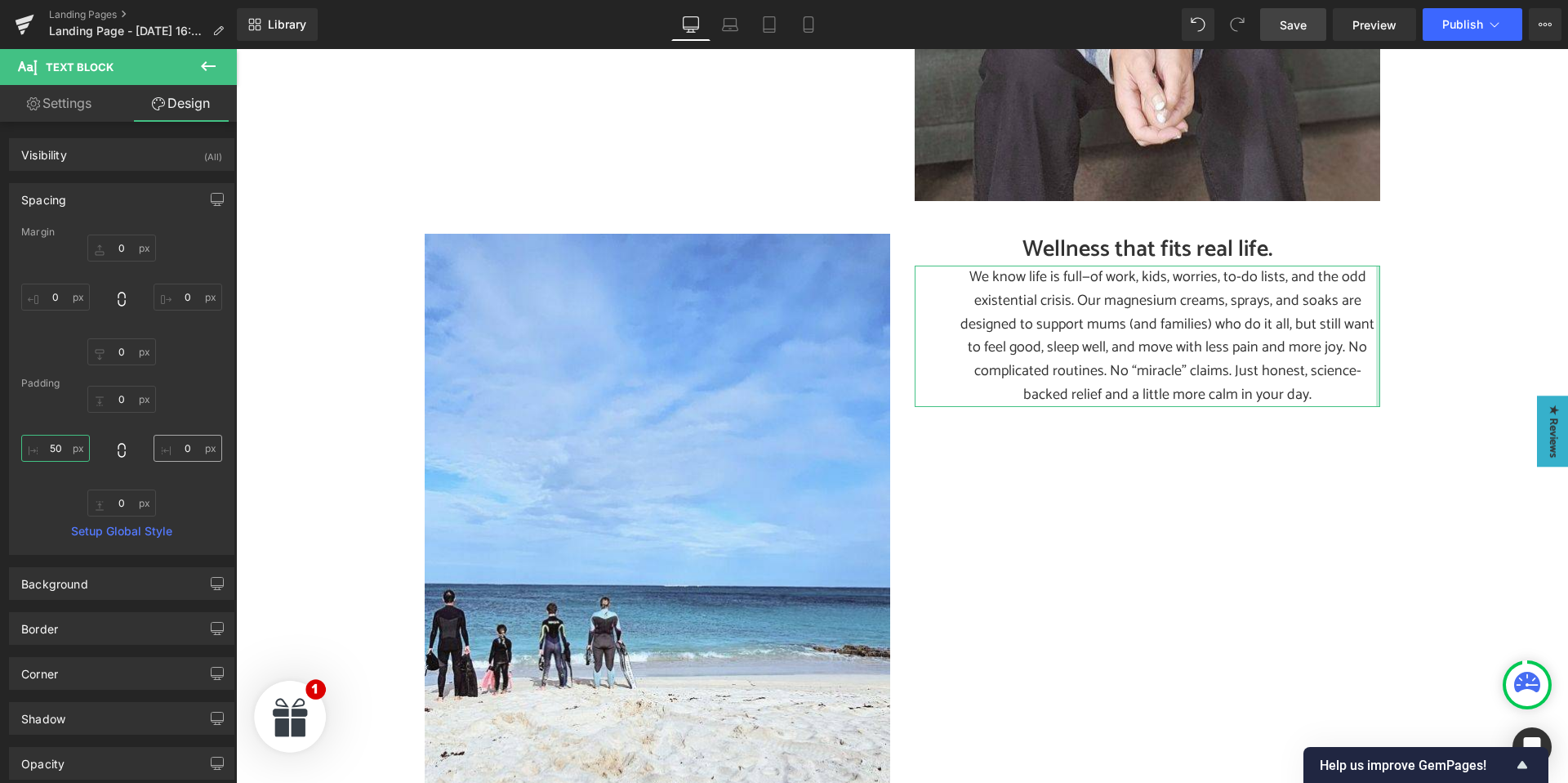
type input "50"
click at [185, 445] on input "0" at bounding box center [188, 448] width 69 height 27
type input "50"
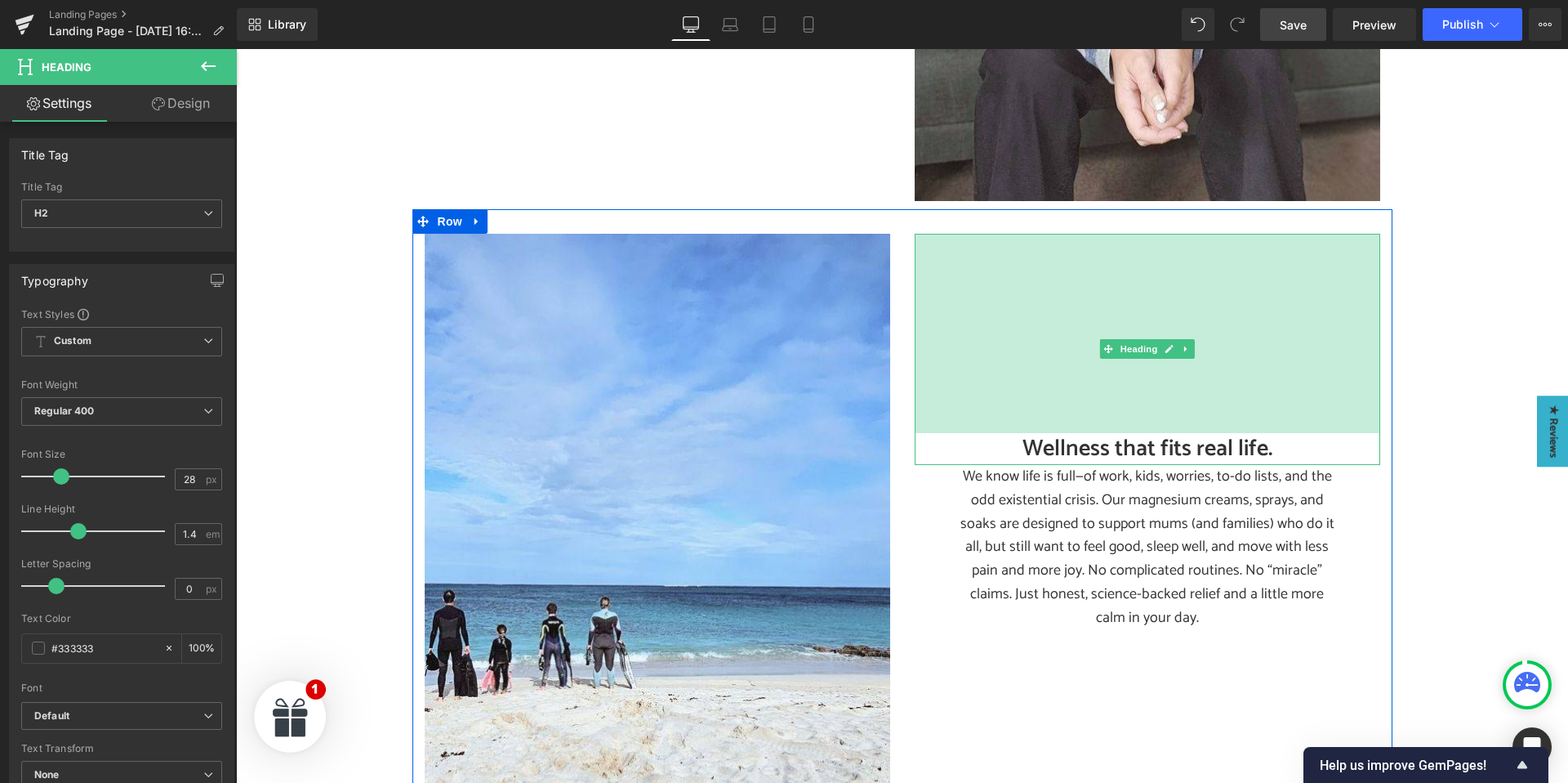
drag, startPoint x: 1023, startPoint y: 419, endPoint x: 1022, endPoint y: 436, distance: 17.0
click at [1023, 435] on div "Wellness that fits real life. Heading 244px" at bounding box center [1147, 349] width 465 height 231
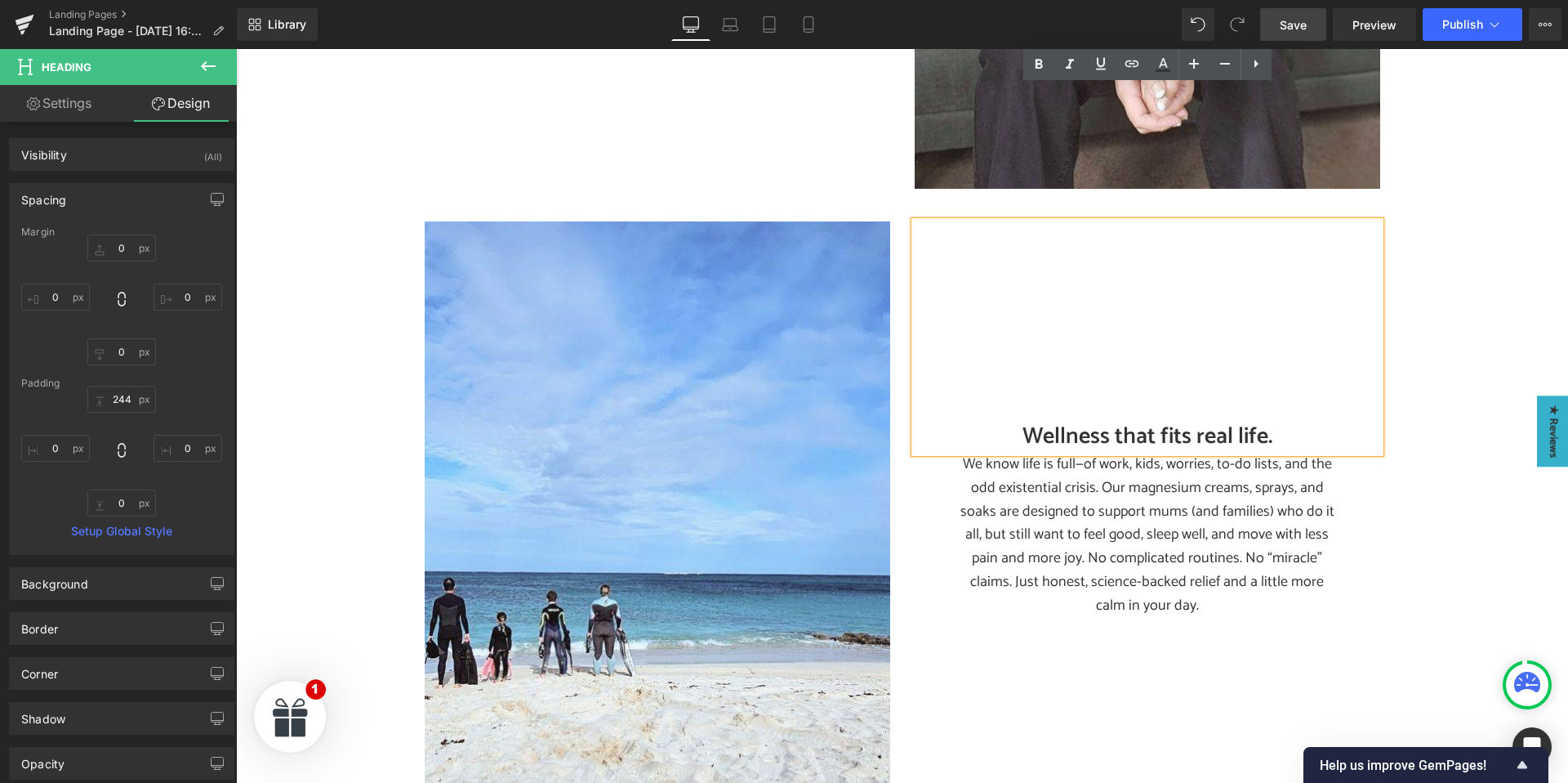
scroll to position [2257, 0]
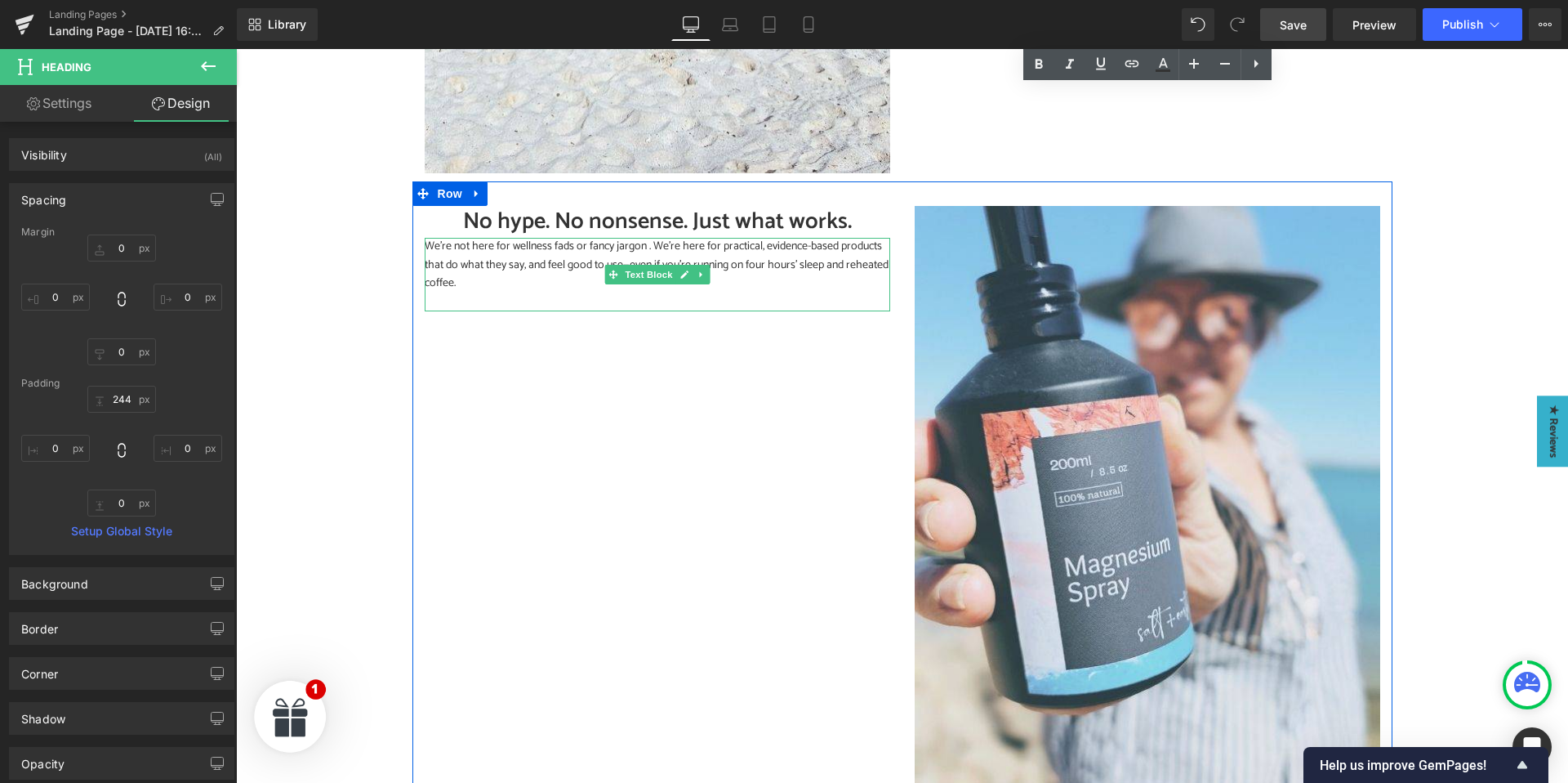
click at [568, 266] on p "We’re not here for wellness fads or fancy jargon . We’re here for practical, ev…" at bounding box center [657, 266] width 465 height 55
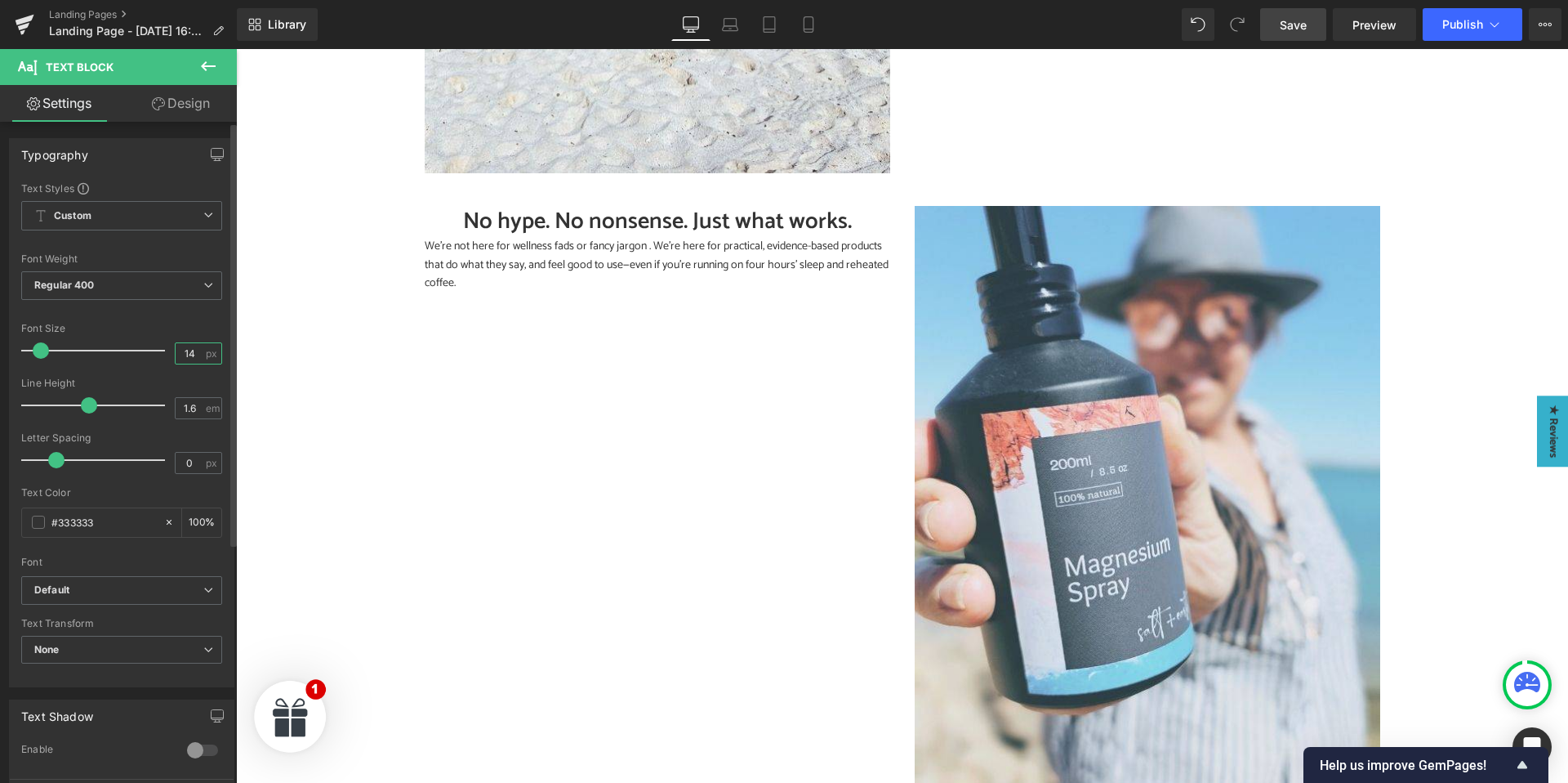
click at [188, 357] on input "14" at bounding box center [189, 353] width 28 height 20
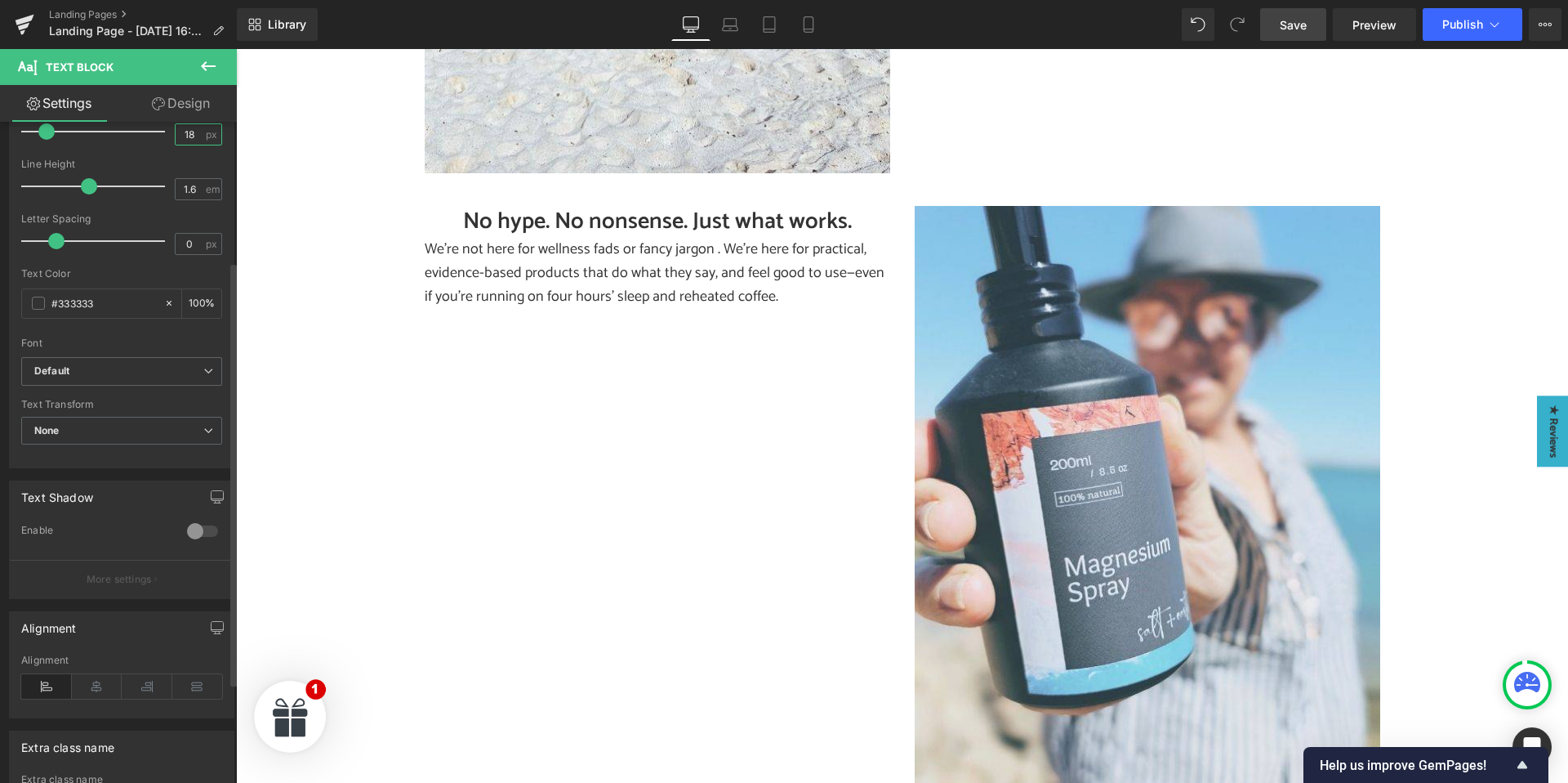
scroll to position [221, 0]
type input "18"
click at [94, 687] on icon at bounding box center [96, 684] width 50 height 25
click at [174, 98] on link "Design" at bounding box center [180, 103] width 118 height 37
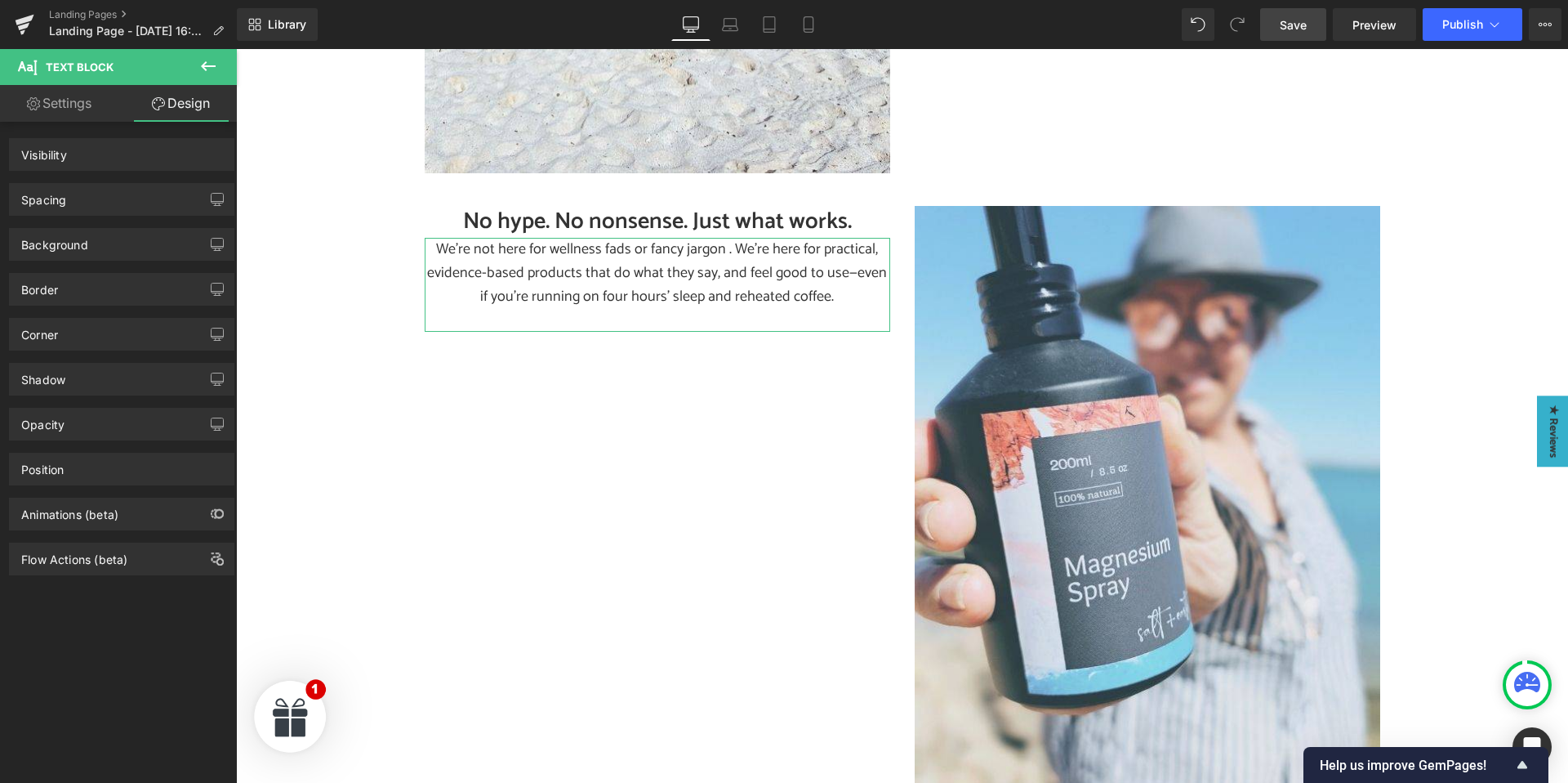
click at [70, 192] on div "Spacing" at bounding box center [122, 200] width 223 height 31
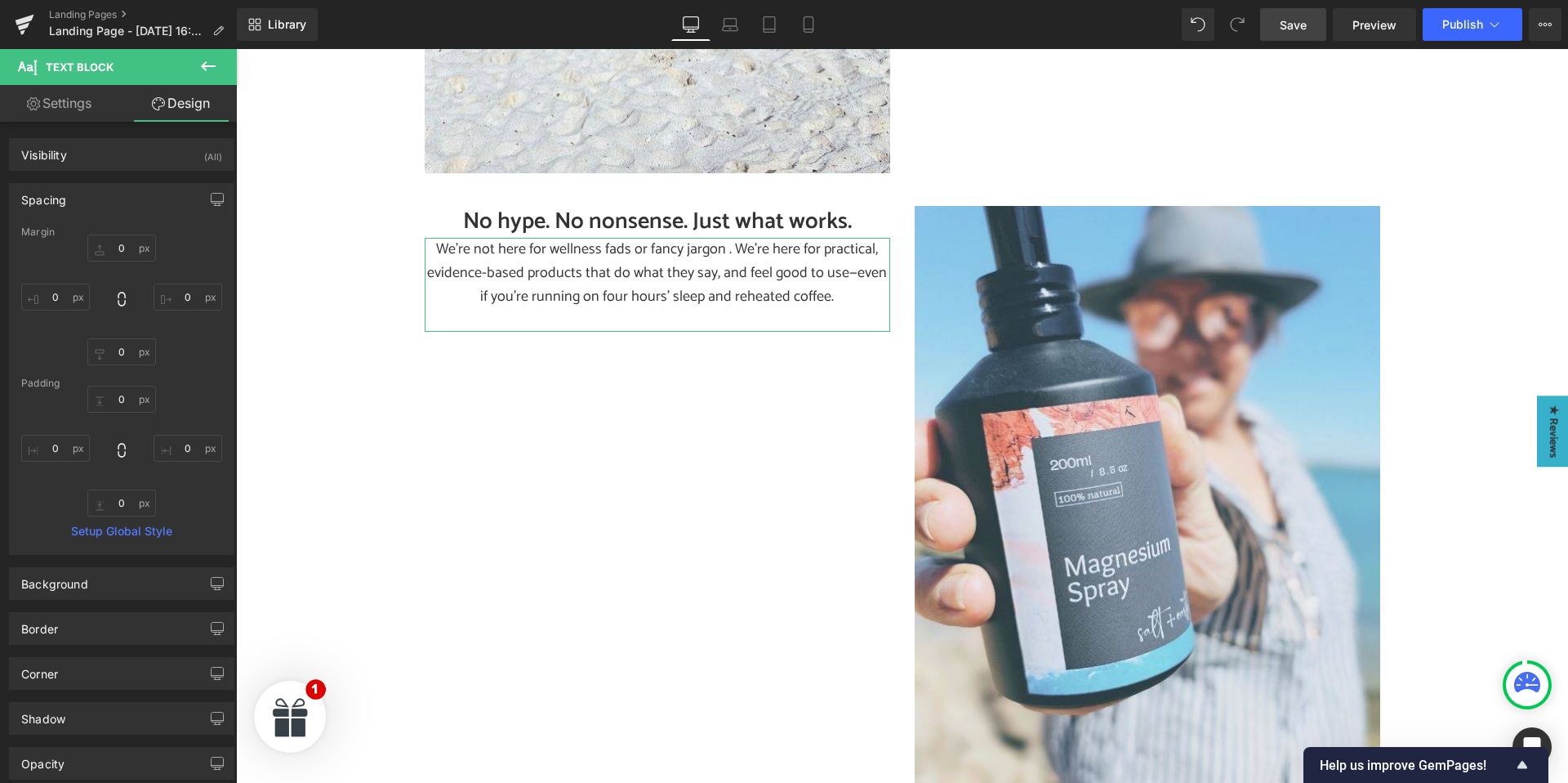
type input "0"
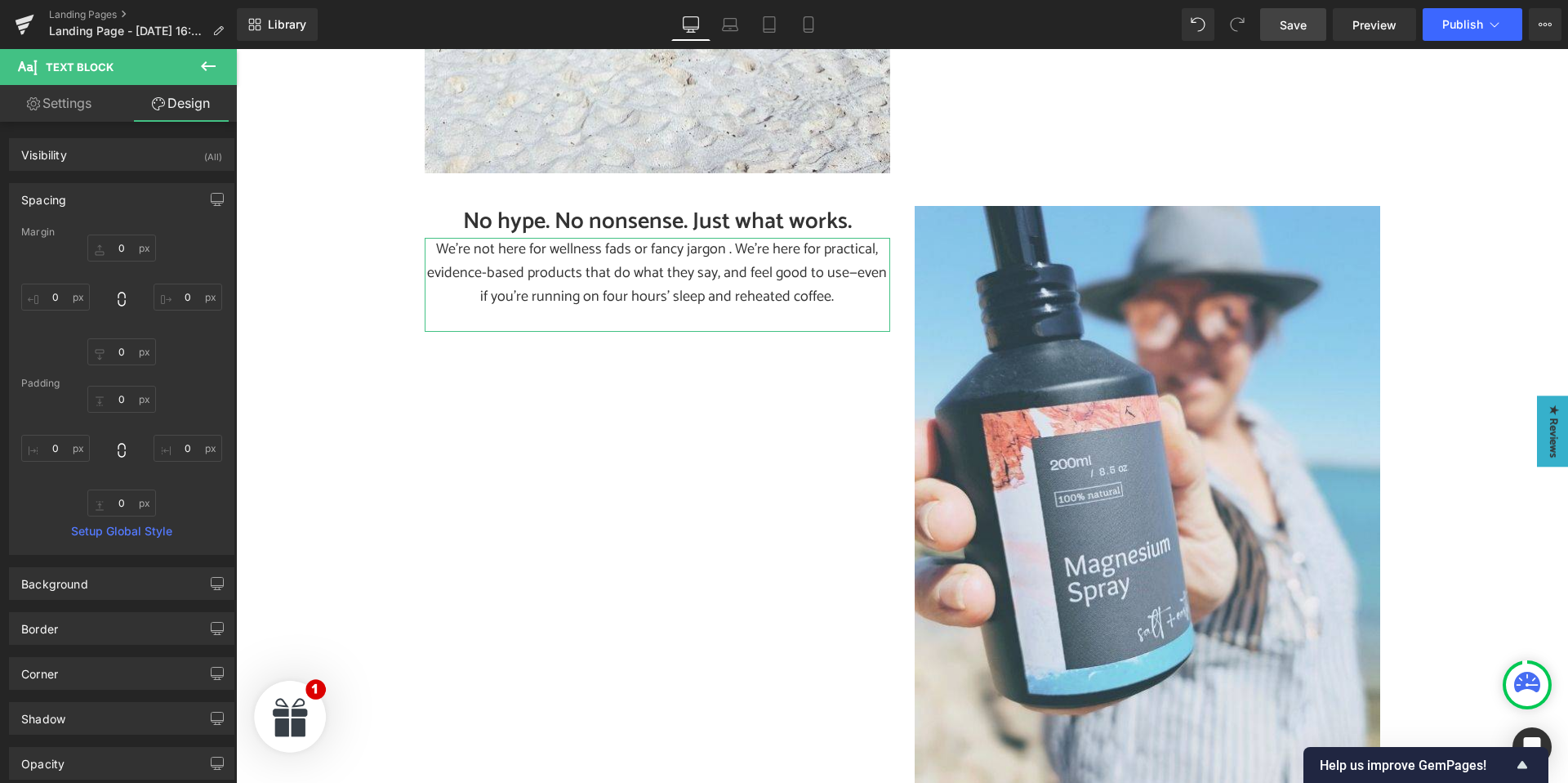
type input "0"
click at [59, 450] on input "0" at bounding box center [55, 448] width 69 height 27
type input "50"
click at [189, 446] on input "0" at bounding box center [188, 448] width 69 height 27
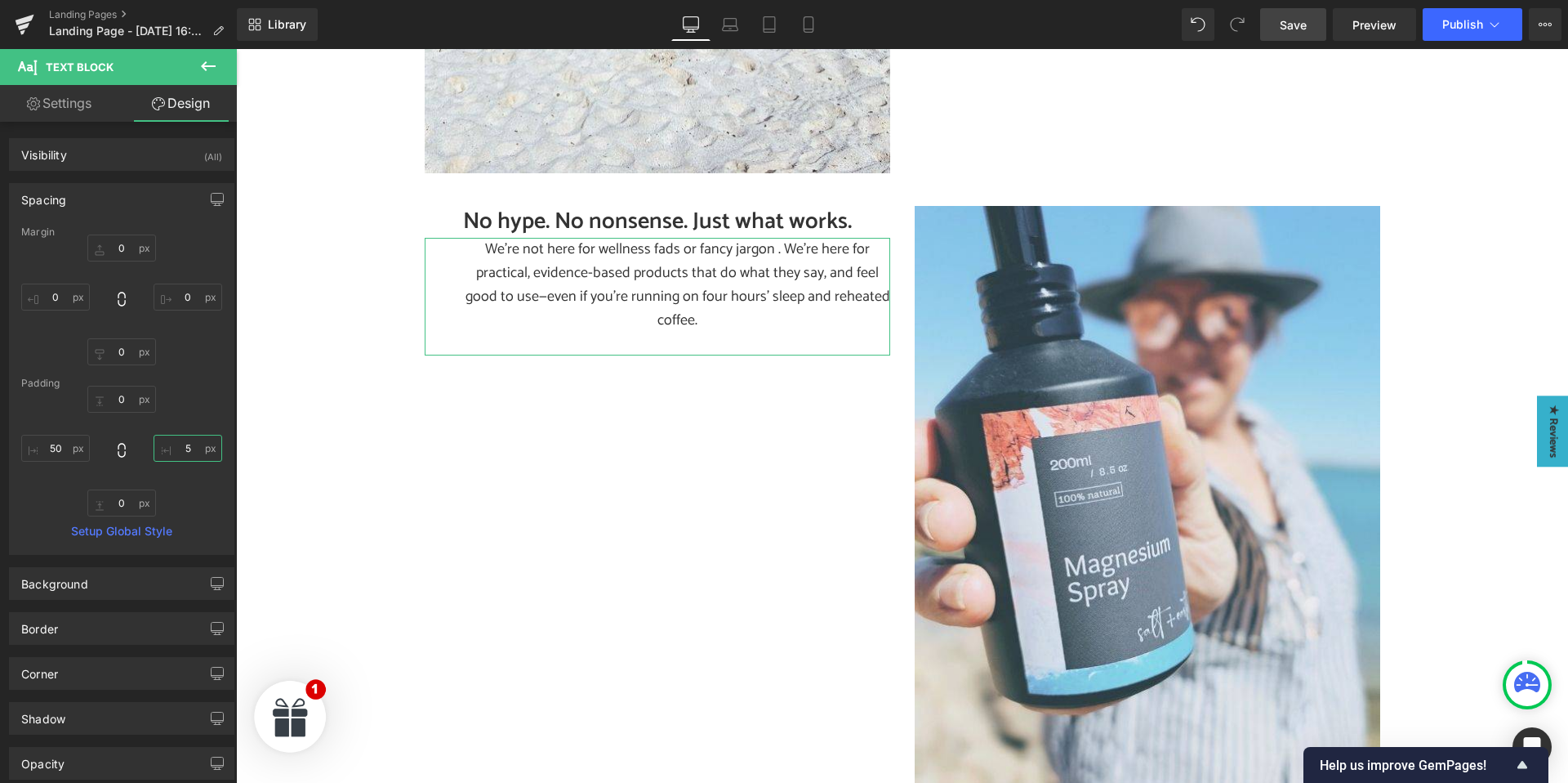
type input "50"
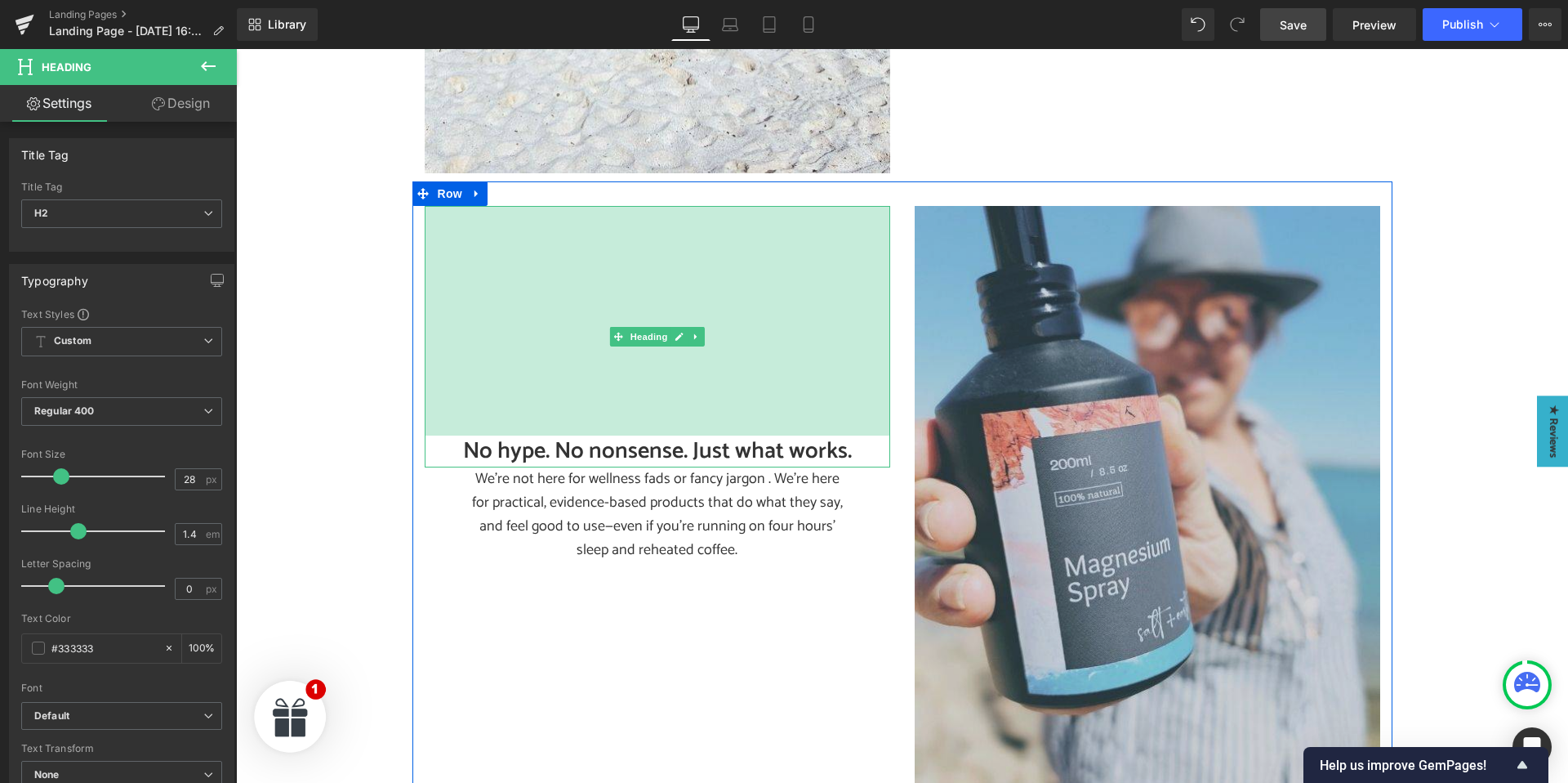
drag, startPoint x: 586, startPoint y: 381, endPoint x: 1048, endPoint y: 398, distance: 462.3
click at [580, 437] on div "No hype. No nonsense. Just what works. Heading 281px" at bounding box center [657, 336] width 465 height 261
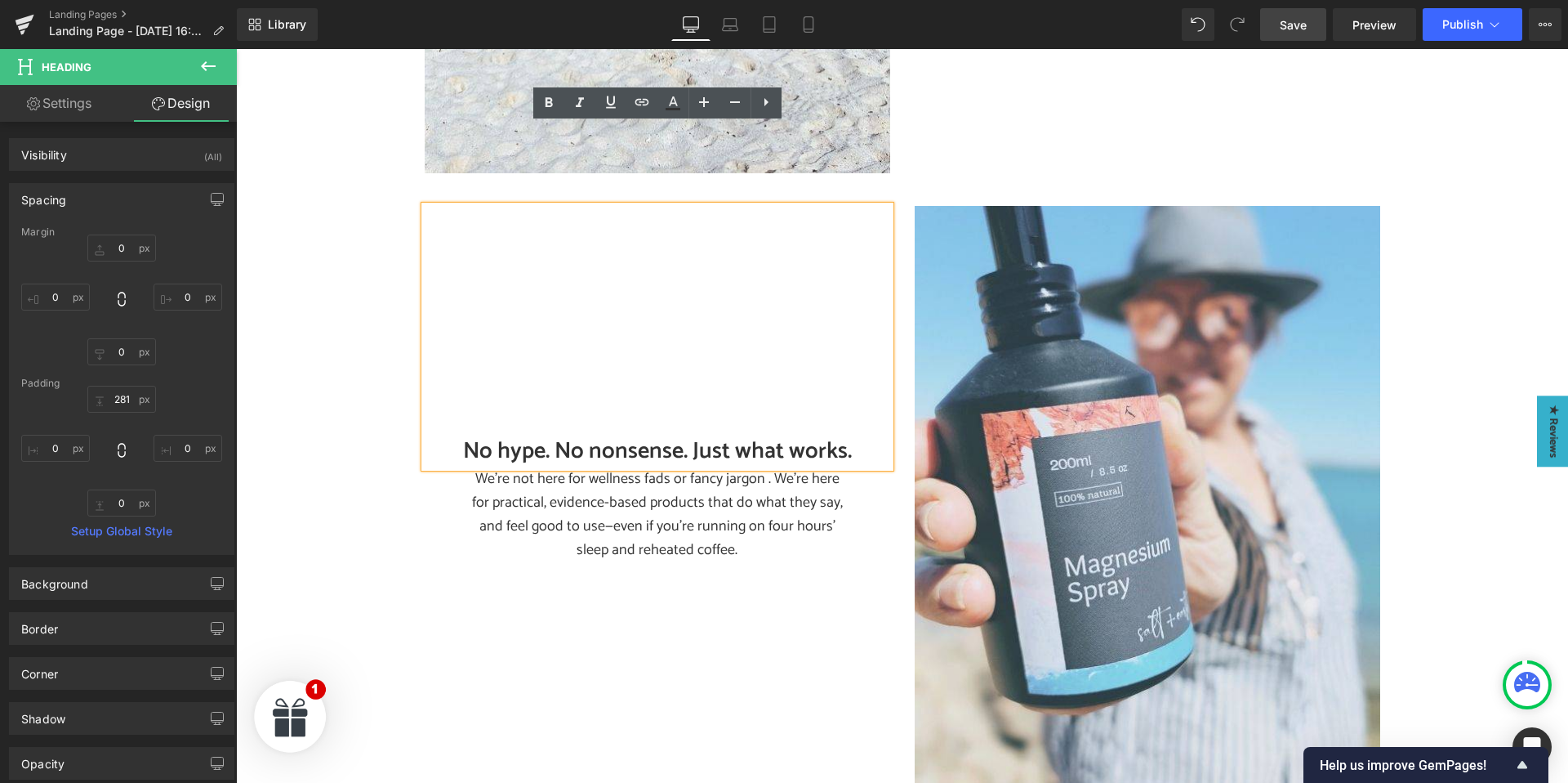
scroll to position [2337, 0]
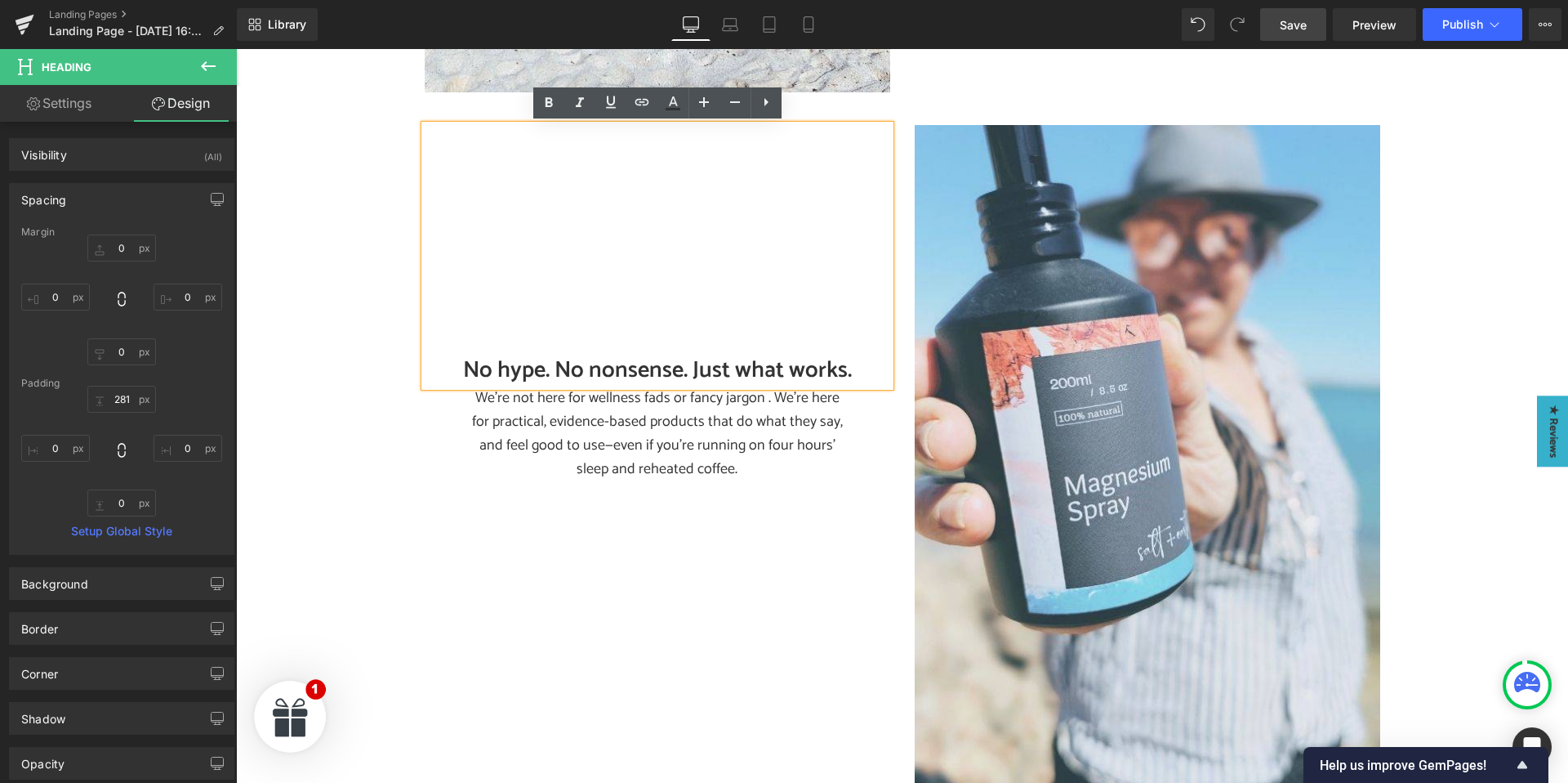
click at [566, 342] on div "No hype. No nonsense. Just what works." at bounding box center [657, 255] width 465 height 261
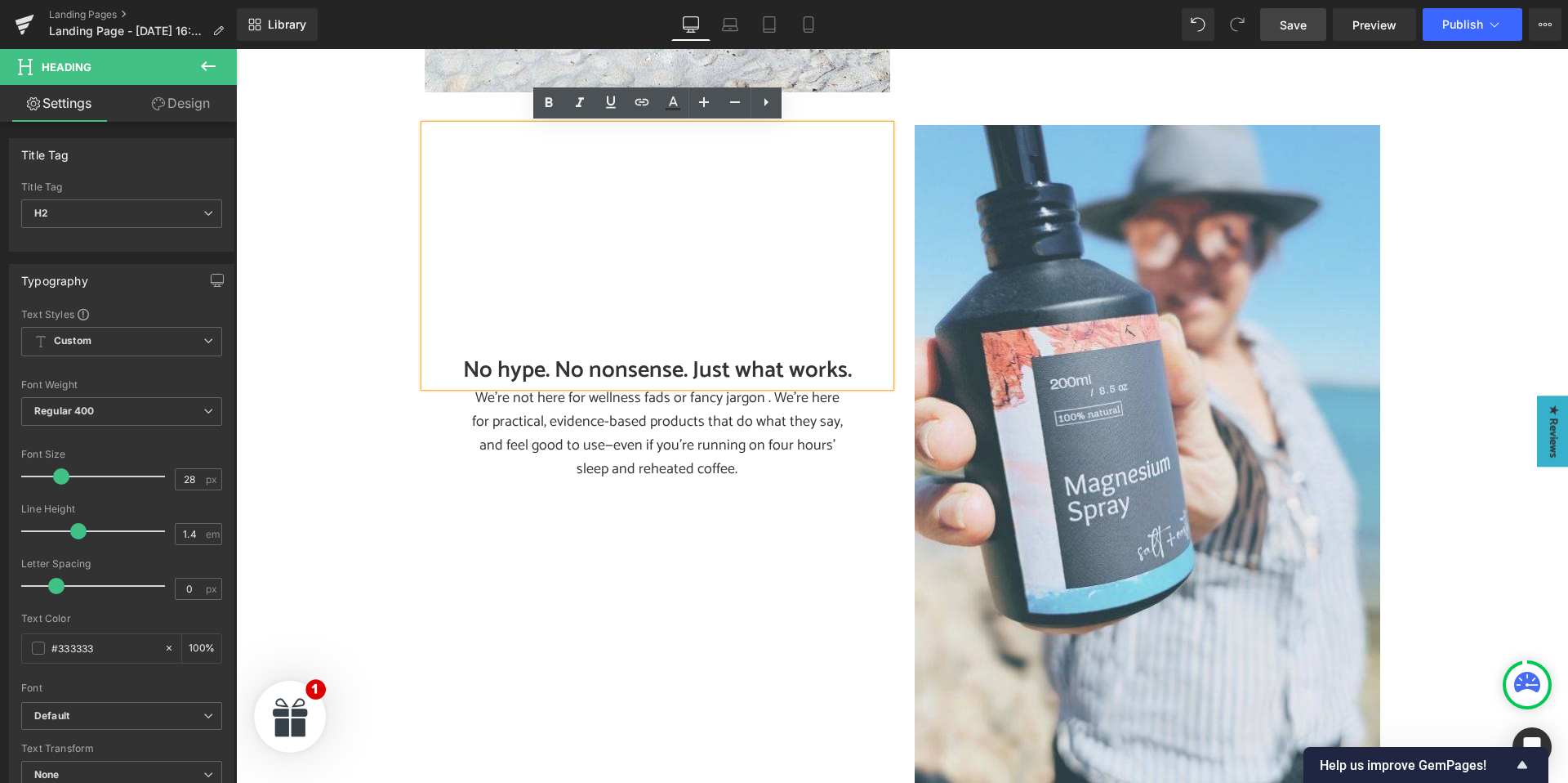
drag, startPoint x: 545, startPoint y: 511, endPoint x: 580, endPoint y: 318, distance: 196.1
click at [545, 510] on div "No hype. No nonsense. Just what works. Heading 281px We’re not here for wellnes…" at bounding box center [902, 458] width 979 height 714
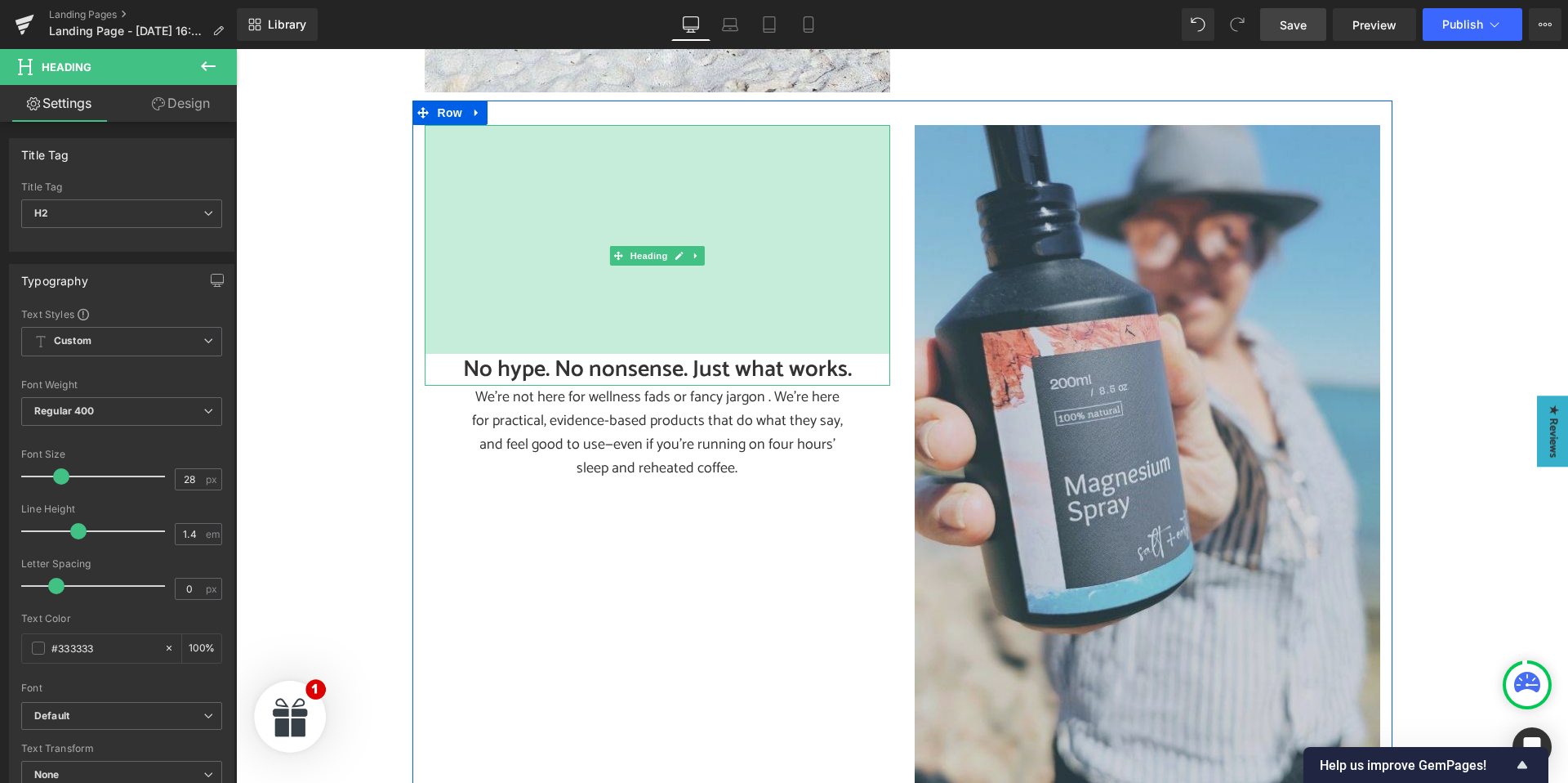
drag, startPoint x: 581, startPoint y: 330, endPoint x: 1155, endPoint y: 427, distance: 582.1
click at [586, 329] on div "280px" at bounding box center [657, 239] width 465 height 229
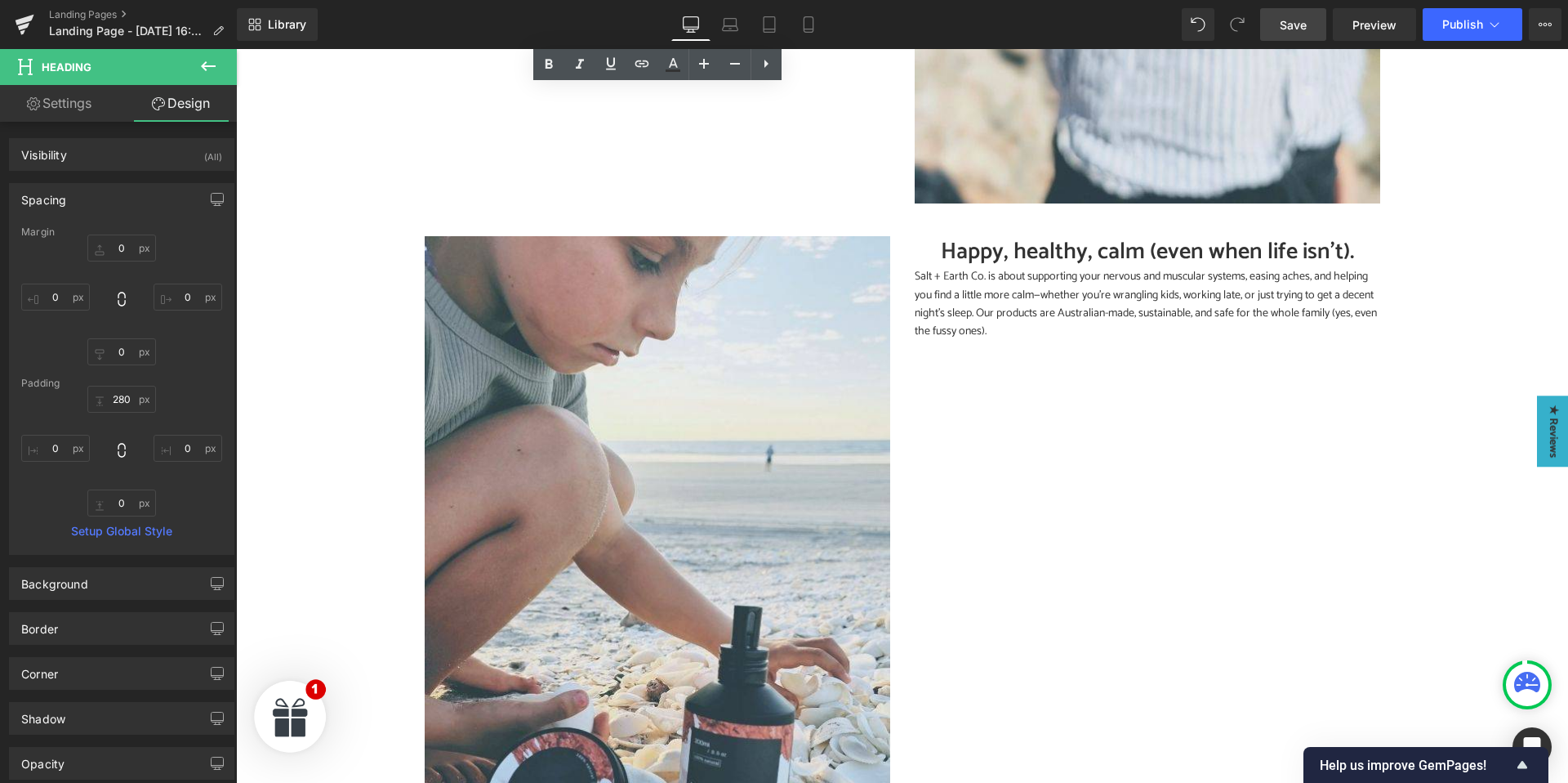
scroll to position [2918, 0]
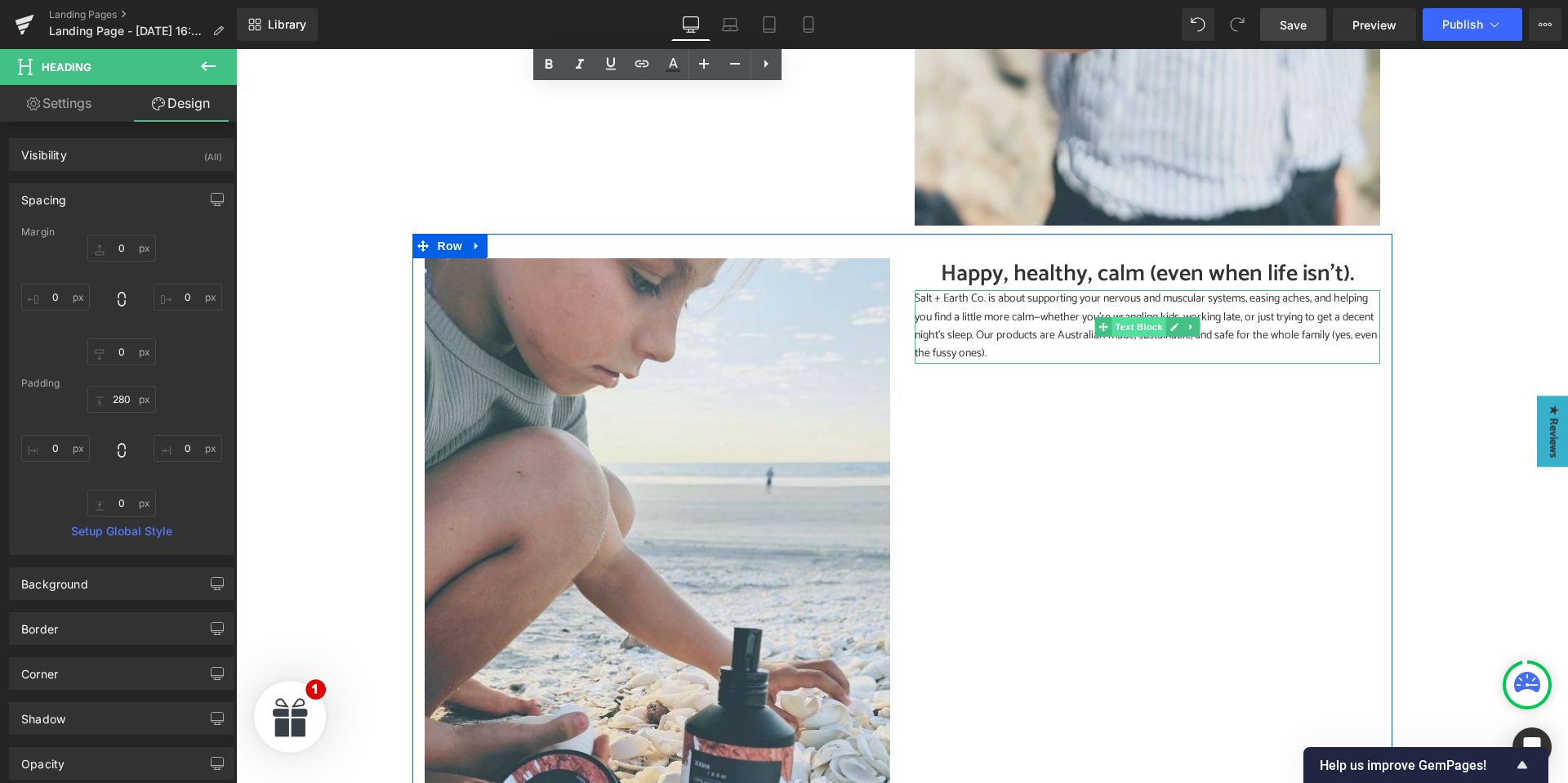
click at [1131, 328] on span "Text Block" at bounding box center [1138, 326] width 54 height 19
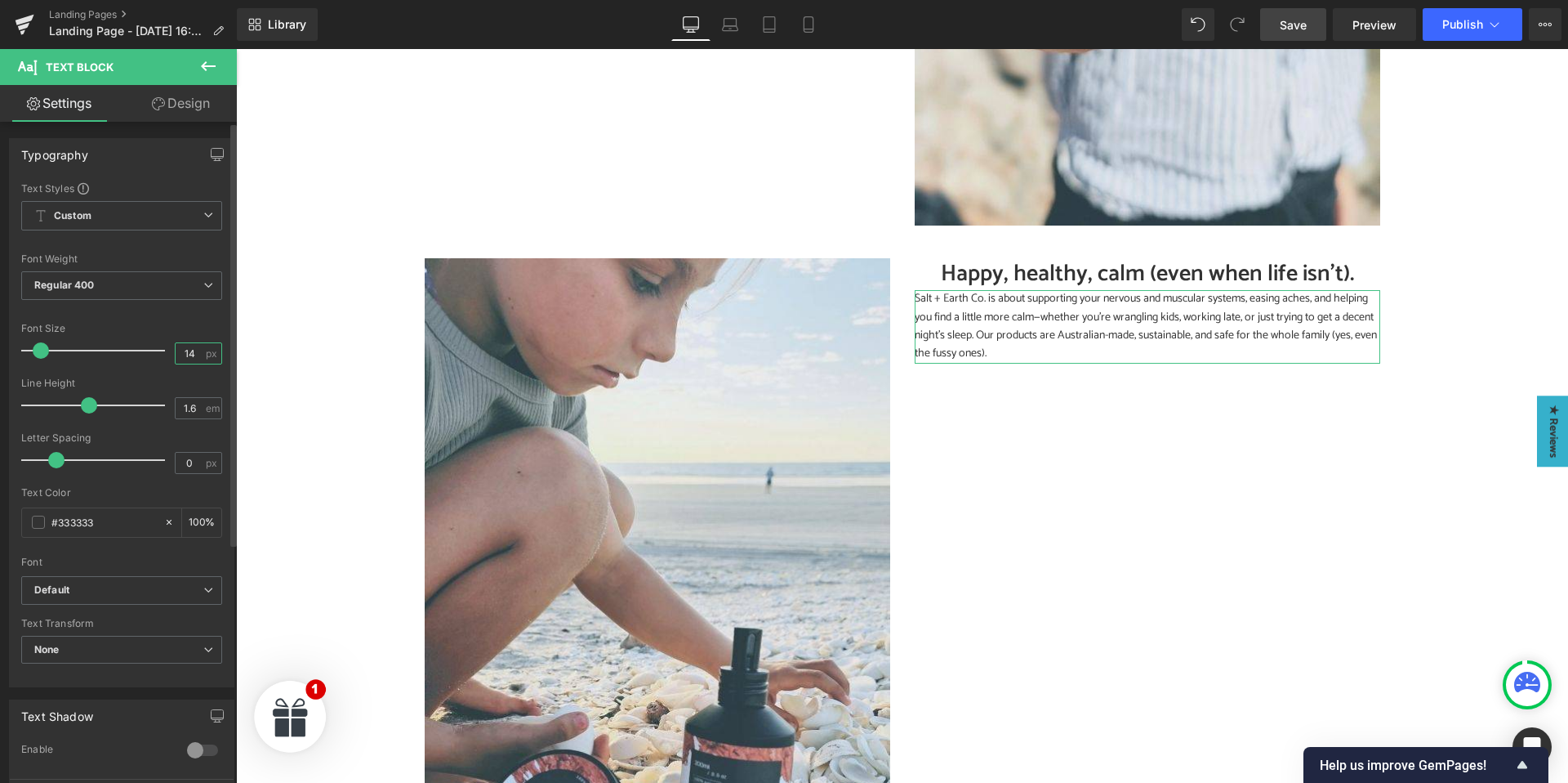
click at [190, 353] on input "14" at bounding box center [189, 353] width 28 height 20
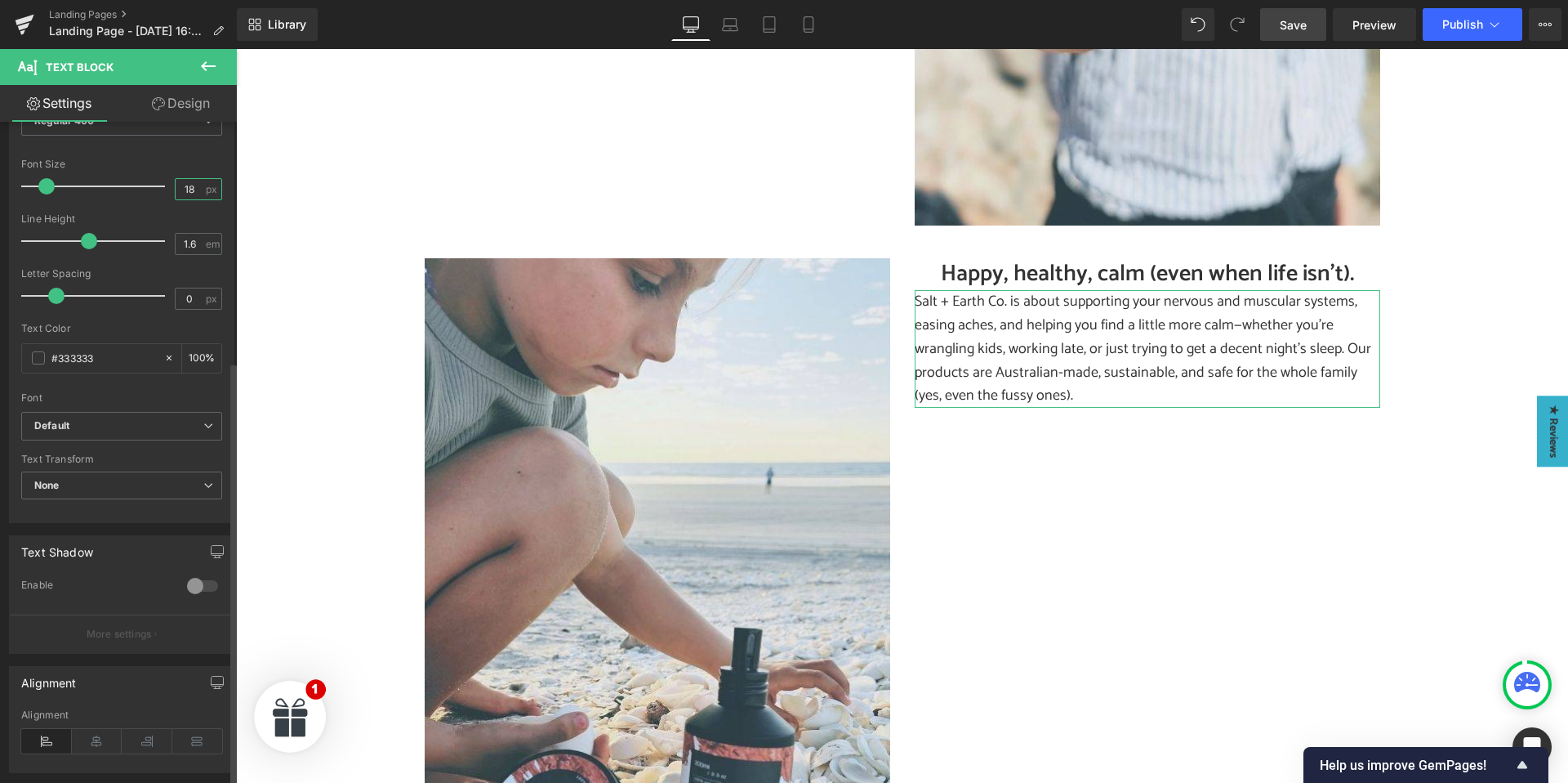
scroll to position [374, 0]
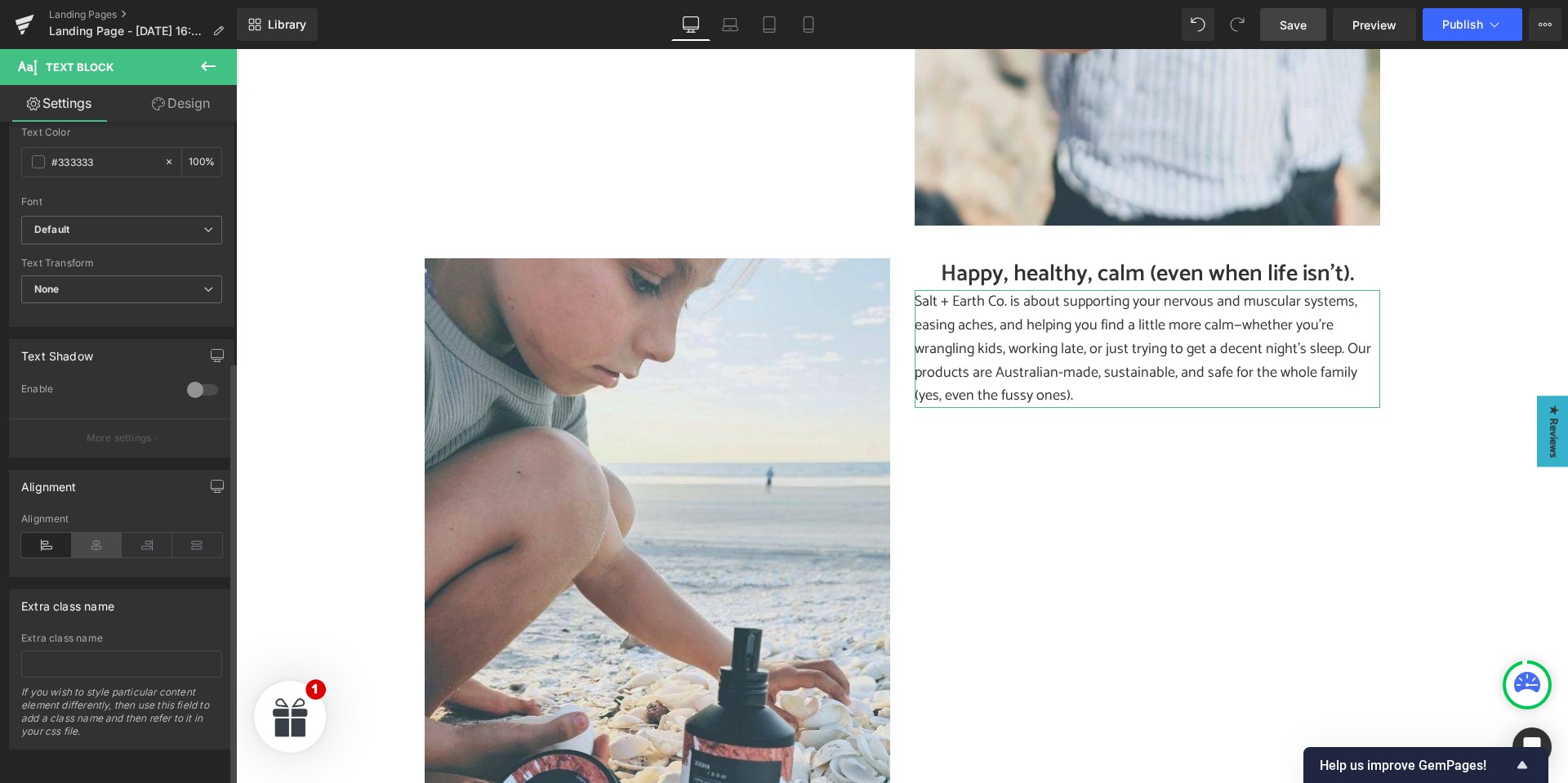
type input "18"
drag, startPoint x: 91, startPoint y: 533, endPoint x: 165, endPoint y: 223, distance: 318.7
click at [91, 533] on icon at bounding box center [96, 545] width 50 height 25
drag, startPoint x: 176, startPoint y: 107, endPoint x: 52, endPoint y: 349, distance: 271.9
click at [176, 107] on link "Design" at bounding box center [180, 103] width 118 height 37
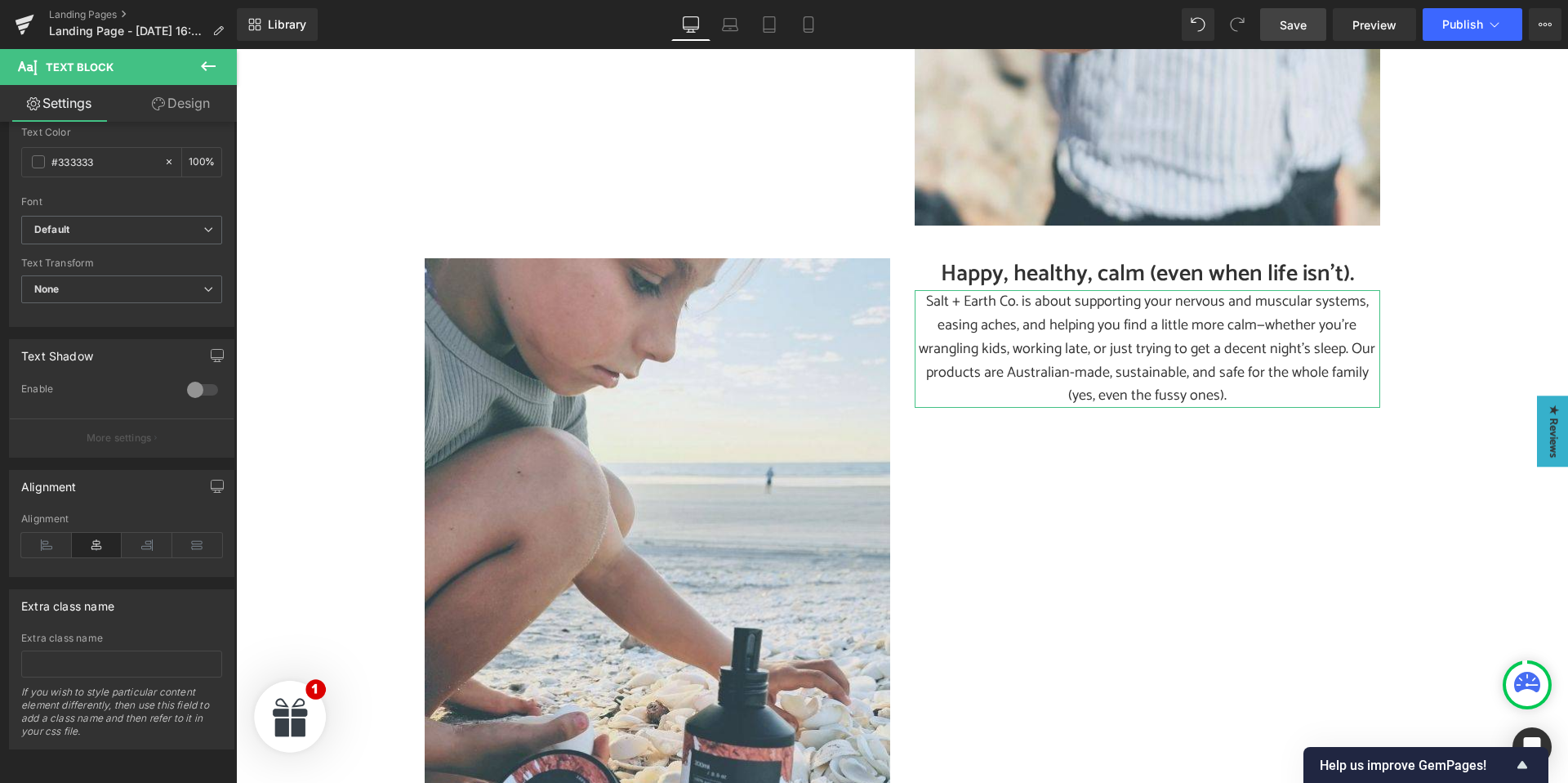
click at [0, 0] on div "Spacing" at bounding box center [0, 0] width 0 height 0
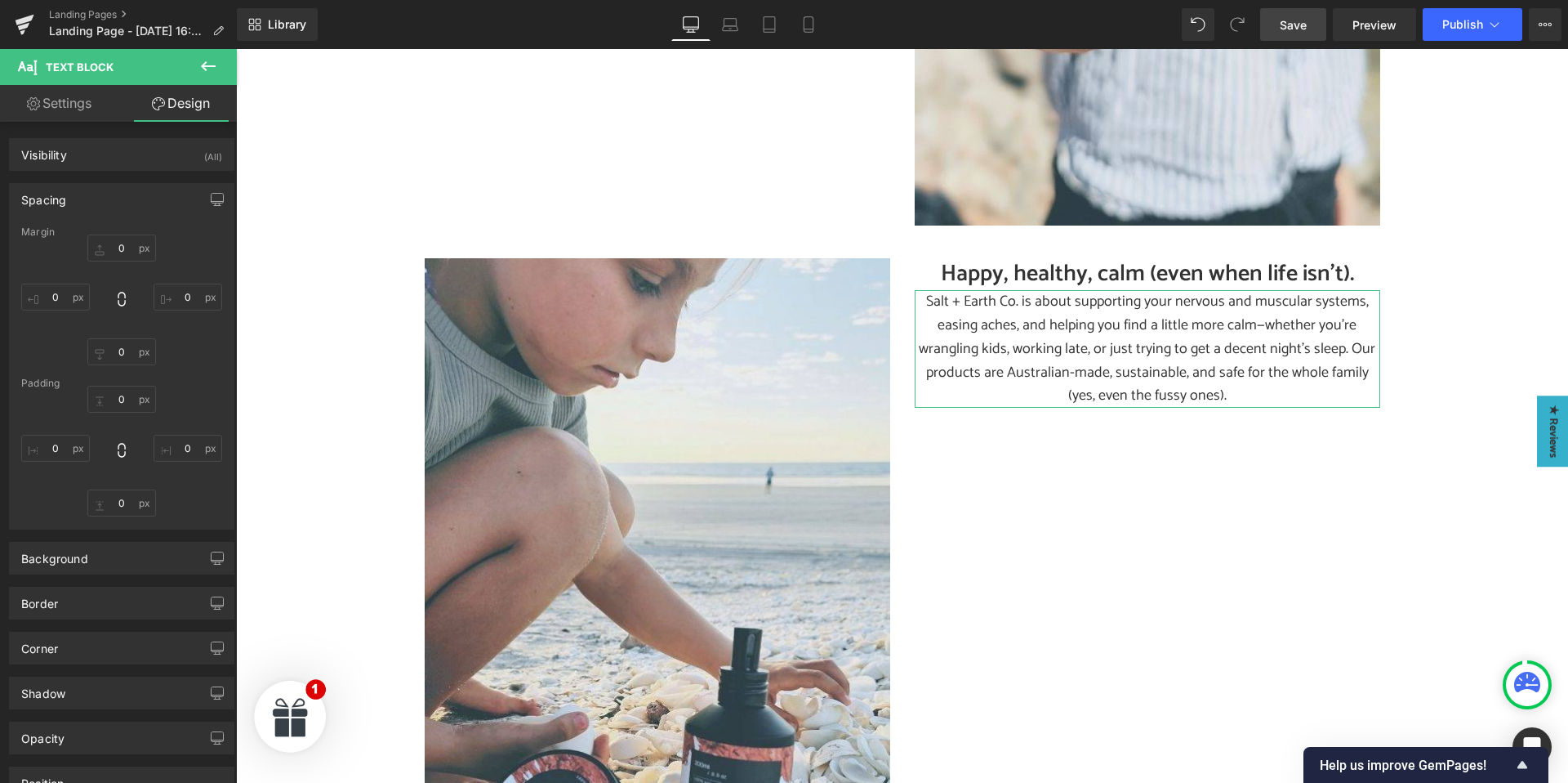
type input "0"
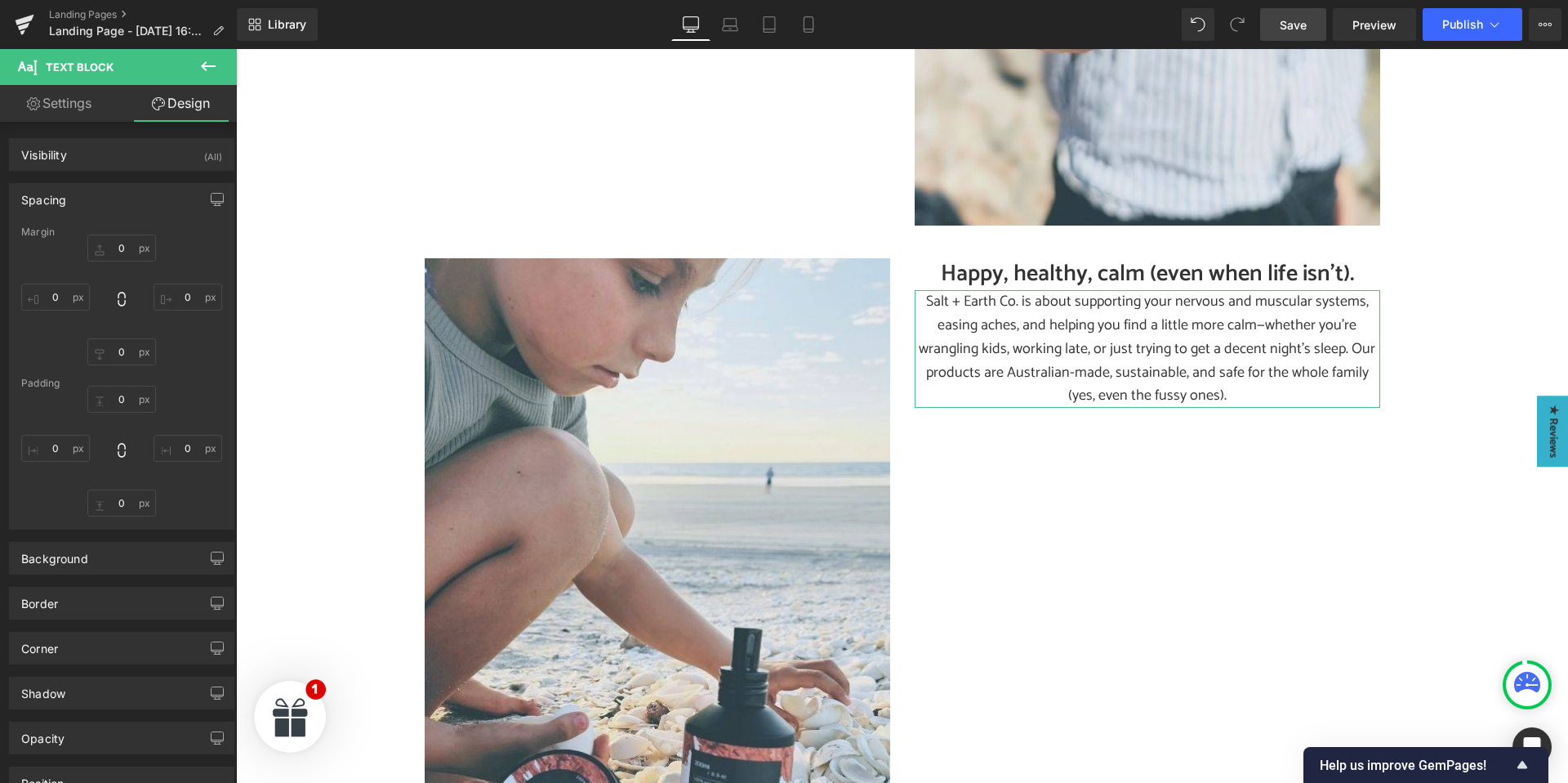
type input "0"
click at [55, 450] on input "0" at bounding box center [55, 448] width 69 height 27
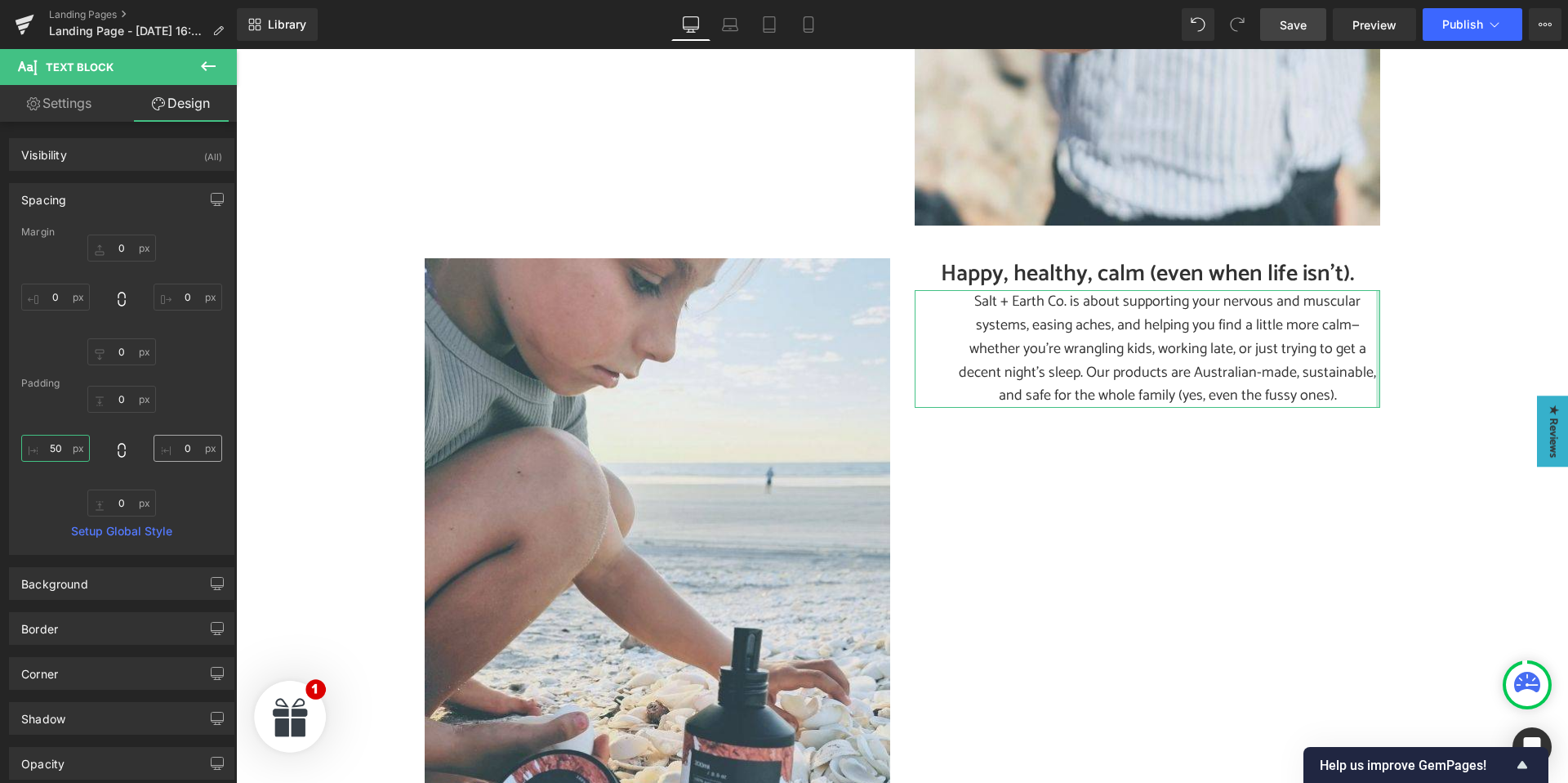
type input "50"
click at [178, 443] on input "0" at bounding box center [188, 448] width 69 height 27
type input "50"
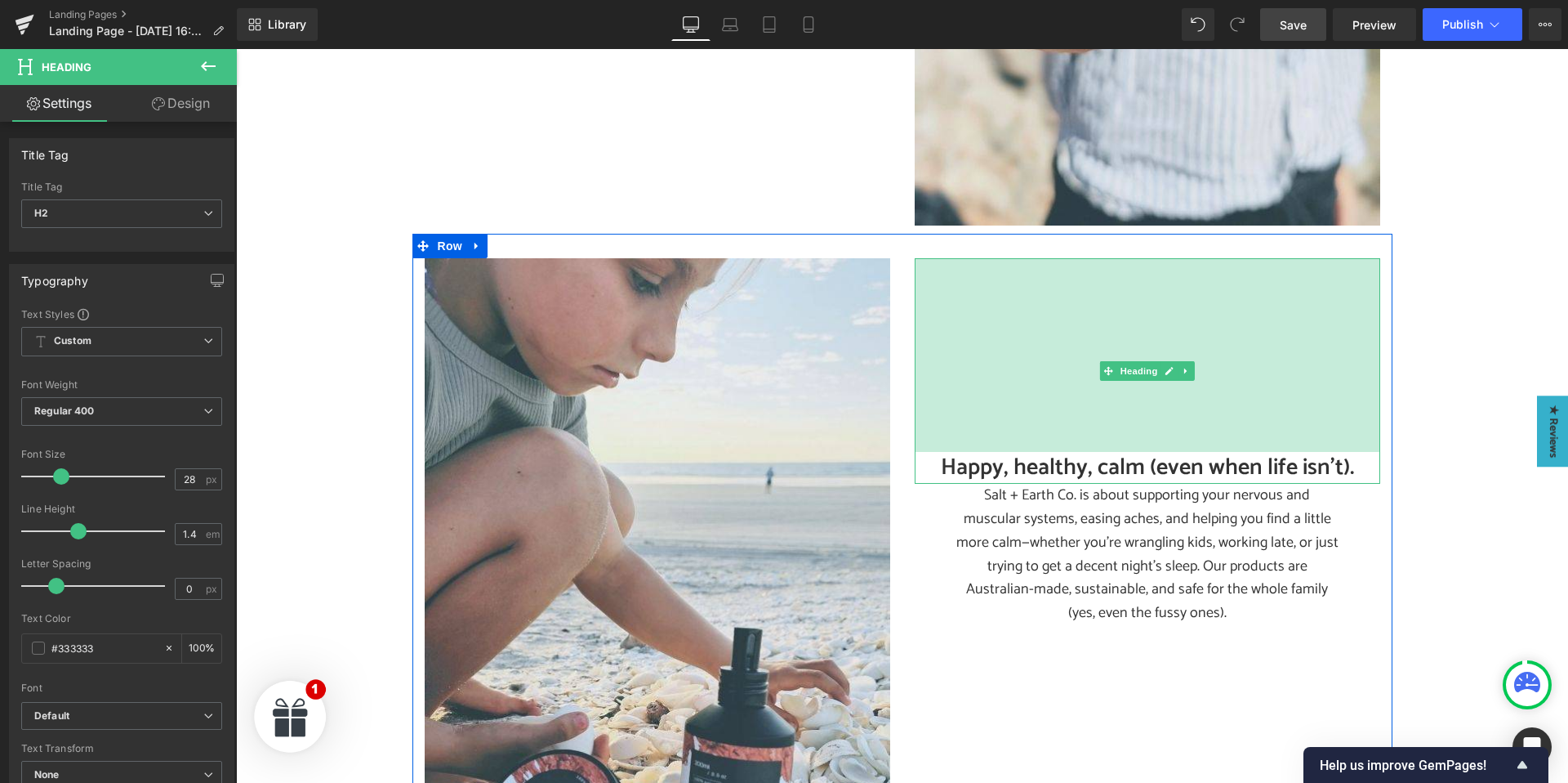
drag, startPoint x: 1083, startPoint y: 389, endPoint x: 1078, endPoint y: 449, distance: 60.2
click at [1076, 454] on div "Happy, healthy, calm (even when life isn’t). Heading 237px" at bounding box center [1147, 371] width 465 height 225
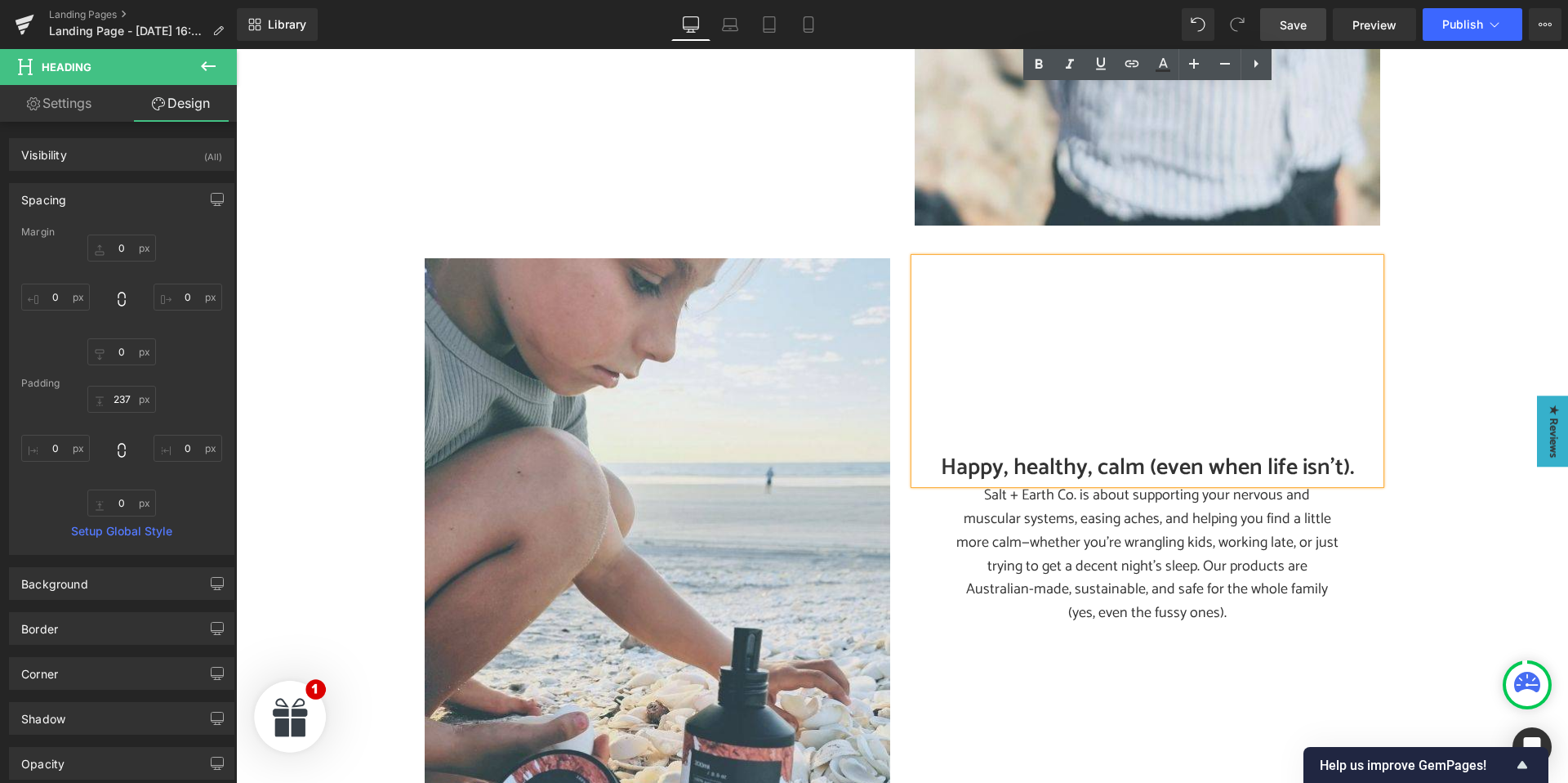
scroll to position [3615, 0]
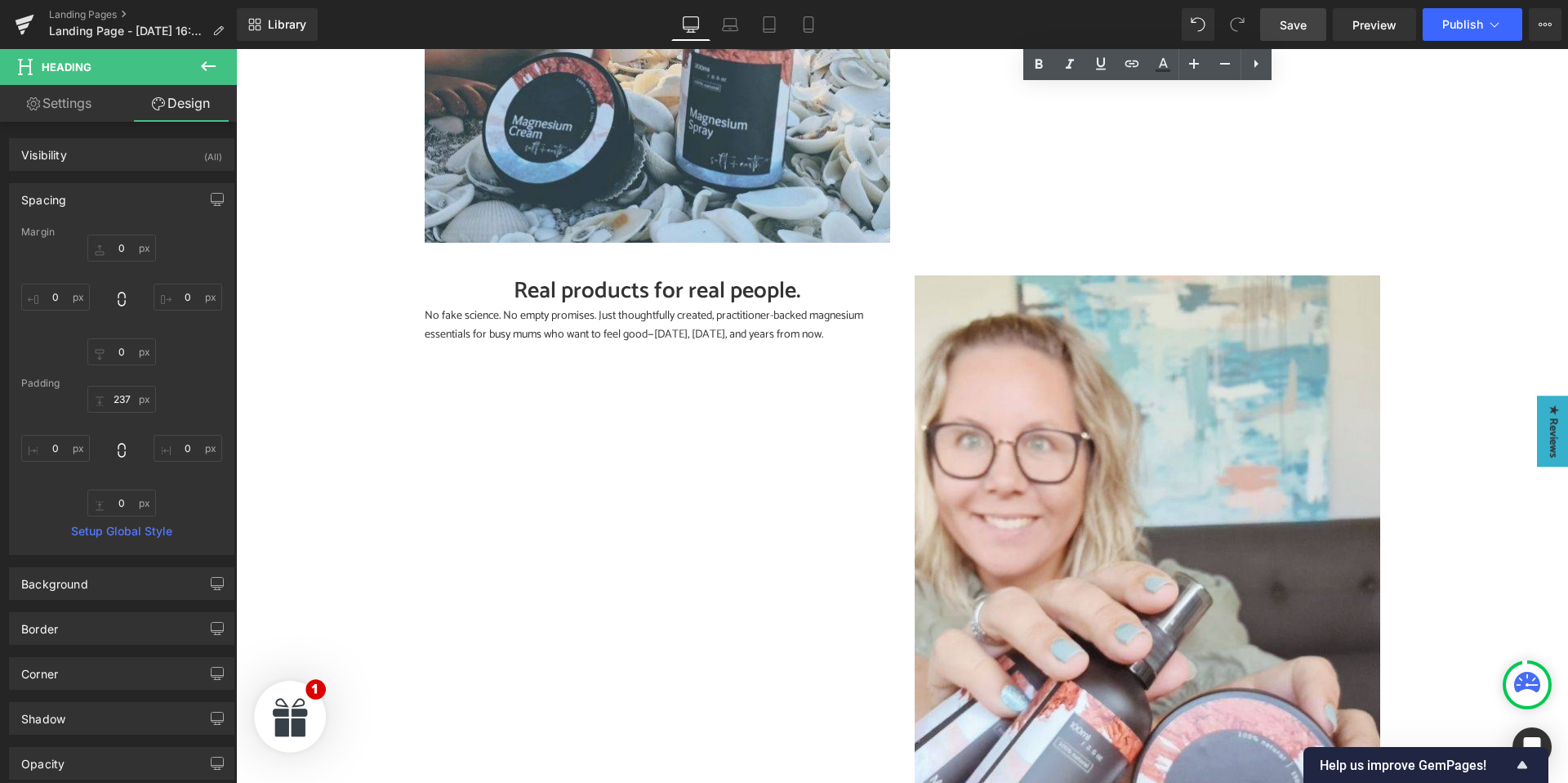
click at [620, 329] on div "No fake science. No empty promises. Just thoughtfully created, practitioner-bac…" at bounding box center [657, 325] width 465 height 37
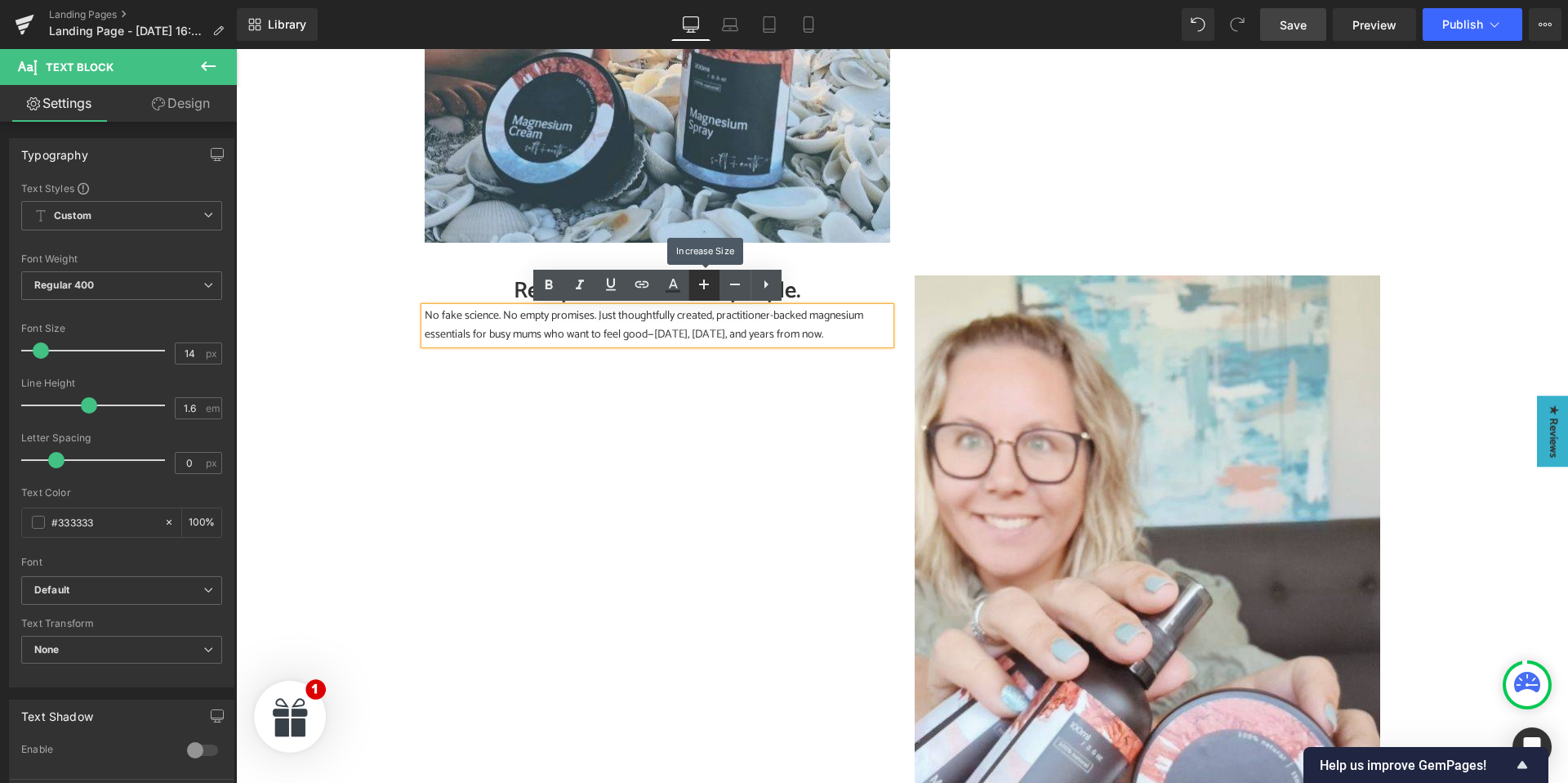
click at [697, 283] on icon at bounding box center [703, 284] width 19 height 19
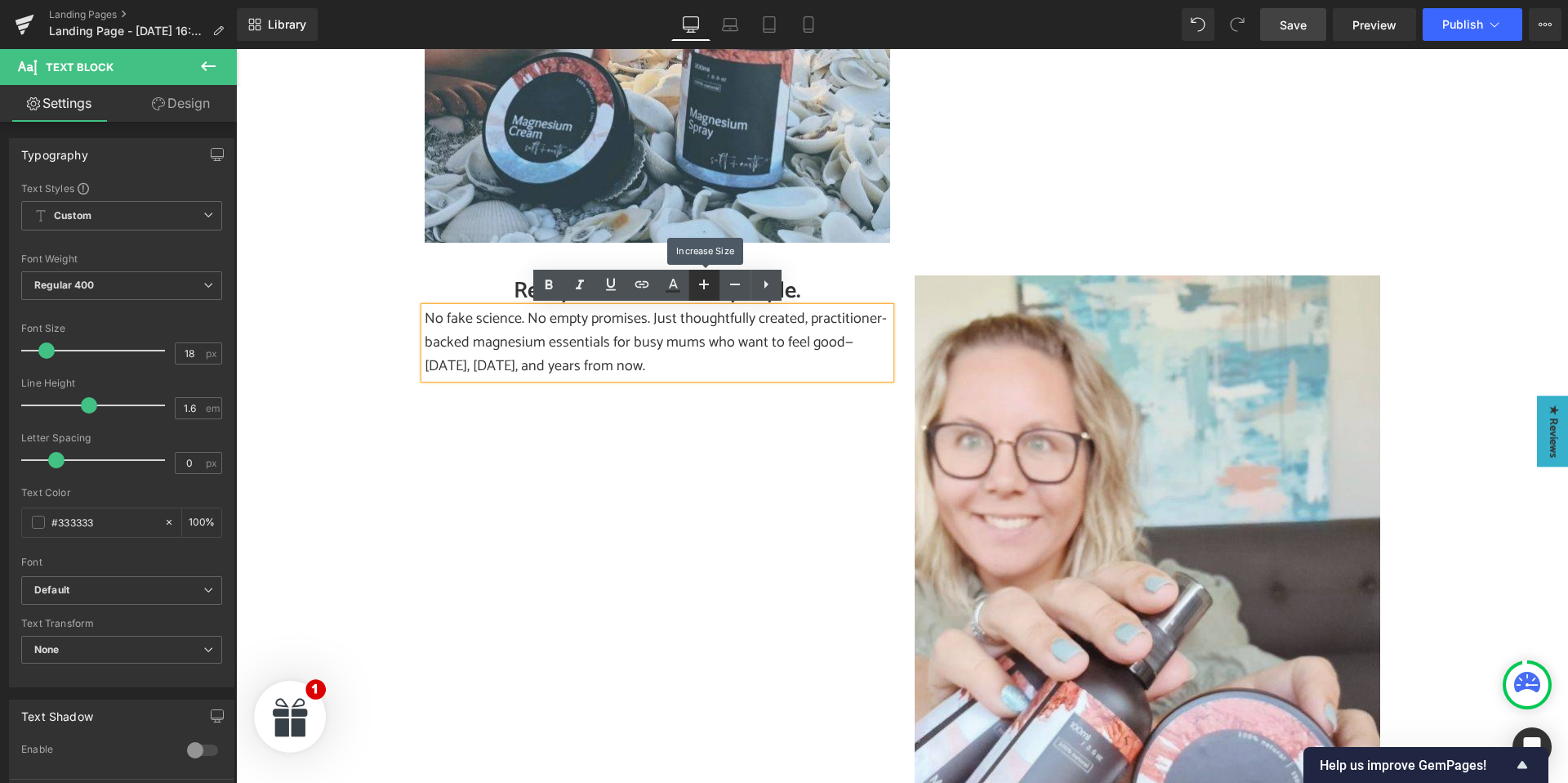
click at [697, 283] on icon at bounding box center [703, 284] width 19 height 19
click at [735, 284] on icon at bounding box center [734, 285] width 10 height 2
type input "18"
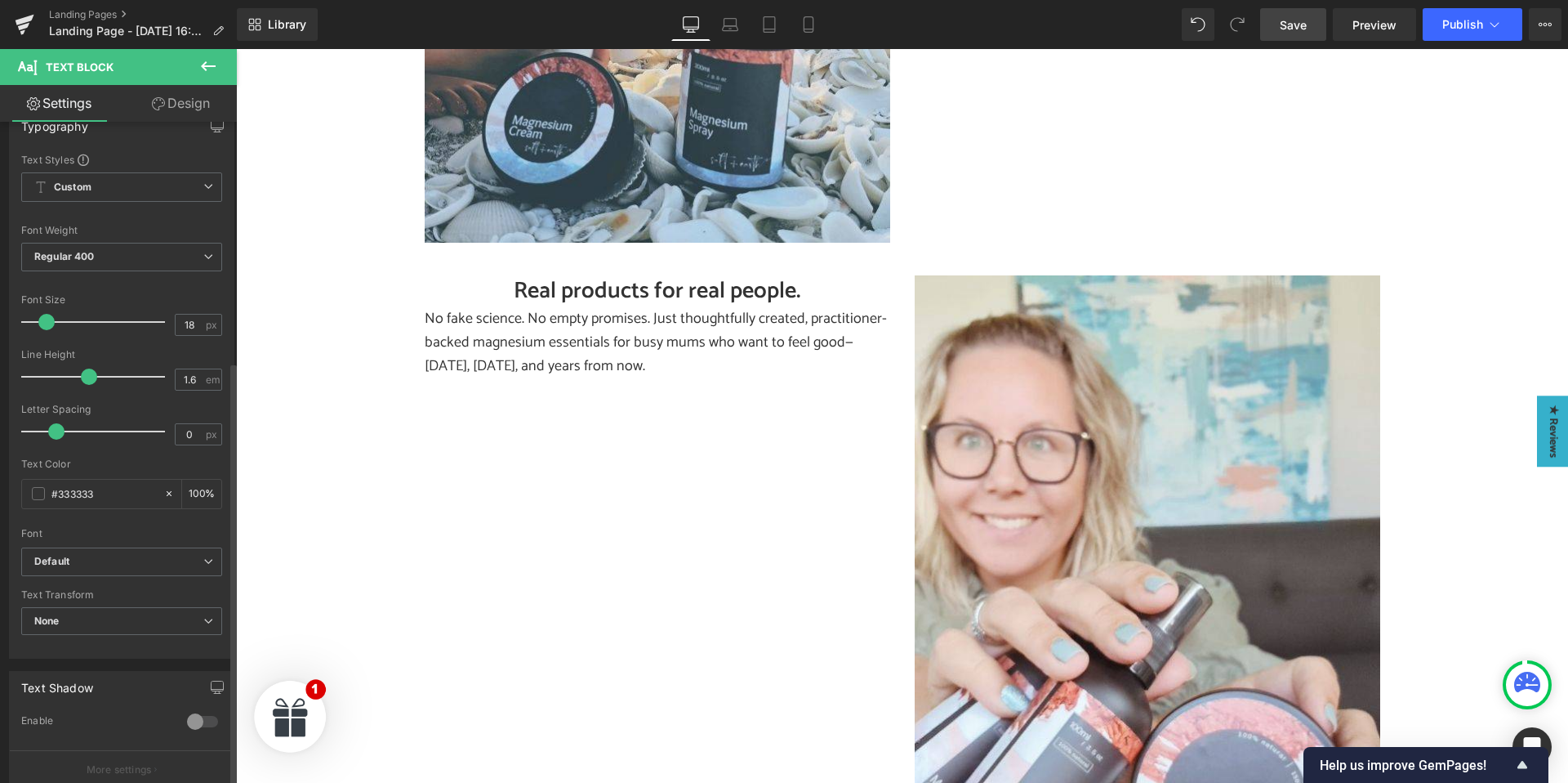
scroll to position [374, 0]
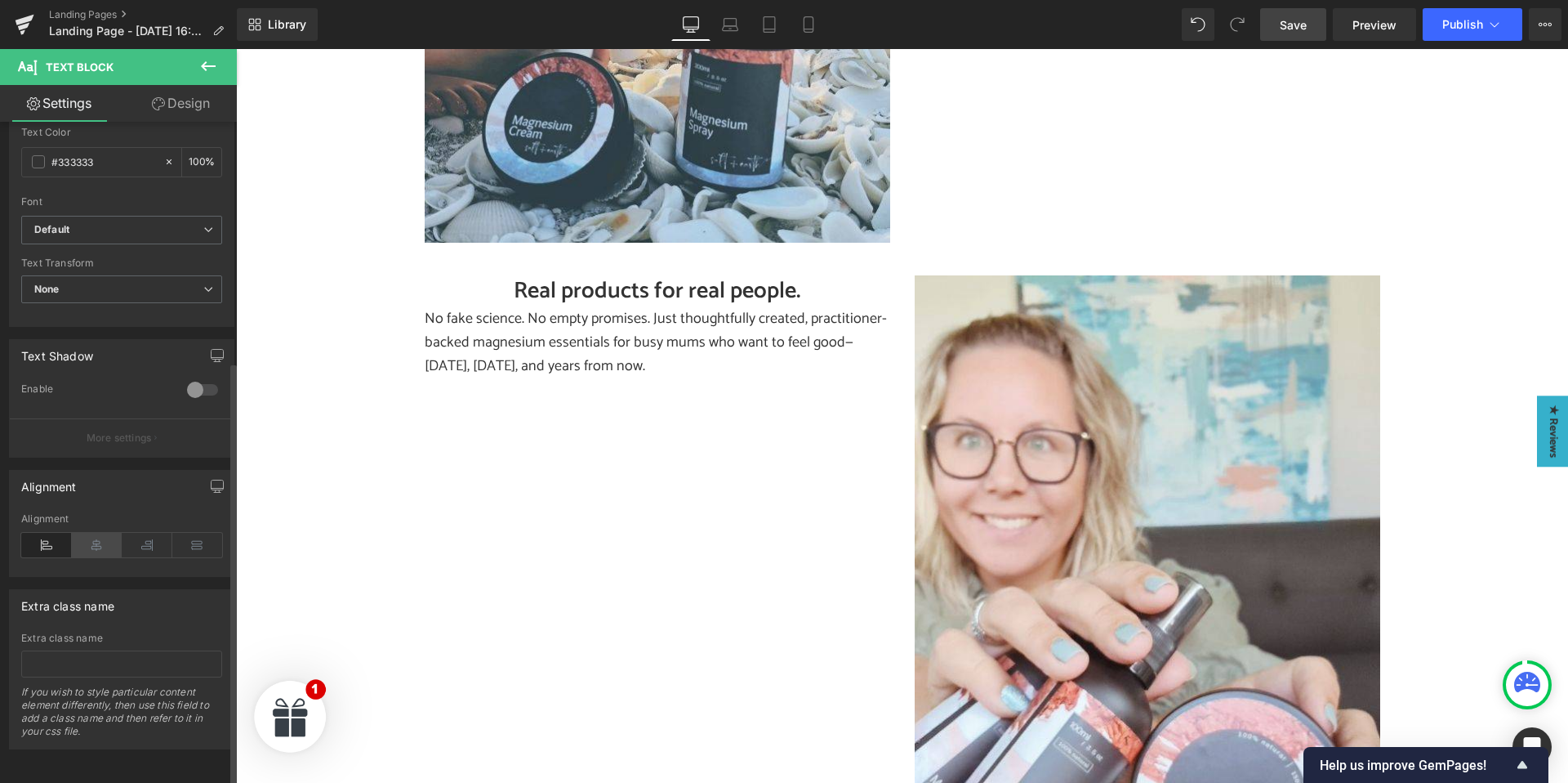
click at [96, 533] on icon at bounding box center [96, 545] width 50 height 25
click at [185, 92] on link "Design" at bounding box center [180, 103] width 118 height 37
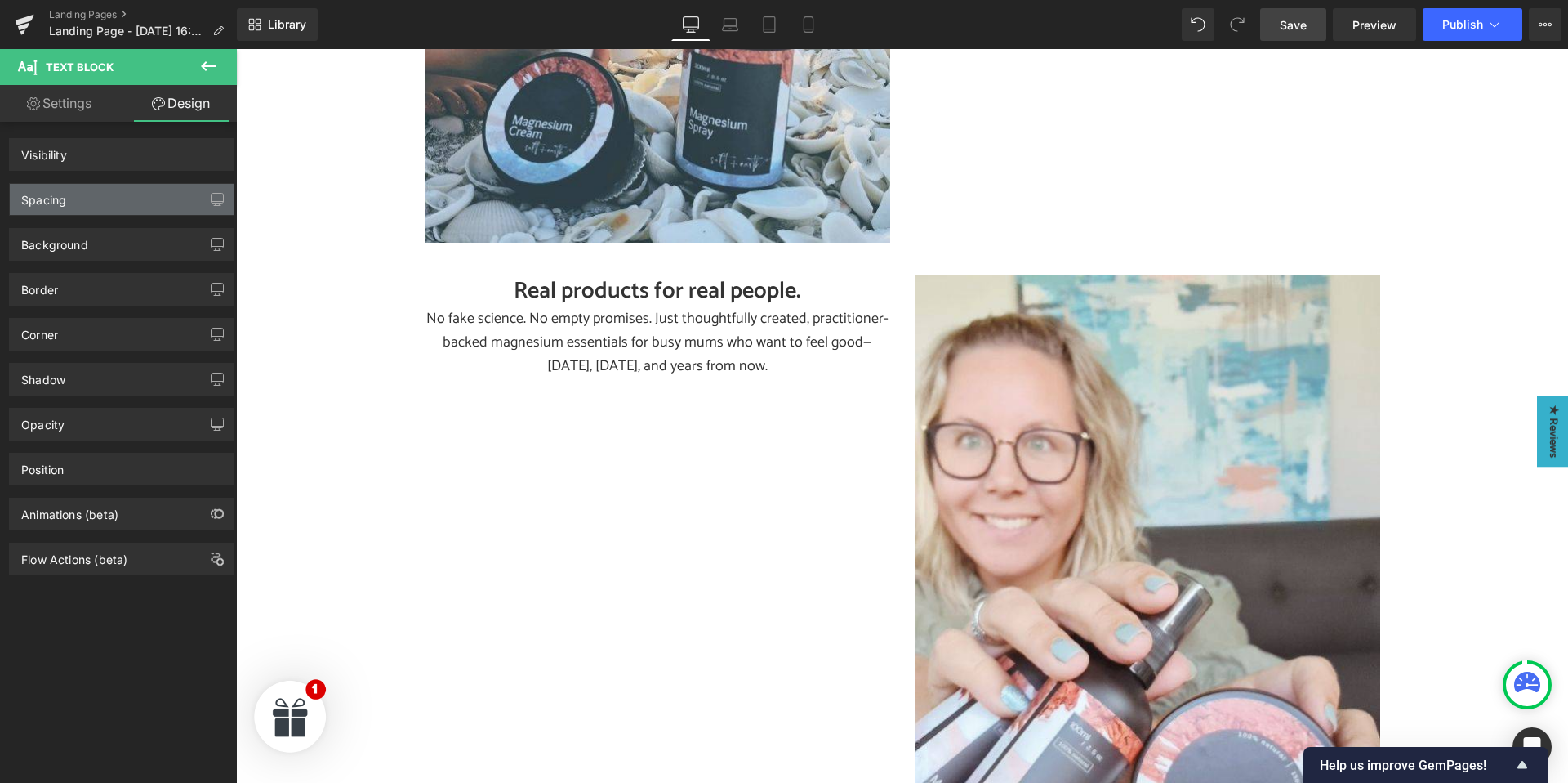
click at [110, 196] on div "Spacing" at bounding box center [122, 200] width 223 height 31
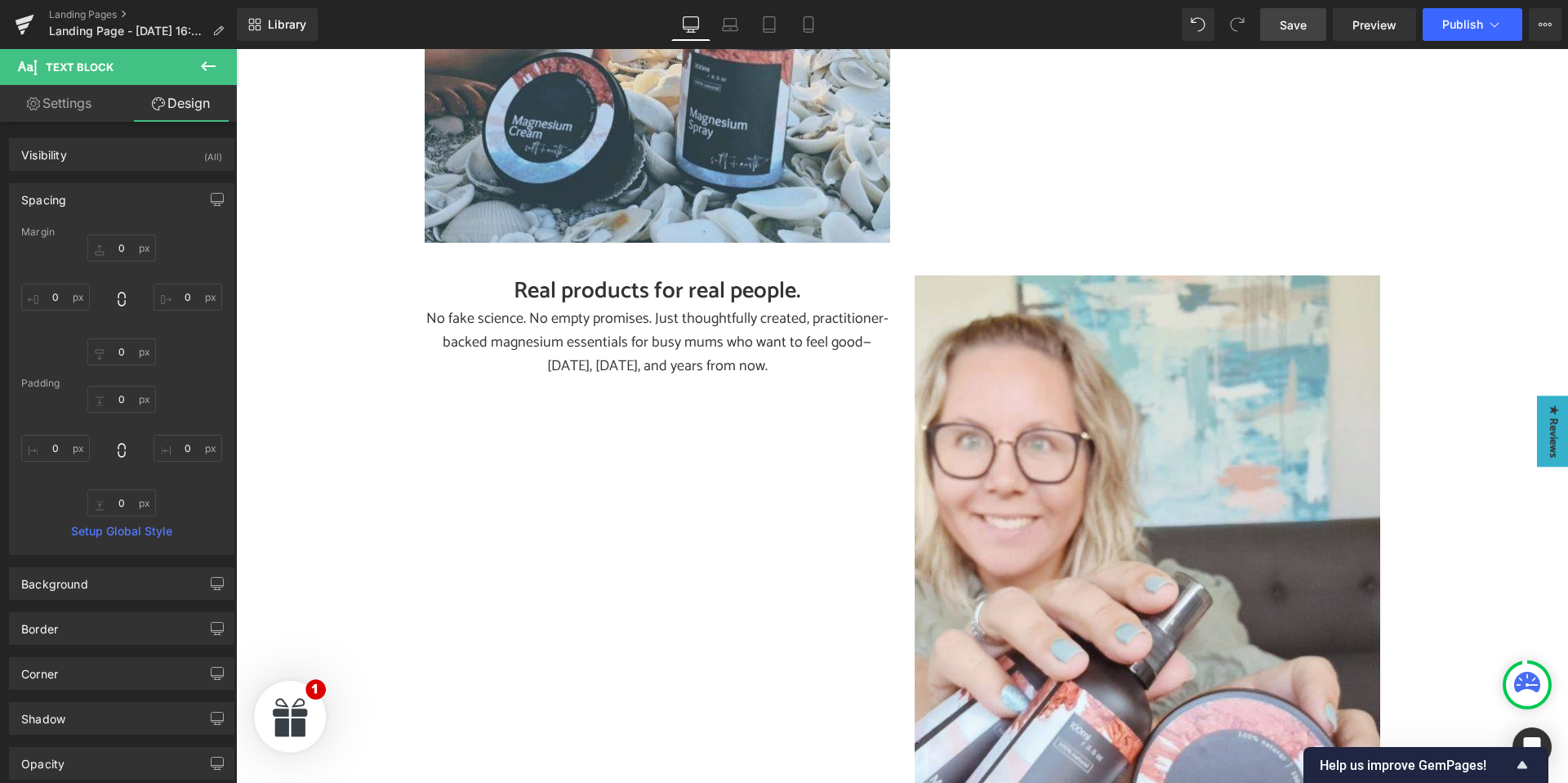
type input "0"
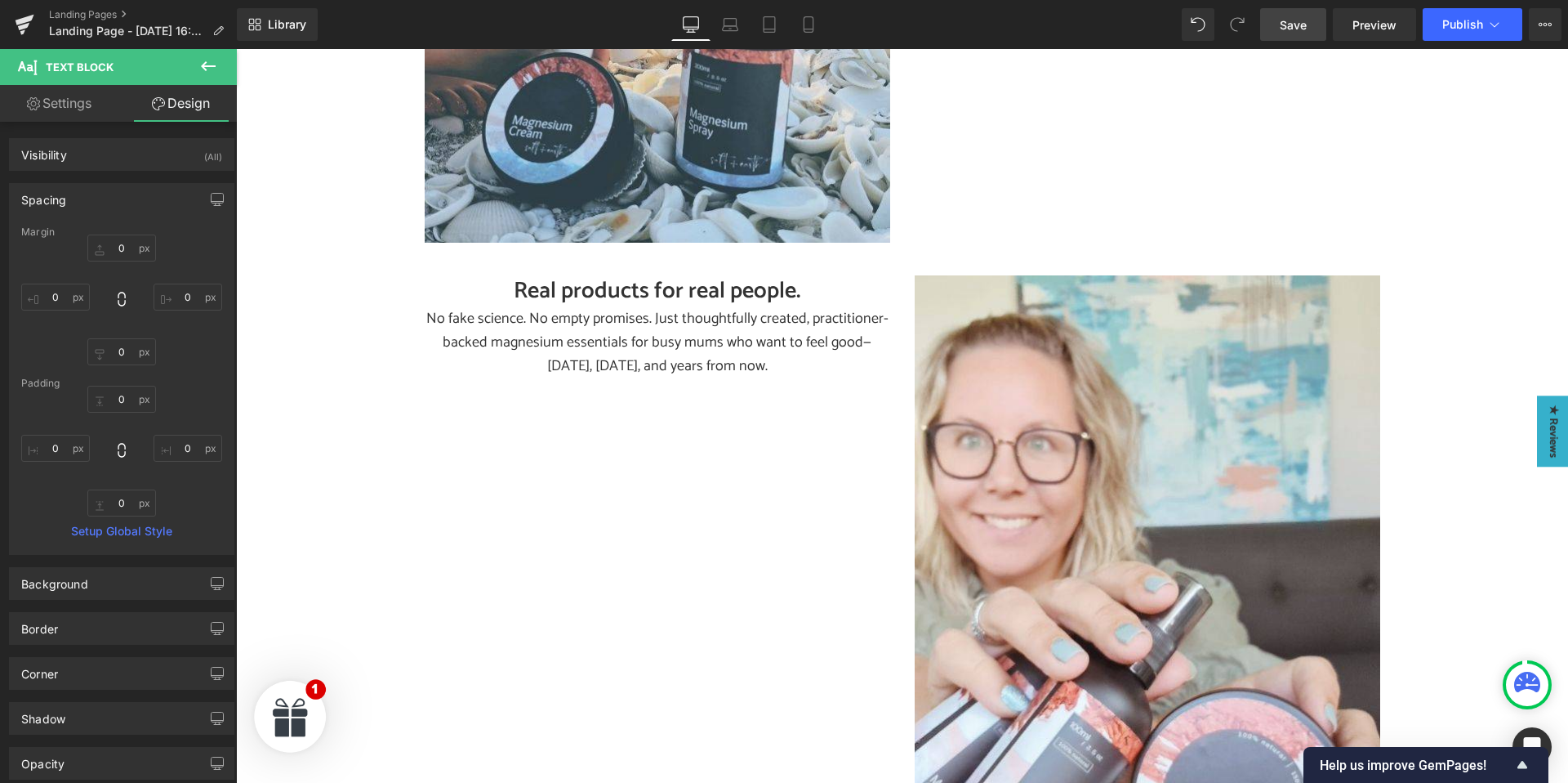
type input "0"
click at [66, 448] on input "0" at bounding box center [55, 448] width 69 height 27
type input "50"
click at [178, 443] on input "0" at bounding box center [188, 448] width 69 height 27
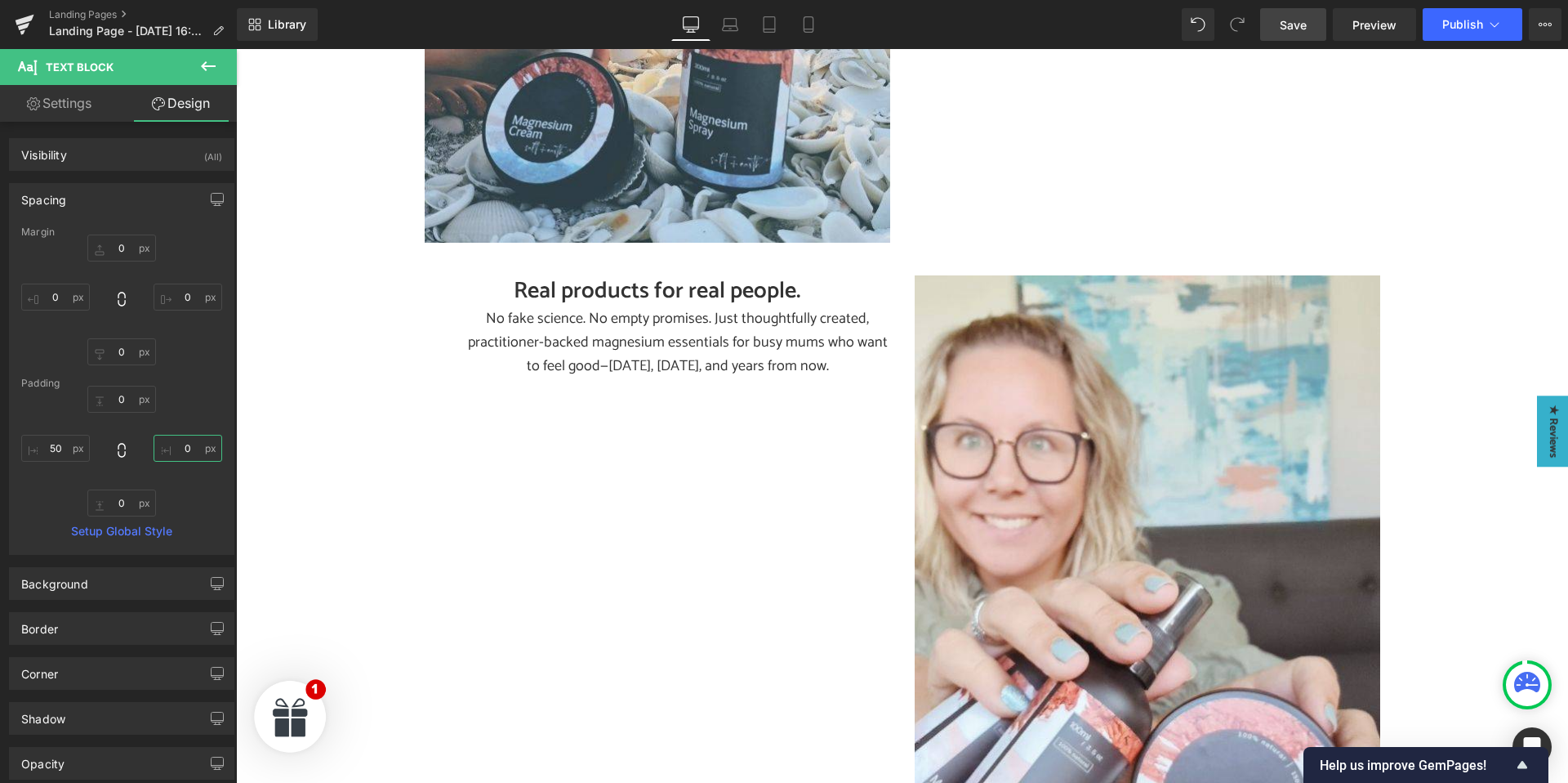
type input "50"
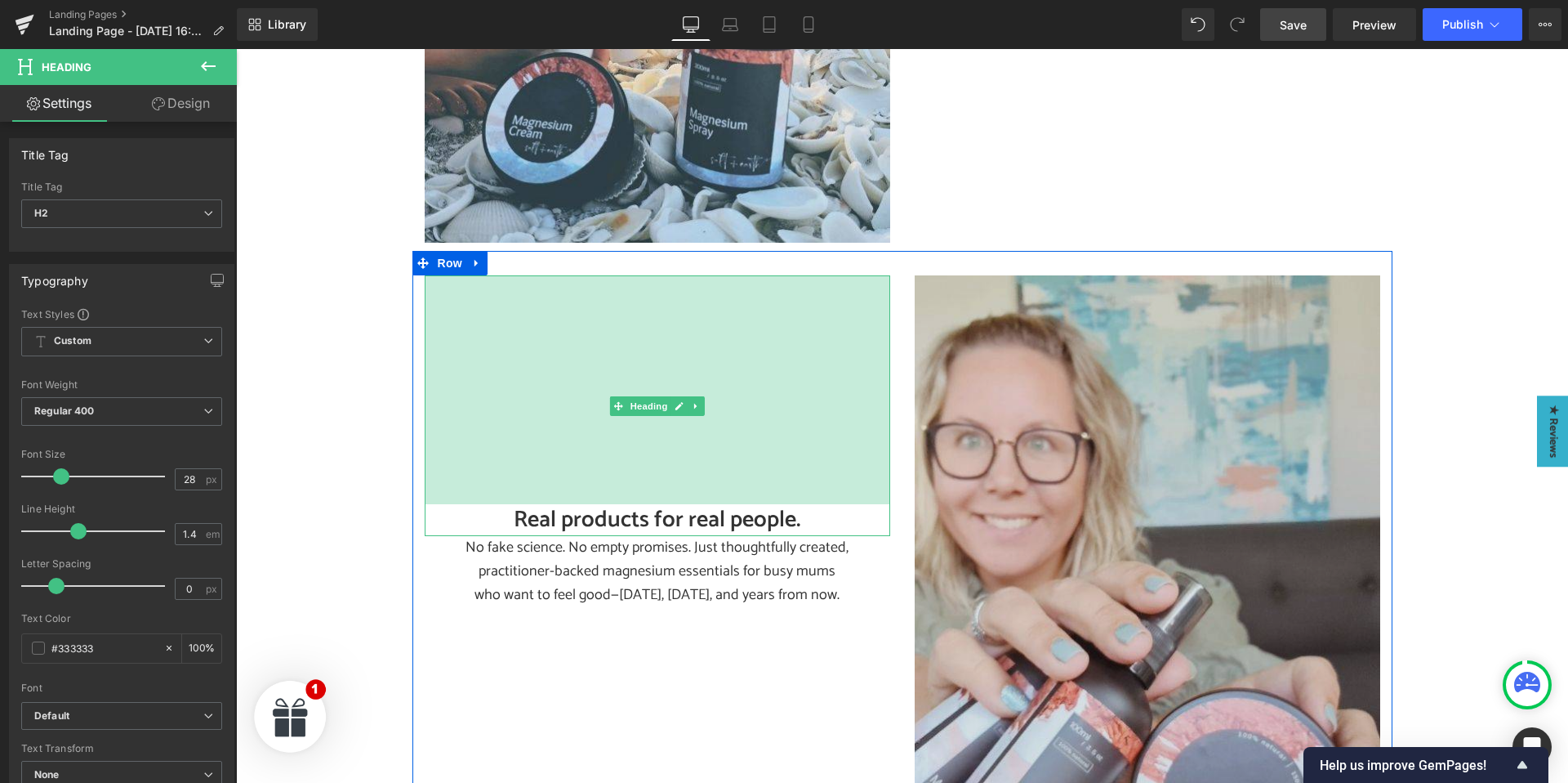
drag, startPoint x: 653, startPoint y: 389, endPoint x: 1198, endPoint y: 425, distance: 546.2
click at [646, 504] on div "Real products for real people. Heading 280px" at bounding box center [657, 406] width 465 height 261
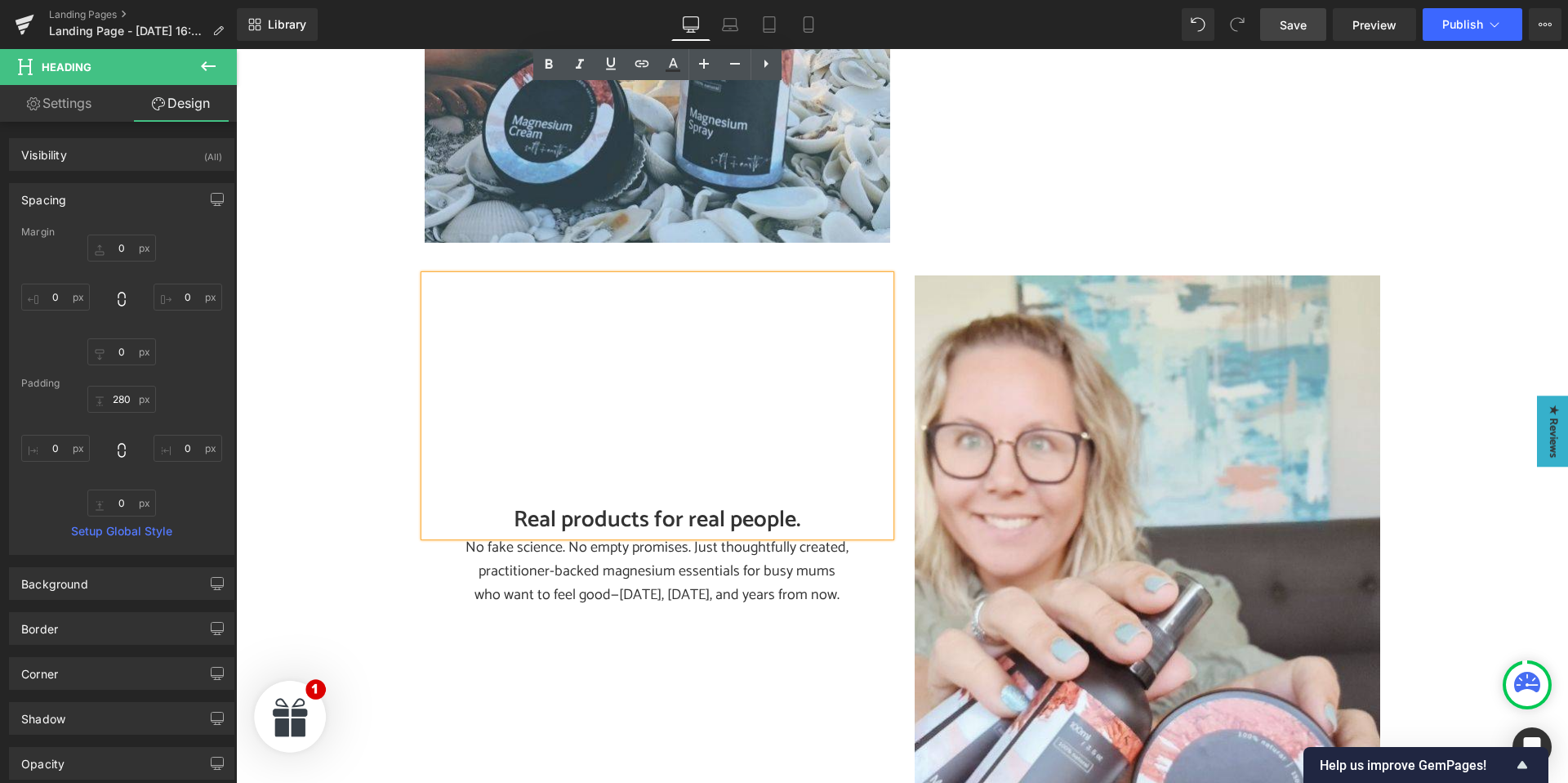
scroll to position [4388, 0]
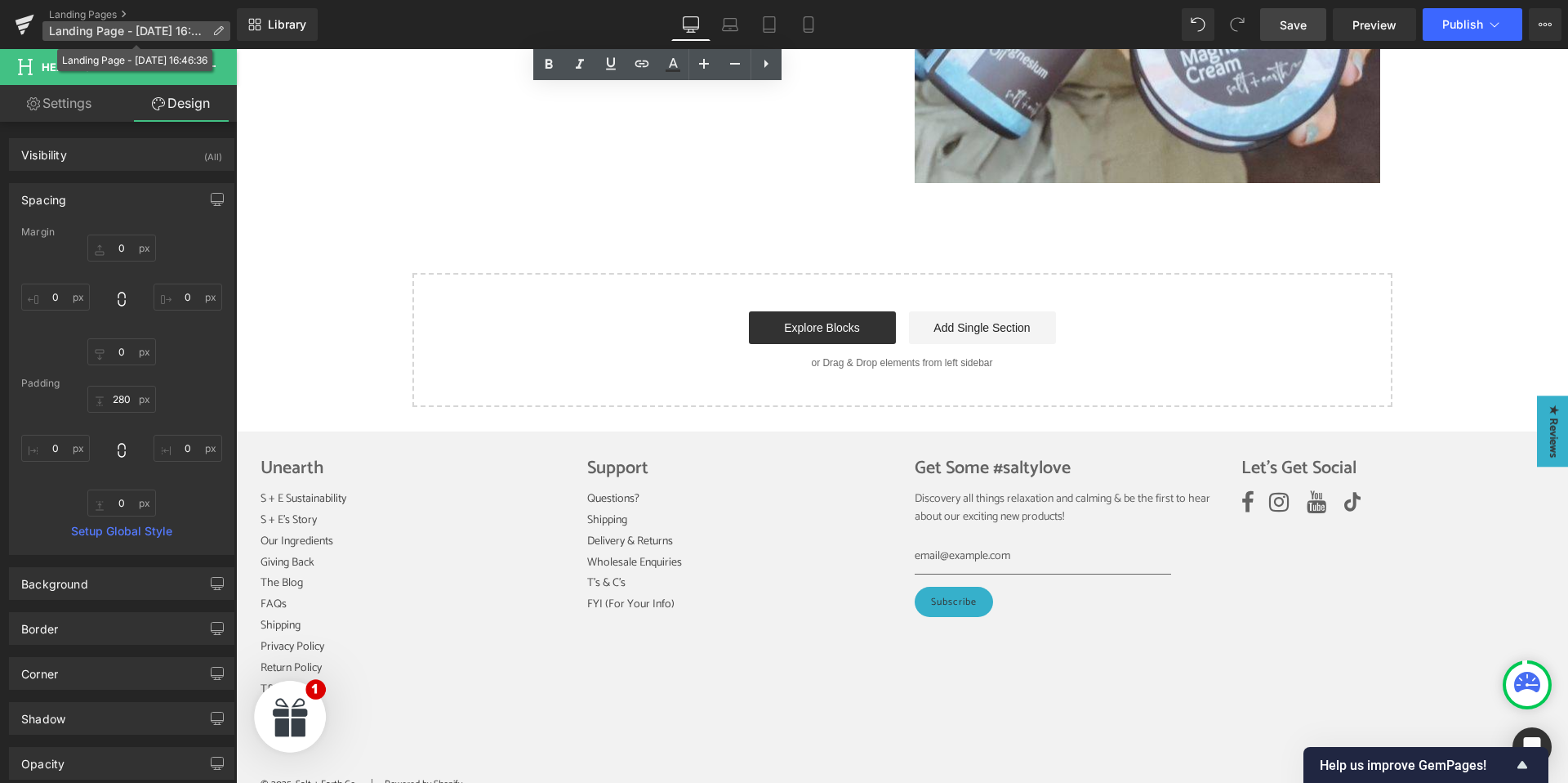
click at [215, 27] on icon at bounding box center [218, 31] width 11 height 11
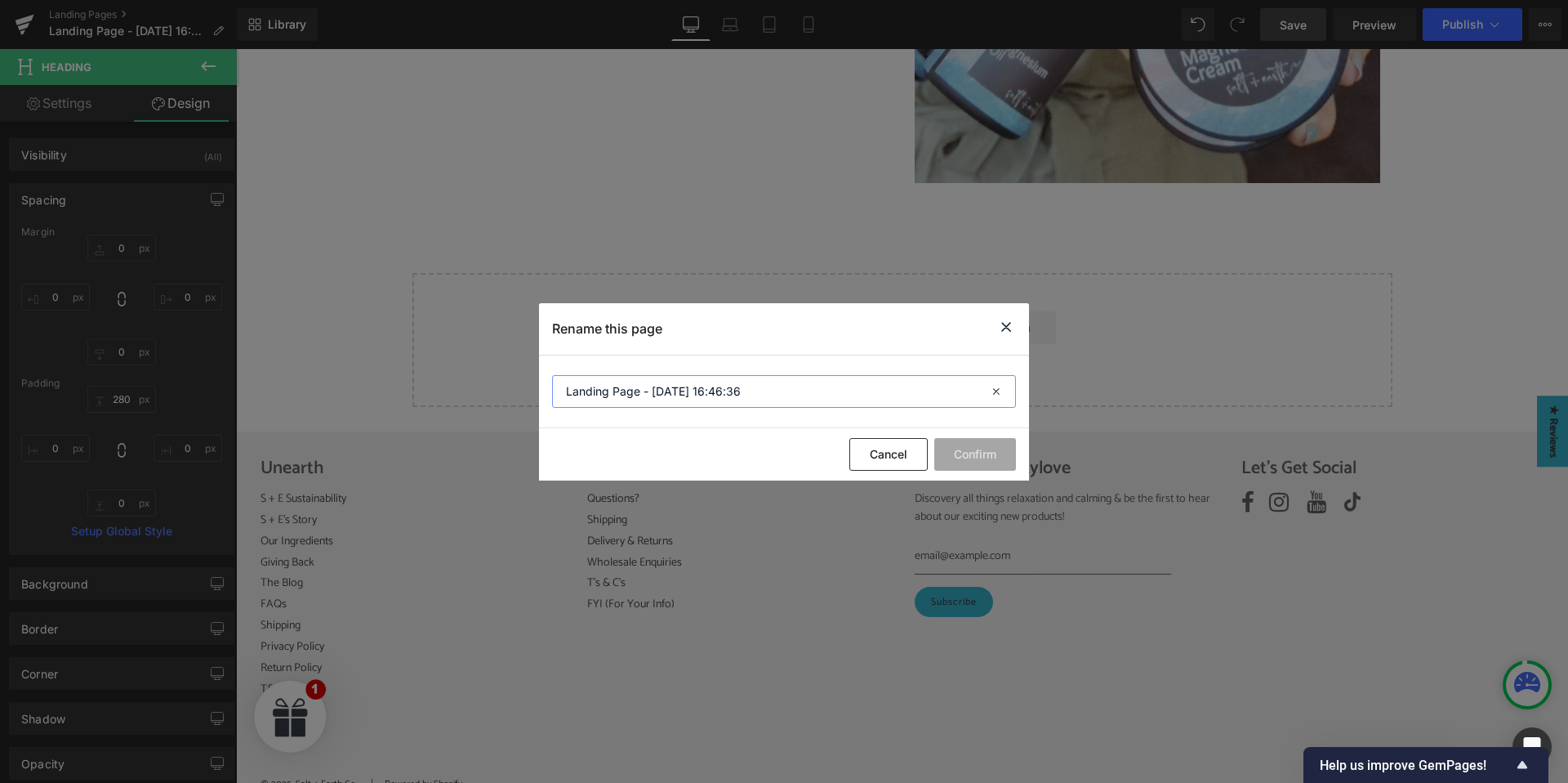
drag, startPoint x: 760, startPoint y: 387, endPoint x: 535, endPoint y: 389, distance: 225.0
click at [542, 389] on section "Landing Page - Oct 13, 16:46:36" at bounding box center [784, 391] width 490 height 72
type input "About Us"
click at [985, 455] on button "Confirm" at bounding box center [974, 454] width 81 height 33
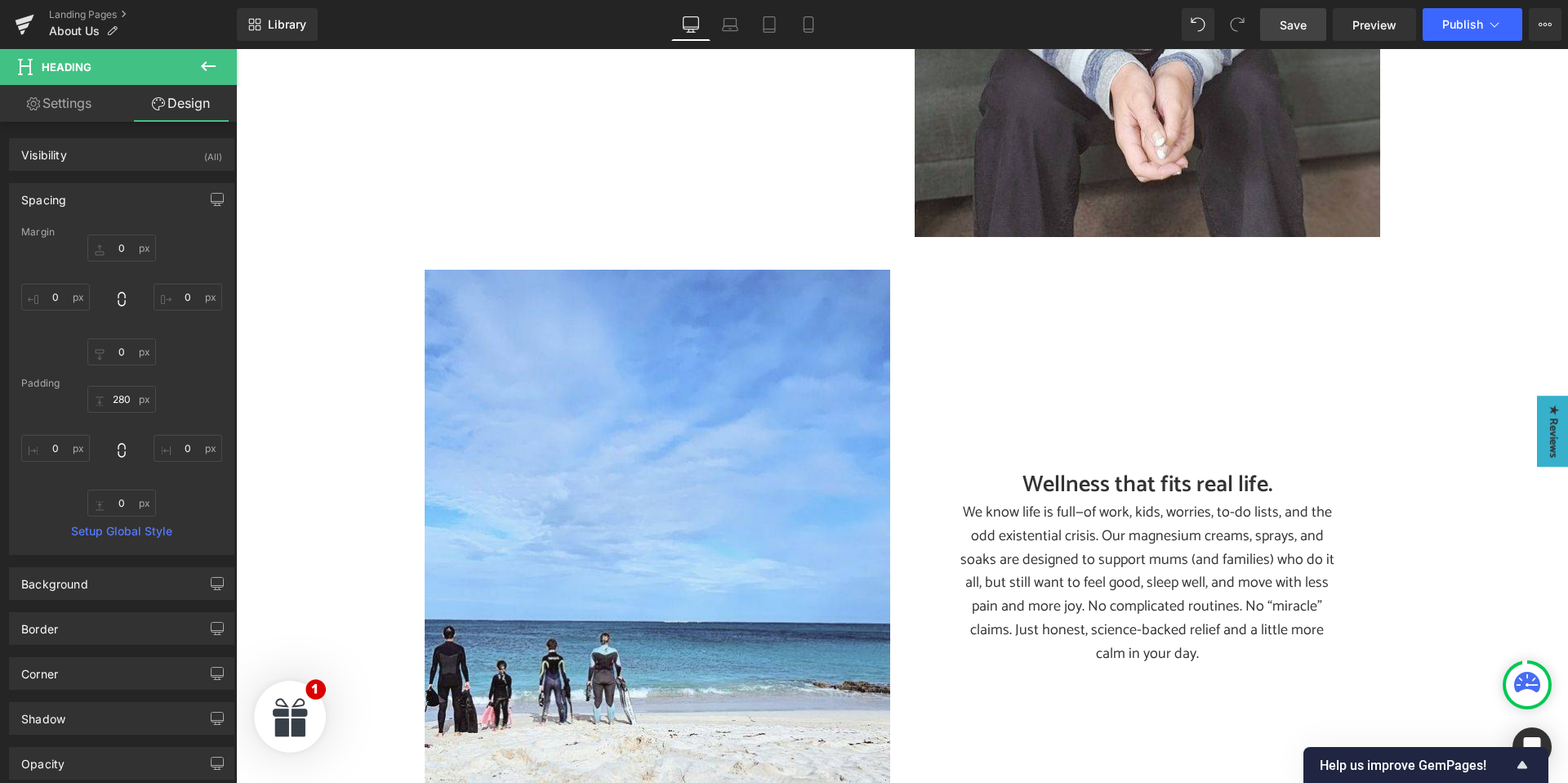
scroll to position [1462, 0]
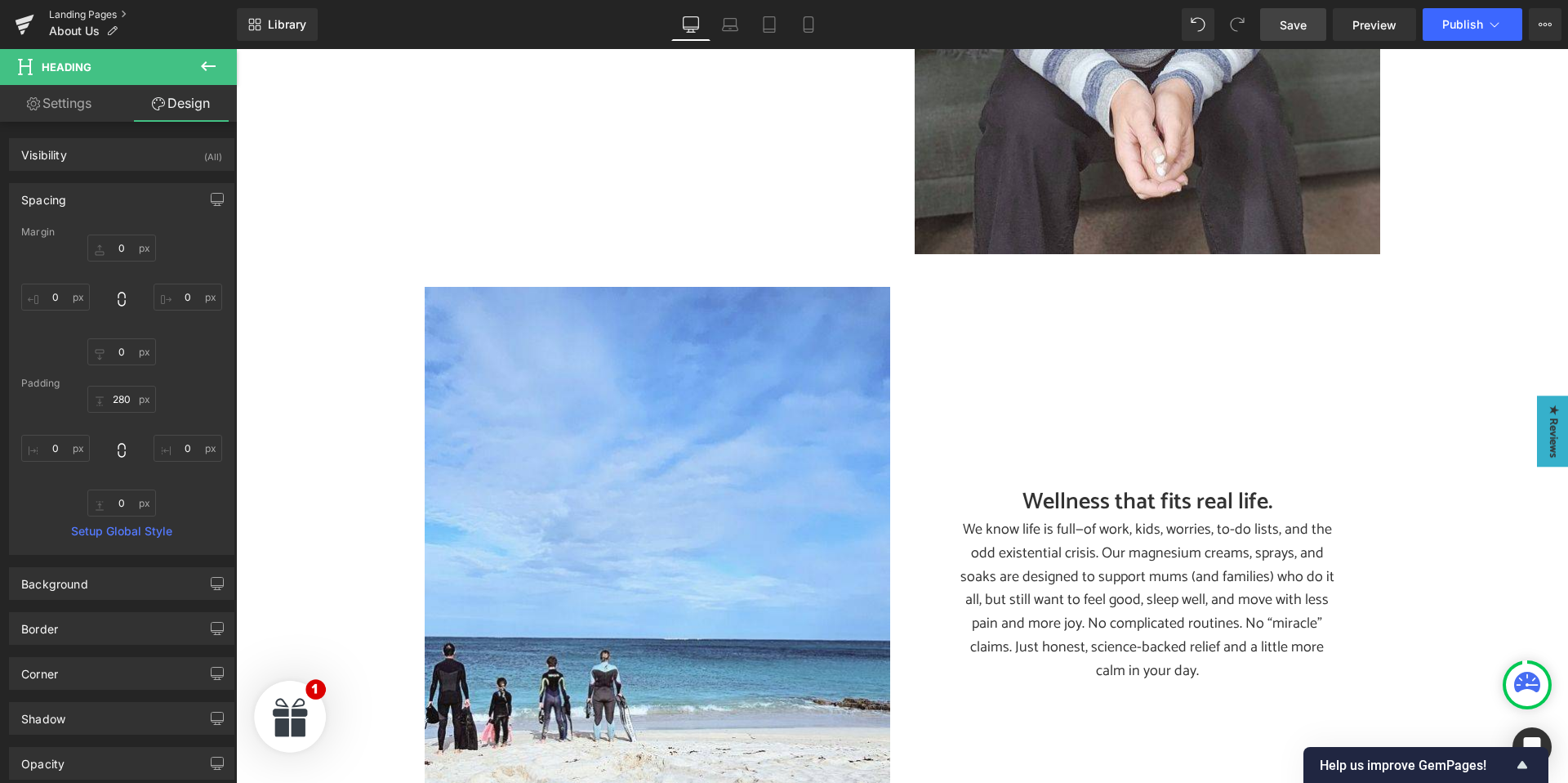
click at [81, 16] on link "Landing Pages" at bounding box center [143, 15] width 188 height 13
click at [1506, 26] on button "Publish" at bounding box center [1472, 25] width 100 height 33
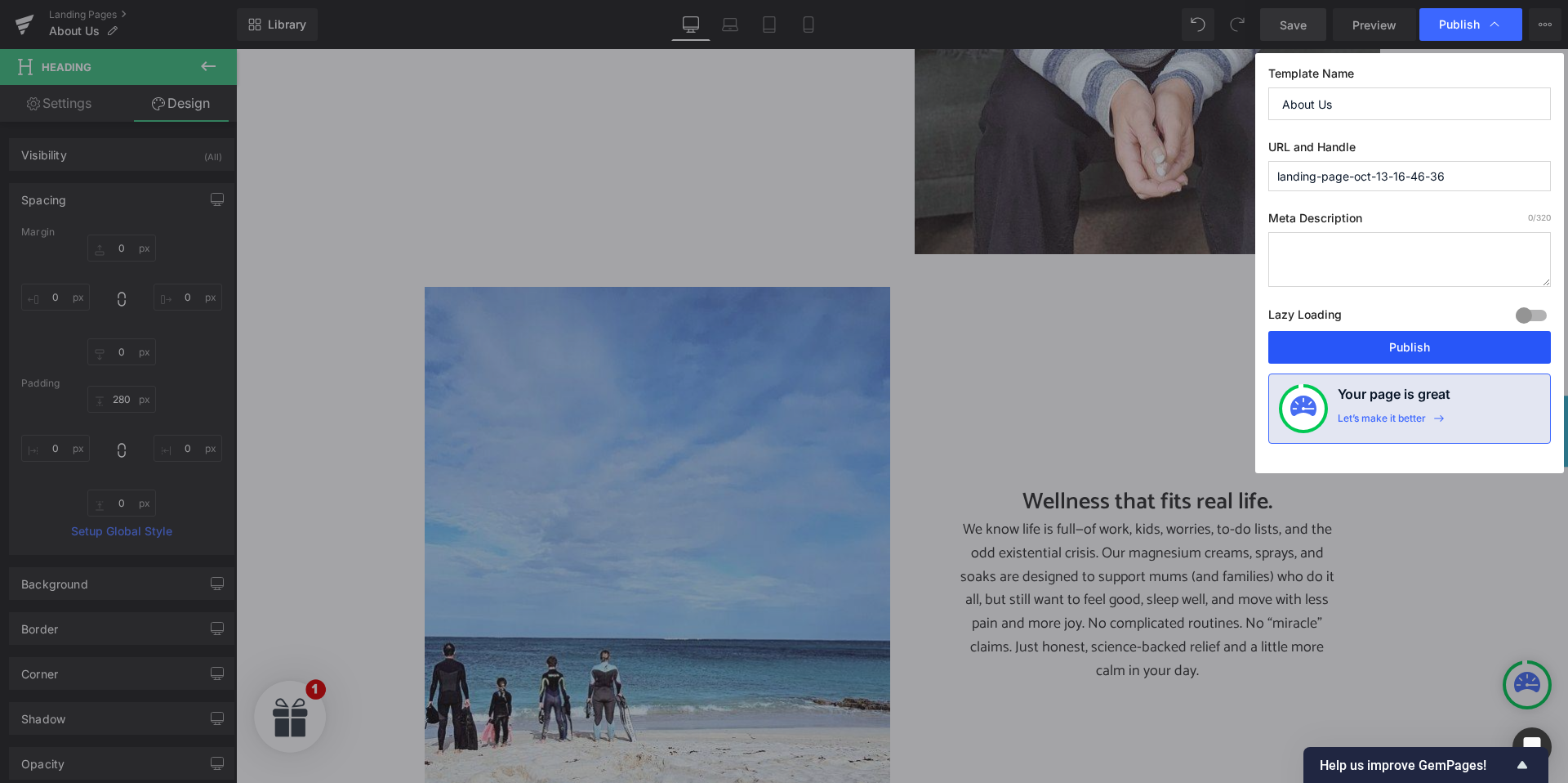
click at [1390, 346] on button "Publish" at bounding box center [1409, 347] width 283 height 33
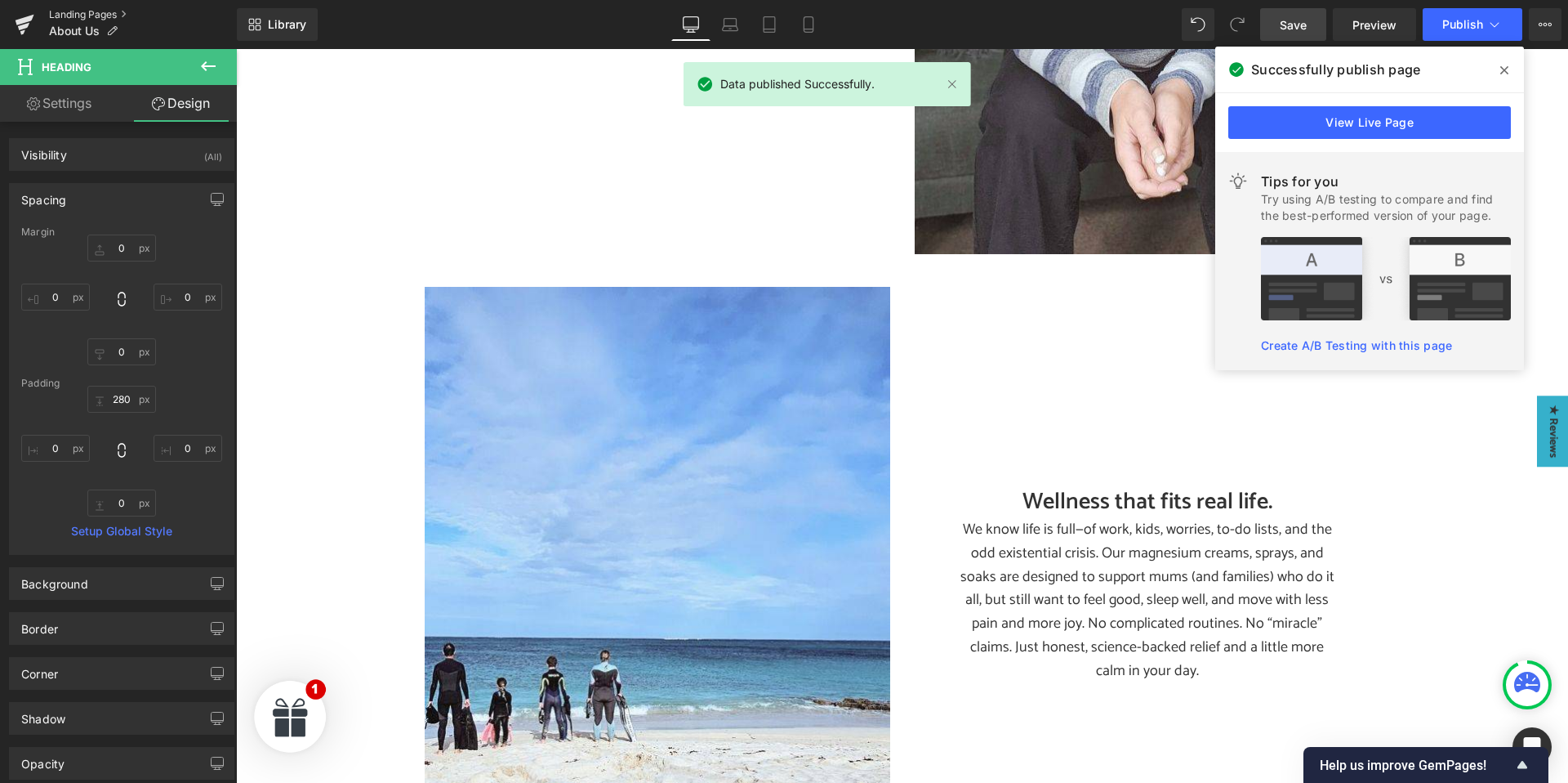
click at [58, 10] on link "Landing Pages" at bounding box center [143, 15] width 188 height 13
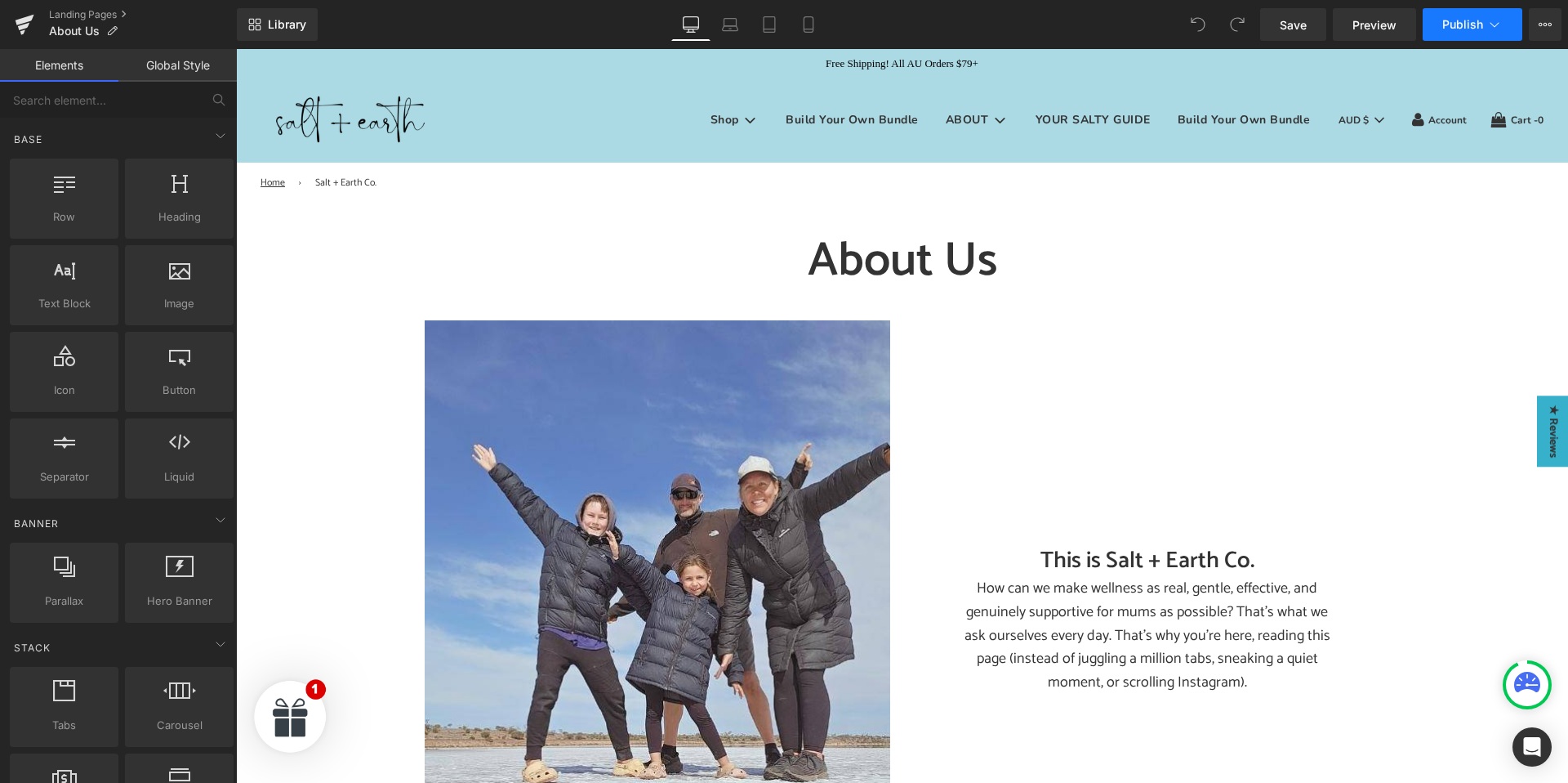
click at [1487, 22] on icon at bounding box center [1494, 25] width 16 height 16
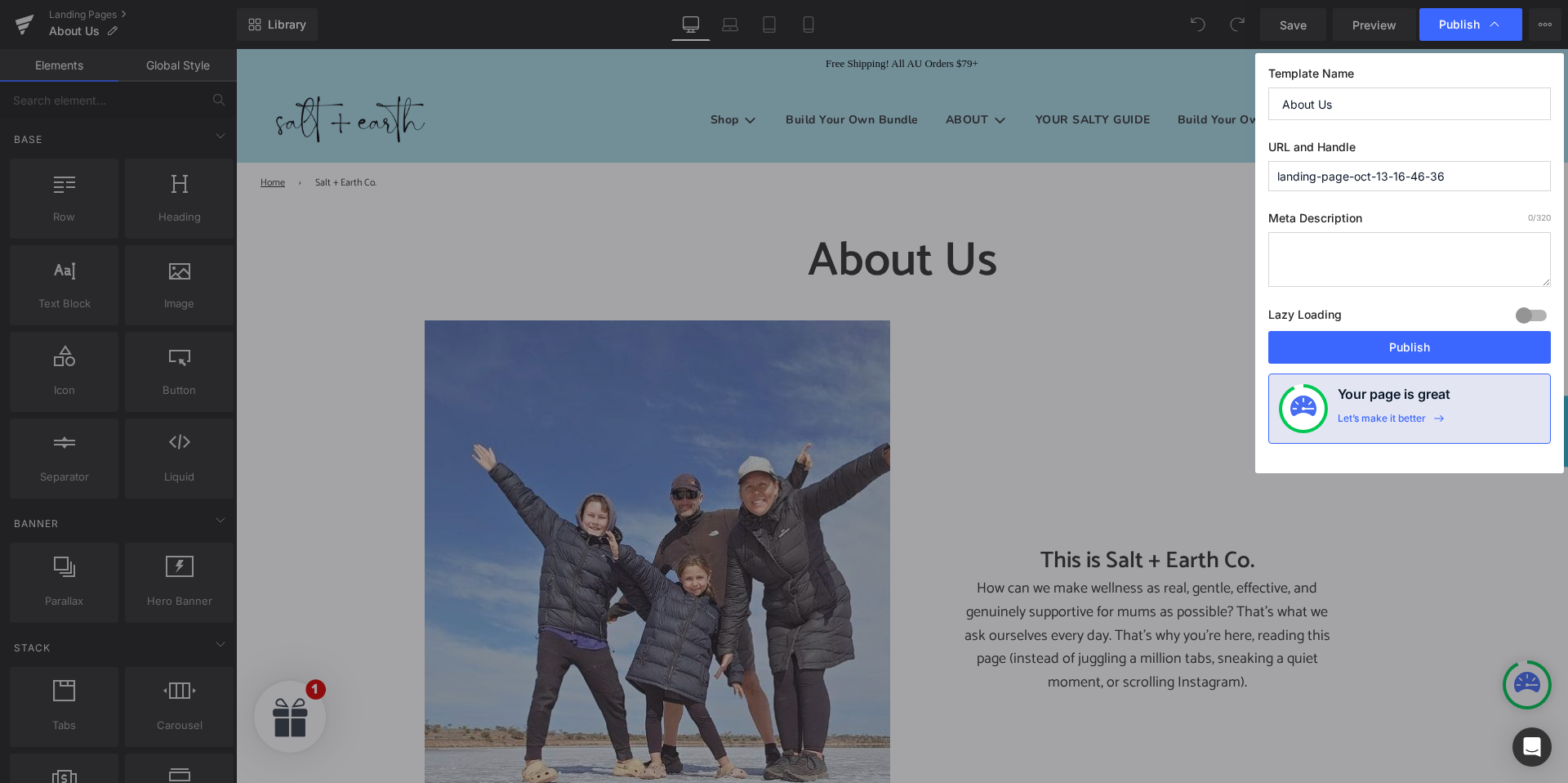
drag, startPoint x: 1487, startPoint y: 180, endPoint x: 1209, endPoint y: 158, distance: 278.9
click at [1209, 158] on div "Publish Template Name About Us URL and Handle landing-page-oct-13-16-46-36 Meta…" at bounding box center [784, 391] width 1568 height 783
type input "about-us"
click at [1358, 351] on button "Publish" at bounding box center [1409, 347] width 283 height 33
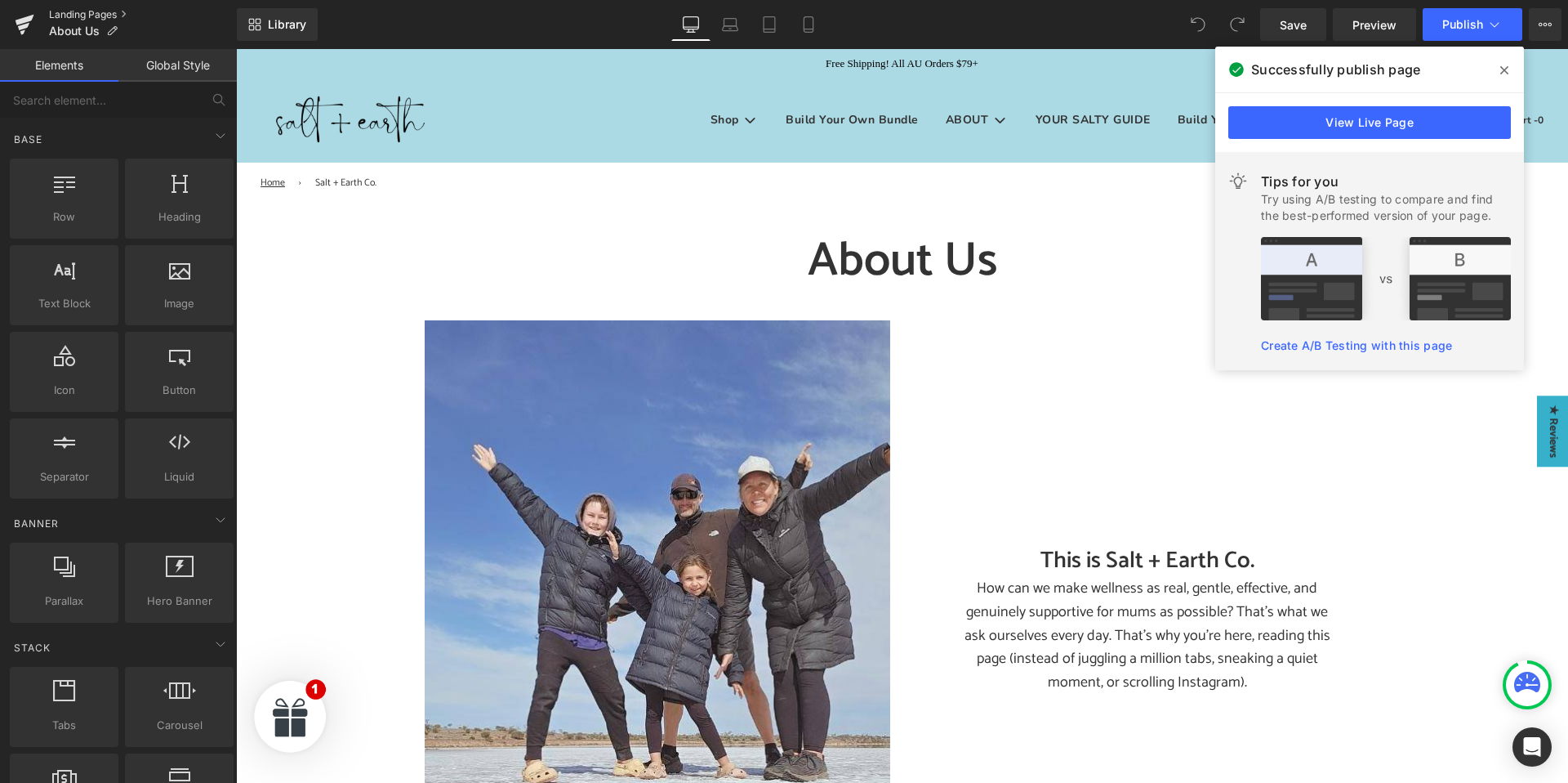
click at [70, 10] on link "Landing Pages" at bounding box center [143, 15] width 188 height 13
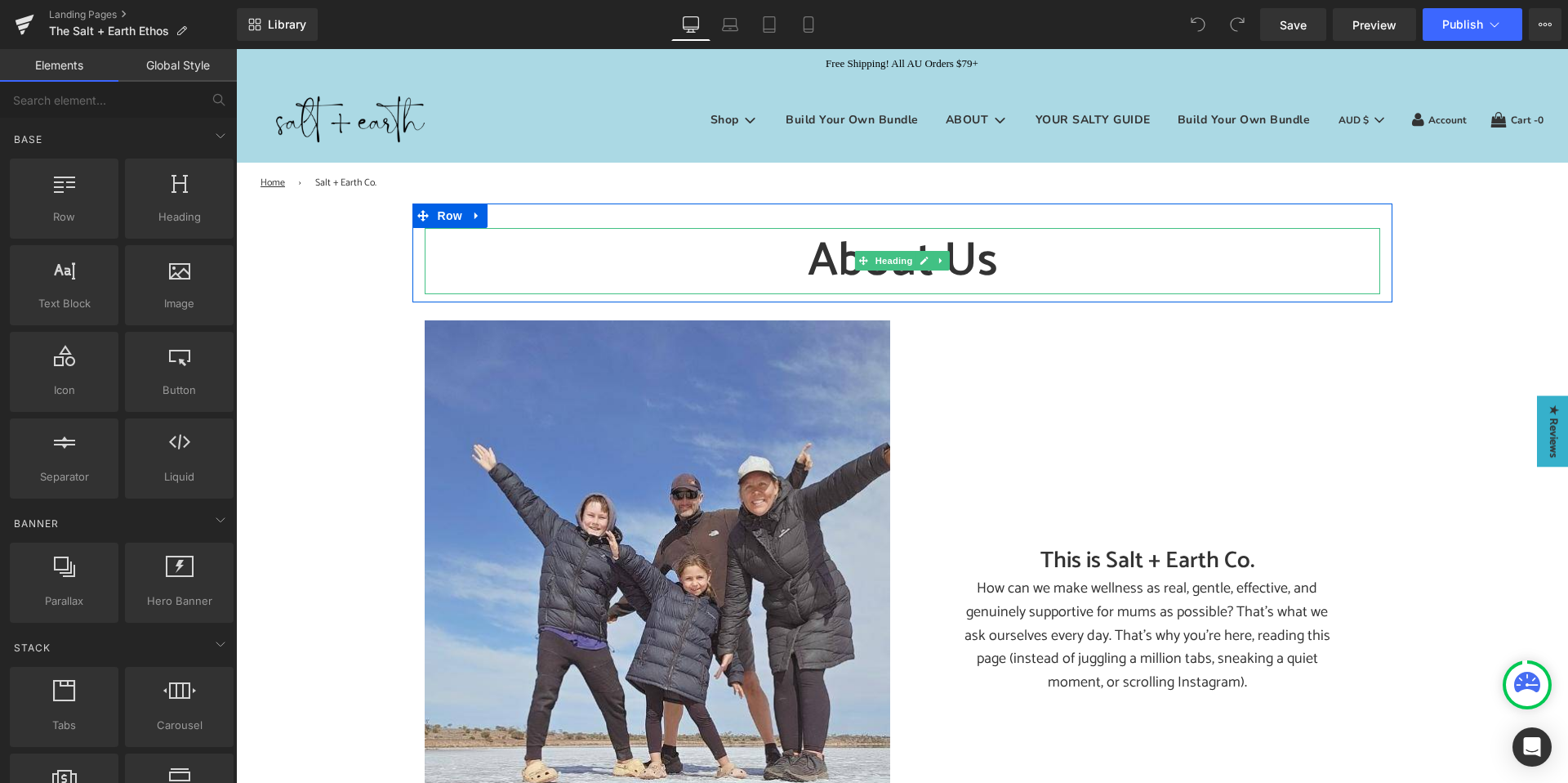
click at [825, 234] on h1 "About Us" at bounding box center [903, 261] width 956 height 66
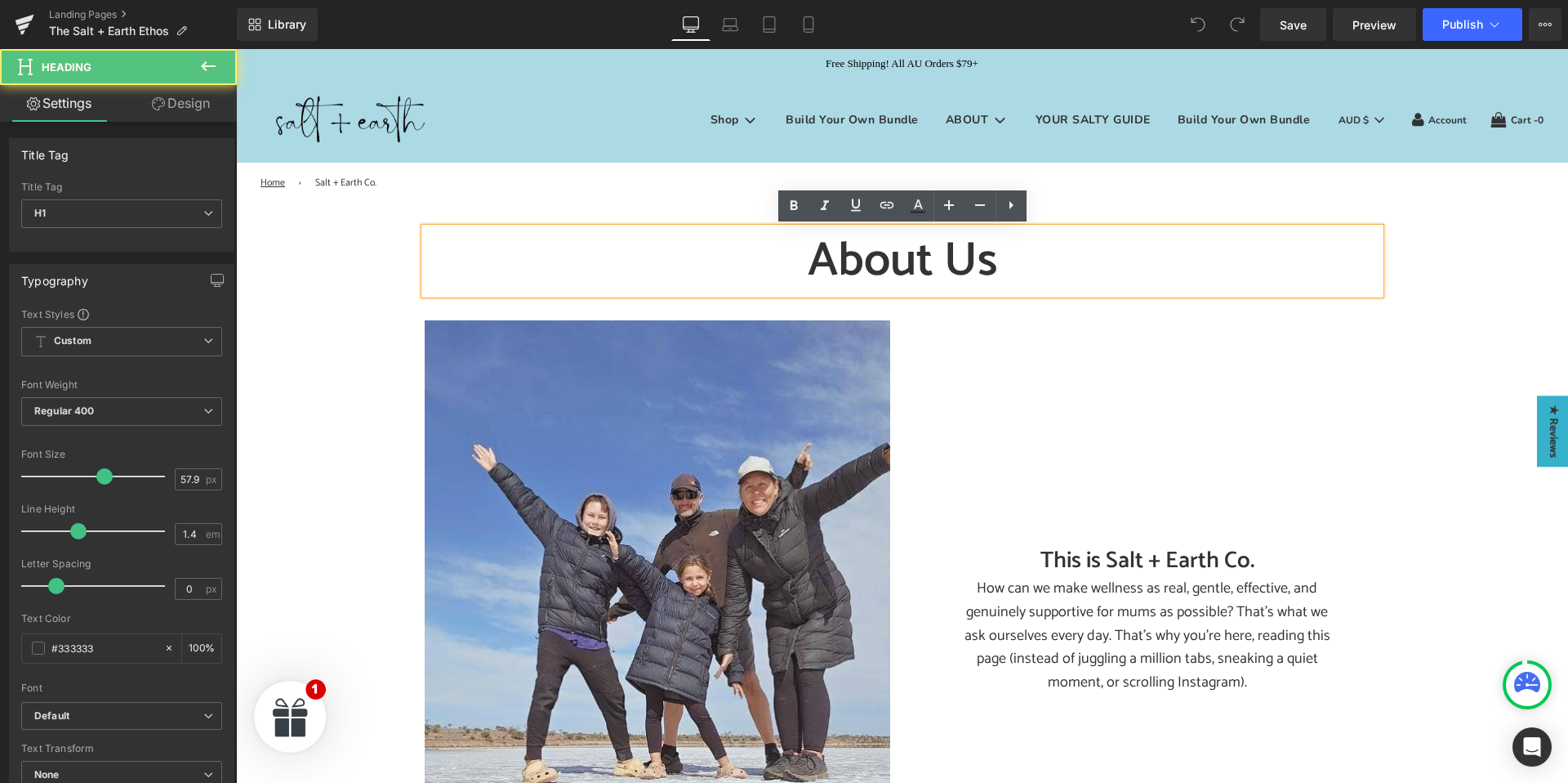
click at [826, 258] on h1 "About Us" at bounding box center [903, 261] width 956 height 66
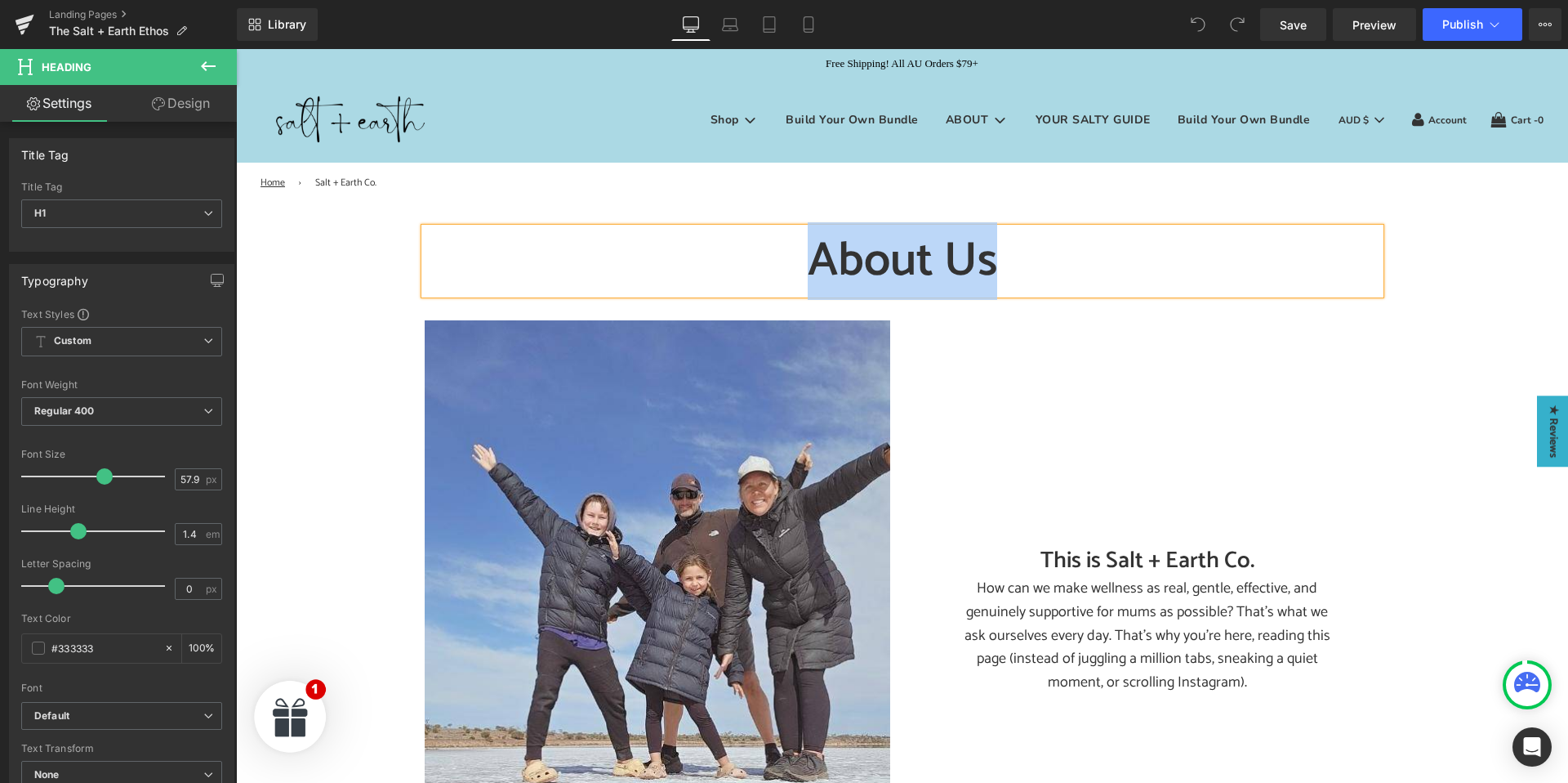
paste div
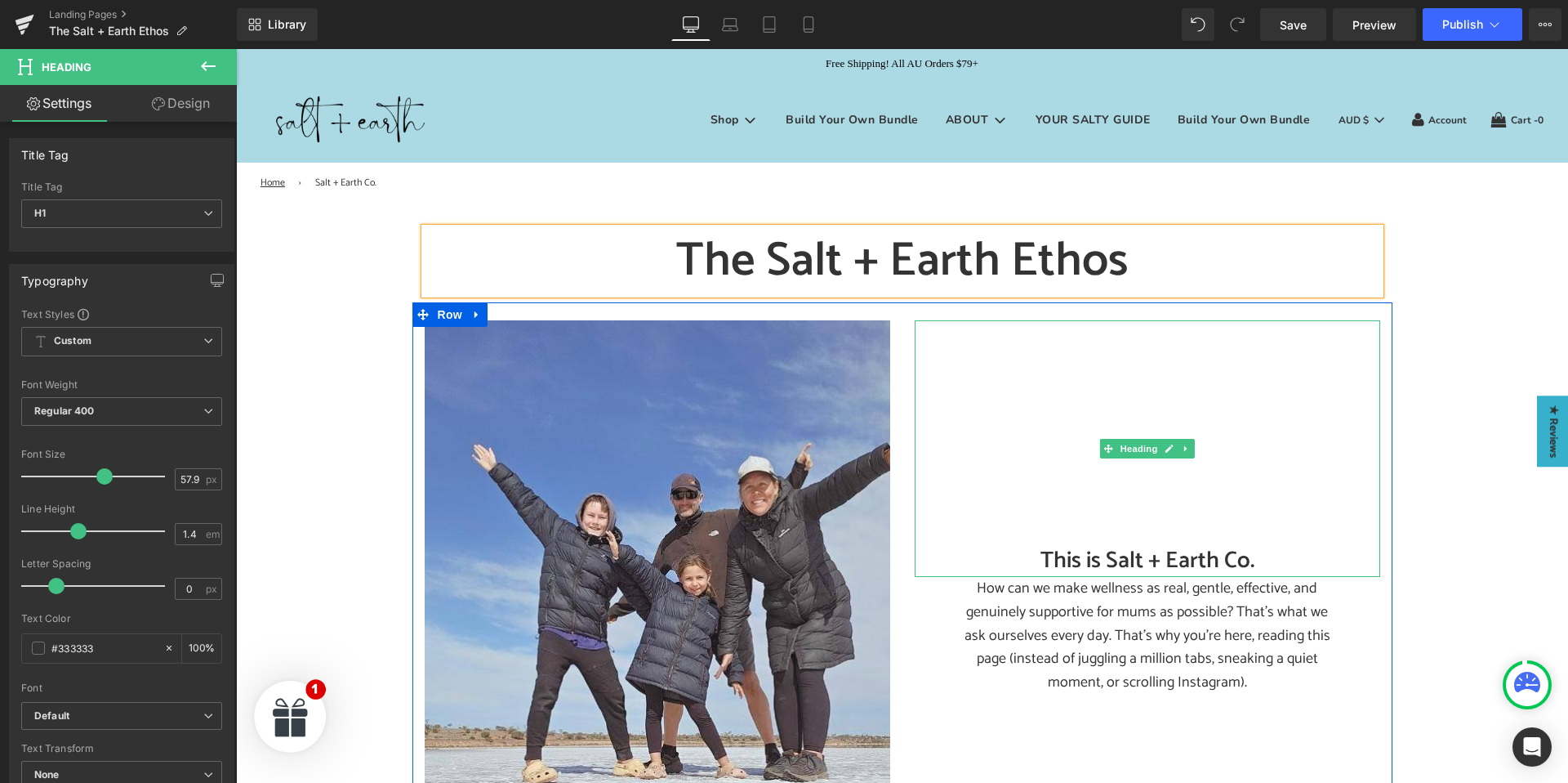
click at [1062, 560] on h2 "This is Salt + Earth Co." at bounding box center [1147, 560] width 465 height 32
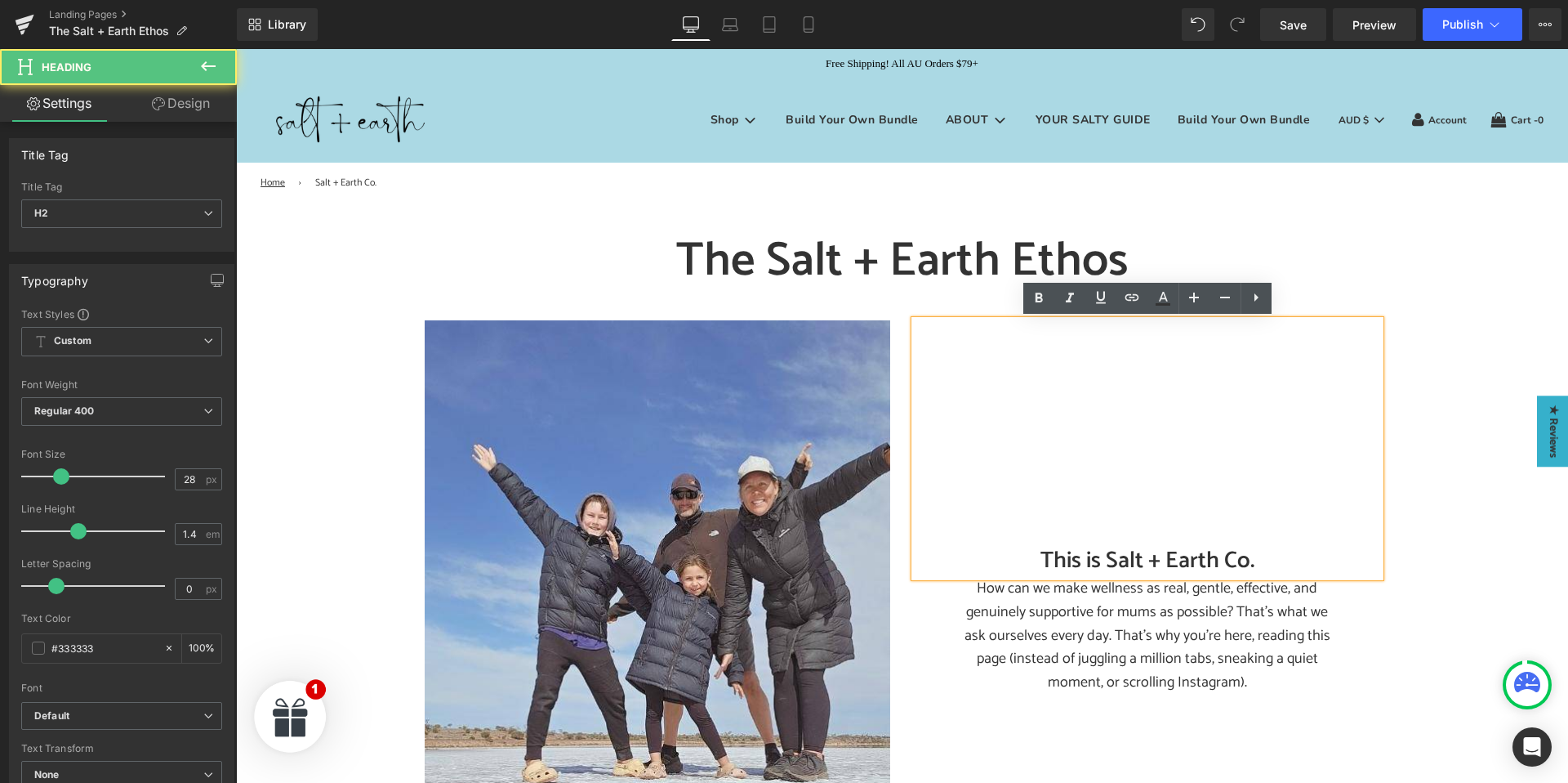
click at [1076, 559] on h2 "This is Salt + Earth Co." at bounding box center [1147, 560] width 465 height 32
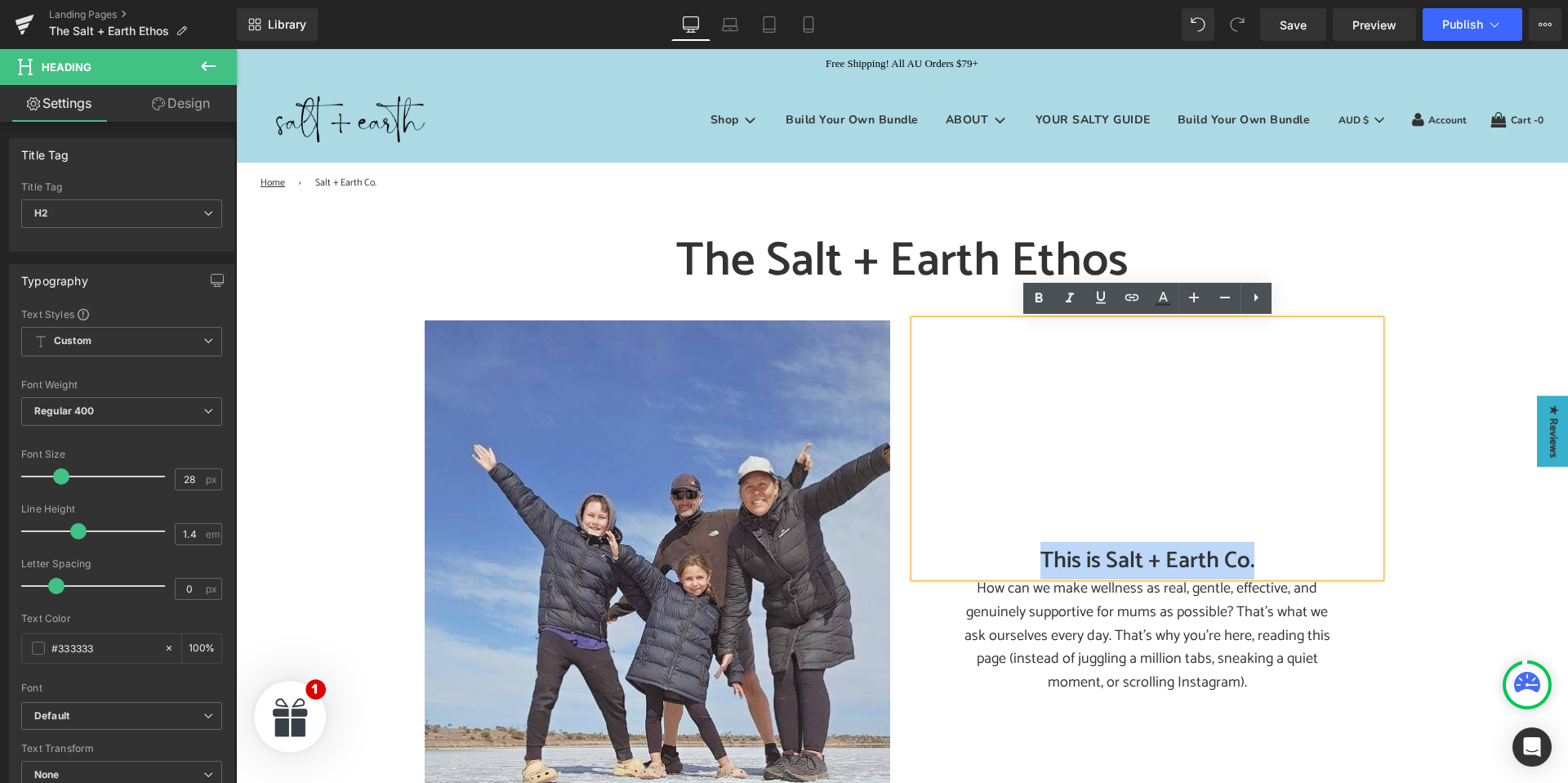
paste div
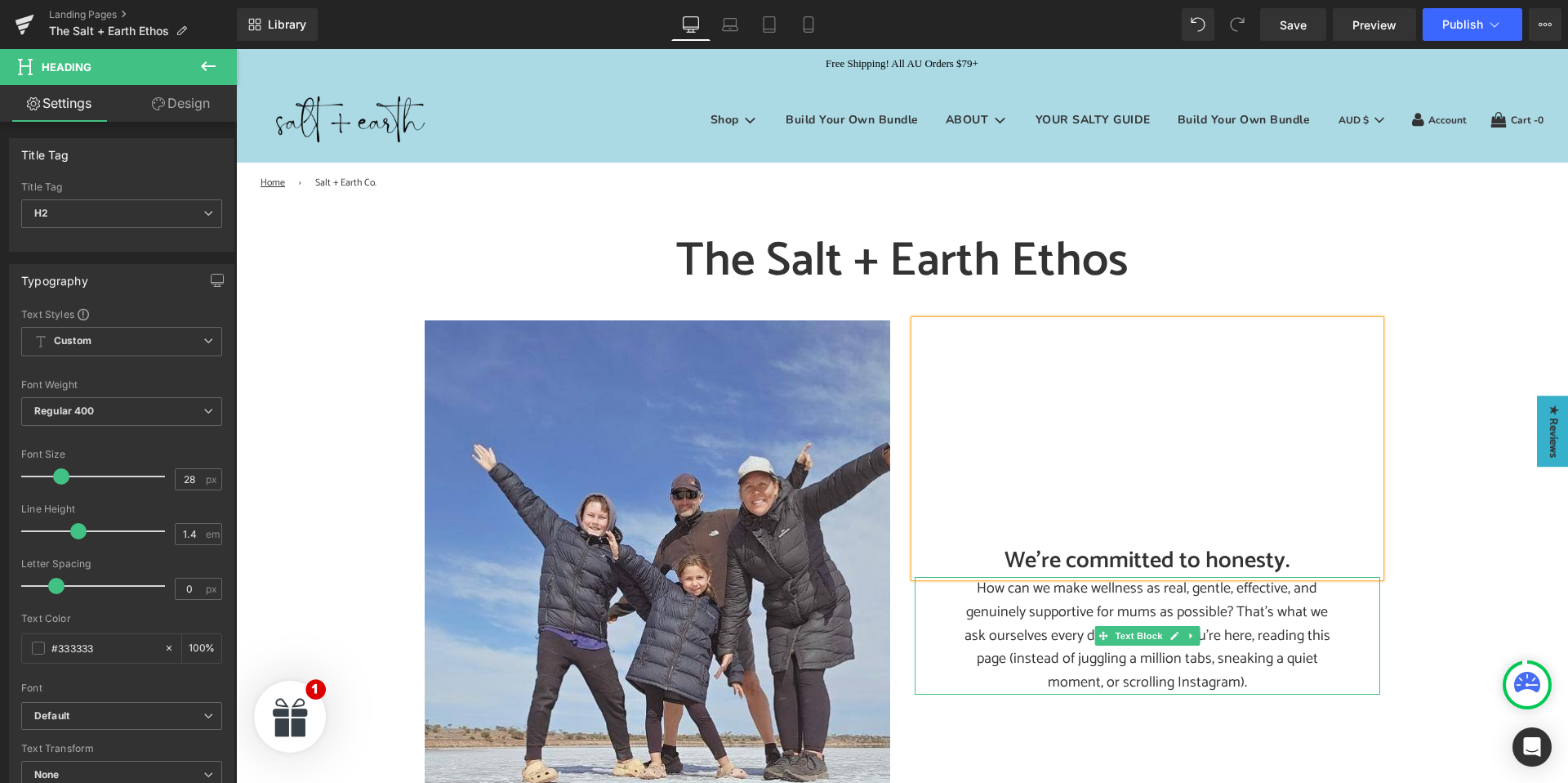
click at [1047, 631] on p "How can we make wellness as real, gentle, effective, and genuinely supportive f…" at bounding box center [1147, 636] width 384 height 117
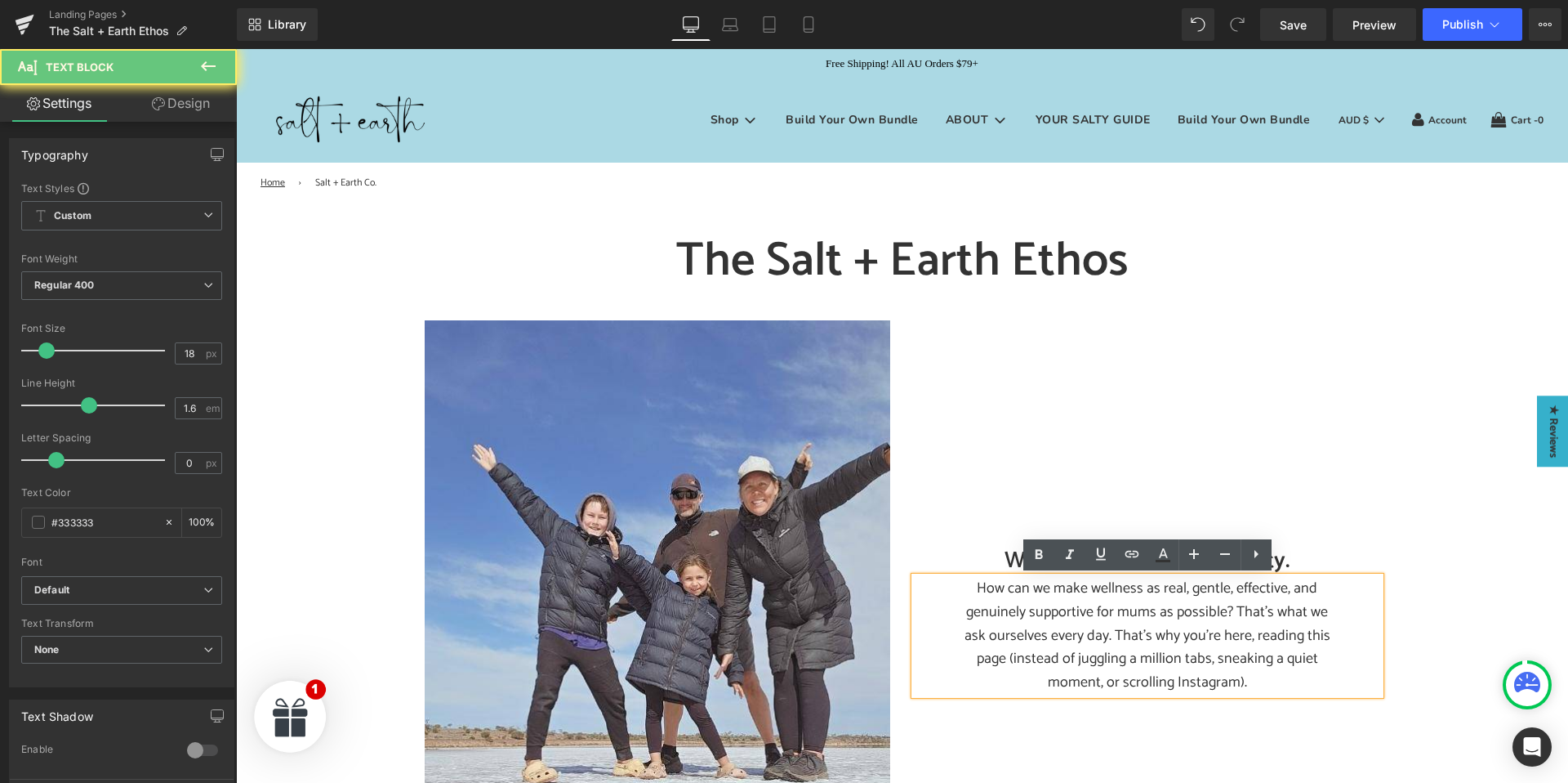
click at [1054, 632] on p "How can we make wellness as real, gentle, effective, and genuinely supportive f…" at bounding box center [1147, 636] width 384 height 117
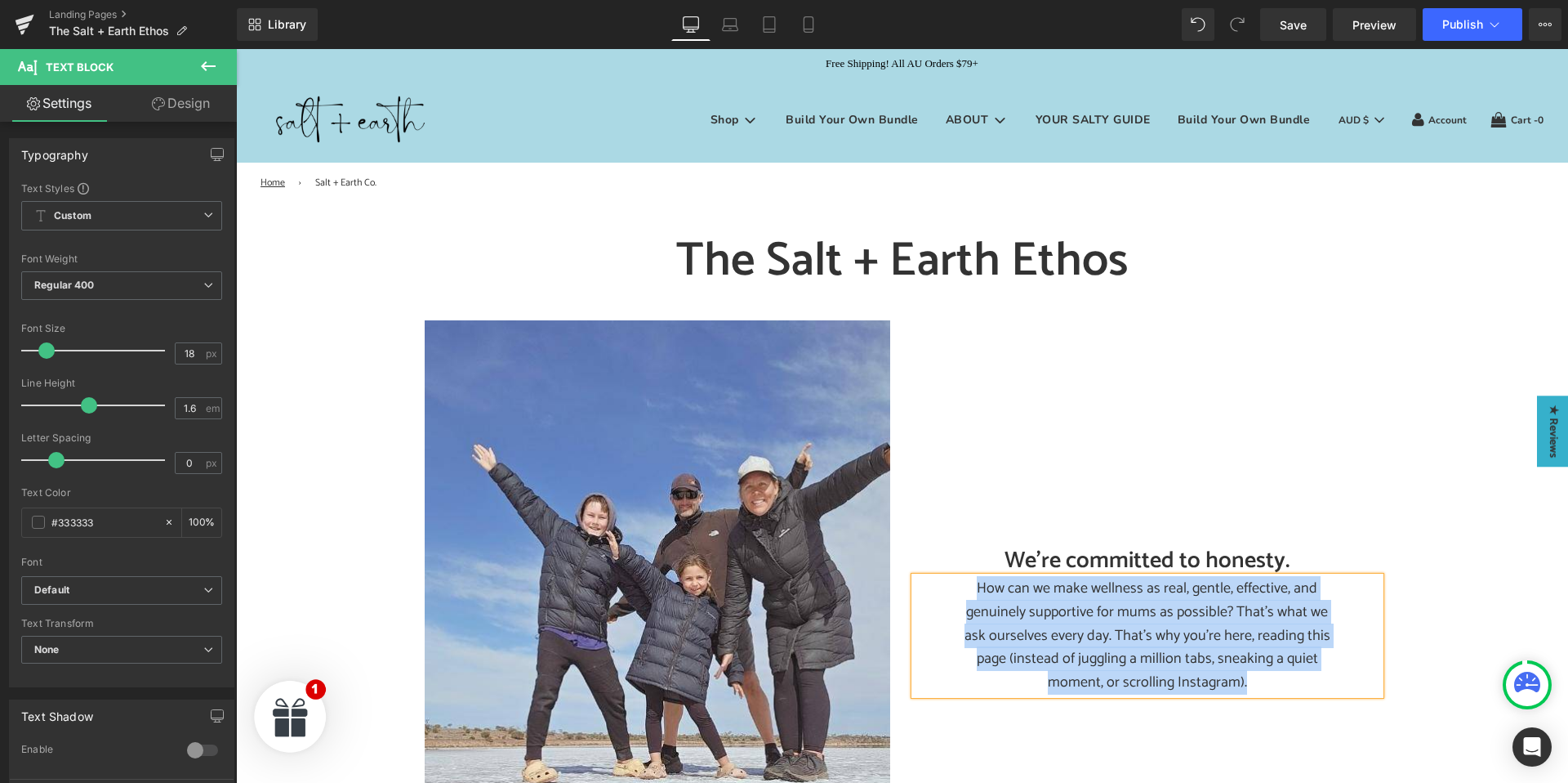
paste div
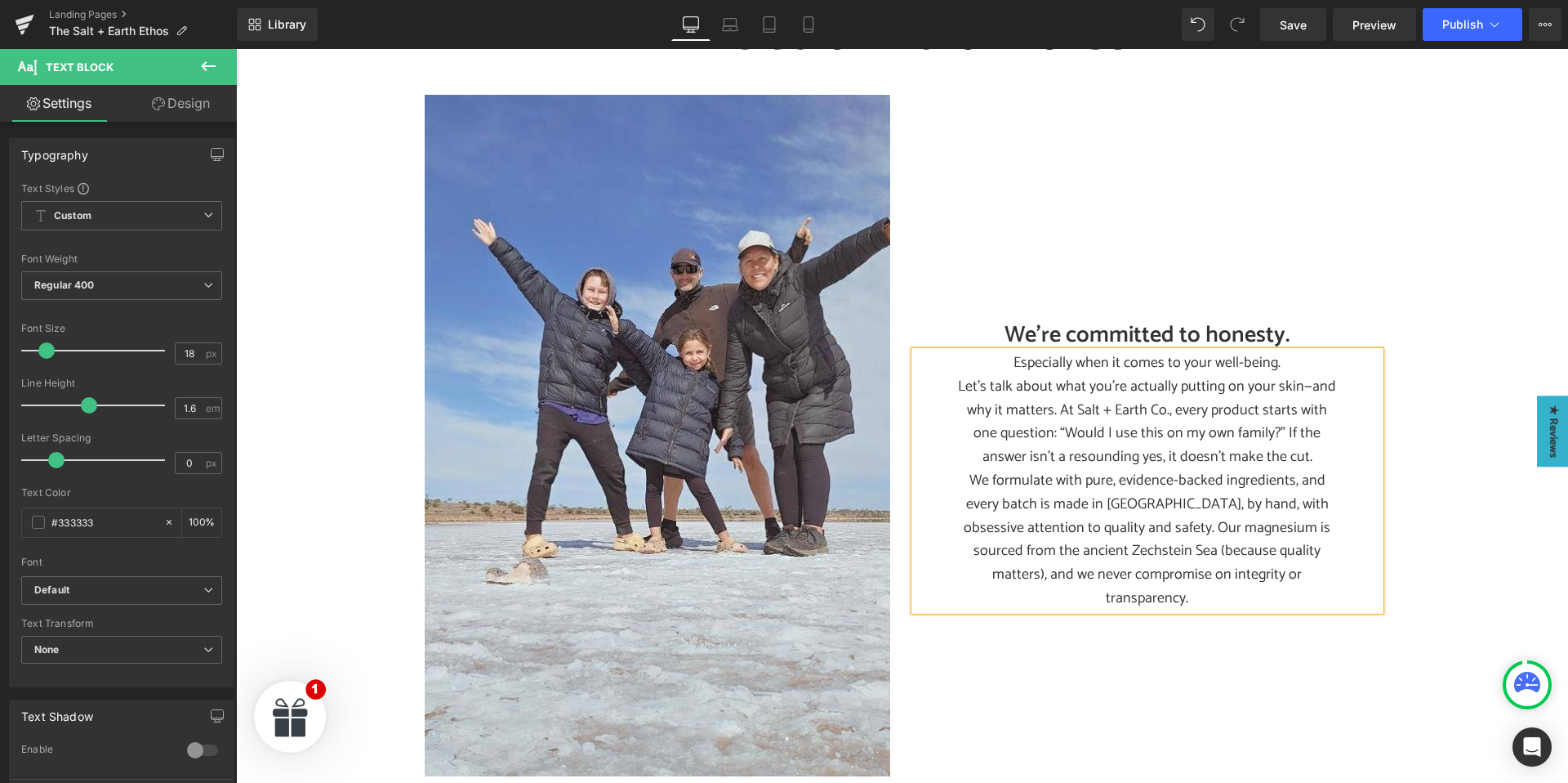
scroll to position [264, 0]
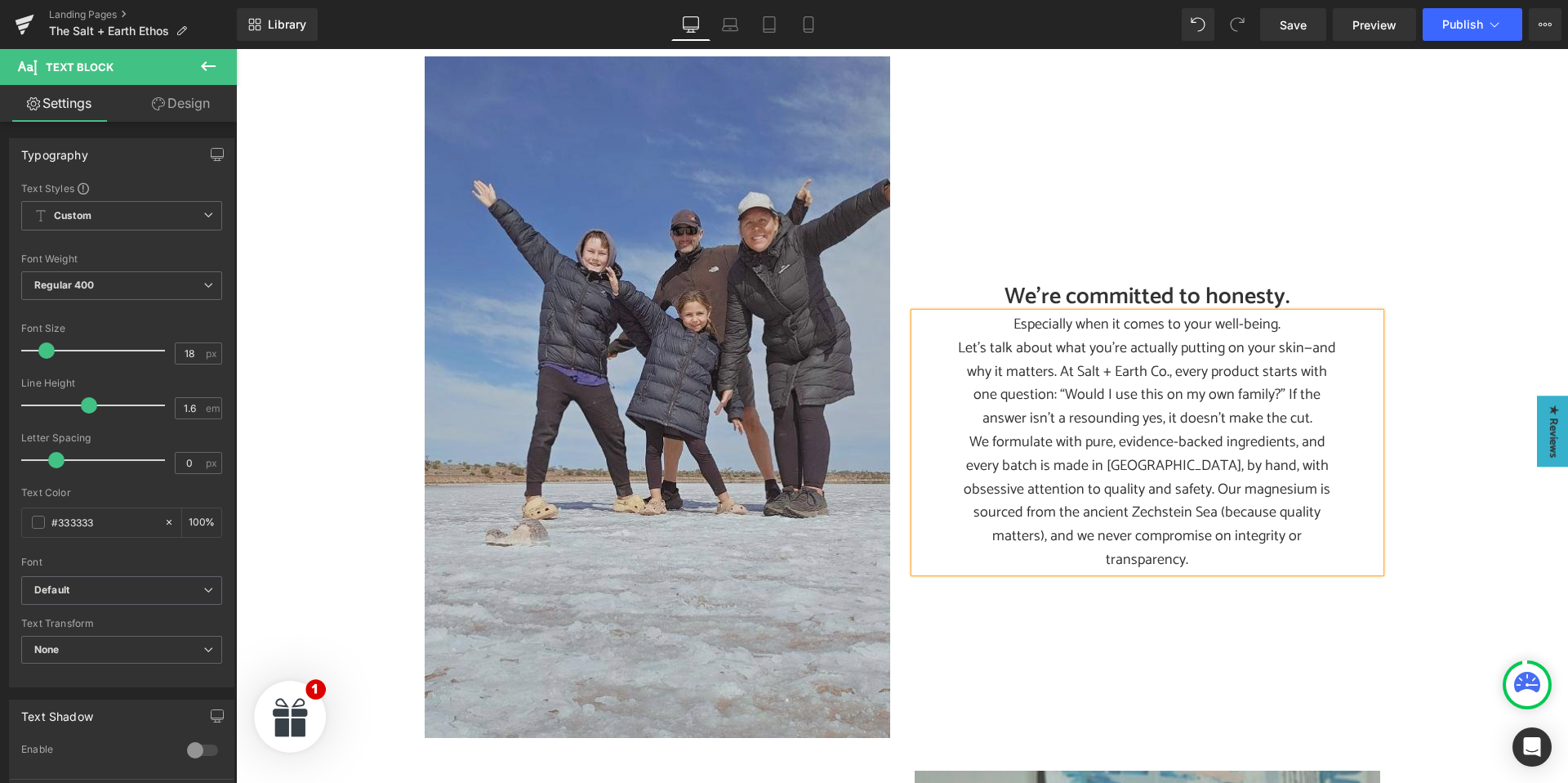
click at [681, 384] on img at bounding box center [657, 397] width 465 height 681
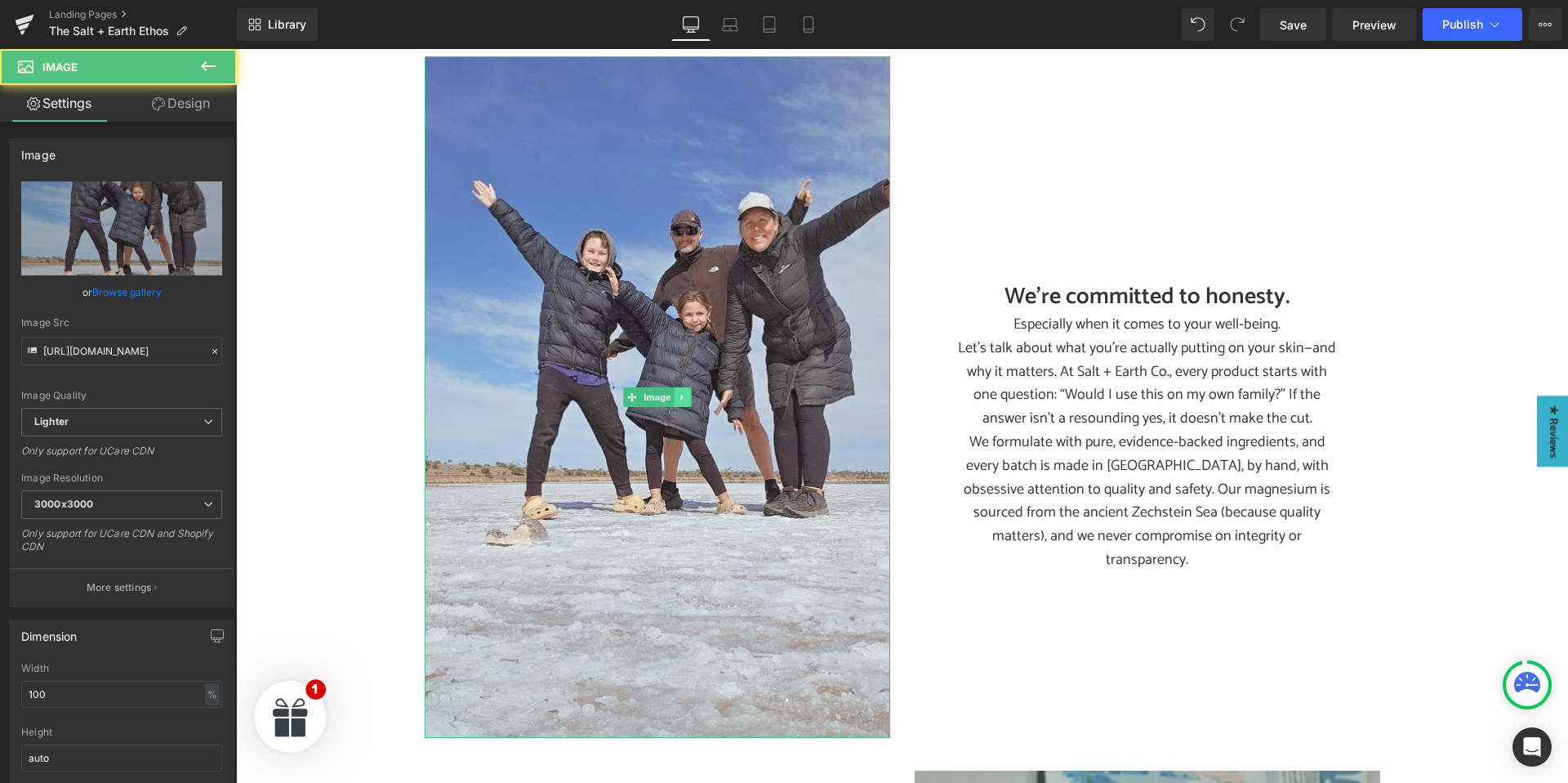
click at [678, 394] on icon at bounding box center [682, 397] width 9 height 10
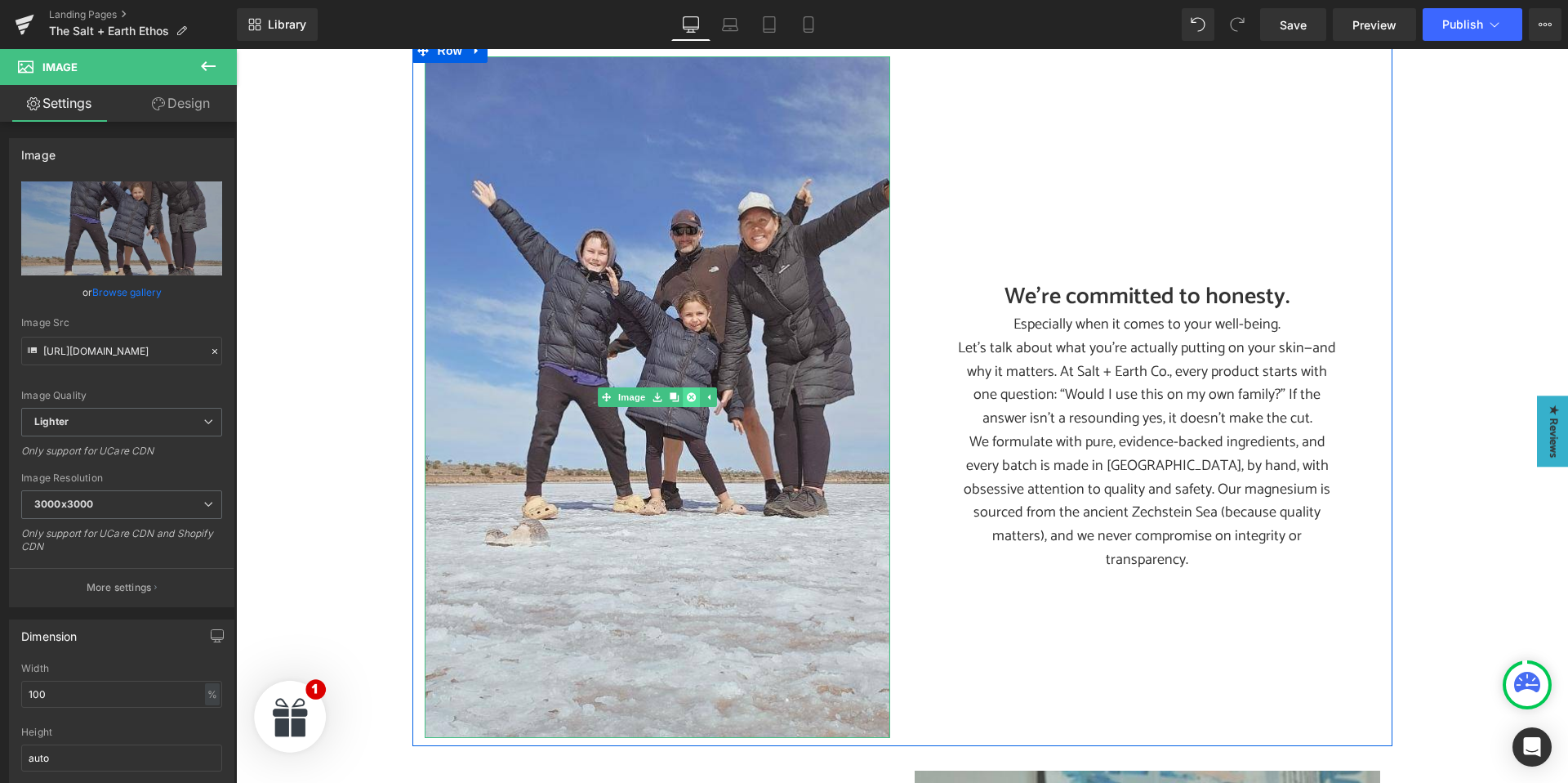
click at [689, 395] on icon at bounding box center [690, 397] width 9 height 9
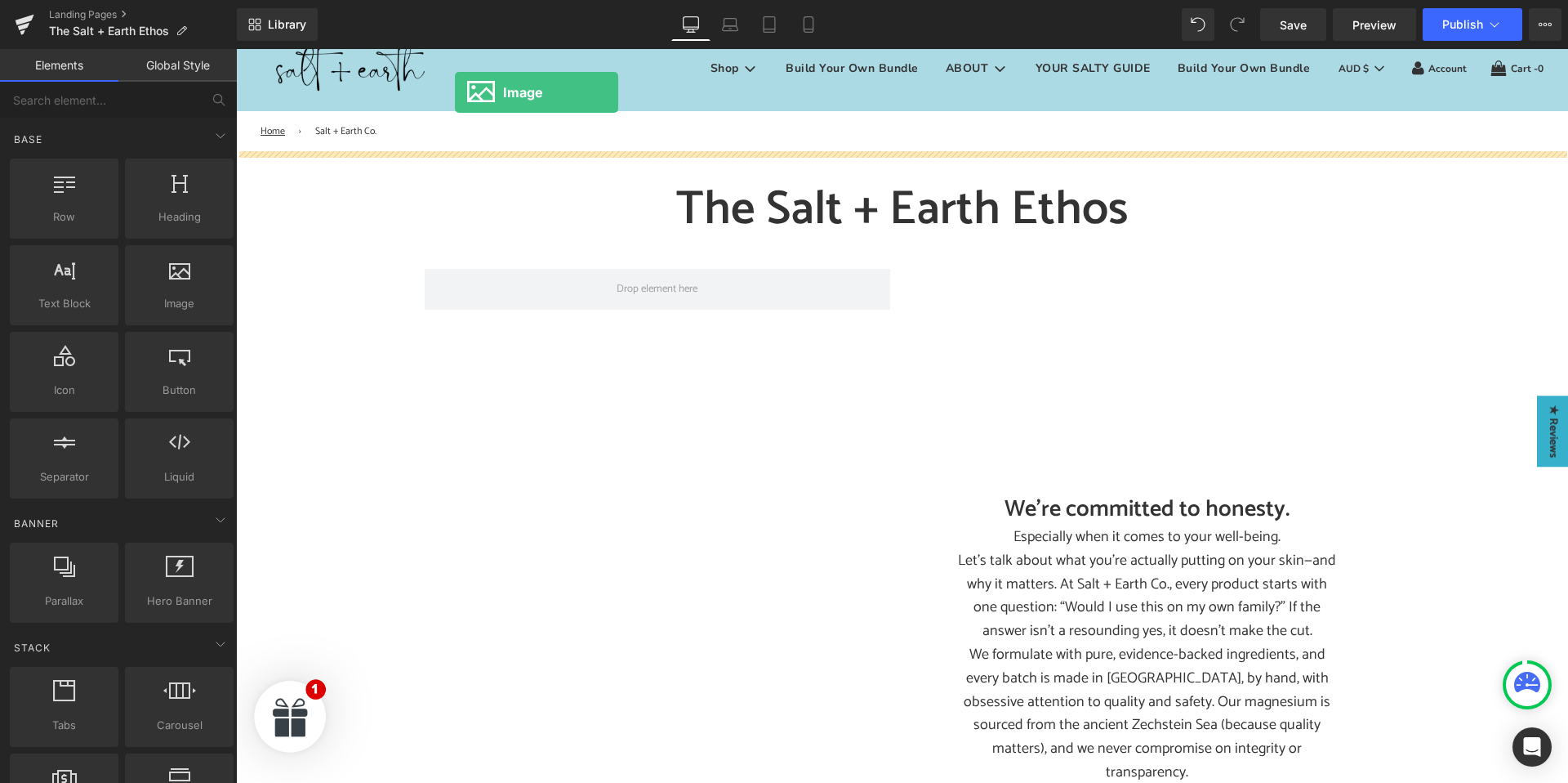
scroll to position [0, 0]
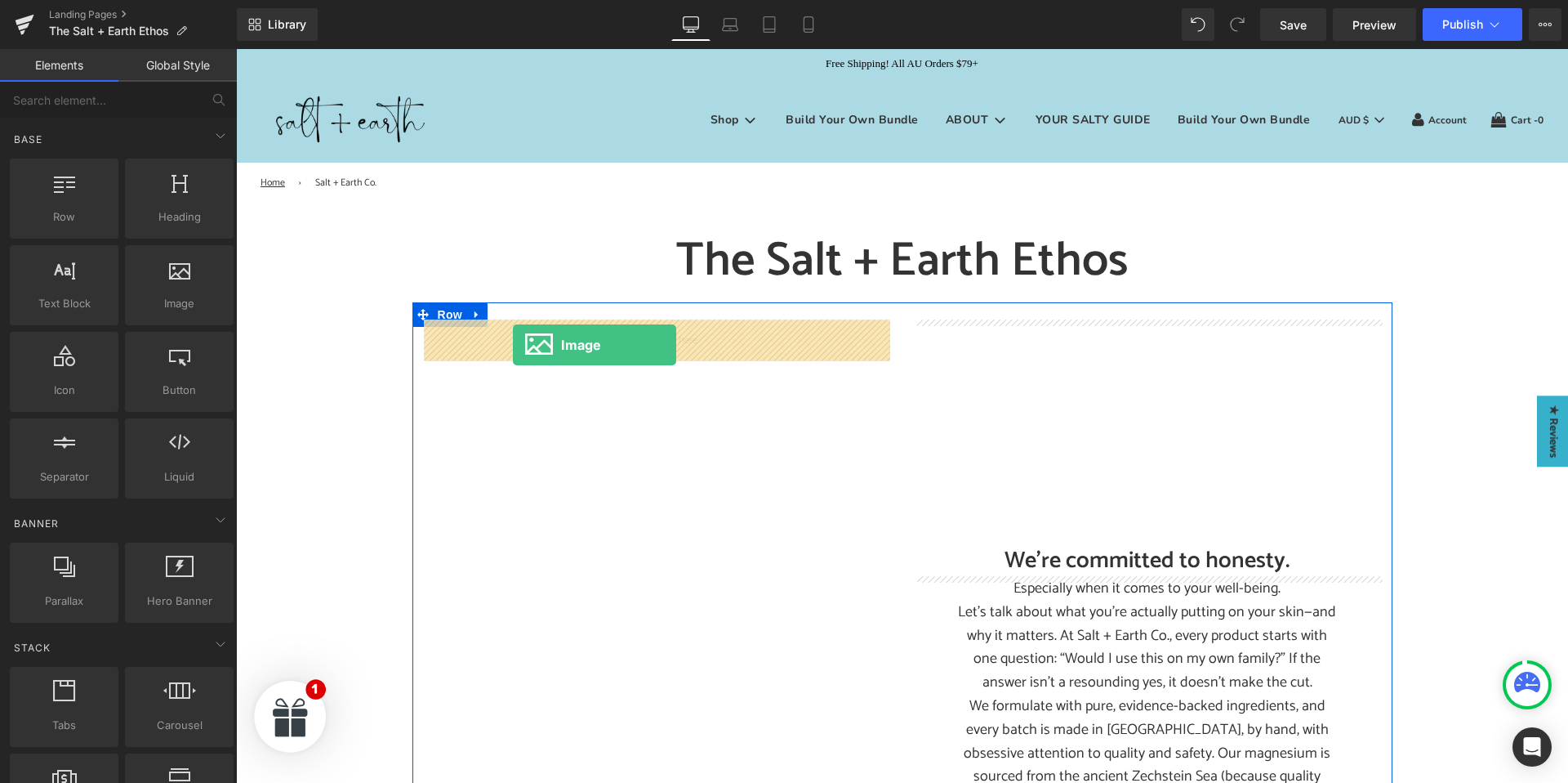
drag, startPoint x: 393, startPoint y: 343, endPoint x: 512, endPoint y: 344, distance: 119.0
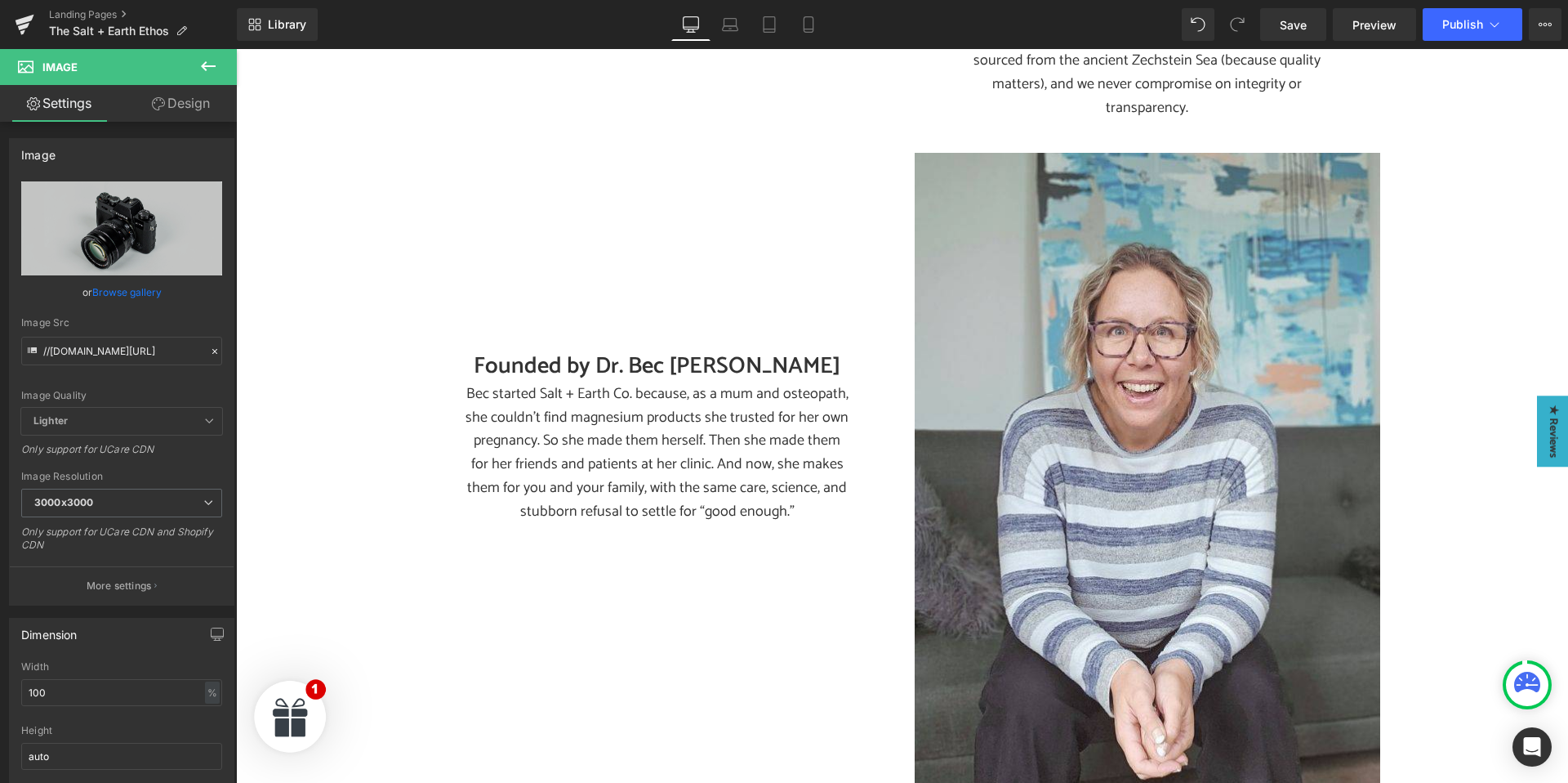
scroll to position [718, 0]
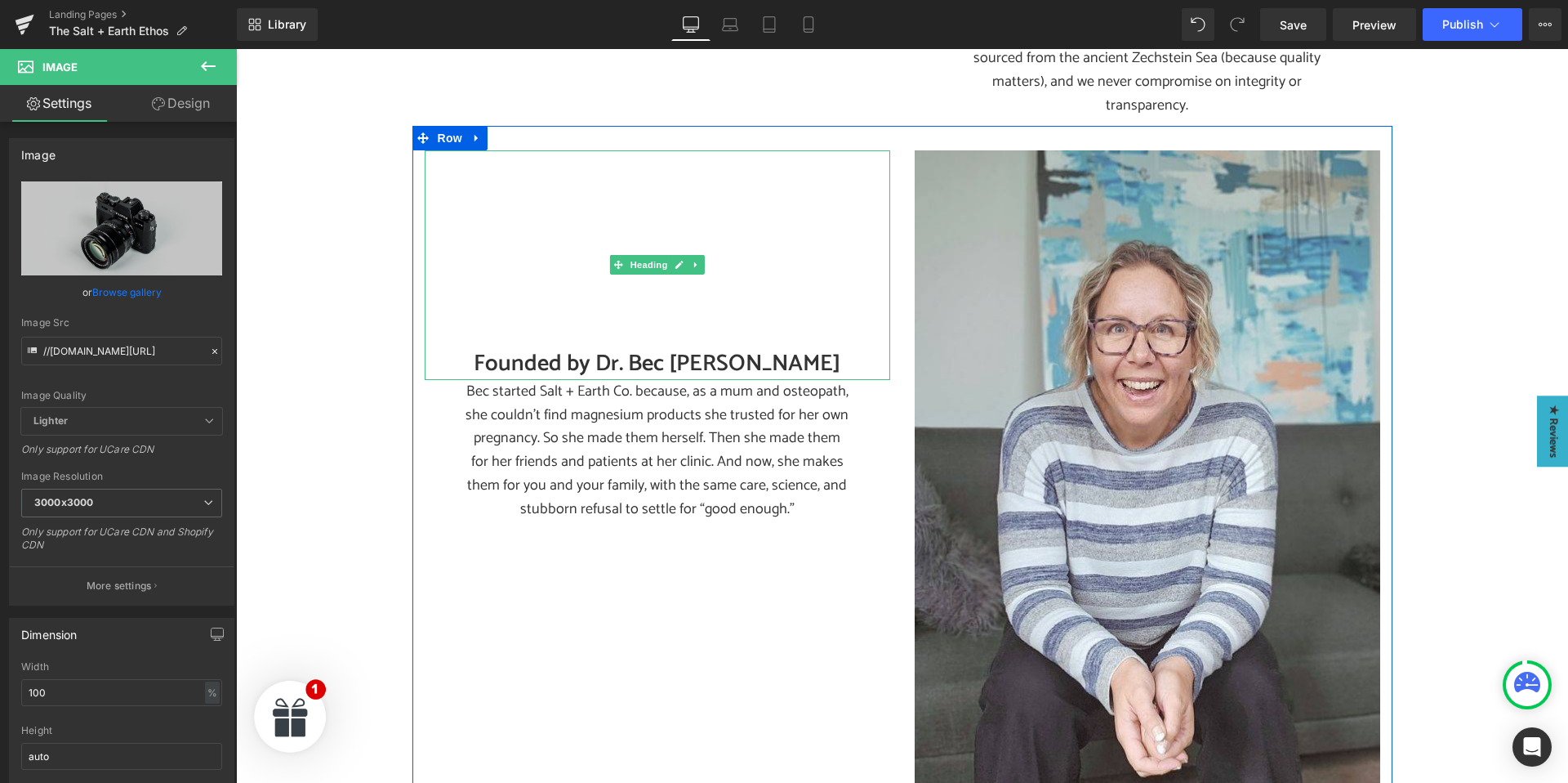
click at [589, 348] on h2 "Founded by Dr. Bec [PERSON_NAME]" at bounding box center [657, 364] width 465 height 32
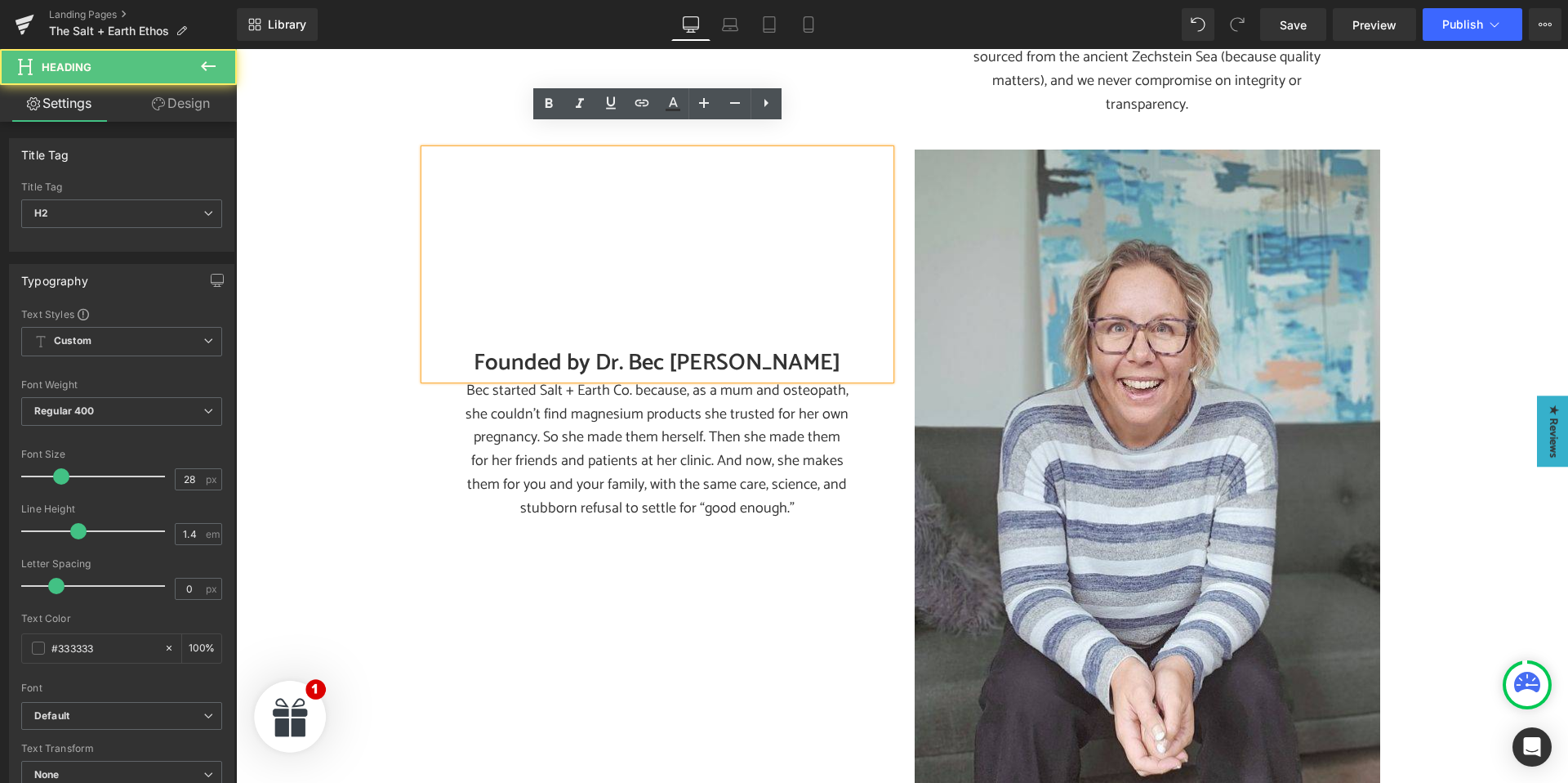
scroll to position [717, 0]
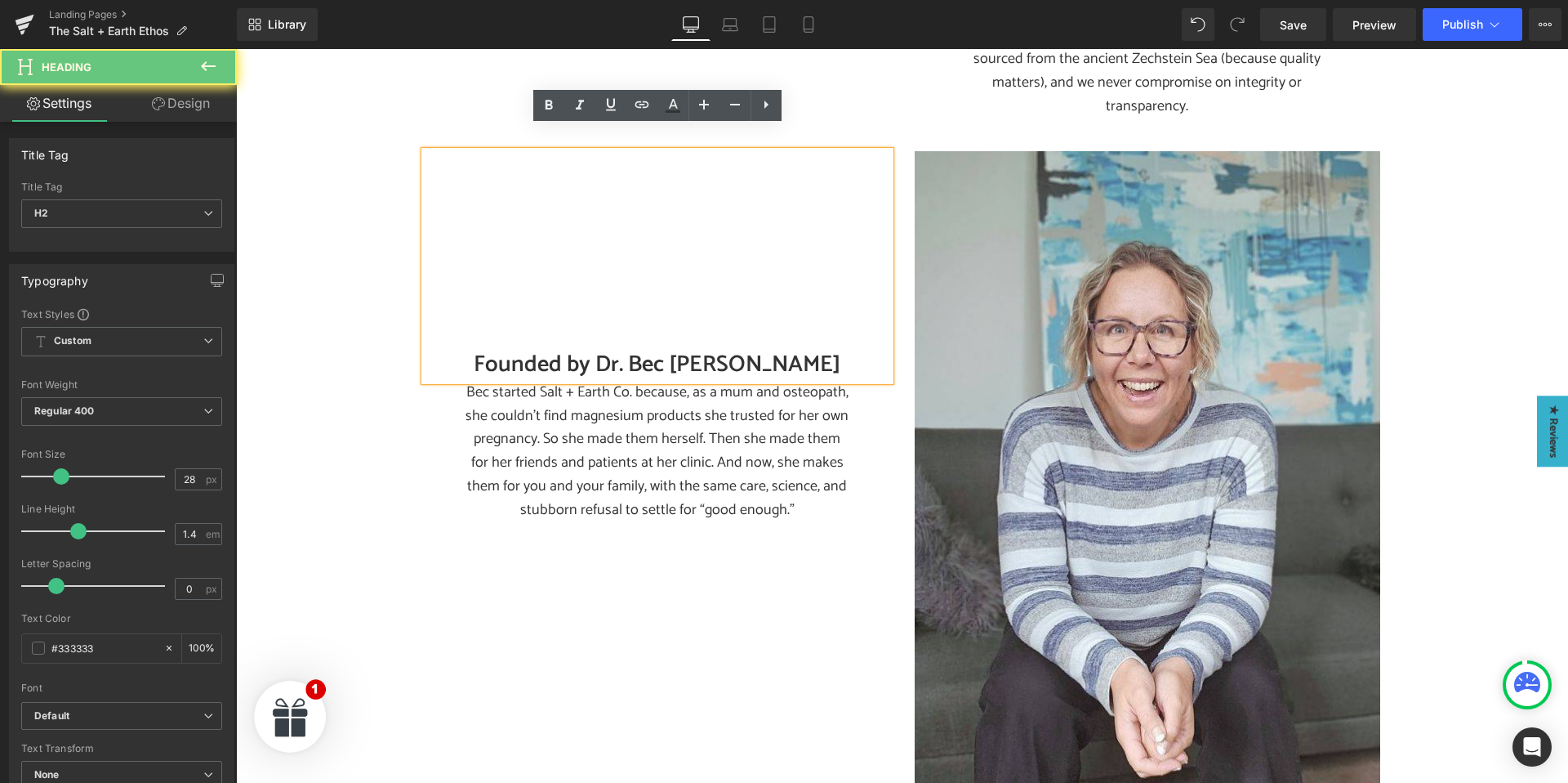
click at [600, 349] on h2 "Founded by Dr. Bec [PERSON_NAME]" at bounding box center [657, 364] width 465 height 32
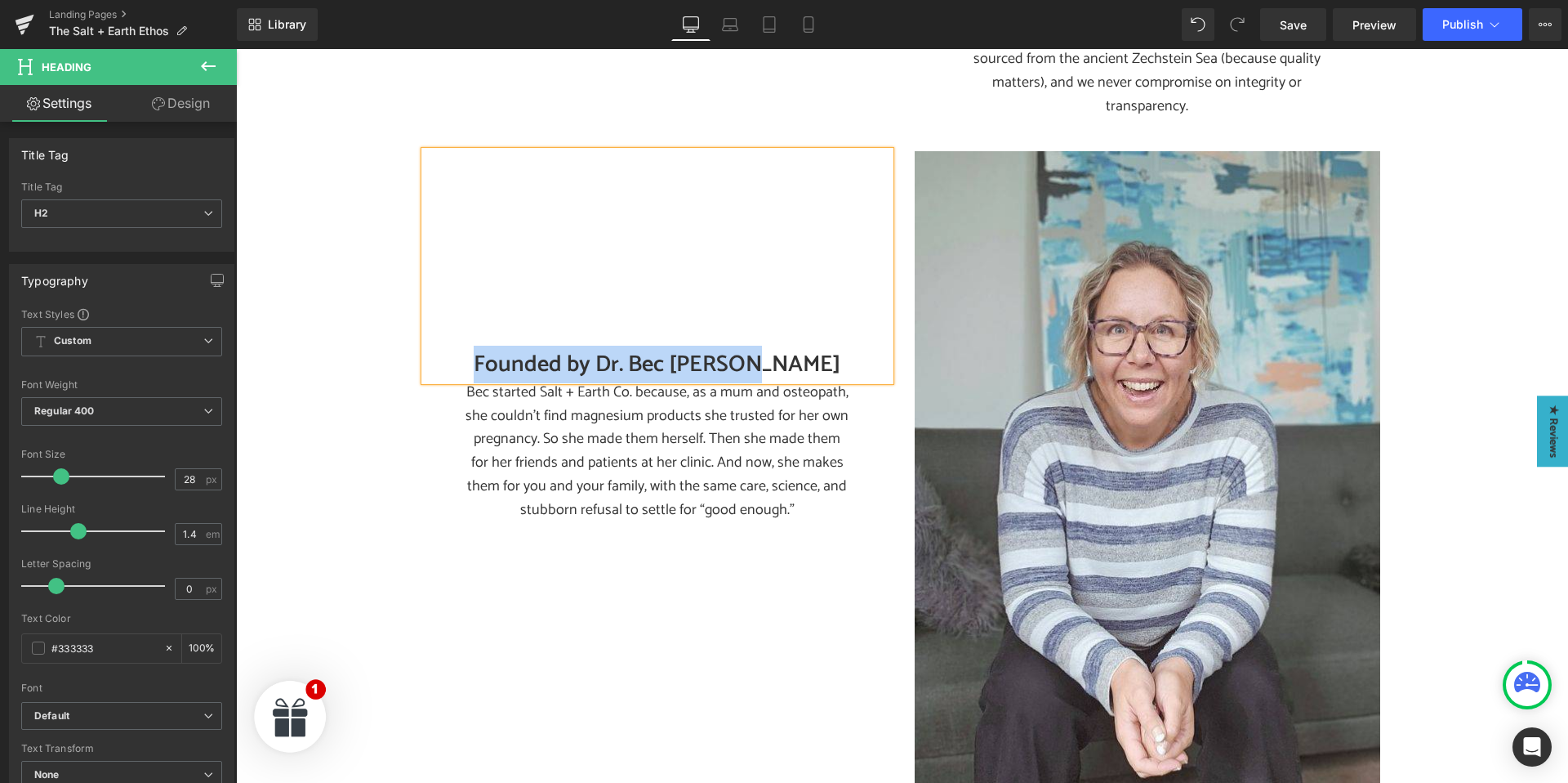
paste div
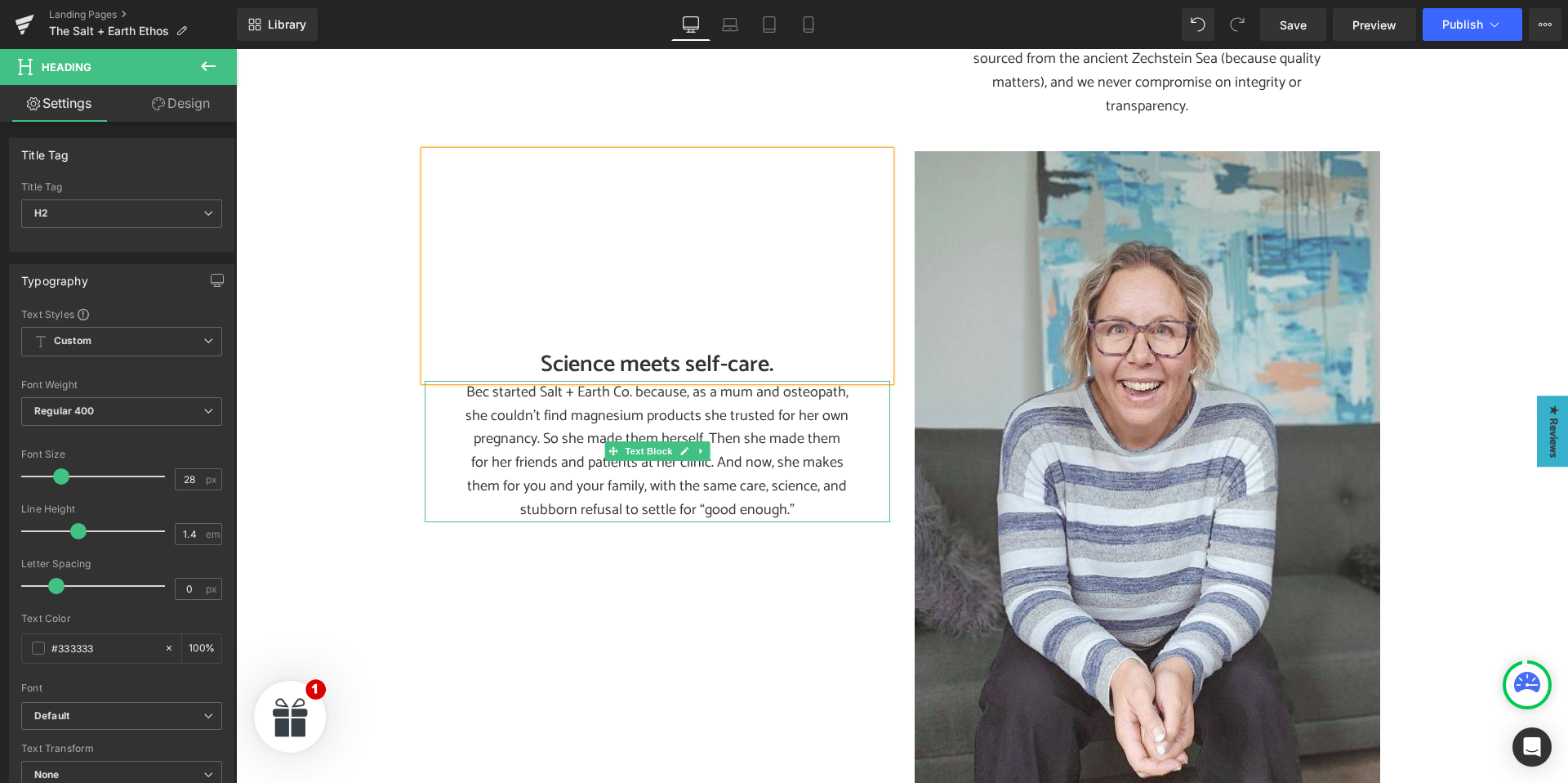
click at [636, 405] on p "Bec started Salt + Earth Co. because, as a mum and osteopath, she couldn’t find…" at bounding box center [656, 451] width 384 height 141
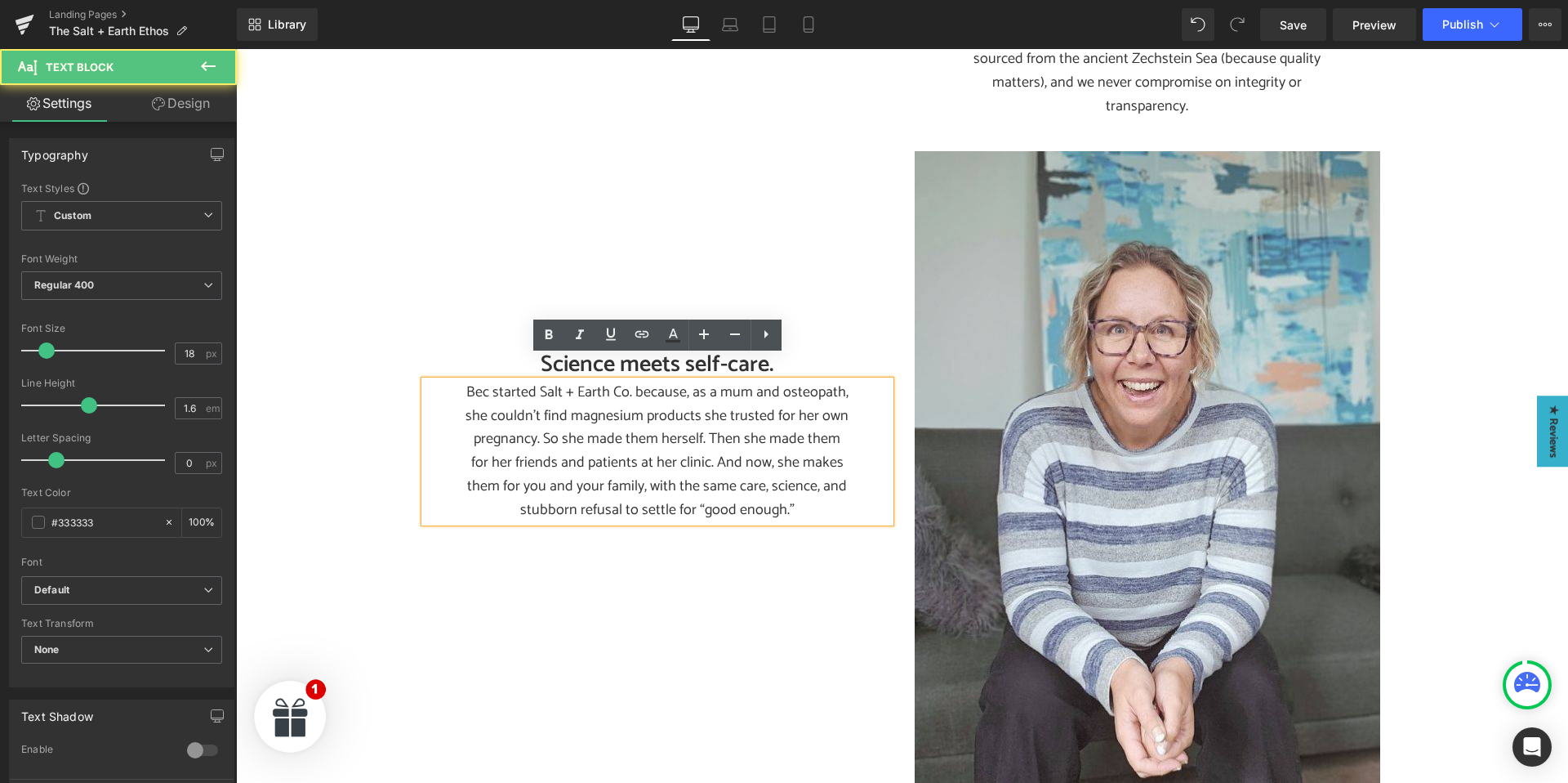
click at [601, 393] on p "Bec started Salt + Earth Co. because, as a mum and osteopath, she couldn’t find…" at bounding box center [656, 451] width 384 height 141
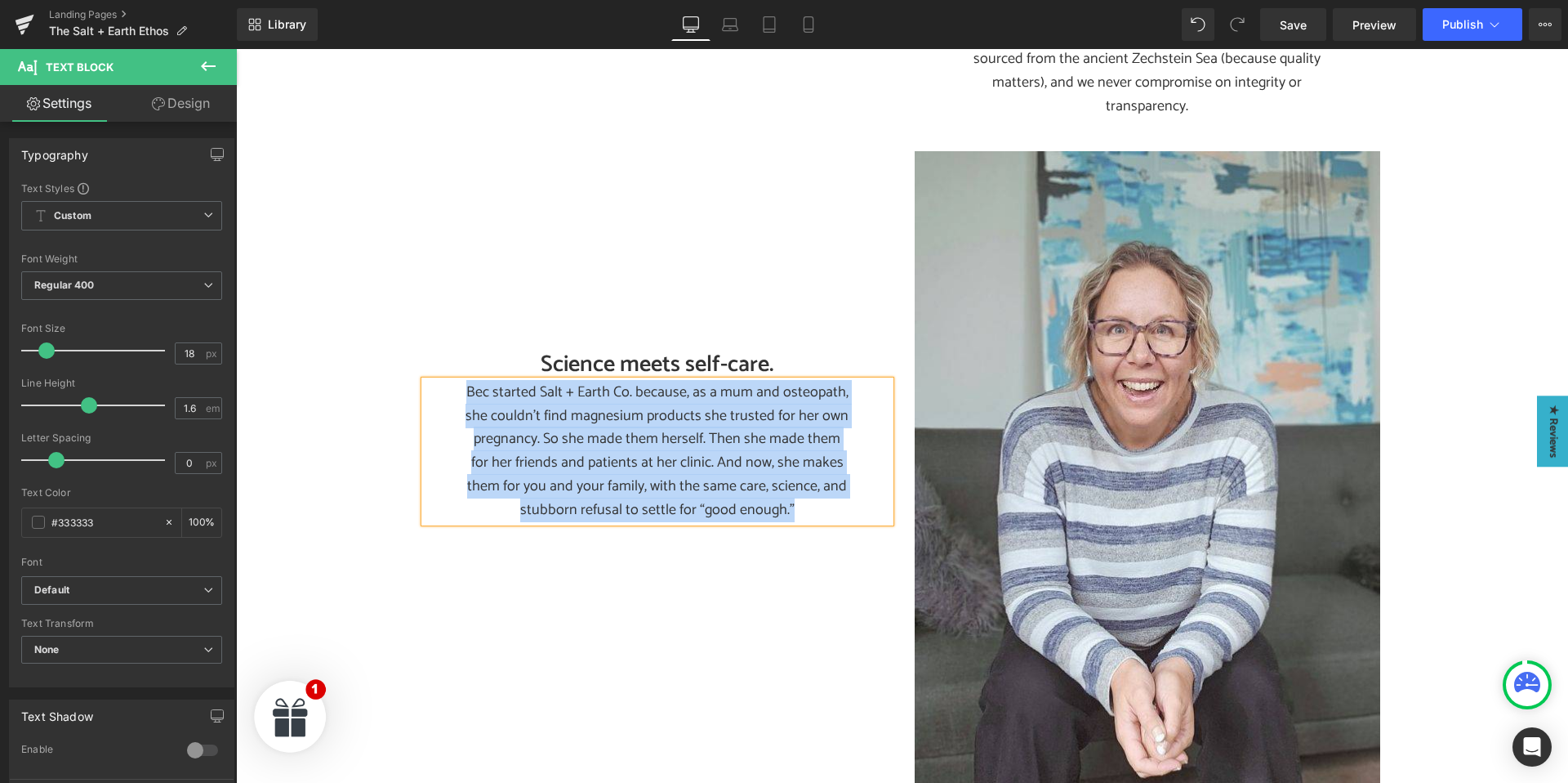
paste div
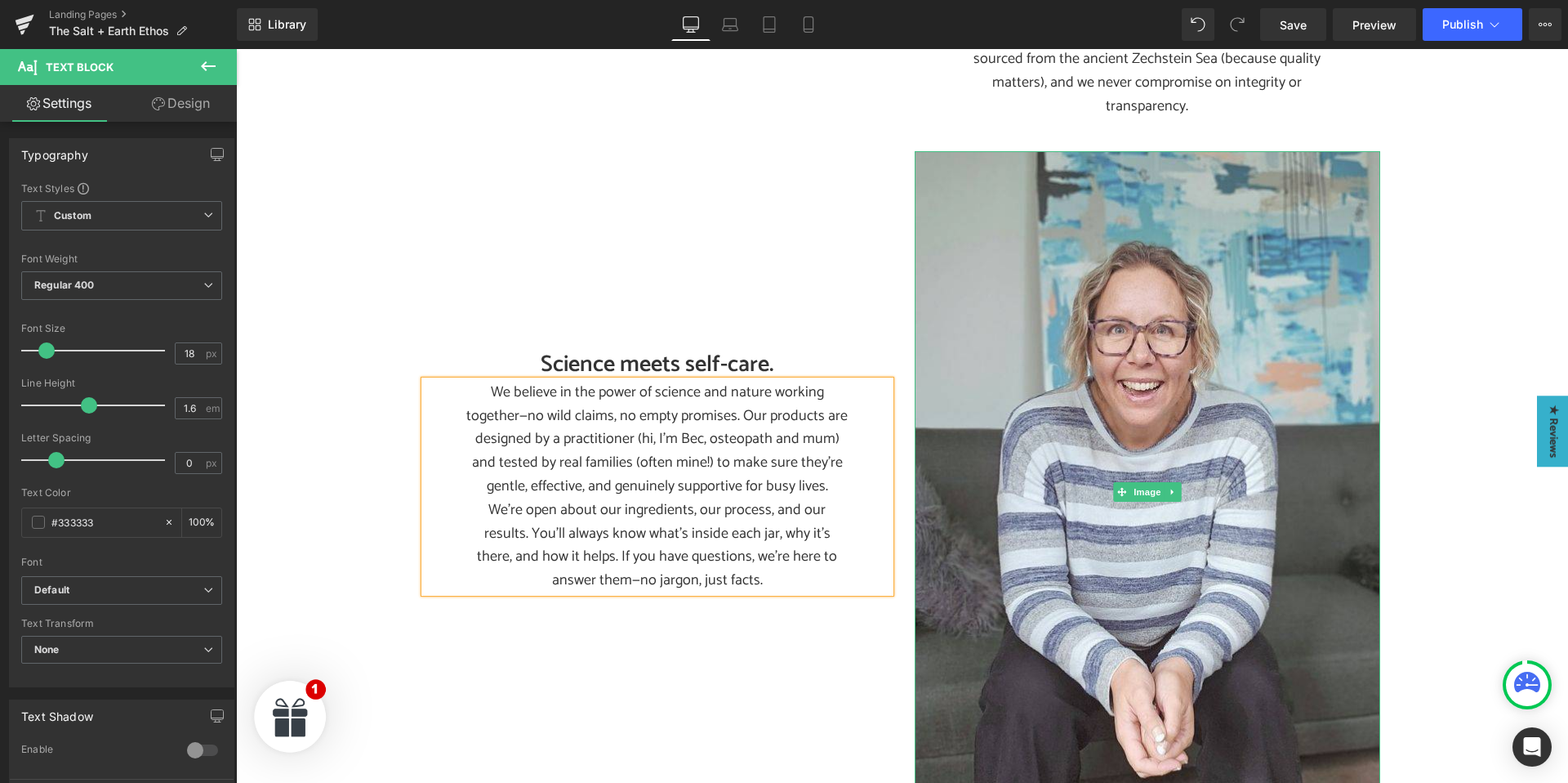
click at [1173, 487] on icon at bounding box center [1173, 492] width 9 height 10
click at [1180, 487] on icon at bounding box center [1180, 492] width 9 height 10
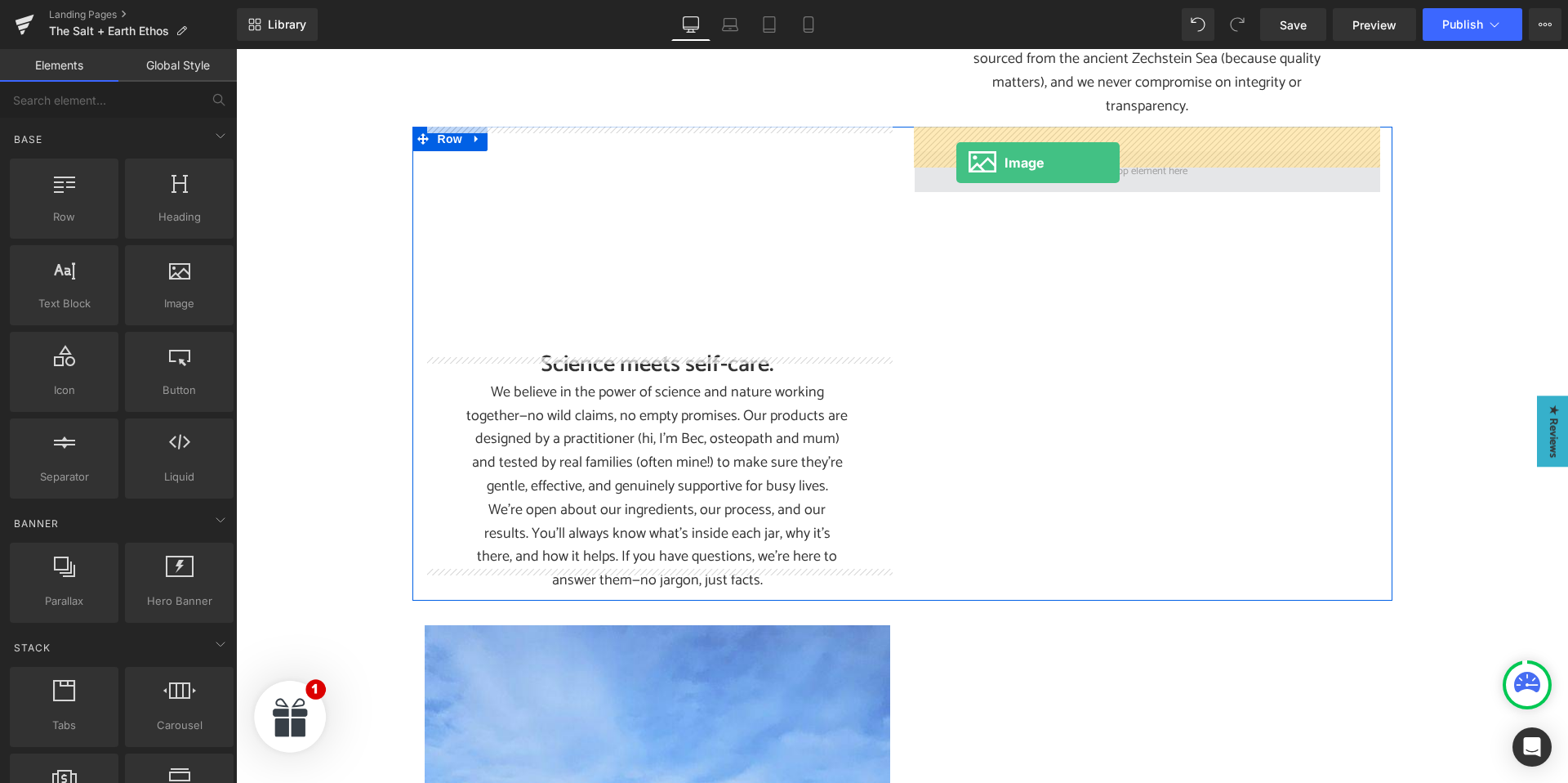
drag, startPoint x: 394, startPoint y: 347, endPoint x: 956, endPoint y: 163, distance: 591.4
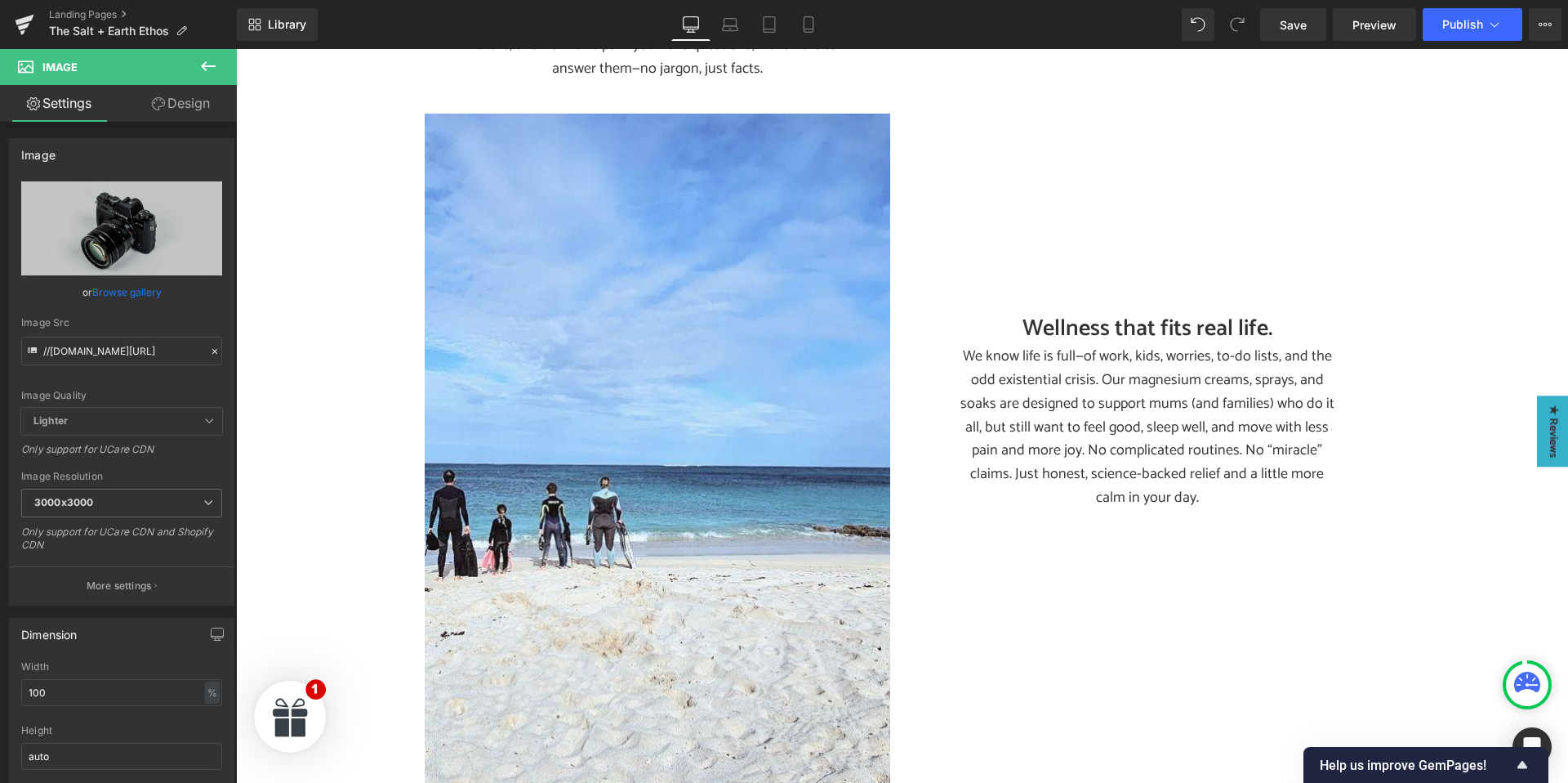
scroll to position [1243, 0]
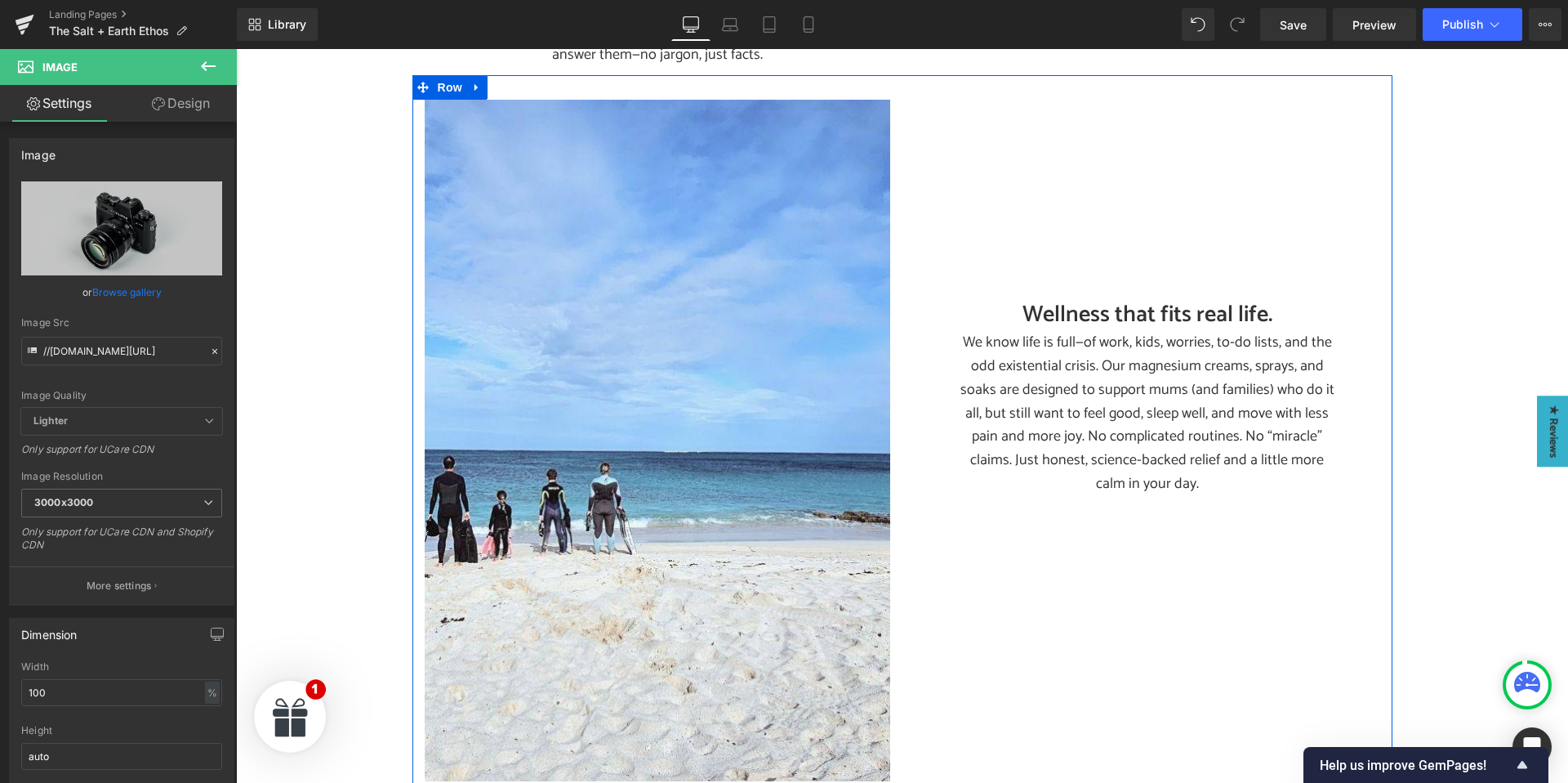
click at [1056, 299] on h2 "Wellness that fits real life." at bounding box center [1147, 314] width 465 height 32
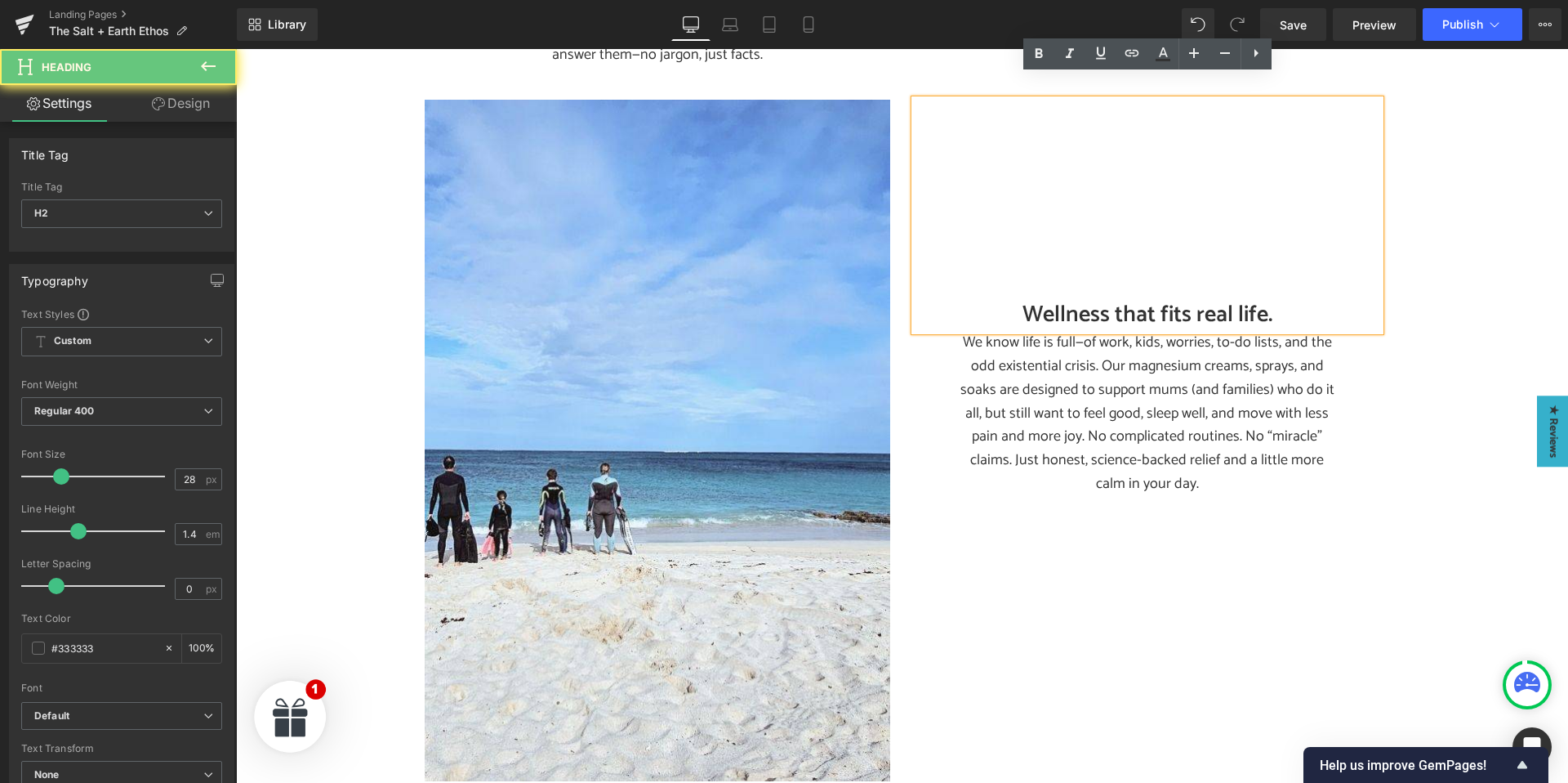
click at [1064, 299] on h2 "Wellness that fits real life." at bounding box center [1147, 314] width 465 height 32
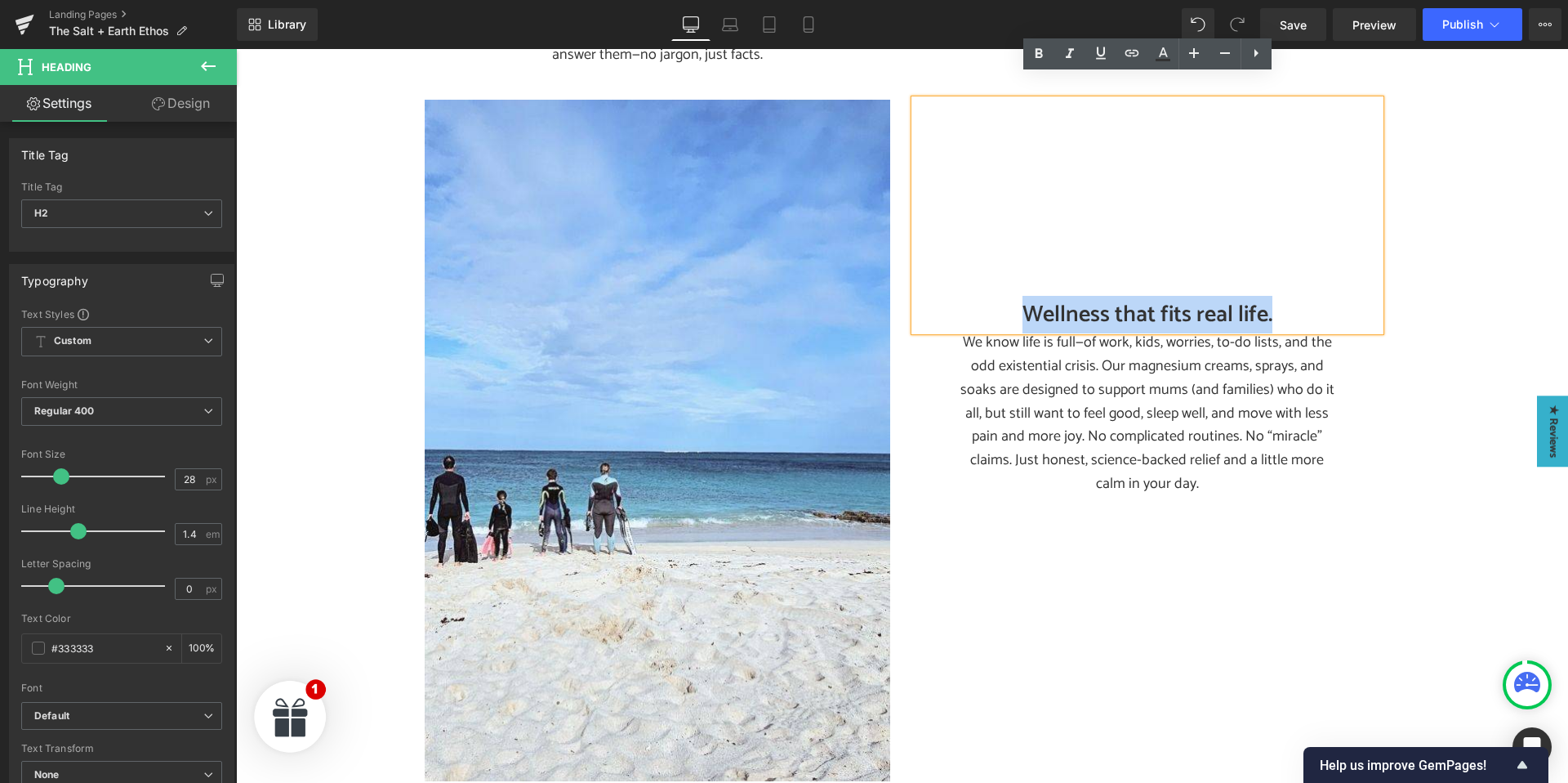
paste div
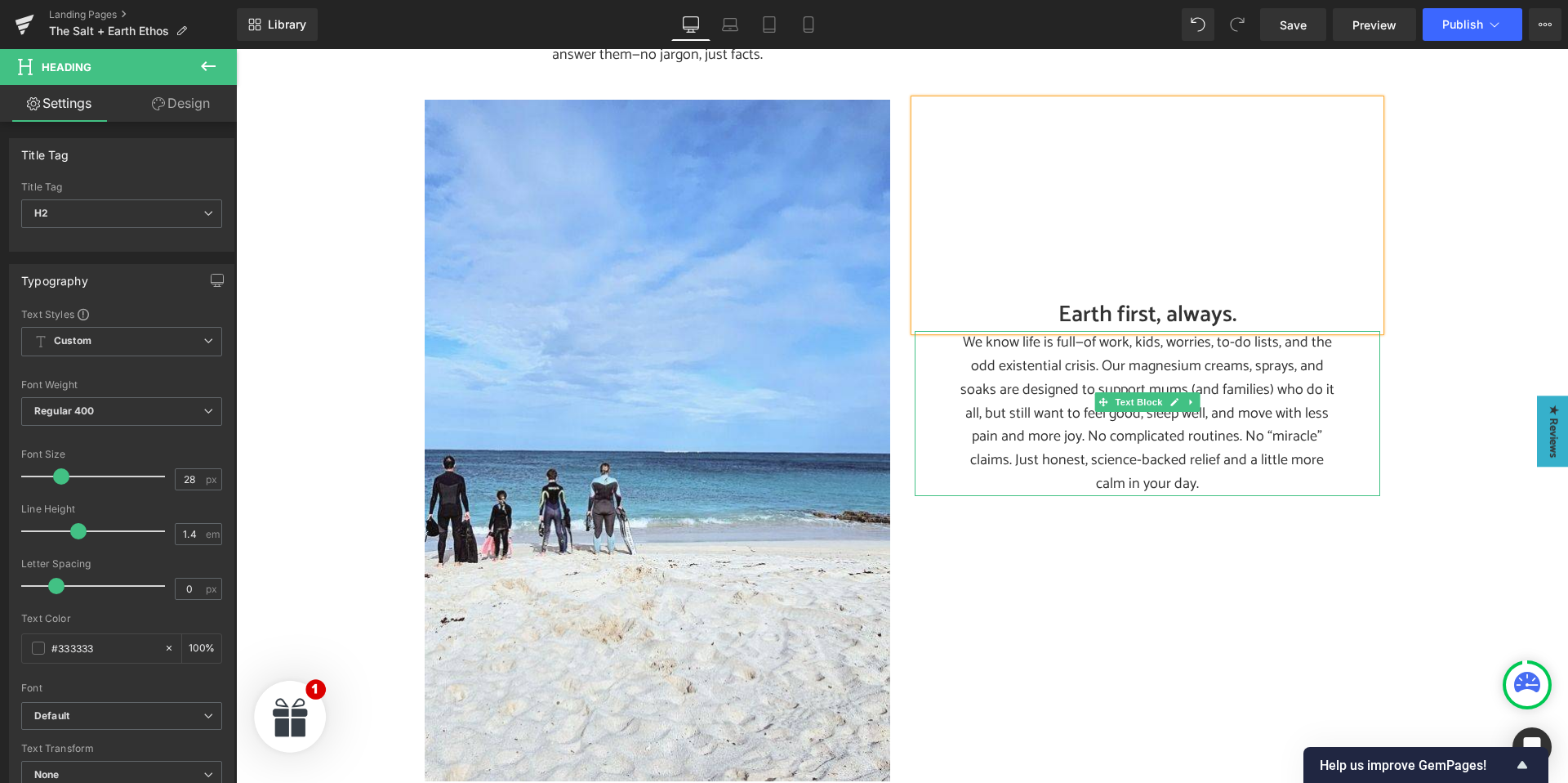
click at [1031, 384] on p "We know life is full—of work, kids, worries, to-do lists, and the odd existenti…" at bounding box center [1147, 413] width 384 height 165
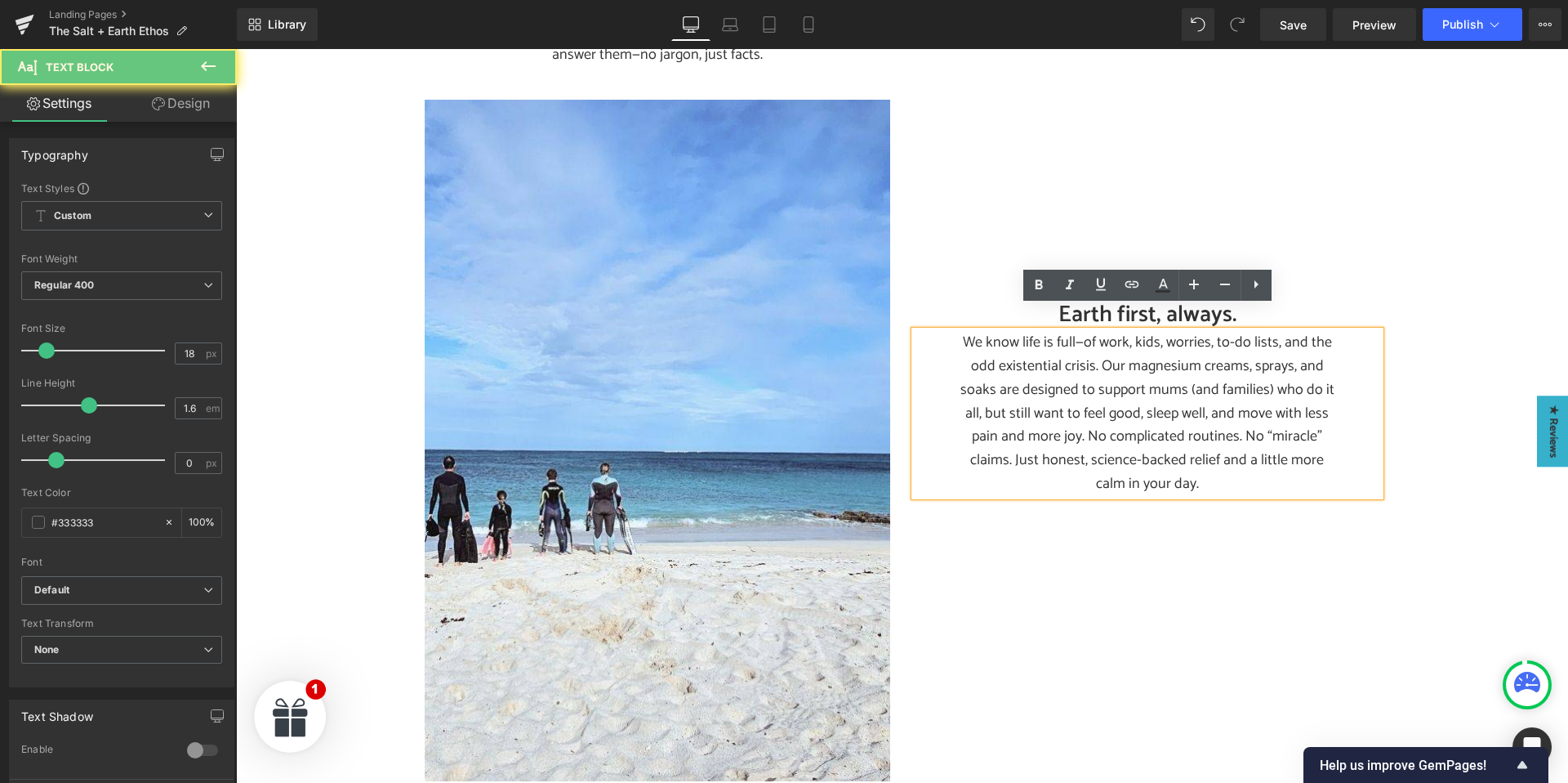
click at [1033, 365] on p "We know life is full—of work, kids, worries, to-do lists, and the odd existenti…" at bounding box center [1147, 413] width 384 height 165
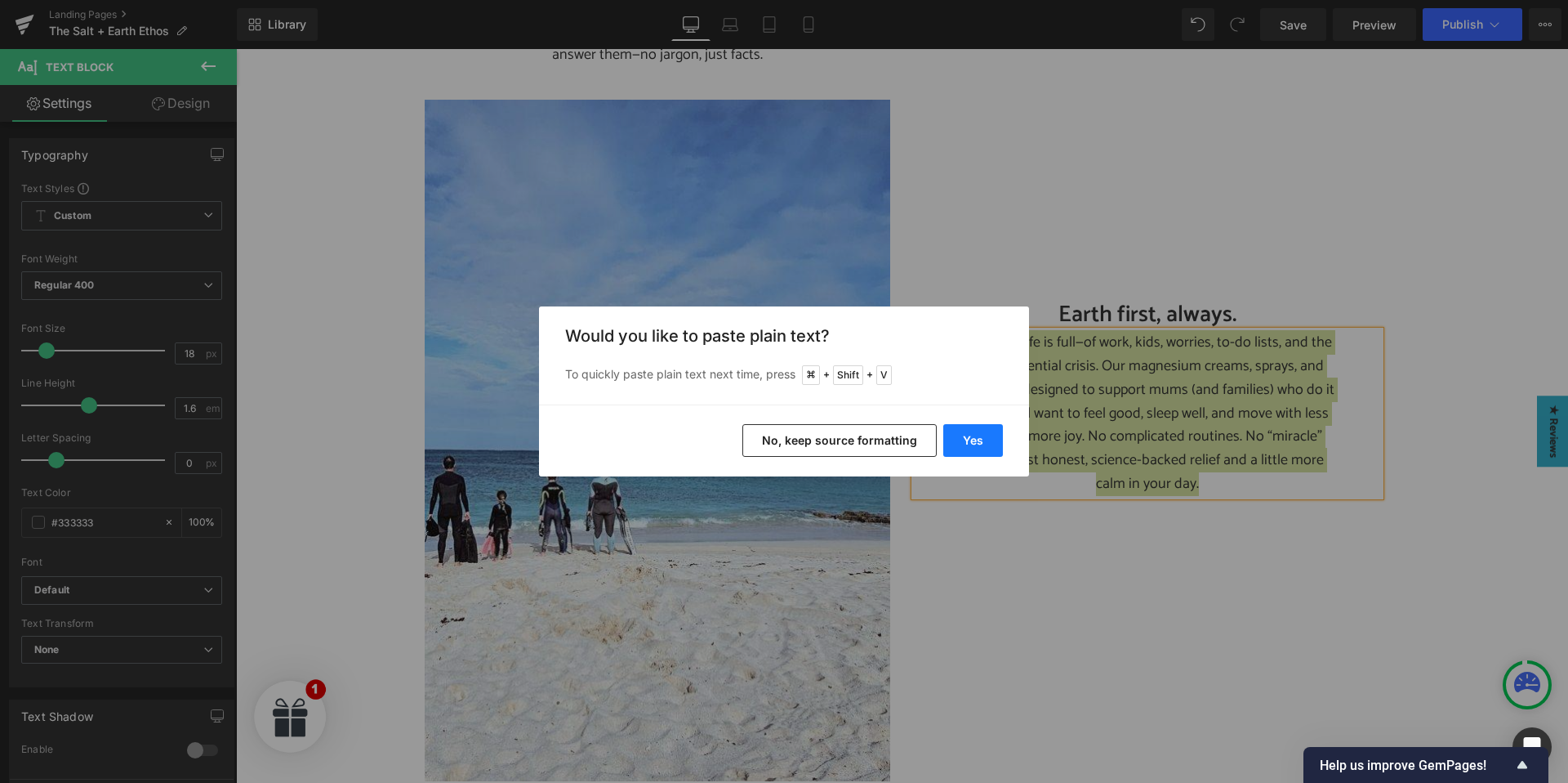
click at [978, 439] on button "Yes" at bounding box center [972, 440] width 59 height 33
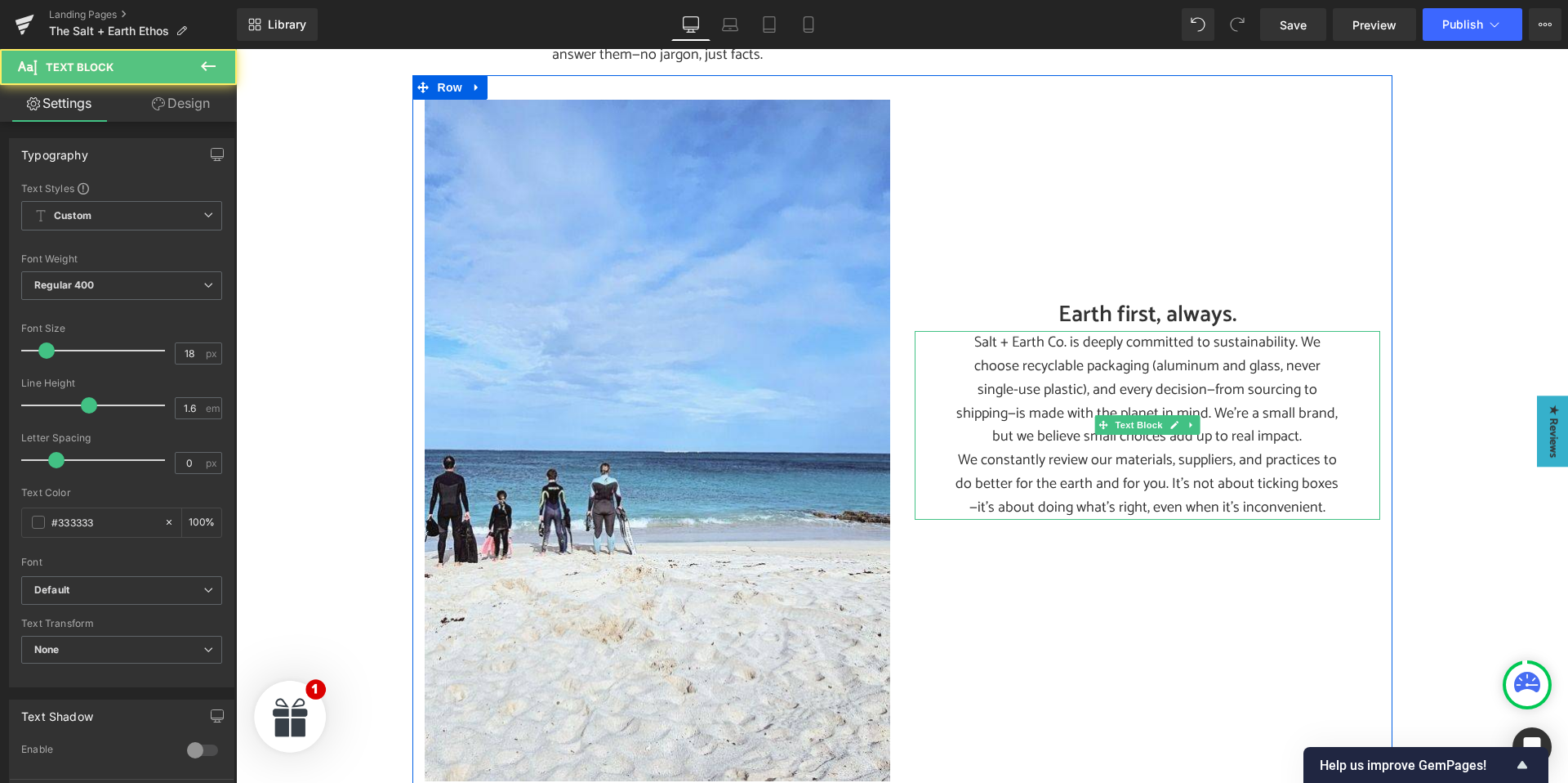
click at [1304, 484] on p "We constantly review our materials, suppliers, and practices to do better for t…" at bounding box center [1147, 484] width 384 height 71
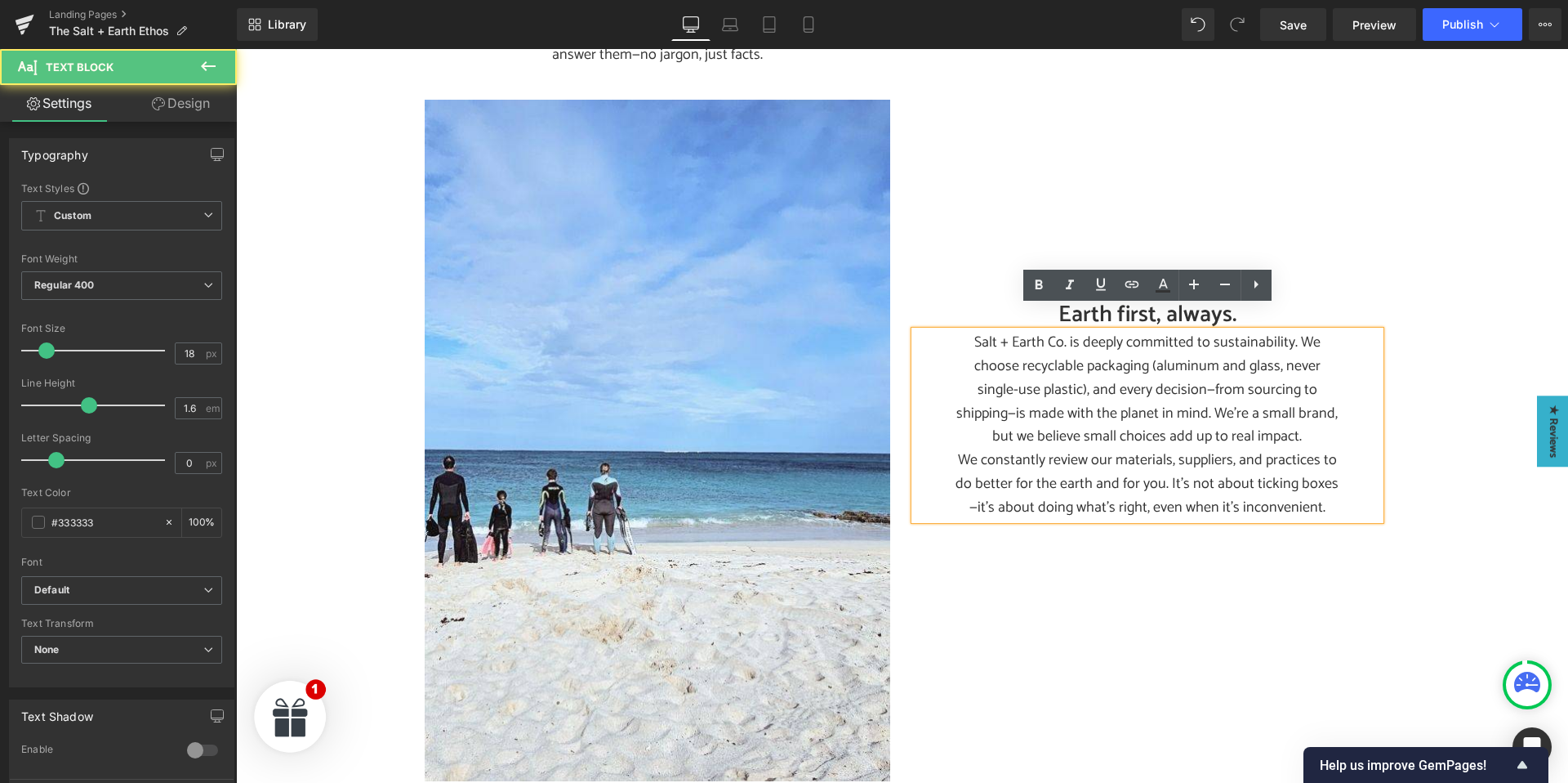
click at [1314, 483] on p "We constantly review our materials, suppliers, and practices to do better for t…" at bounding box center [1147, 484] width 384 height 71
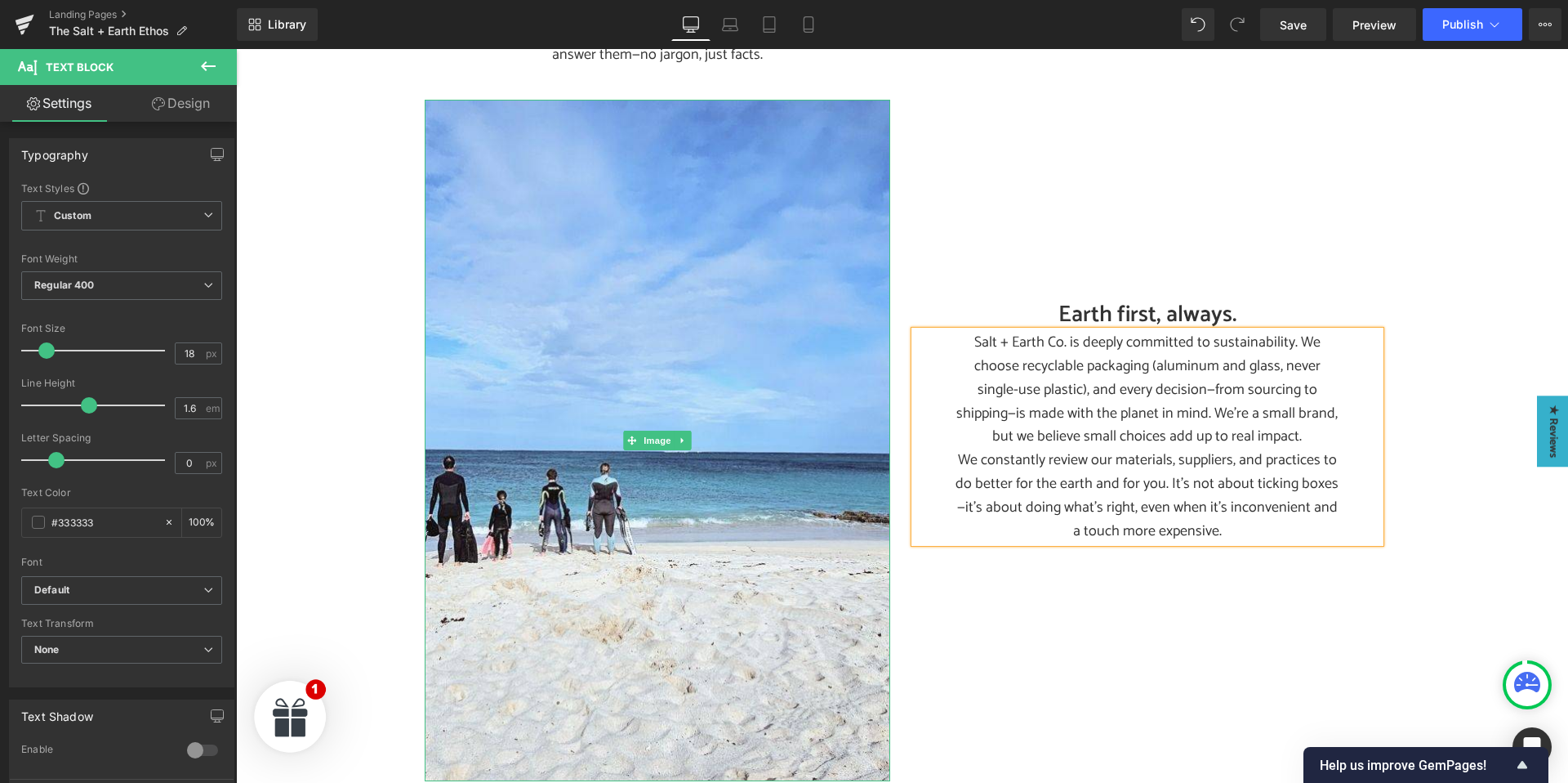
click at [682, 435] on icon at bounding box center [682, 440] width 9 height 10
click at [695, 435] on icon at bounding box center [690, 440] width 9 height 9
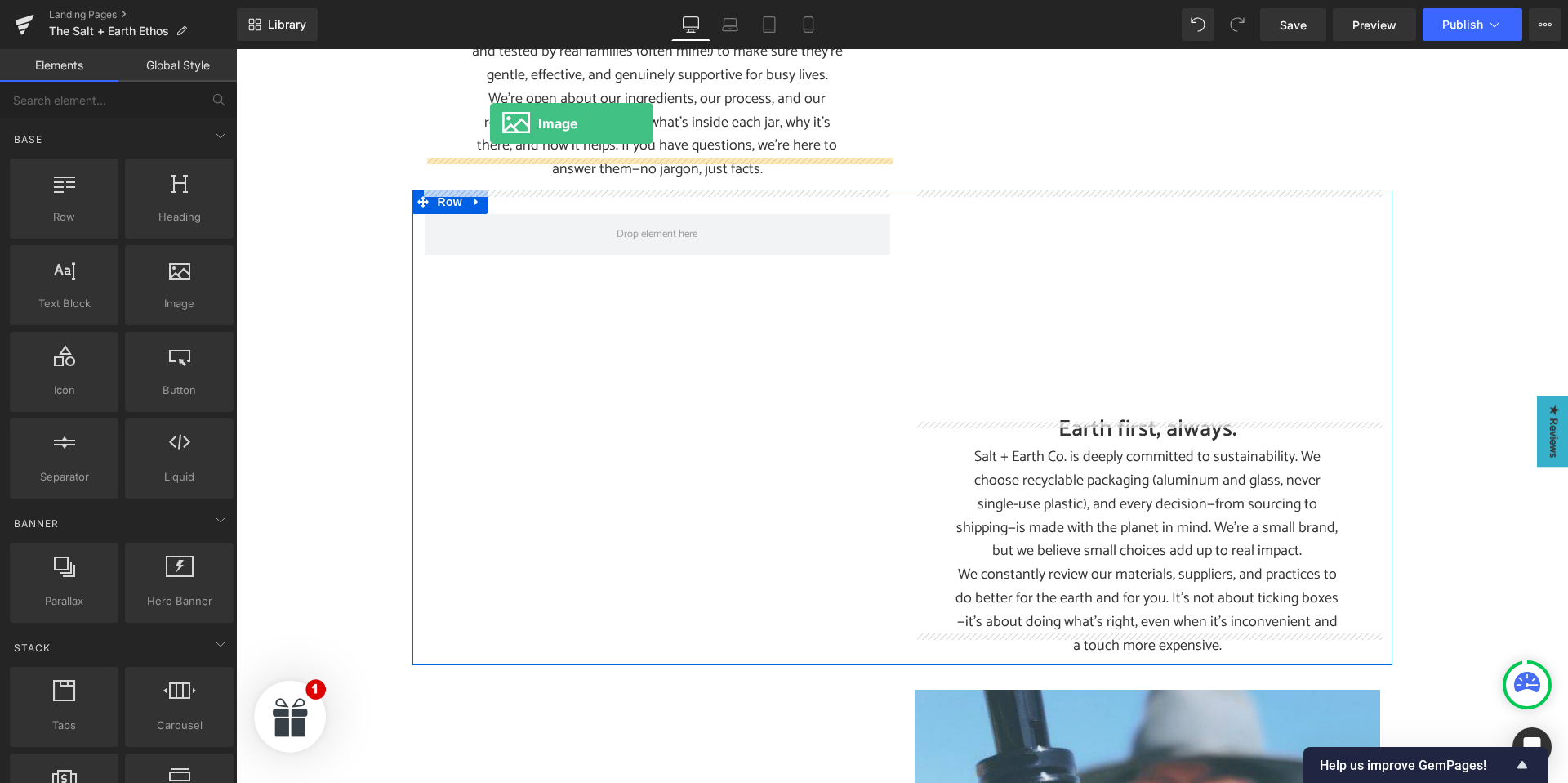
scroll to position [1062, 0]
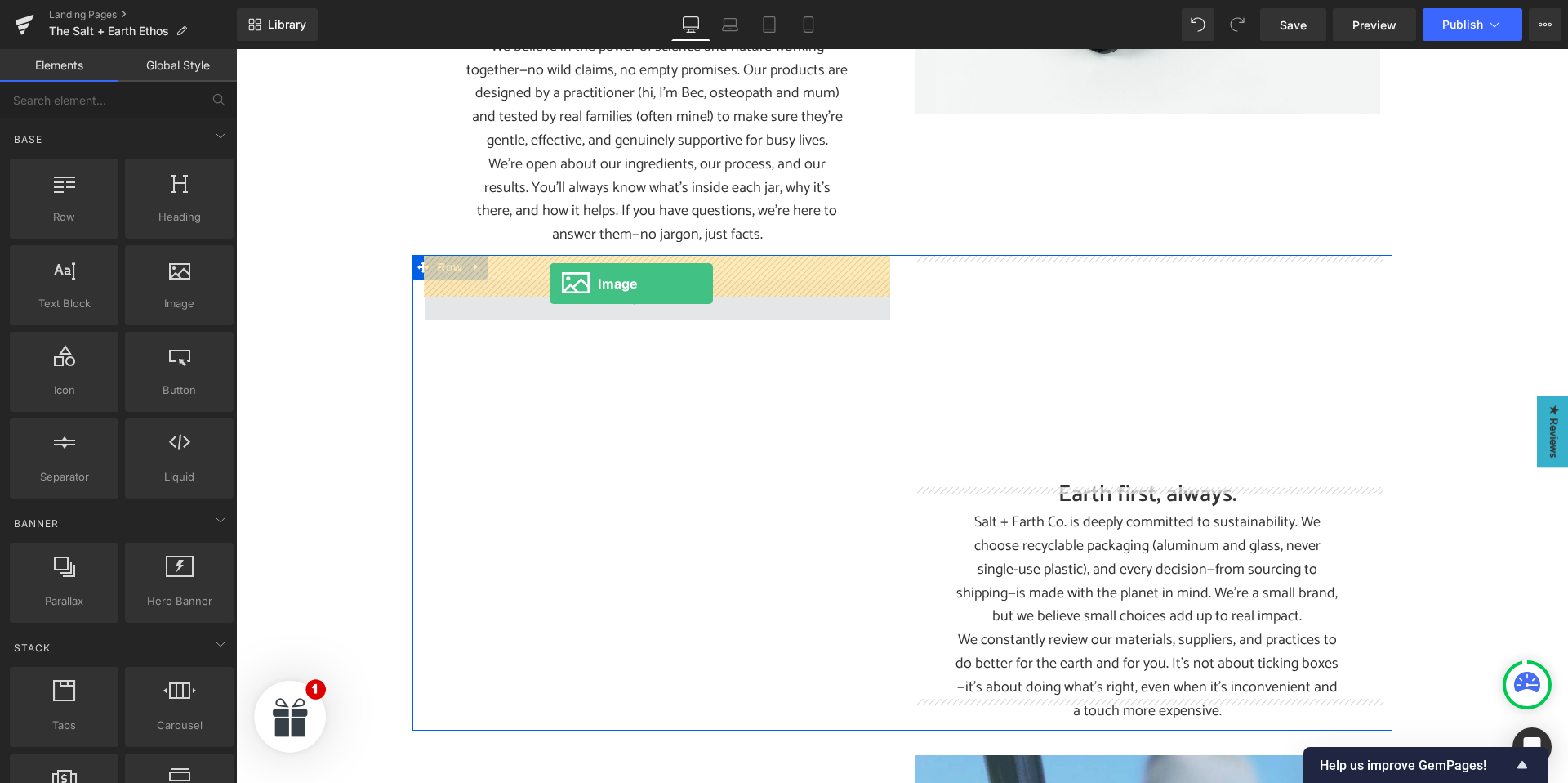
drag, startPoint x: 420, startPoint y: 354, endPoint x: 549, endPoint y: 284, distance: 146.8
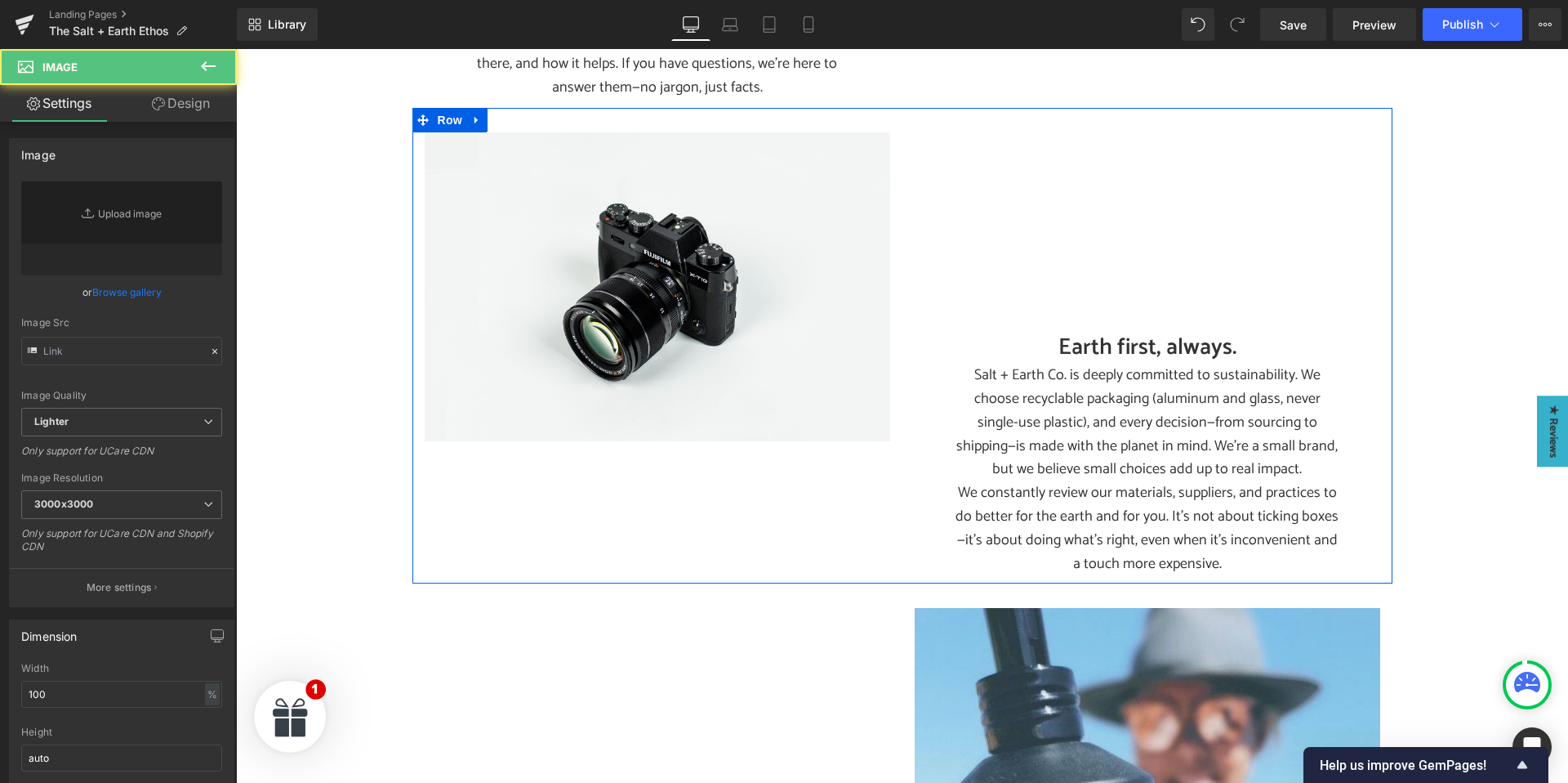
scroll to position [1213, 0]
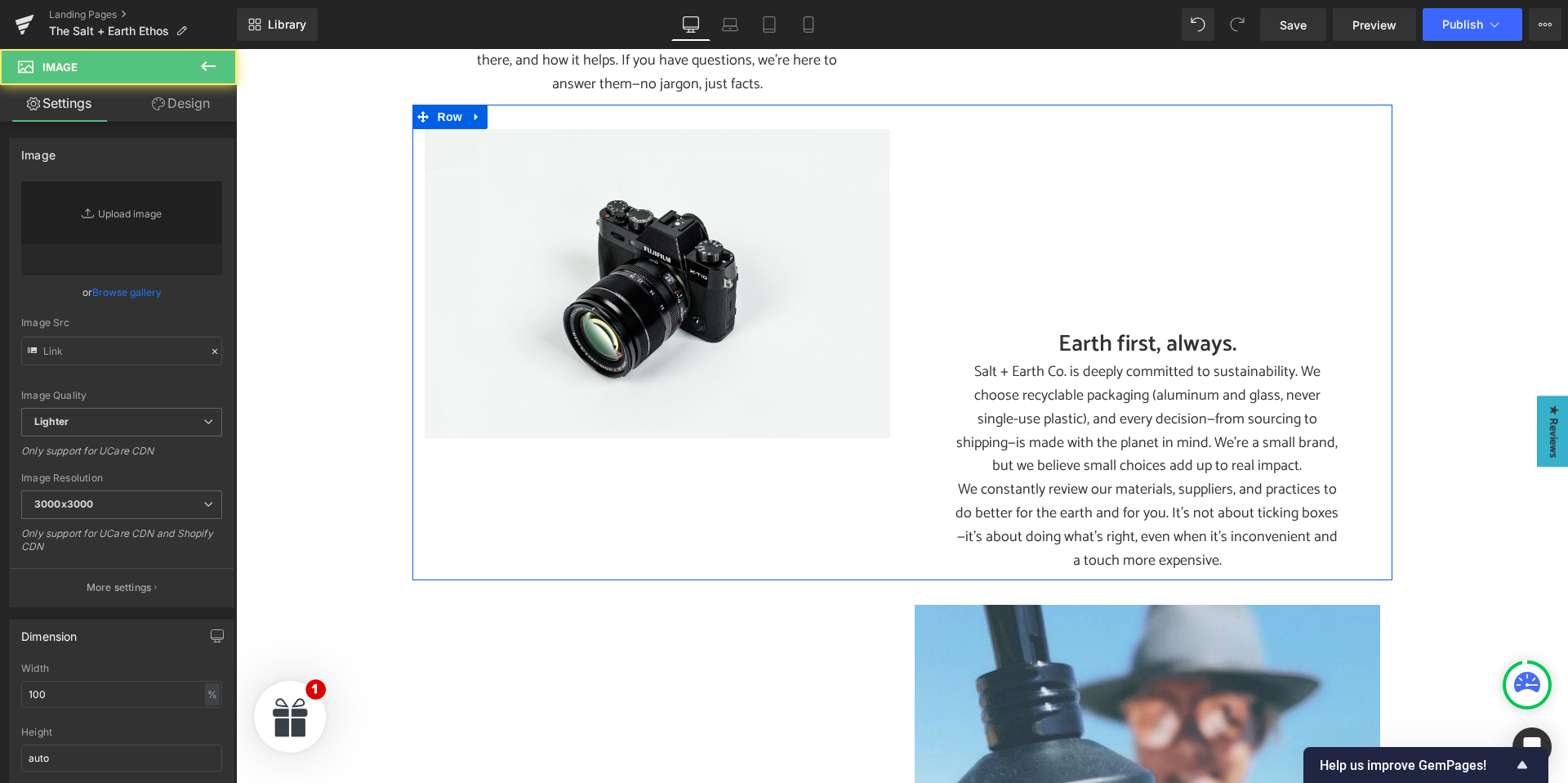
type input "//[DOMAIN_NAME][URL]"
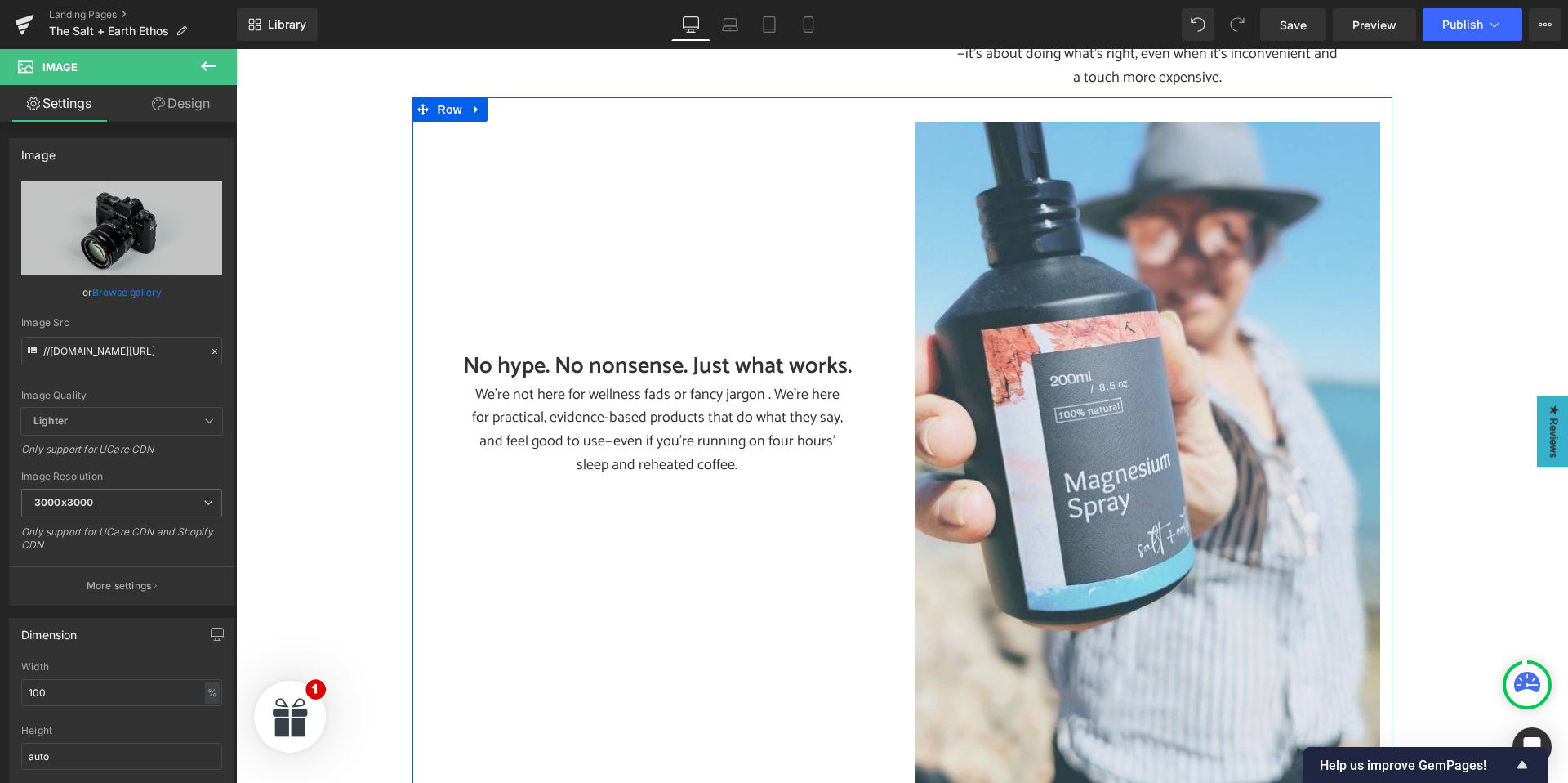
scroll to position [1702, 0]
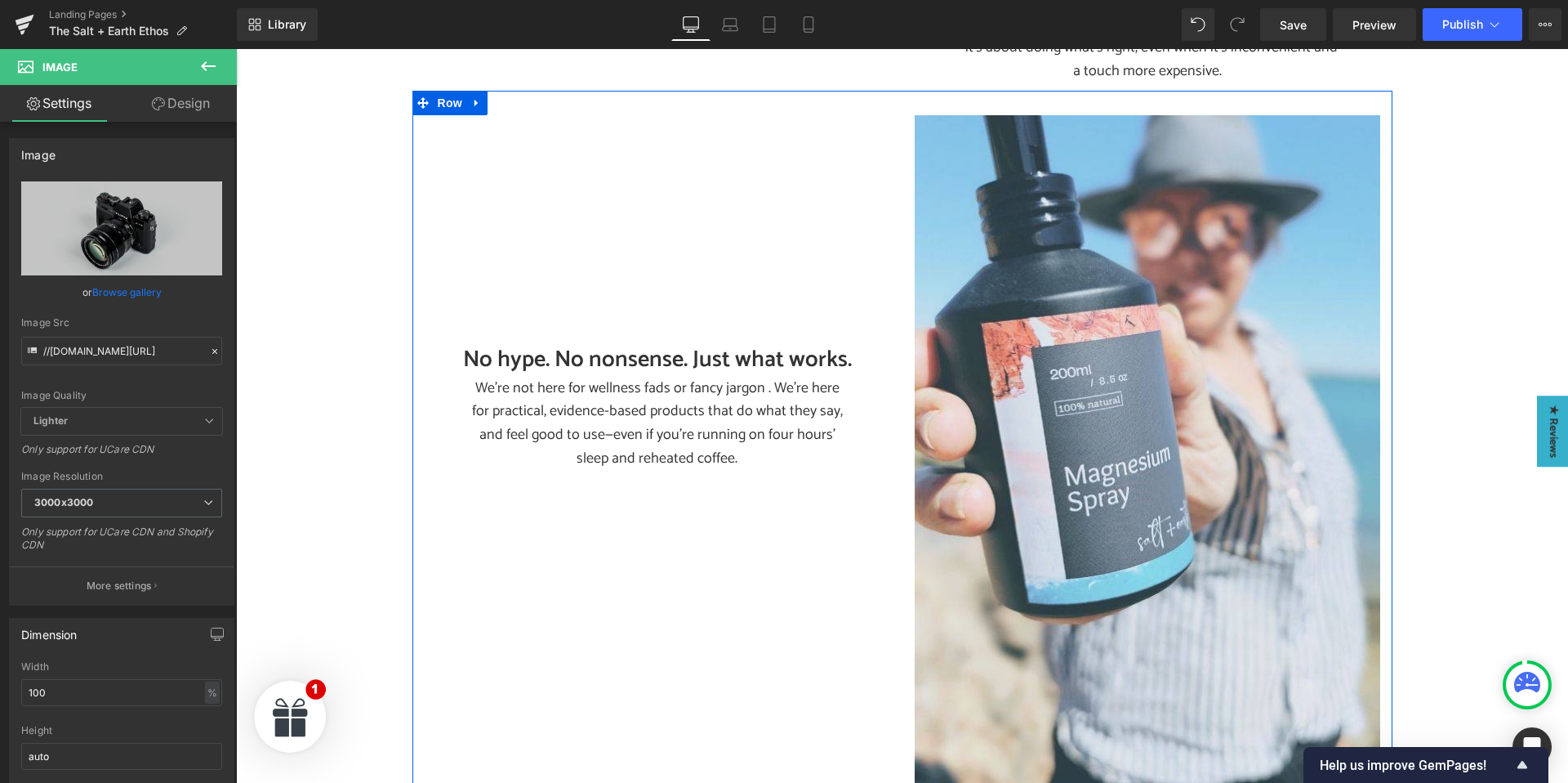
click at [669, 344] on h2 "No hype. No nonsense. Just what works." at bounding box center [657, 360] width 465 height 32
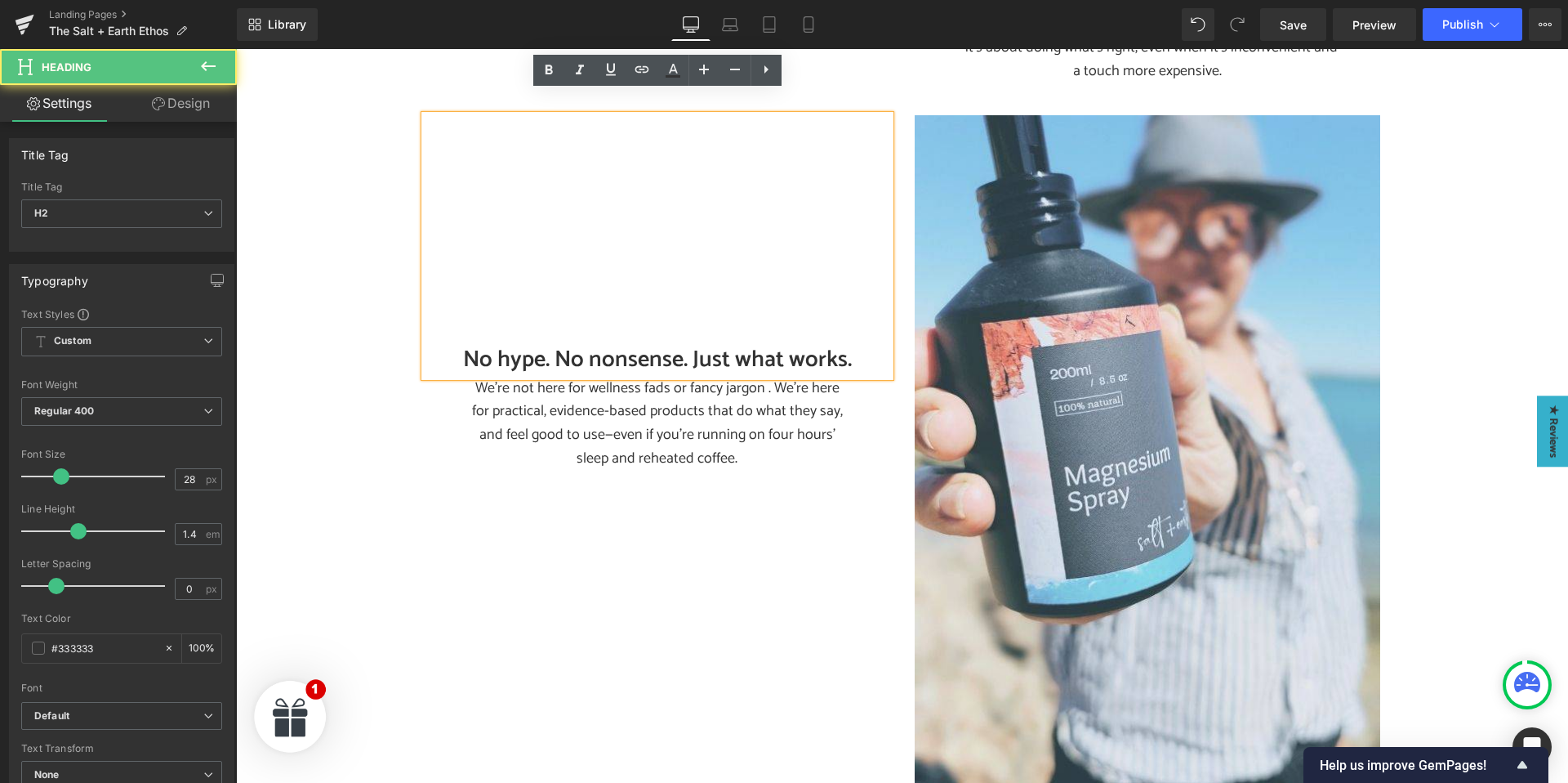
click at [634, 344] on h2 "No hype. No nonsense. Just what works." at bounding box center [657, 360] width 465 height 32
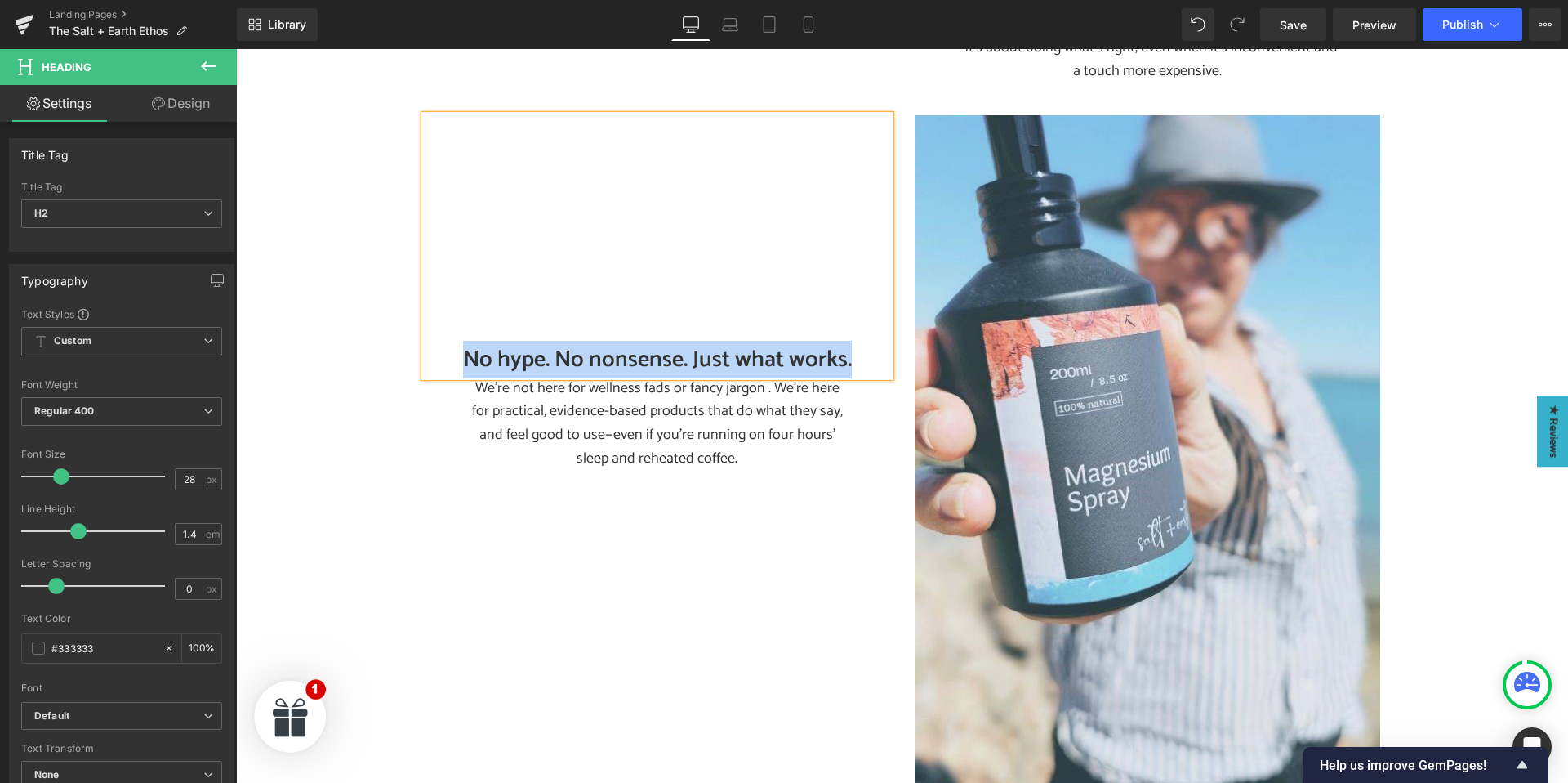
paste div
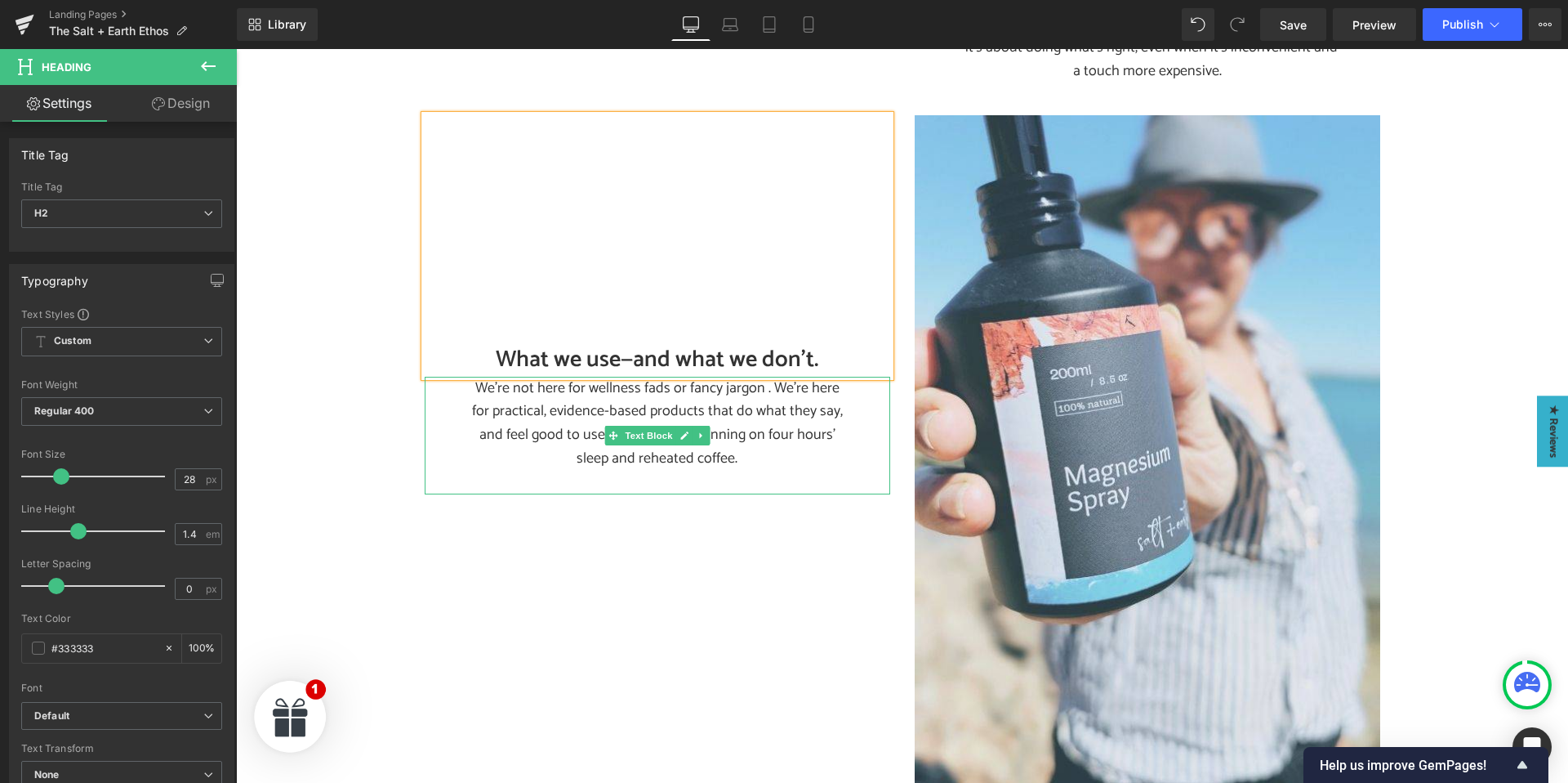
click at [548, 376] on p "We’re not here for wellness fads or fancy jargon . We’re here for practical, ev…" at bounding box center [656, 423] width 384 height 94
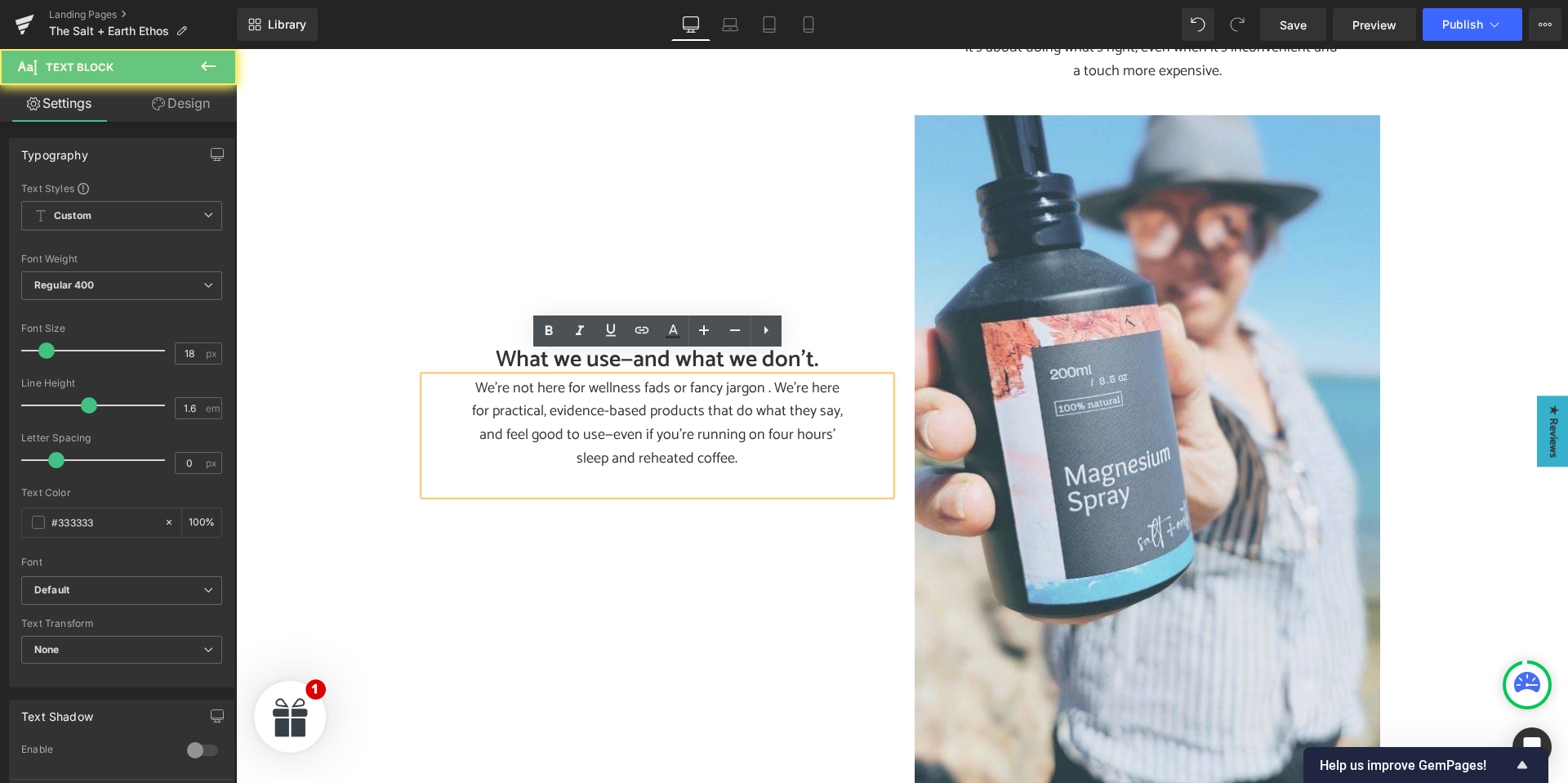
click at [535, 386] on p "We’re not here for wellness fads or fancy jargon . We’re here for practical, ev…" at bounding box center [656, 423] width 384 height 94
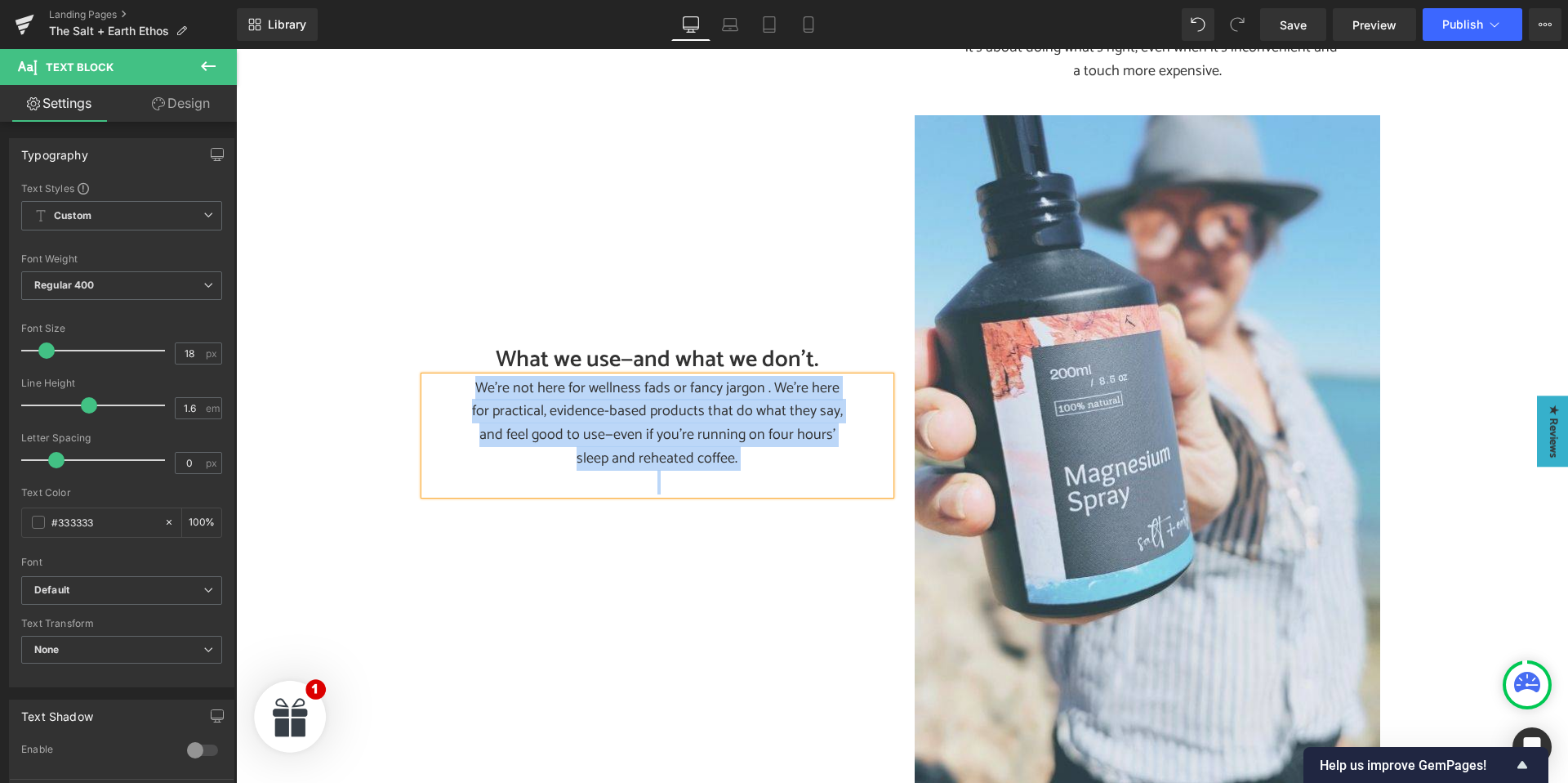
paste div
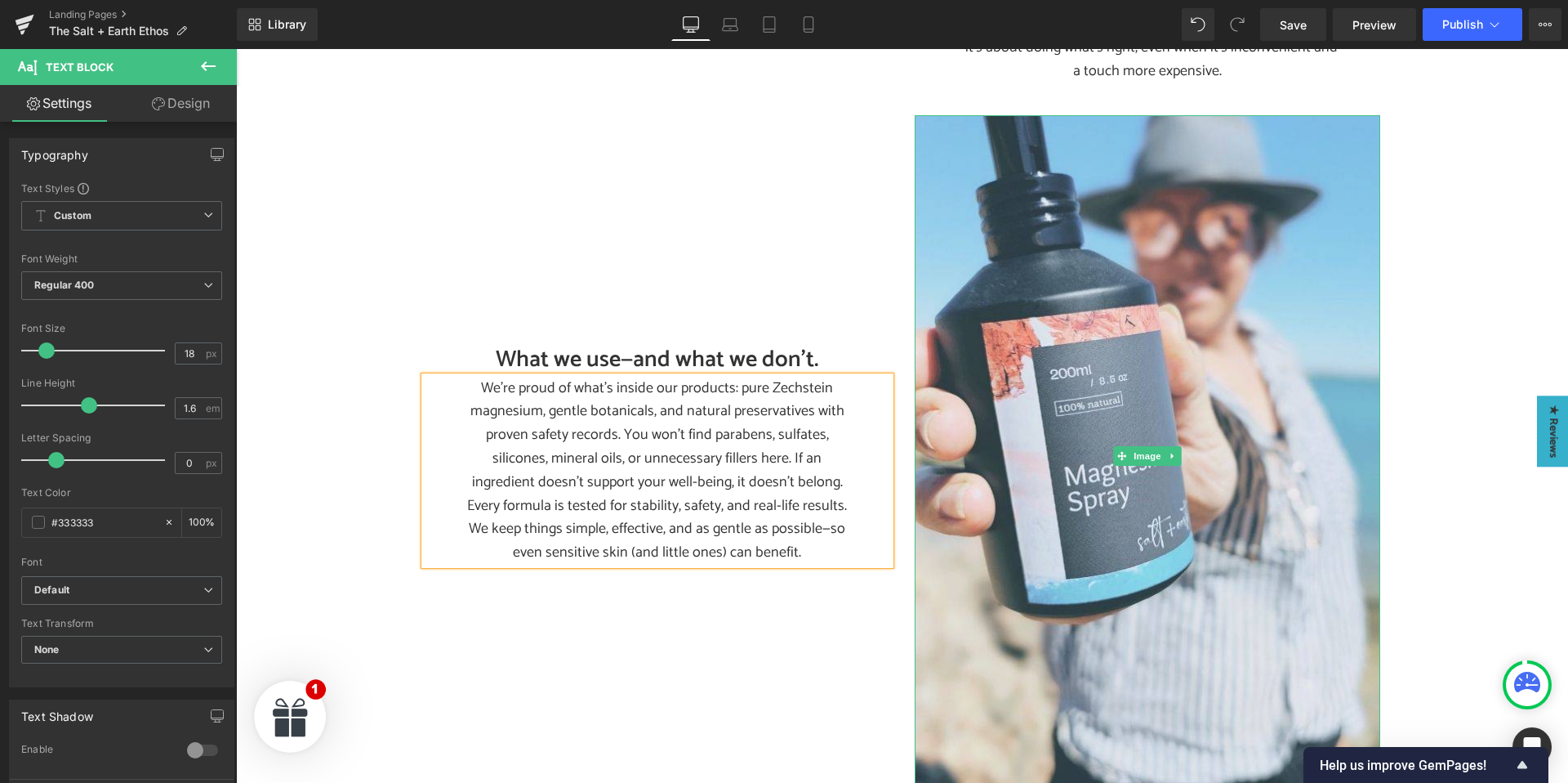
click at [1173, 453] on icon at bounding box center [1171, 456] width 3 height 5
click at [1179, 451] on icon at bounding box center [1180, 456] width 9 height 9
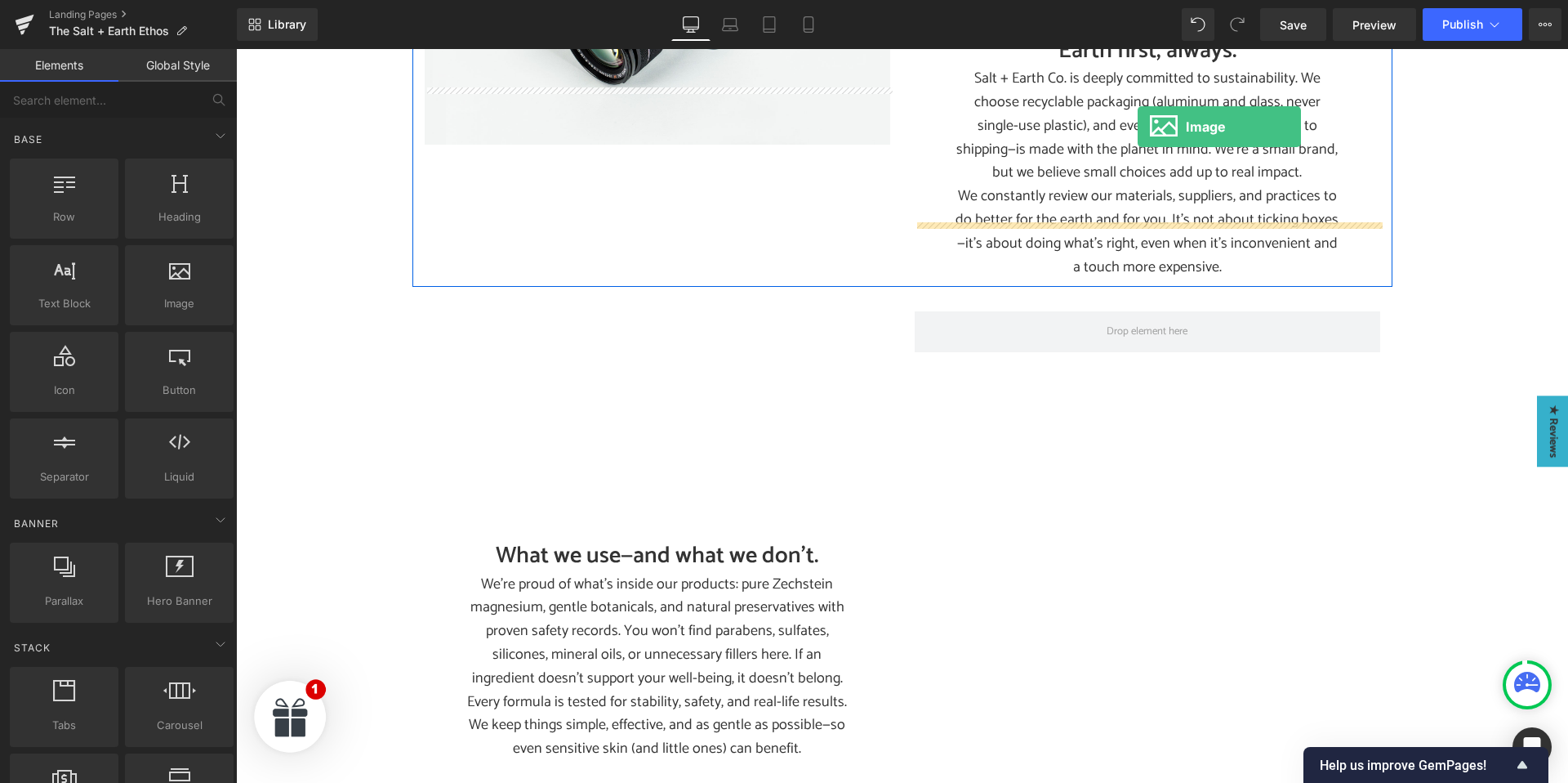
scroll to position [1490, 0]
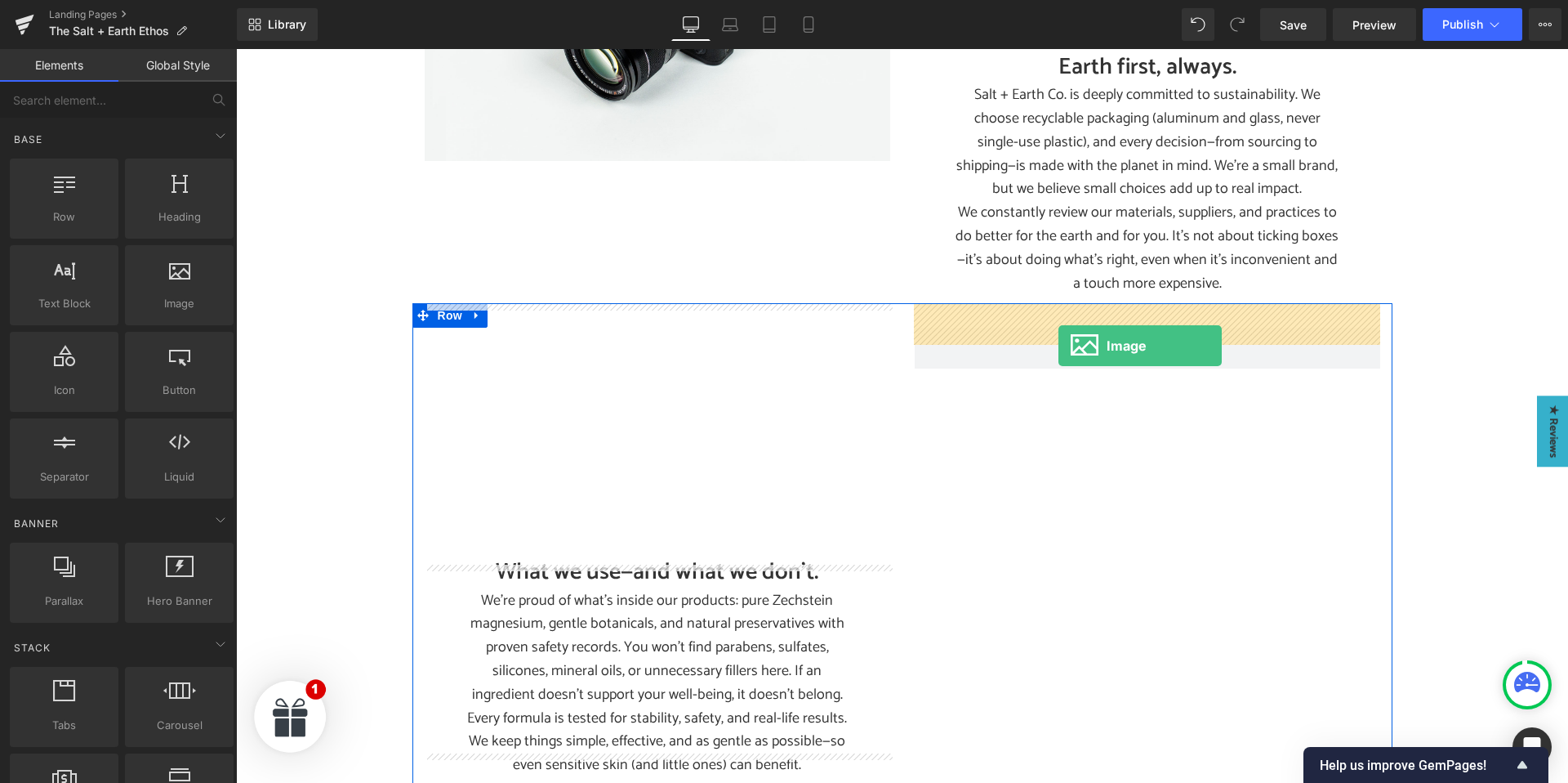
drag, startPoint x: 401, startPoint y: 346, endPoint x: 1058, endPoint y: 345, distance: 657.0
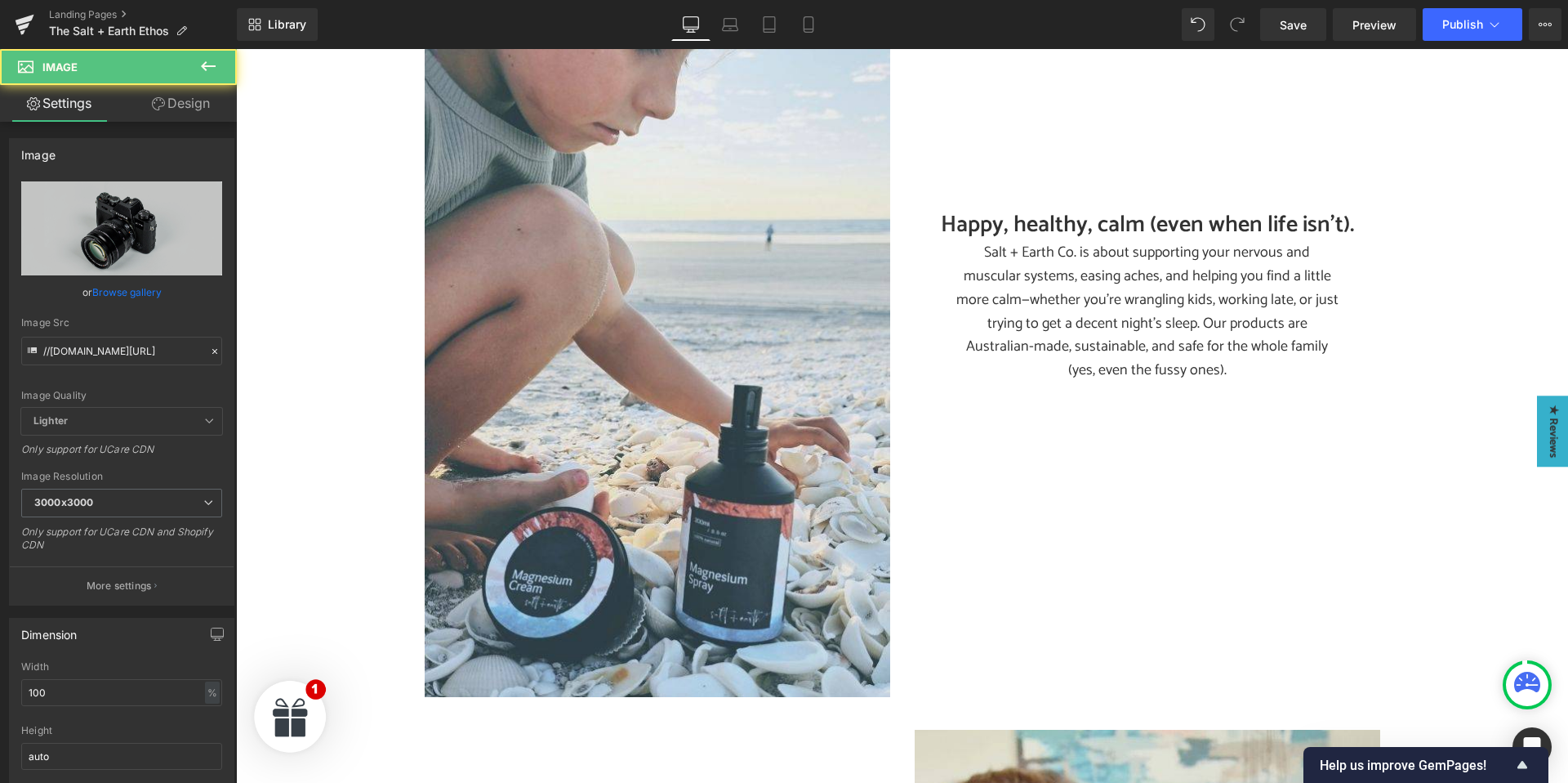
scroll to position [2285, 0]
click at [1002, 208] on h2 "Happy, healthy, calm (even when life isn’t)." at bounding box center [1147, 223] width 465 height 32
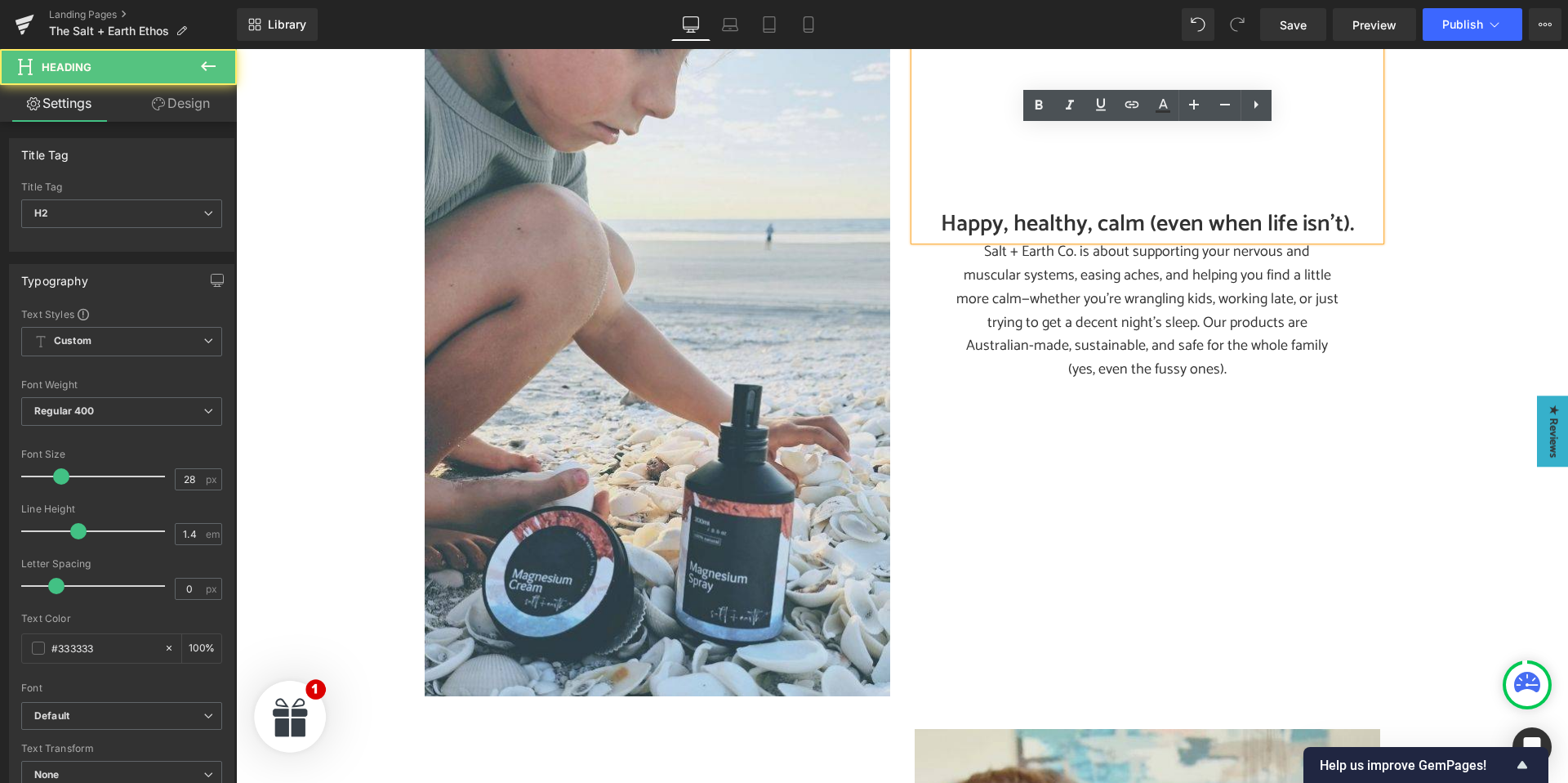
click at [1017, 208] on h2 "Happy, healthy, calm (even when life isn’t)." at bounding box center [1147, 223] width 465 height 32
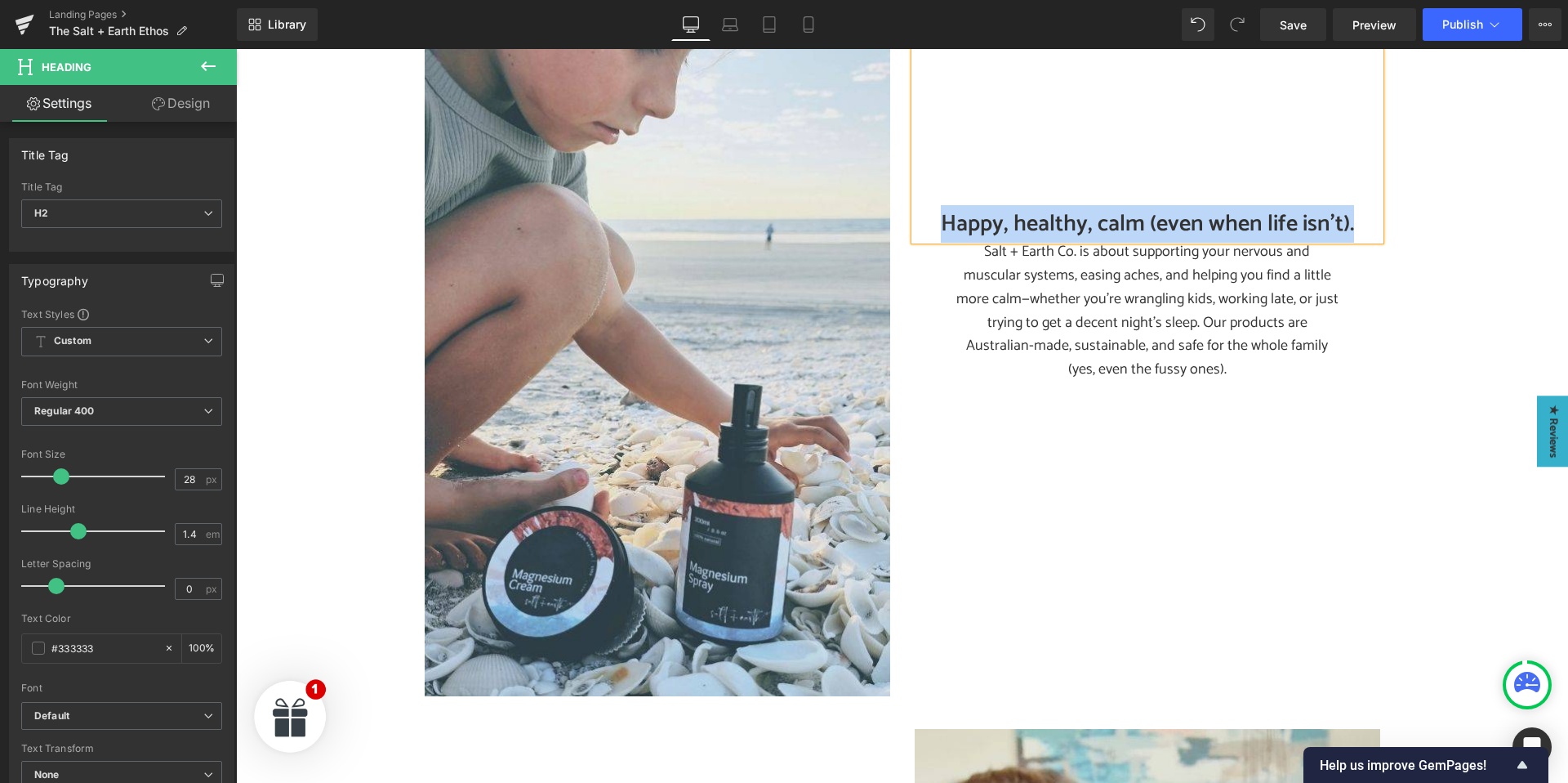
paste div
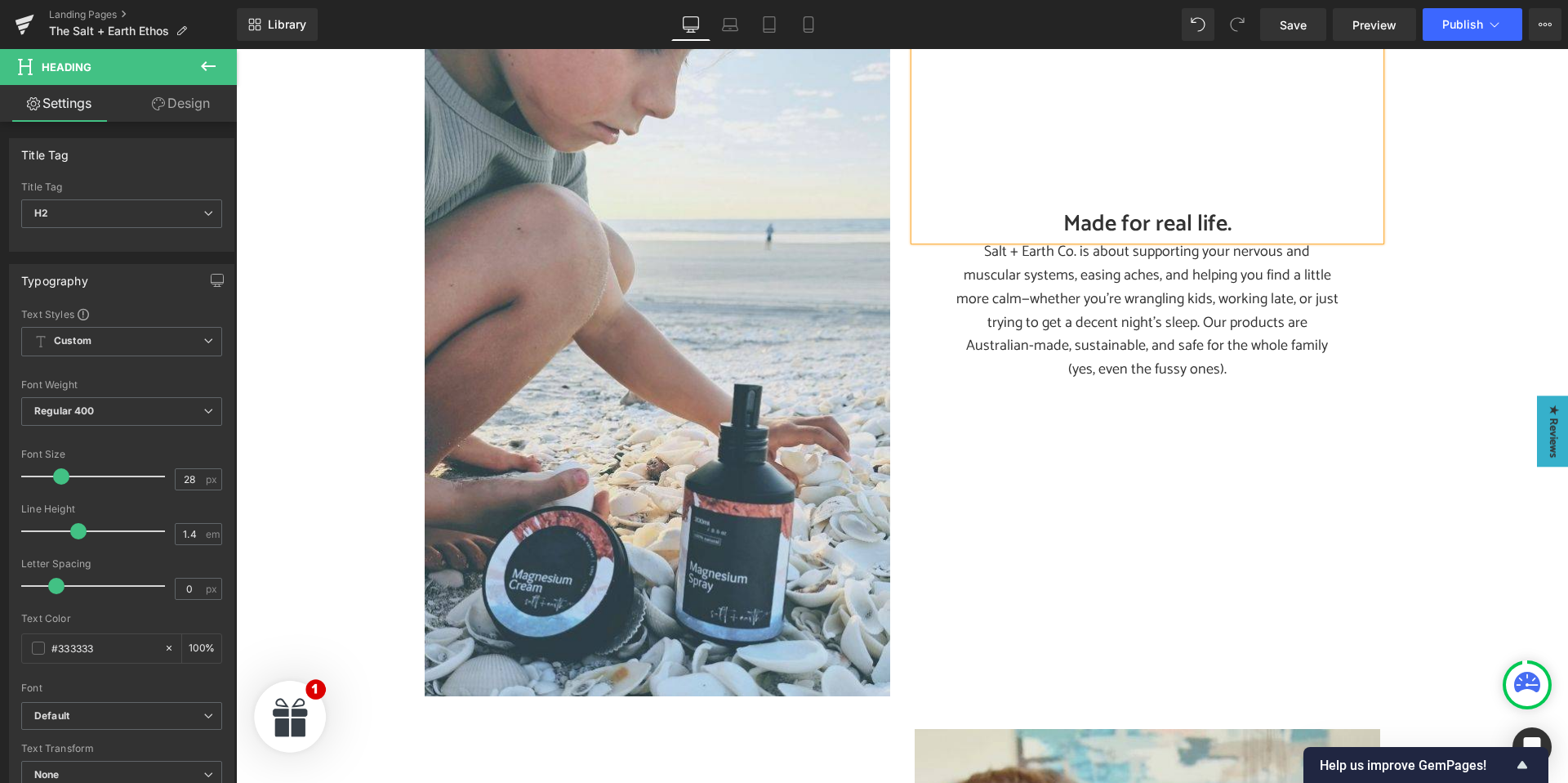
click at [992, 277] on p "Salt + Earth Co. is about supporting your nervous and muscular systems, easing …" at bounding box center [1147, 310] width 384 height 141
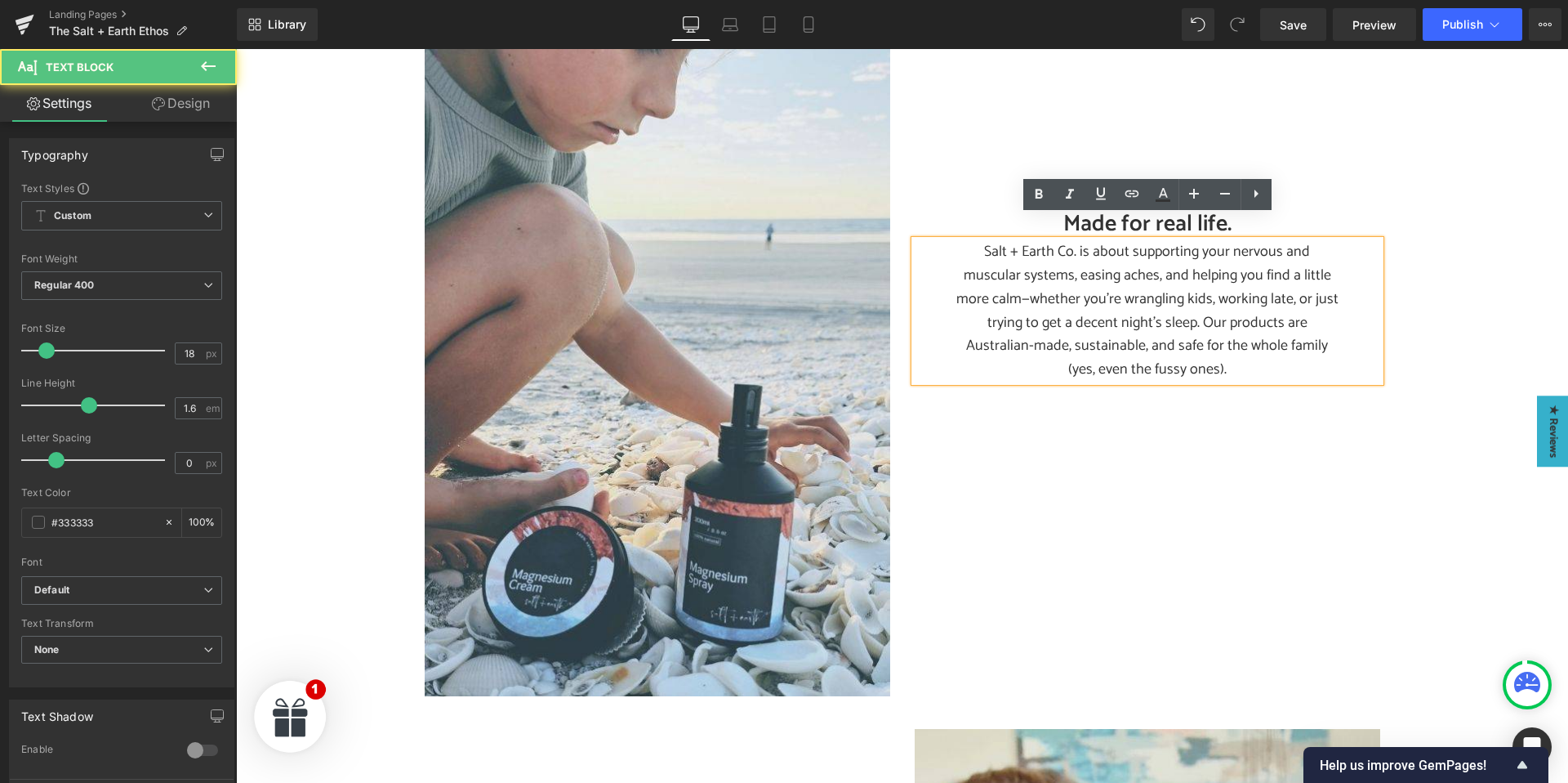
click at [1013, 269] on p "Salt + Earth Co. is about supporting your nervous and muscular systems, easing …" at bounding box center [1147, 310] width 384 height 141
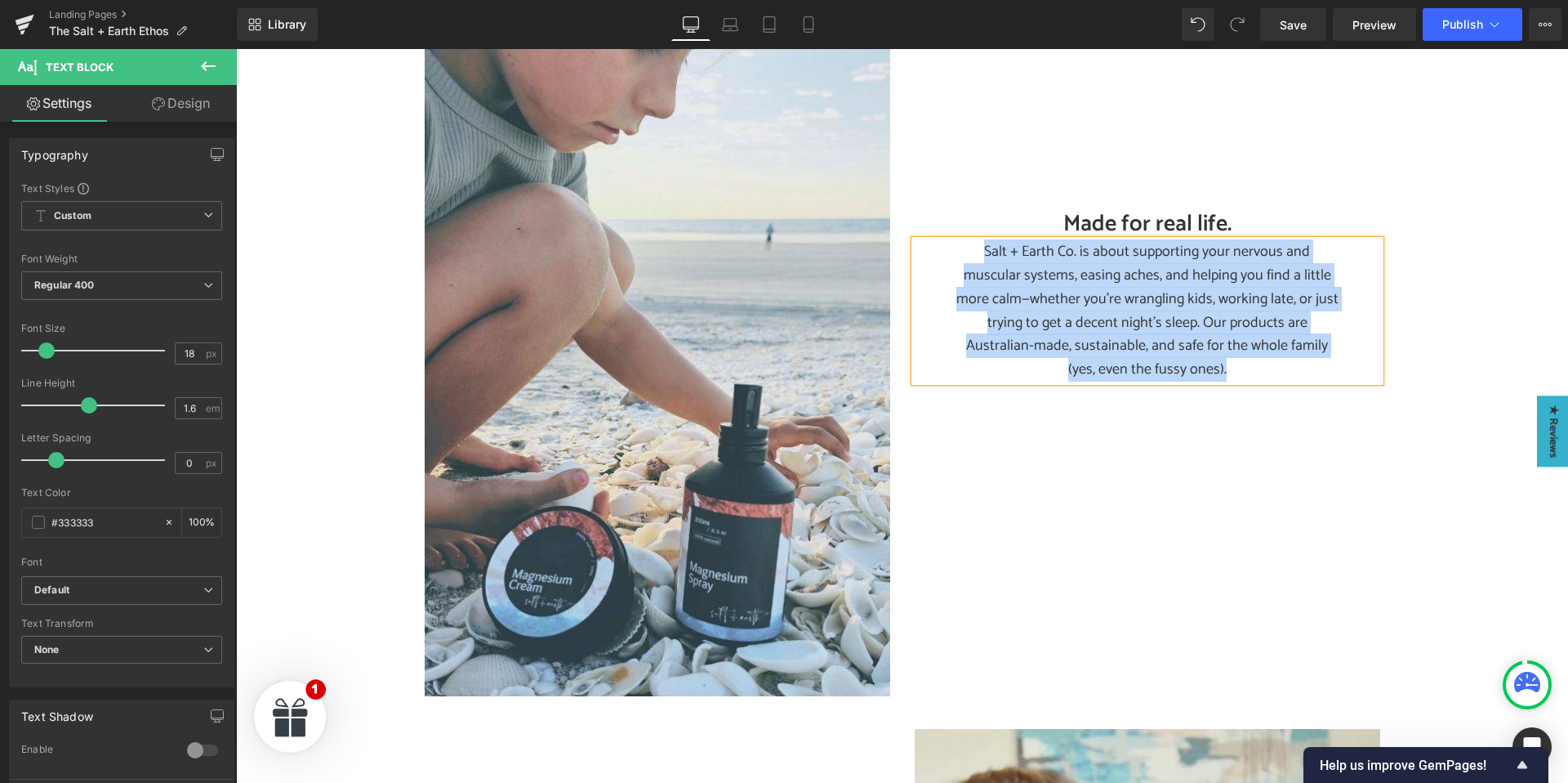
paste div
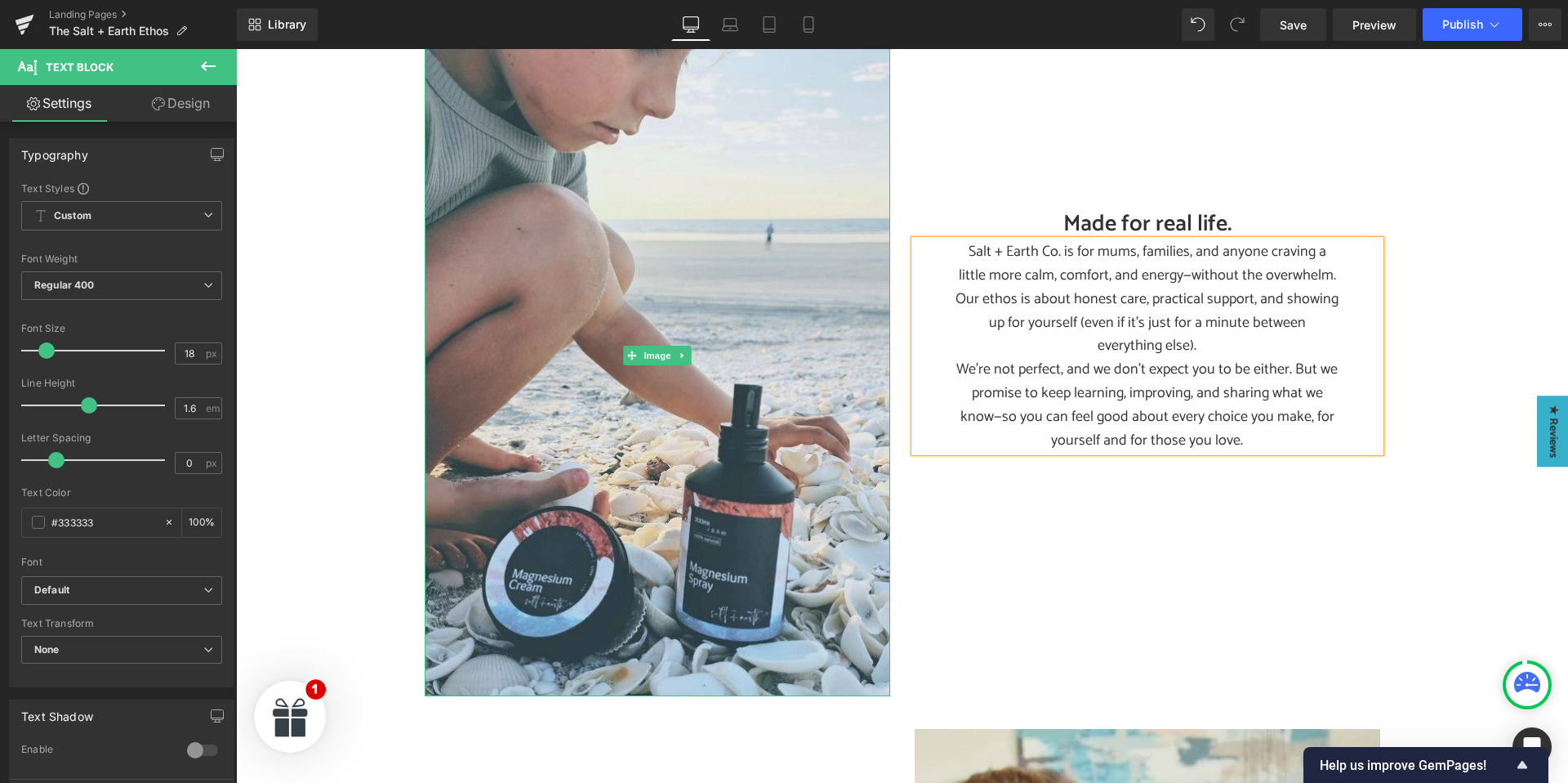
click at [680, 351] on icon at bounding box center [682, 355] width 9 height 10
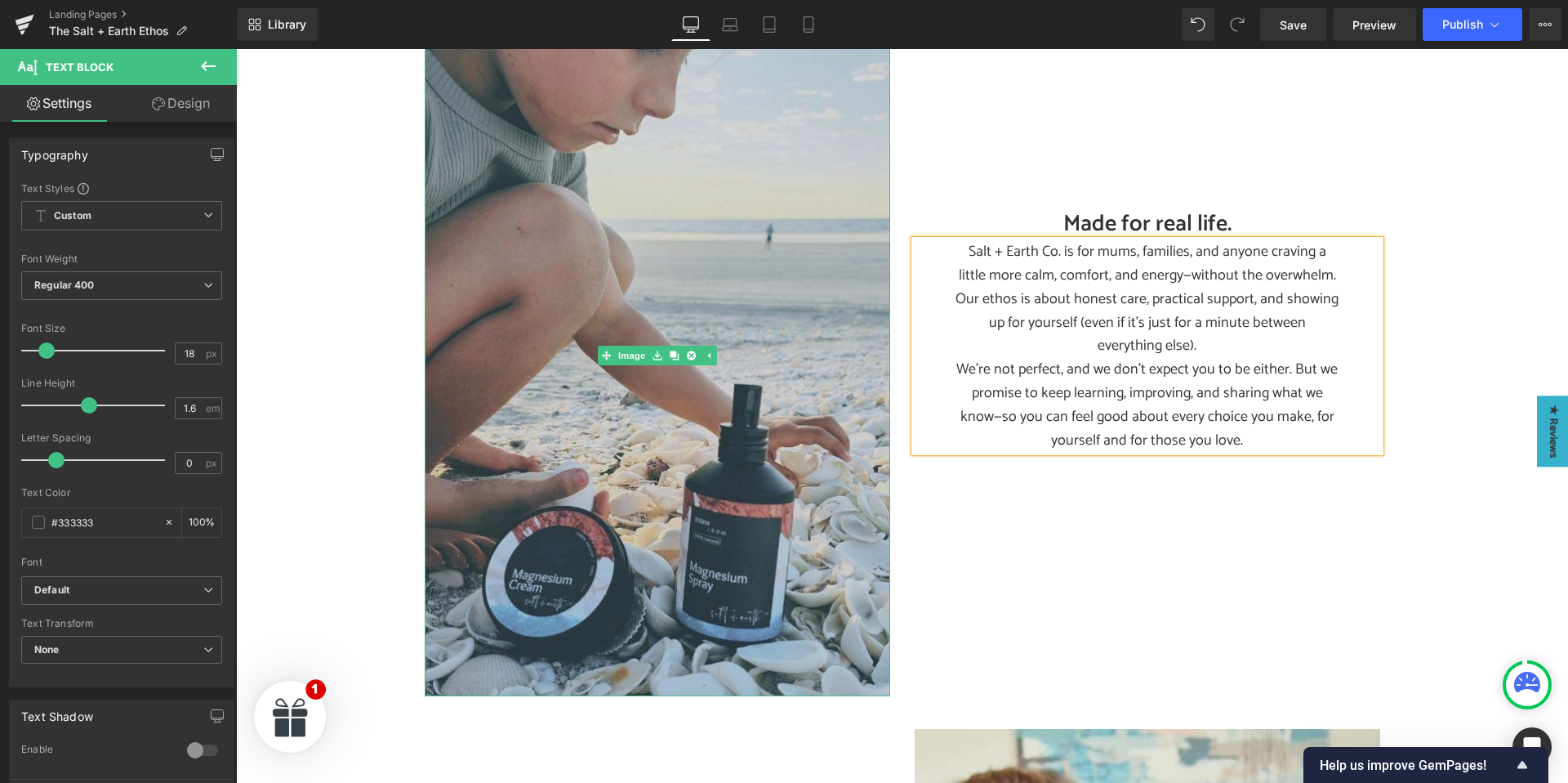
click at [699, 345] on link at bounding box center [708, 354] width 17 height 19
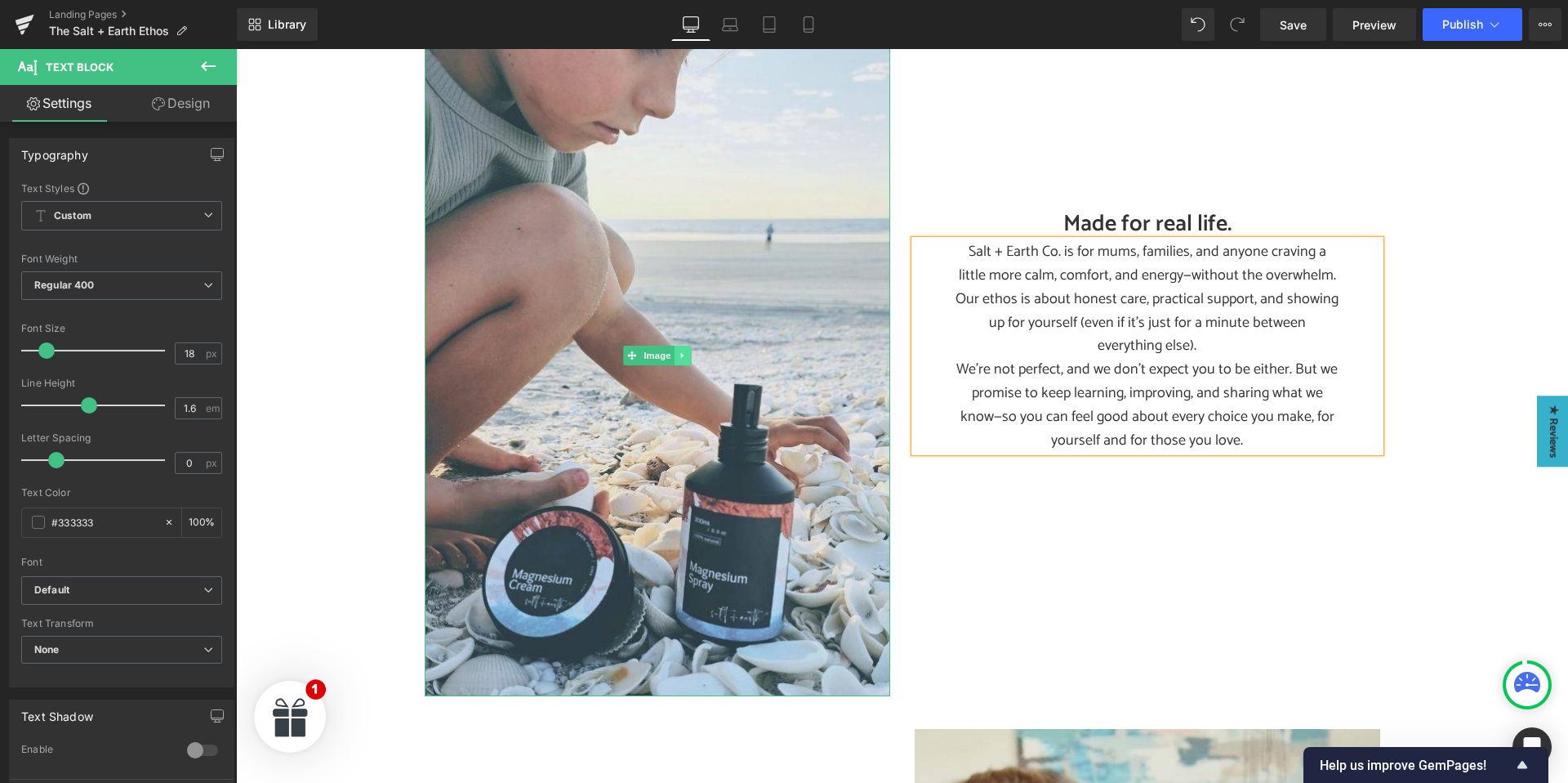
click at [683, 353] on icon at bounding box center [681, 355] width 3 height 5
click at [687, 351] on icon at bounding box center [690, 355] width 9 height 9
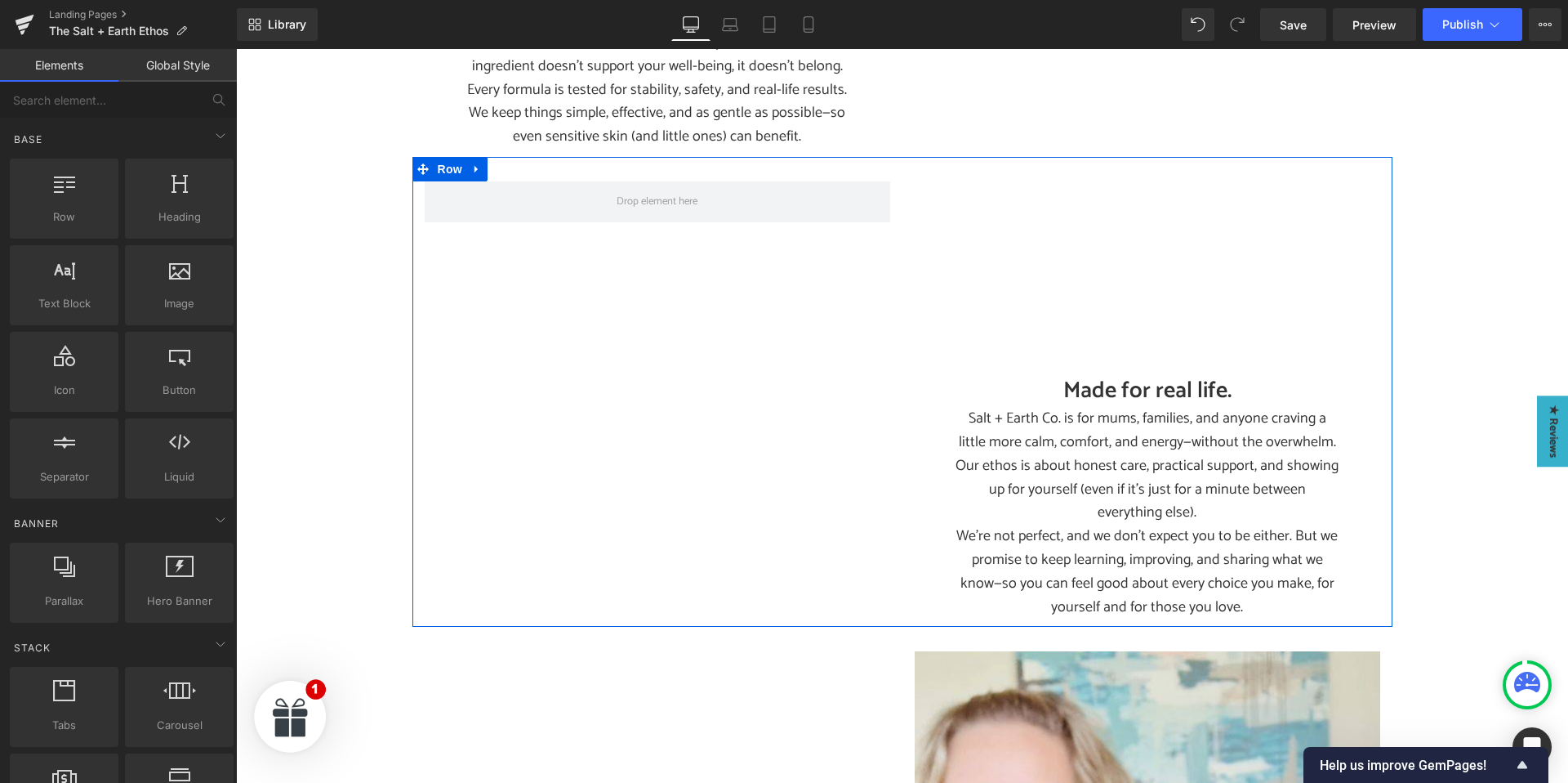
scroll to position [2117, 0]
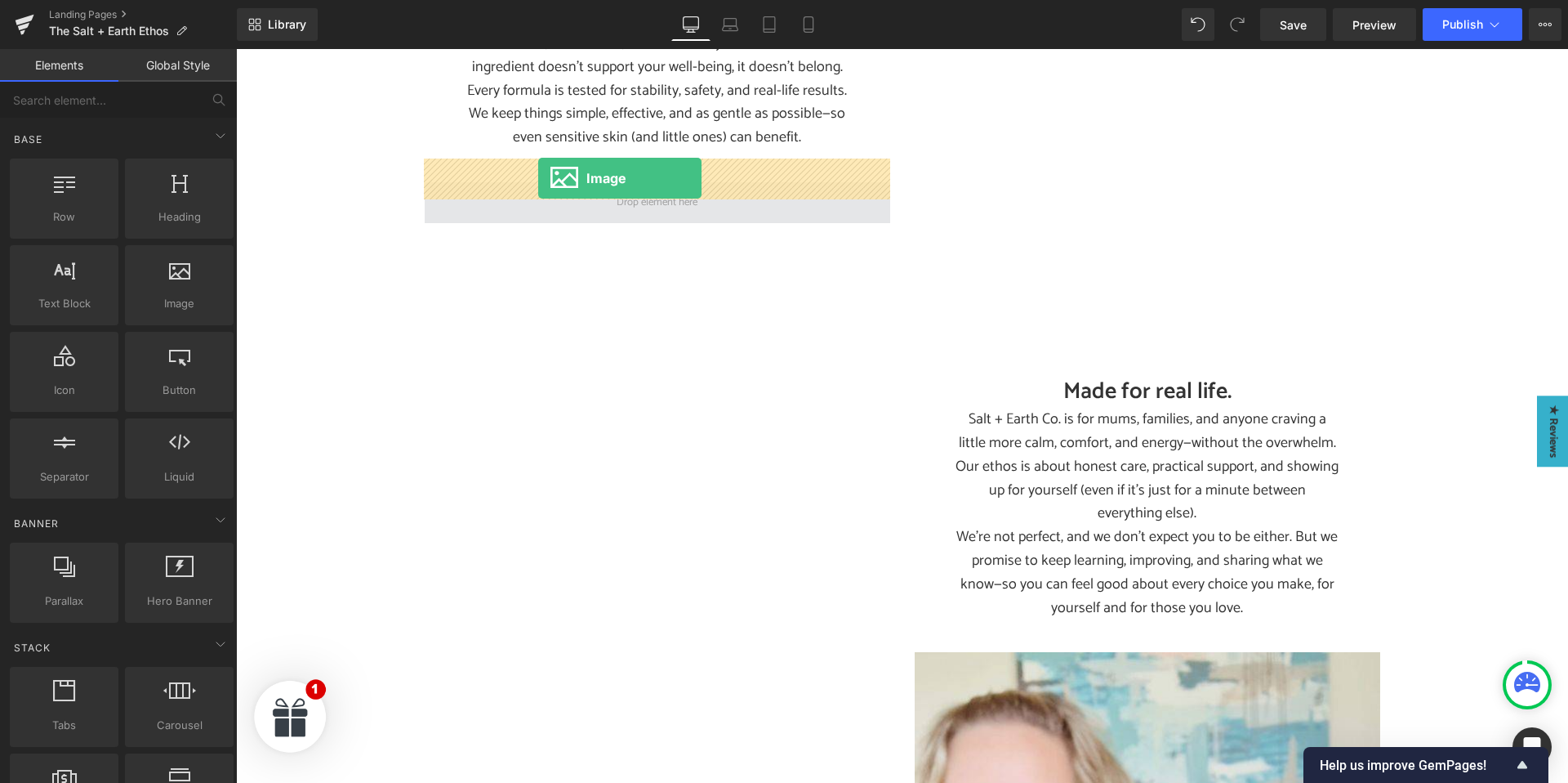
drag, startPoint x: 397, startPoint y: 343, endPoint x: 539, endPoint y: 179, distance: 216.9
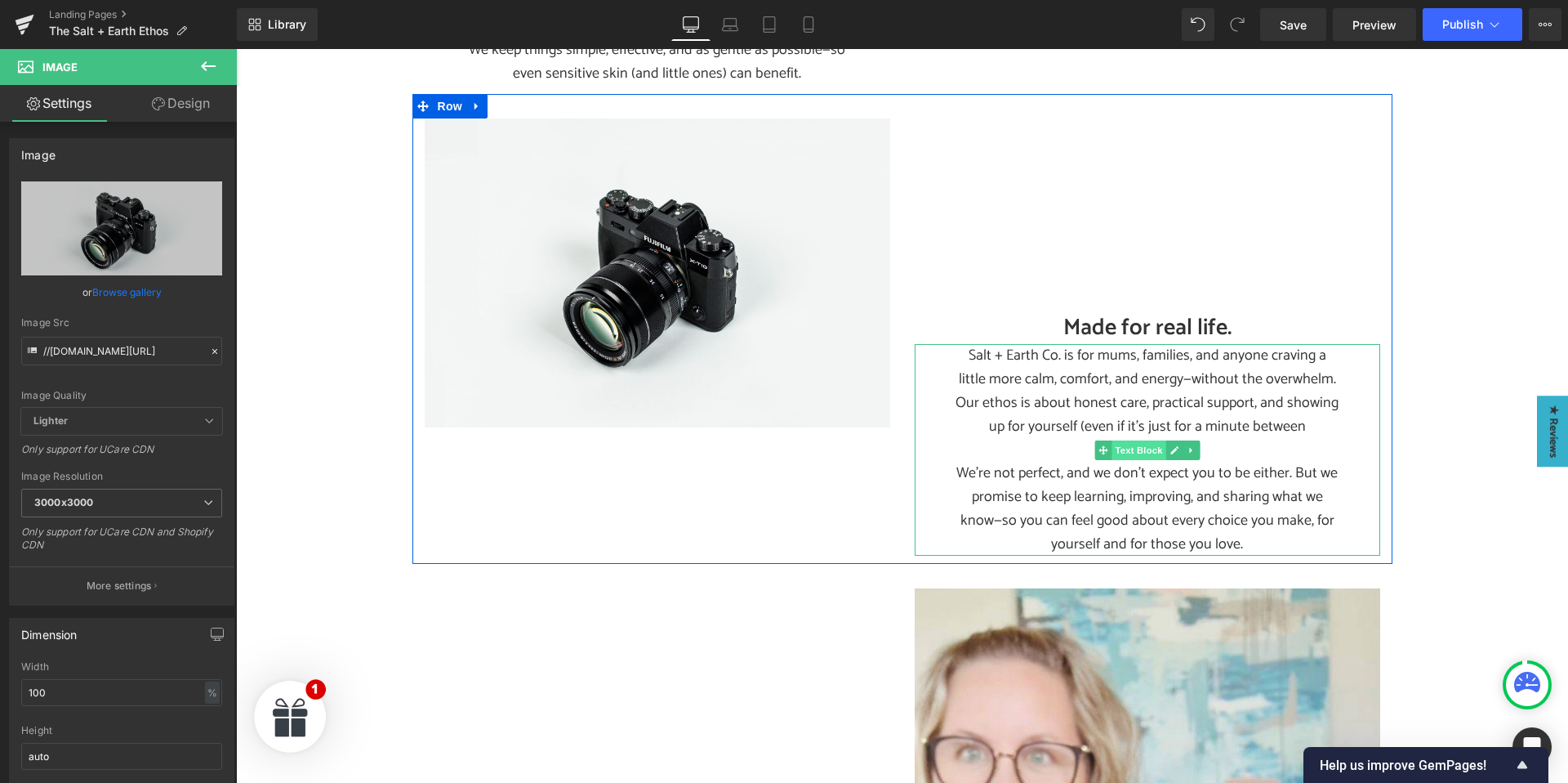
scroll to position [2181, 0]
click at [945, 343] on div "Salt + Earth Co. is for mums, families, and anyone craving a little more calm, …" at bounding box center [1147, 449] width 465 height 212
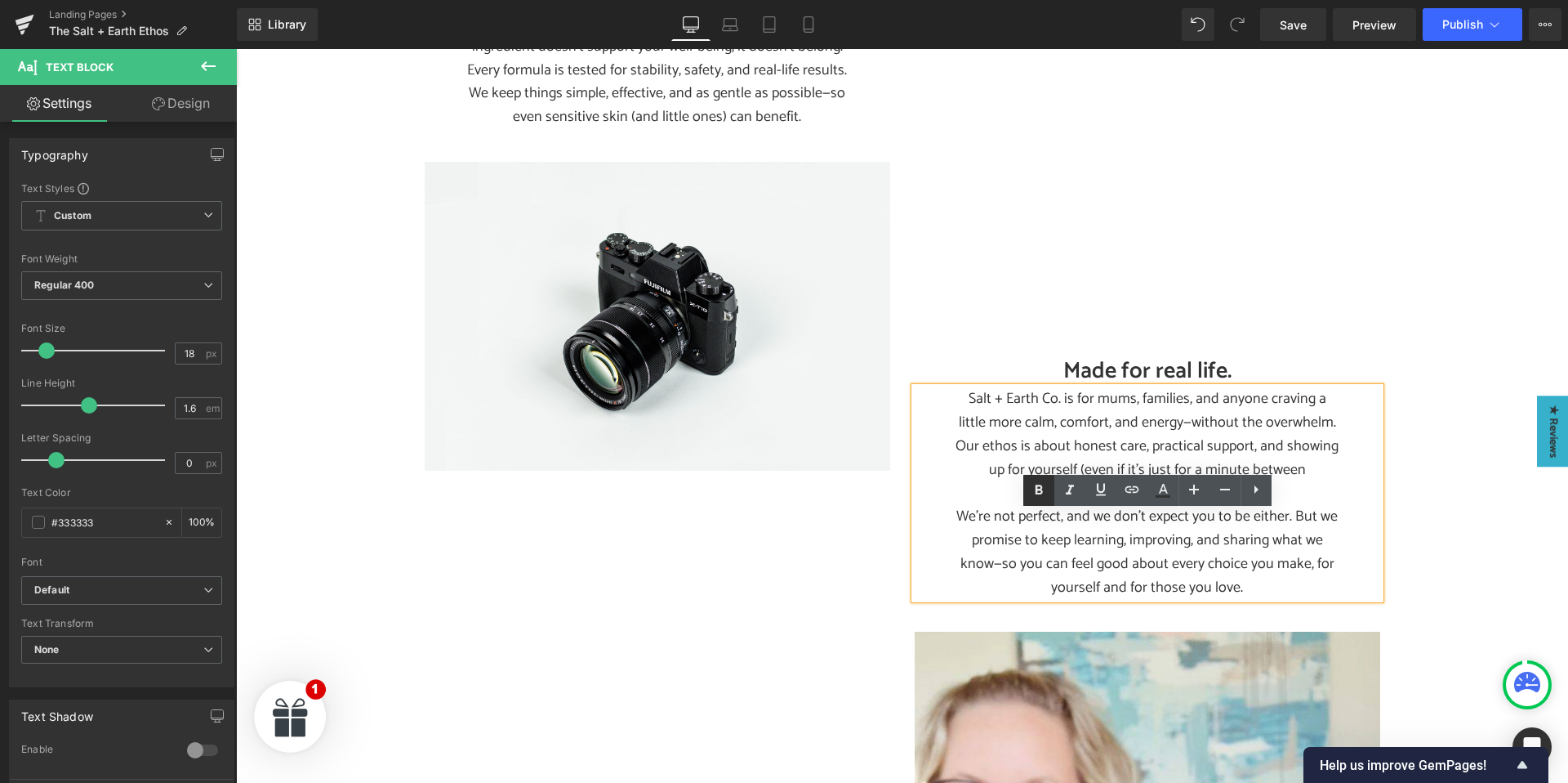
scroll to position [1989, 0]
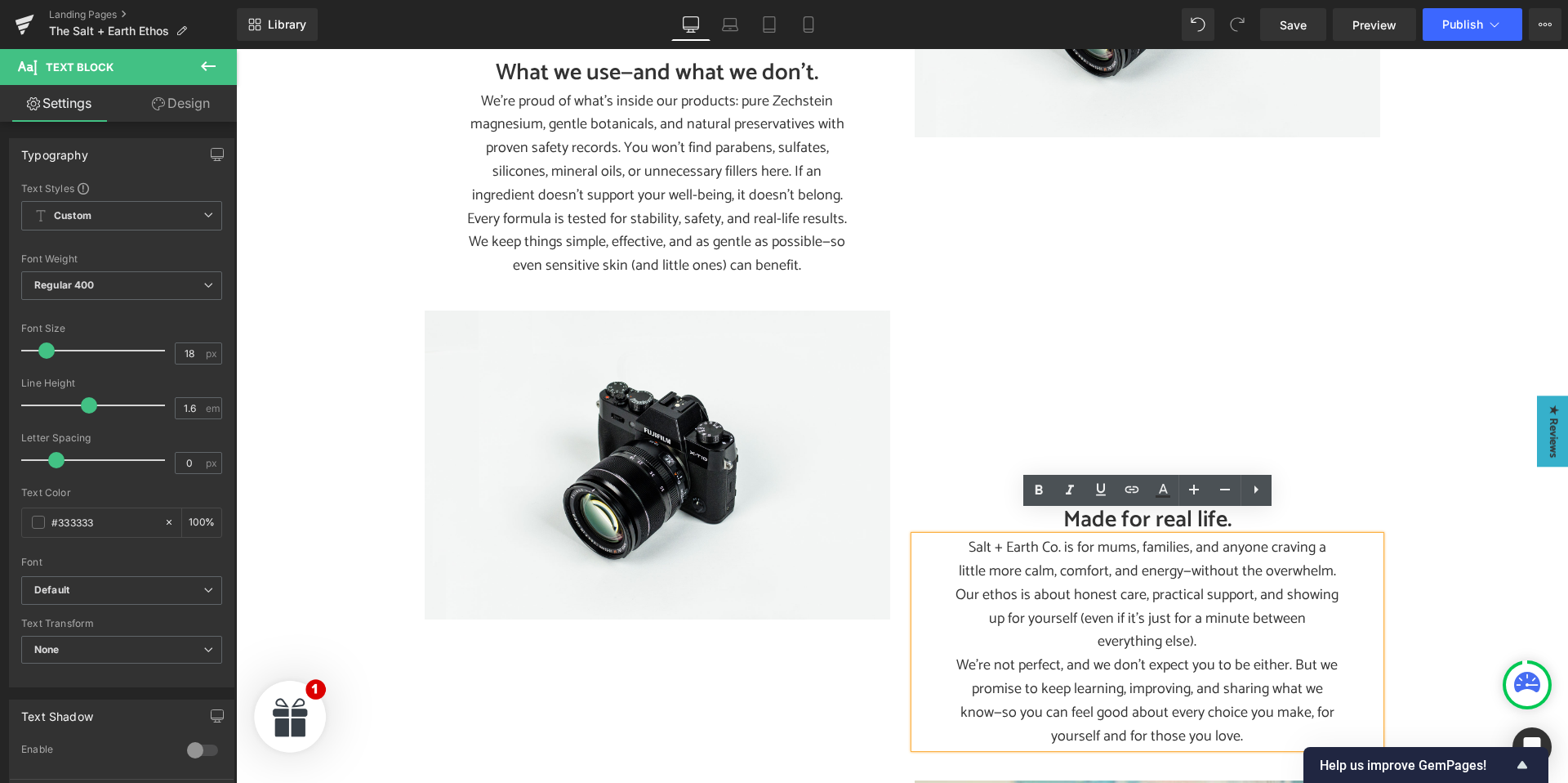
click at [948, 366] on div "Made for real life." at bounding box center [1147, 423] width 465 height 225
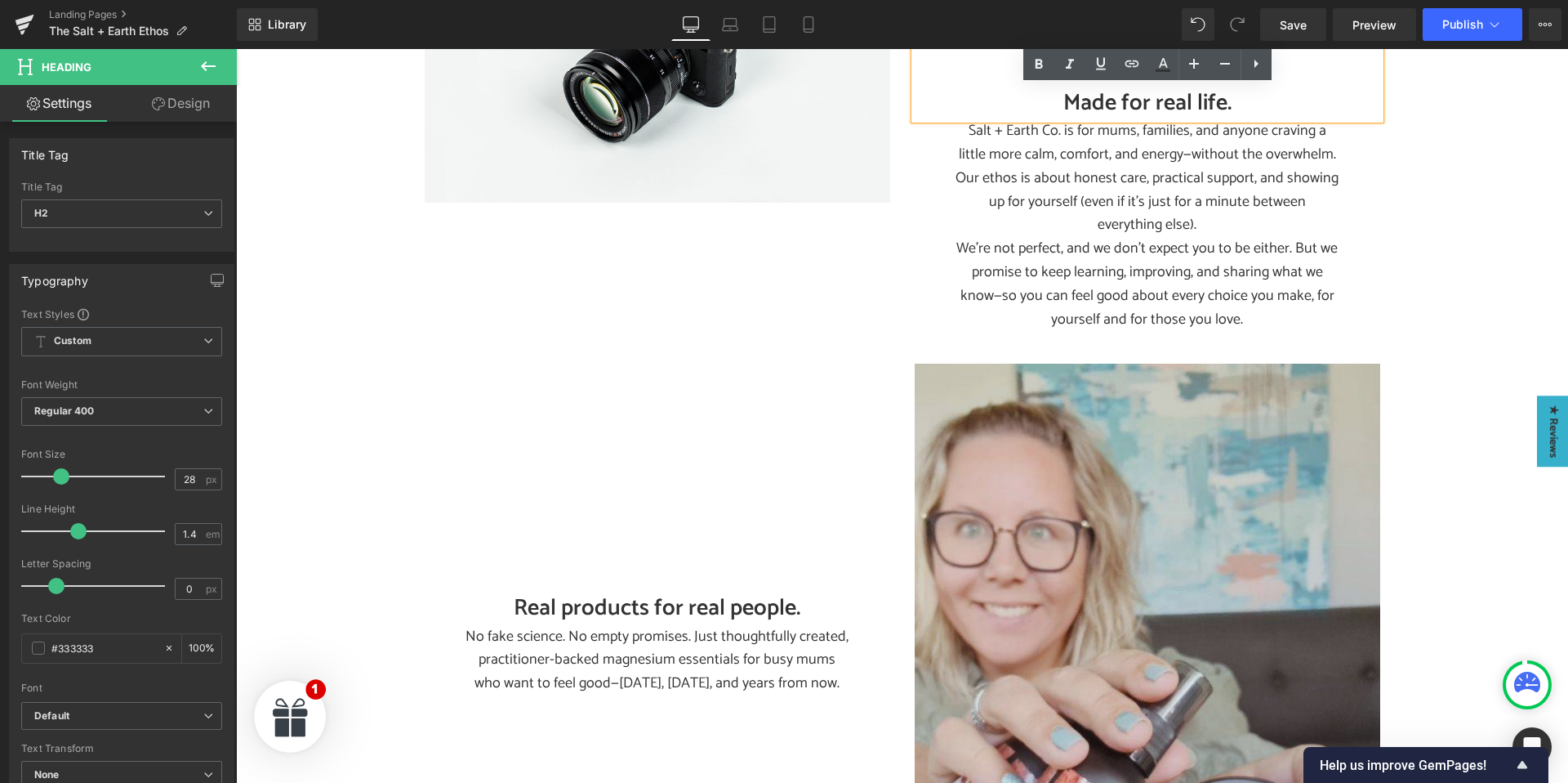
scroll to position [2524, 0]
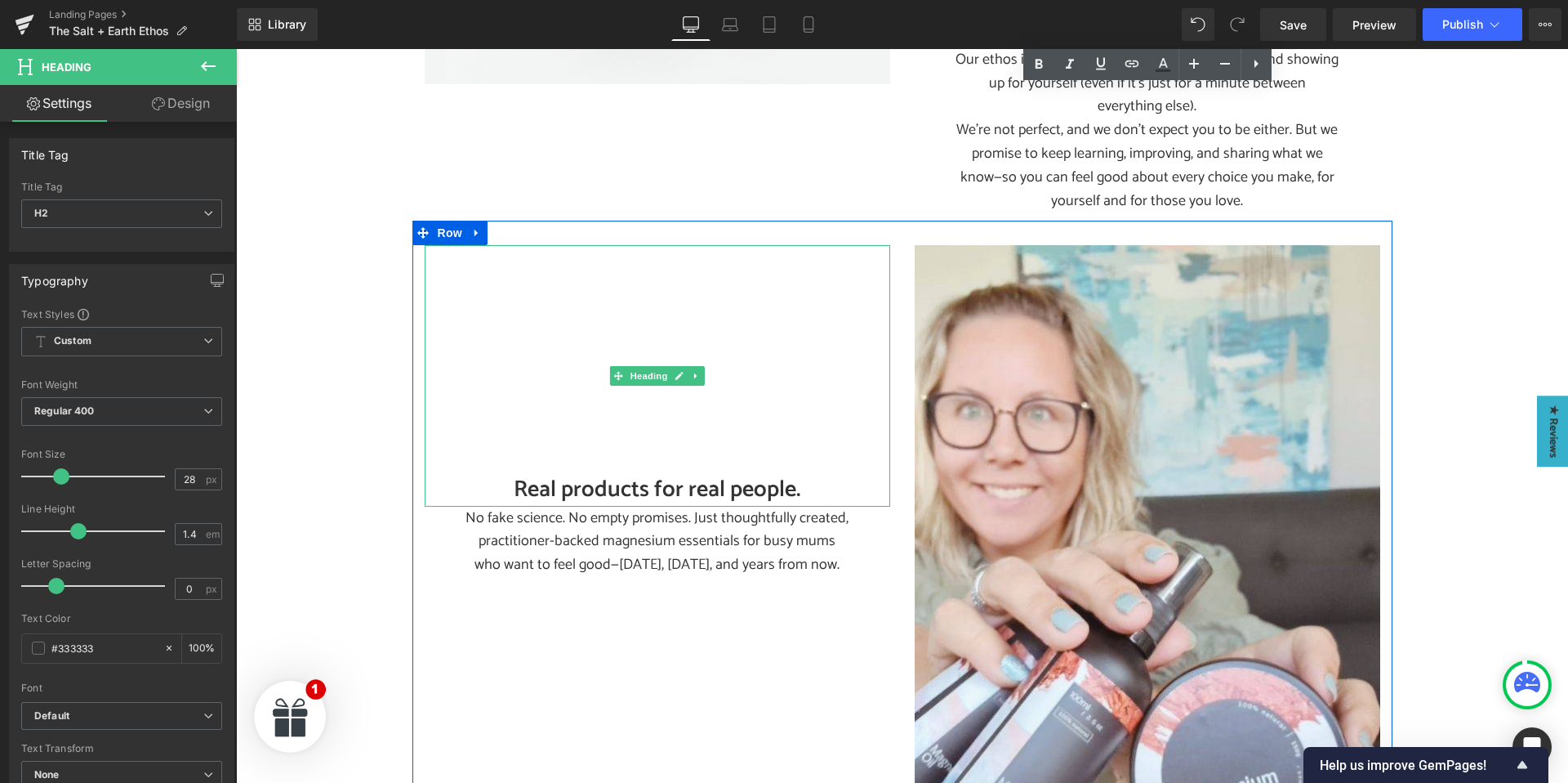
click at [634, 473] on h2 "Real products for real people." at bounding box center [657, 489] width 465 height 32
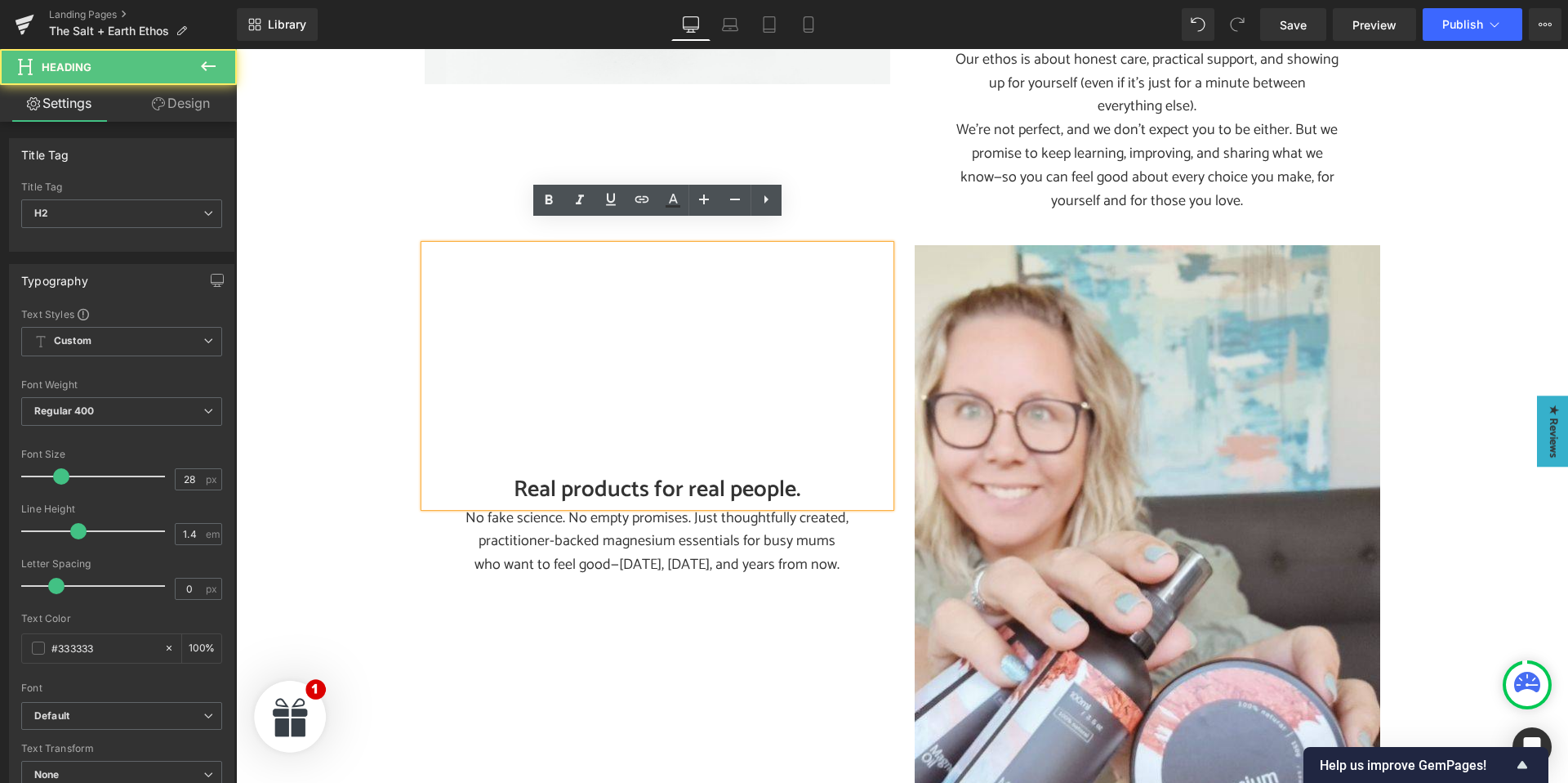
click at [641, 473] on h2 "Real products for real people." at bounding box center [657, 489] width 465 height 32
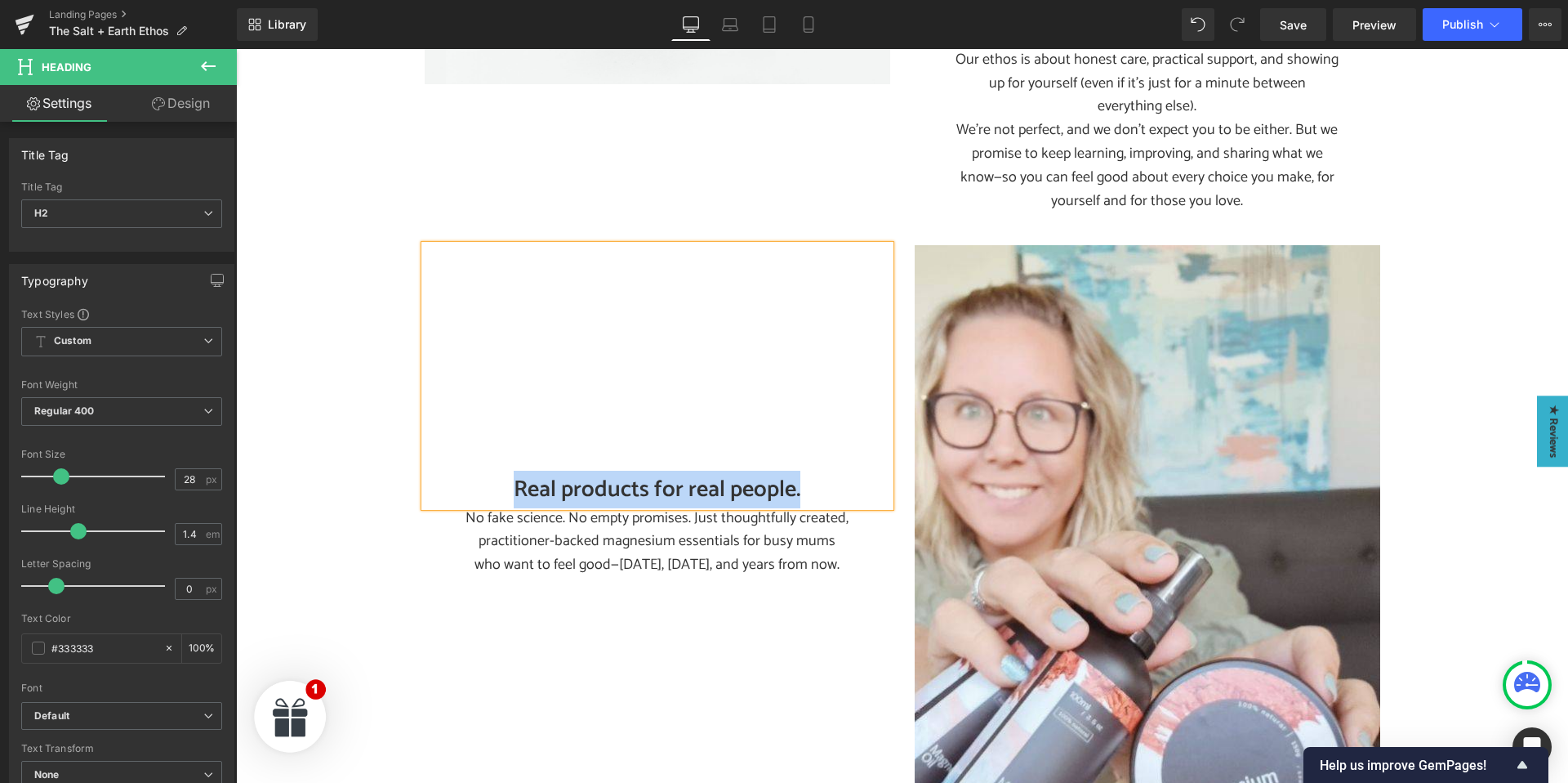
paste div
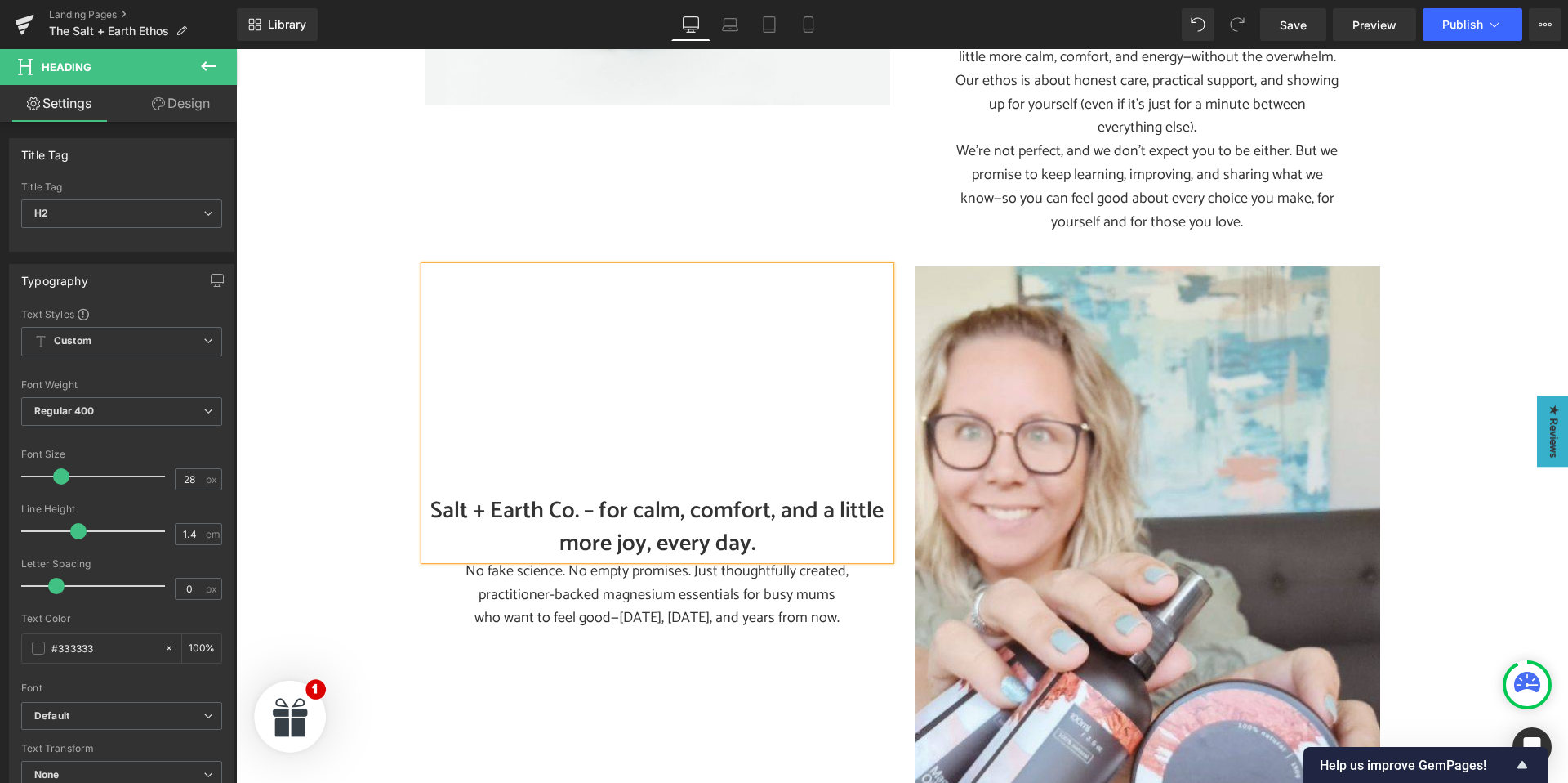
scroll to position [2497, 0]
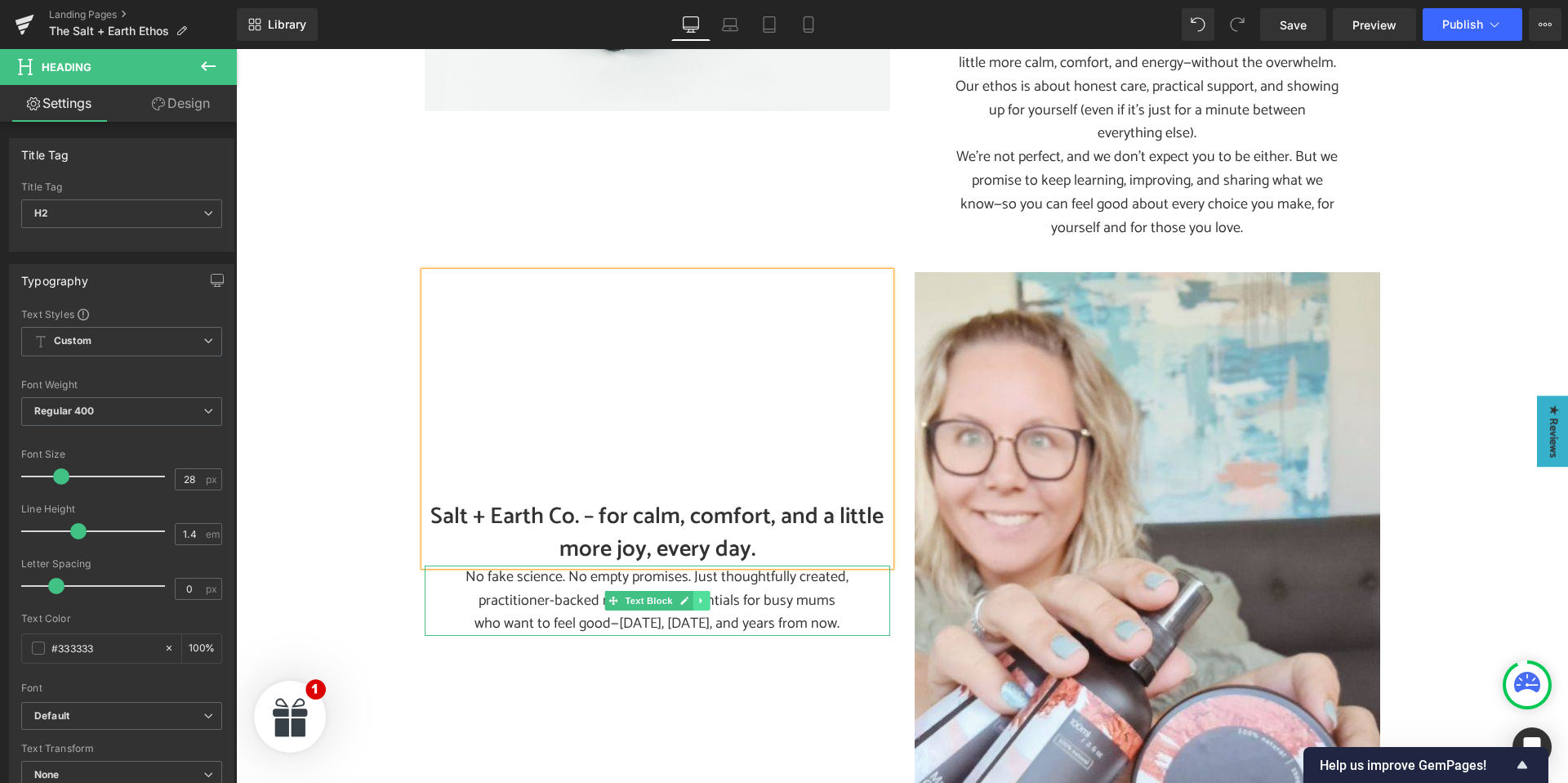
click at [702, 595] on icon at bounding box center [701, 600] width 9 height 10
click at [712, 593] on icon at bounding box center [709, 598] width 9 height 9
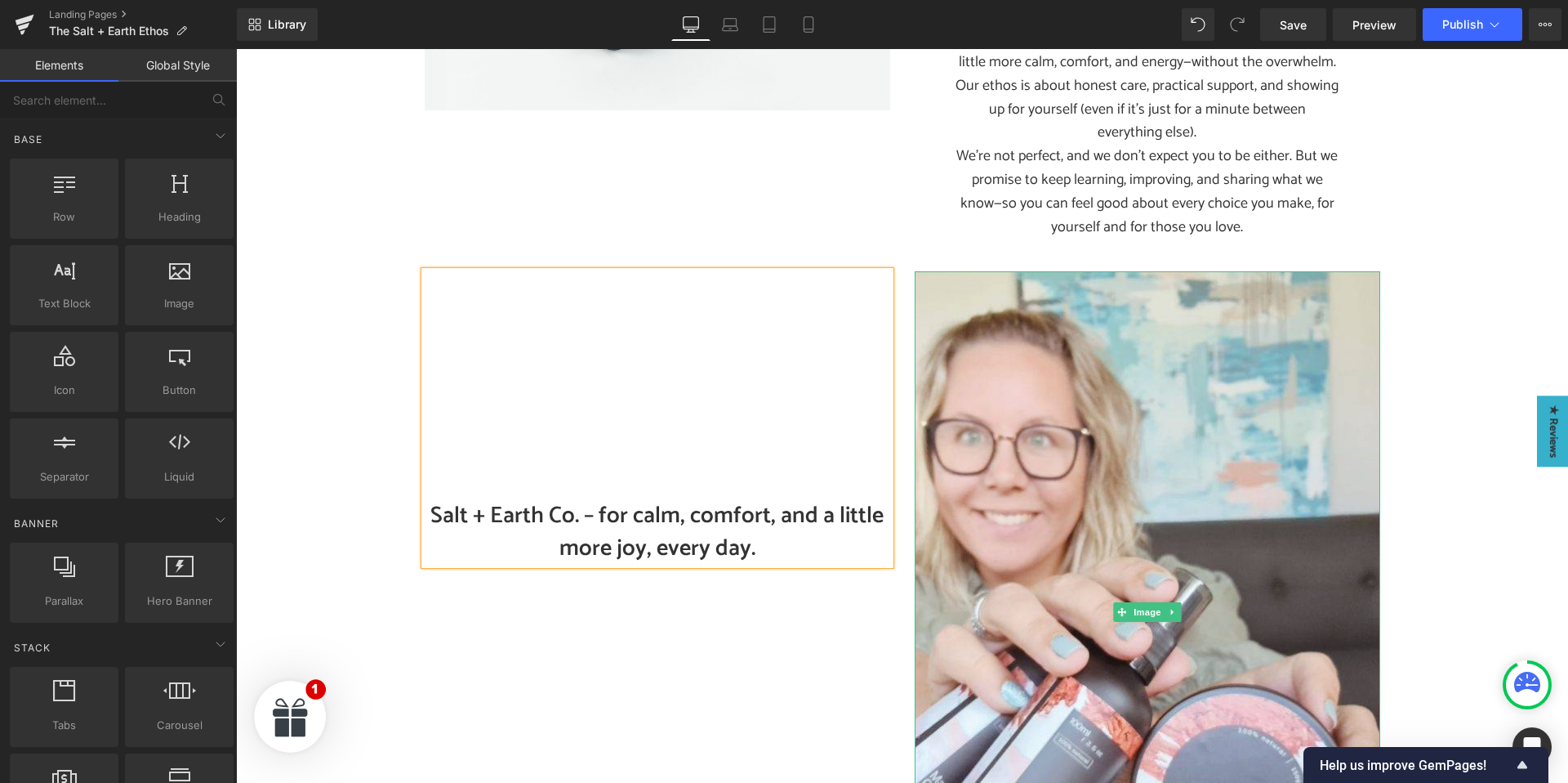
click at [1169, 607] on icon at bounding box center [1173, 612] width 9 height 10
click at [1180, 607] on icon at bounding box center [1180, 612] width 9 height 10
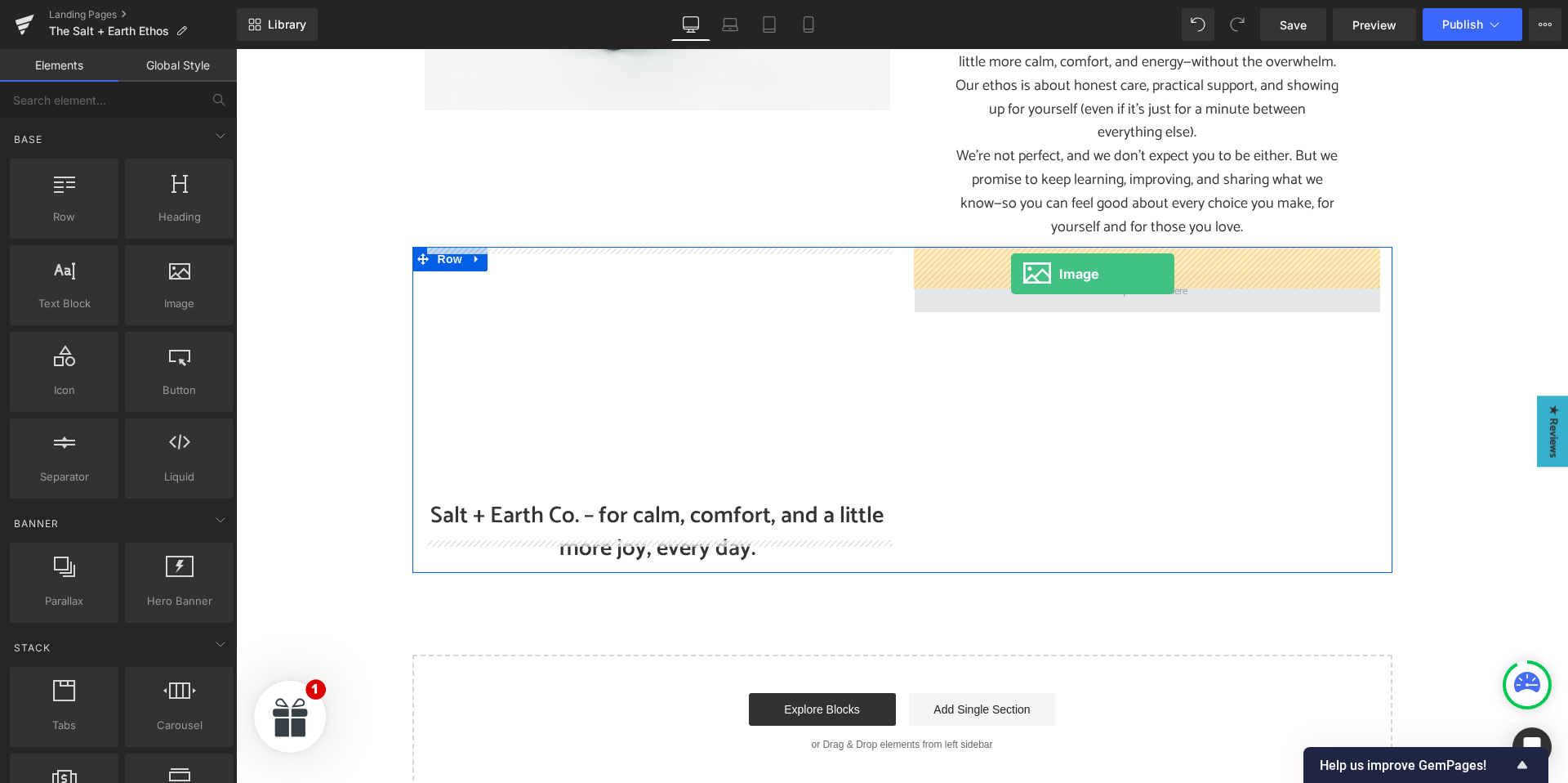
drag, startPoint x: 394, startPoint y: 344, endPoint x: 1011, endPoint y: 274, distance: 621.0
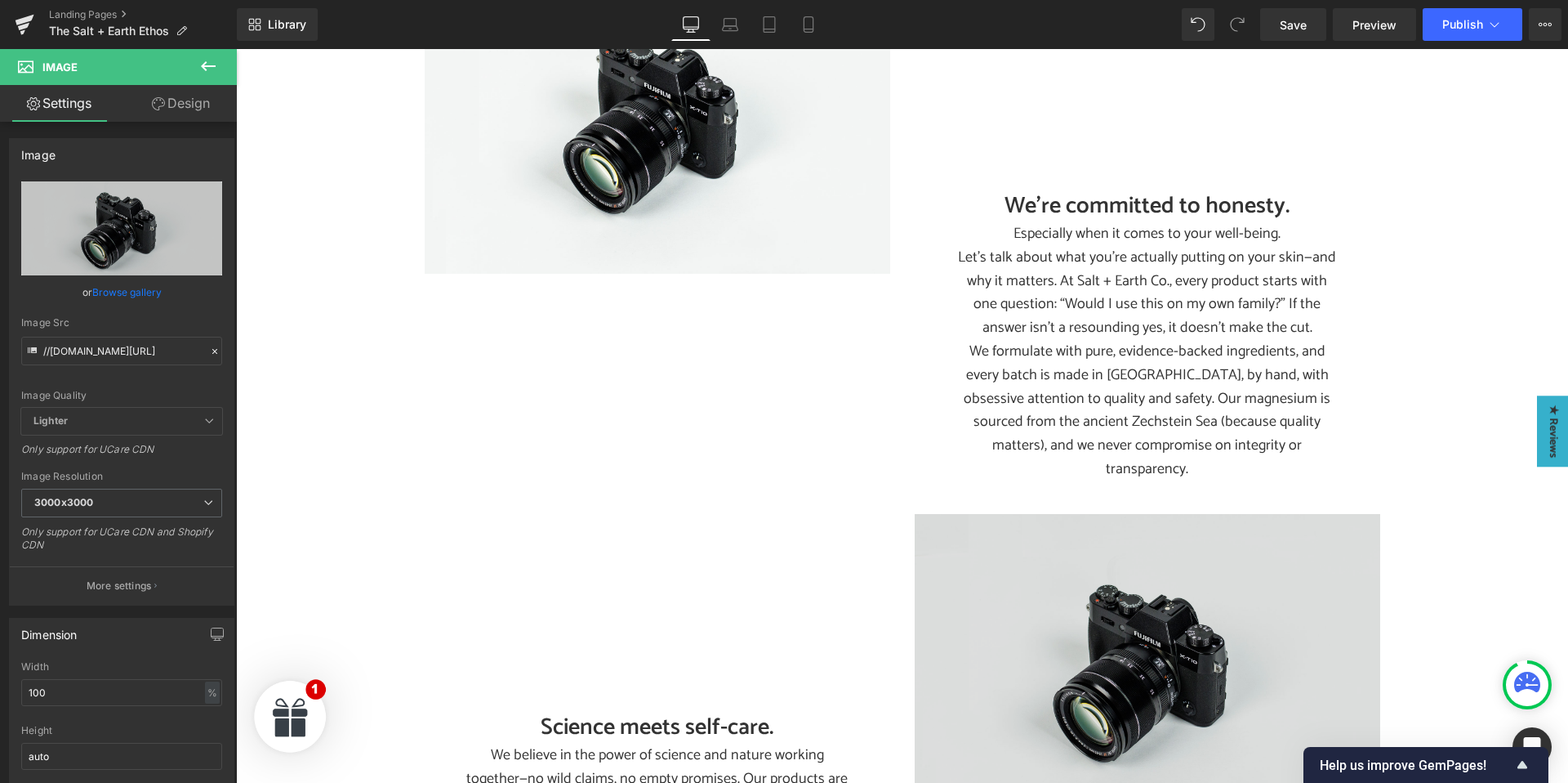
scroll to position [538, 0]
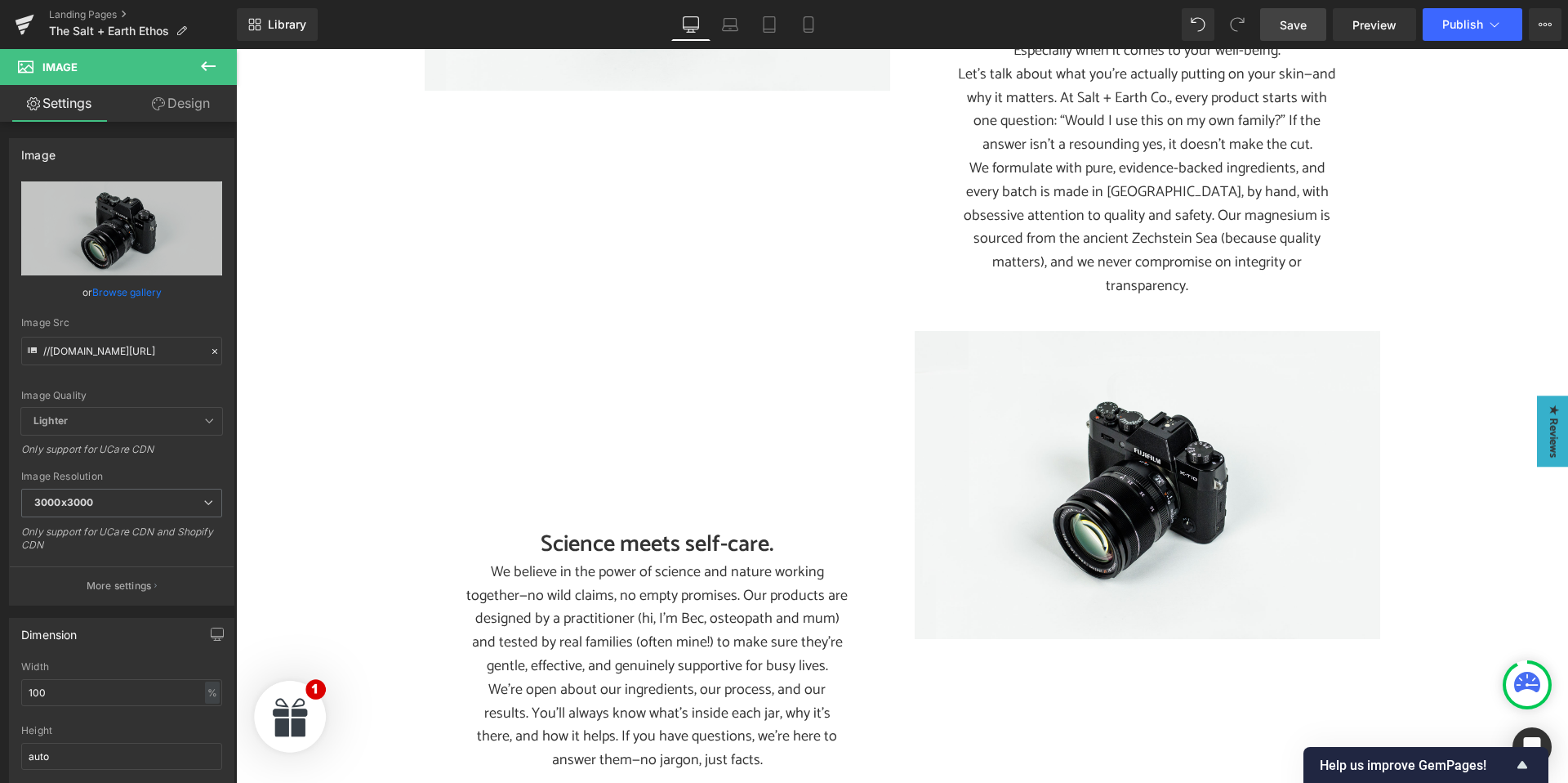
click at [1279, 26] on link "Save" at bounding box center [1292, 25] width 66 height 33
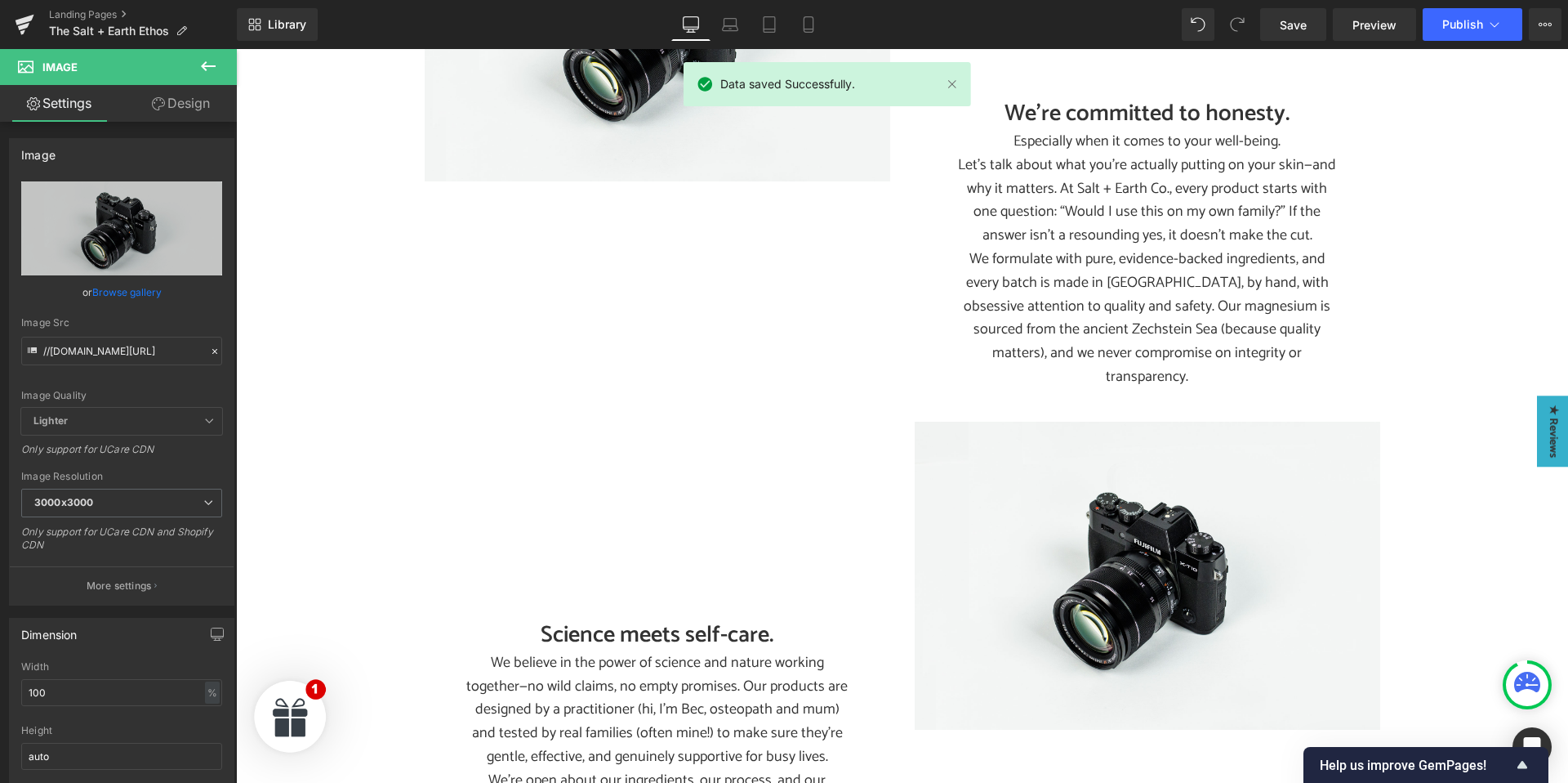
scroll to position [450, 0]
